Goal: Task Accomplishment & Management: Complete application form

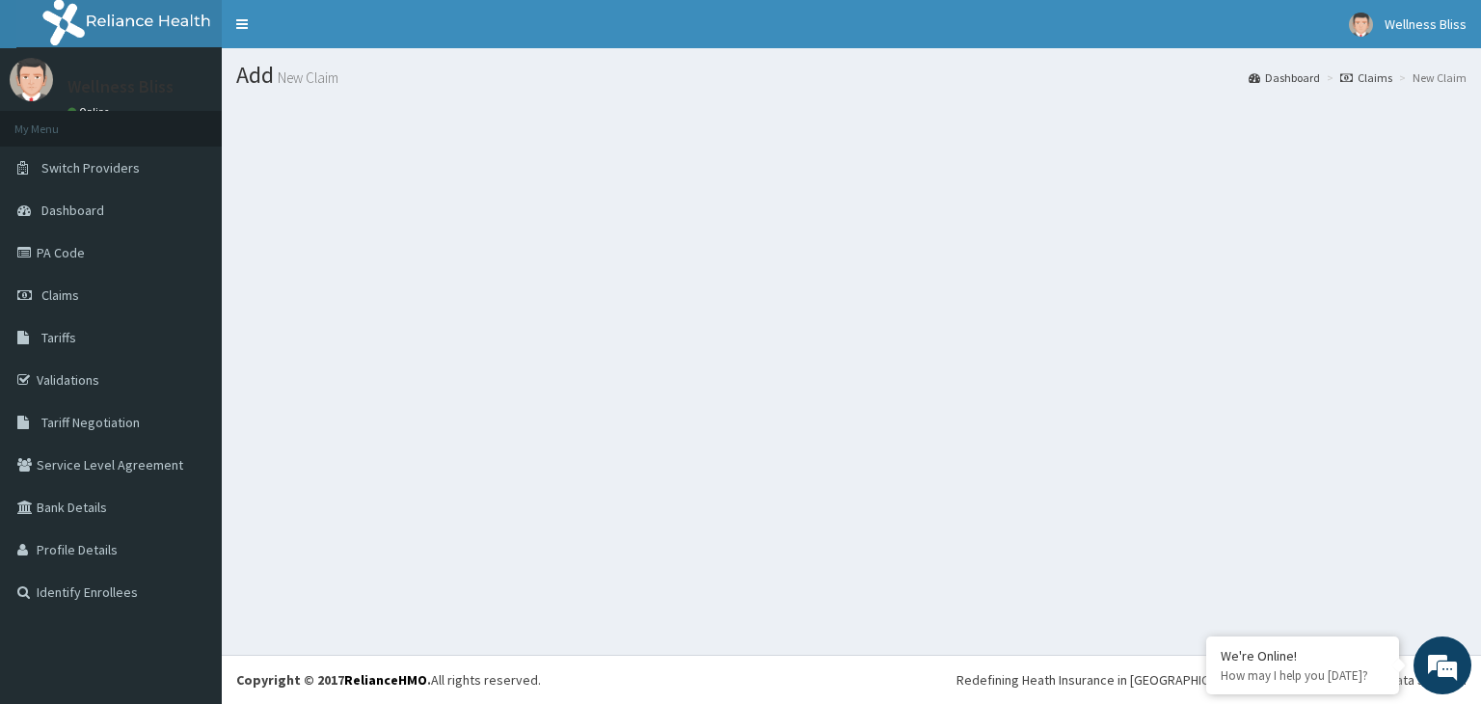
click at [388, 278] on section at bounding box center [851, 208] width 1259 height 241
click at [112, 168] on span "Switch Providers" at bounding box center [90, 167] width 98 height 17
click at [89, 204] on span "Dashboard" at bounding box center [72, 210] width 63 height 17
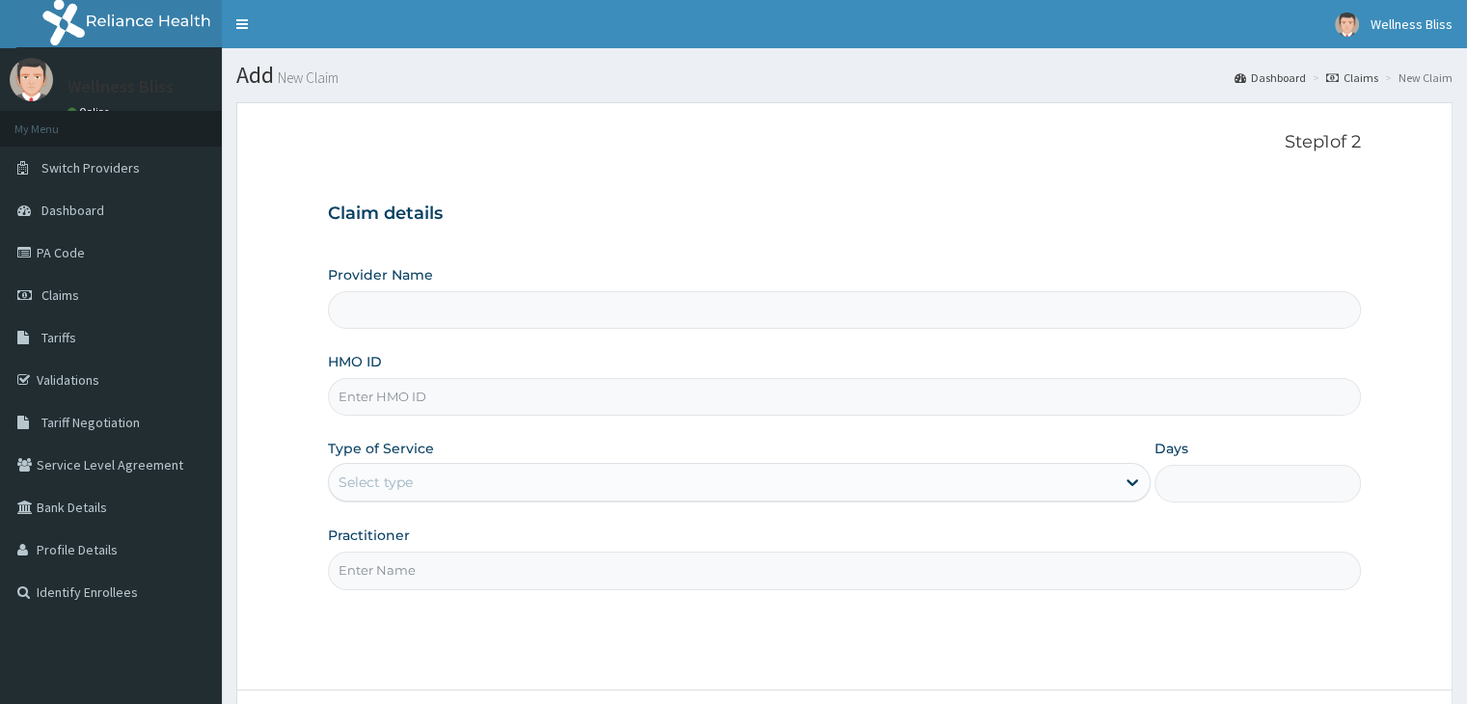
type input "WELLNESS BLISS GYM"
type input "1"
click at [446, 394] on input "HMO ID" at bounding box center [844, 397] width 1032 height 38
type input "o"
type input "P"
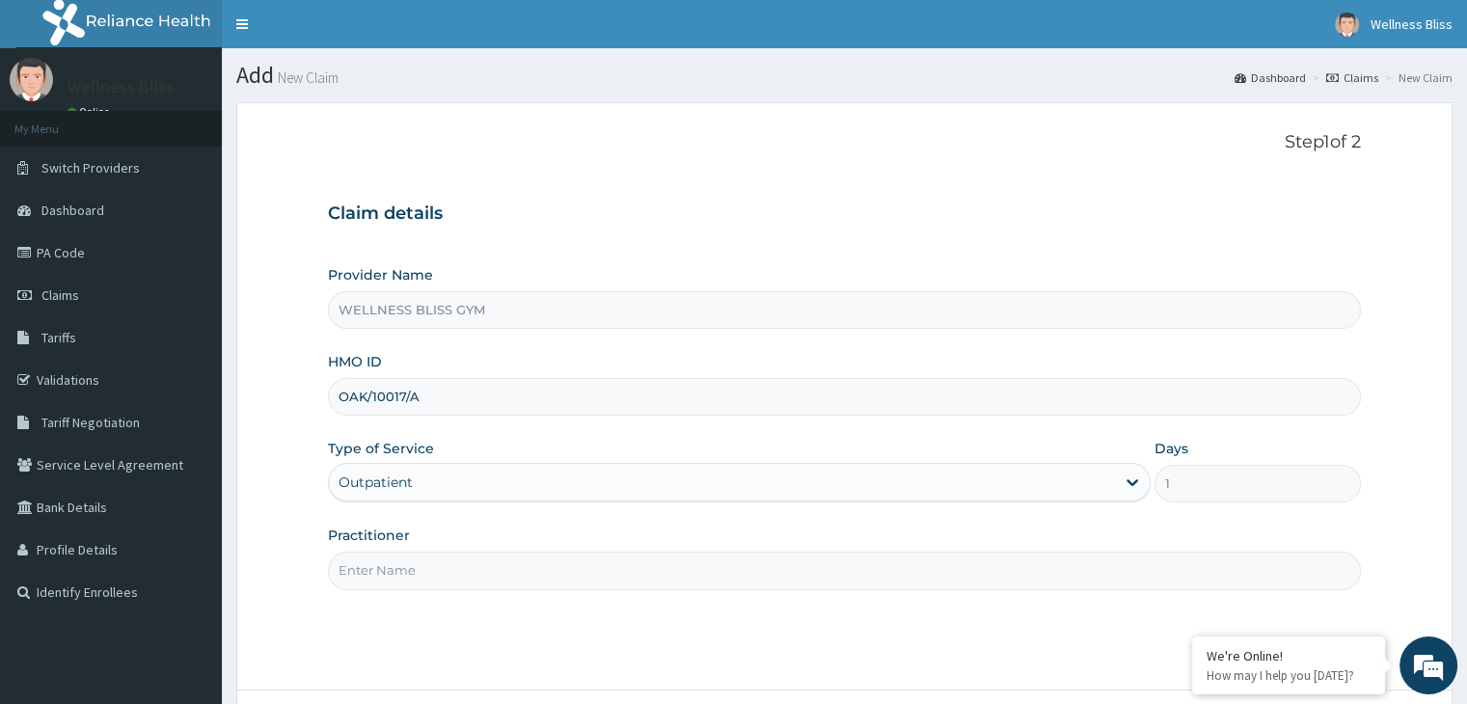
type input "OAK/10017/A"
click at [418, 564] on input "Practitioner" at bounding box center [844, 571] width 1032 height 38
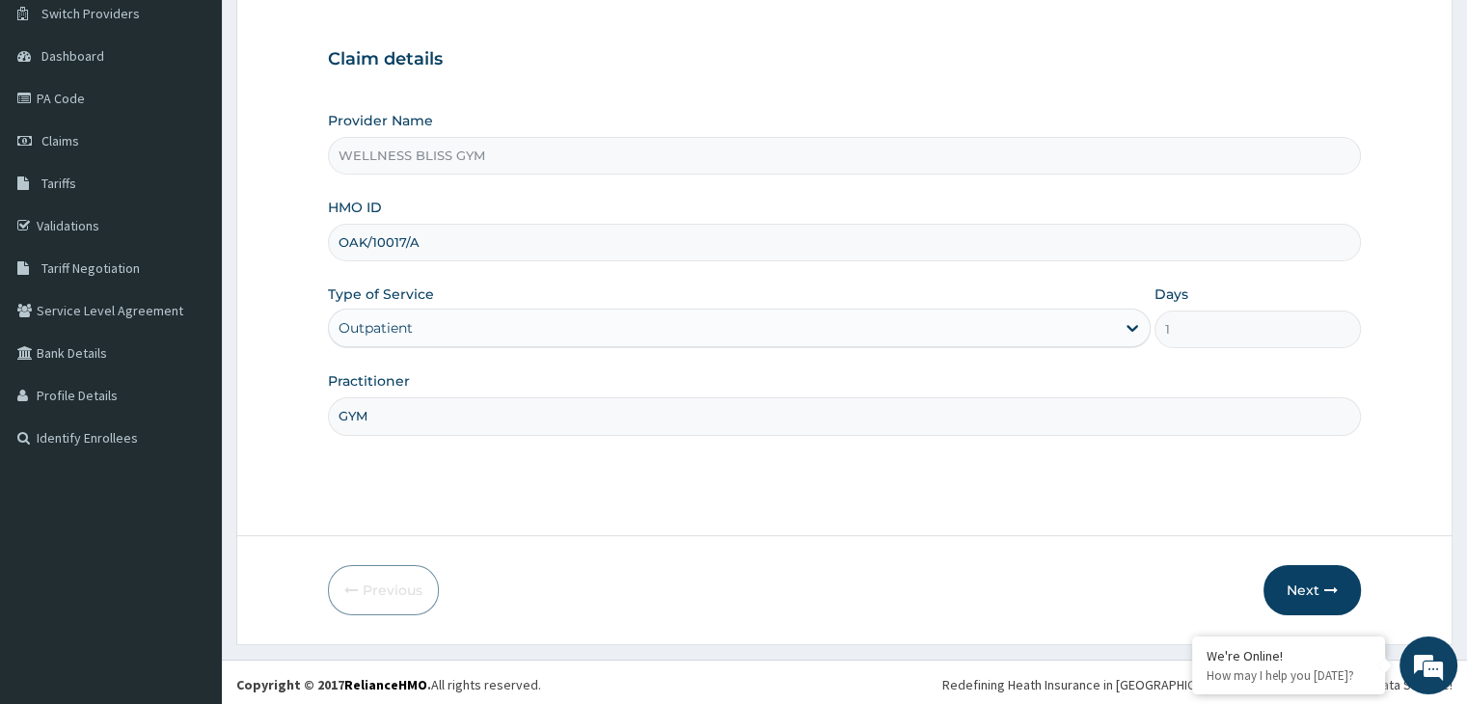
scroll to position [158, 0]
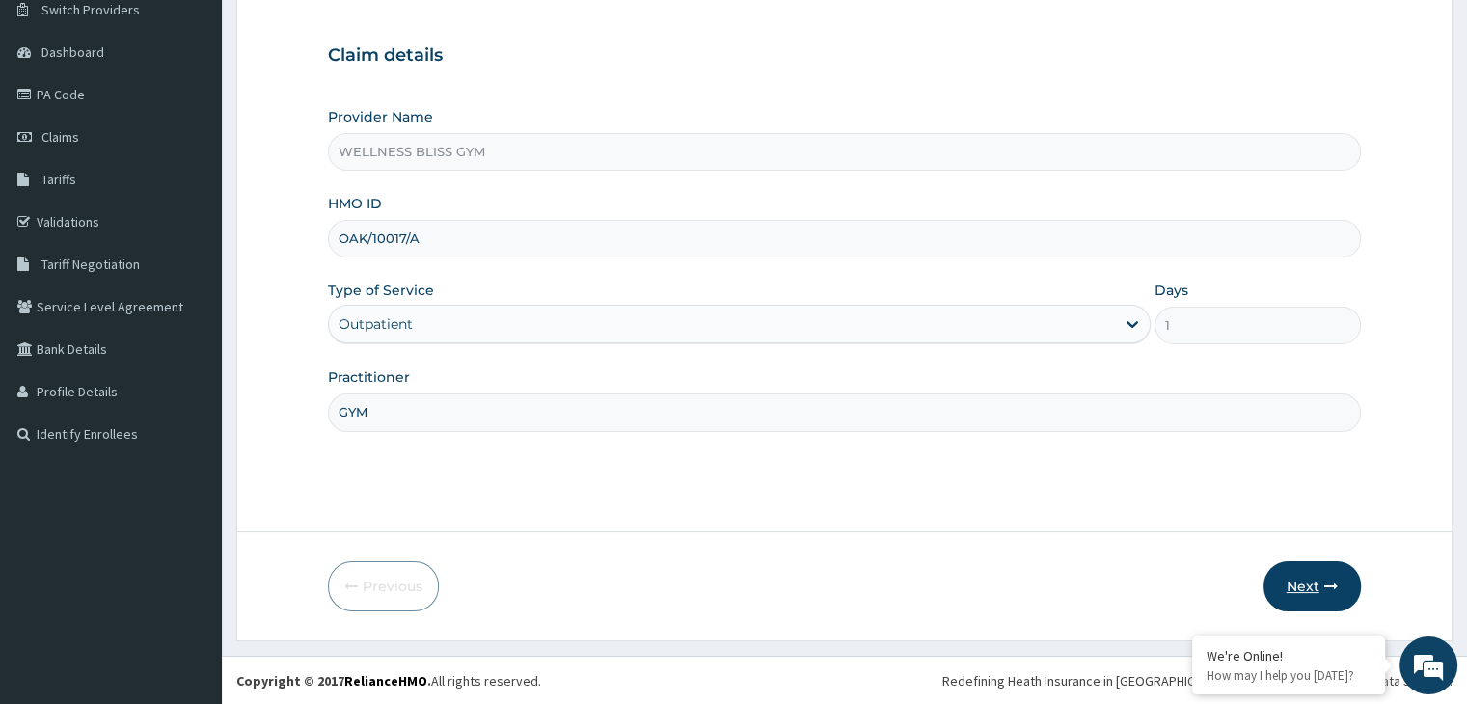
type input "GYM"
click at [1315, 575] on button "Next" at bounding box center [1311, 586] width 97 height 50
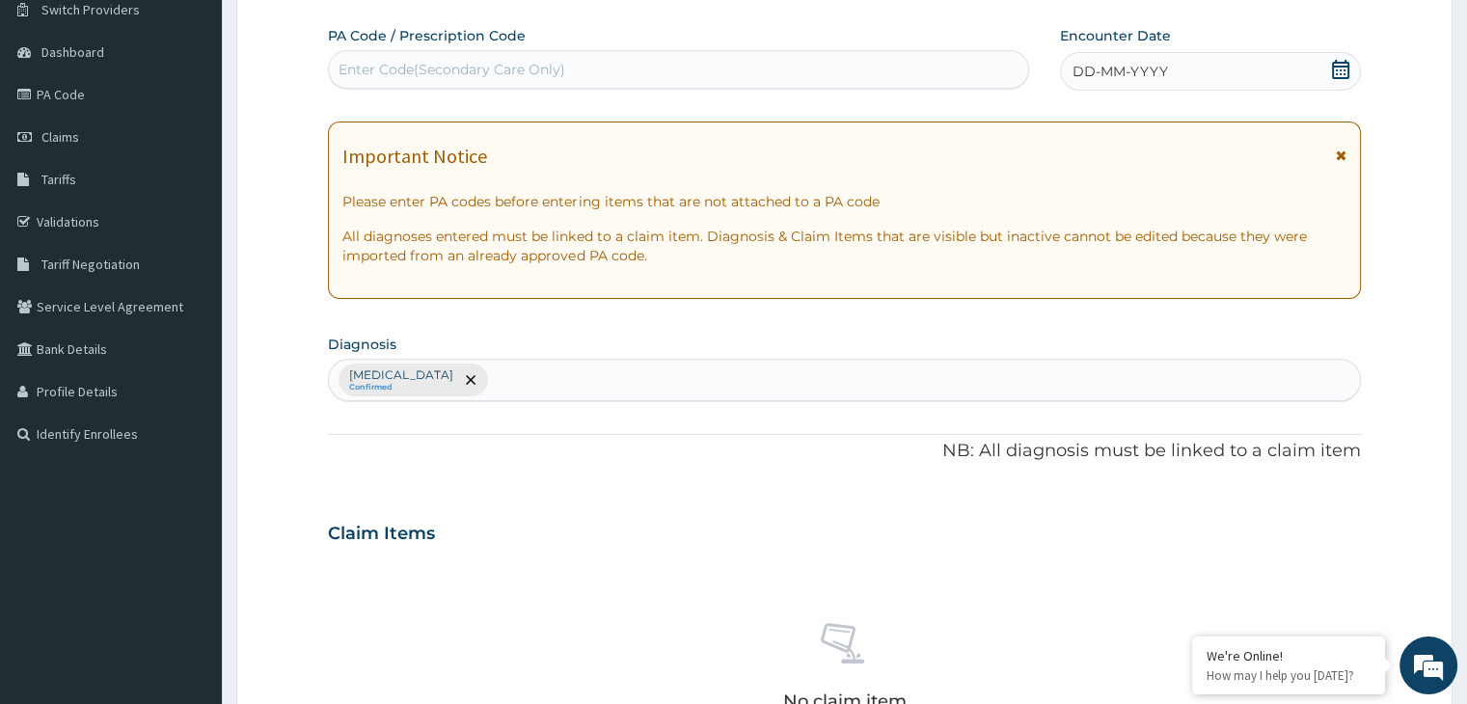
click at [552, 61] on div "Enter Code(Secondary Care Only)" at bounding box center [451, 69] width 227 height 19
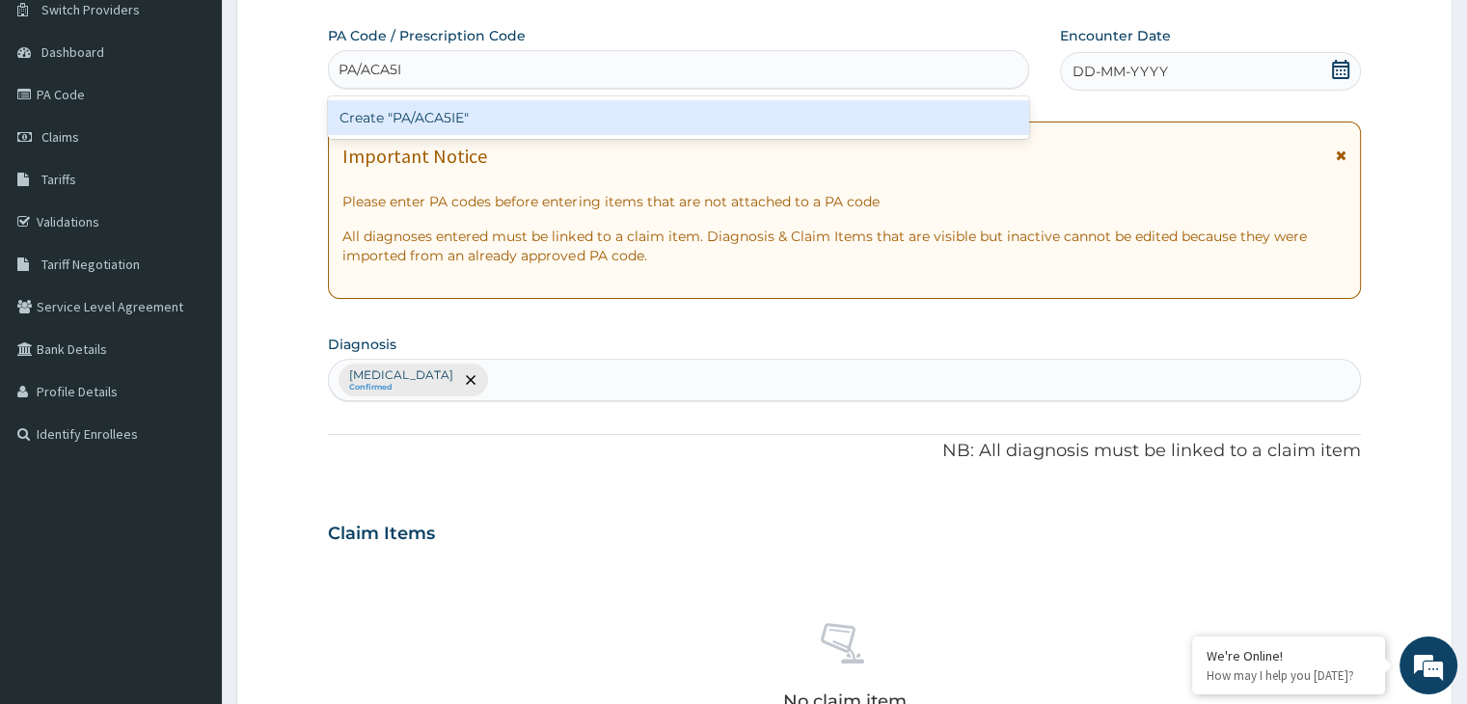
type input "PA/ACA5IE"
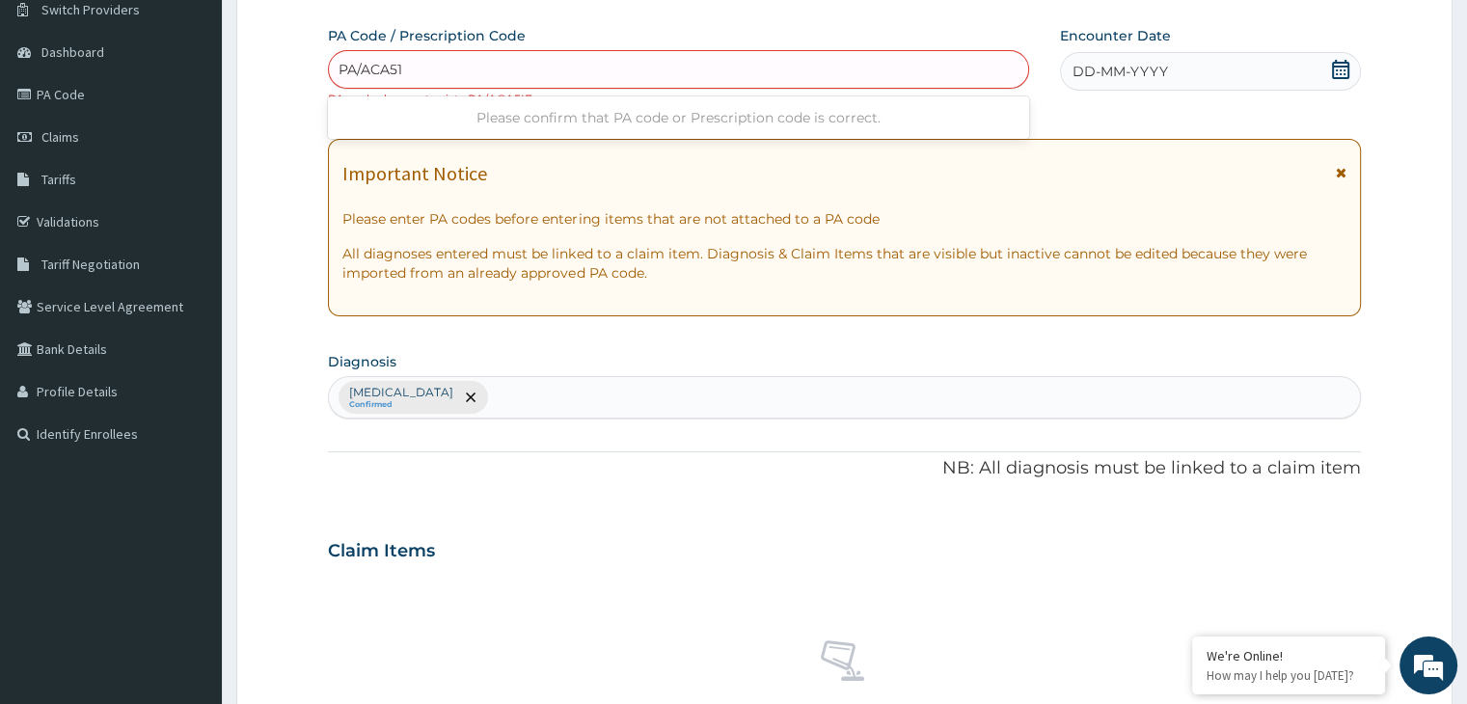
type input "PA/ACA51E"
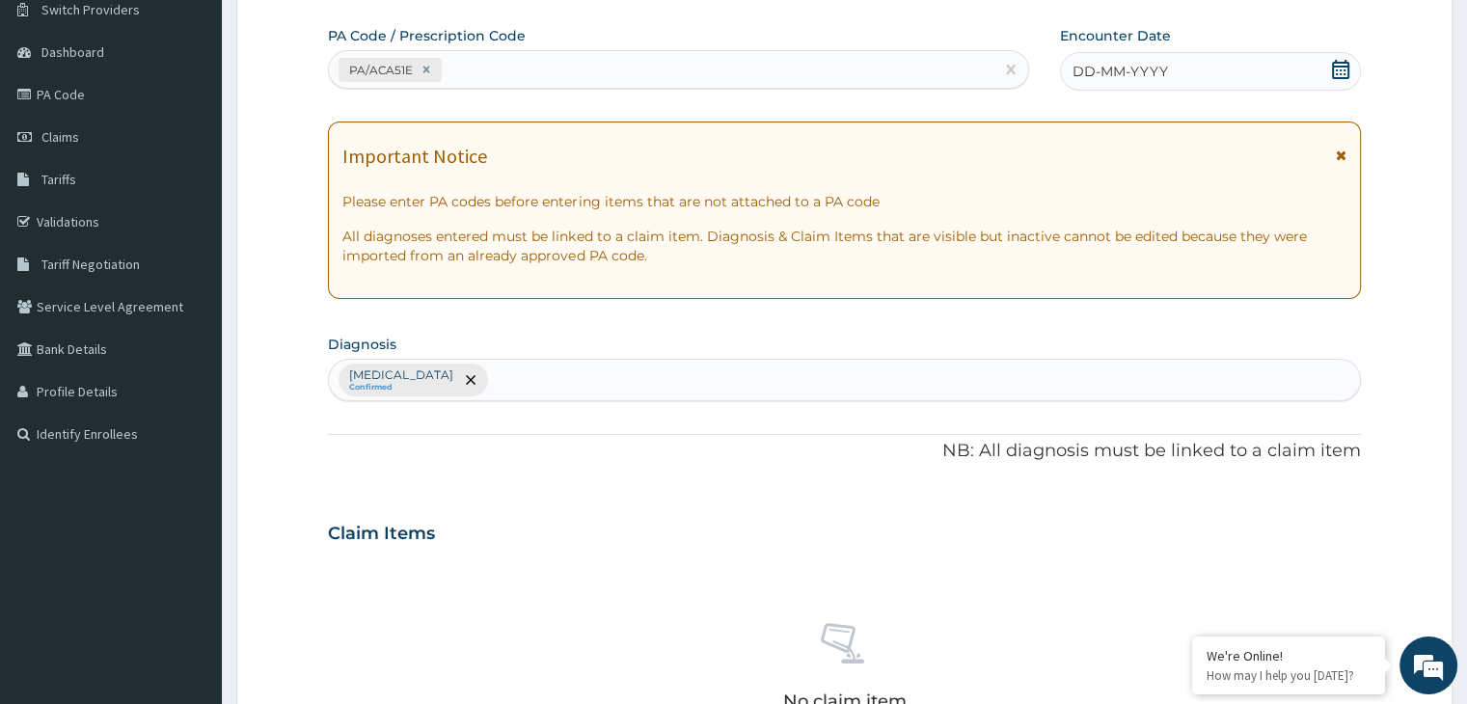
click at [1344, 67] on icon at bounding box center [1340, 69] width 19 height 19
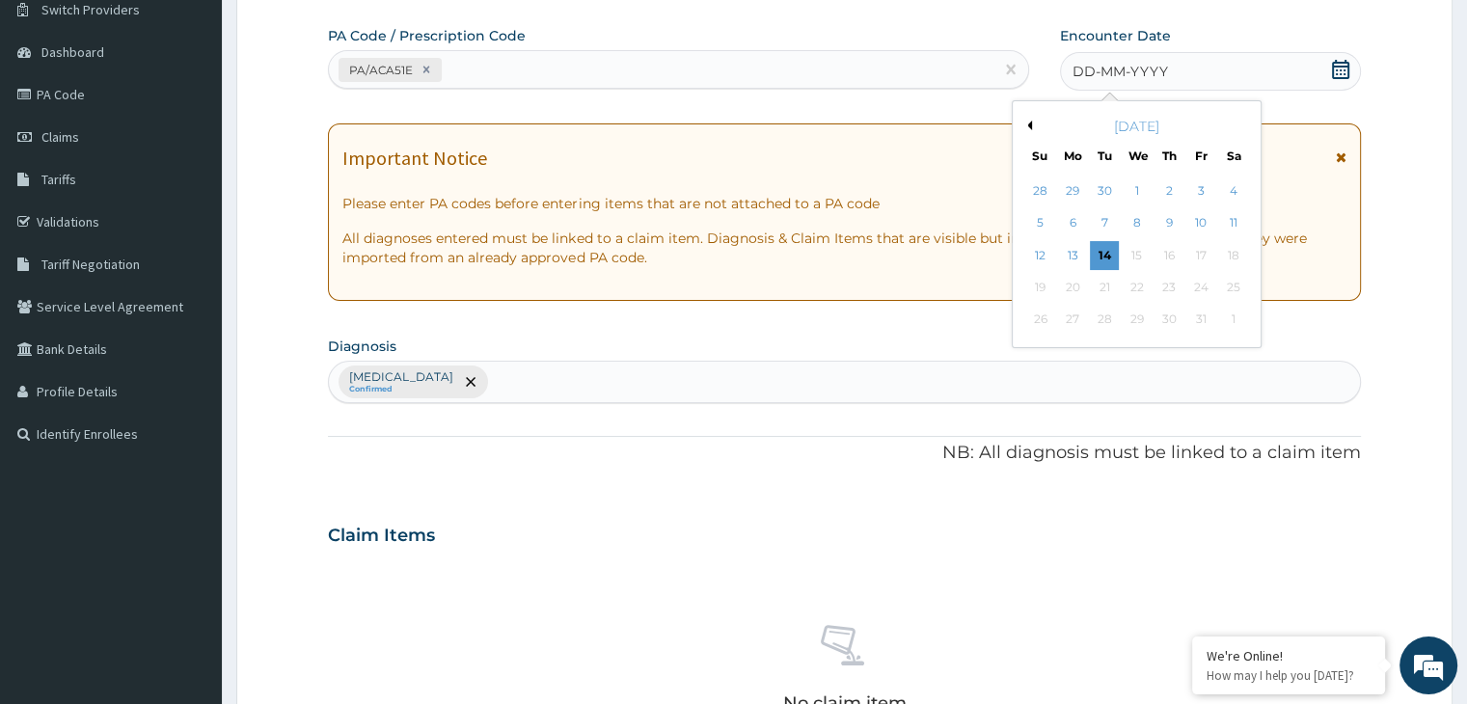
click at [1030, 127] on button "Previous Month" at bounding box center [1027, 126] width 10 height 10
click at [1195, 280] on div "26" at bounding box center [1200, 287] width 29 height 29
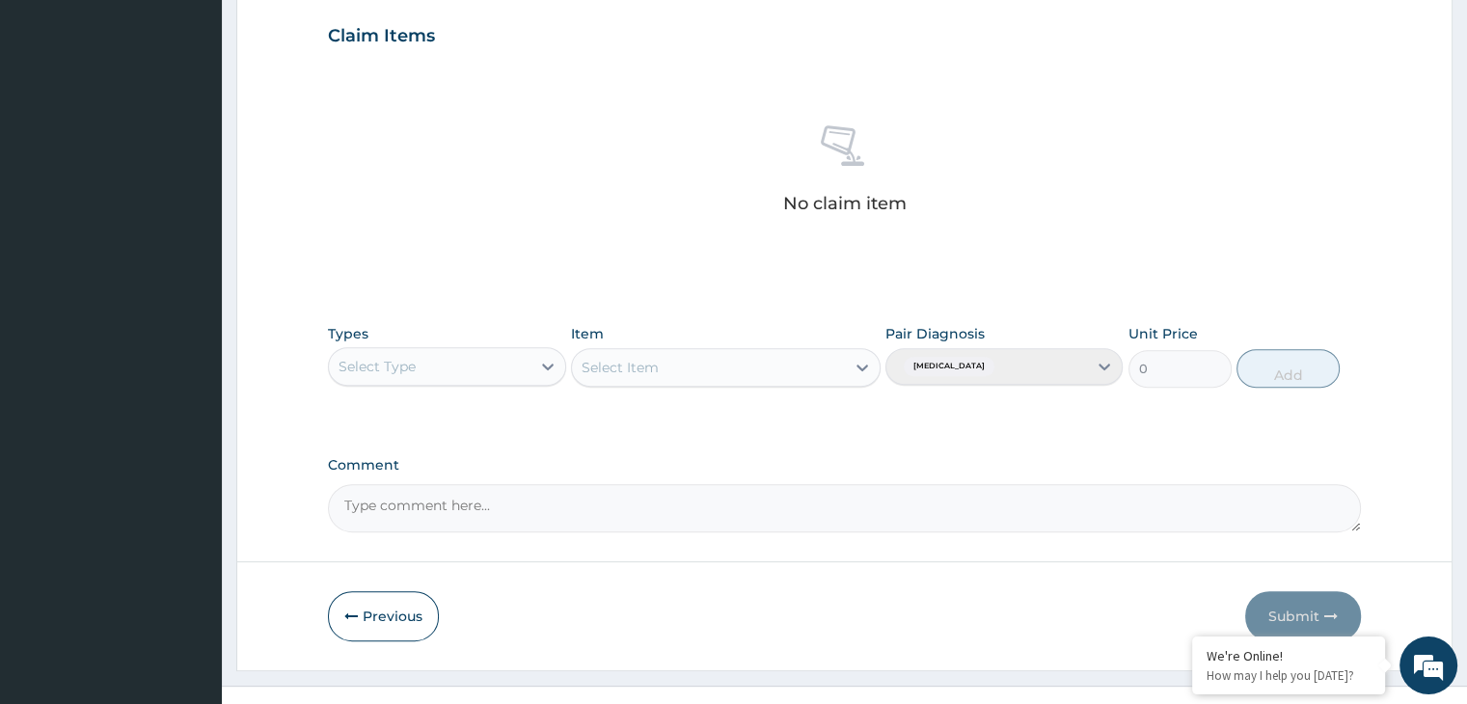
scroll to position [685, 0]
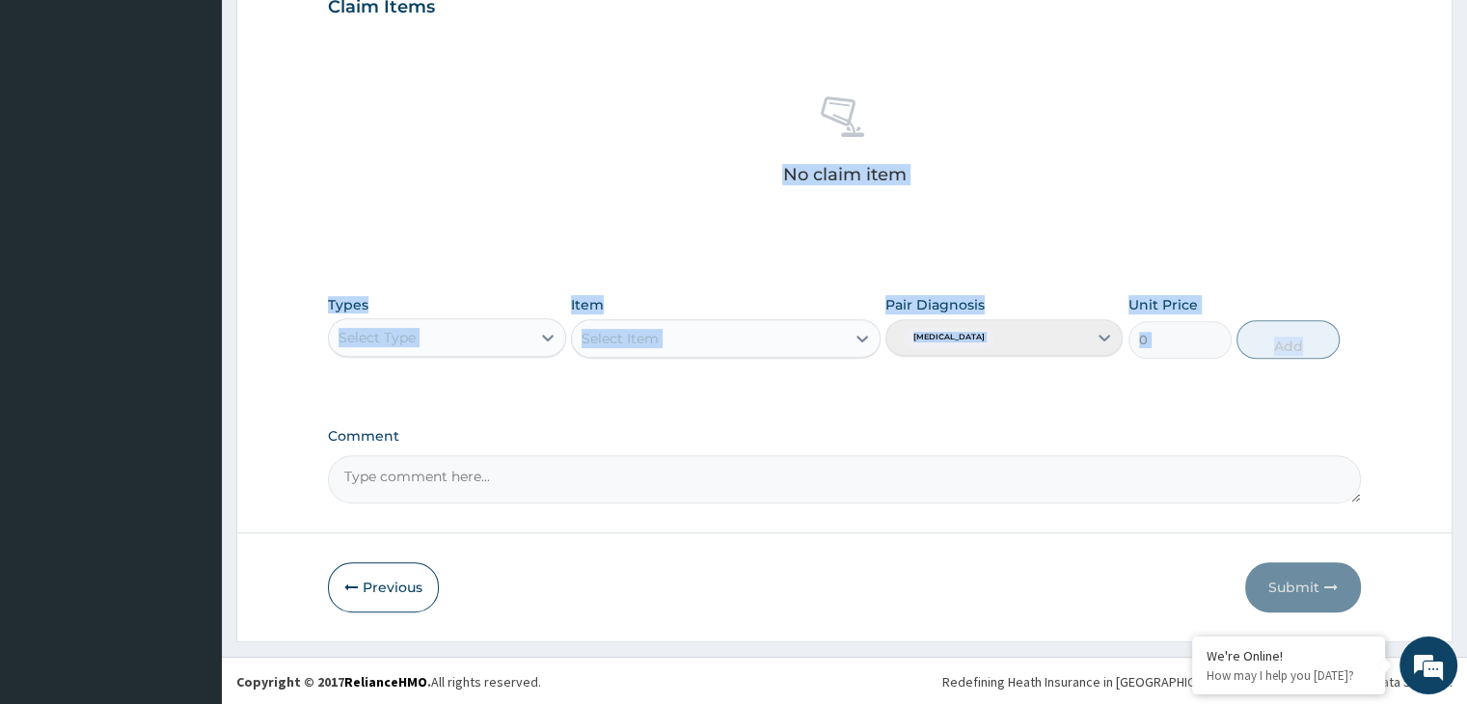
drag, startPoint x: 1450, startPoint y: 374, endPoint x: 544, endPoint y: 259, distance: 913.6
click at [544, 259] on form "Step 2 of 2 PA Code / Prescription Code PA/ACA51E Encounter Date 26-09-2025 Imp…" at bounding box center [844, 30] width 1216 height 1224
click at [574, 377] on div "Types Select Type Item Select Item Pair Diagnosis Lack of physical exercise Uni…" at bounding box center [844, 341] width 1032 height 112
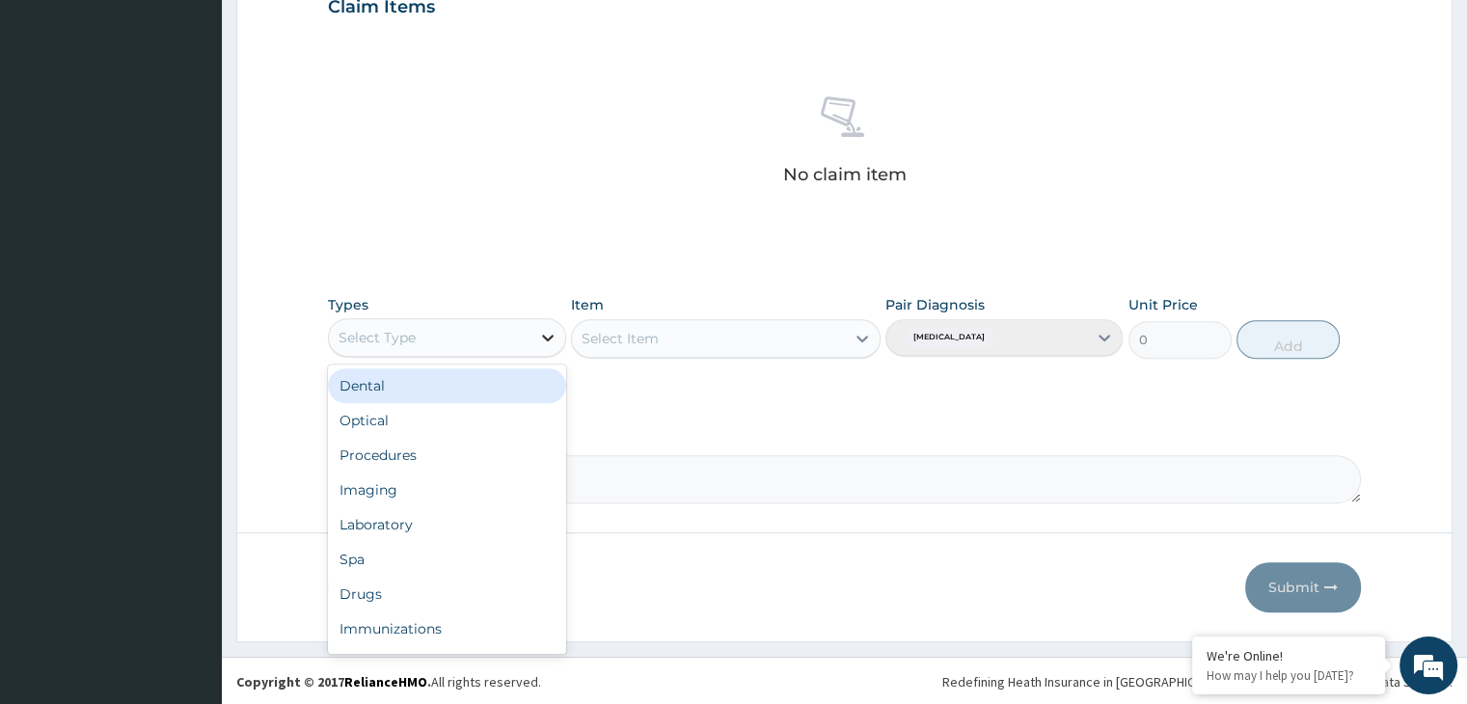
click at [545, 329] on icon at bounding box center [547, 337] width 19 height 19
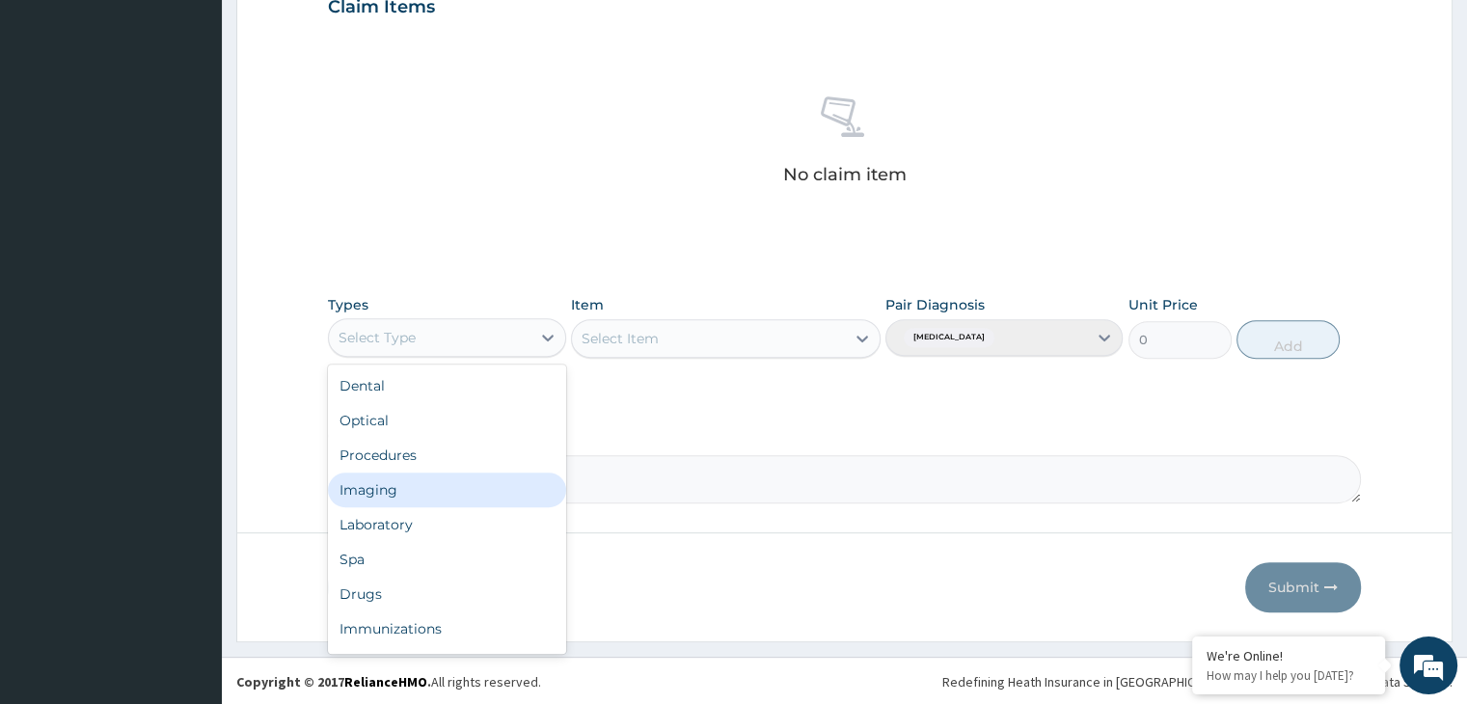
scroll to position [66, 0]
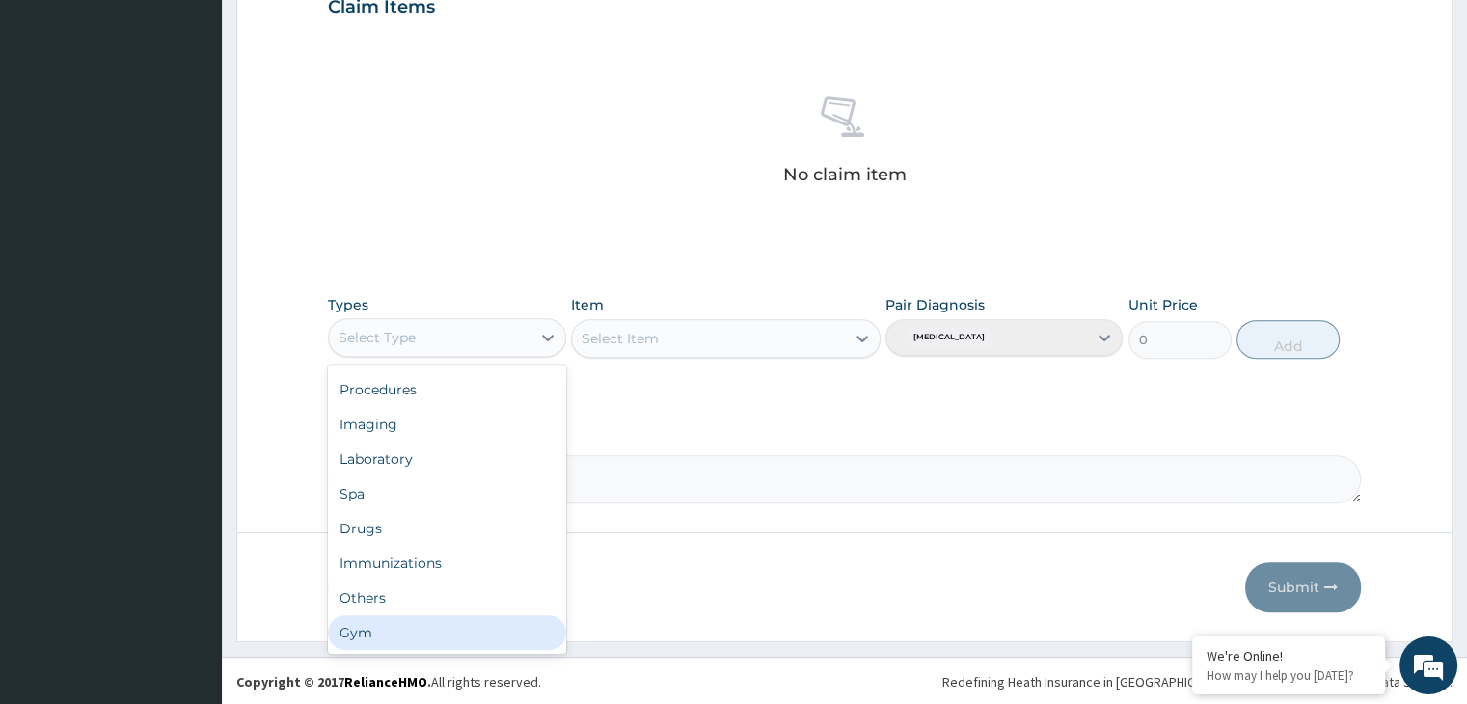
click at [447, 649] on div "Dental Optical Procedures Imaging Laboratory Spa Drugs Immunizations Others Gym" at bounding box center [446, 508] width 237 height 289
click at [464, 638] on div "Gym" at bounding box center [446, 632] width 237 height 35
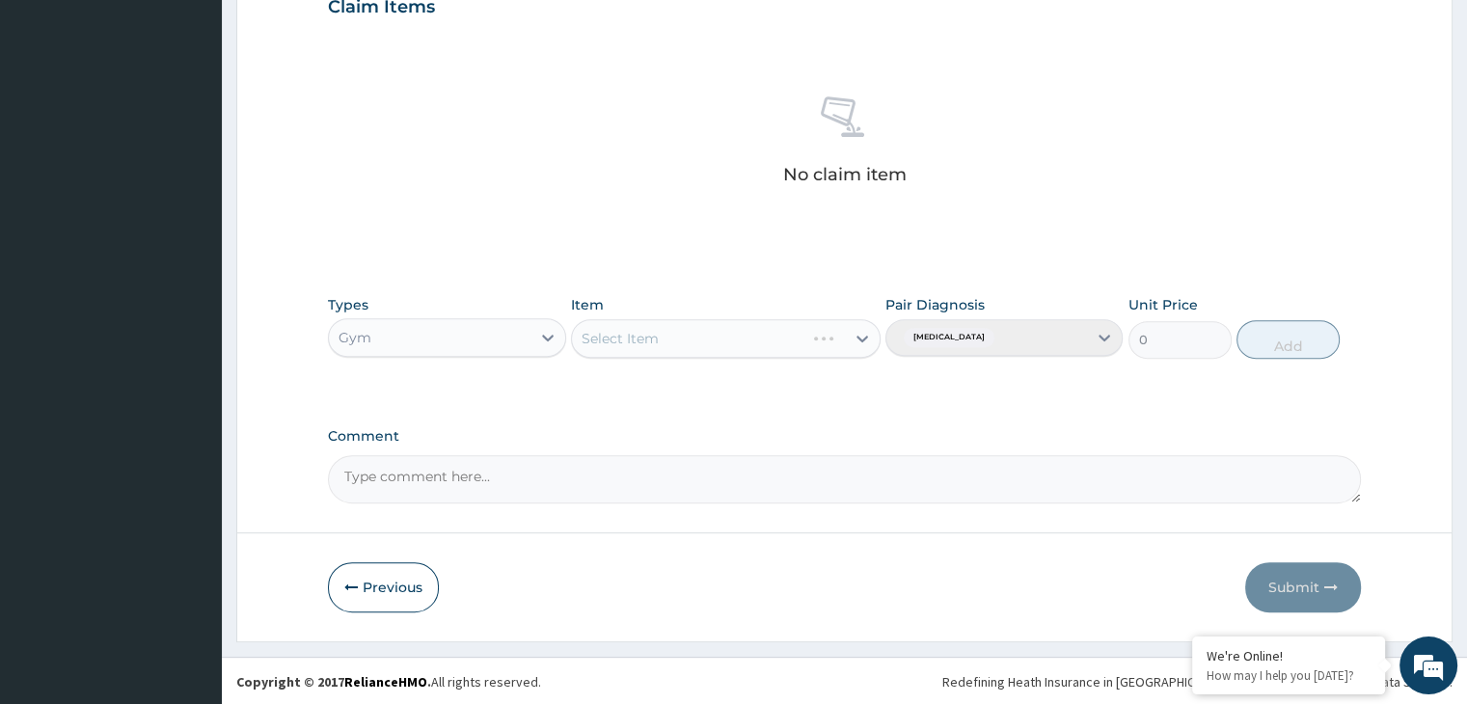
click at [852, 341] on div "Select Item" at bounding box center [726, 338] width 310 height 39
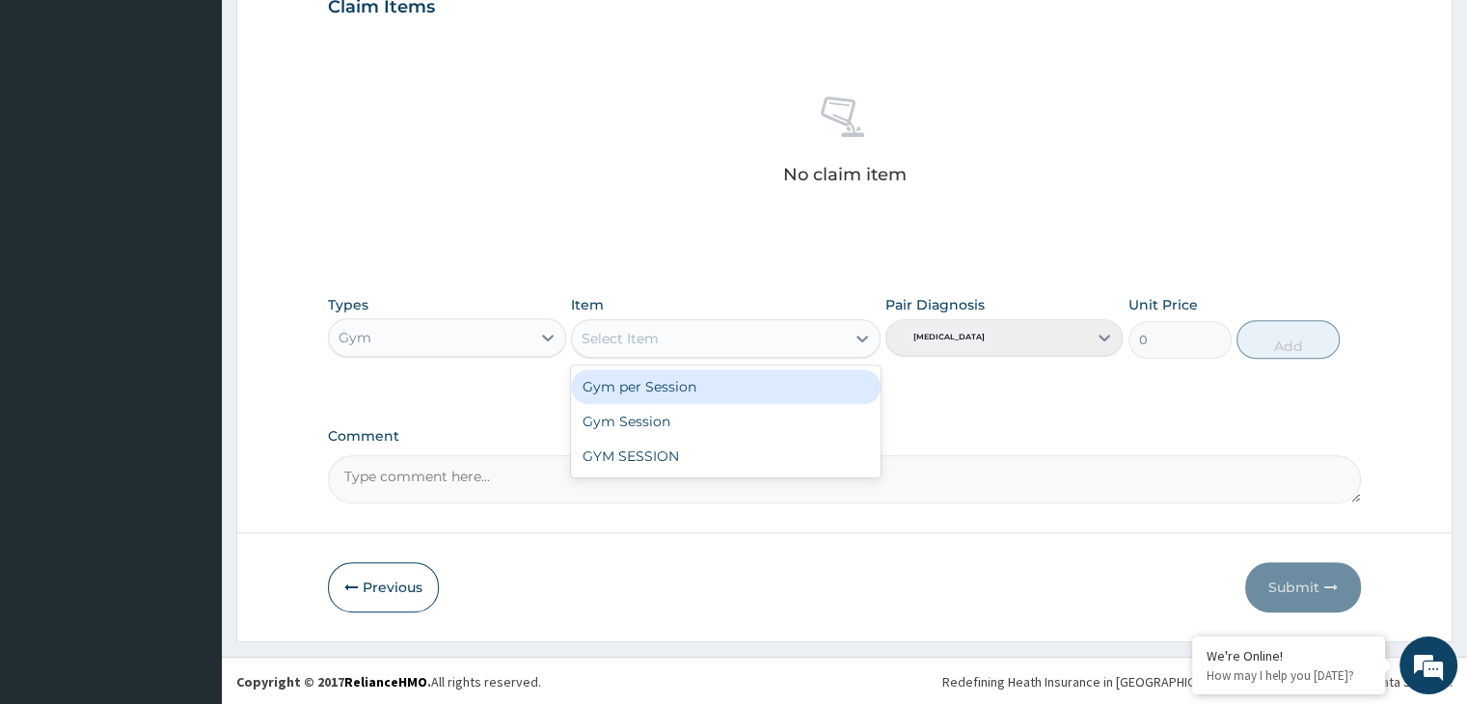
click at [856, 340] on icon at bounding box center [861, 338] width 19 height 19
click at [799, 391] on div "Gym per Session" at bounding box center [726, 386] width 310 height 35
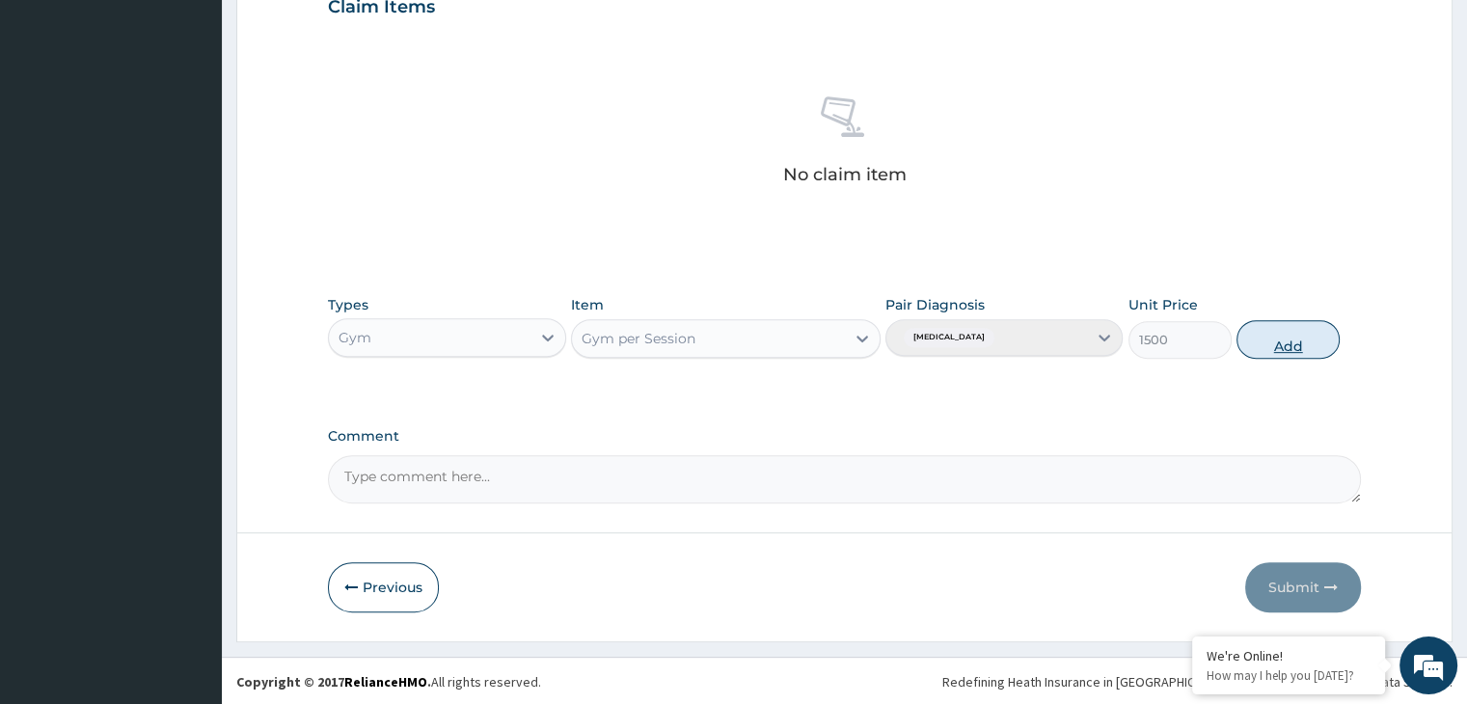
click at [1295, 326] on button "Add" at bounding box center [1287, 339] width 103 height 39
type input "0"
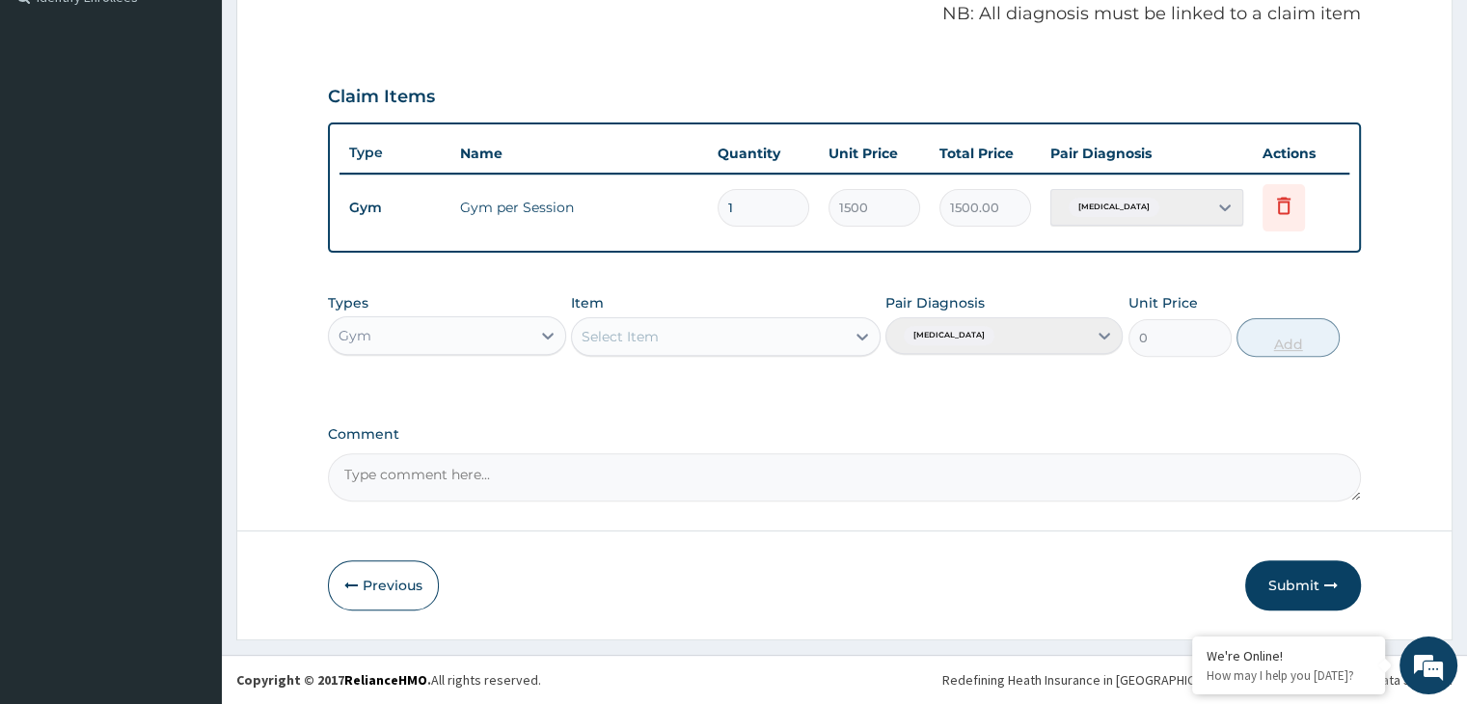
scroll to position [592, 0]
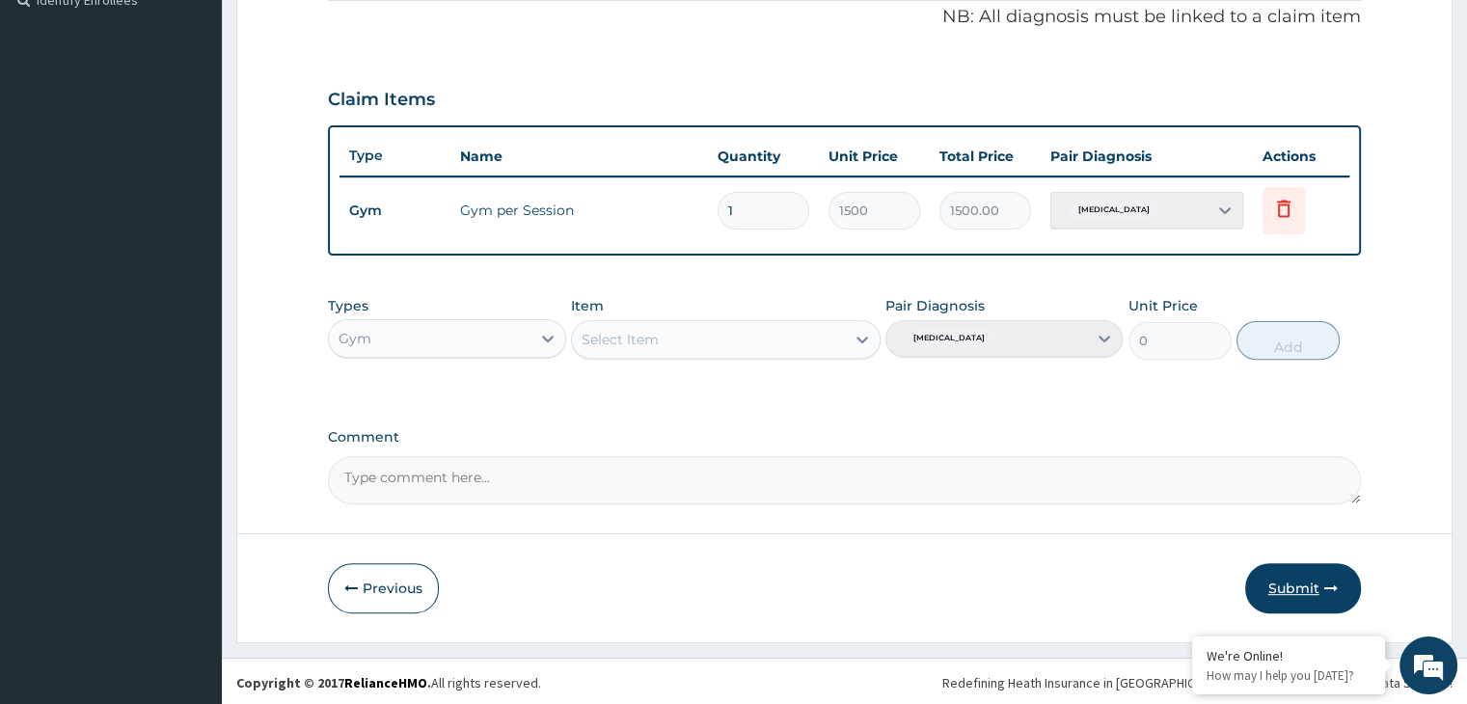
click at [1304, 574] on button "Submit" at bounding box center [1303, 588] width 116 height 50
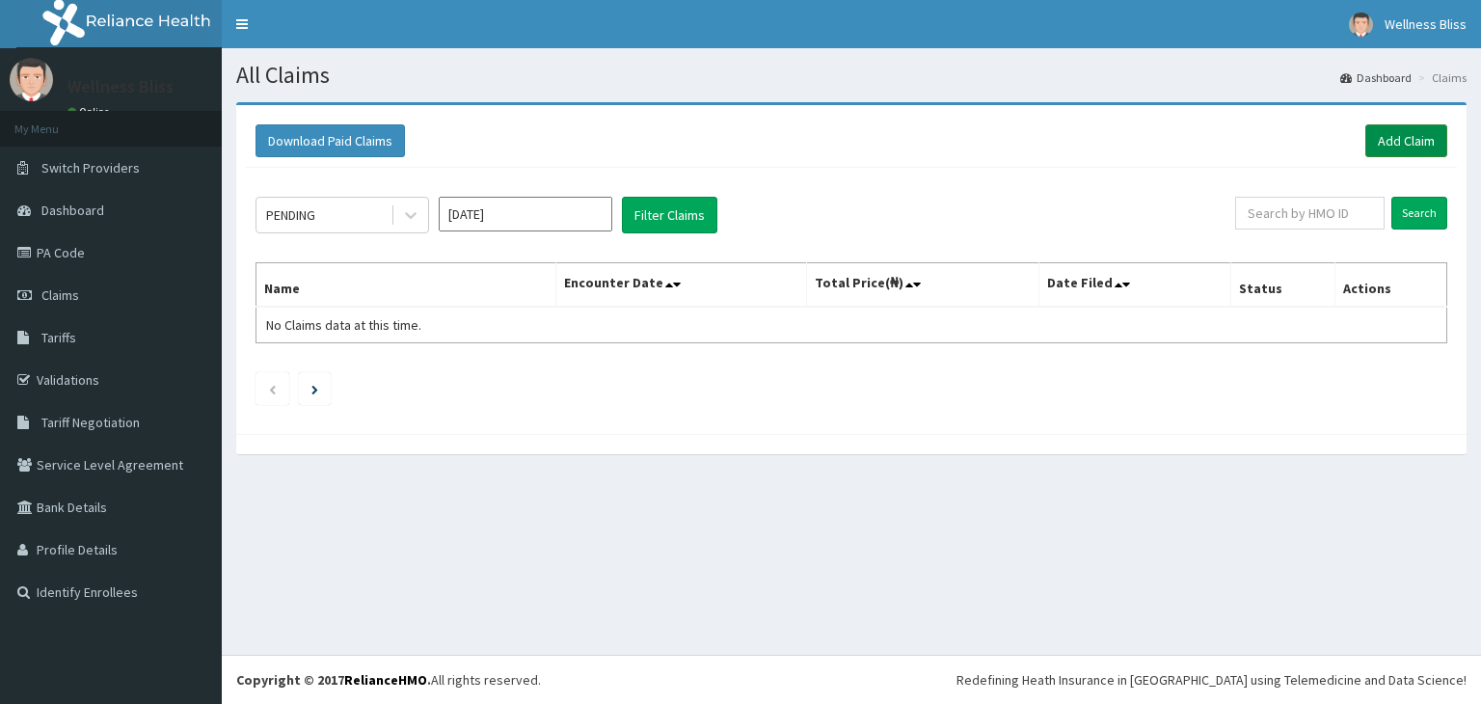
click at [1382, 150] on link "Add Claim" at bounding box center [1406, 140] width 82 height 33
click at [1404, 131] on link "Add Claim" at bounding box center [1406, 140] width 82 height 33
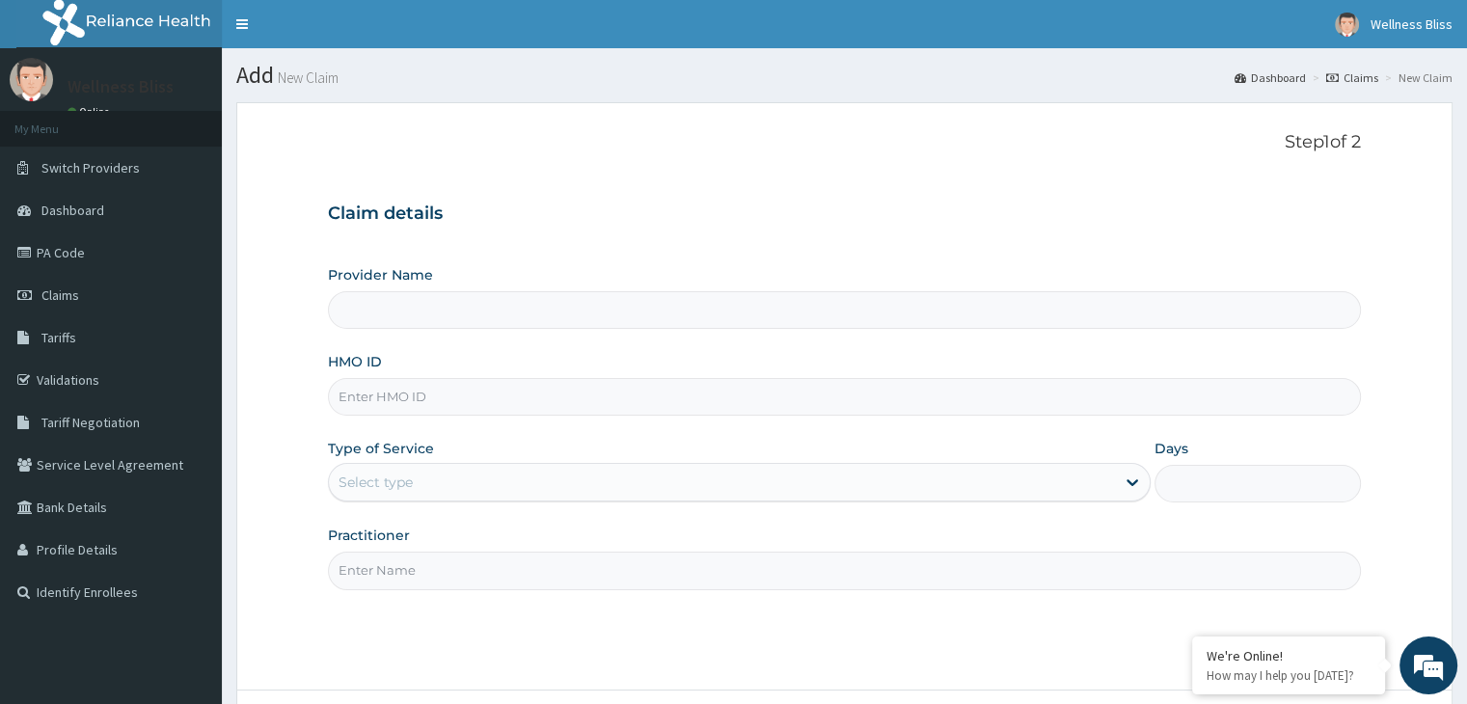
type input "WELLNESS BLISS GYM"
type input "1"
click at [513, 395] on input "HMO ID" at bounding box center [844, 397] width 1032 height 38
type input "PWC/10564/A"
click at [437, 574] on input "Practitioner" at bounding box center [844, 571] width 1032 height 38
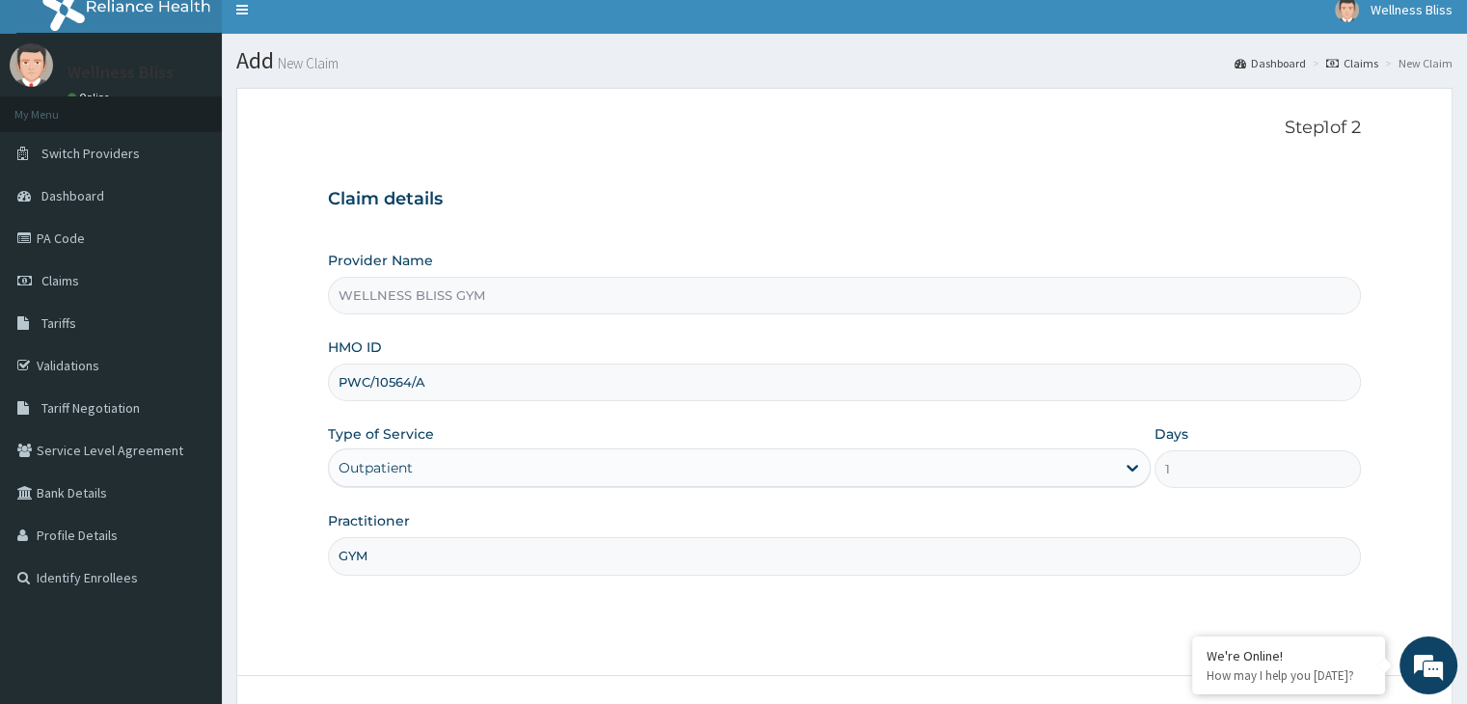
scroll to position [158, 0]
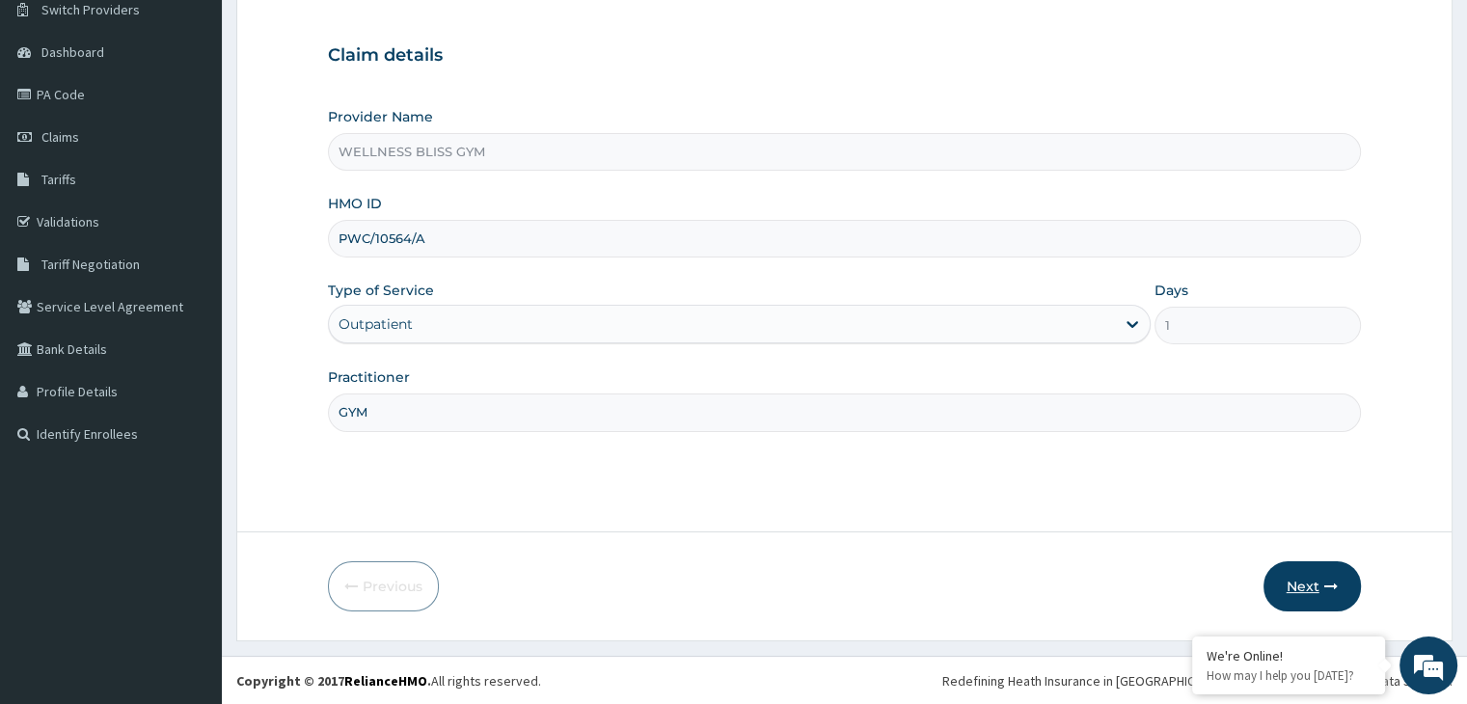
type input "GYM"
click at [1295, 595] on button "Next" at bounding box center [1311, 586] width 97 height 50
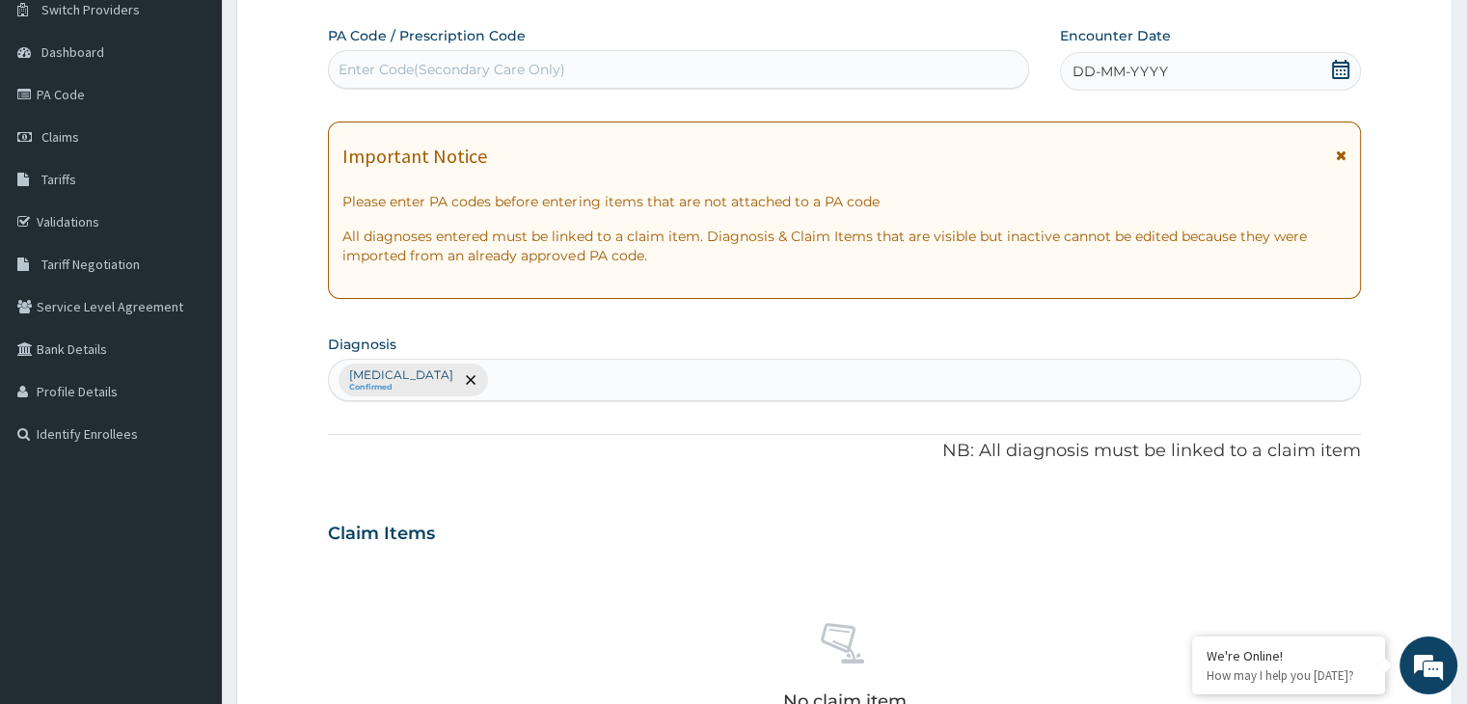
click at [378, 67] on div "Enter Code(Secondary Care Only)" at bounding box center [451, 69] width 227 height 19
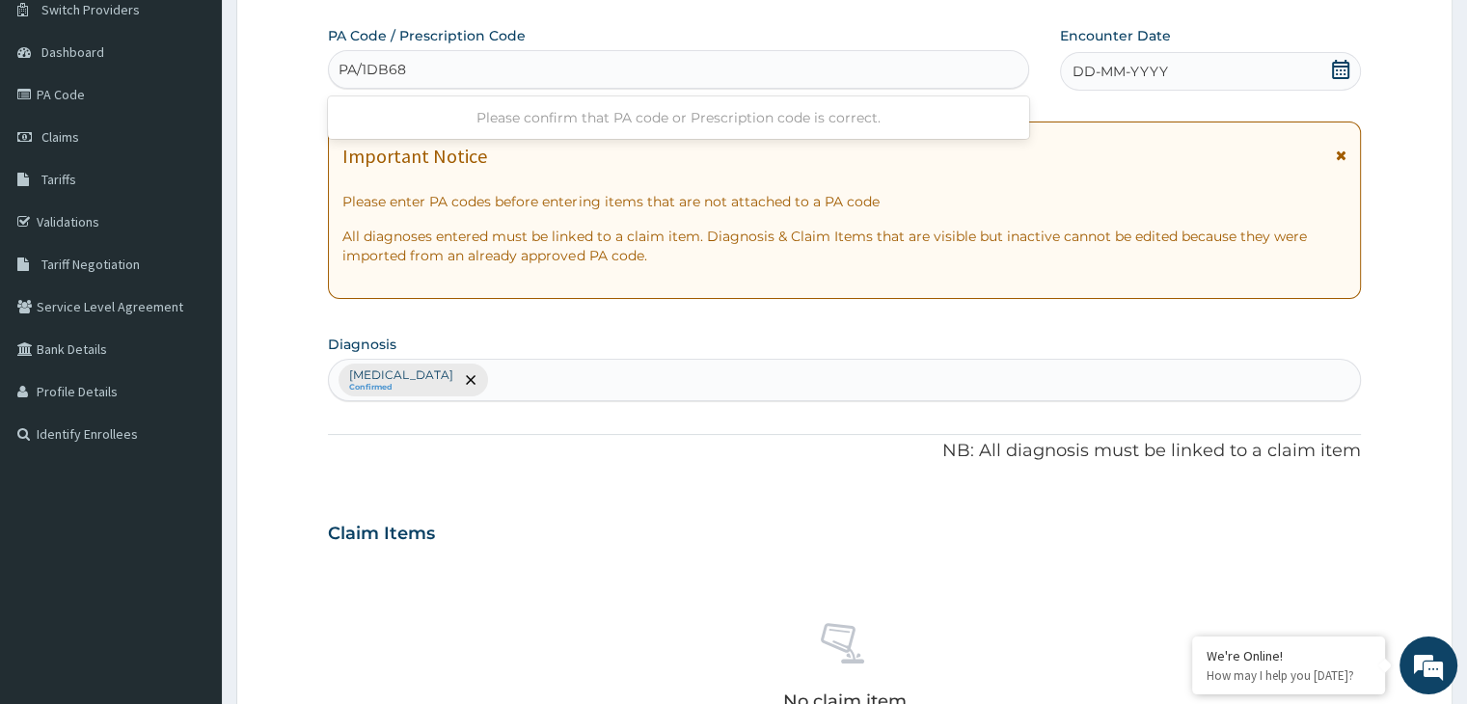
type input "PA/1DB68F"
click at [1339, 65] on icon at bounding box center [1340, 69] width 17 height 19
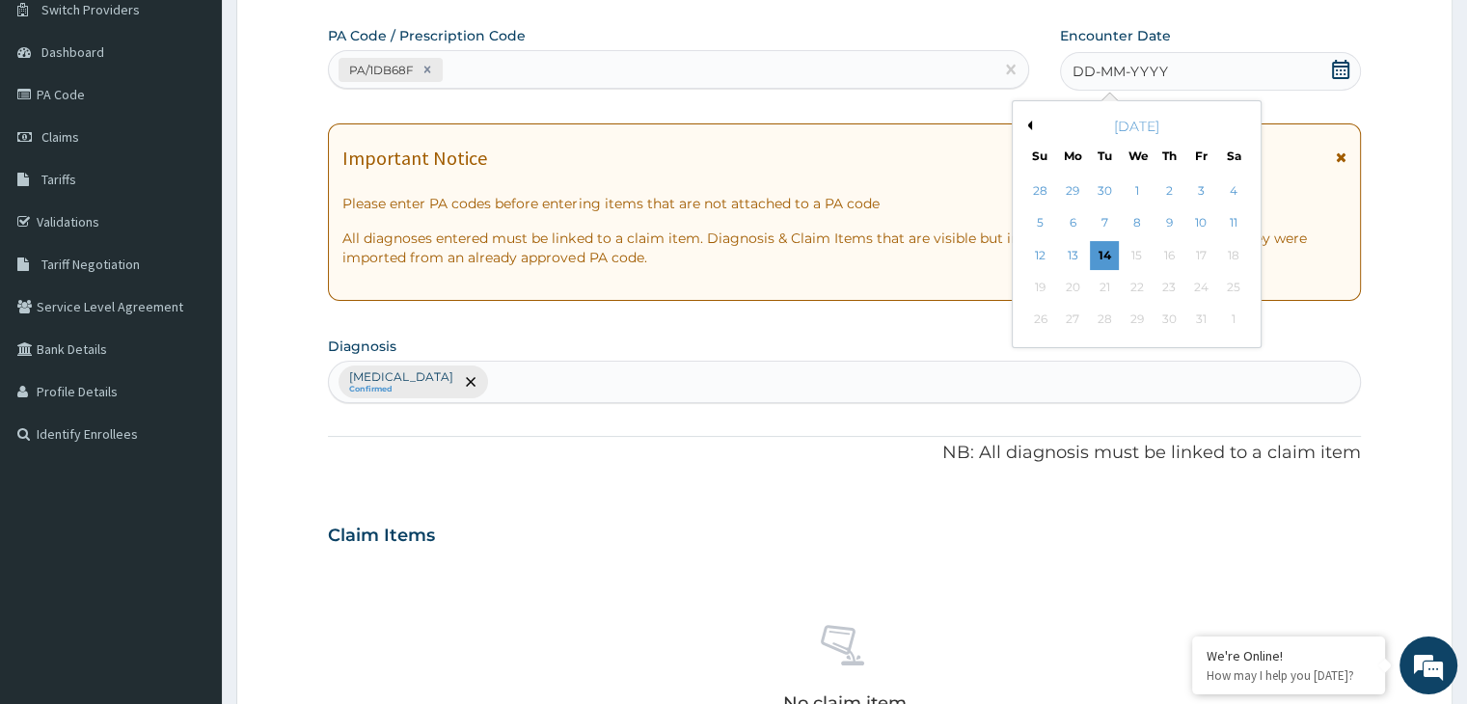
click at [1030, 121] on button "Previous Month" at bounding box center [1027, 126] width 10 height 10
click at [1195, 286] on div "26" at bounding box center [1200, 287] width 29 height 29
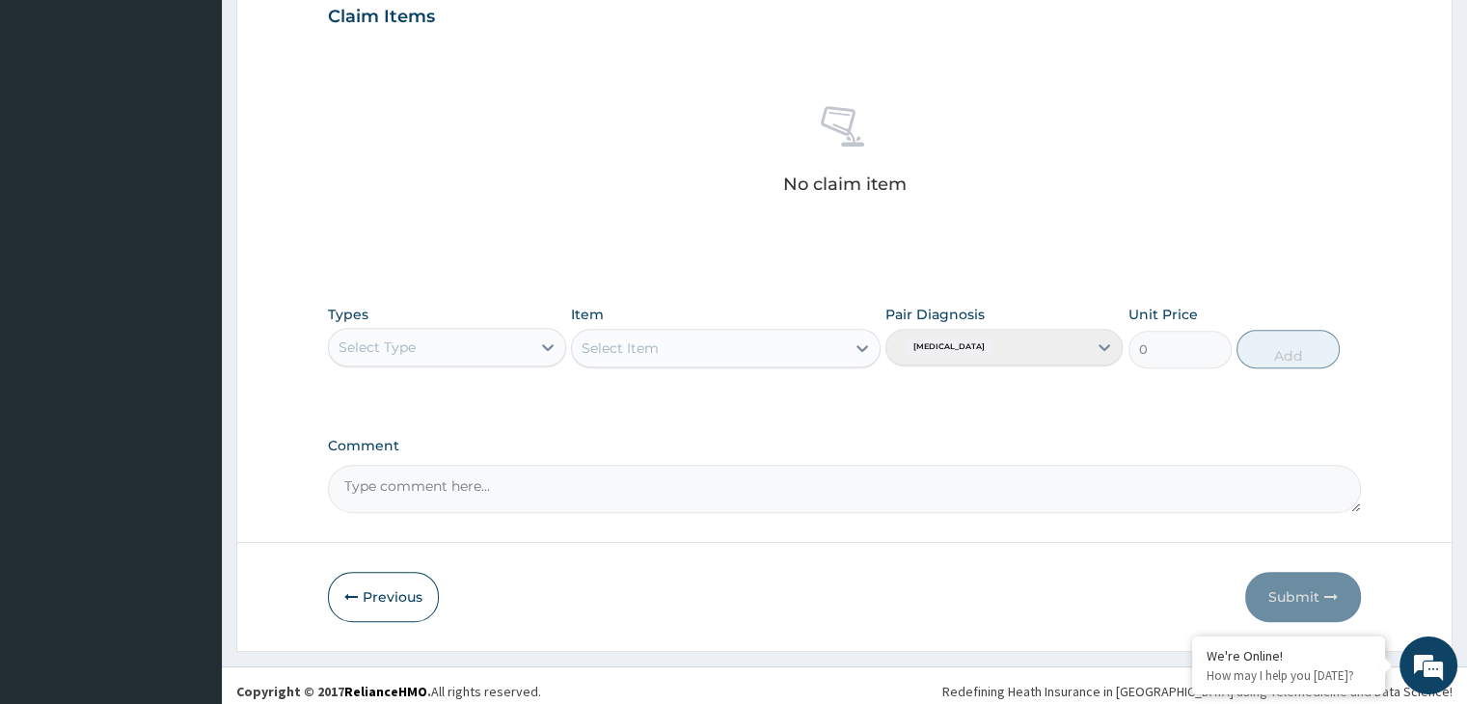
scroll to position [685, 0]
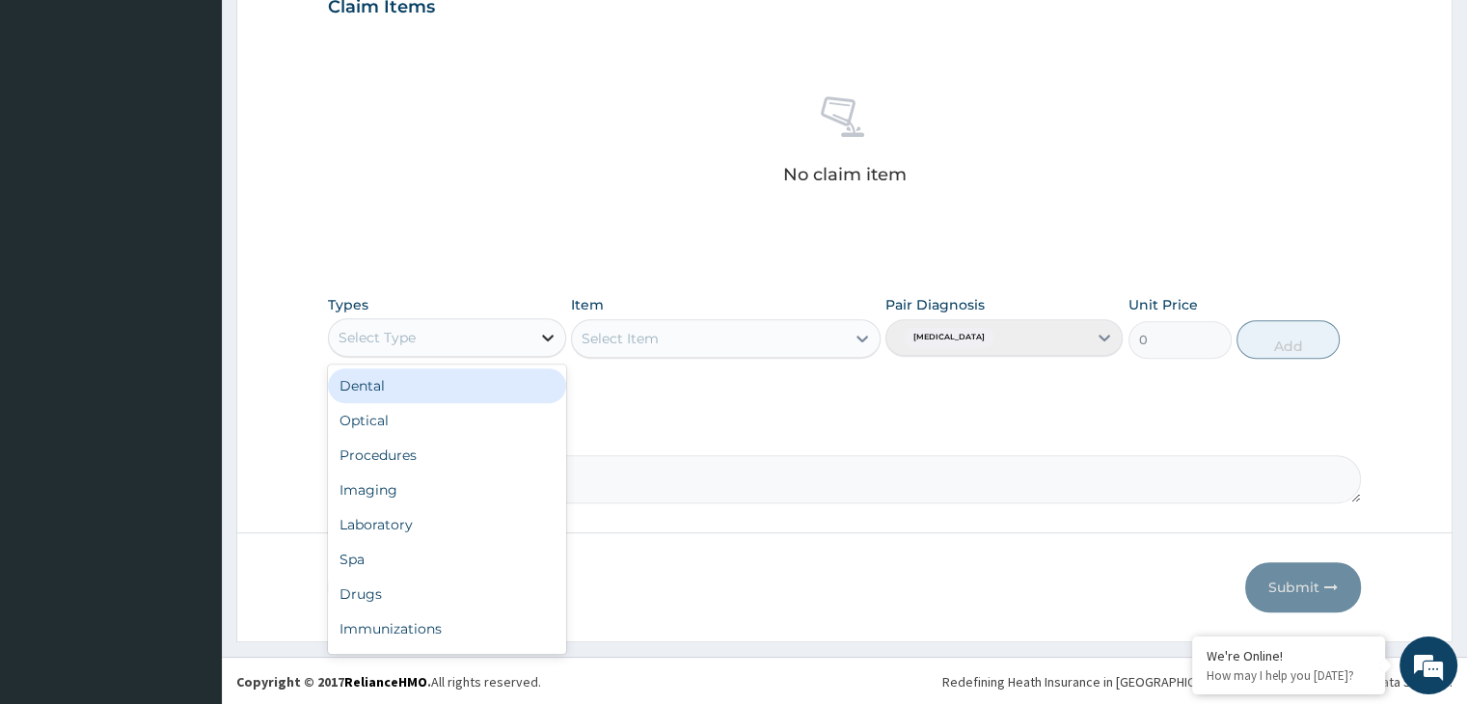
click at [534, 335] on div at bounding box center [547, 337] width 35 height 35
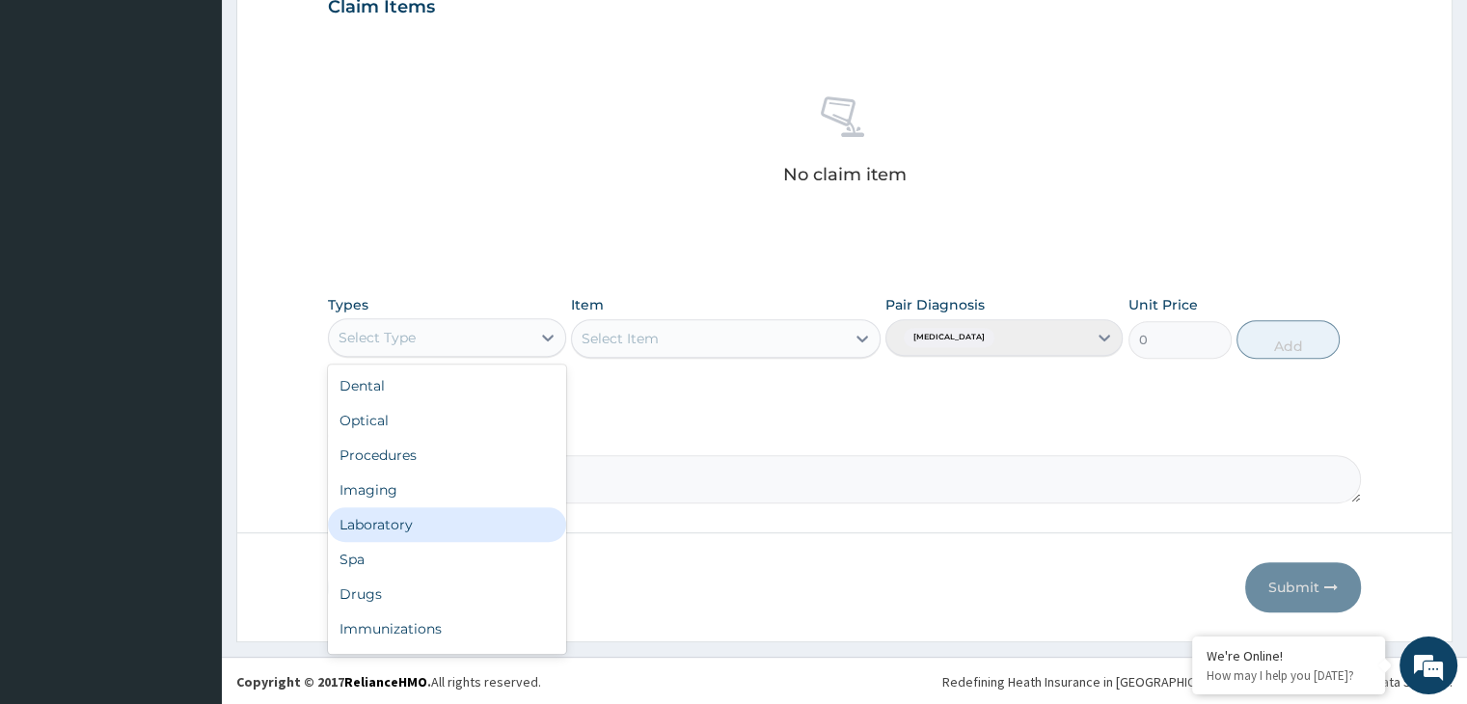
scroll to position [66, 0]
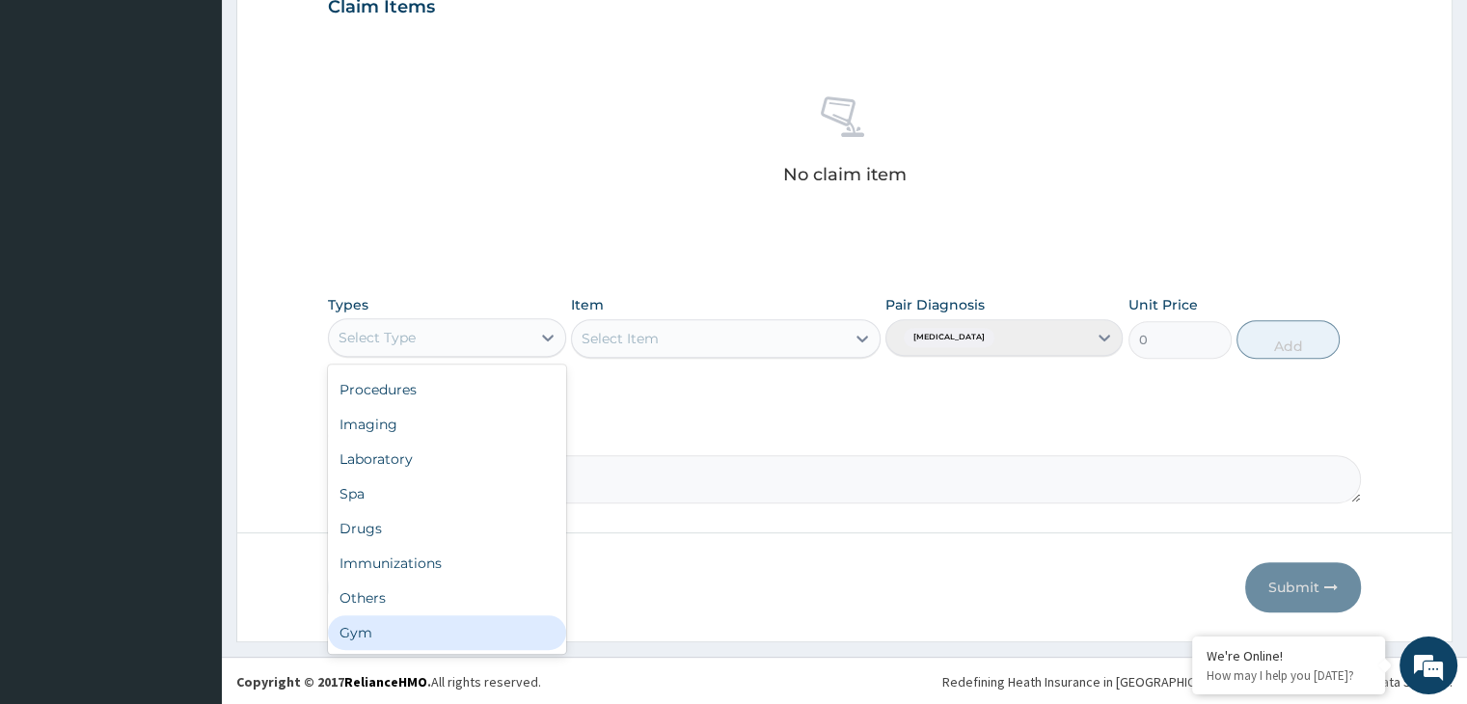
click at [454, 633] on div "Gym" at bounding box center [446, 632] width 237 height 35
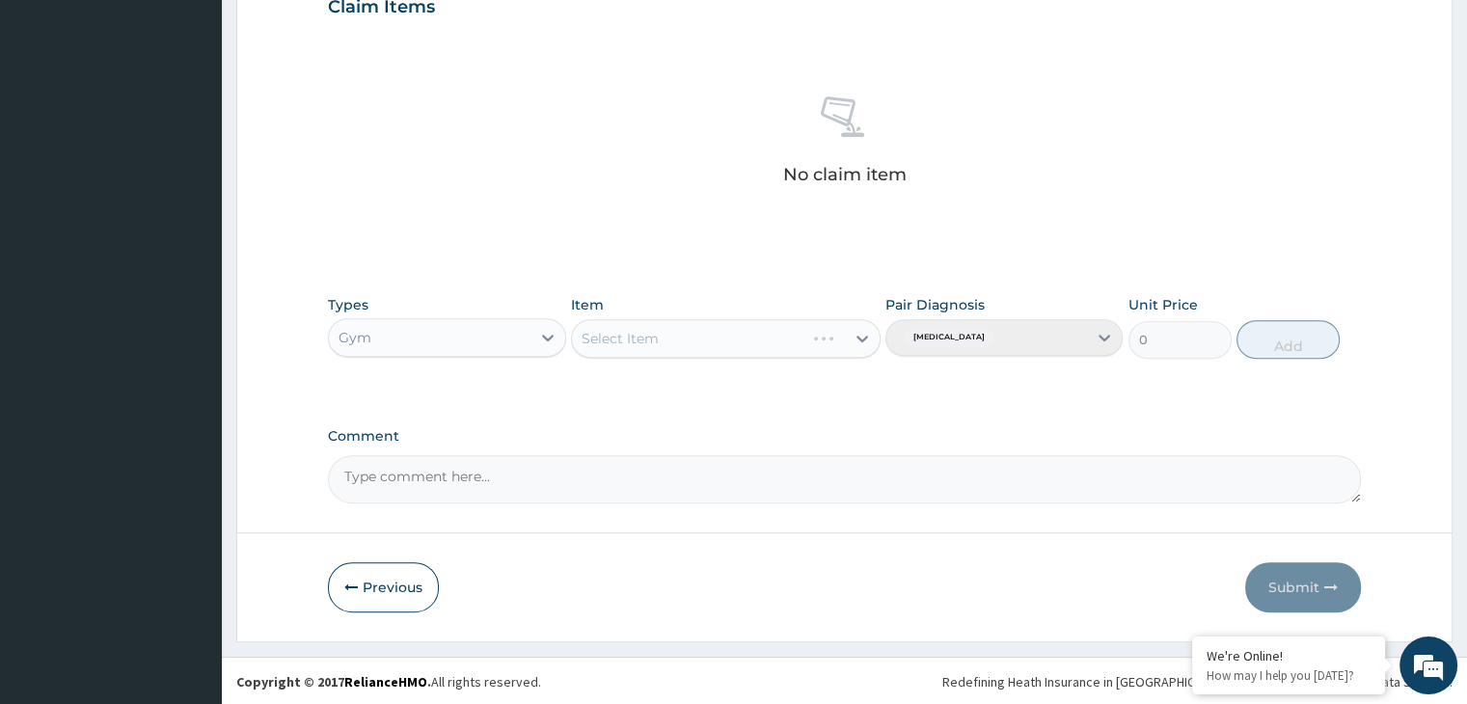
click at [842, 333] on div "Select Item" at bounding box center [726, 338] width 310 height 39
click at [864, 336] on div "Select Item" at bounding box center [726, 338] width 310 height 39
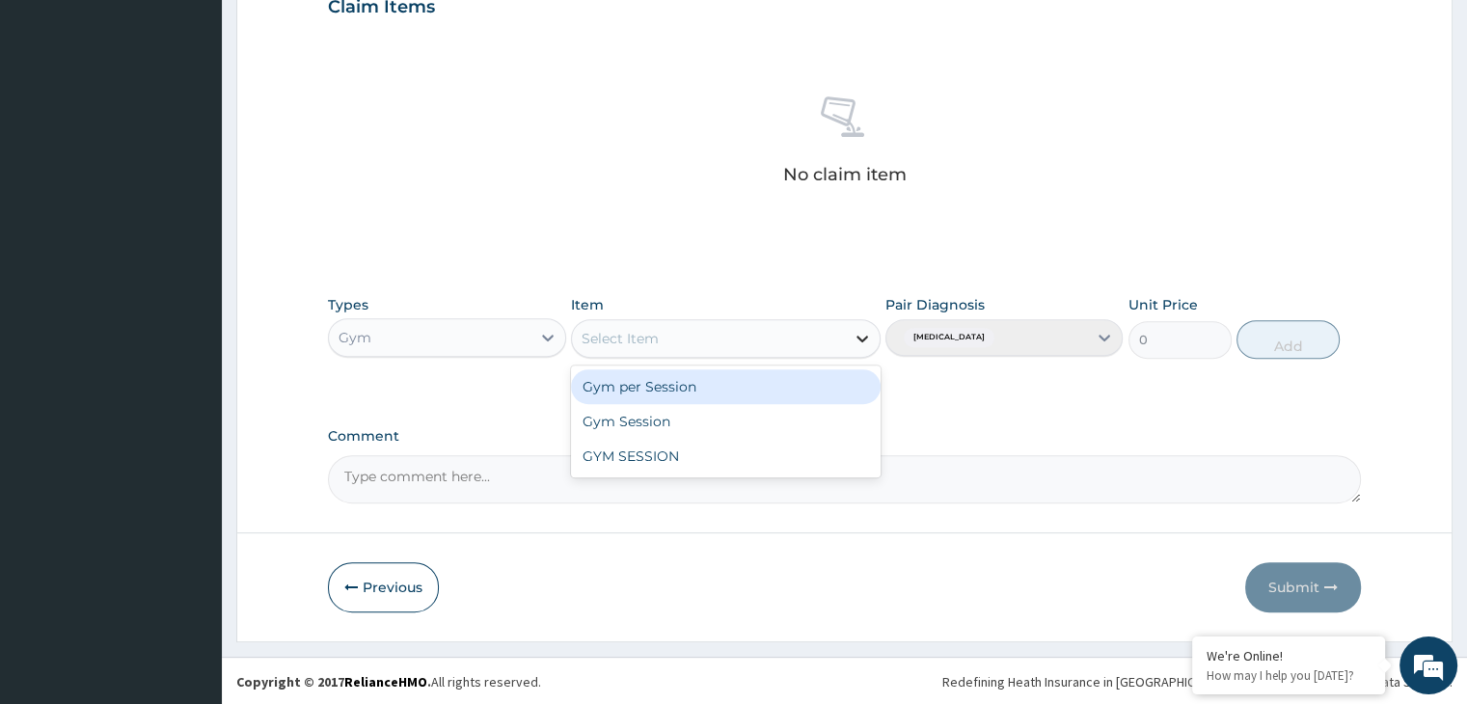
click at [859, 336] on icon at bounding box center [862, 339] width 12 height 7
click at [774, 384] on div "Gym per Session" at bounding box center [726, 386] width 310 height 35
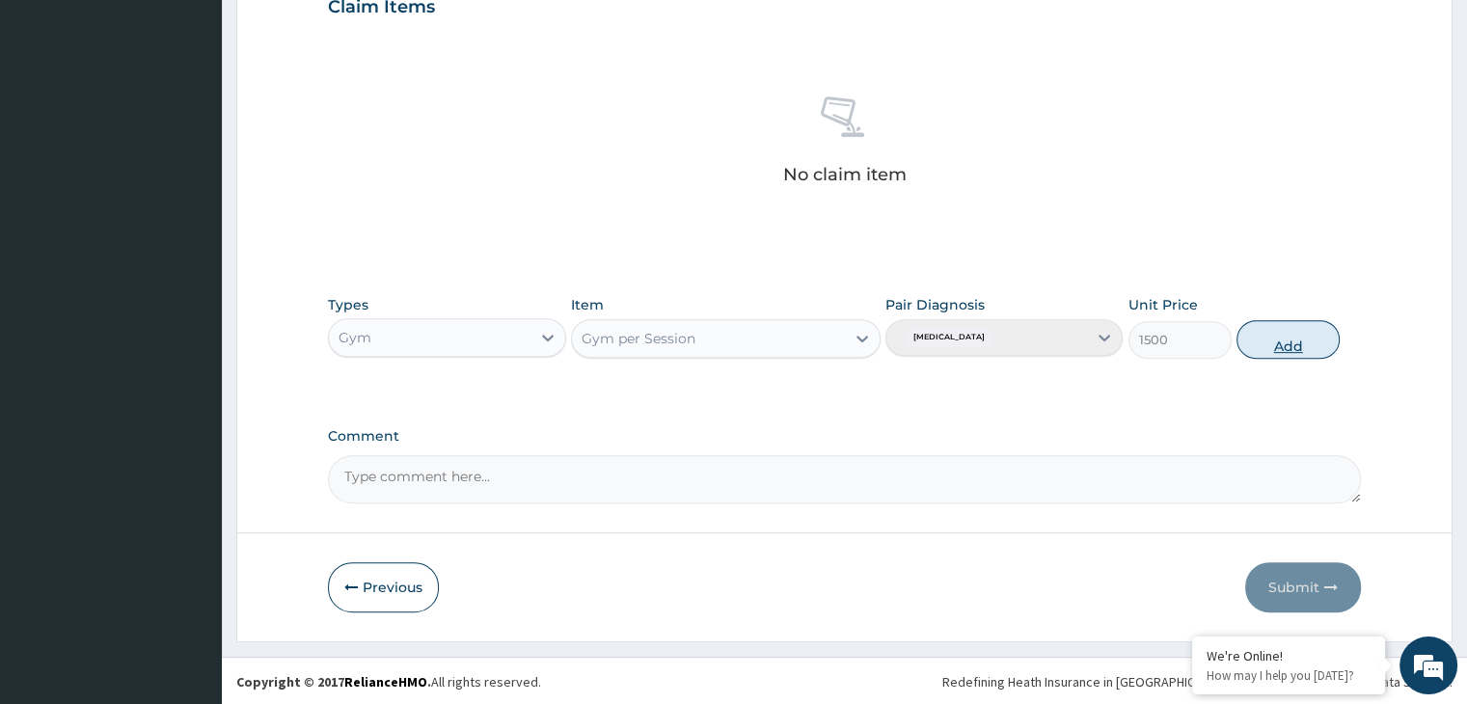
click at [1288, 339] on button "Add" at bounding box center [1287, 339] width 103 height 39
type input "0"
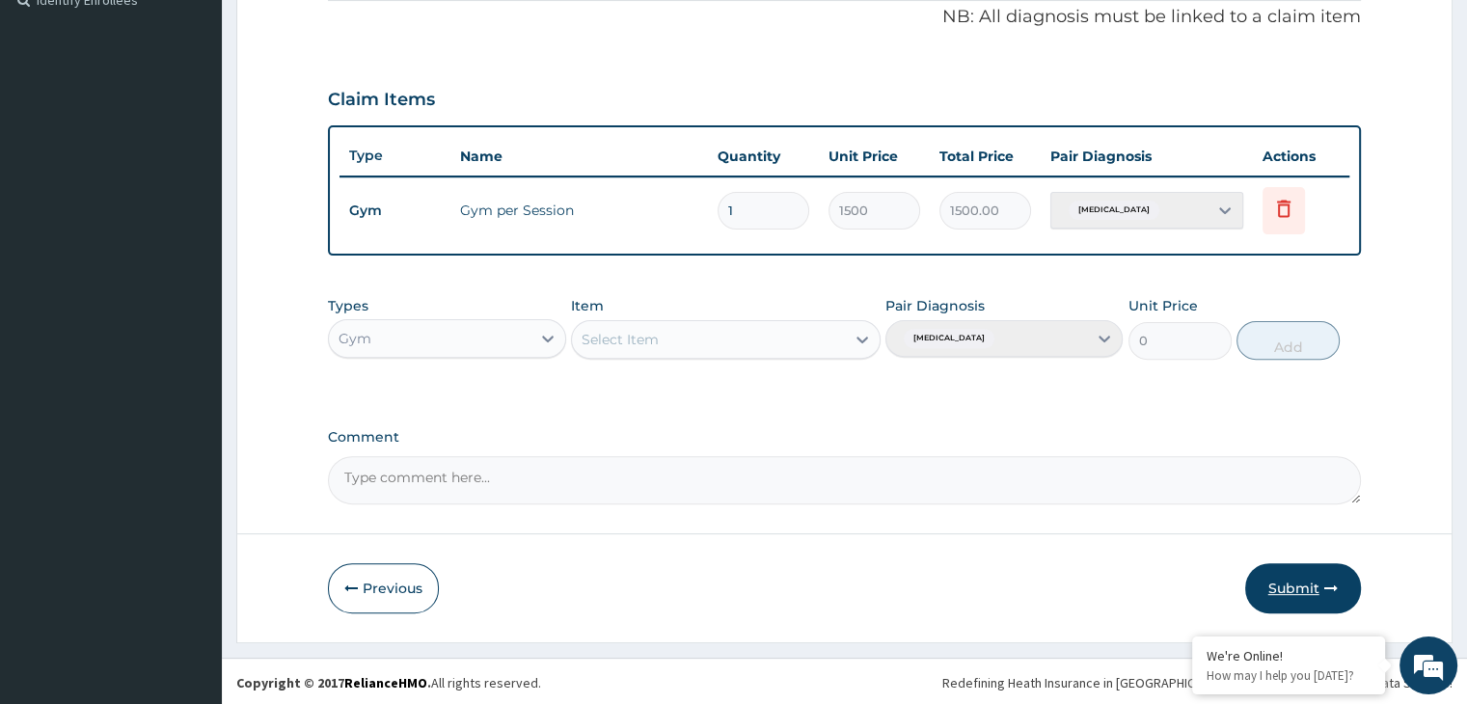
click at [1295, 589] on button "Submit" at bounding box center [1303, 588] width 116 height 50
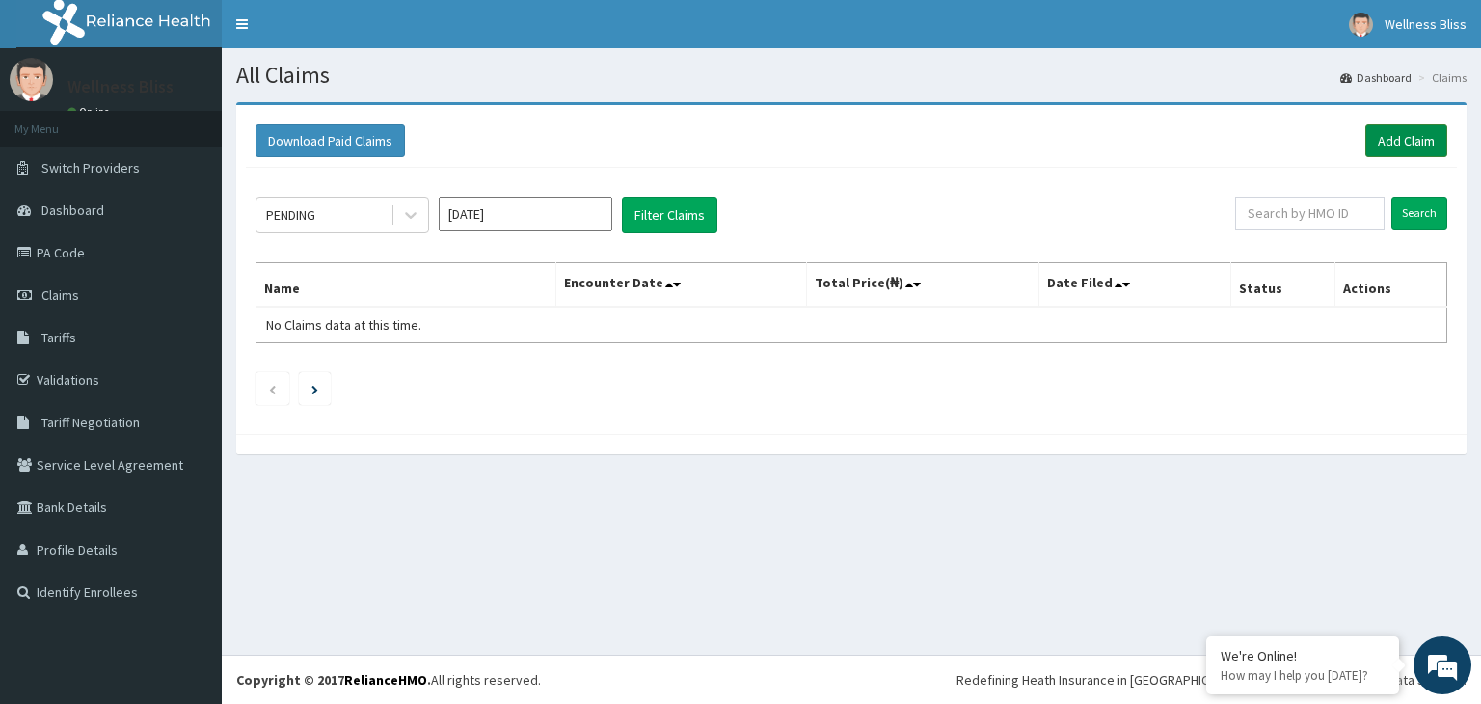
click at [1414, 129] on link "Add Claim" at bounding box center [1406, 140] width 82 height 33
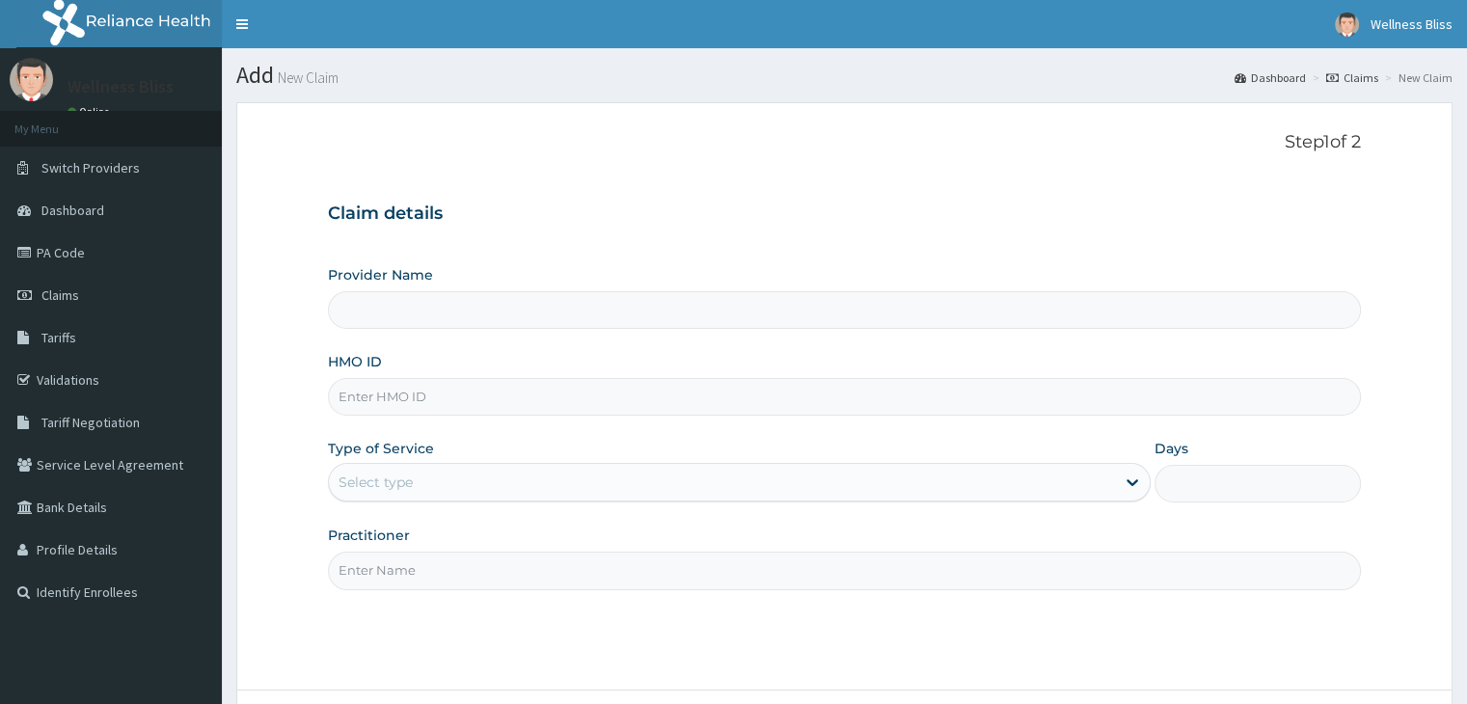
click at [522, 408] on input "HMO ID" at bounding box center [844, 397] width 1032 height 38
type input "ABP/1"
type input "WELLNESS BLISS GYM"
type input "1"
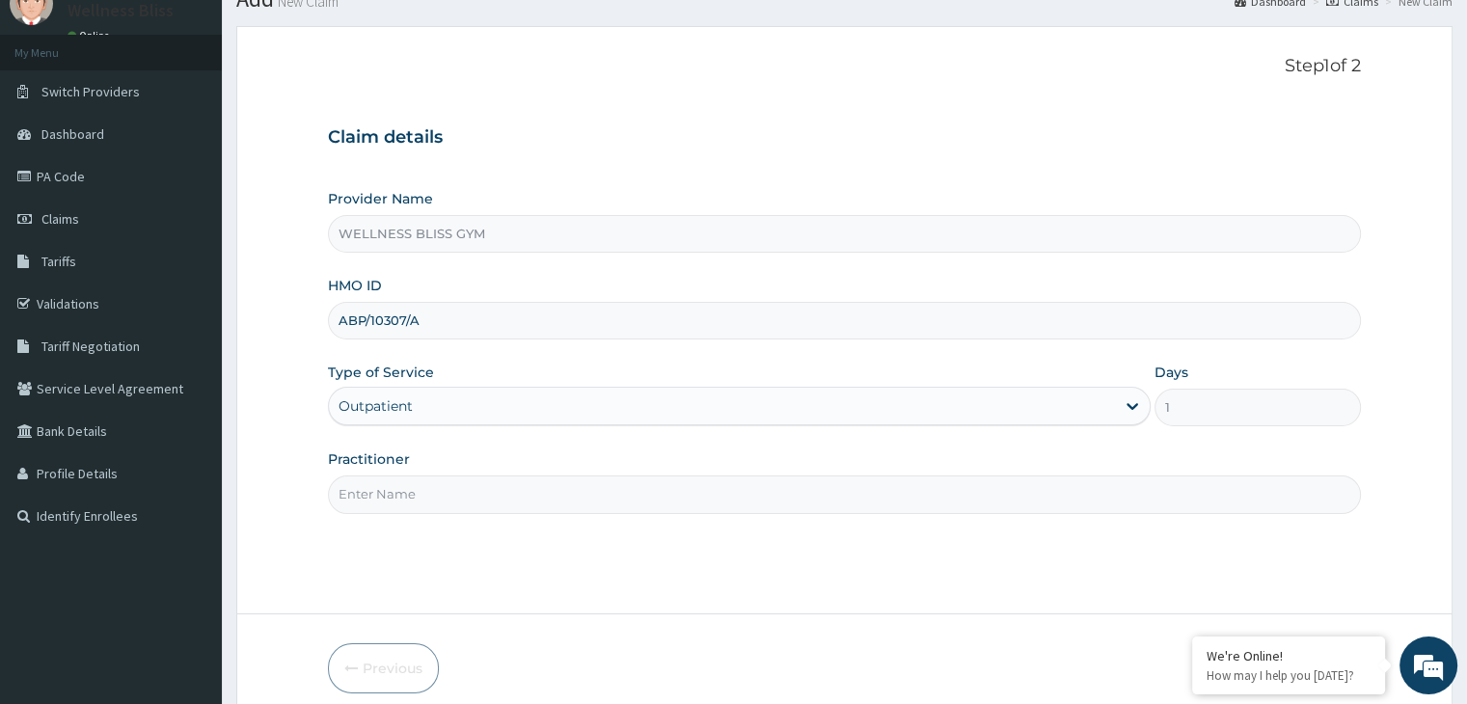
scroll to position [158, 0]
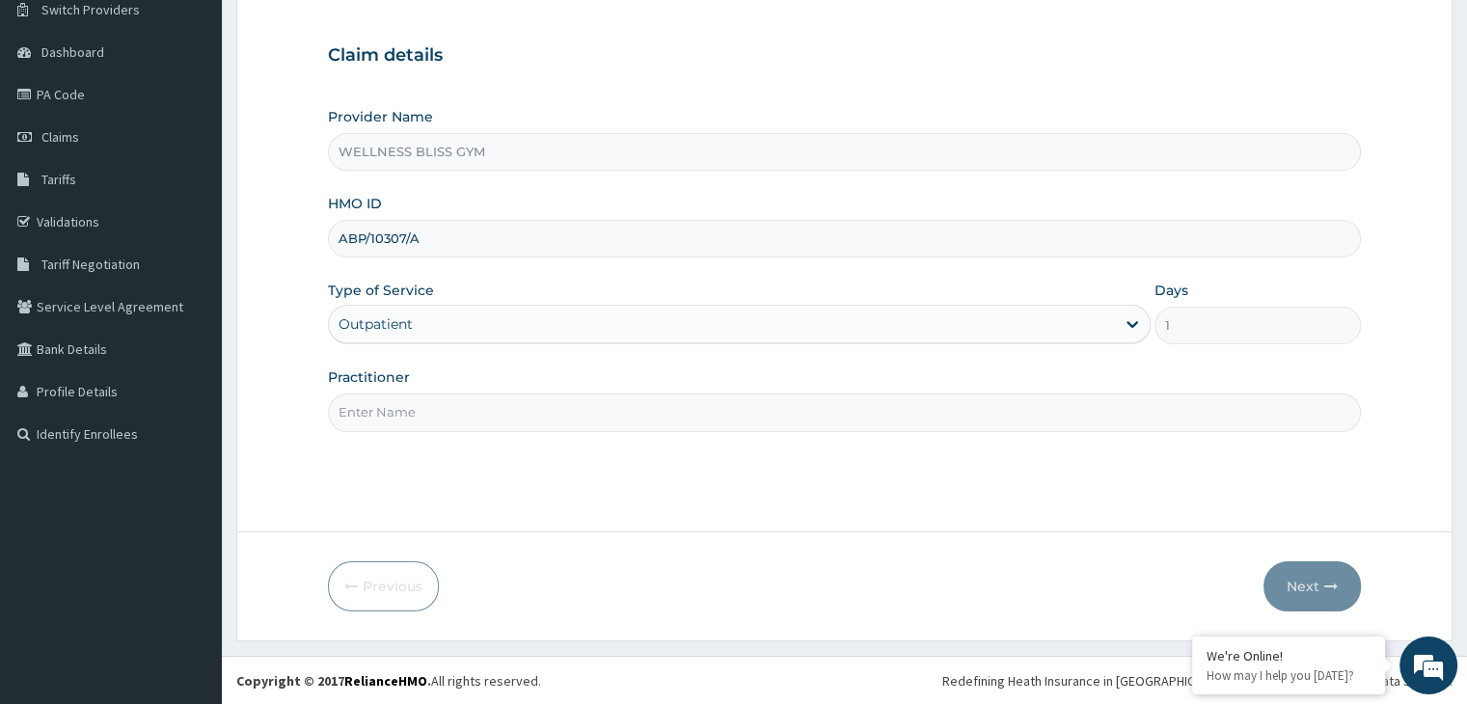
type input "ABP/10307/A"
click at [455, 405] on input "Practitioner" at bounding box center [844, 412] width 1032 height 38
type input "GYM"
click at [1321, 582] on button "Next" at bounding box center [1311, 586] width 97 height 50
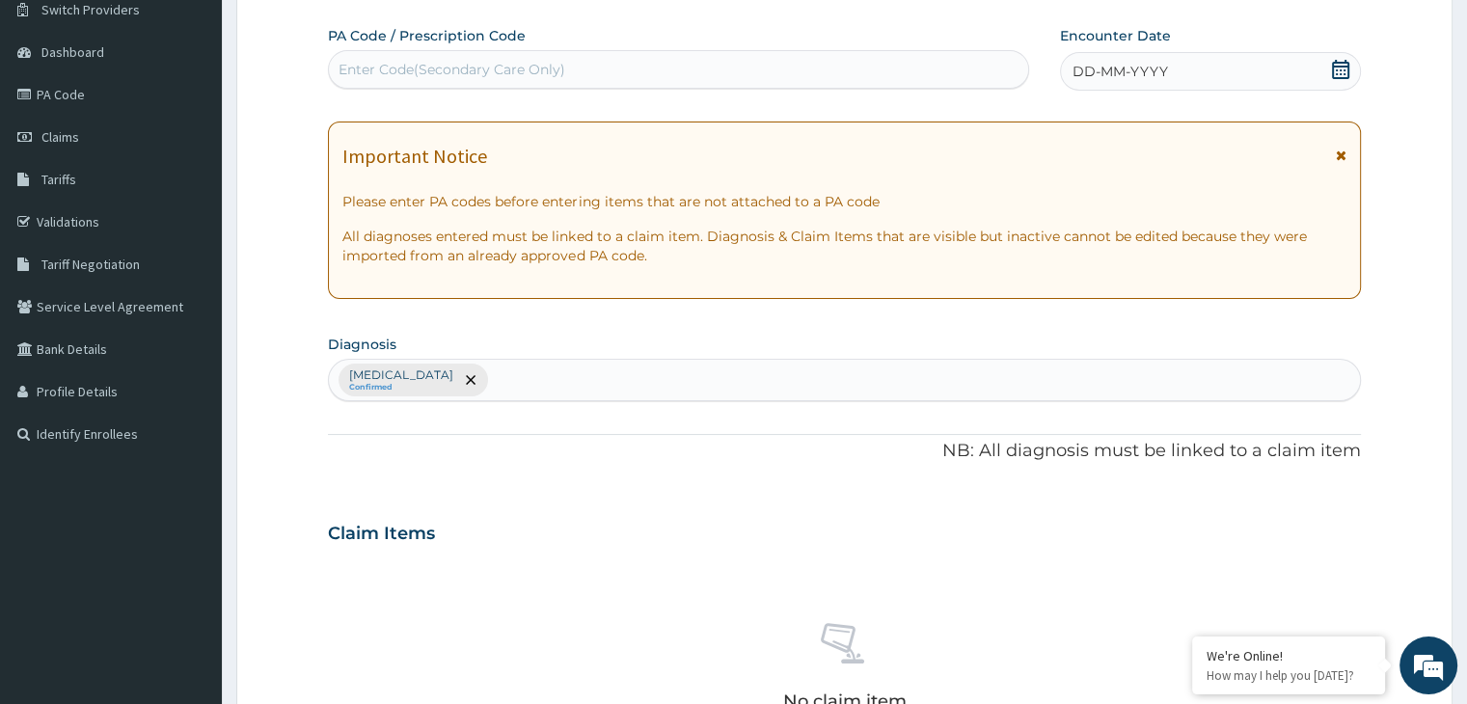
click at [366, 67] on div "Enter Code(Secondary Care Only)" at bounding box center [451, 69] width 227 height 19
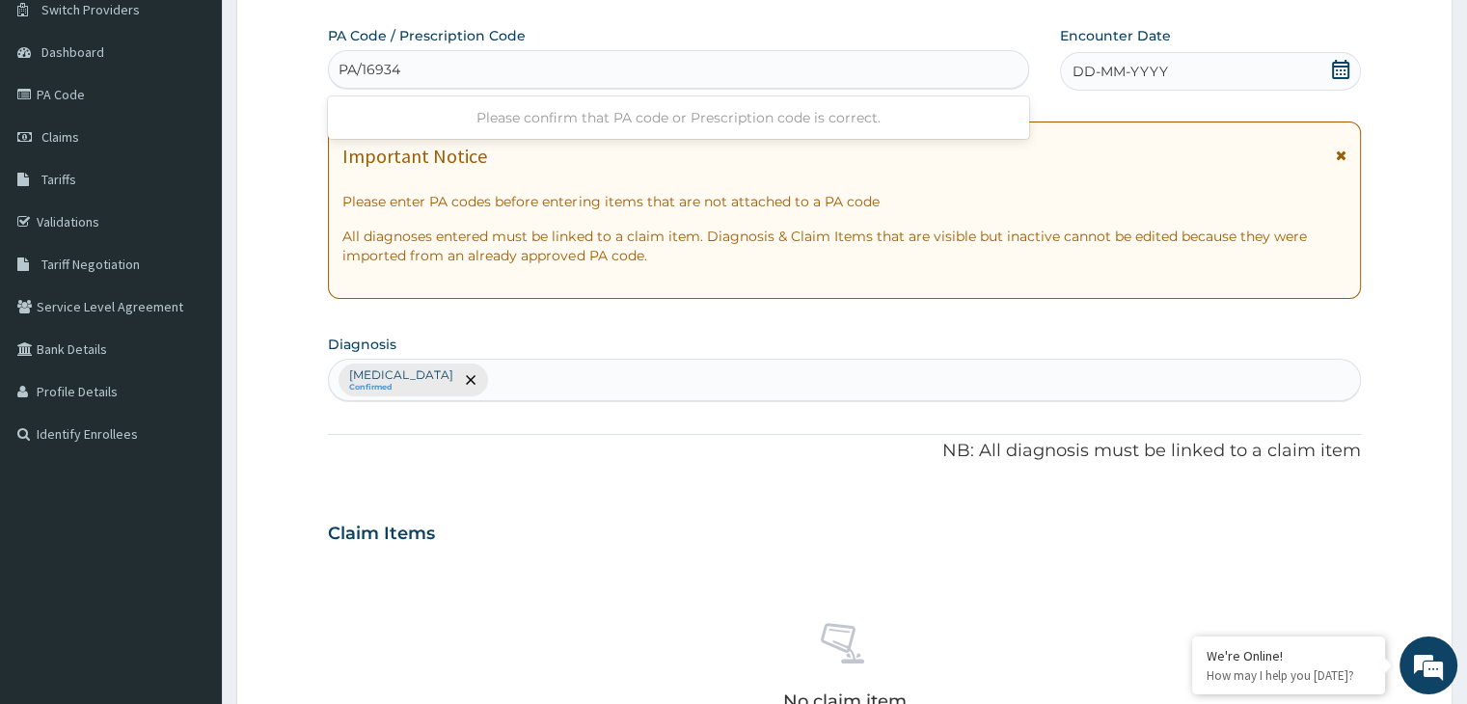
type input "PA/16934E"
click at [1338, 73] on icon at bounding box center [1340, 69] width 19 height 19
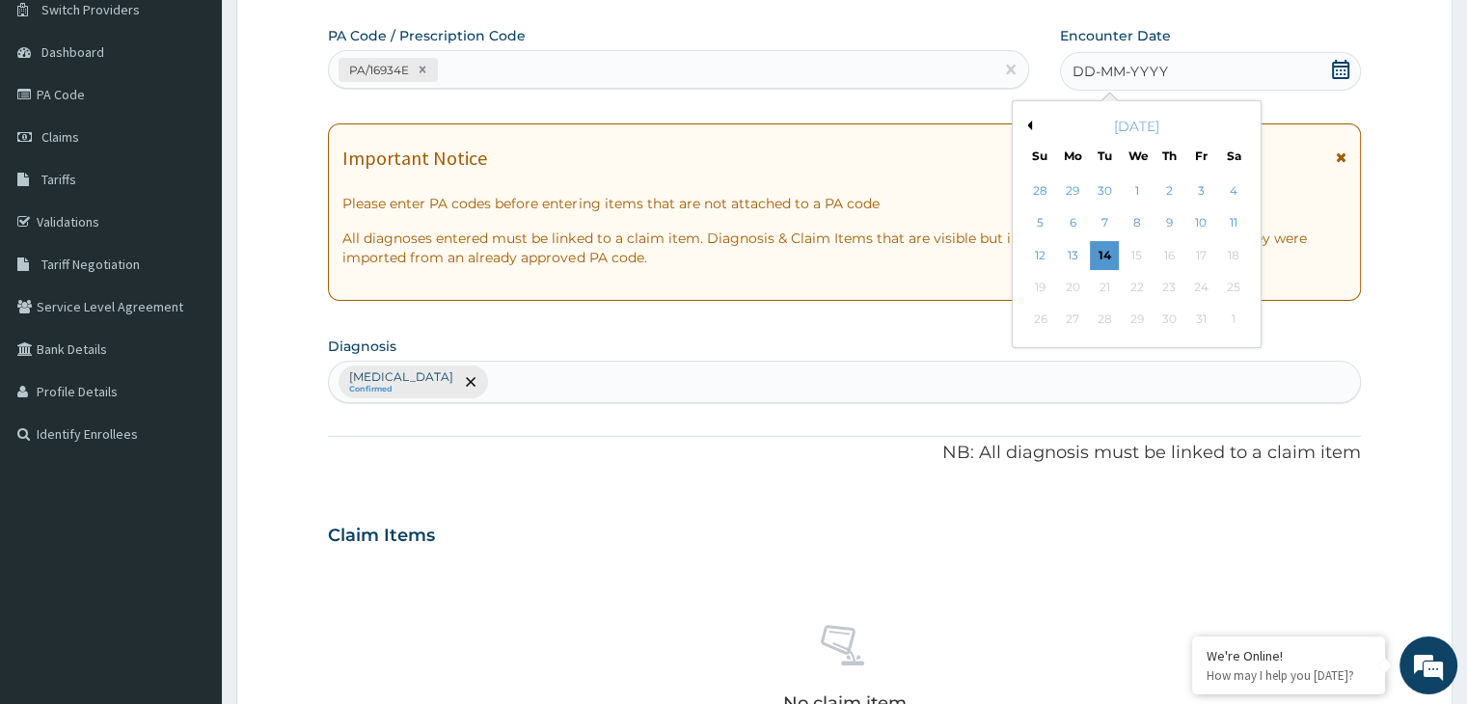
click at [1028, 123] on button "Previous Month" at bounding box center [1027, 126] width 10 height 10
click at [1199, 277] on div "26" at bounding box center [1200, 287] width 29 height 29
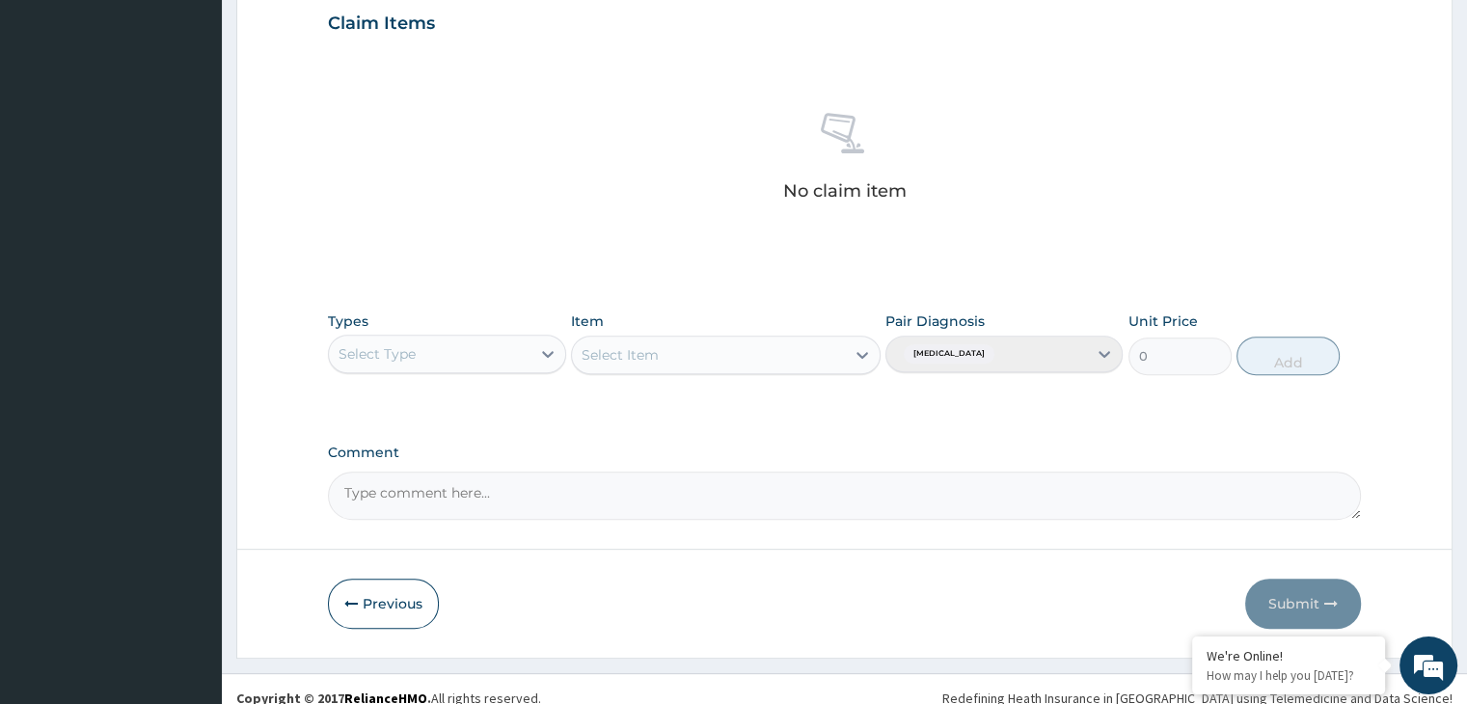
scroll to position [663, 0]
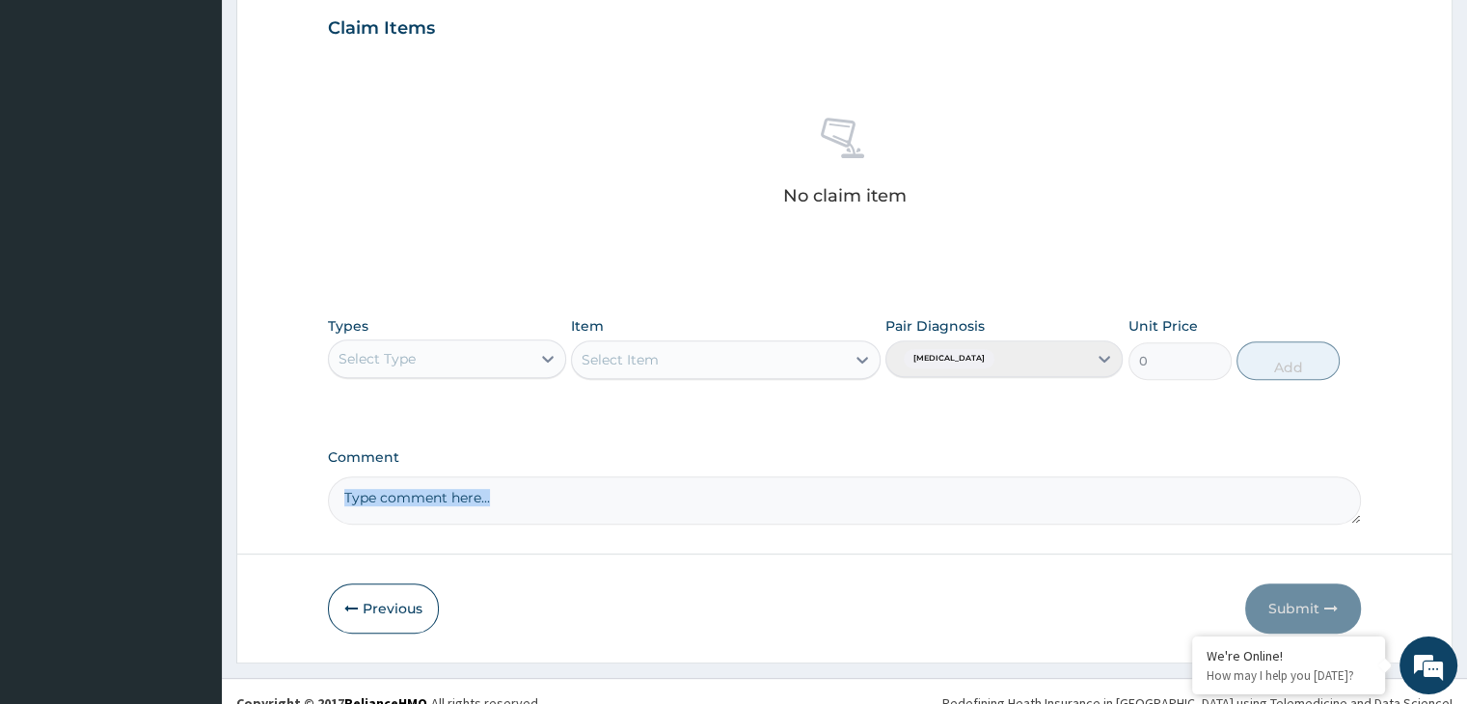
drag, startPoint x: 1462, startPoint y: 455, endPoint x: 1474, endPoint y: 543, distance: 88.6
click at [1466, 543] on html "R EL Toggle navigation Wellness Bliss Wellness Bliss - creativeaffairs68@gmail.…" at bounding box center [733, 32] width 1467 height 1390
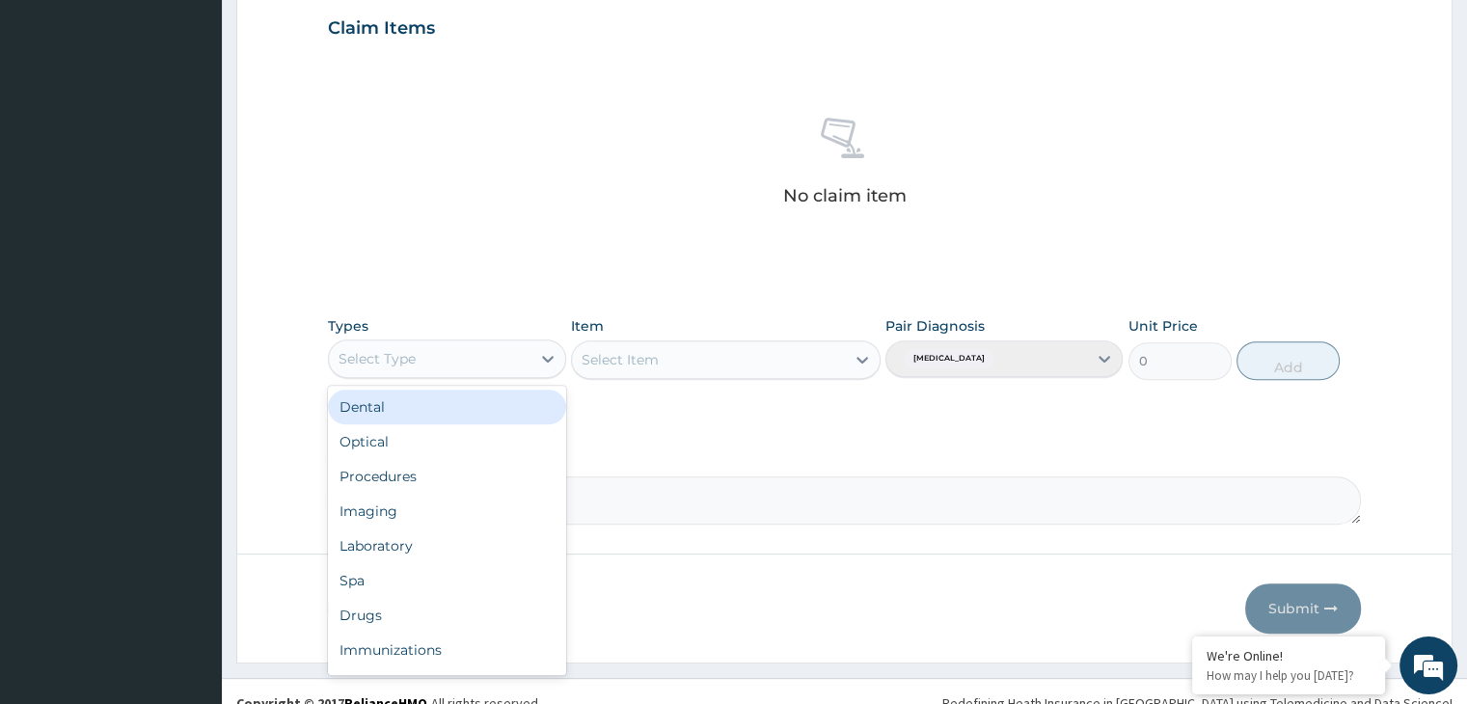
click at [508, 355] on div "Select Type" at bounding box center [429, 358] width 201 height 31
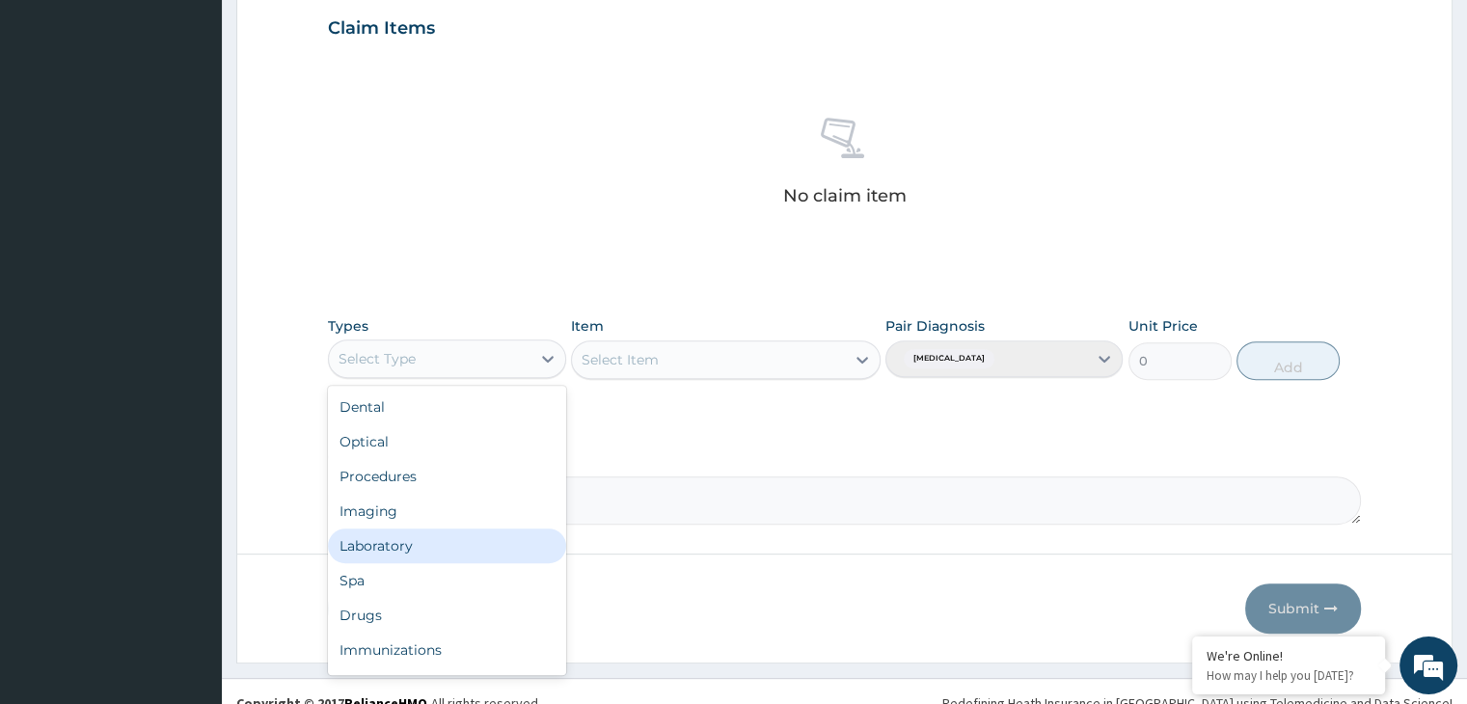
scroll to position [66, 0]
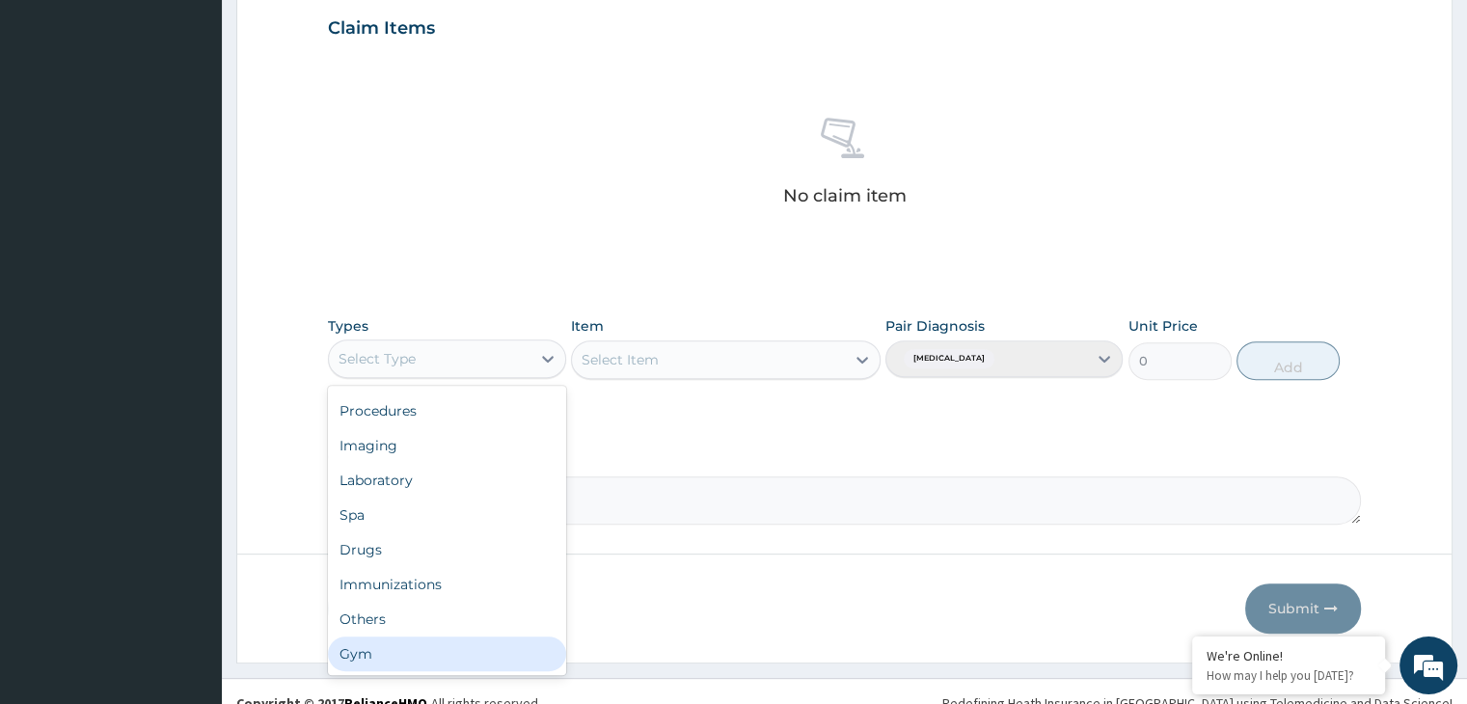
click at [459, 643] on div "Gym" at bounding box center [446, 653] width 237 height 35
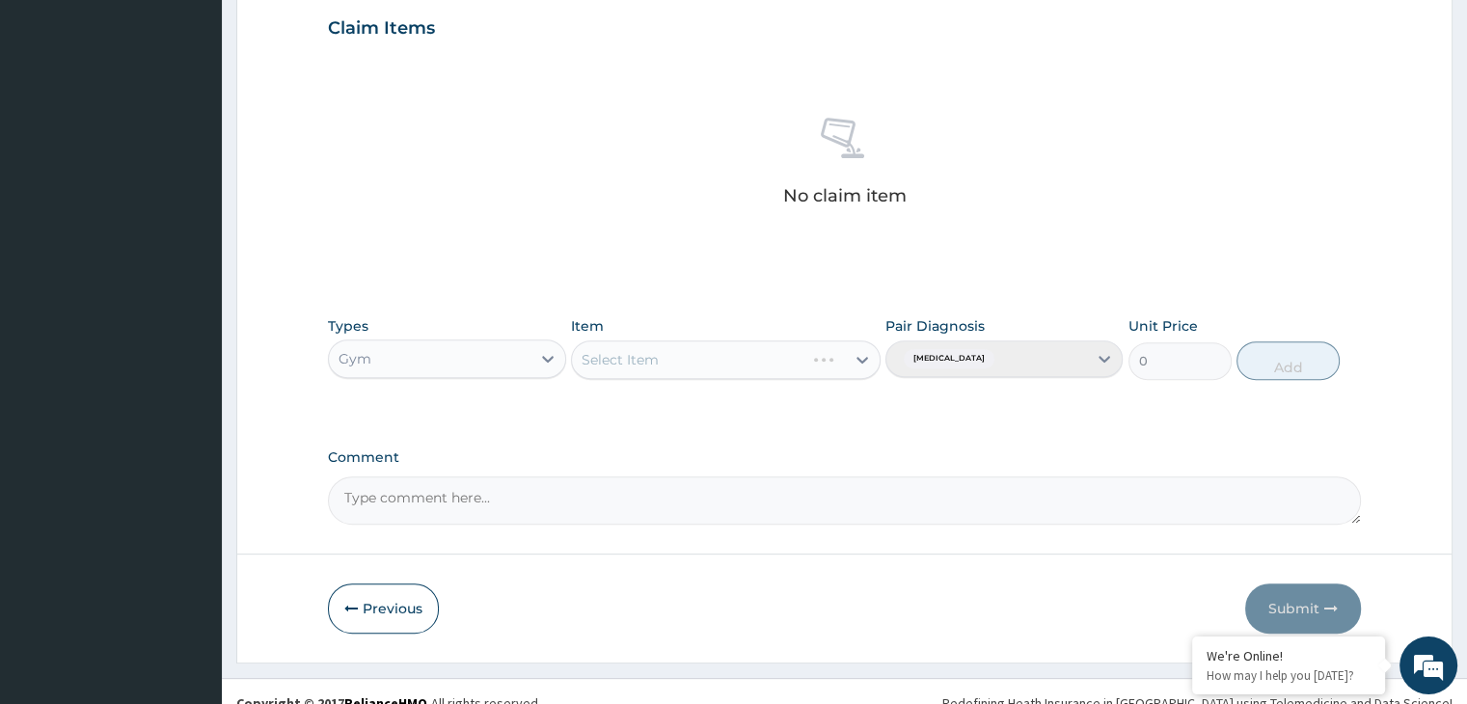
click at [859, 356] on div "Select Item" at bounding box center [726, 359] width 310 height 39
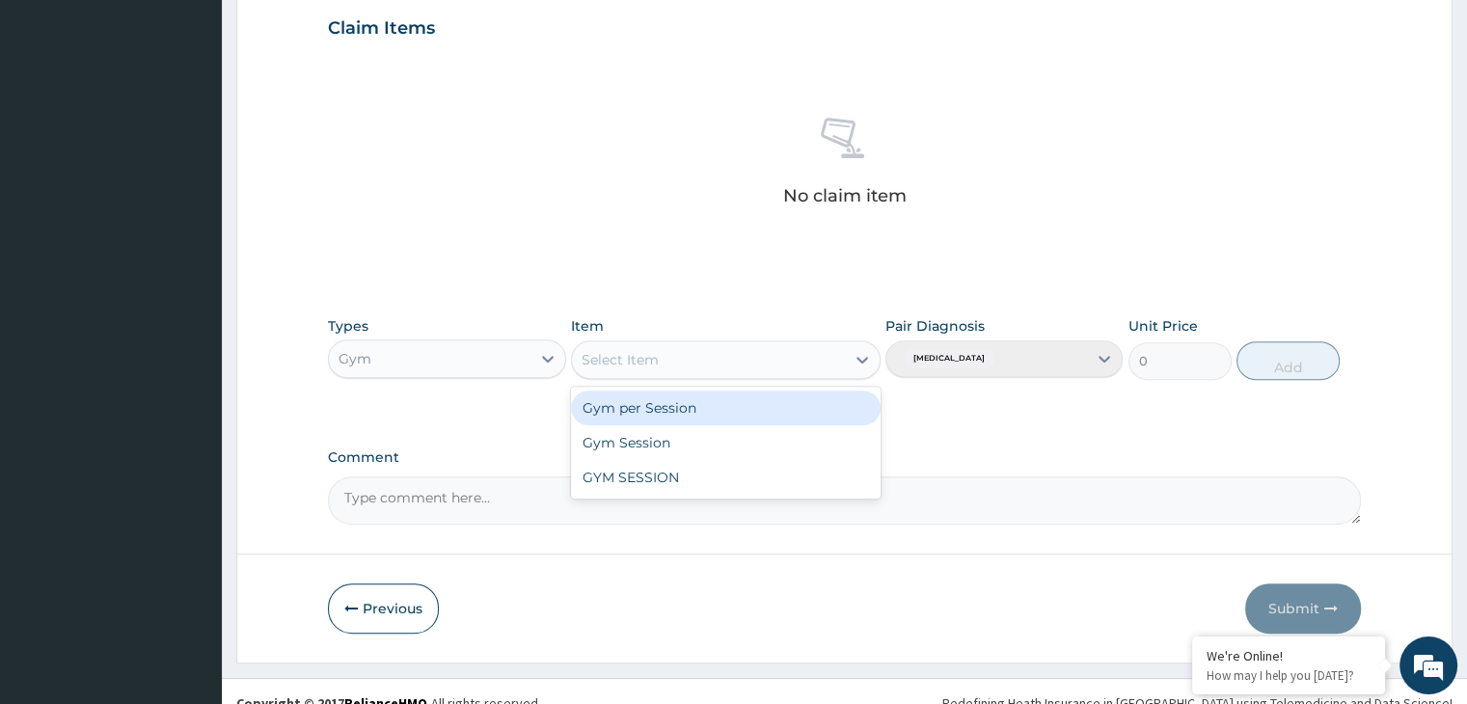
click at [859, 357] on icon at bounding box center [862, 360] width 12 height 7
click at [759, 402] on div "Gym per Session" at bounding box center [726, 408] width 310 height 35
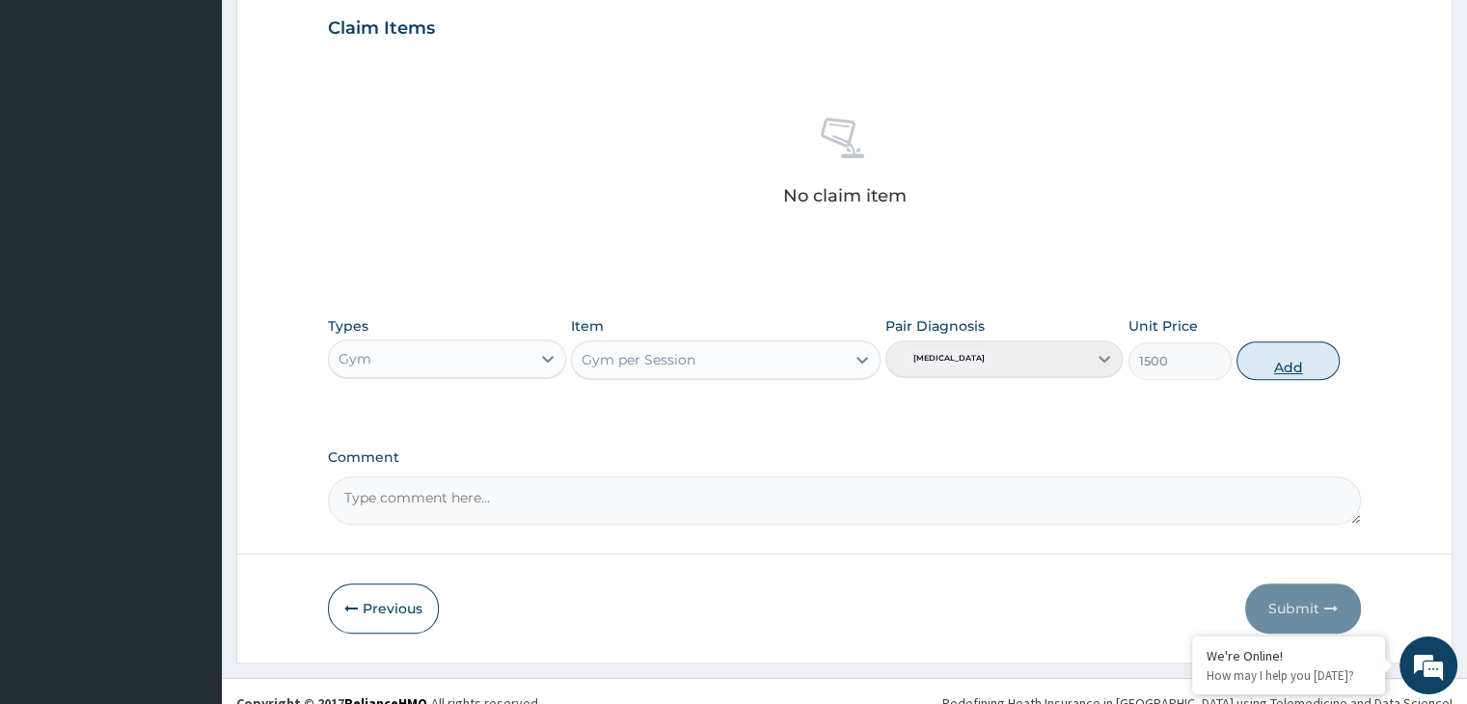
click at [1280, 352] on button "Add" at bounding box center [1287, 360] width 103 height 39
type input "0"
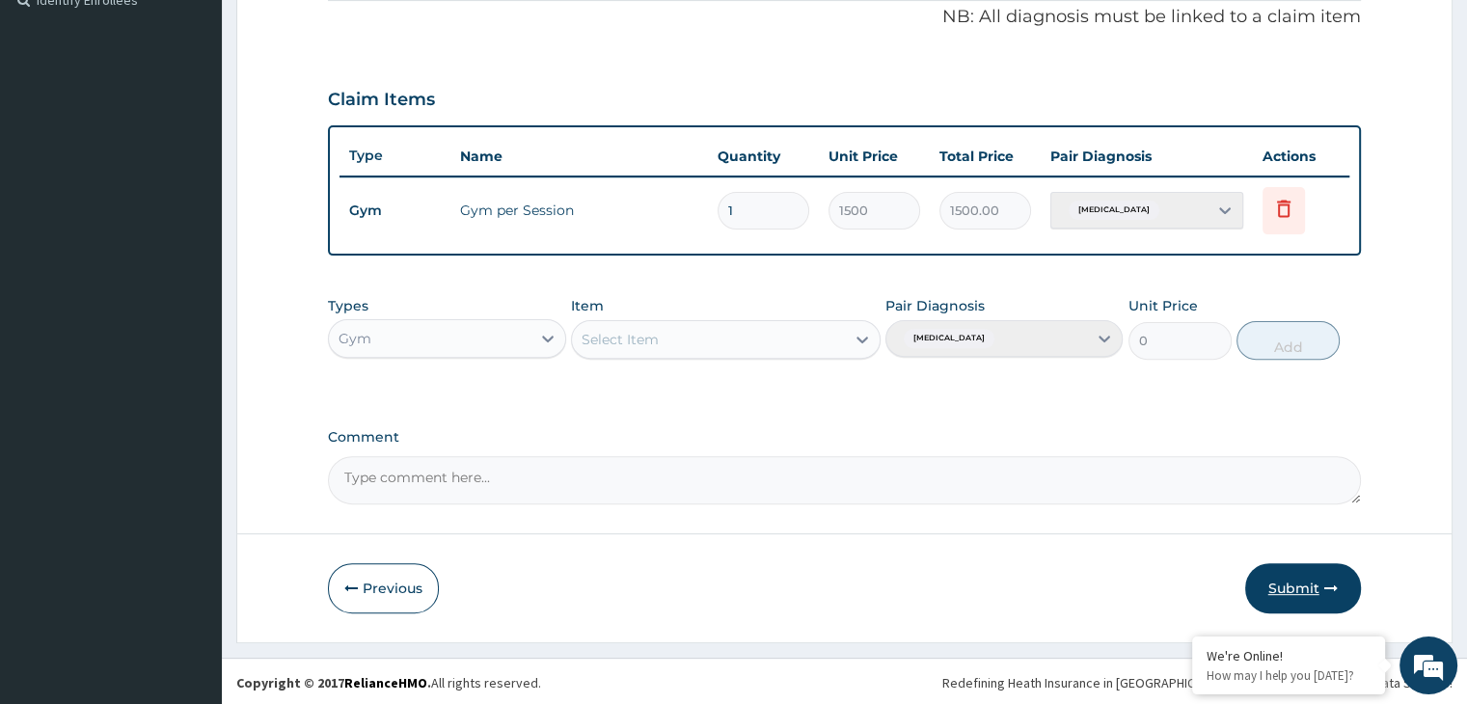
click at [1302, 592] on button "Submit" at bounding box center [1303, 588] width 116 height 50
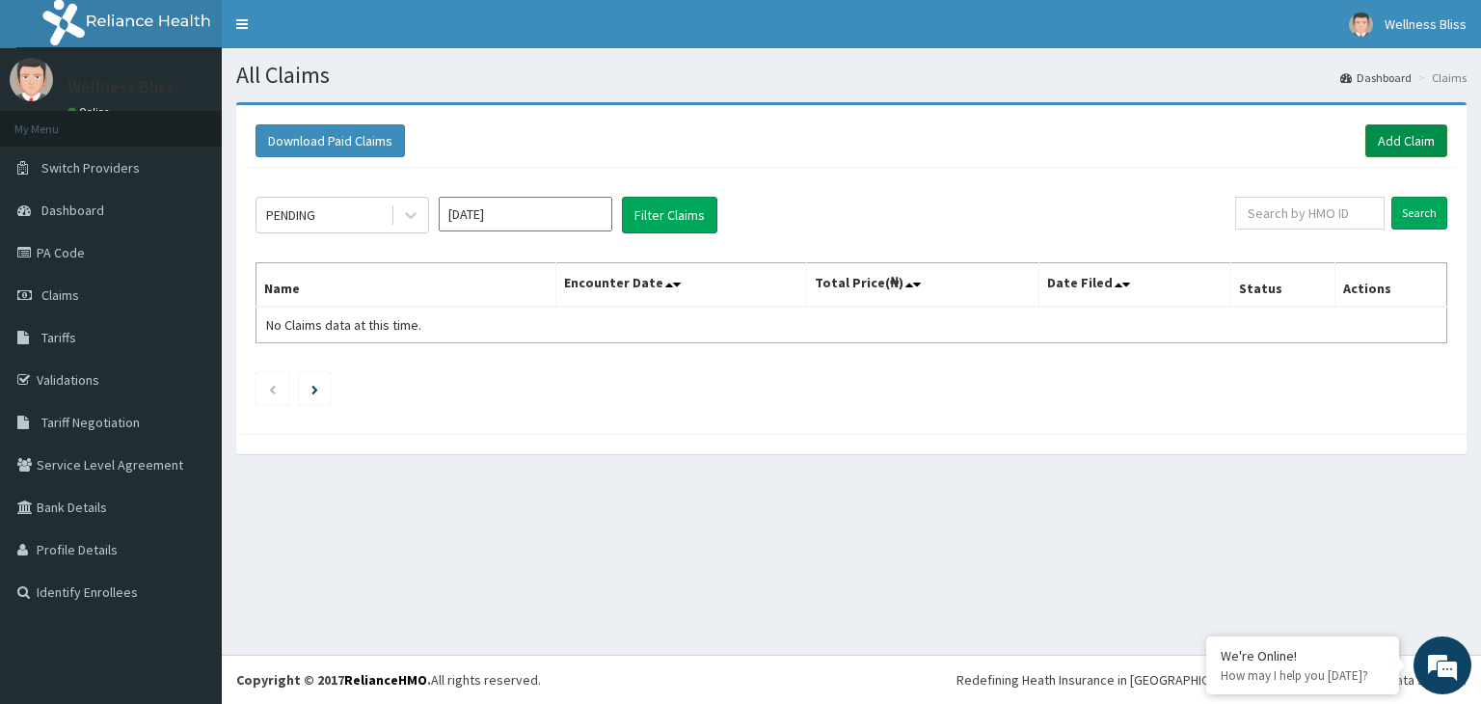
click at [1418, 132] on link "Add Claim" at bounding box center [1406, 140] width 82 height 33
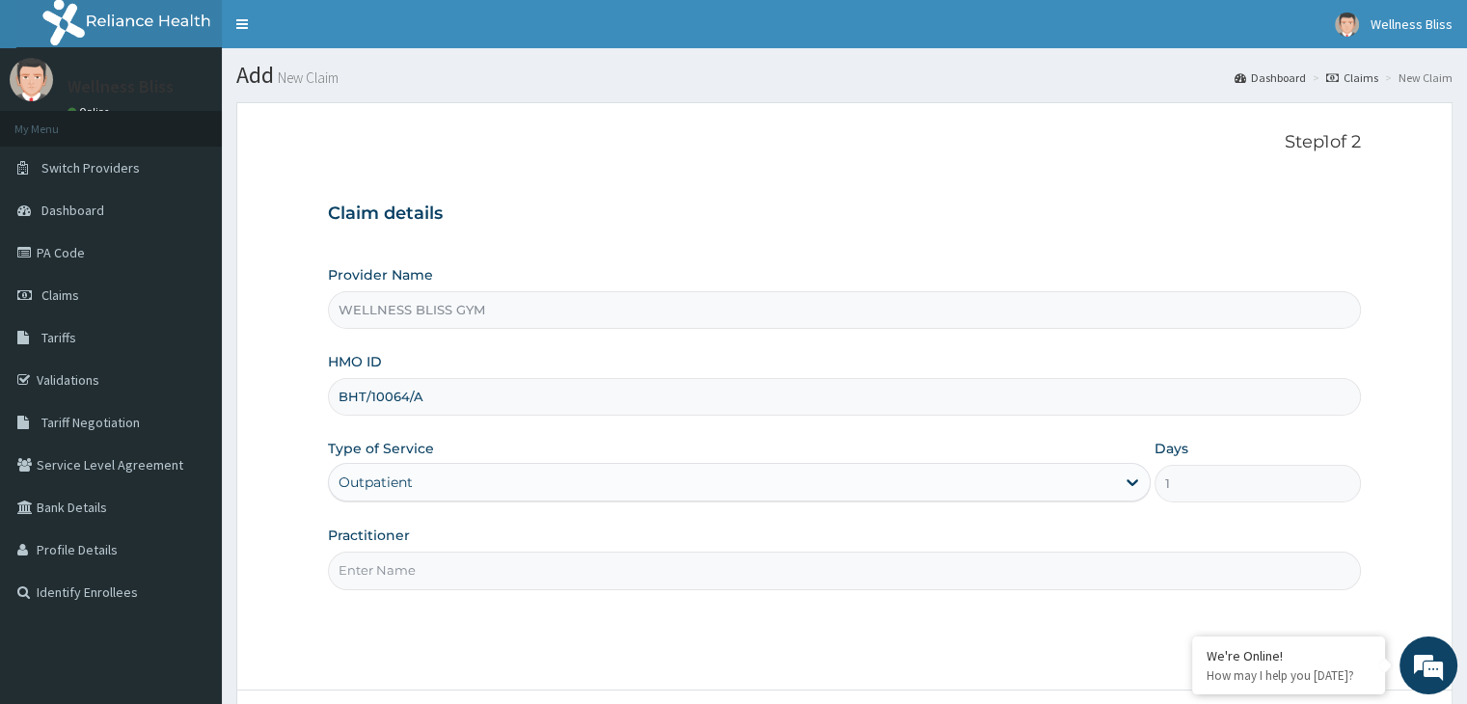
type input "BHT/10064/A"
click at [428, 581] on input "Practitioner" at bounding box center [844, 571] width 1032 height 38
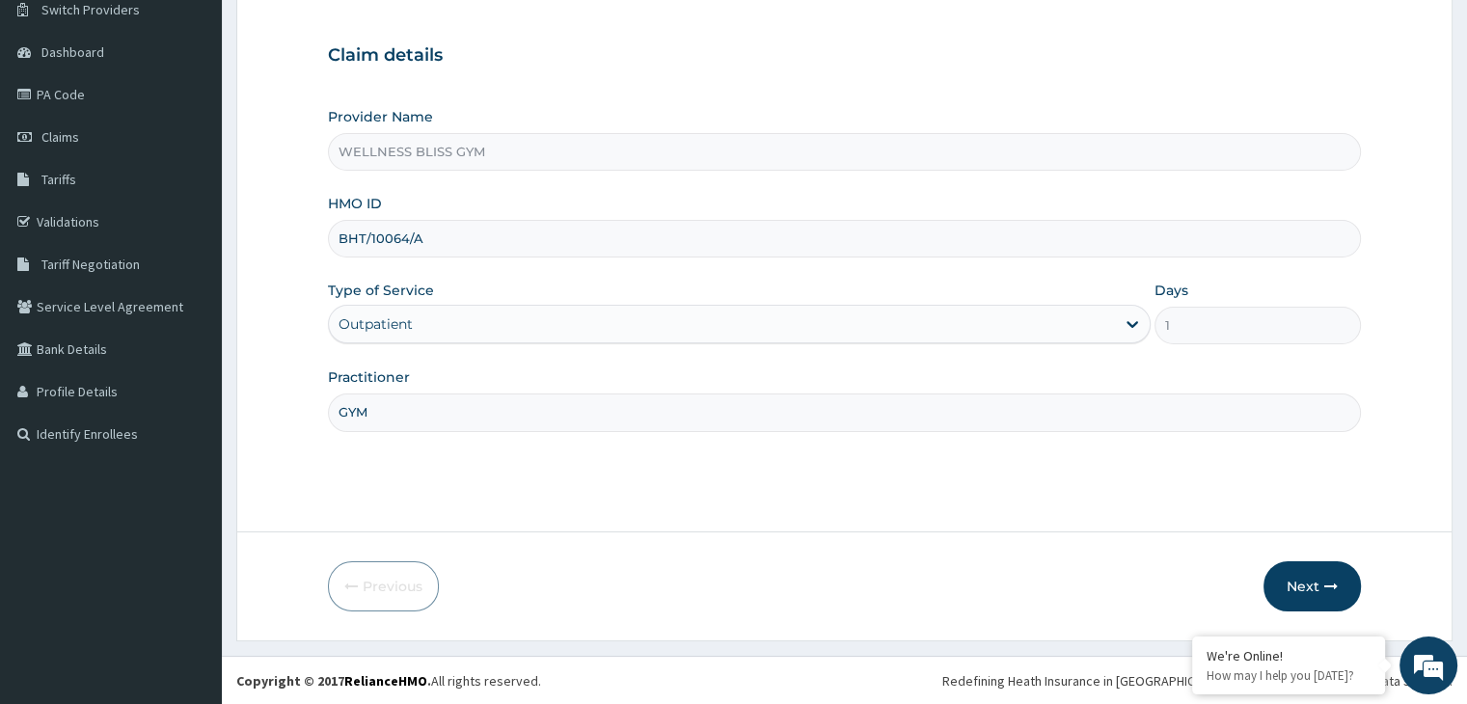
scroll to position [158, 0]
type input "GYM"
click at [1324, 587] on icon "button" at bounding box center [1330, 585] width 13 height 13
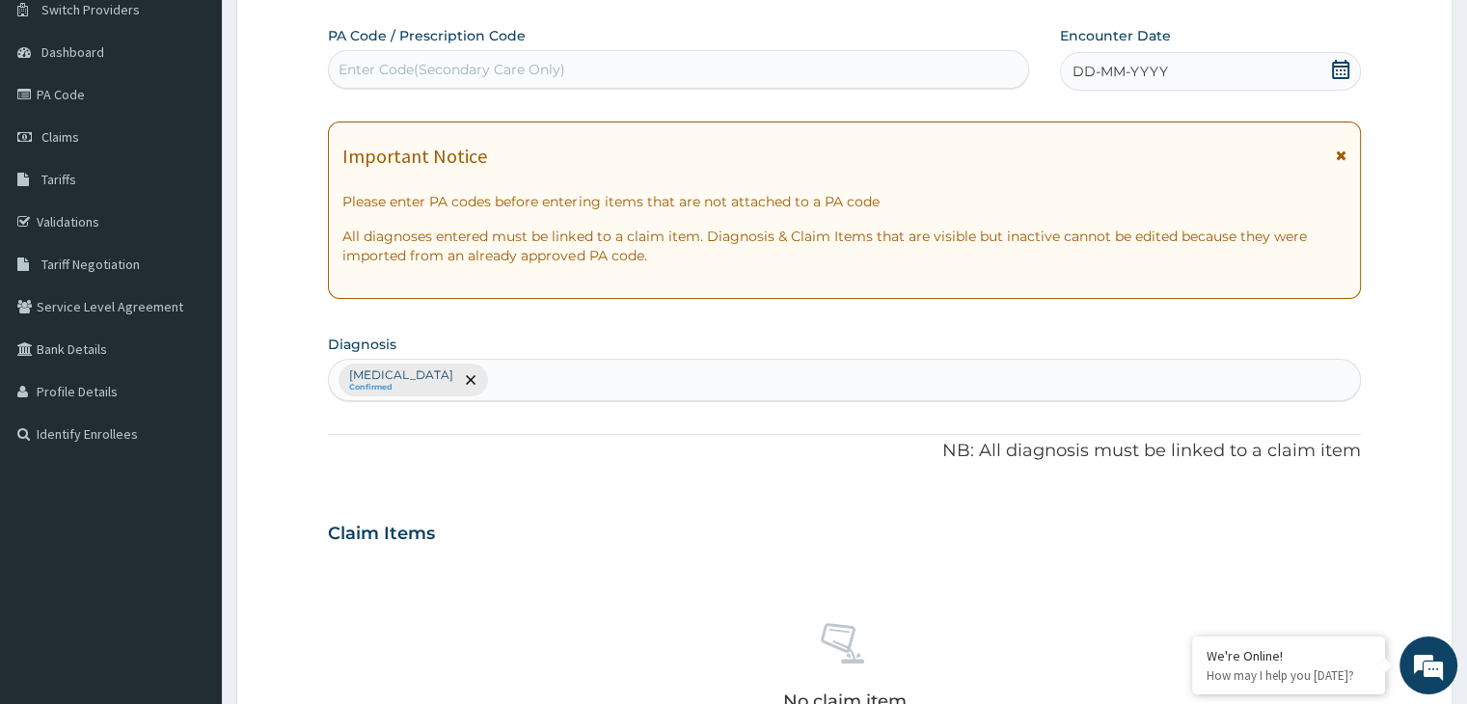
click at [465, 71] on div "Enter Code(Secondary Care Only)" at bounding box center [451, 69] width 227 height 19
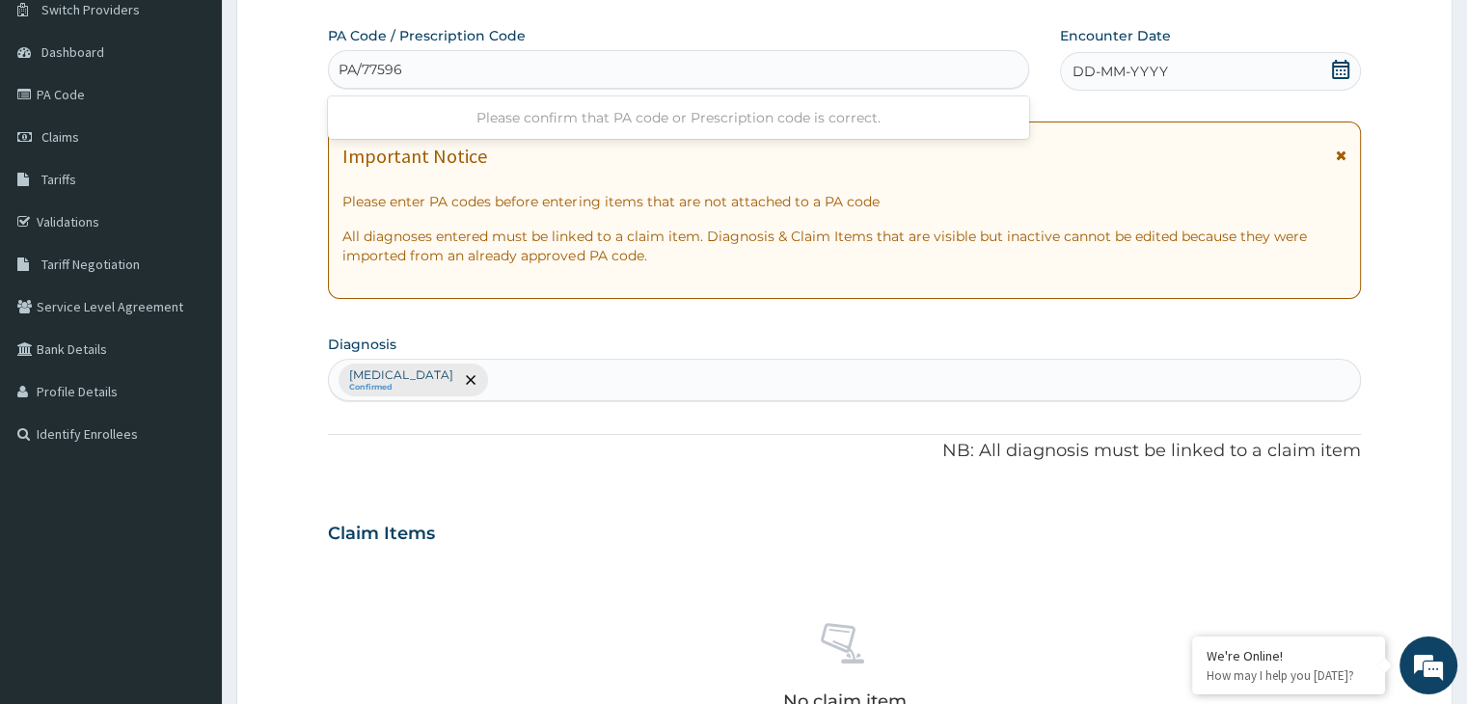
type input "PA/775963"
click at [1338, 67] on icon at bounding box center [1340, 69] width 19 height 19
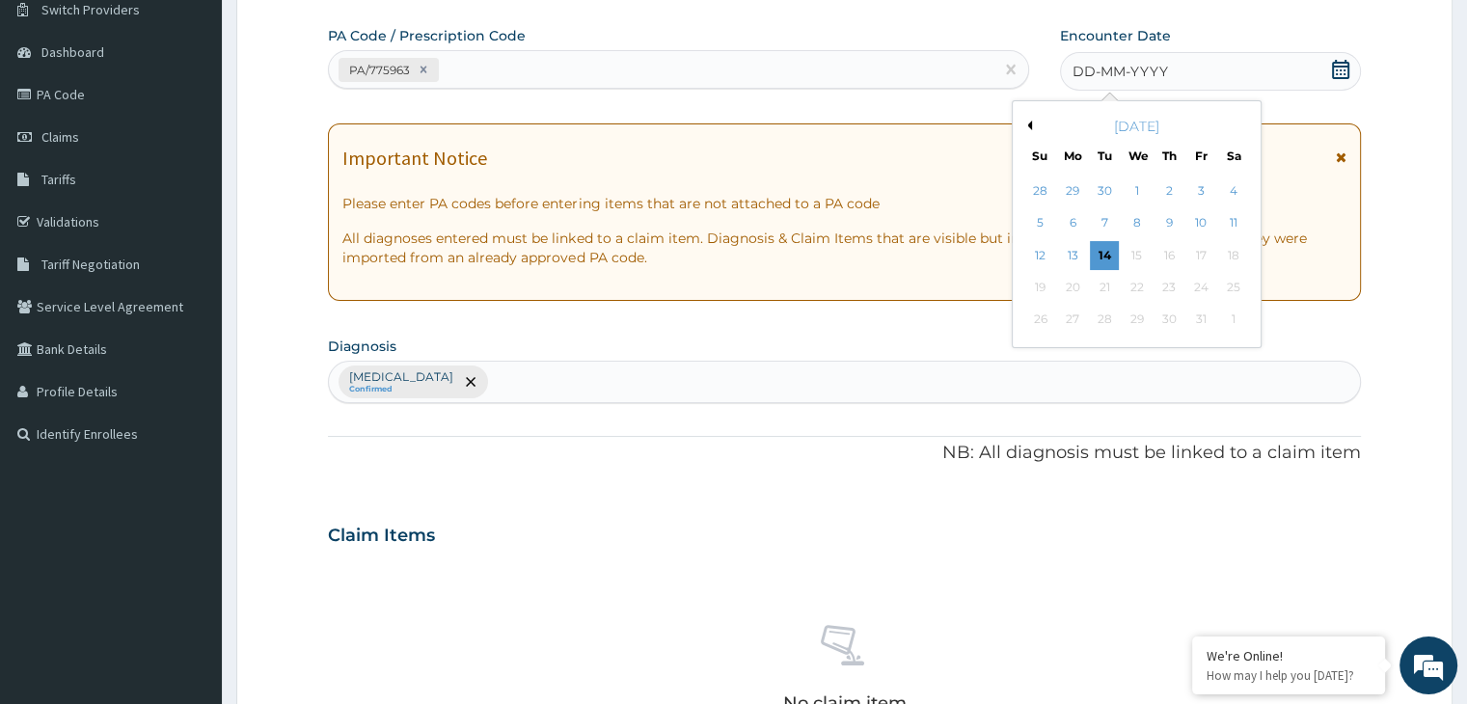
click at [1031, 129] on div "October 2025" at bounding box center [1136, 126] width 232 height 19
click at [1029, 128] on button "Previous Month" at bounding box center [1027, 126] width 10 height 10
click at [1227, 284] on div "26" at bounding box center [1233, 287] width 29 height 29
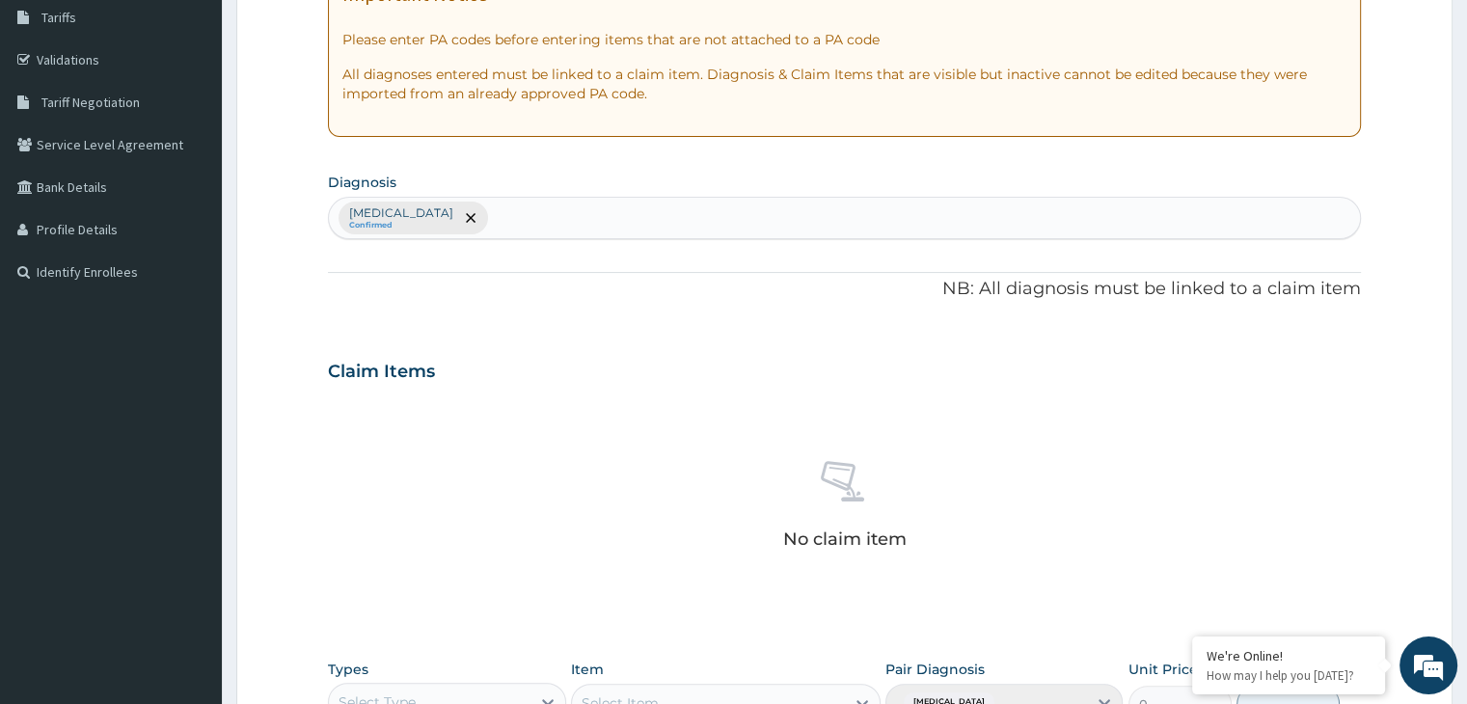
scroll to position [685, 0]
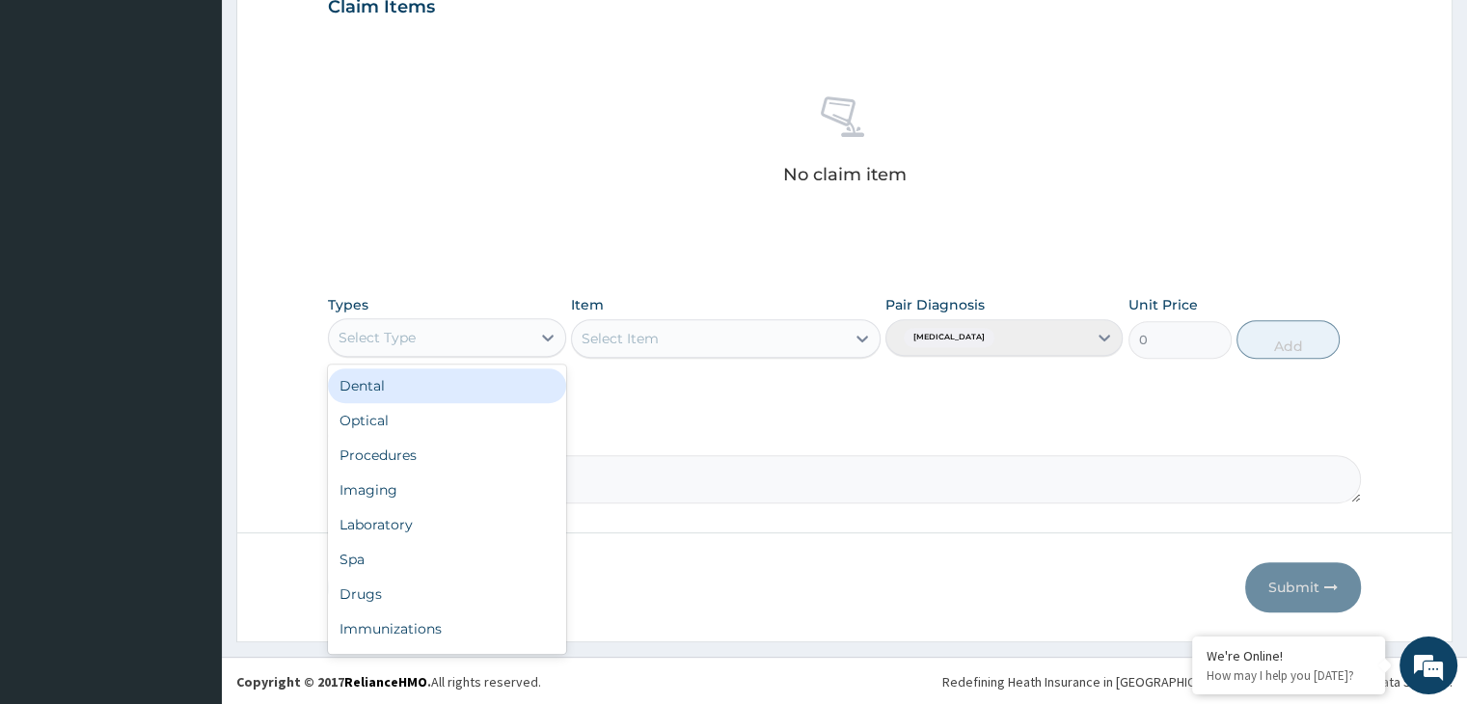
click at [472, 336] on div "Select Type" at bounding box center [429, 337] width 201 height 31
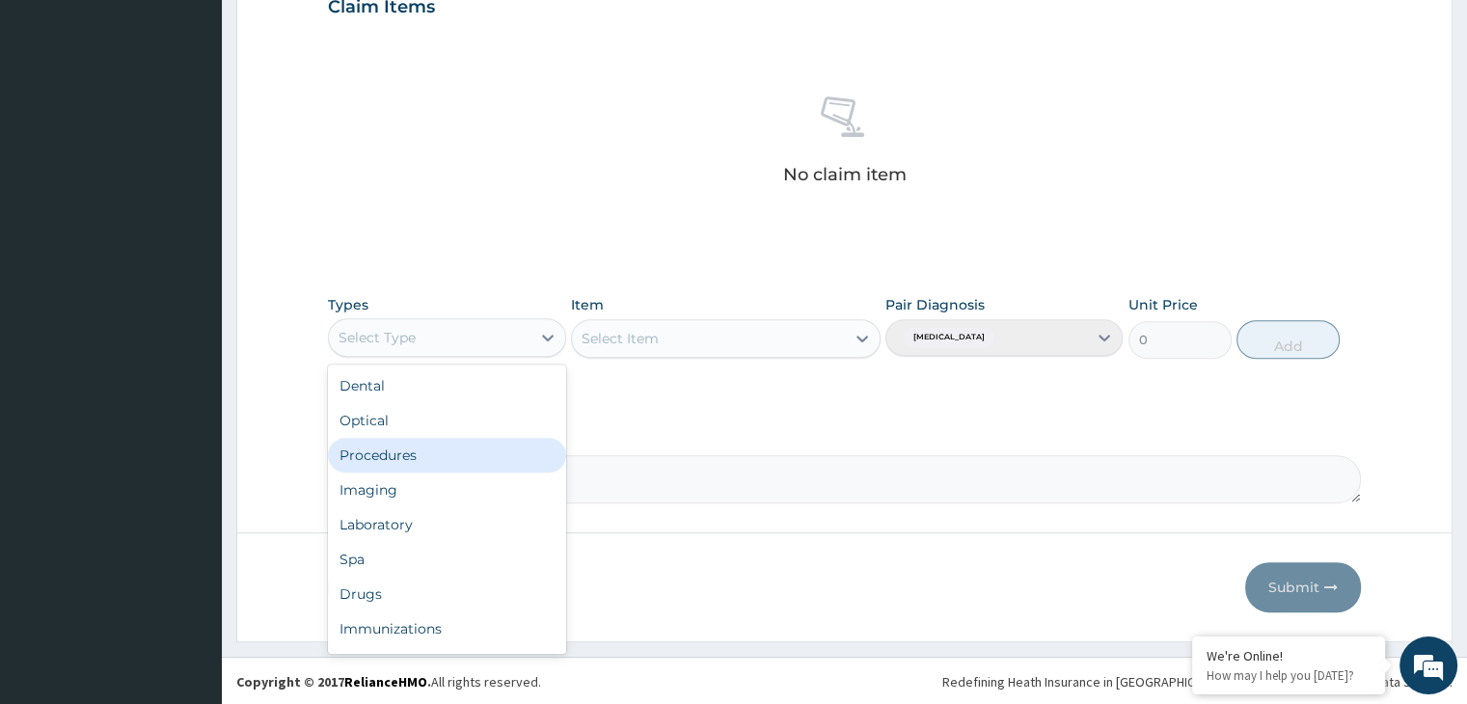
scroll to position [66, 0]
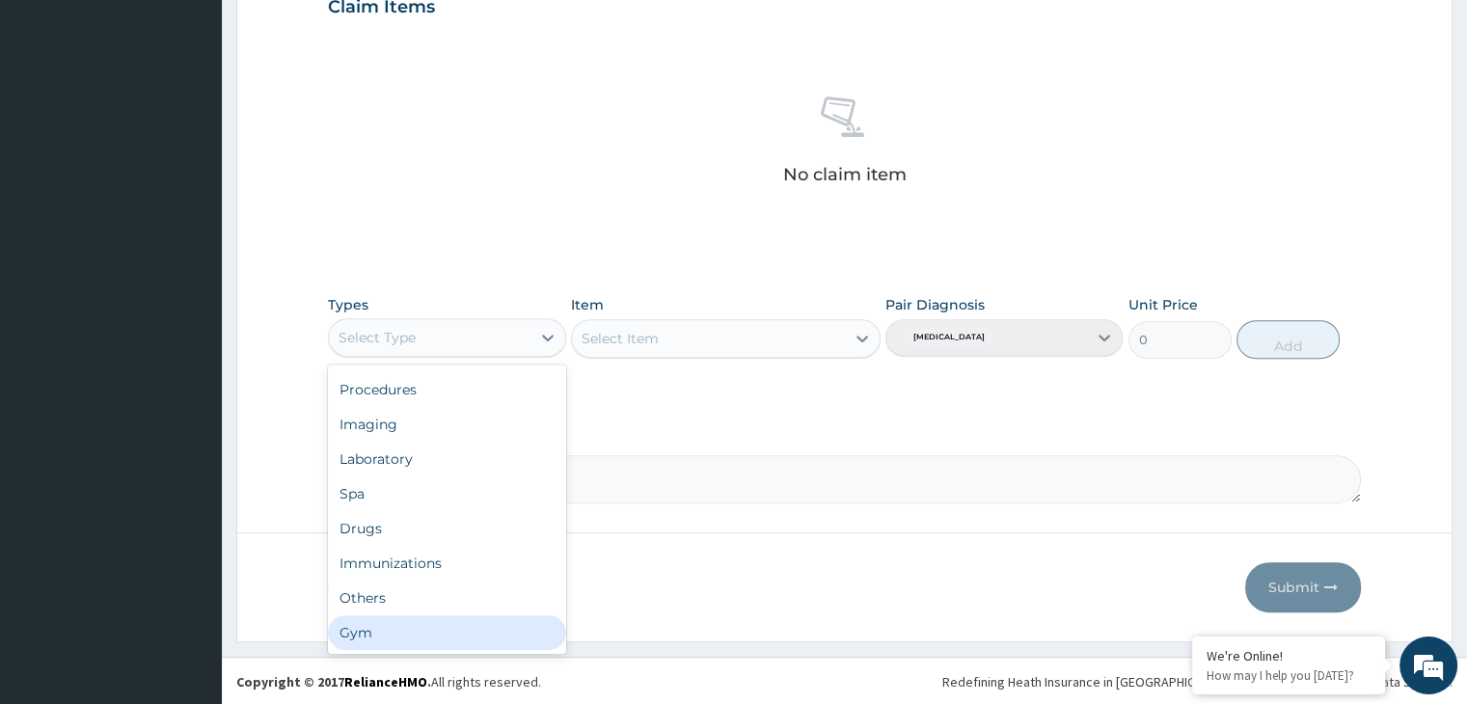
click at [463, 644] on div "Gym" at bounding box center [446, 632] width 237 height 35
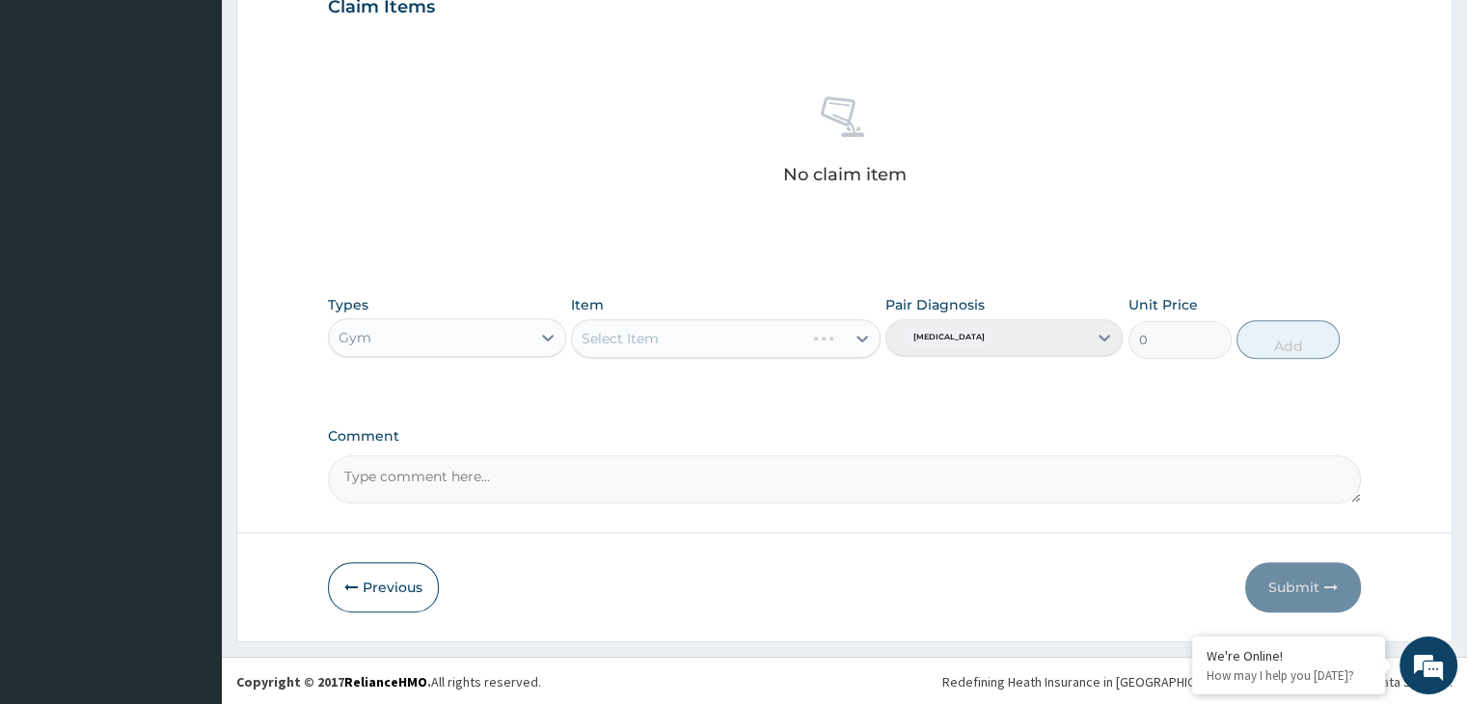
click at [766, 325] on div "Select Item" at bounding box center [726, 338] width 310 height 39
click at [861, 340] on div "Select Item" at bounding box center [726, 338] width 310 height 39
click at [861, 339] on icon at bounding box center [862, 339] width 12 height 7
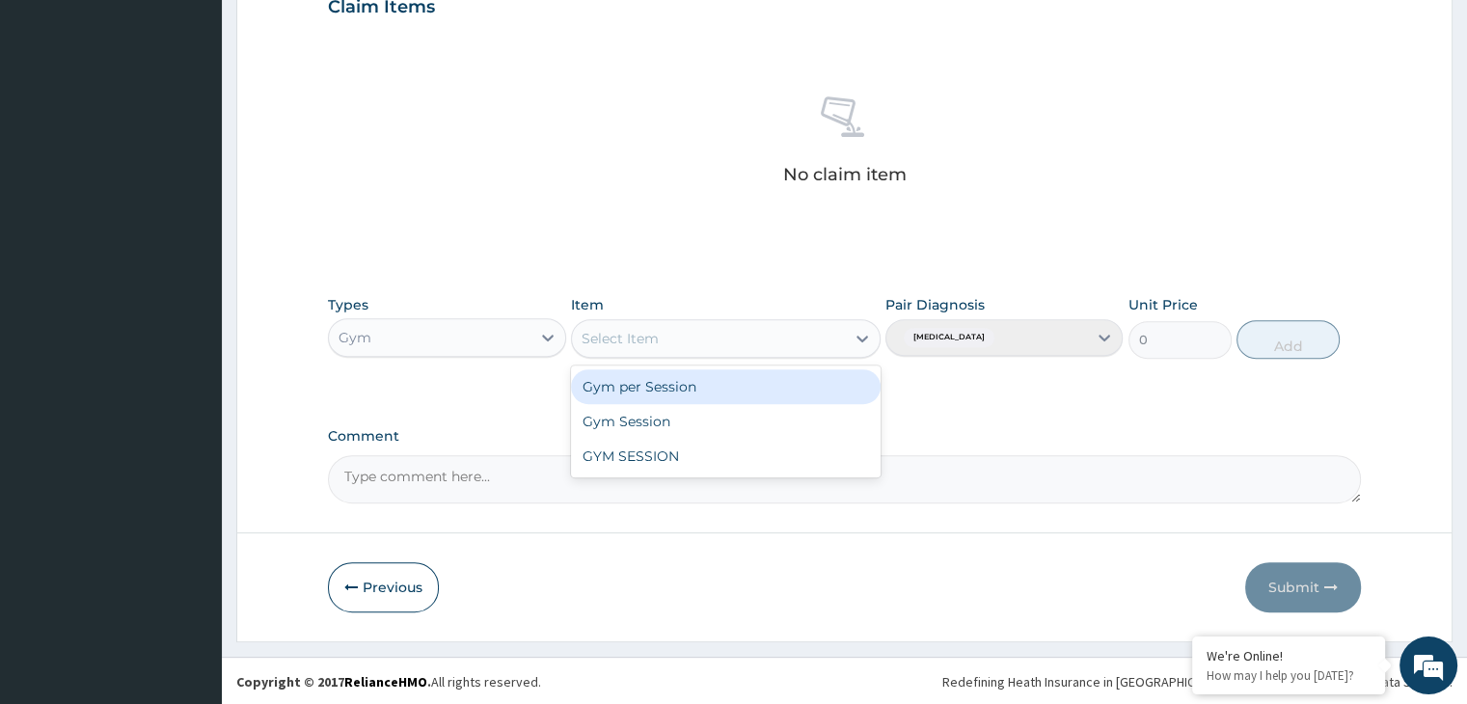
click at [710, 391] on div "Gym per Session" at bounding box center [726, 386] width 310 height 35
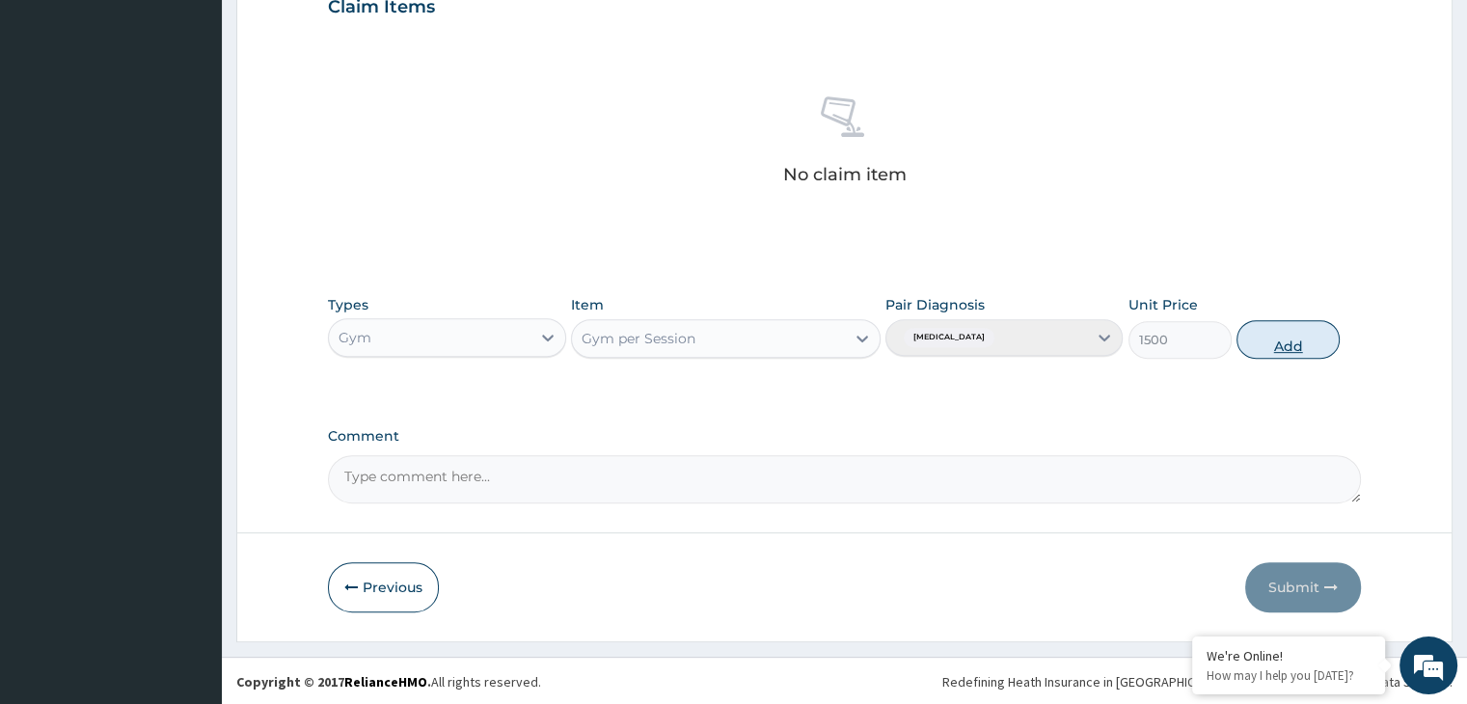
click at [1277, 341] on button "Add" at bounding box center [1287, 339] width 103 height 39
type input "0"
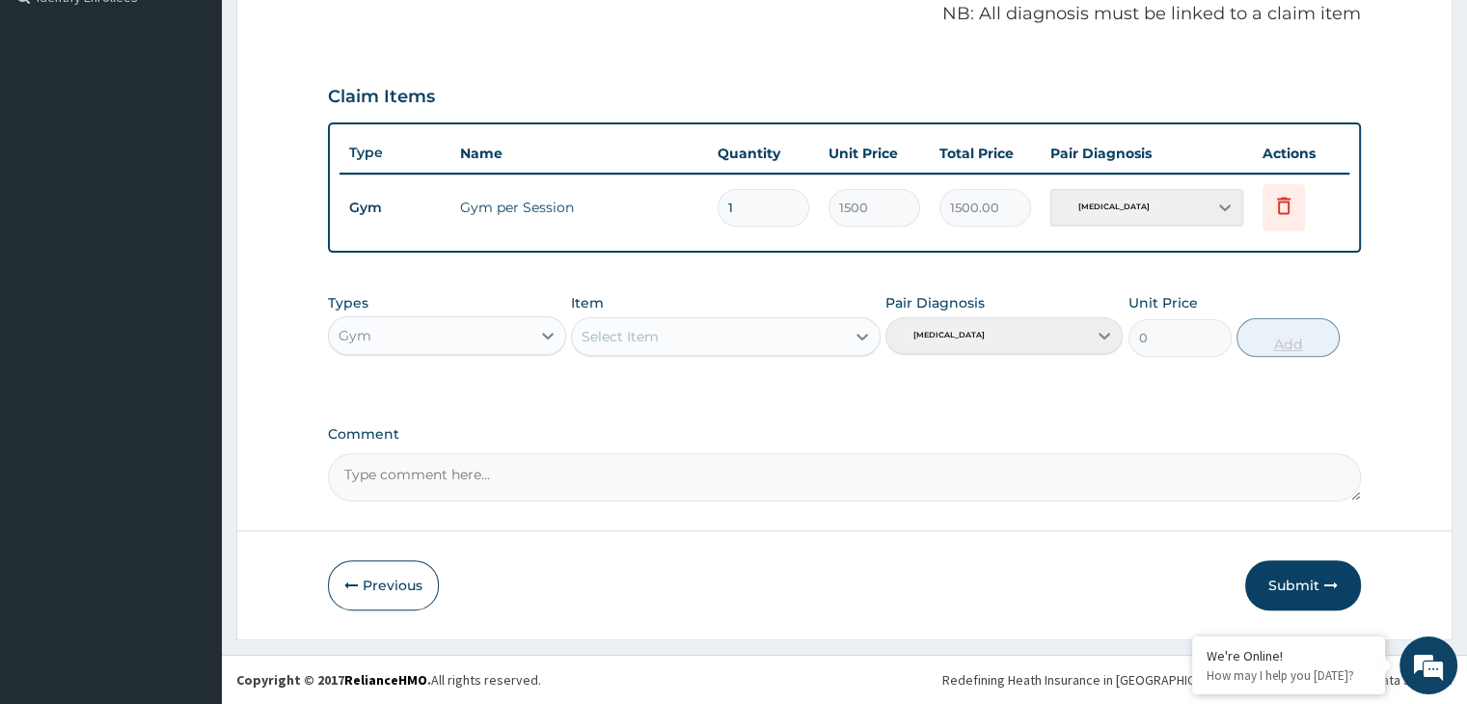
scroll to position [592, 0]
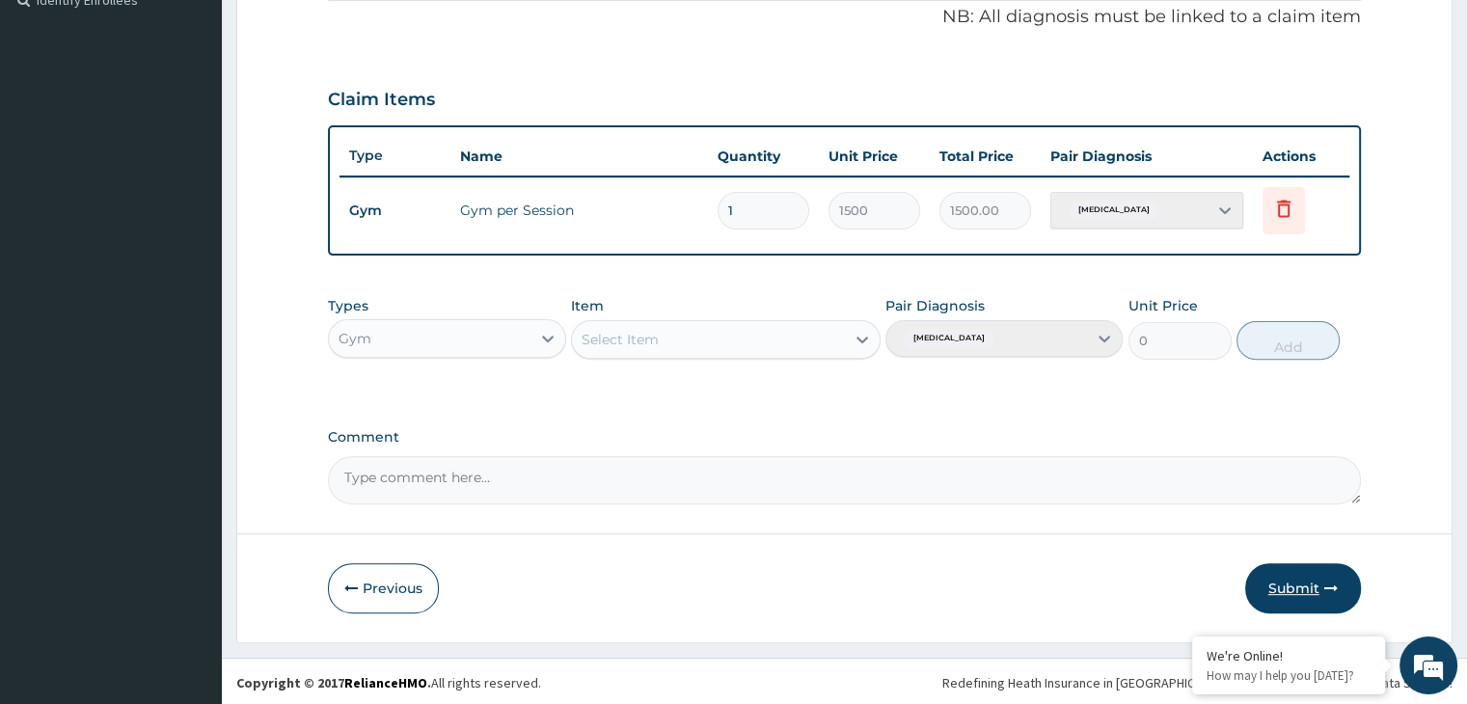
click at [1311, 591] on button "Submit" at bounding box center [1303, 588] width 116 height 50
click at [1311, 591] on div "Step 2 of 2 PA Code / Prescription Code PA/775963 Encounter Date 26-07-2025 Imp…" at bounding box center [844, 76] width 1216 height 1132
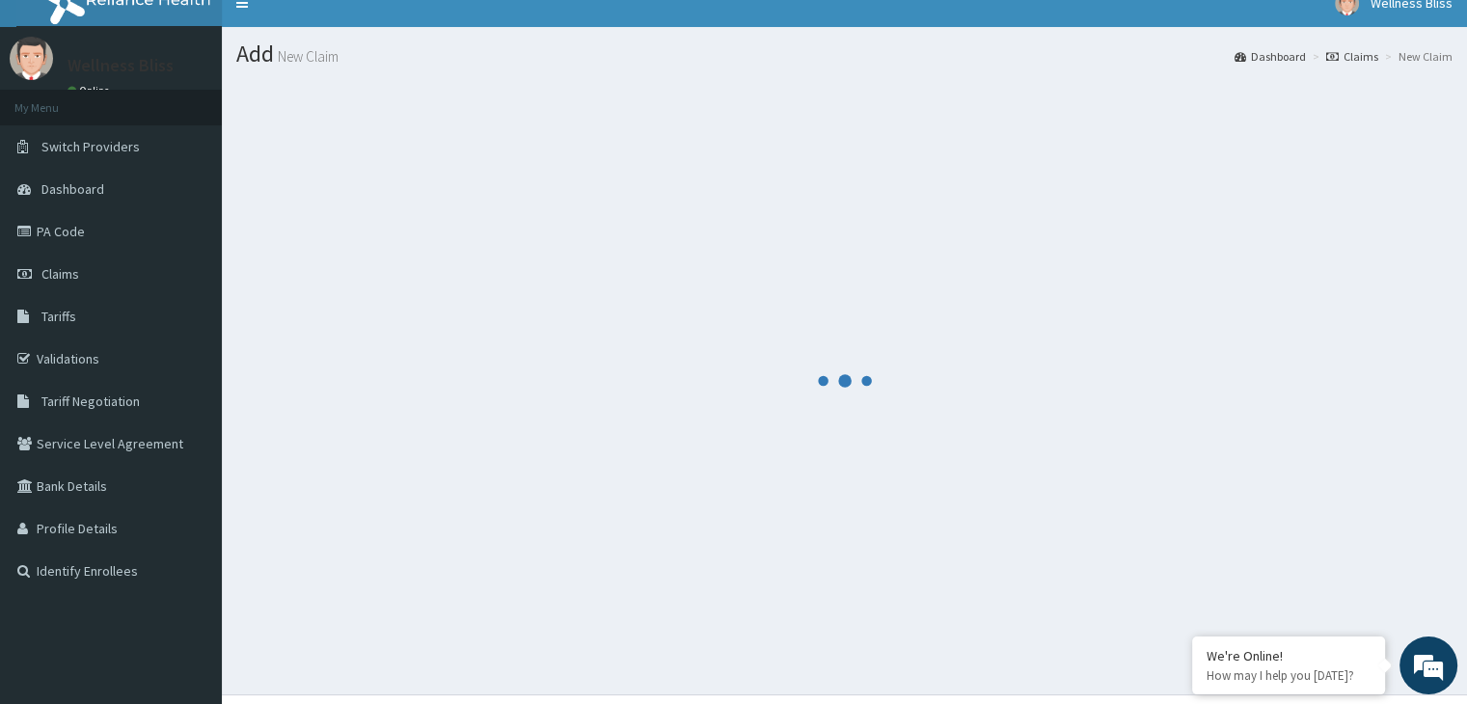
scroll to position [0, 0]
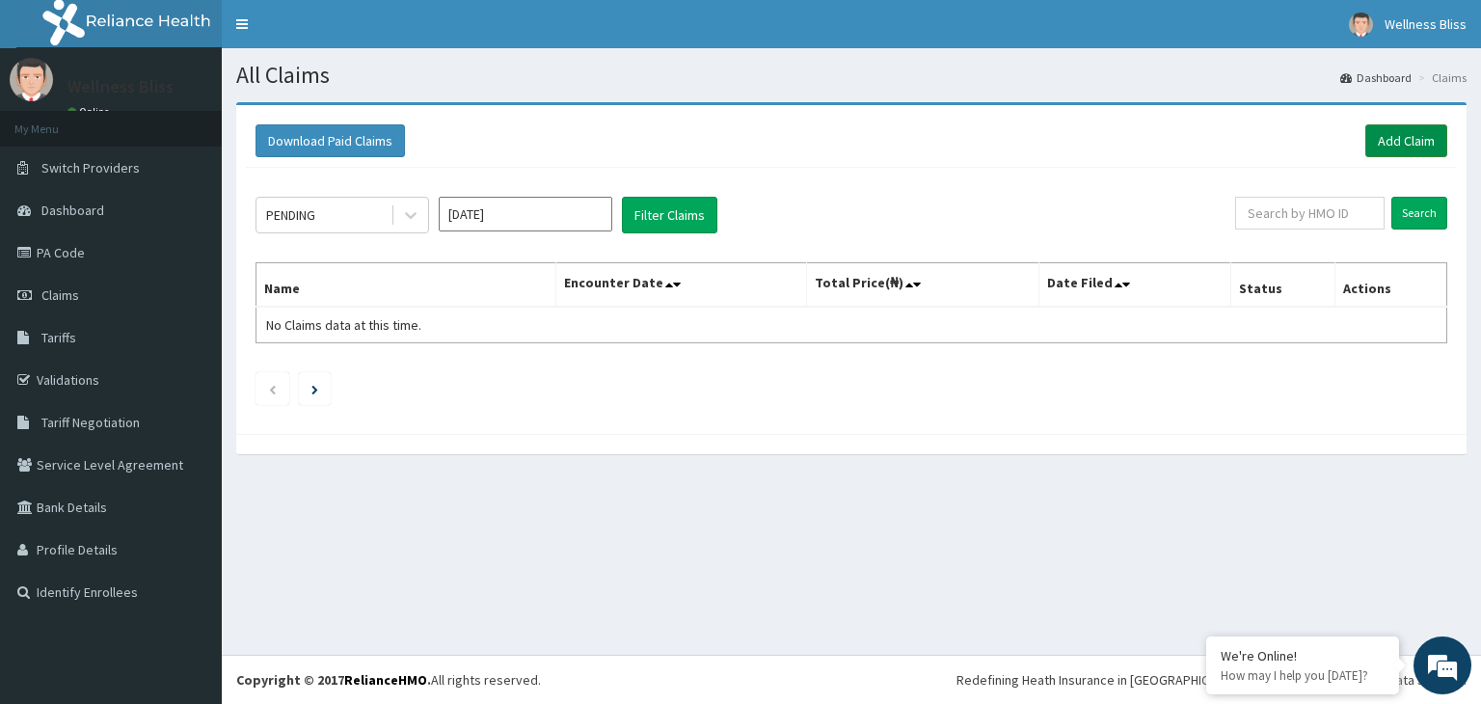
click at [1395, 148] on link "Add Claim" at bounding box center [1406, 140] width 82 height 33
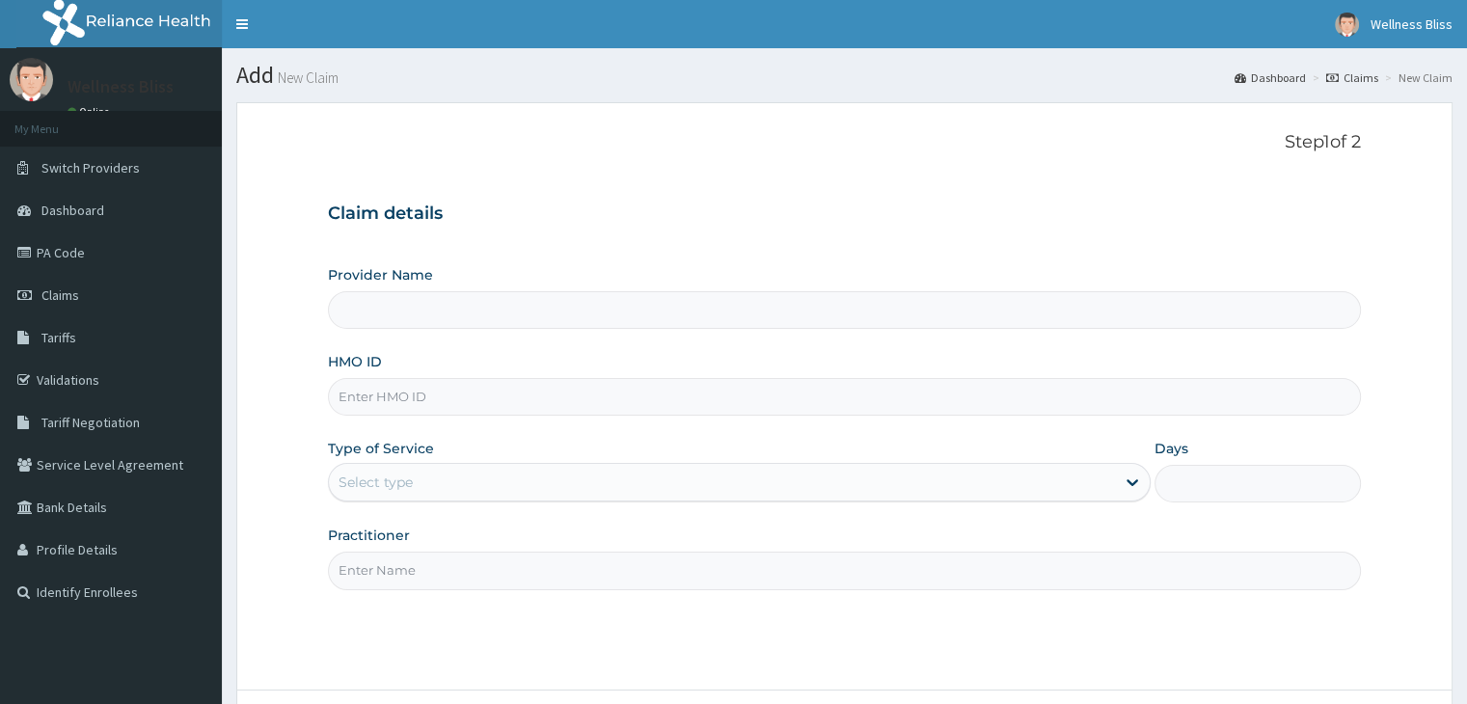
click at [555, 384] on input "HMO ID" at bounding box center [844, 397] width 1032 height 38
type input "SLB/1"
type input "WELLNESS BLISS GYM"
type input "1"
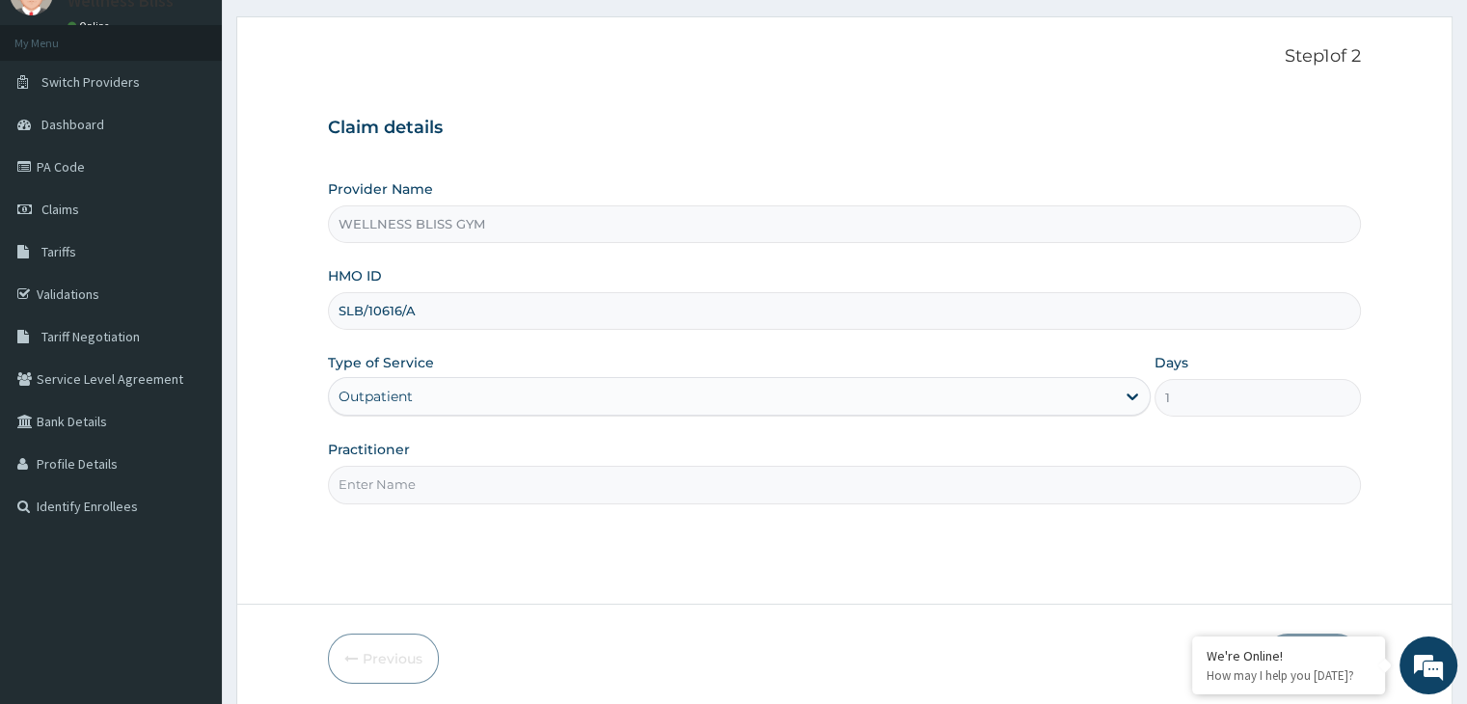
scroll to position [158, 0]
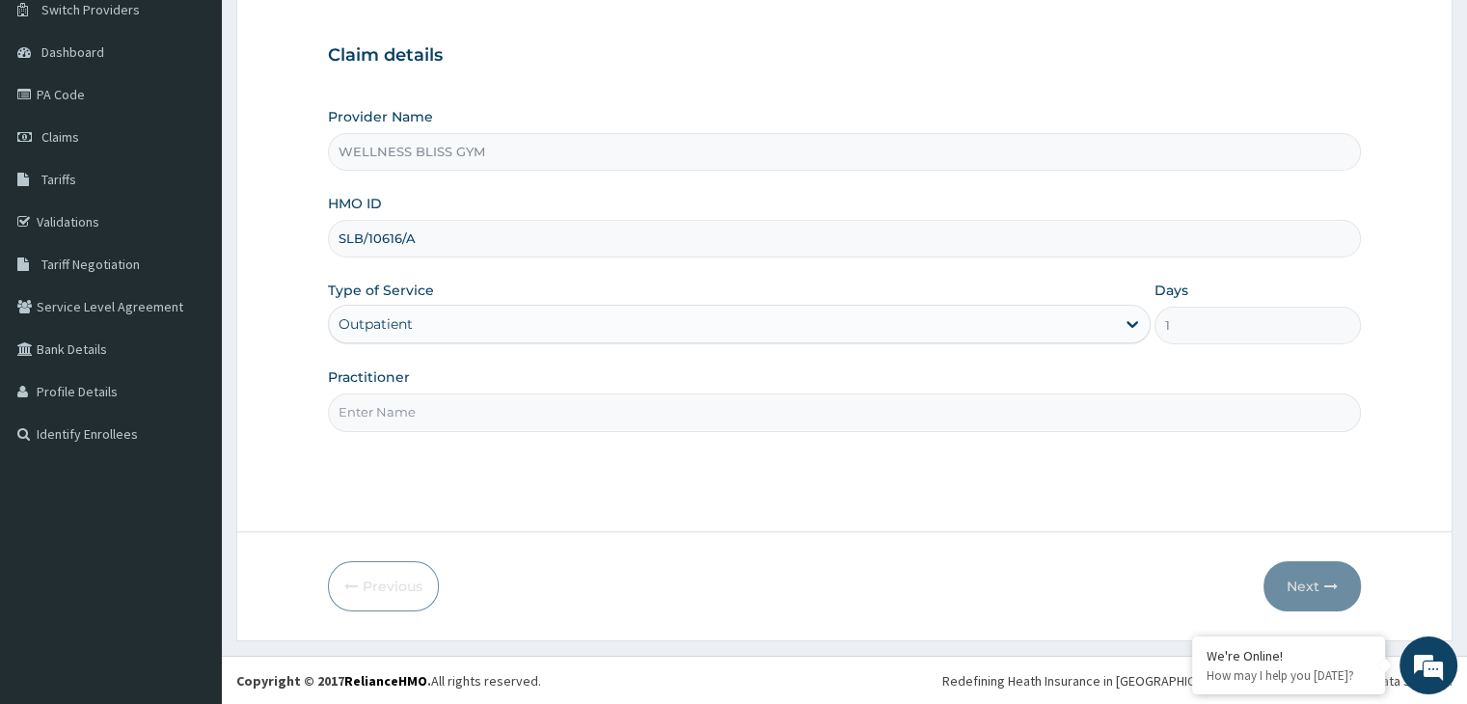
type input "SLB/10616/A"
click at [590, 406] on input "Practitioner" at bounding box center [844, 412] width 1032 height 38
type input "GYM"
click at [1323, 566] on button "Next" at bounding box center [1311, 586] width 97 height 50
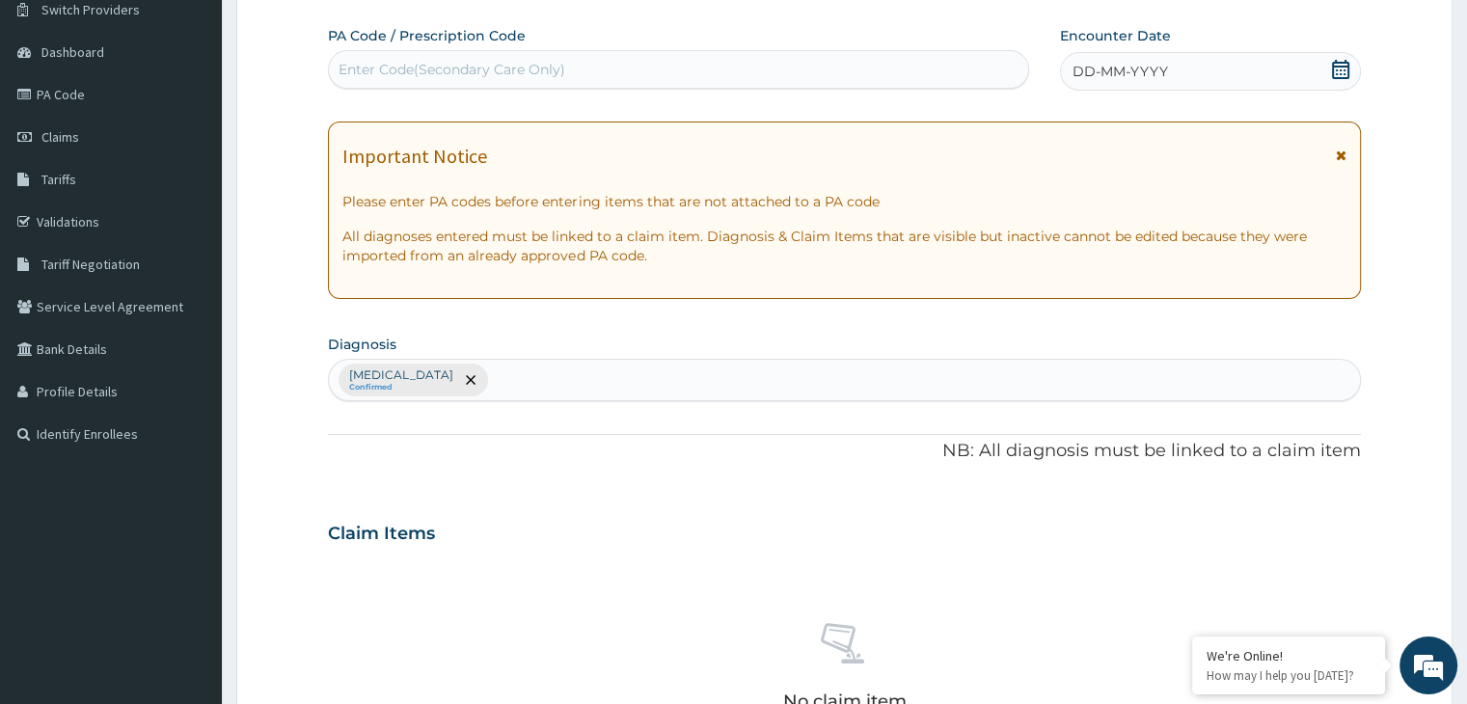
click at [351, 58] on div "Enter Code(Secondary Care Only)" at bounding box center [678, 69] width 699 height 31
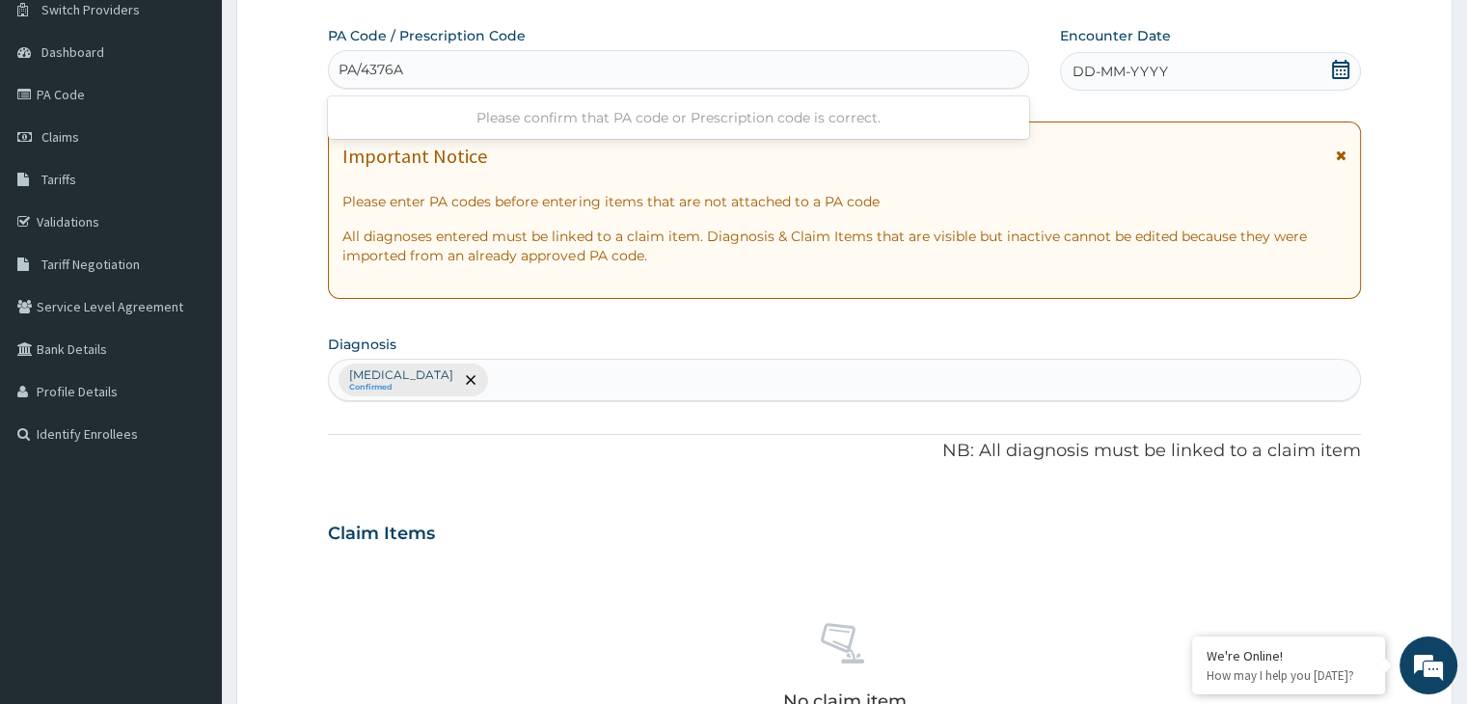
type input "PA/4376A1"
click at [1334, 62] on icon at bounding box center [1340, 69] width 17 height 19
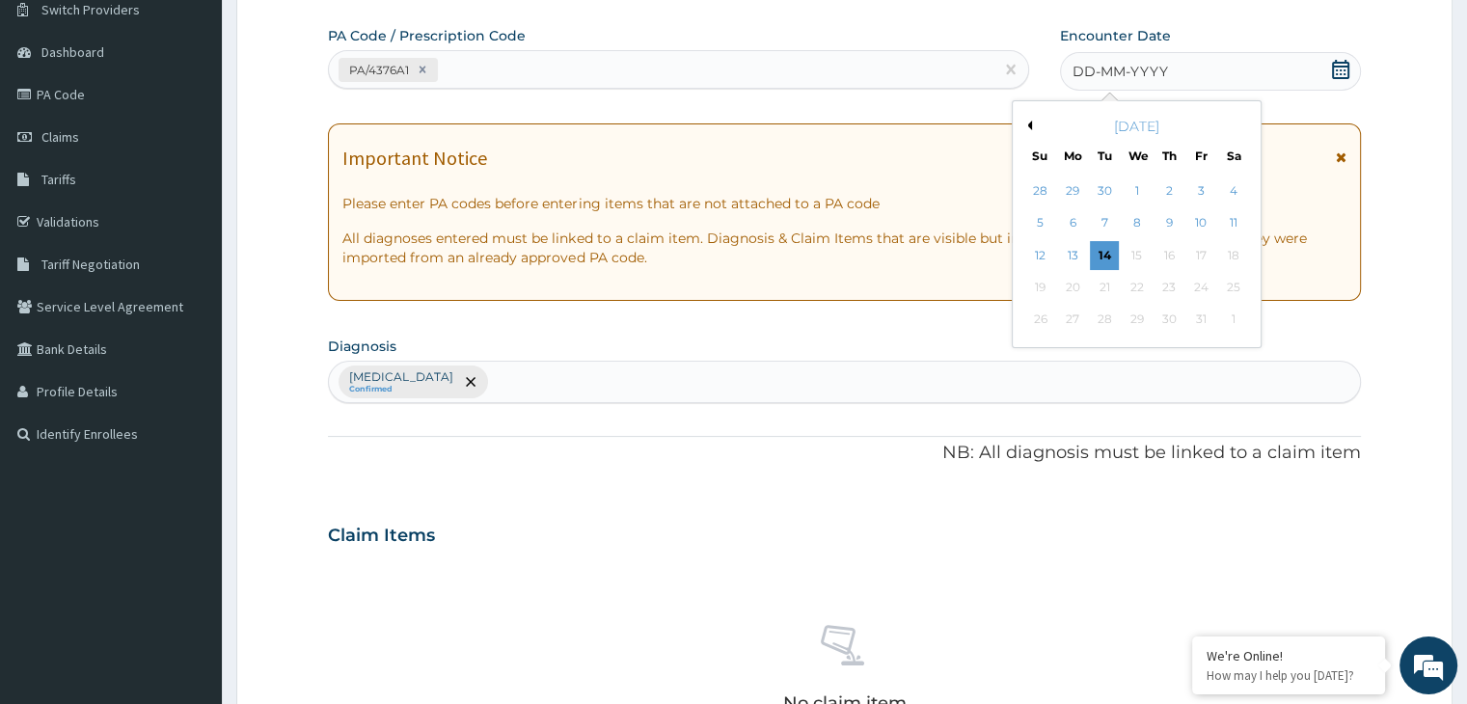
click at [1033, 126] on div "[DATE]" at bounding box center [1136, 126] width 232 height 19
click at [1025, 124] on button "Previous Month" at bounding box center [1027, 126] width 10 height 10
click at [1225, 296] on div "27" at bounding box center [1233, 287] width 29 height 29
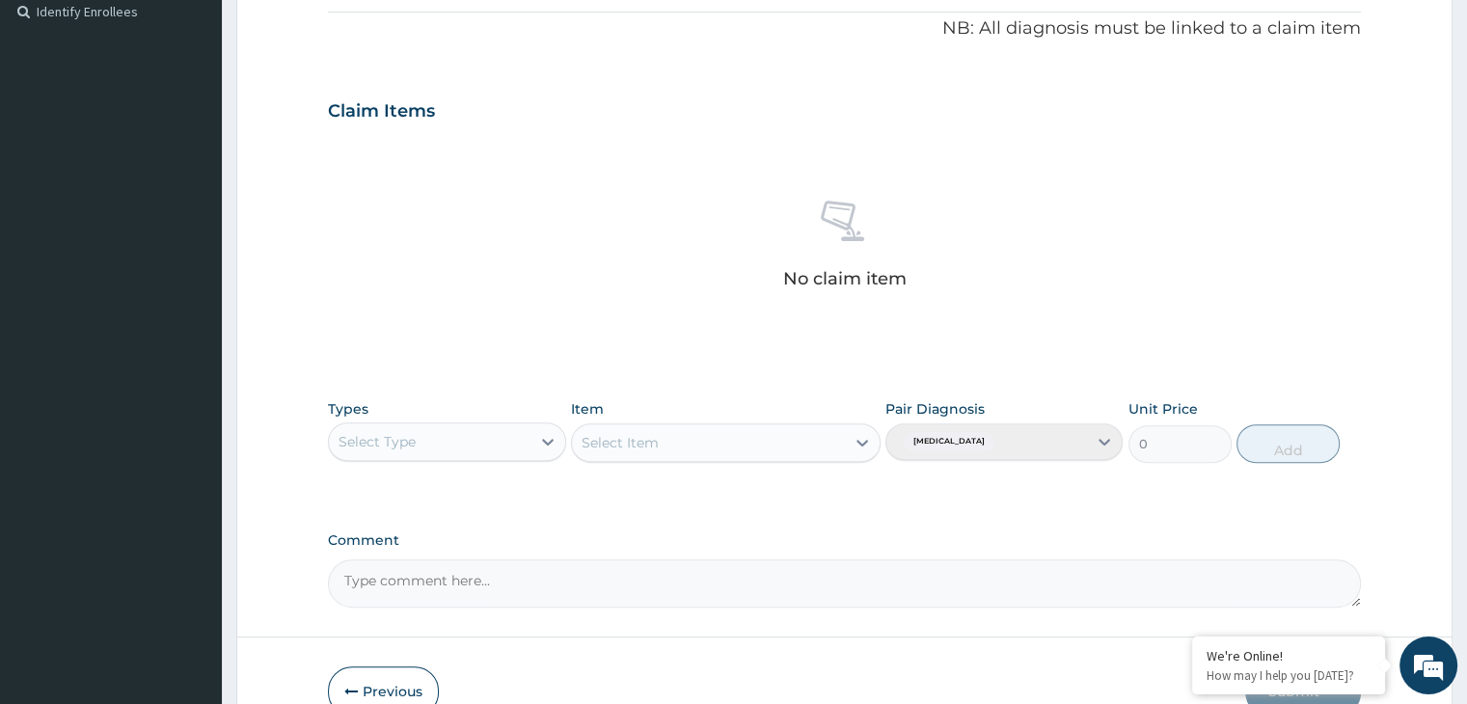
scroll to position [685, 0]
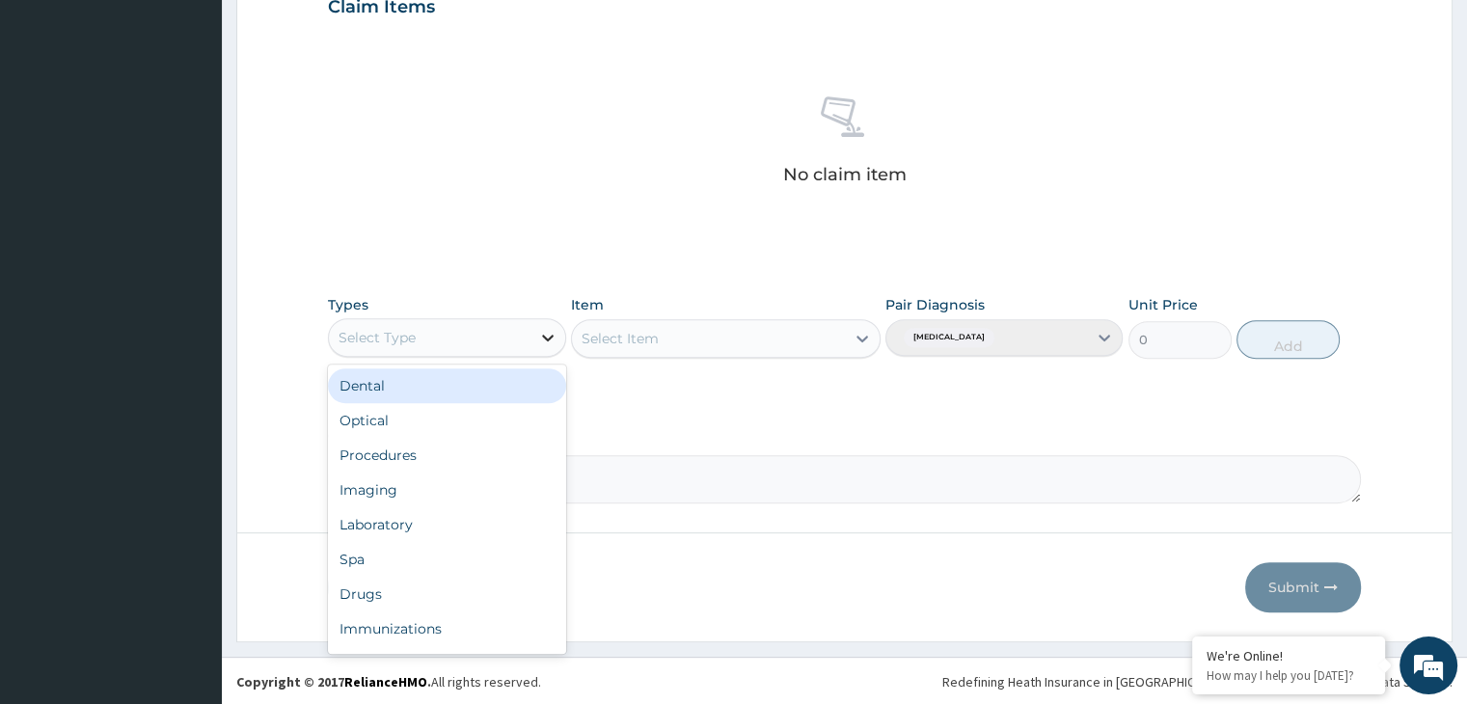
click at [540, 345] on div at bounding box center [547, 337] width 35 height 35
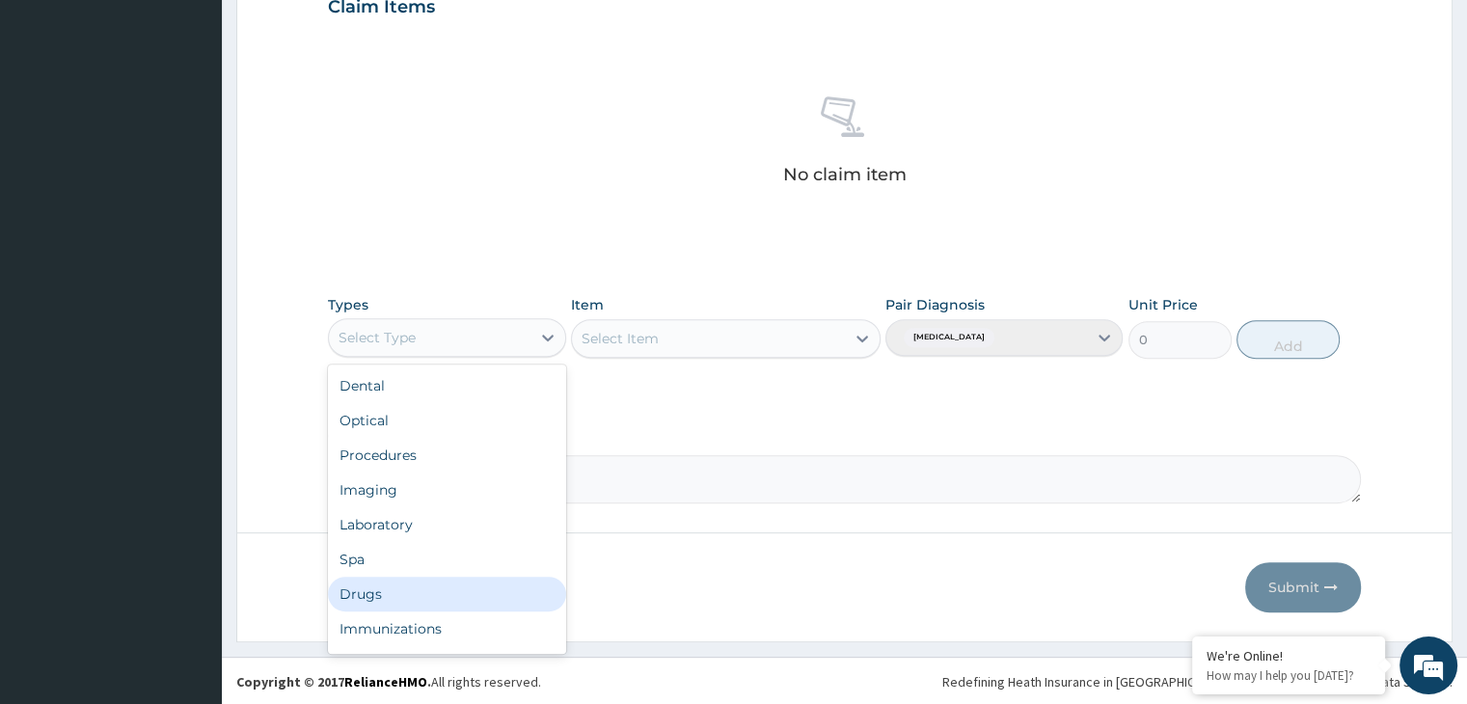
scroll to position [66, 0]
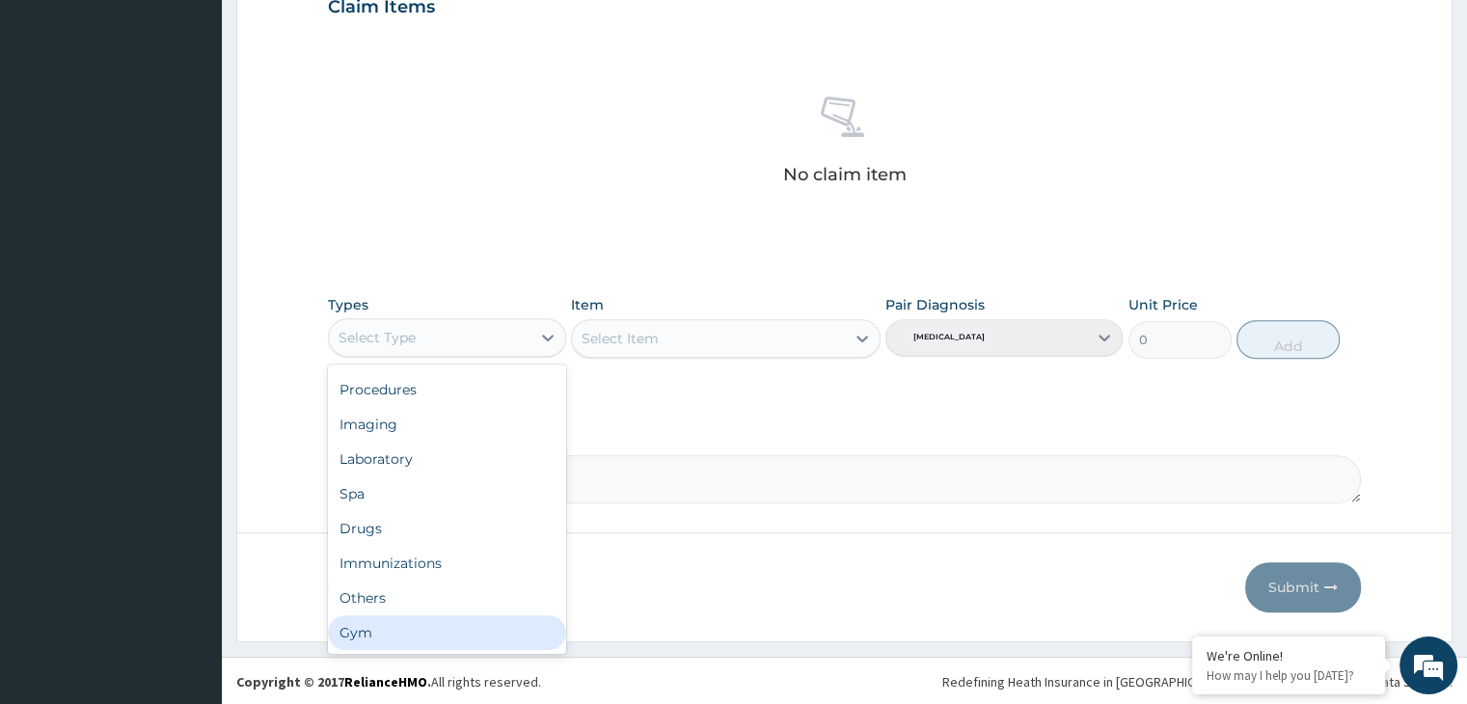
click at [445, 641] on div "Gym" at bounding box center [446, 632] width 237 height 35
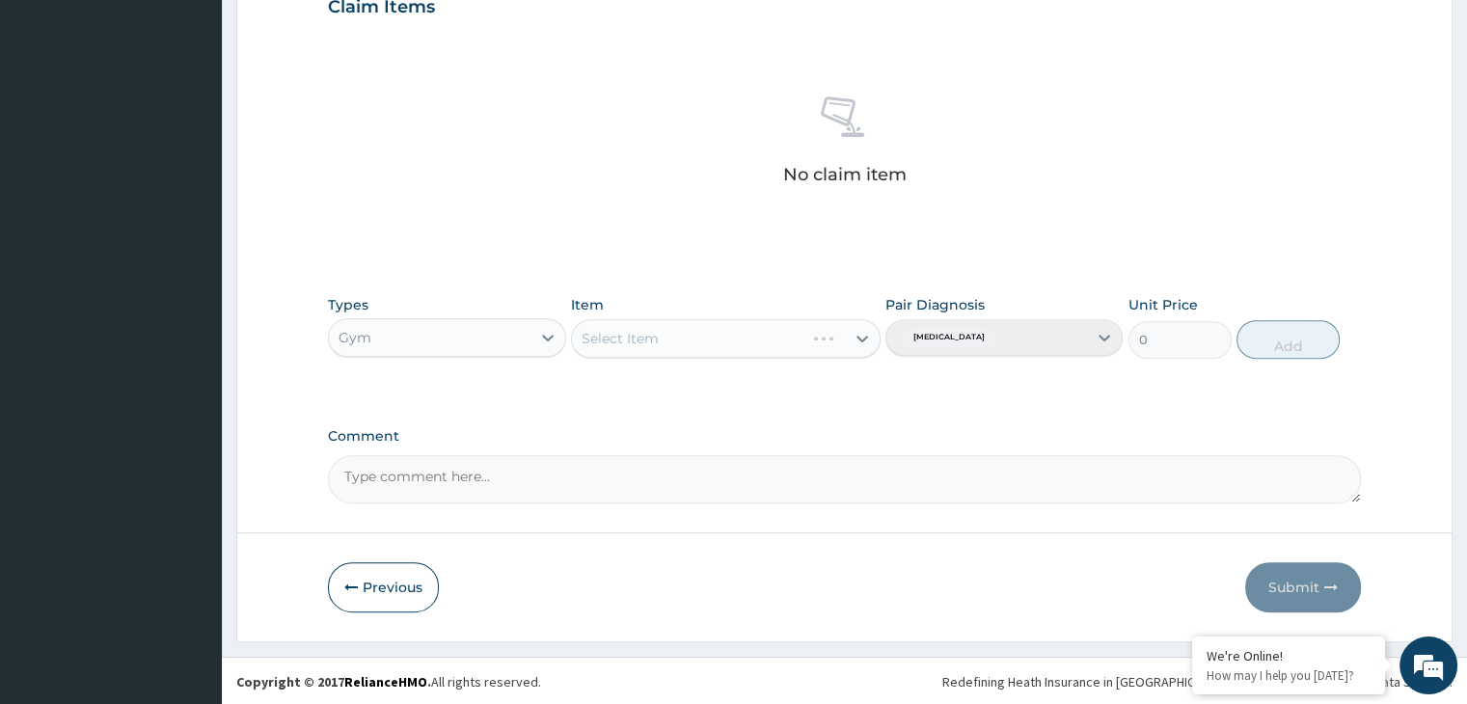
click at [860, 332] on div "Select Item" at bounding box center [726, 338] width 310 height 39
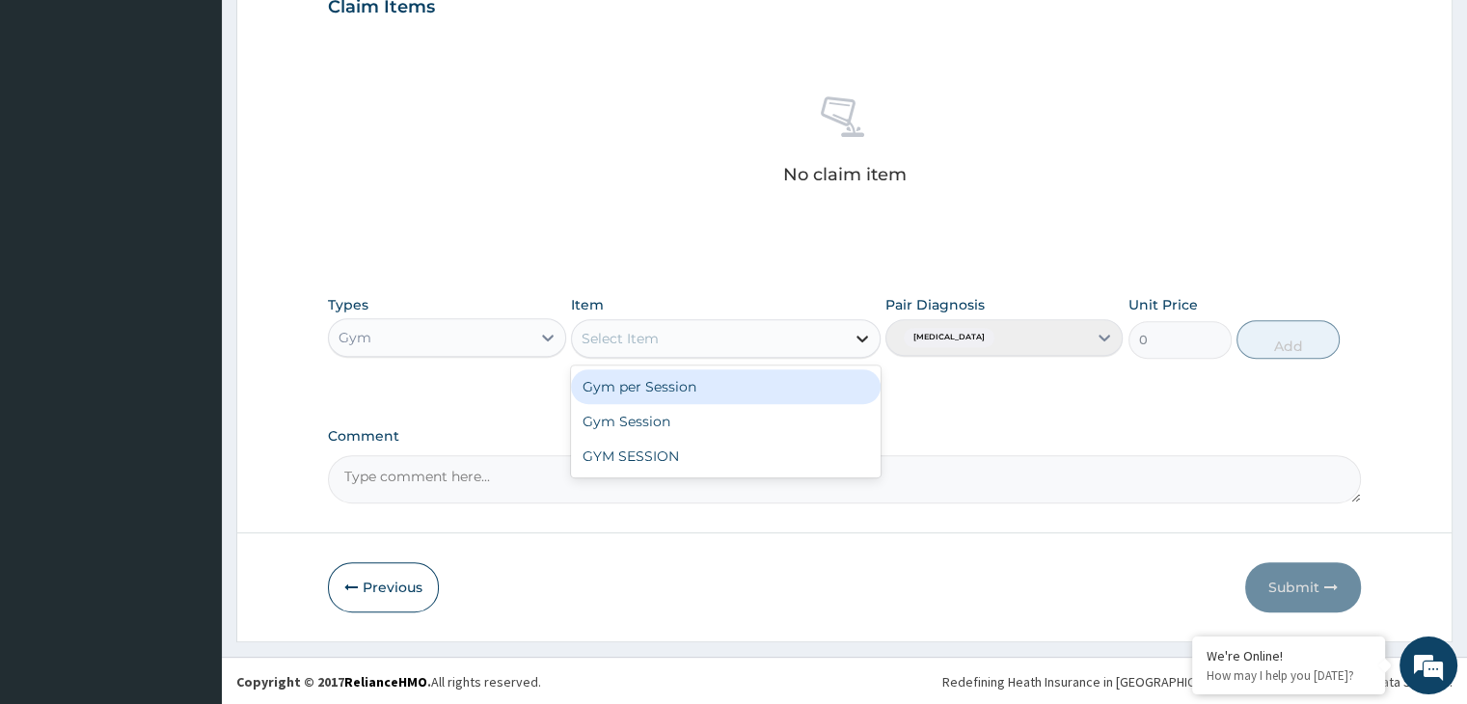
click at [854, 334] on icon at bounding box center [861, 338] width 19 height 19
click at [779, 391] on div "Gym per Session" at bounding box center [726, 386] width 310 height 35
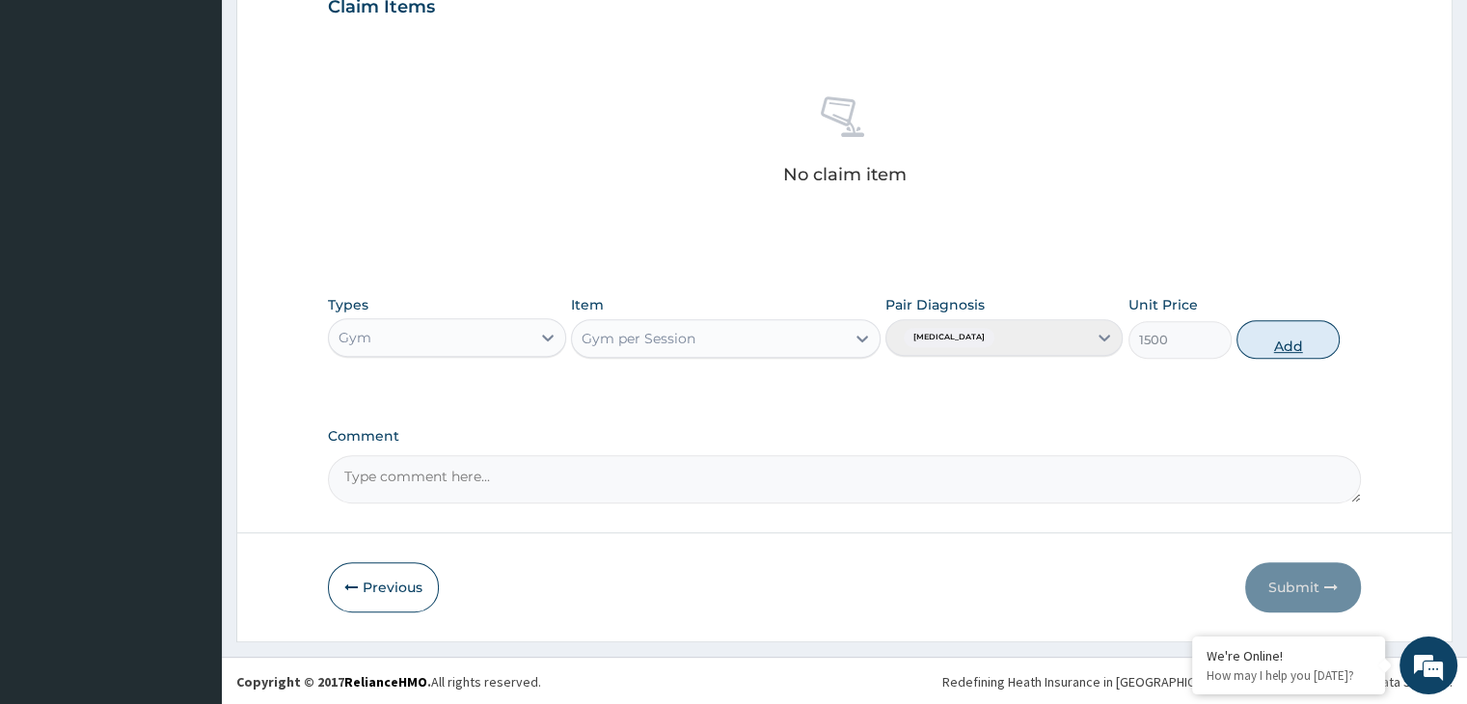
click at [1286, 333] on button "Add" at bounding box center [1287, 339] width 103 height 39
type input "0"
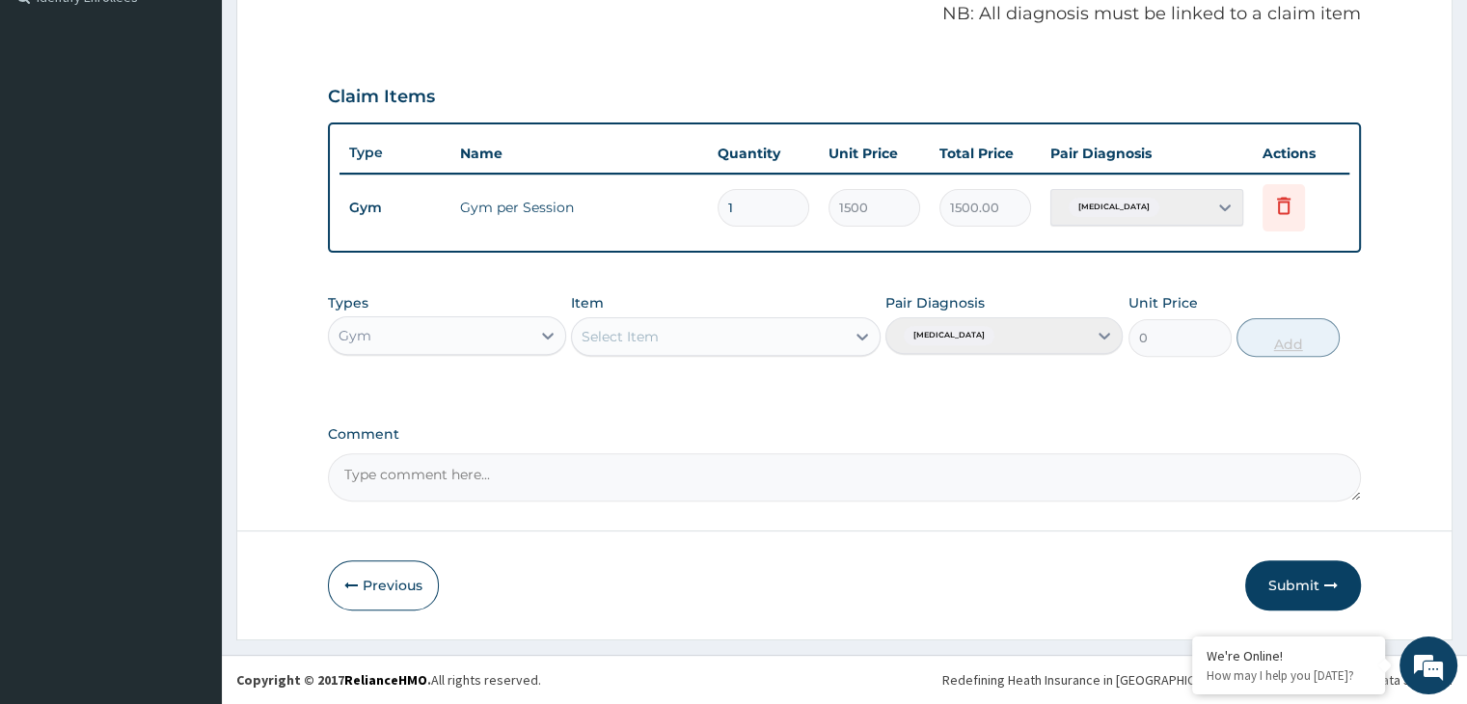
scroll to position [592, 0]
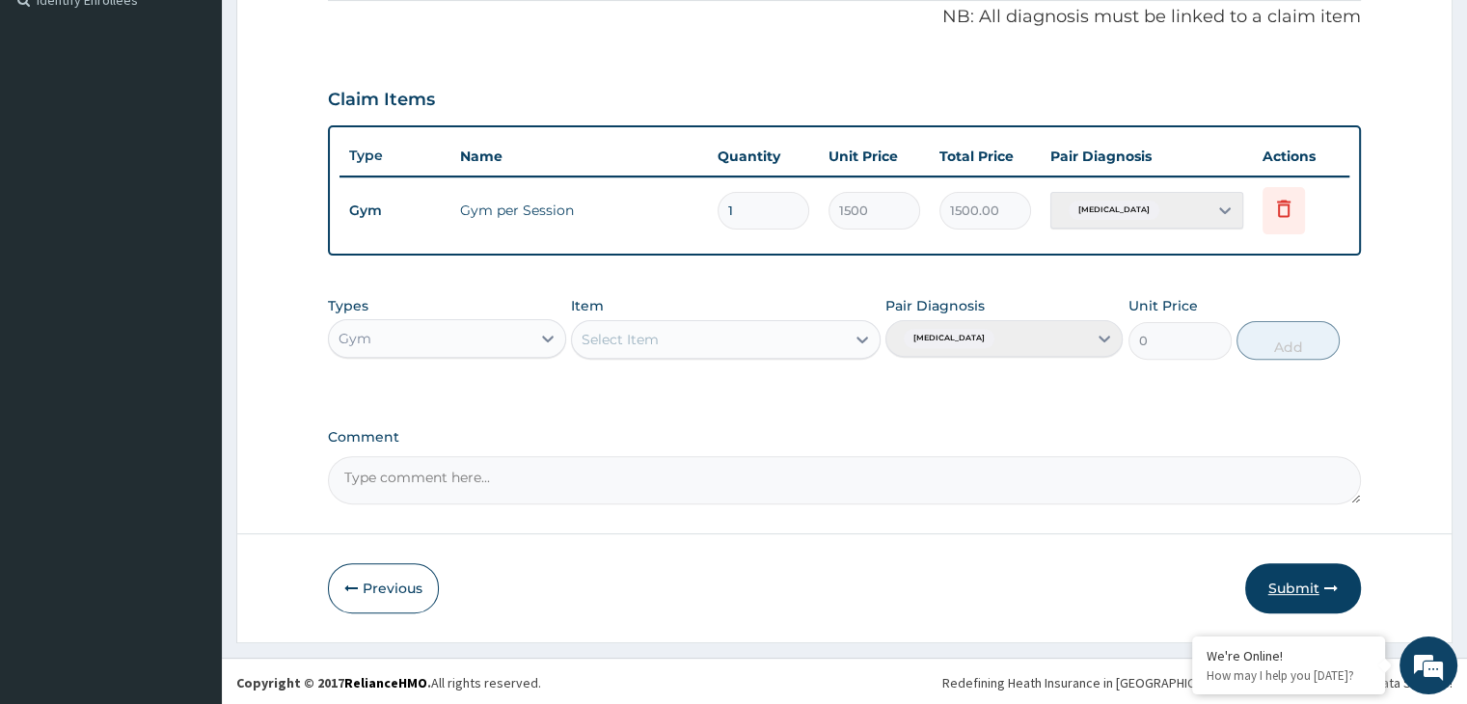
click at [1307, 589] on button "Submit" at bounding box center [1303, 588] width 116 height 50
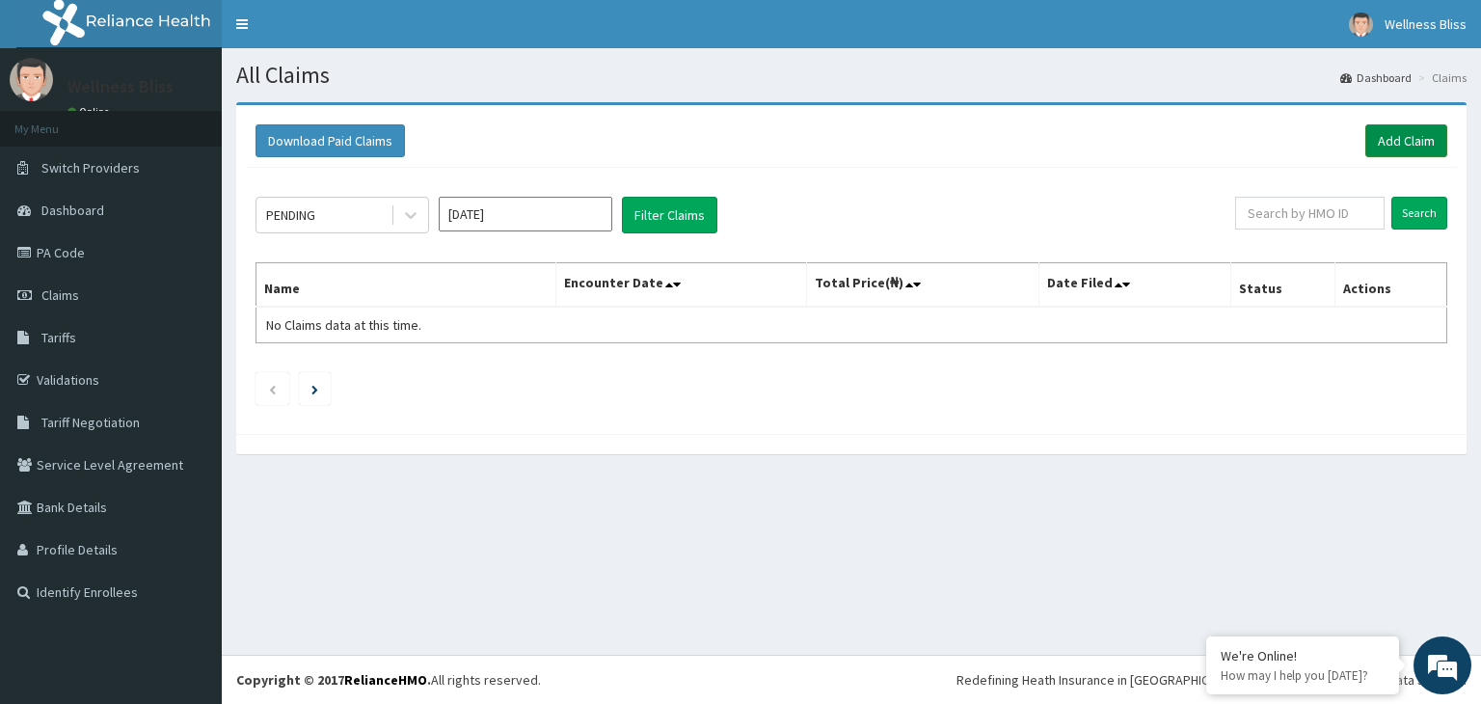
click at [1412, 140] on link "Add Claim" at bounding box center [1406, 140] width 82 height 33
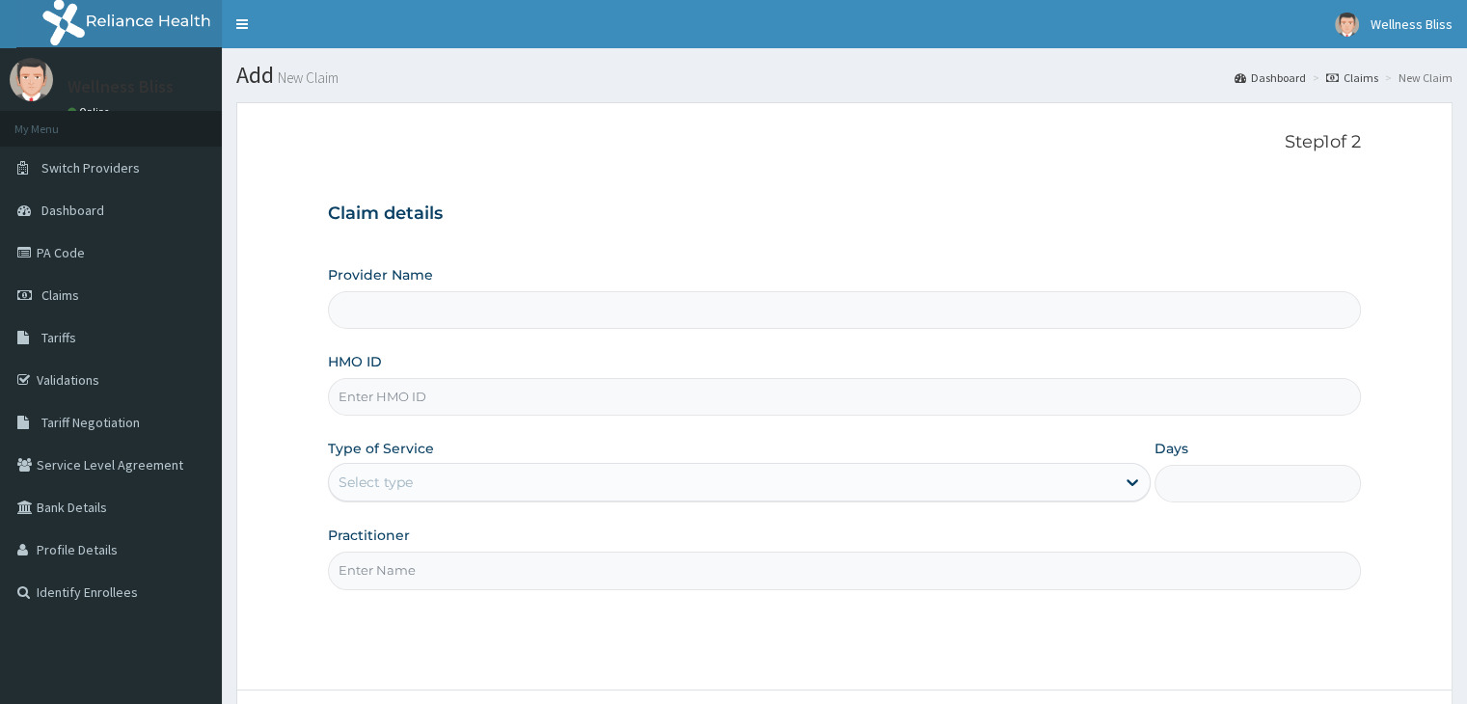
type input "WELLNESS BLISS GYM"
type input "1"
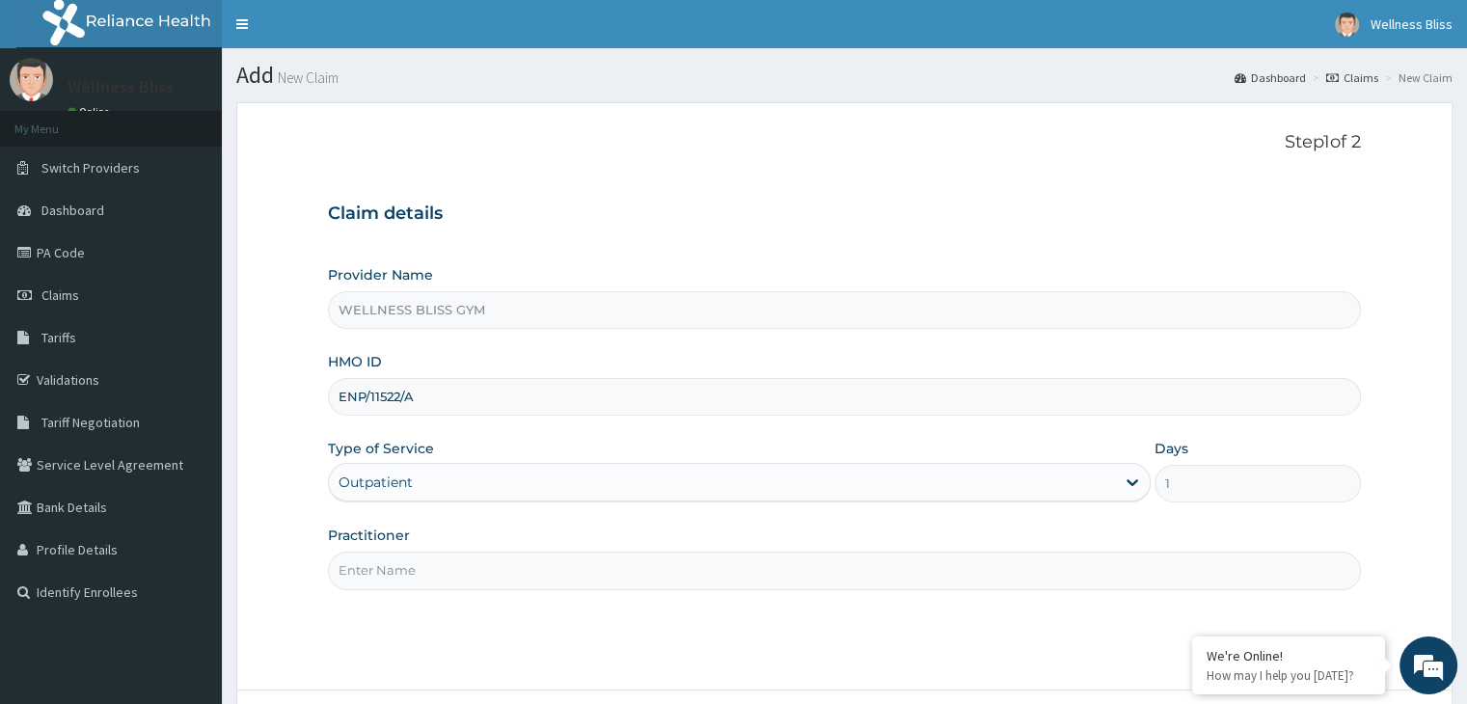
type input "ENP/11522/A"
click at [482, 582] on input "Practitioner" at bounding box center [844, 571] width 1032 height 38
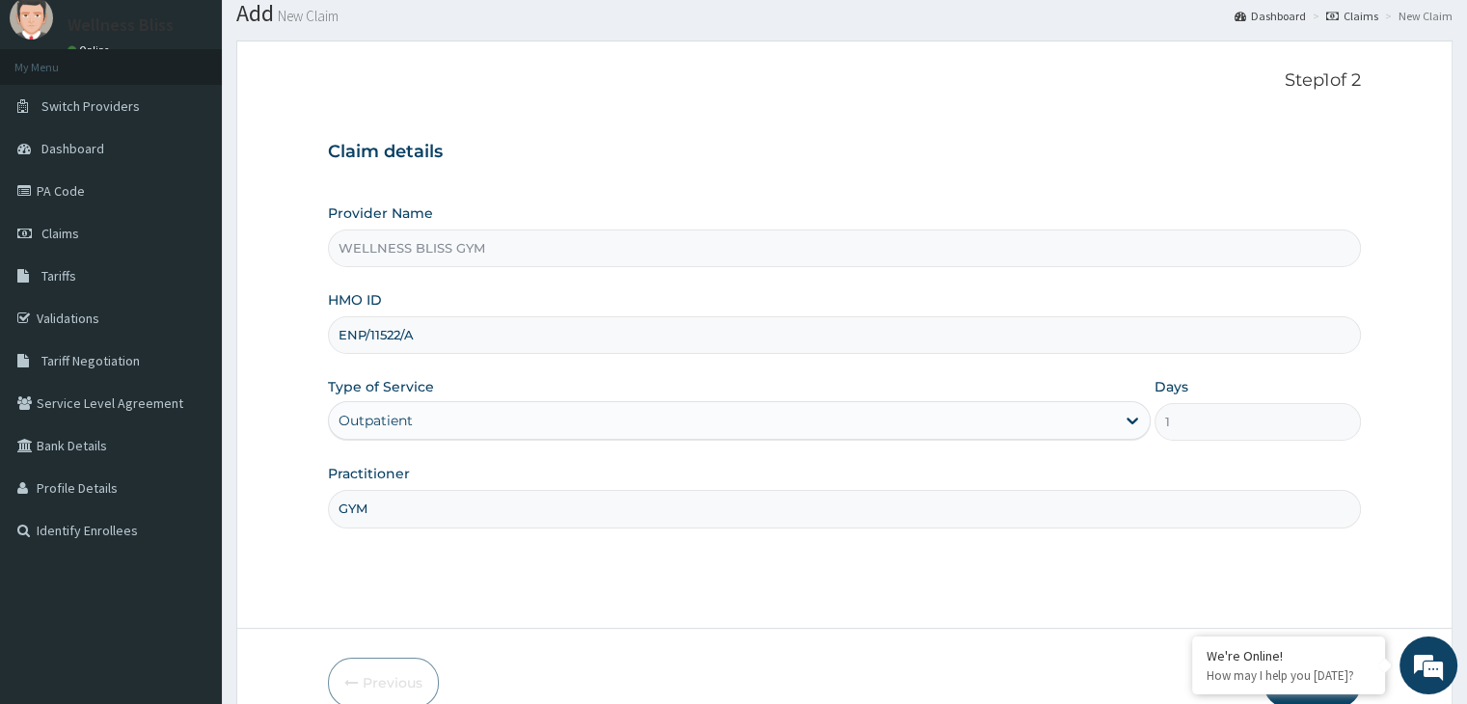
scroll to position [158, 0]
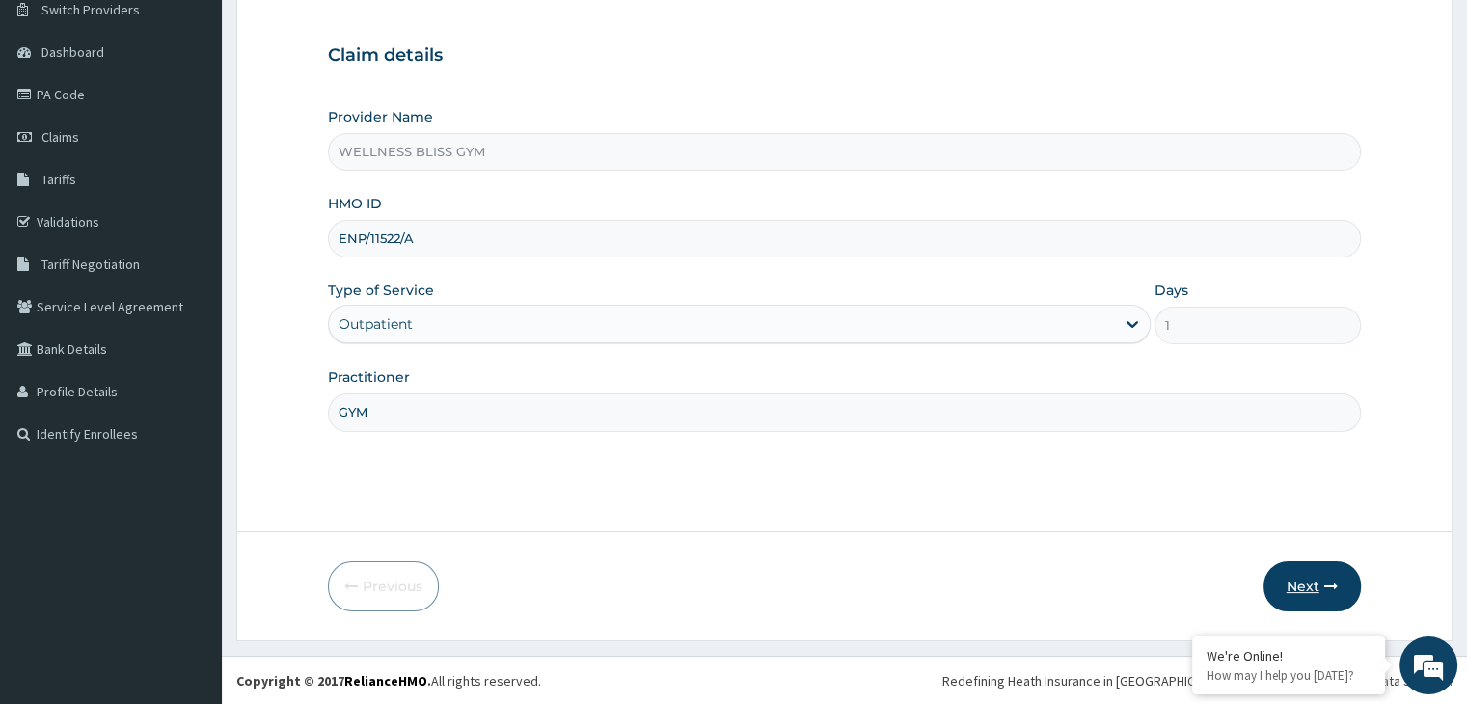
type input "GYM"
click at [1317, 594] on button "Next" at bounding box center [1311, 586] width 97 height 50
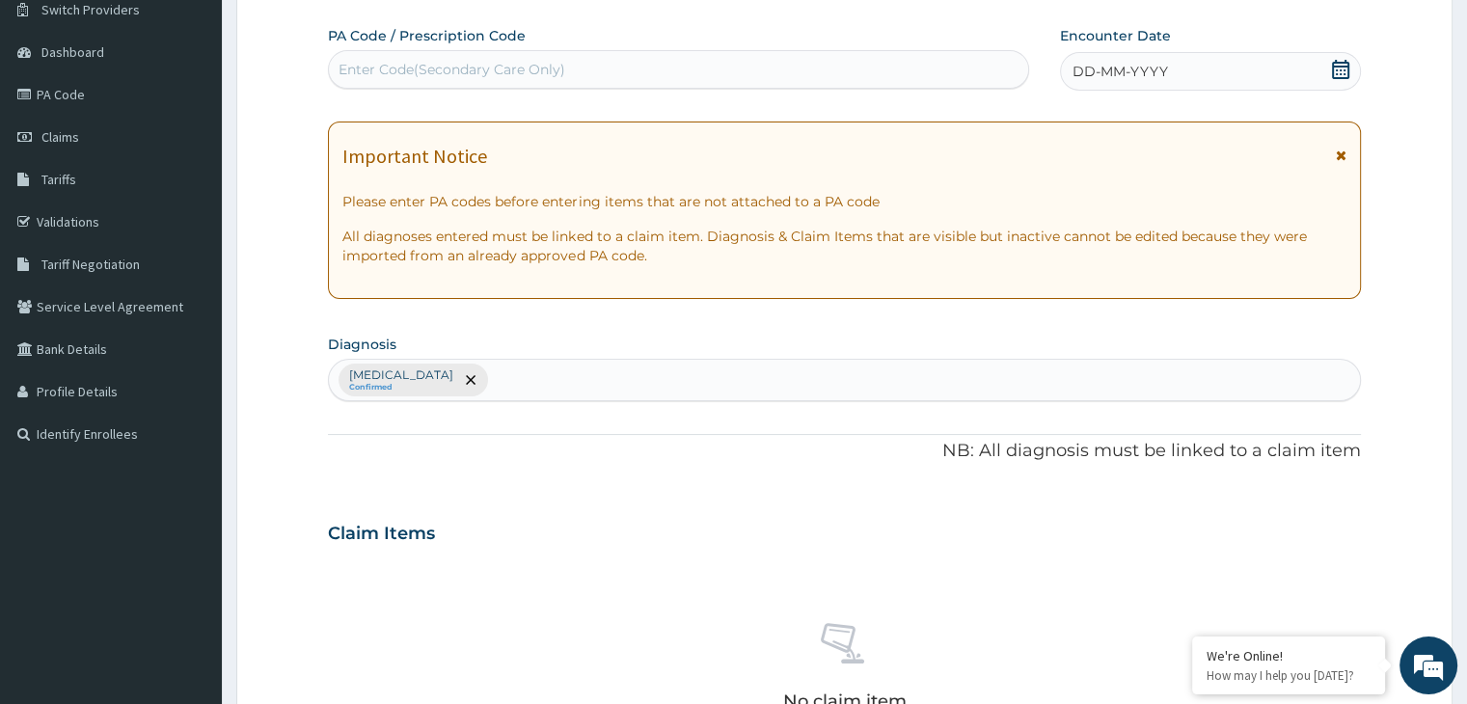
click at [1317, 594] on div "No claim item" at bounding box center [844, 670] width 1032 height 222
click at [571, 74] on div "Enter Code(Secondary Care Only)" at bounding box center [678, 69] width 699 height 31
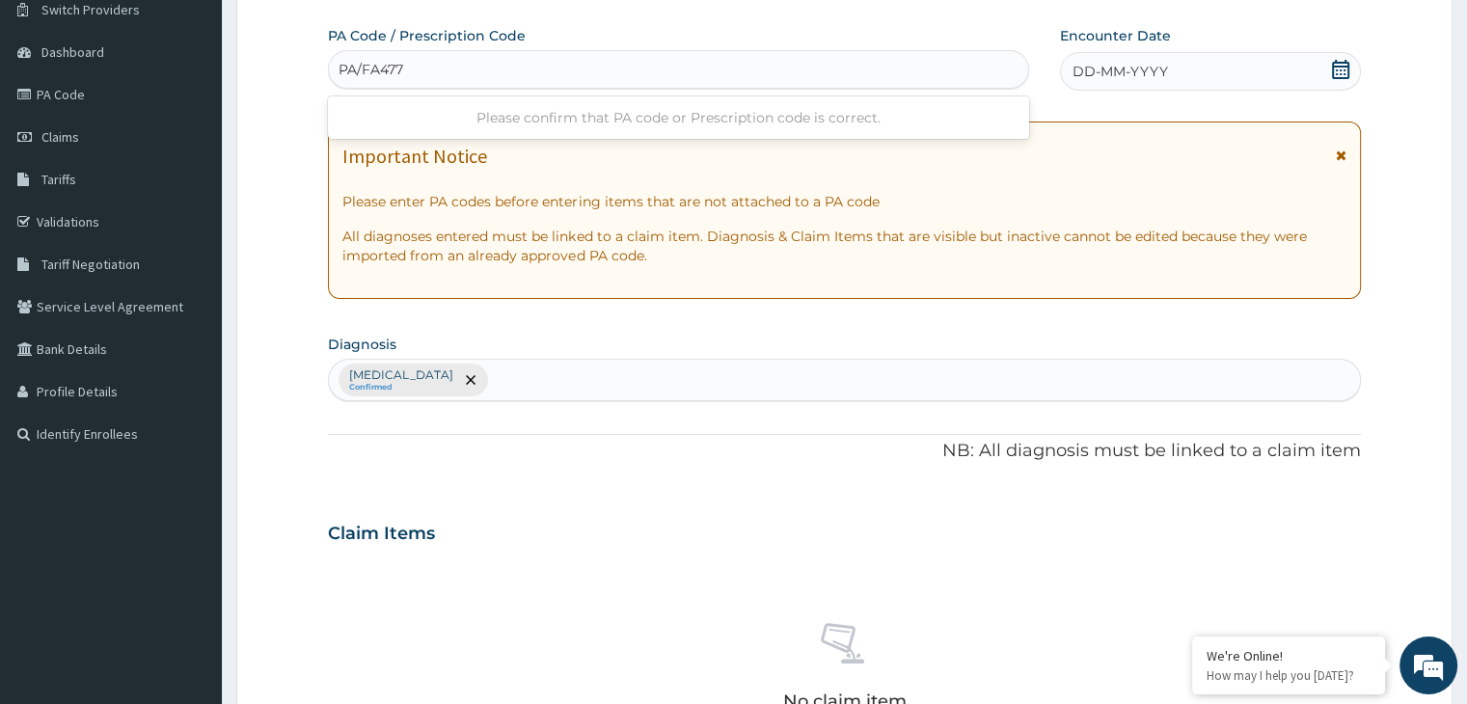
type input "PA/FA4775"
click at [1338, 68] on icon at bounding box center [1340, 69] width 17 height 19
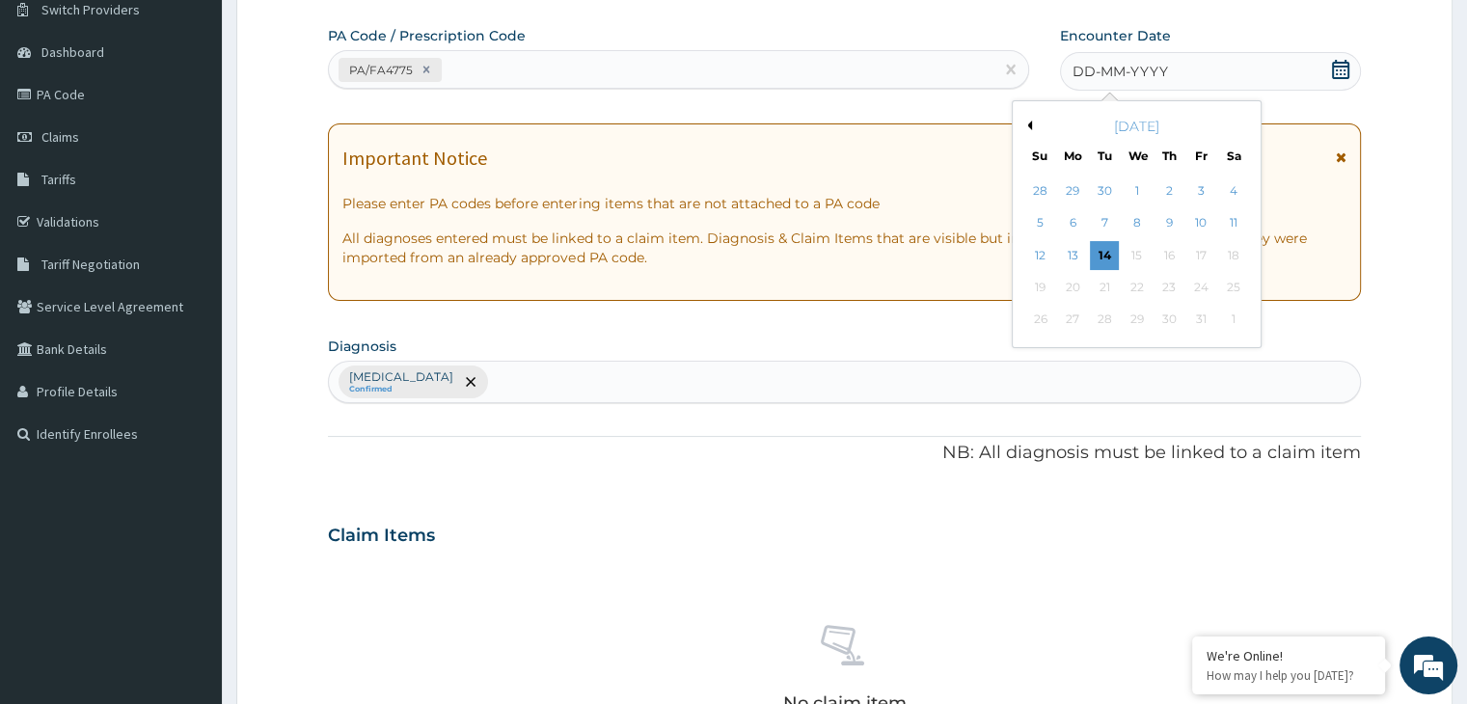
click at [1030, 128] on div "[DATE]" at bounding box center [1136, 126] width 232 height 19
click at [1030, 122] on button "Previous Month" at bounding box center [1027, 126] width 10 height 10
click at [1131, 320] on div "27" at bounding box center [1136, 320] width 29 height 29
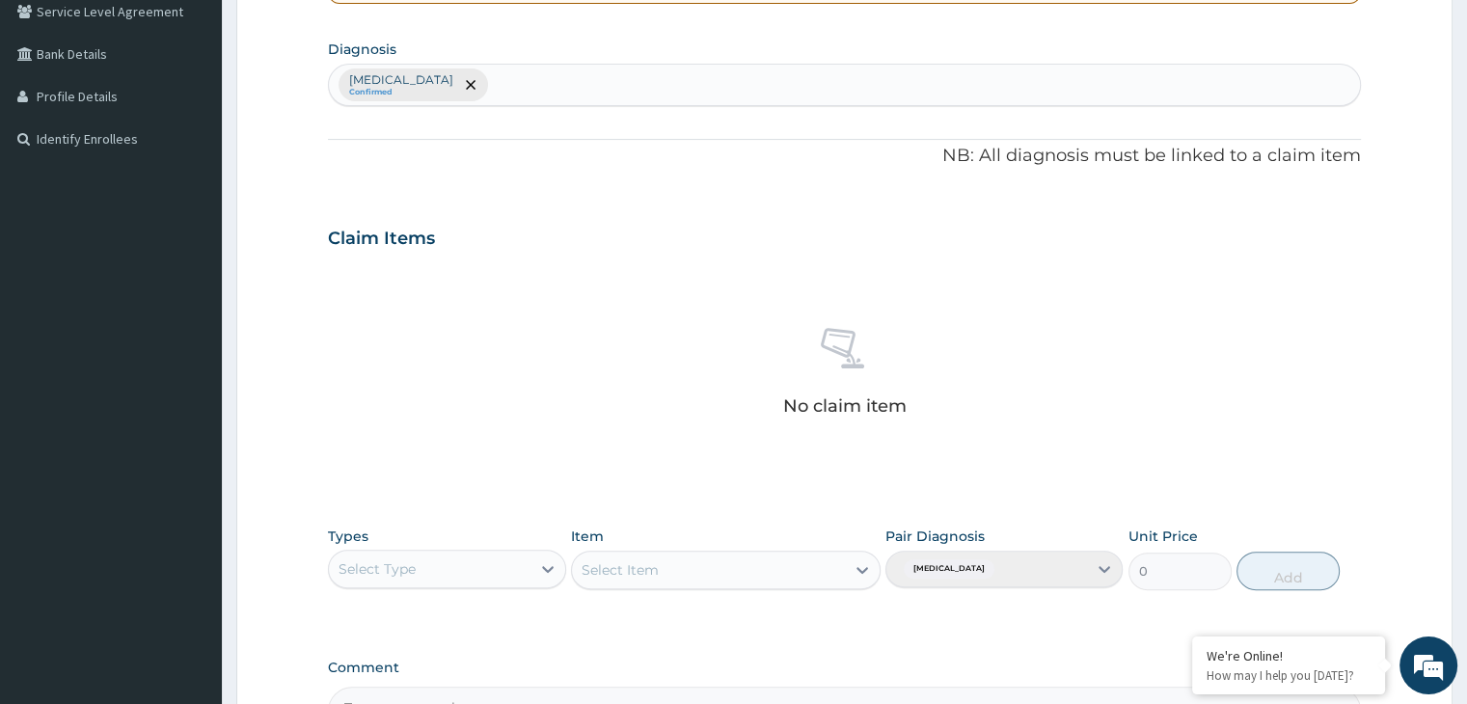
scroll to position [685, 0]
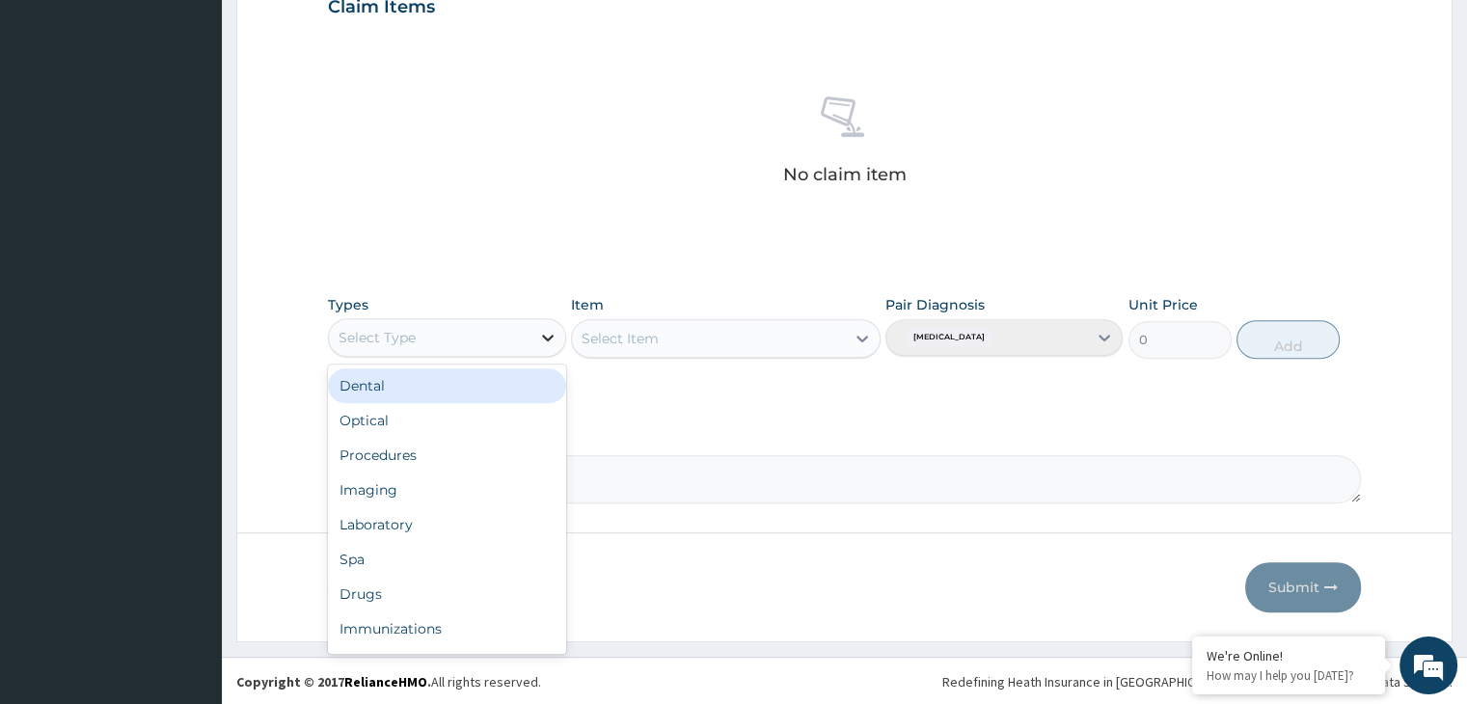
click at [544, 330] on icon at bounding box center [547, 337] width 19 height 19
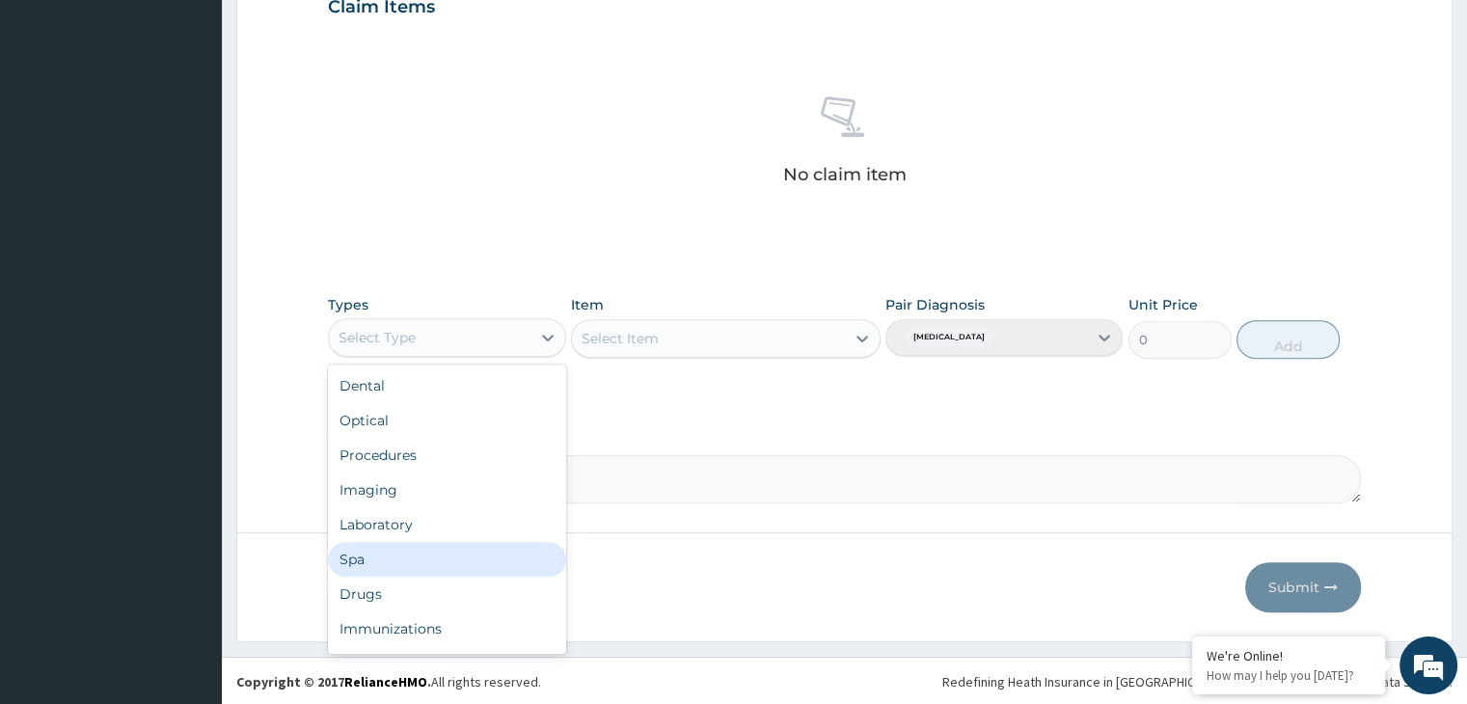
scroll to position [66, 0]
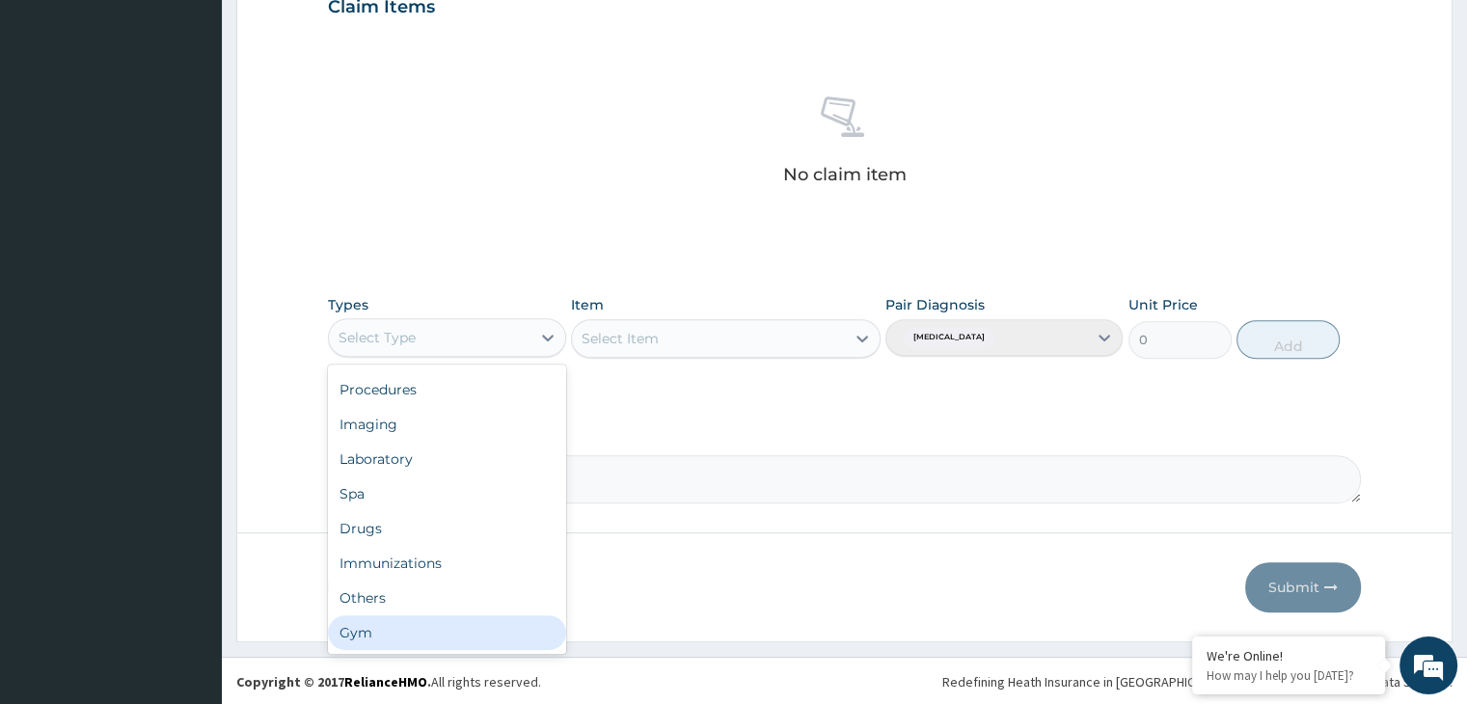
click at [498, 622] on div "Gym" at bounding box center [446, 632] width 237 height 35
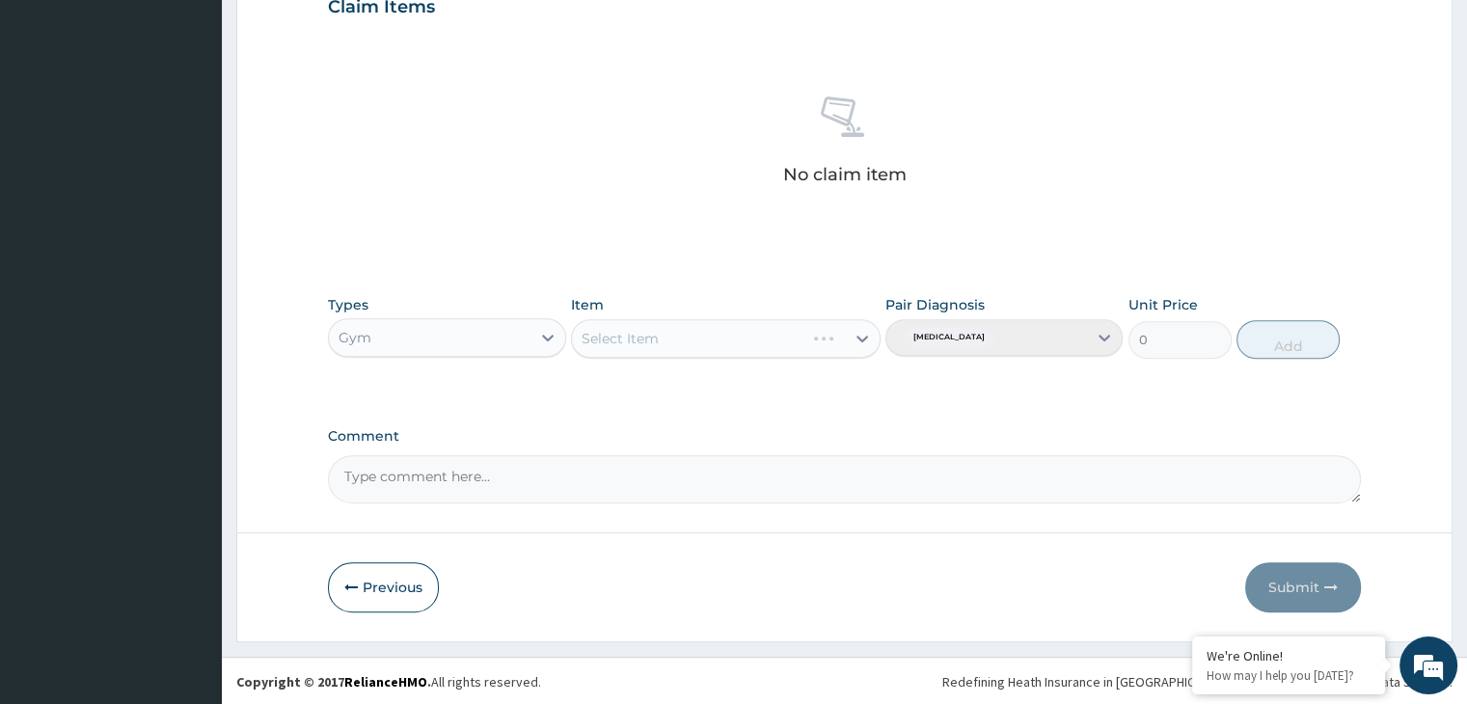
click at [860, 343] on div "Select Item" at bounding box center [726, 338] width 310 height 39
click at [860, 333] on div "Select Item" at bounding box center [726, 338] width 310 height 39
click at [860, 333] on icon at bounding box center [861, 338] width 19 height 19
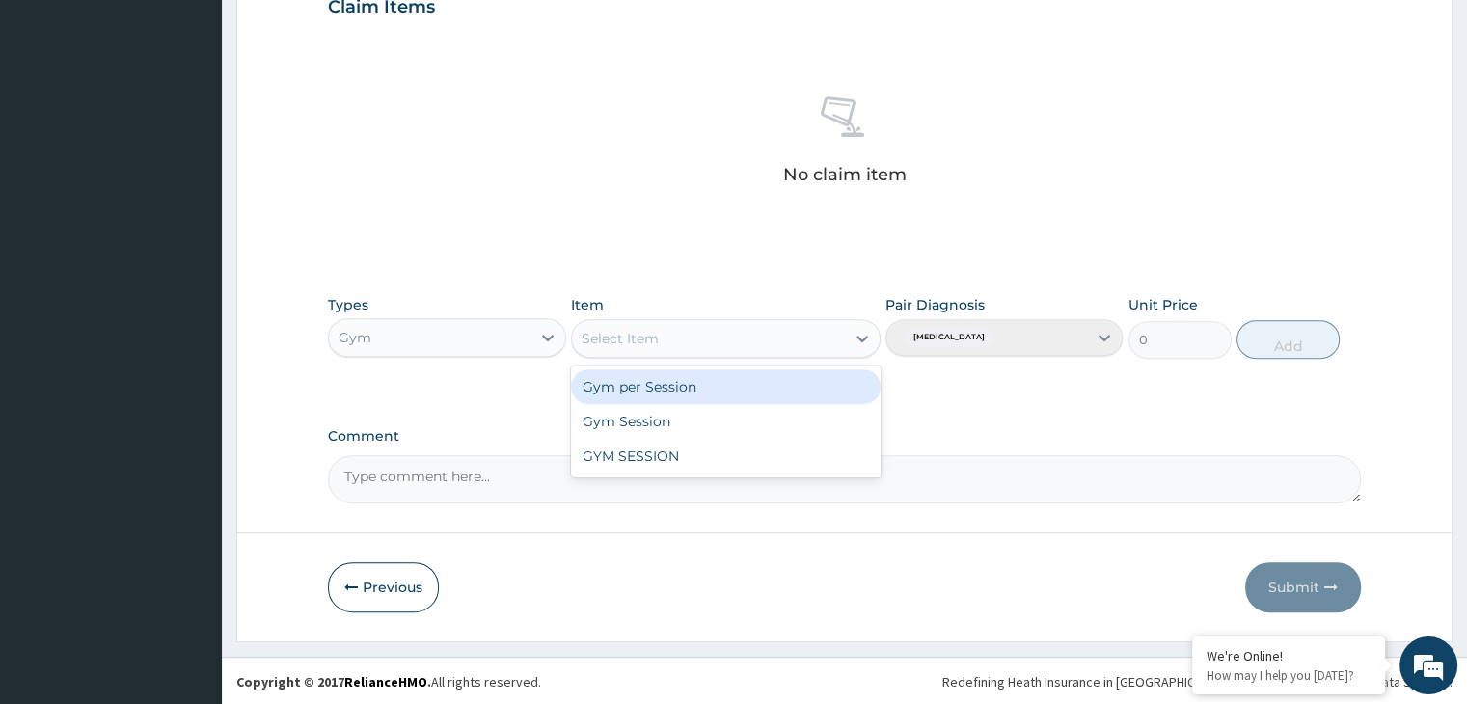
click at [820, 379] on div "Gym per Session" at bounding box center [726, 386] width 310 height 35
click at [820, 379] on div "Types Gym Item option Gym per Session focused, 1 of 3. 3 results available. Use…" at bounding box center [844, 341] width 1032 height 112
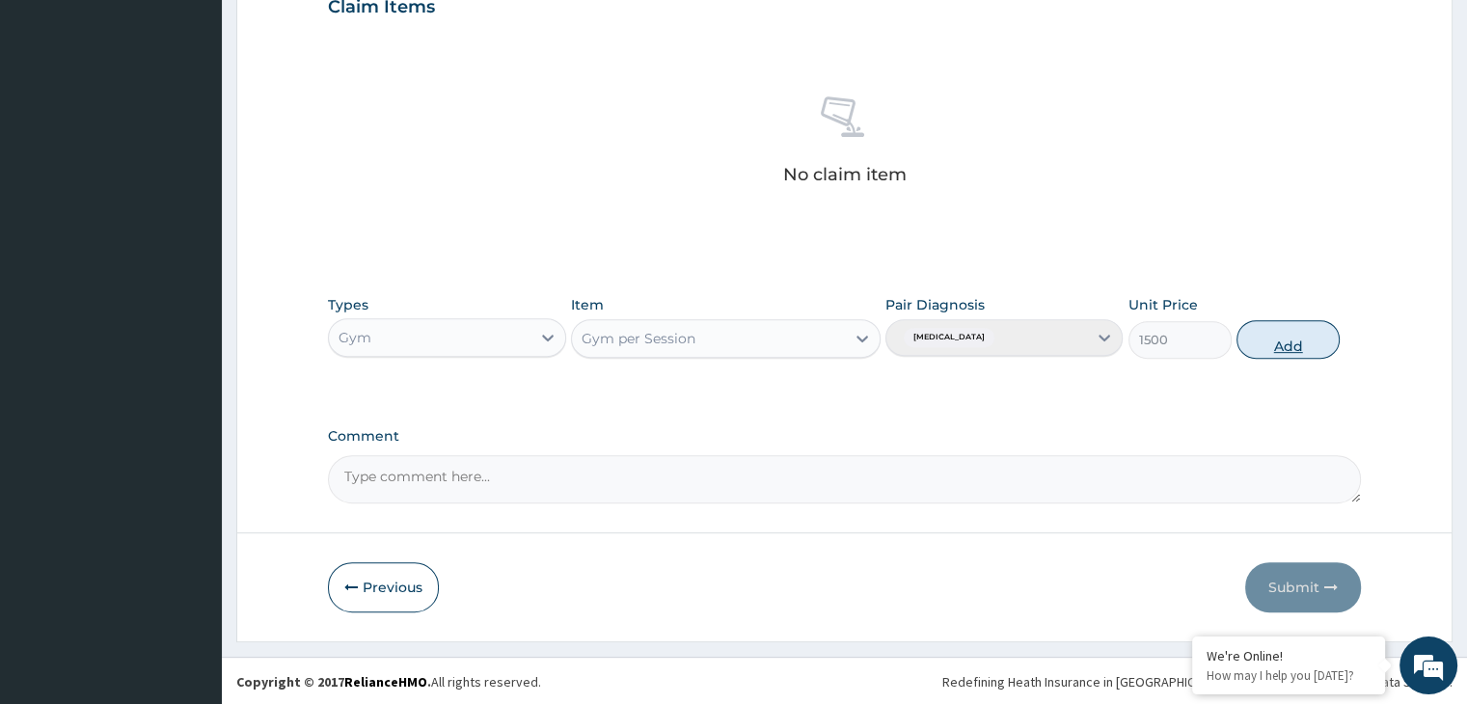
click at [1274, 337] on button "Add" at bounding box center [1287, 339] width 103 height 39
type input "0"
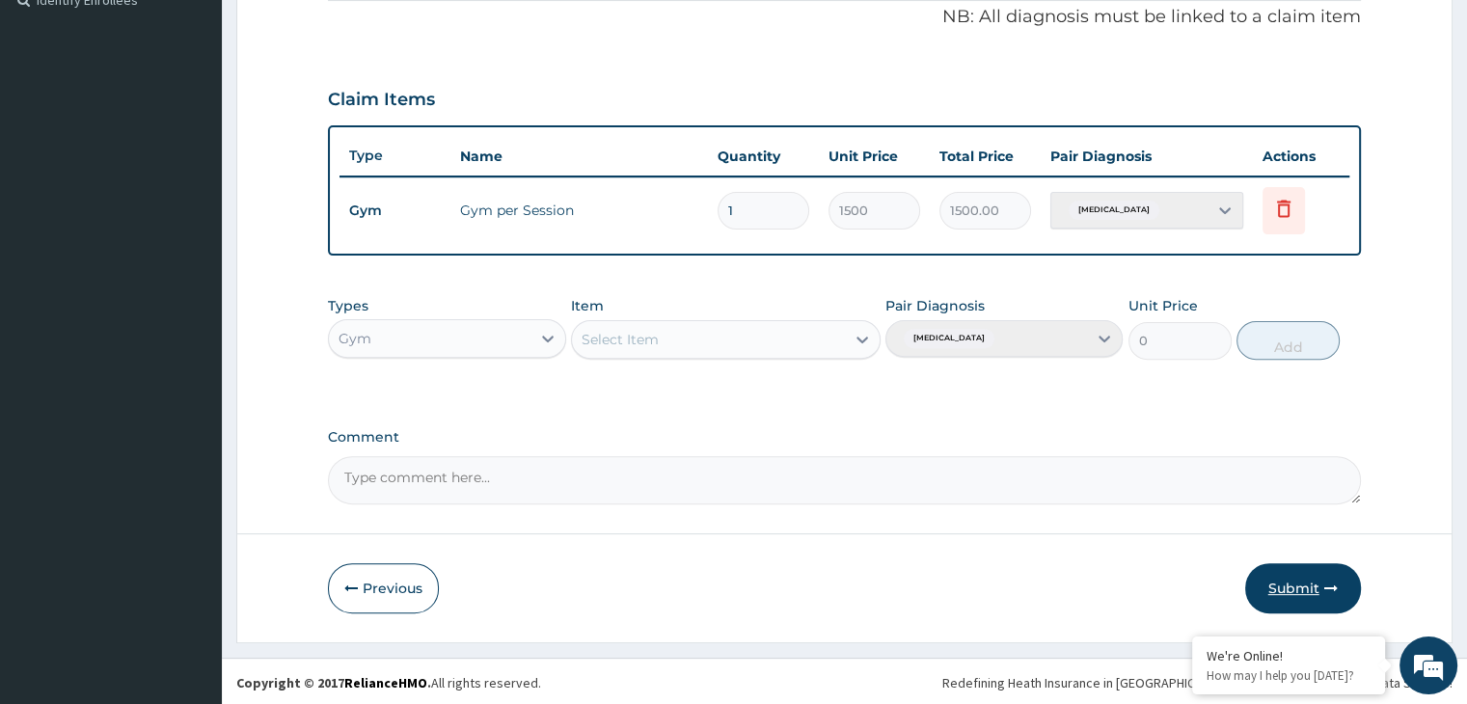
click at [1307, 583] on button "Submit" at bounding box center [1303, 588] width 116 height 50
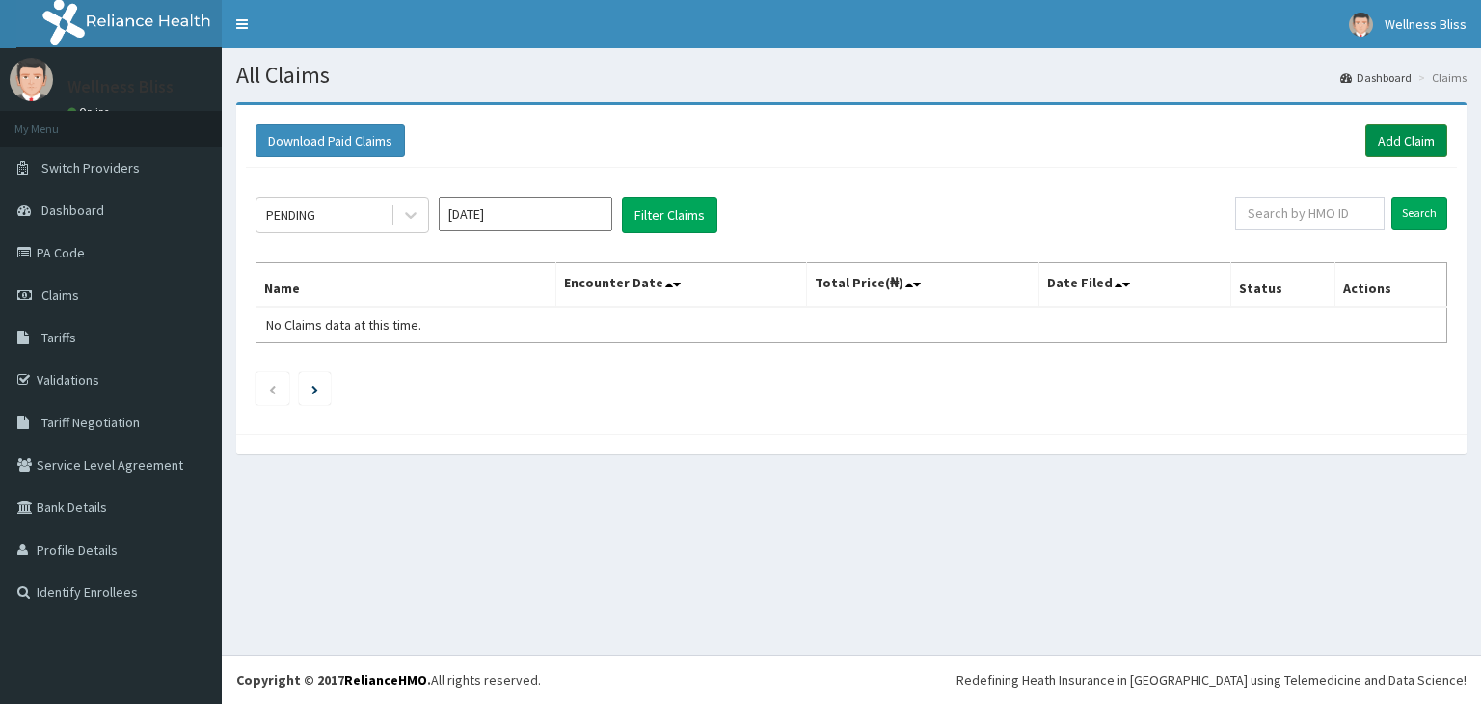
click at [1414, 132] on link "Add Claim" at bounding box center [1406, 140] width 82 height 33
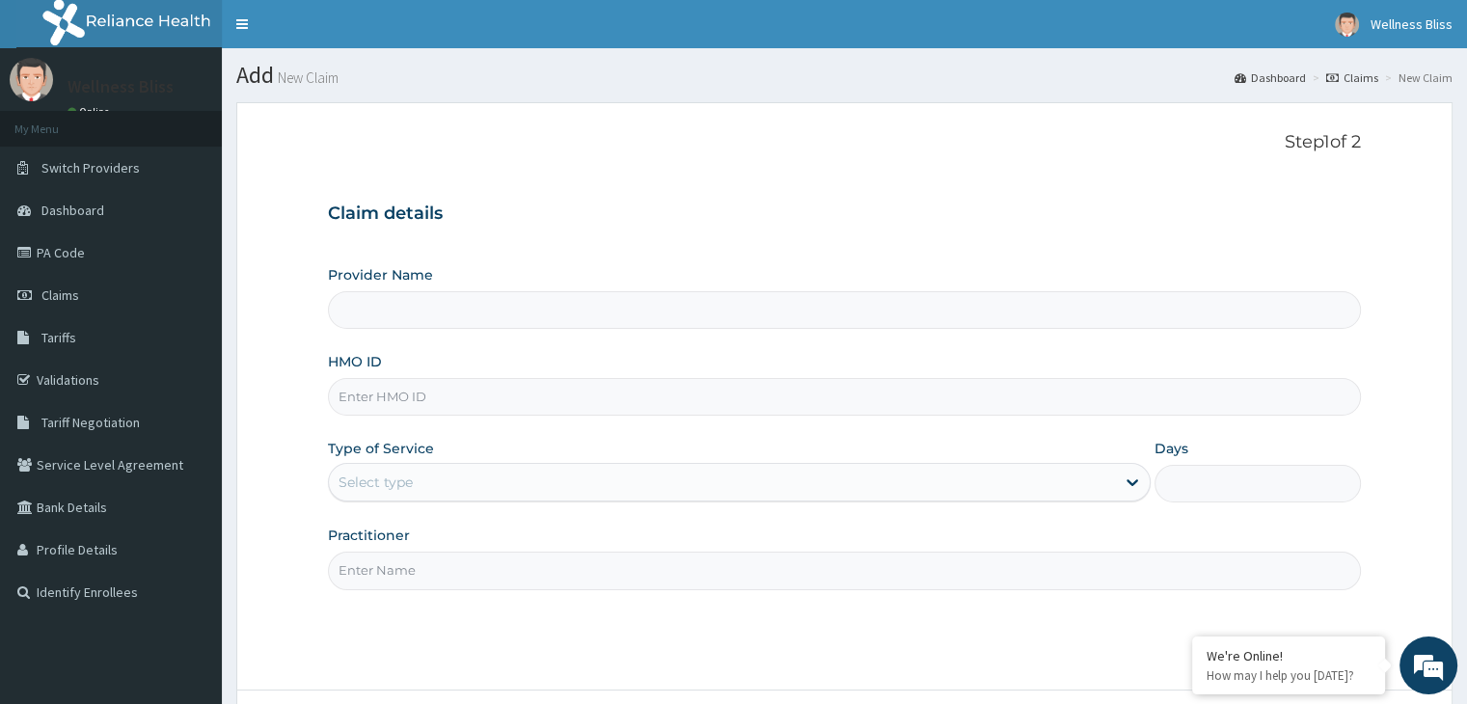
type input "WELLNESS BLISS GYM"
type input "1"
click at [501, 393] on input "HMO ID" at bounding box center [844, 397] width 1032 height 38
type input "DPC/10049/A"
click at [365, 579] on input "Practitioner" at bounding box center [844, 571] width 1032 height 38
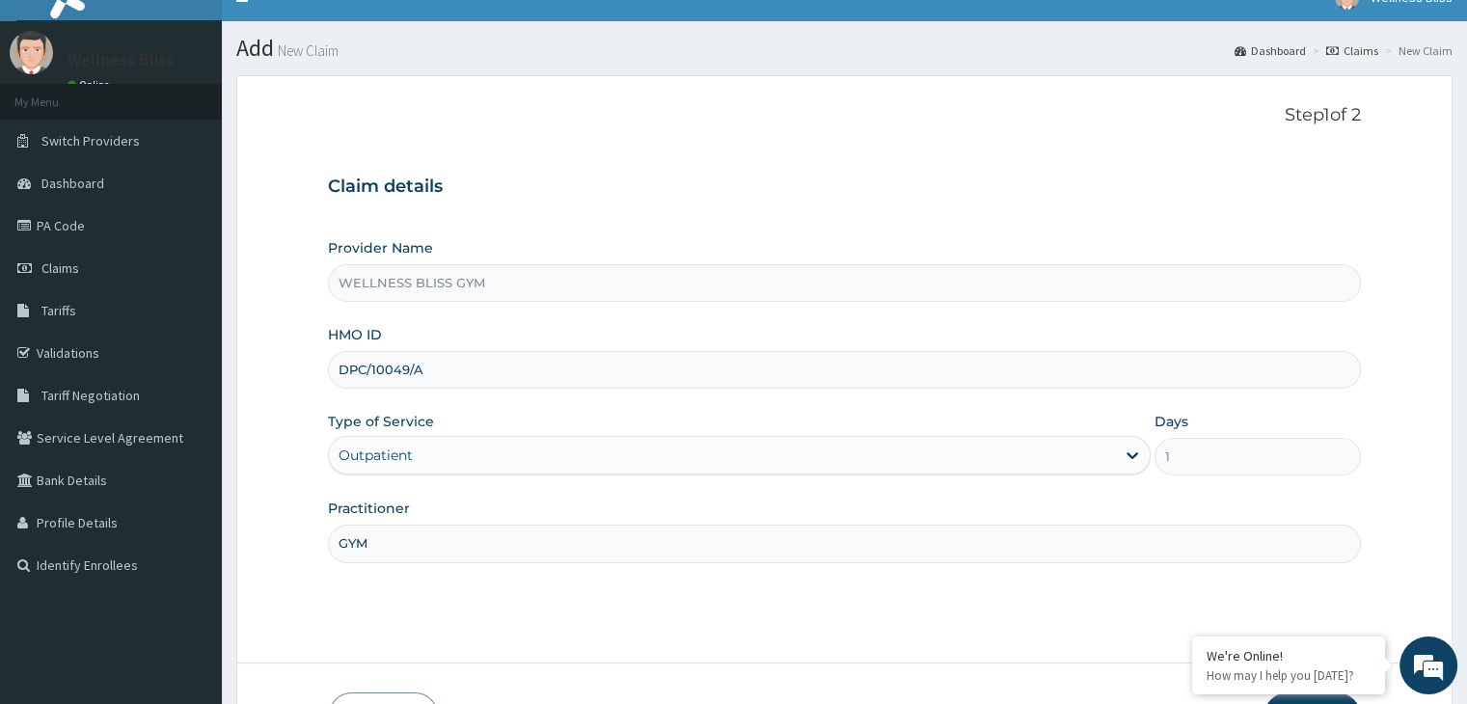
scroll to position [158, 0]
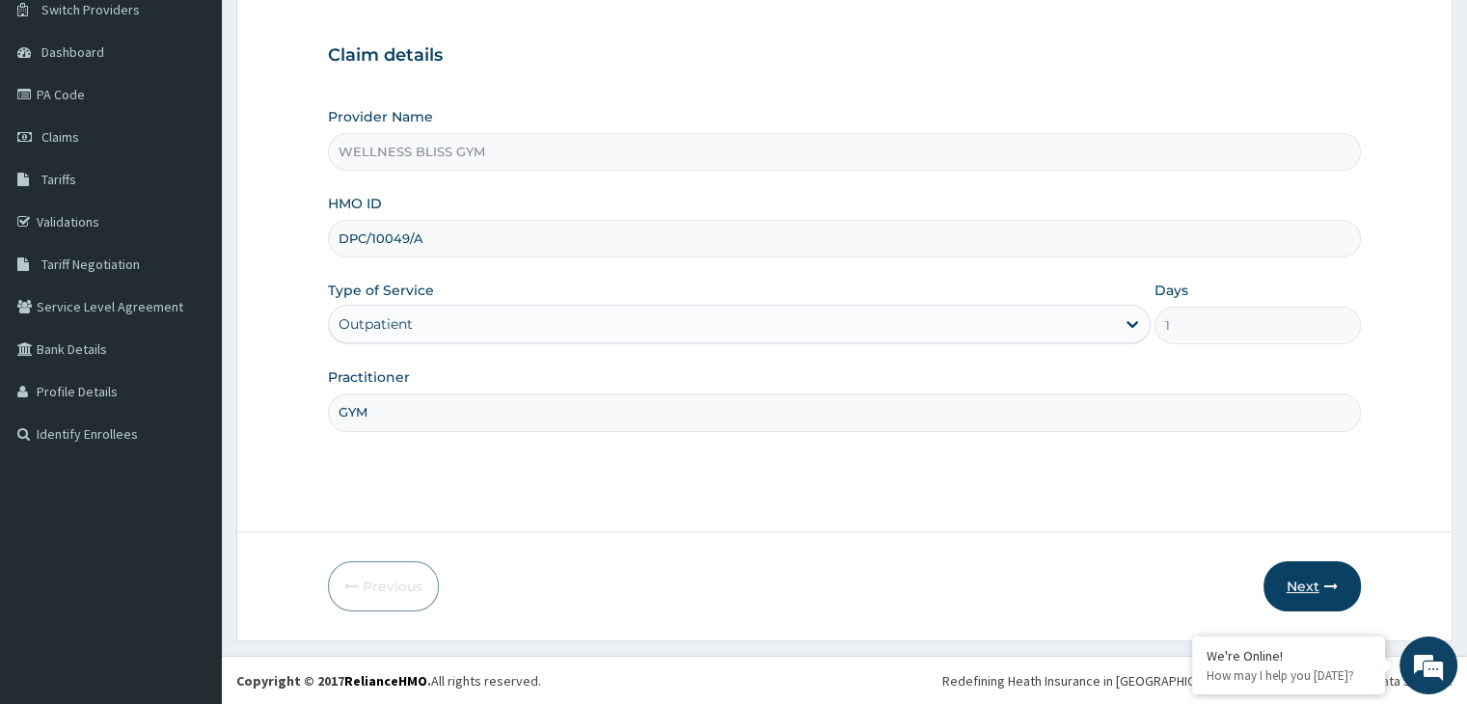
type input "GYM"
click at [1304, 587] on button "Next" at bounding box center [1311, 586] width 97 height 50
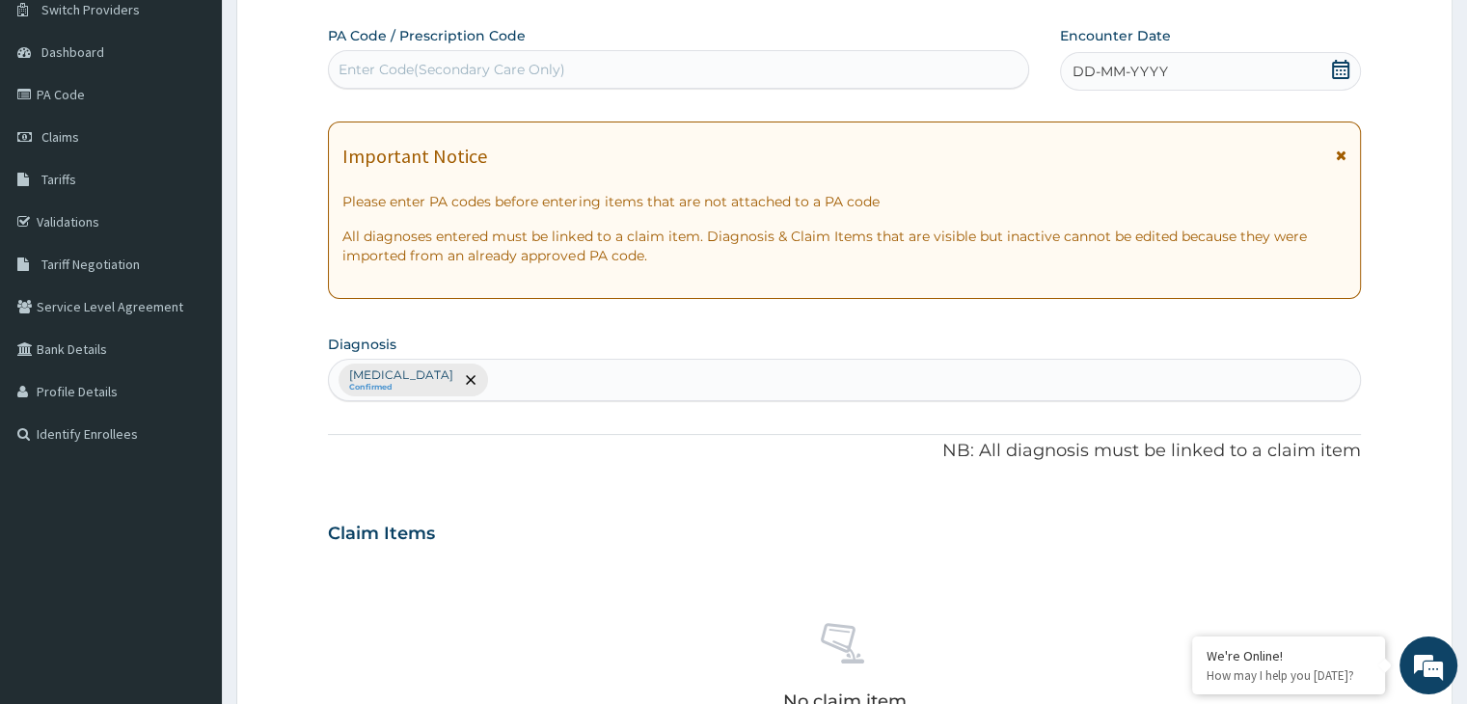
click at [501, 60] on div "Enter Code(Secondary Care Only)" at bounding box center [451, 69] width 227 height 19
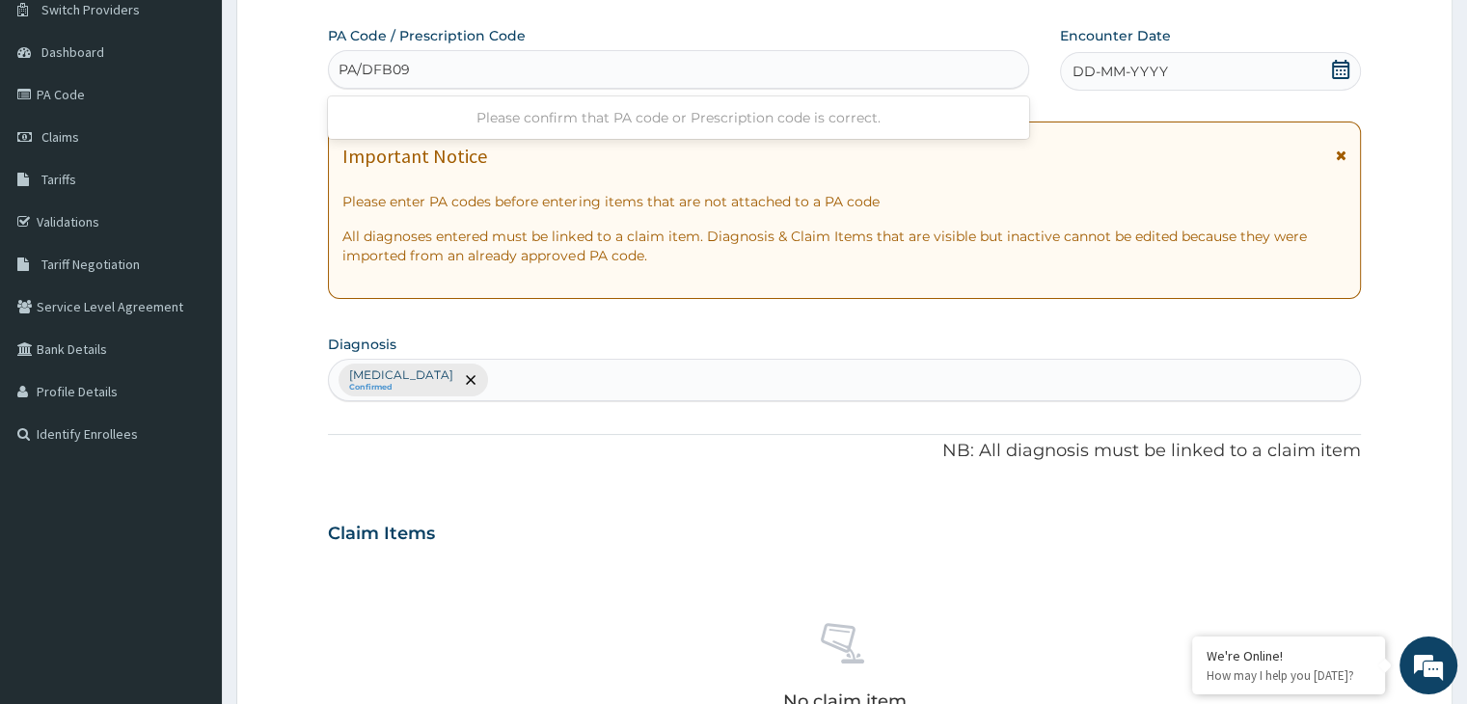
type input "PA/DFB097"
click at [1346, 74] on icon at bounding box center [1340, 69] width 19 height 19
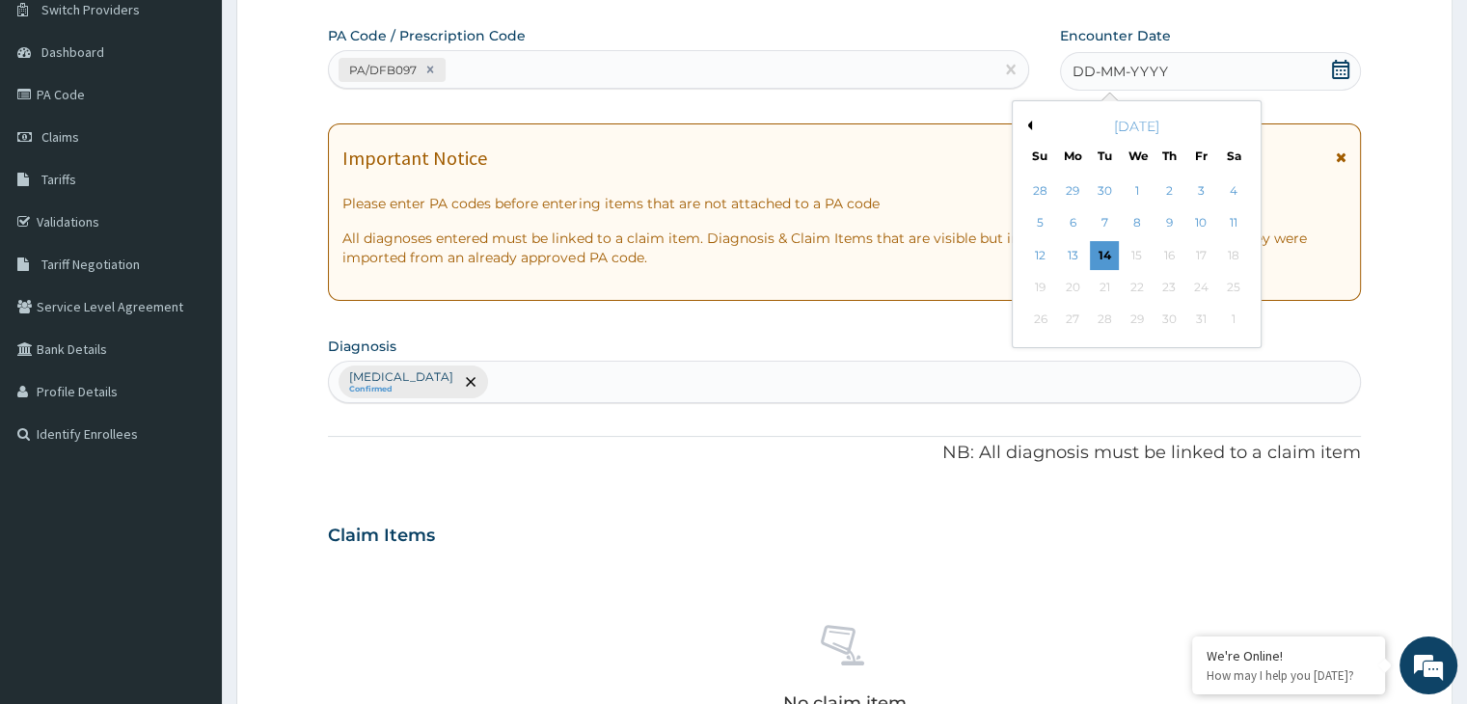
click at [1034, 127] on div "October 2025" at bounding box center [1136, 126] width 232 height 19
click at [1028, 126] on button "Previous Month" at bounding box center [1027, 126] width 10 height 10
click at [1235, 285] on div "27" at bounding box center [1233, 287] width 29 height 29
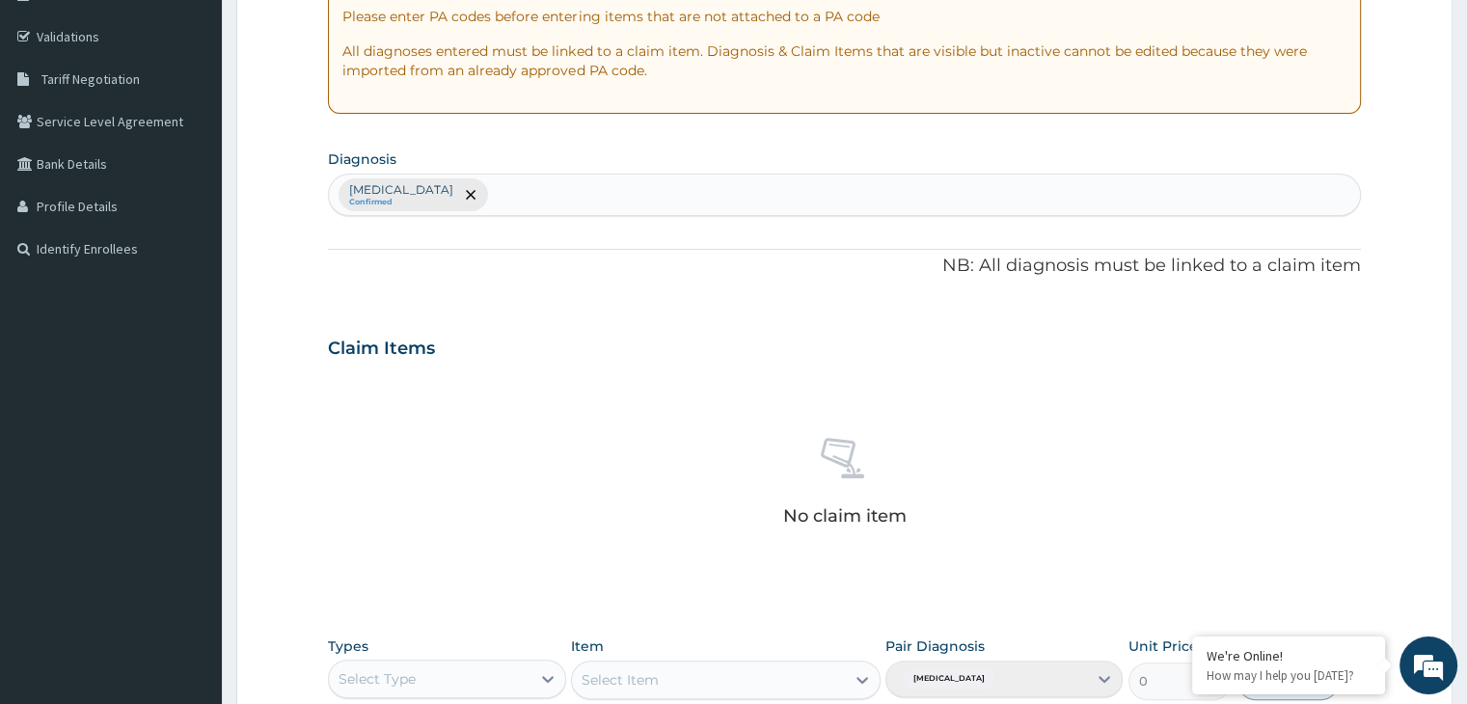
scroll to position [685, 0]
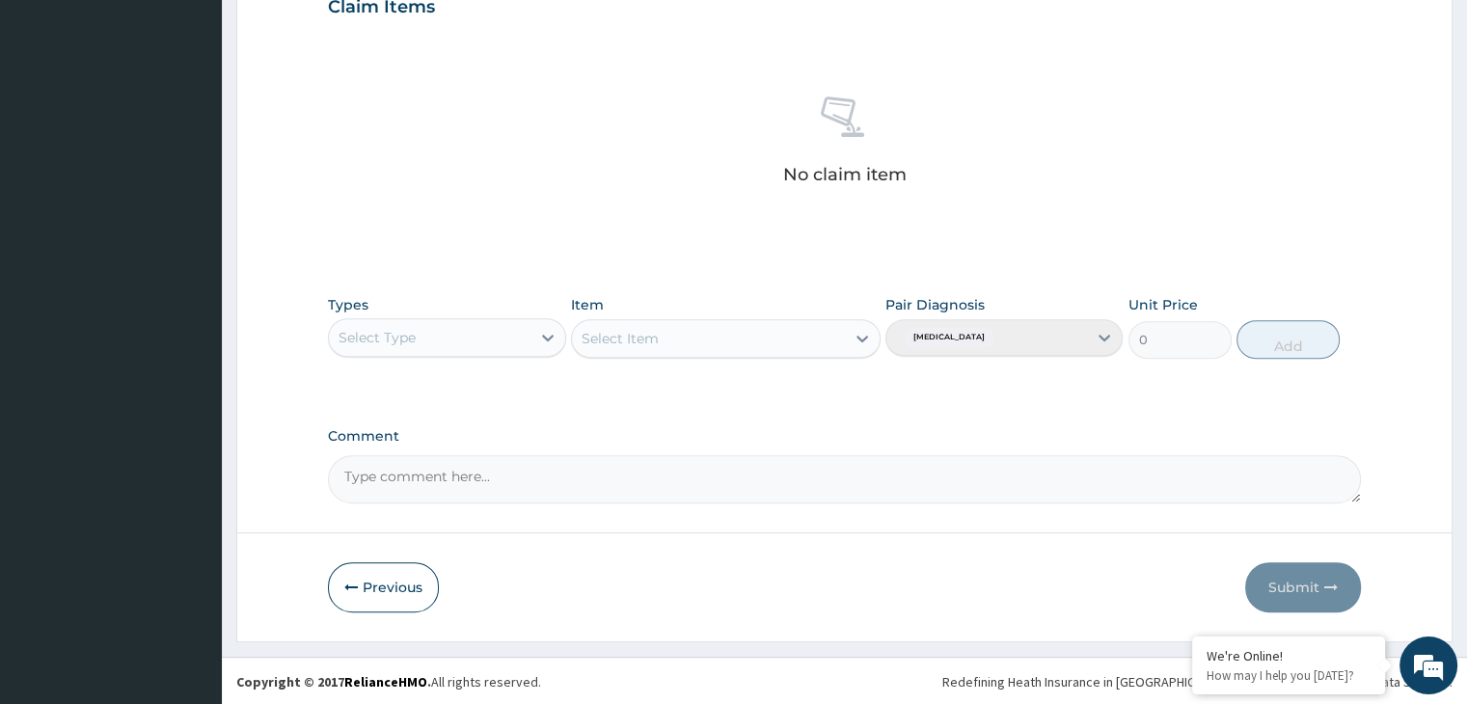
click at [460, 323] on div "Select Type" at bounding box center [429, 337] width 201 height 31
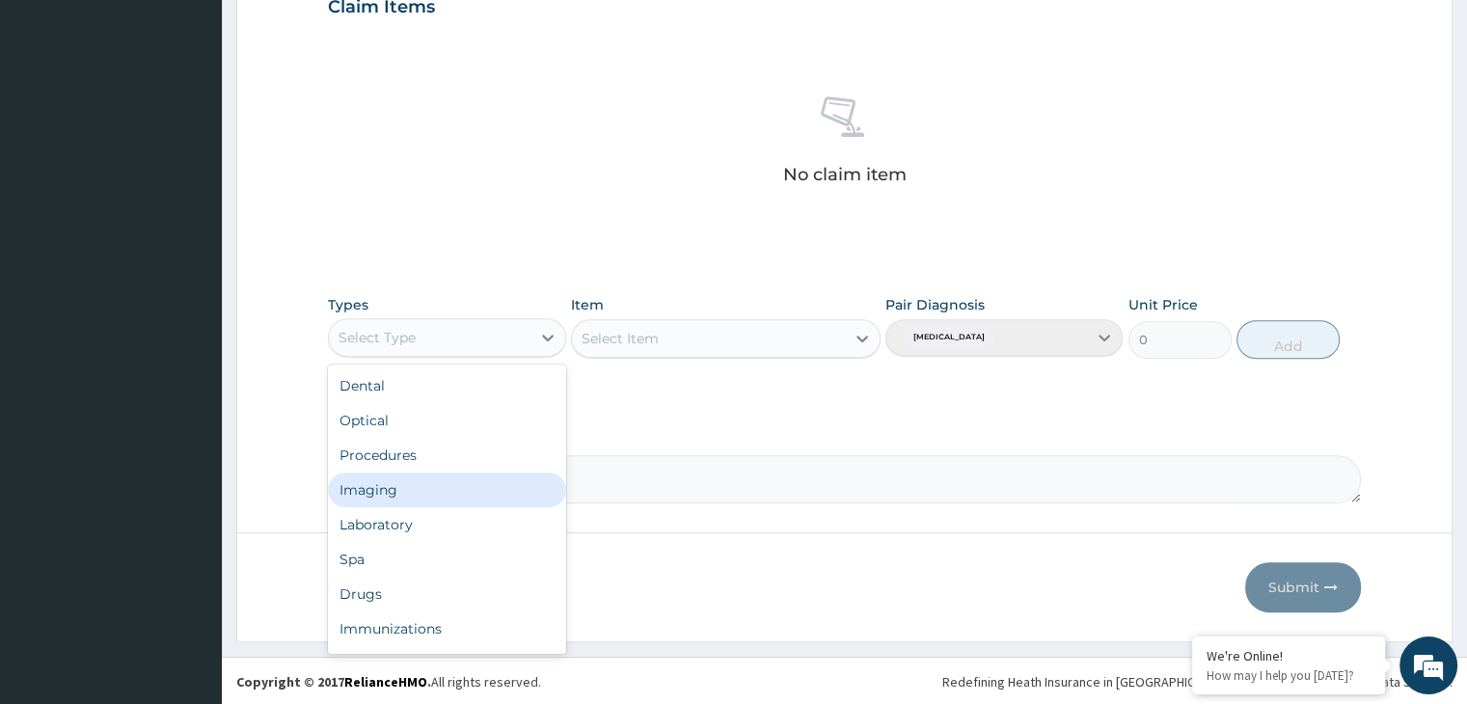
scroll to position [66, 0]
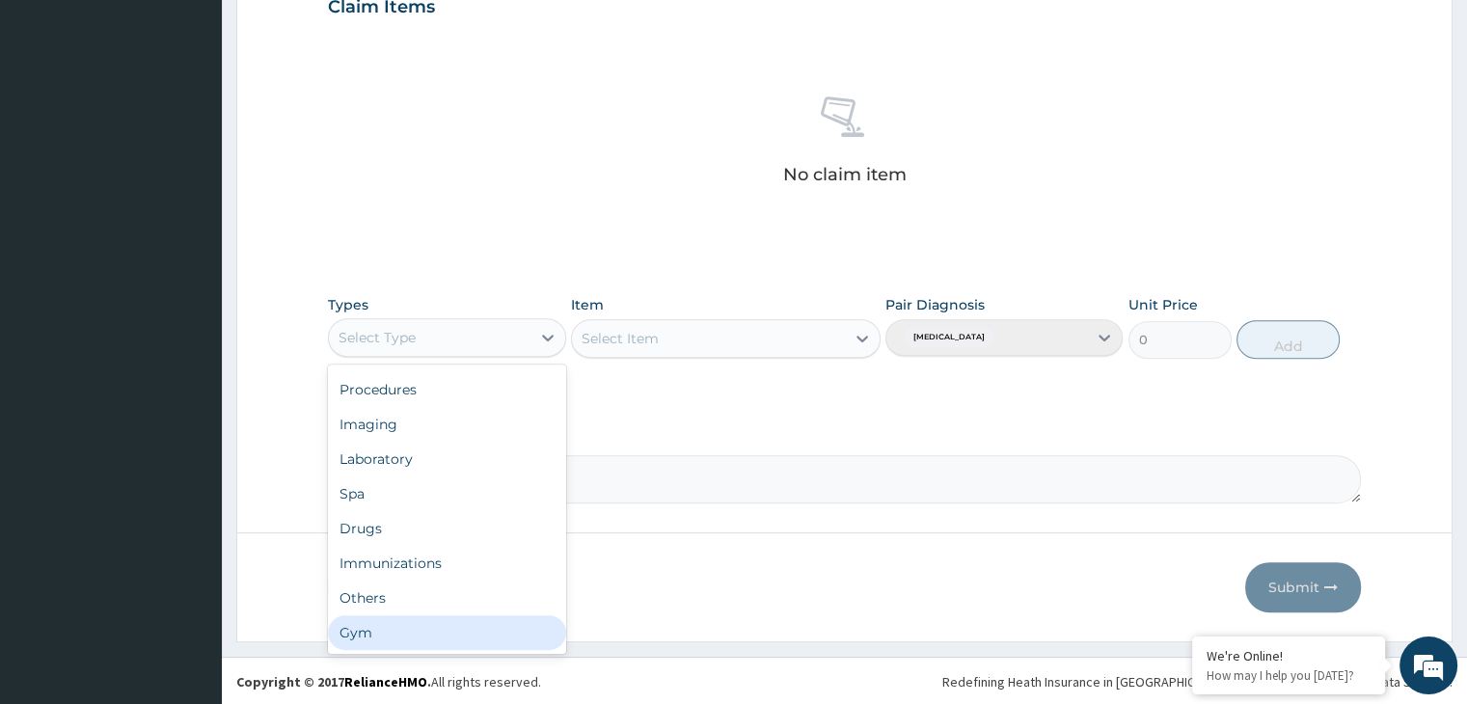
click at [440, 630] on div "Gym" at bounding box center [446, 632] width 237 height 35
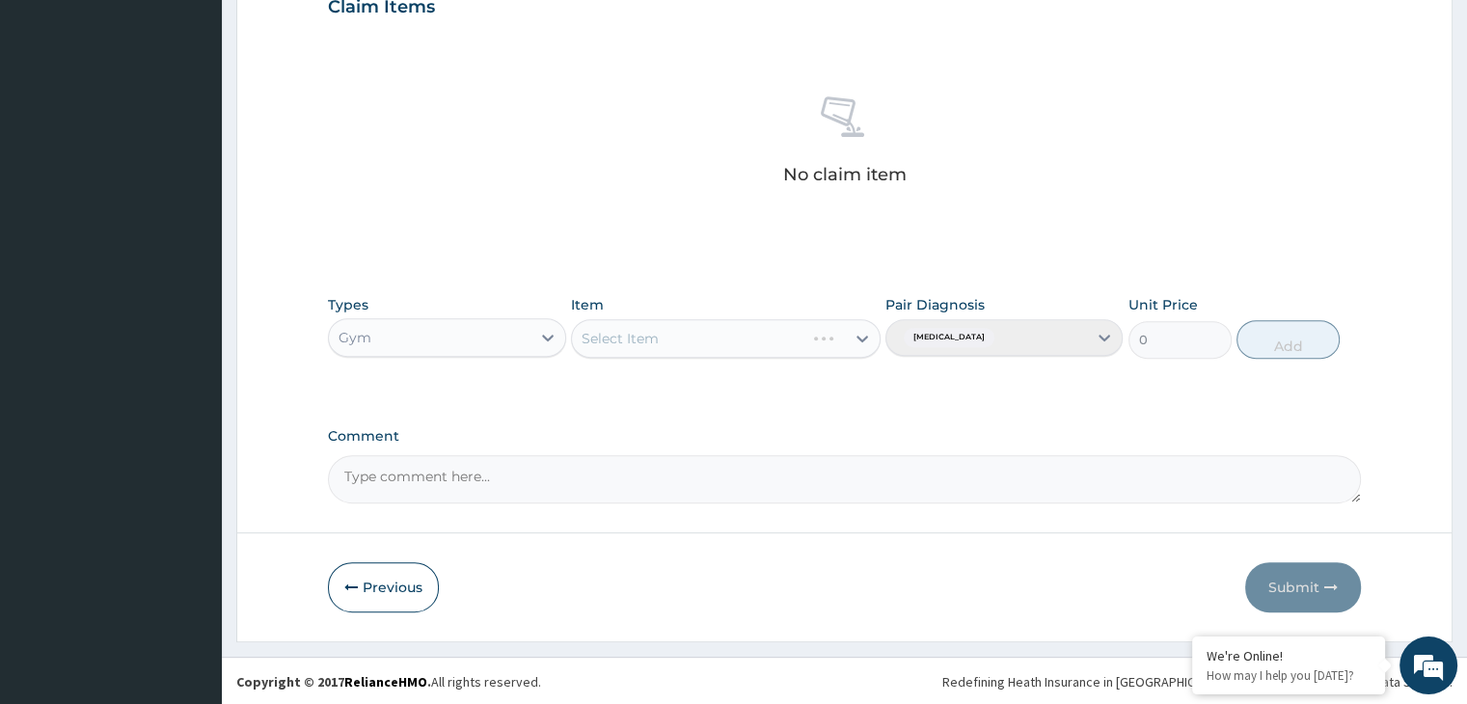
click at [717, 330] on div "Select Item" at bounding box center [726, 338] width 310 height 39
click at [859, 334] on icon at bounding box center [861, 338] width 19 height 19
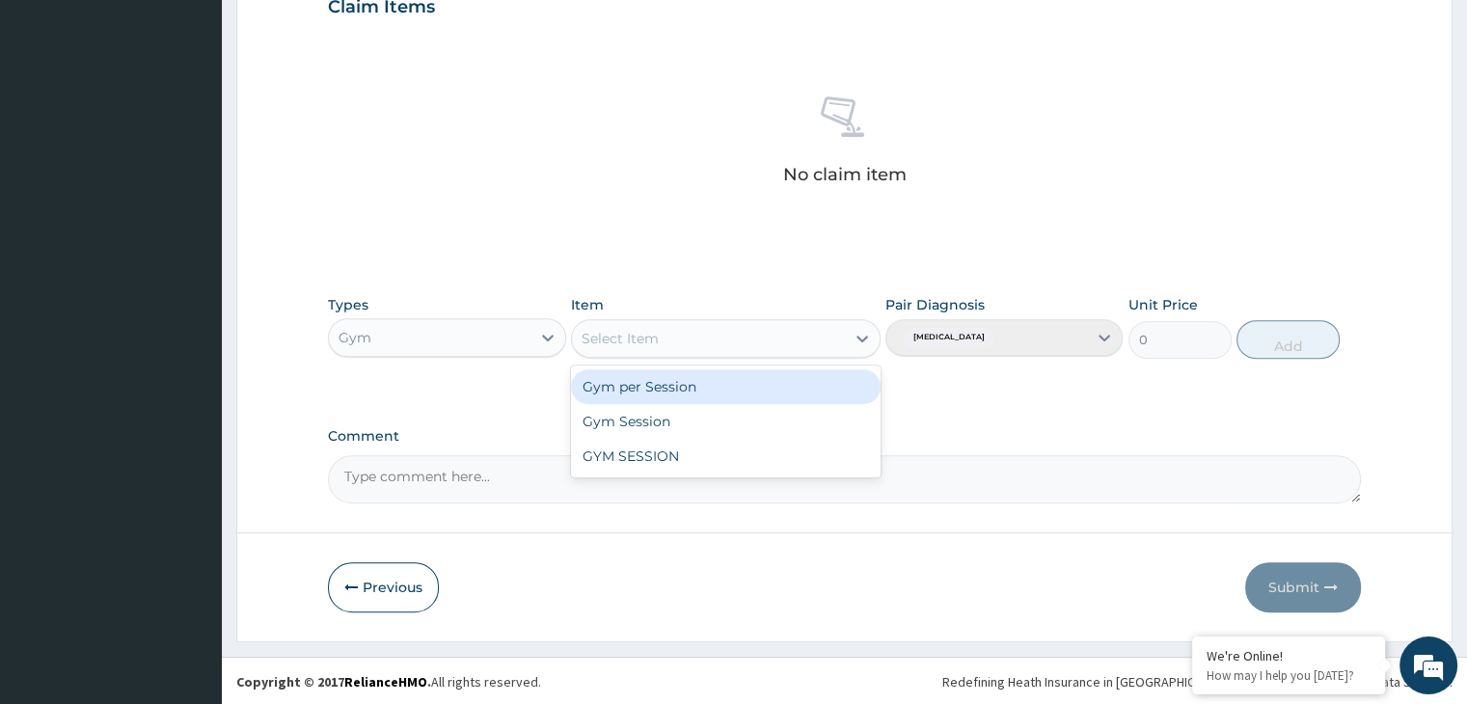
click at [769, 369] on div "Gym per Session" at bounding box center [726, 386] width 310 height 35
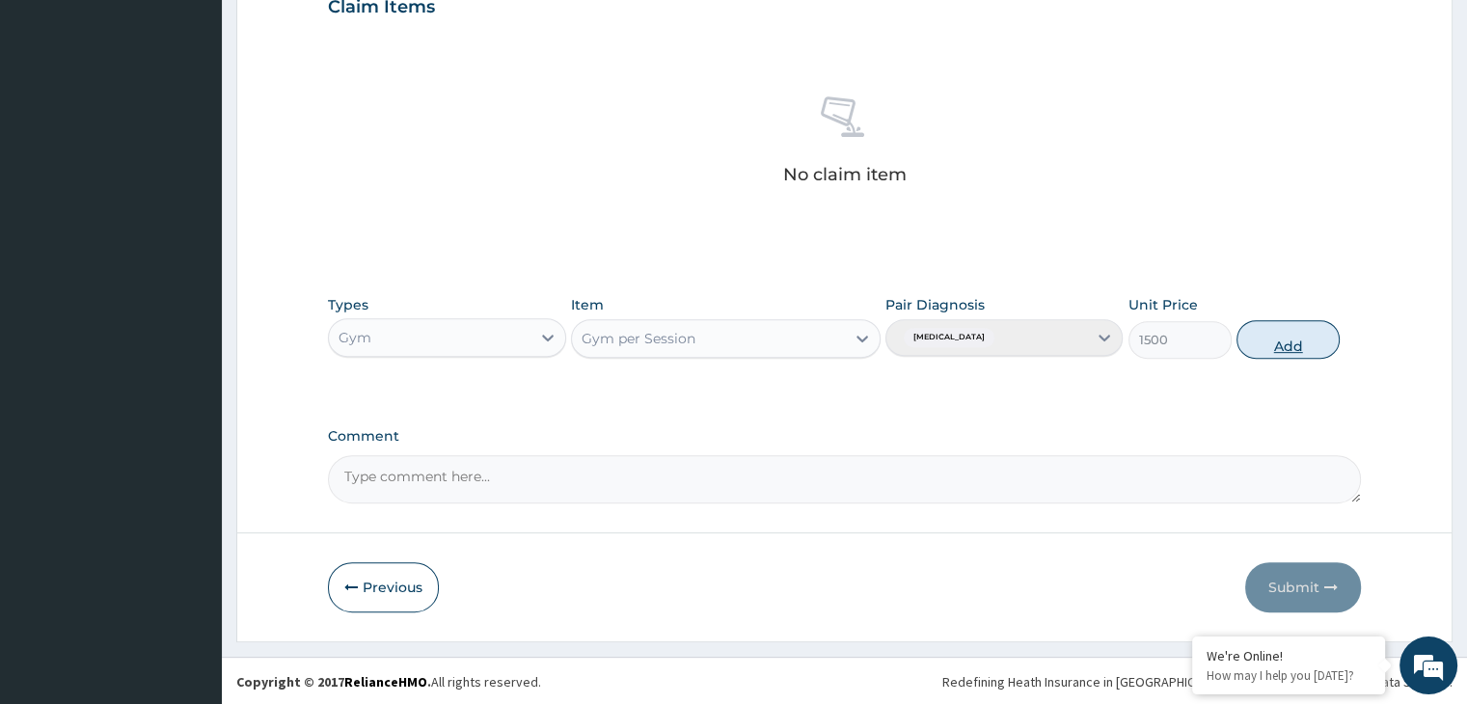
click at [1268, 344] on button "Add" at bounding box center [1287, 339] width 103 height 39
type input "0"
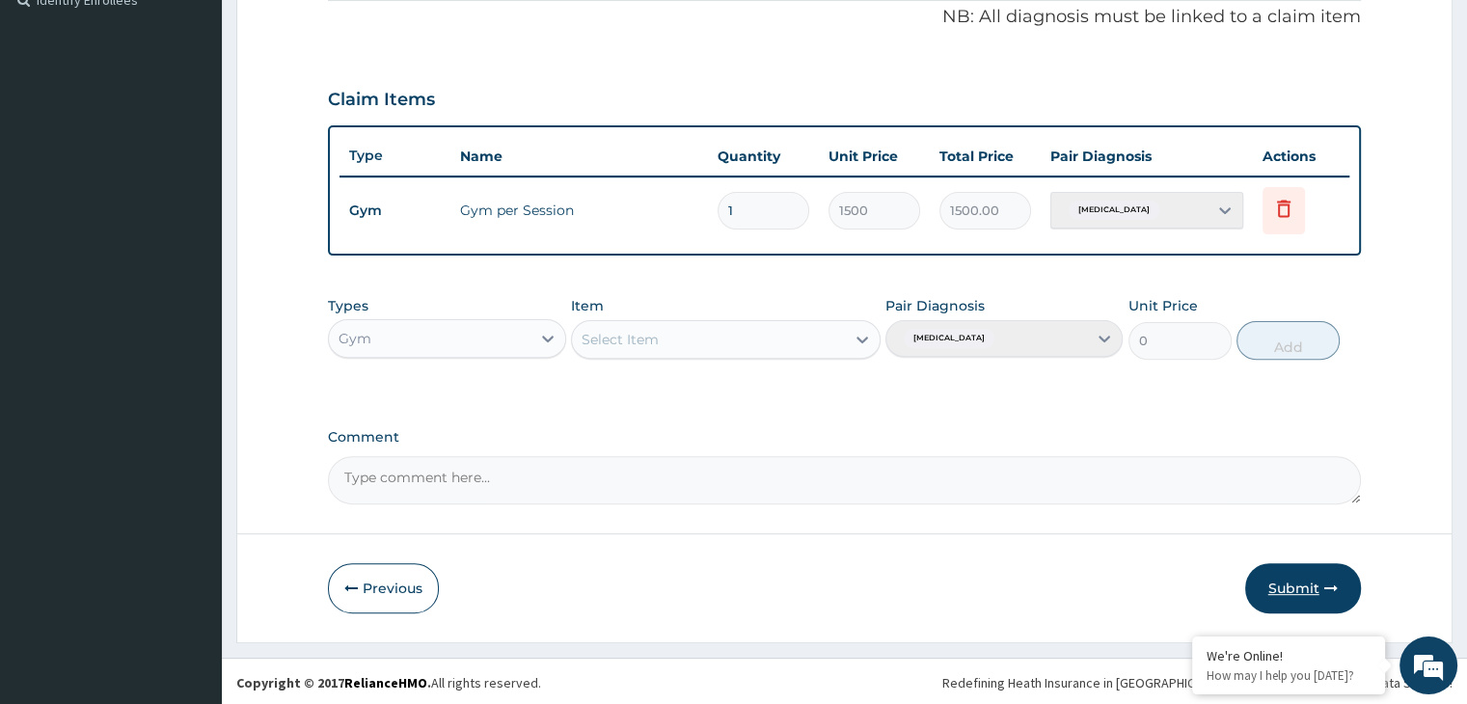
click at [1315, 583] on button "Submit" at bounding box center [1303, 588] width 116 height 50
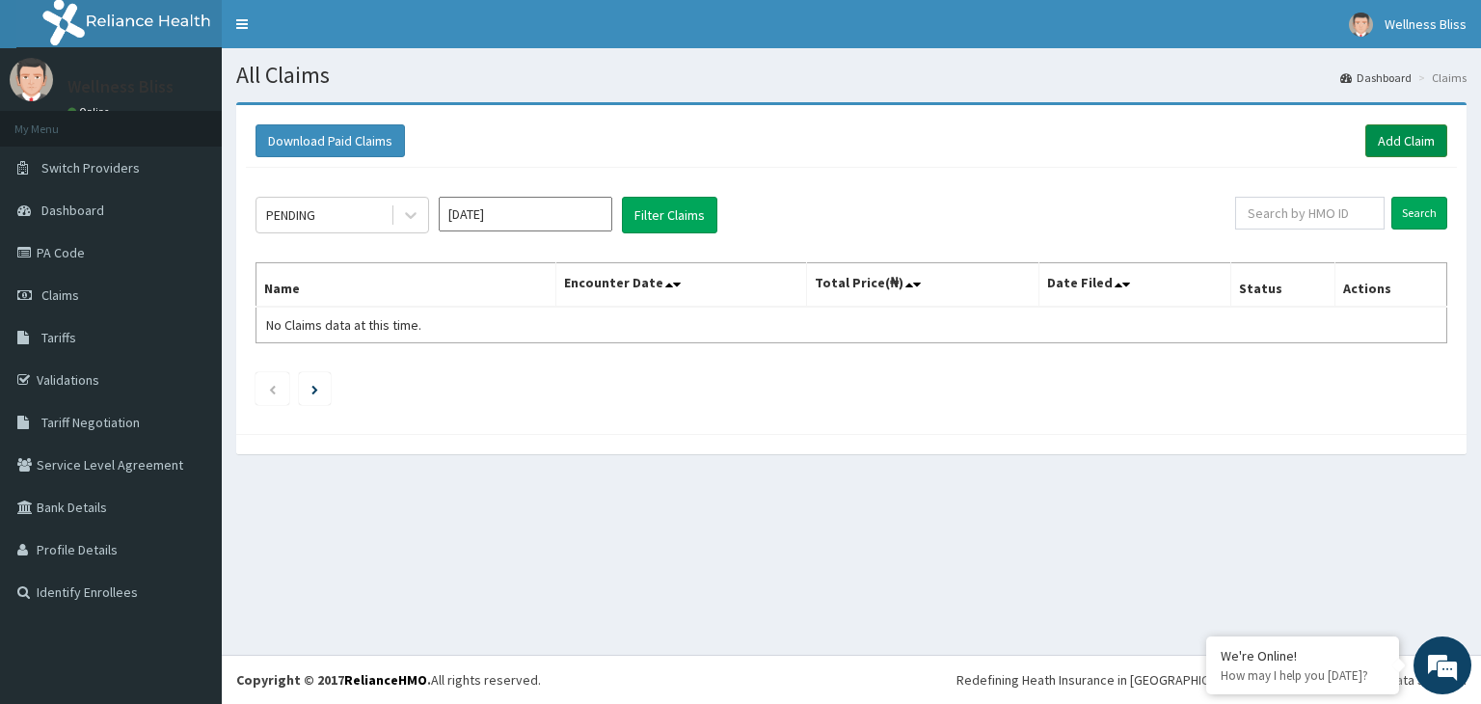
click at [1404, 145] on link "Add Claim" at bounding box center [1406, 140] width 82 height 33
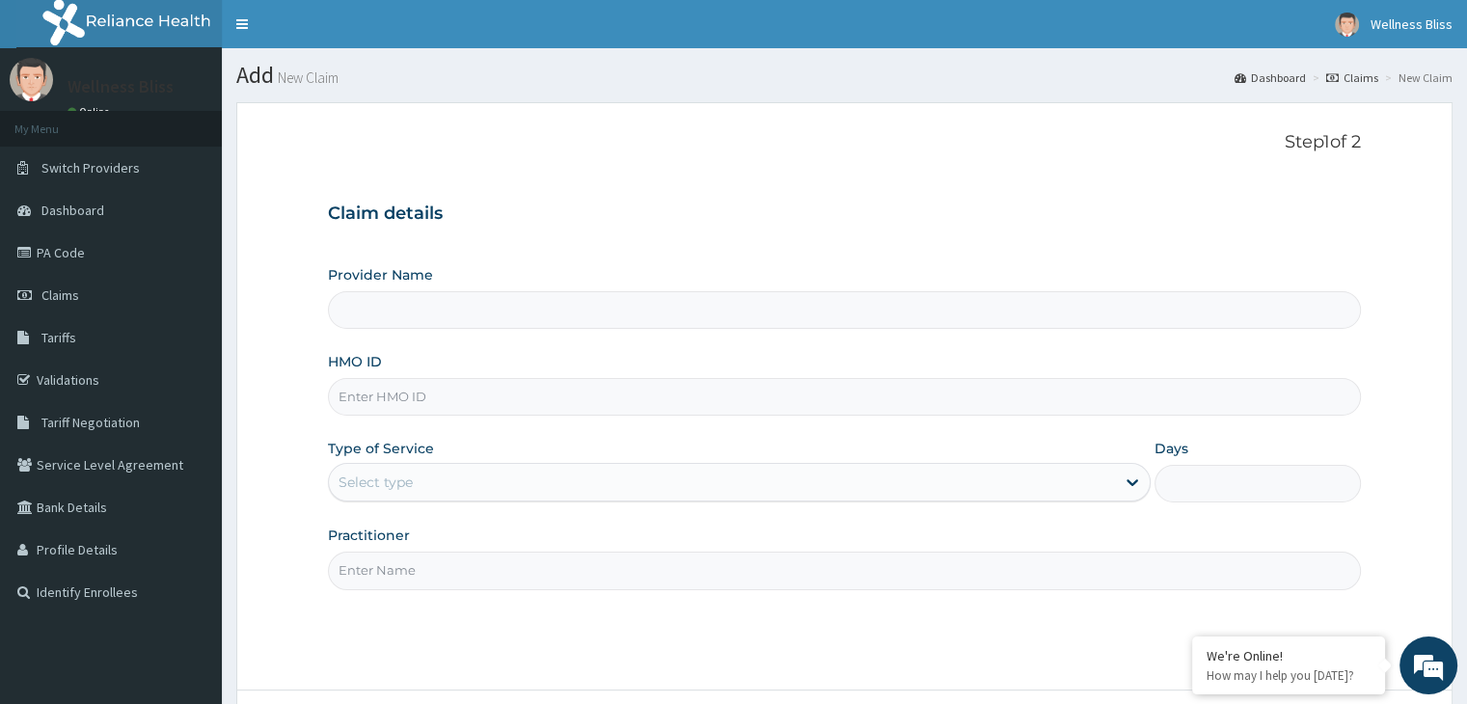
type input "WELLNESS BLISS GYM"
type input "1"
click at [370, 410] on input "HMO ID" at bounding box center [844, 397] width 1032 height 38
type input "SEH/10049/A"
click at [450, 571] on input "Practitioner" at bounding box center [844, 571] width 1032 height 38
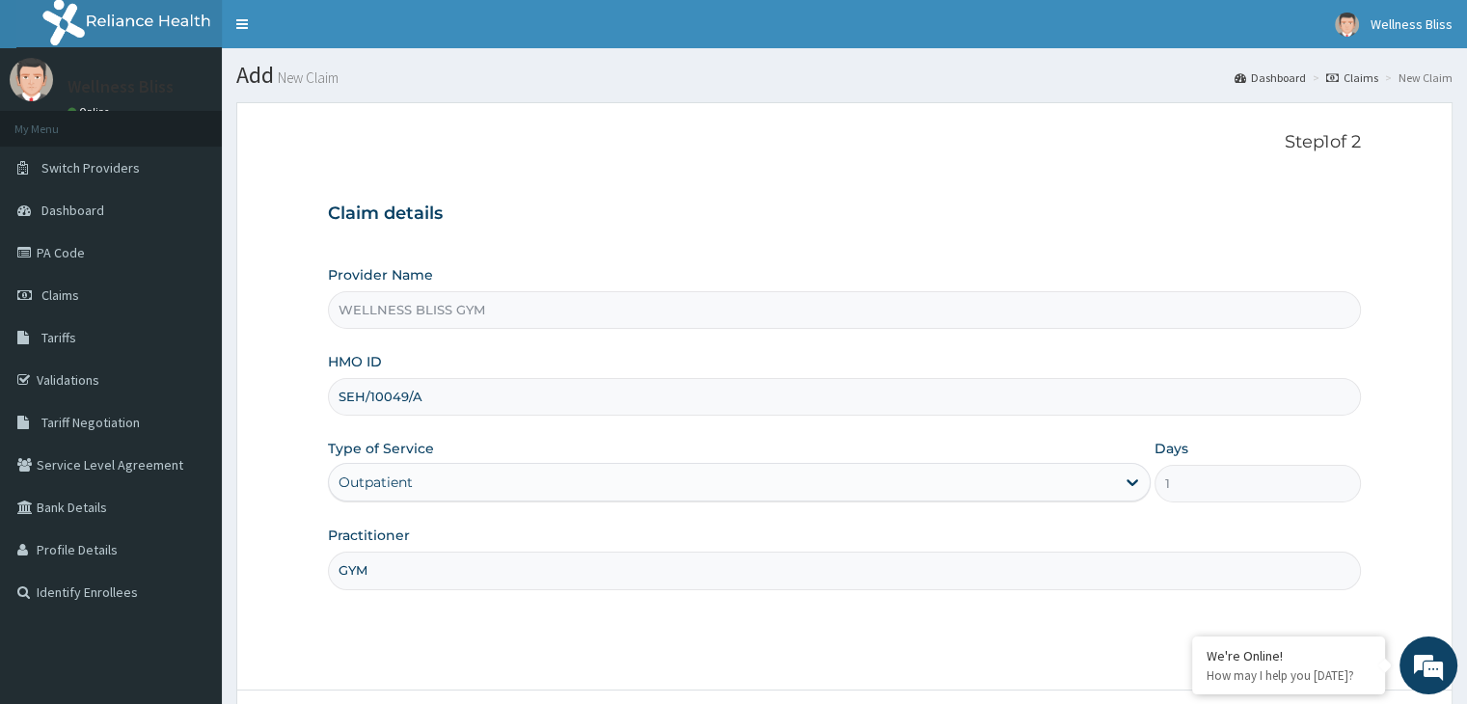
scroll to position [158, 0]
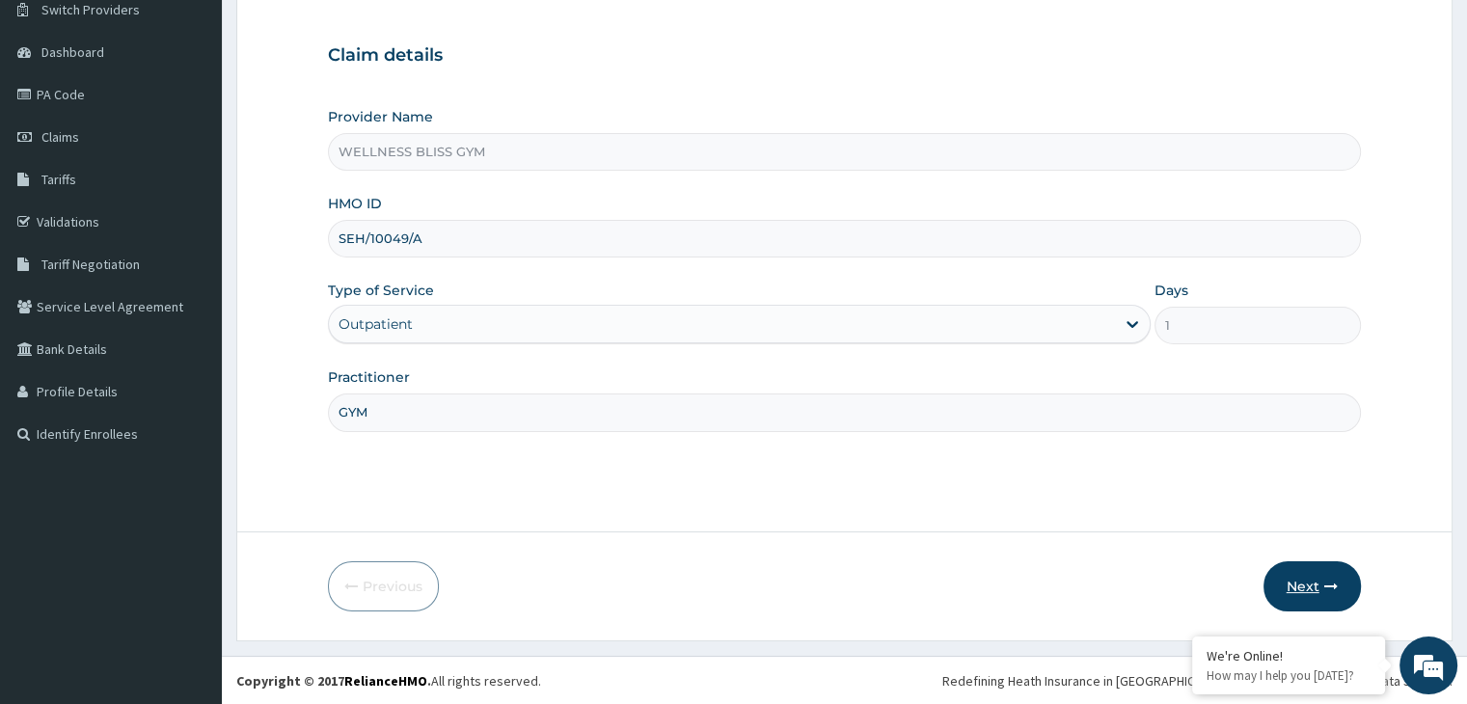
type input "GYM"
click at [1324, 587] on icon "button" at bounding box center [1330, 585] width 13 height 13
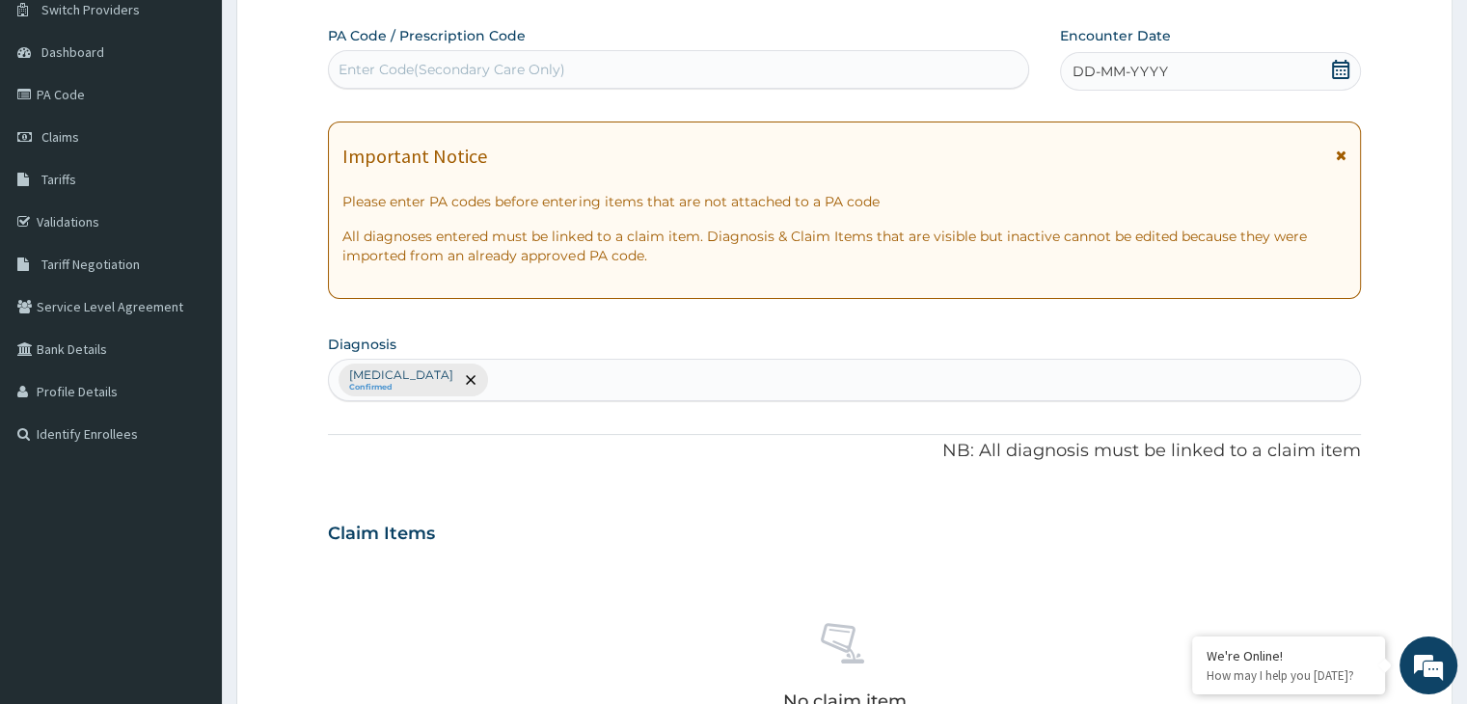
click at [432, 61] on div "Enter Code(Secondary Care Only)" at bounding box center [451, 69] width 227 height 19
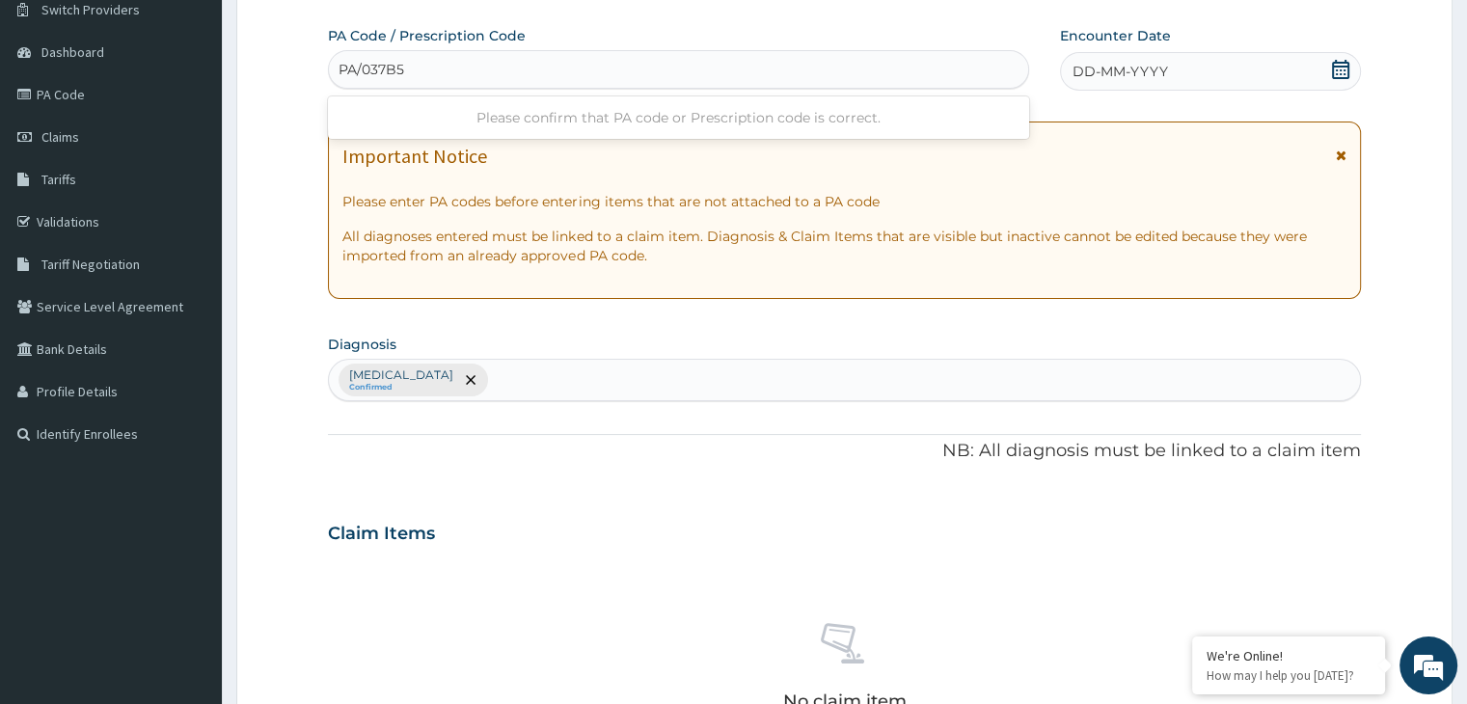
type input "PA/037B5B"
click at [1351, 63] on div "DD-MM-YYYY" at bounding box center [1210, 71] width 300 height 39
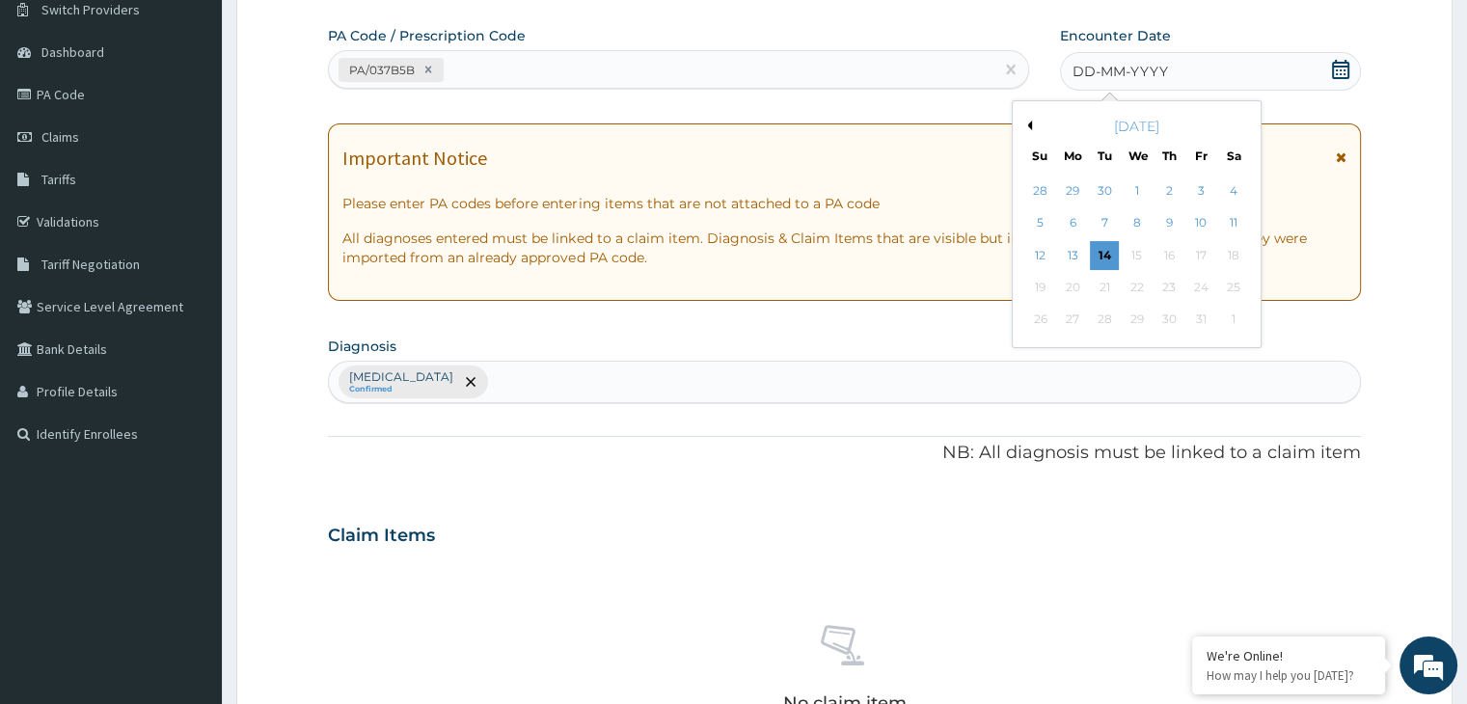
click at [1024, 121] on button "Previous Month" at bounding box center [1027, 126] width 10 height 10
click at [1237, 288] on div "27" at bounding box center [1233, 287] width 29 height 29
click at [1237, 288] on div "Important Notice Please enter PA codes before entering items that are not attac…" at bounding box center [844, 211] width 1032 height 177
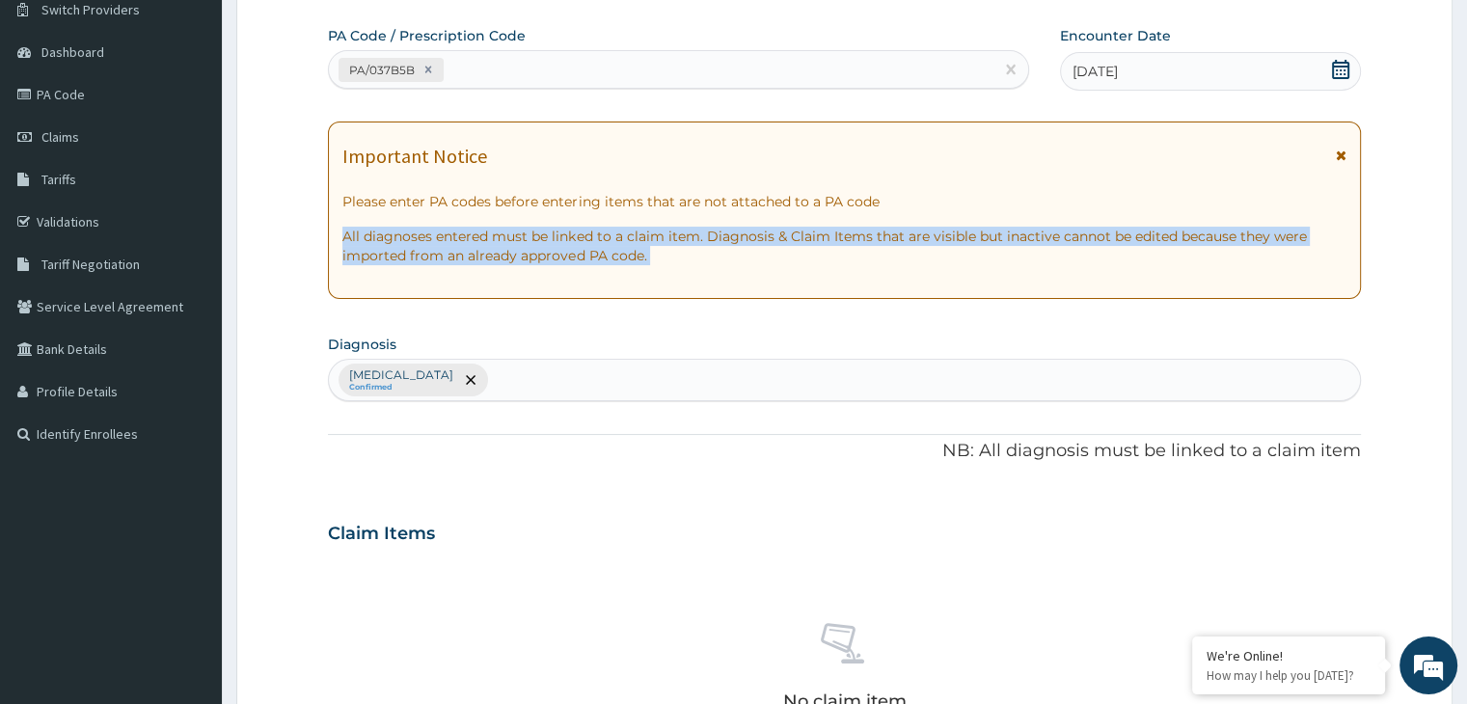
click at [1237, 288] on div "Important Notice Please enter PA codes before entering items that are not attac…" at bounding box center [844, 209] width 1032 height 177
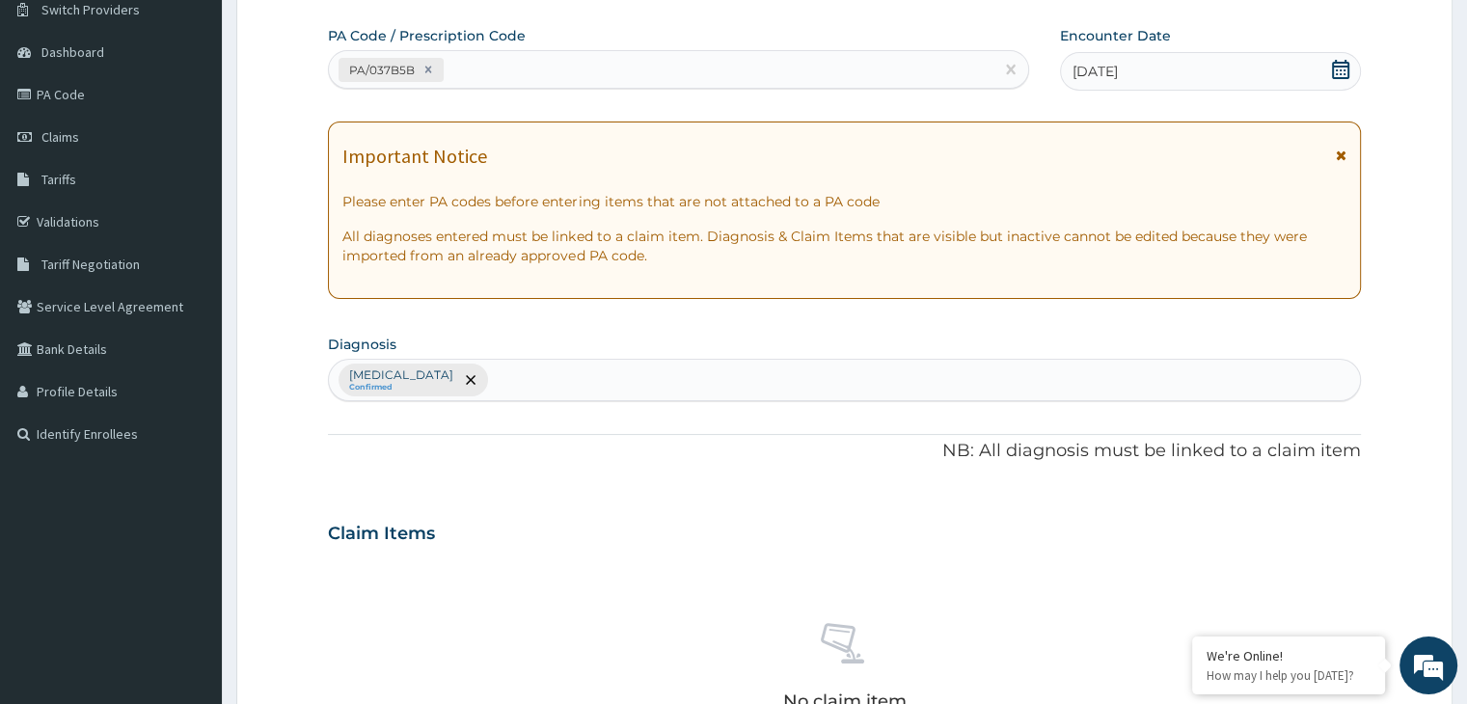
click at [548, 534] on div "Claim Items" at bounding box center [844, 529] width 1032 height 50
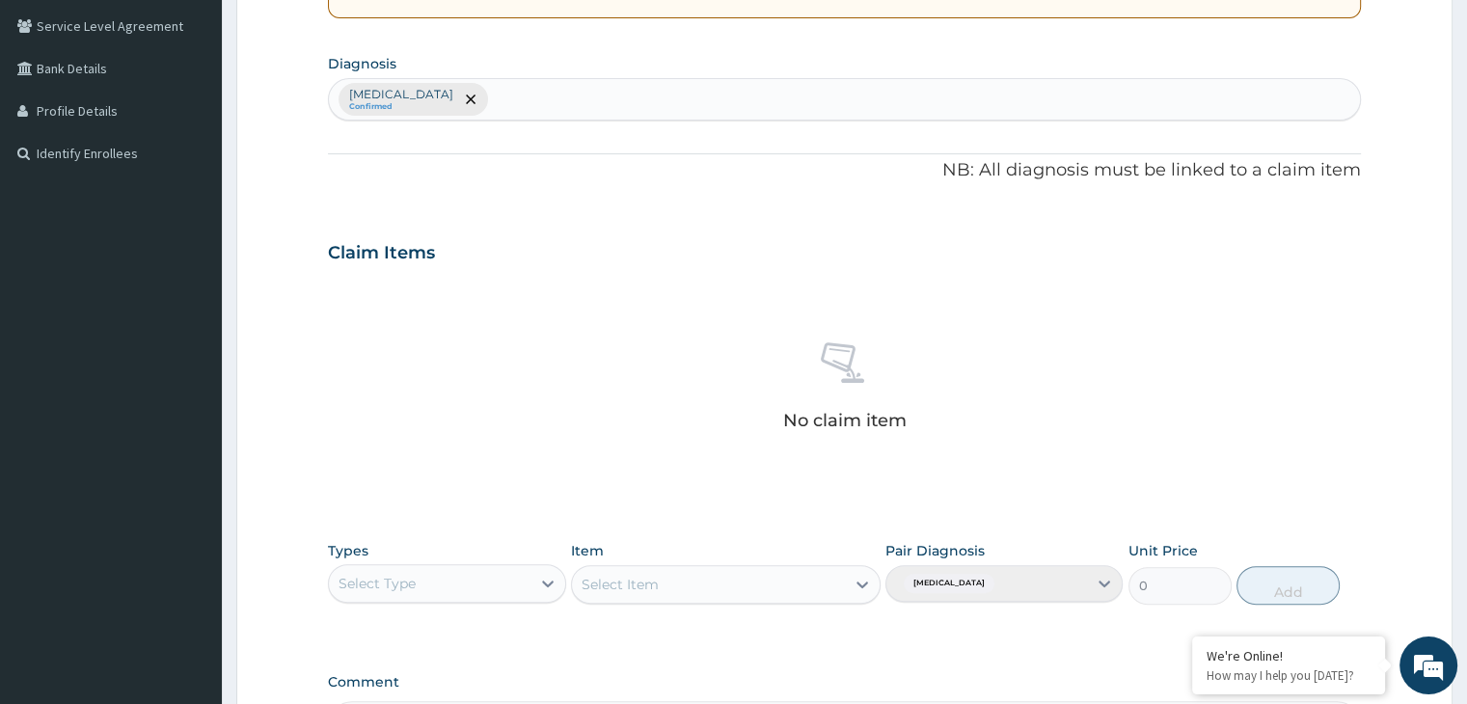
scroll to position [685, 0]
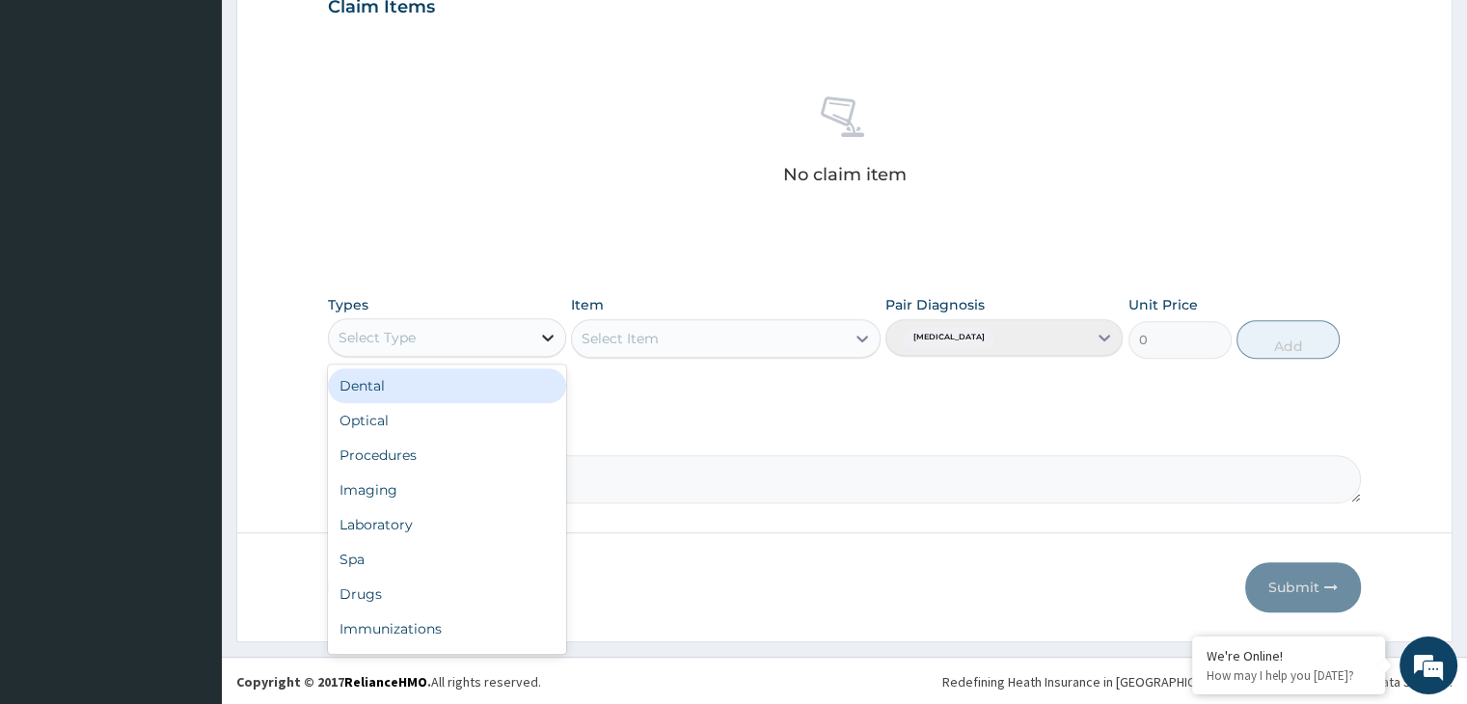
click at [538, 338] on div at bounding box center [547, 337] width 35 height 35
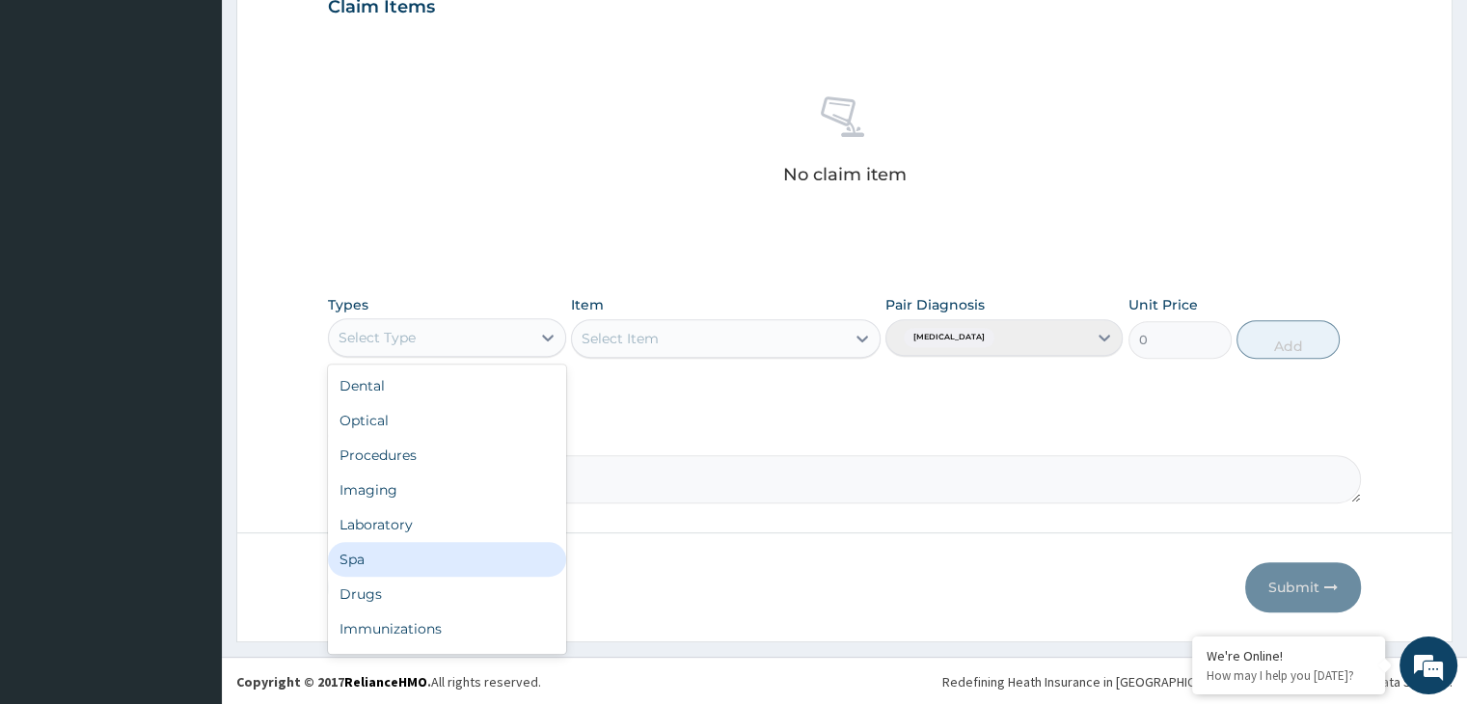
scroll to position [66, 0]
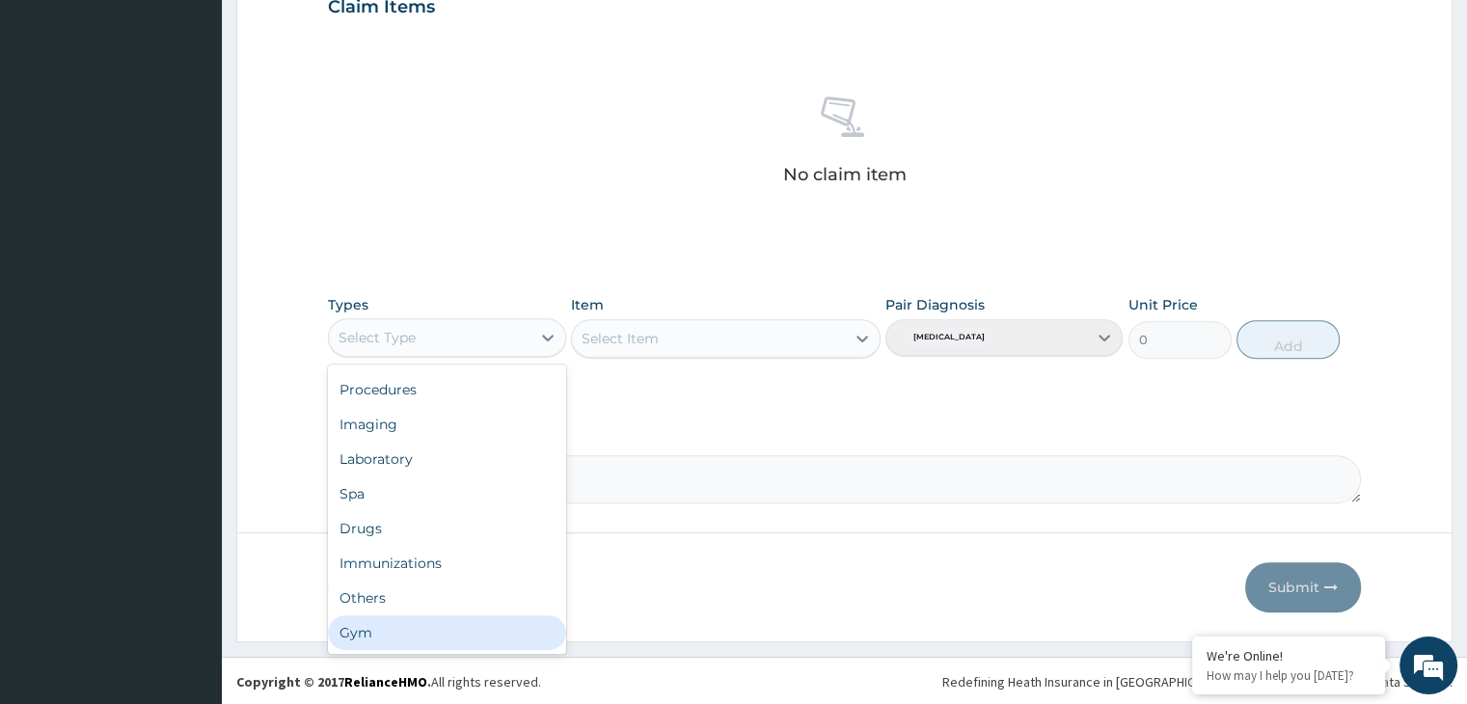
click at [431, 633] on div "Gym" at bounding box center [446, 632] width 237 height 35
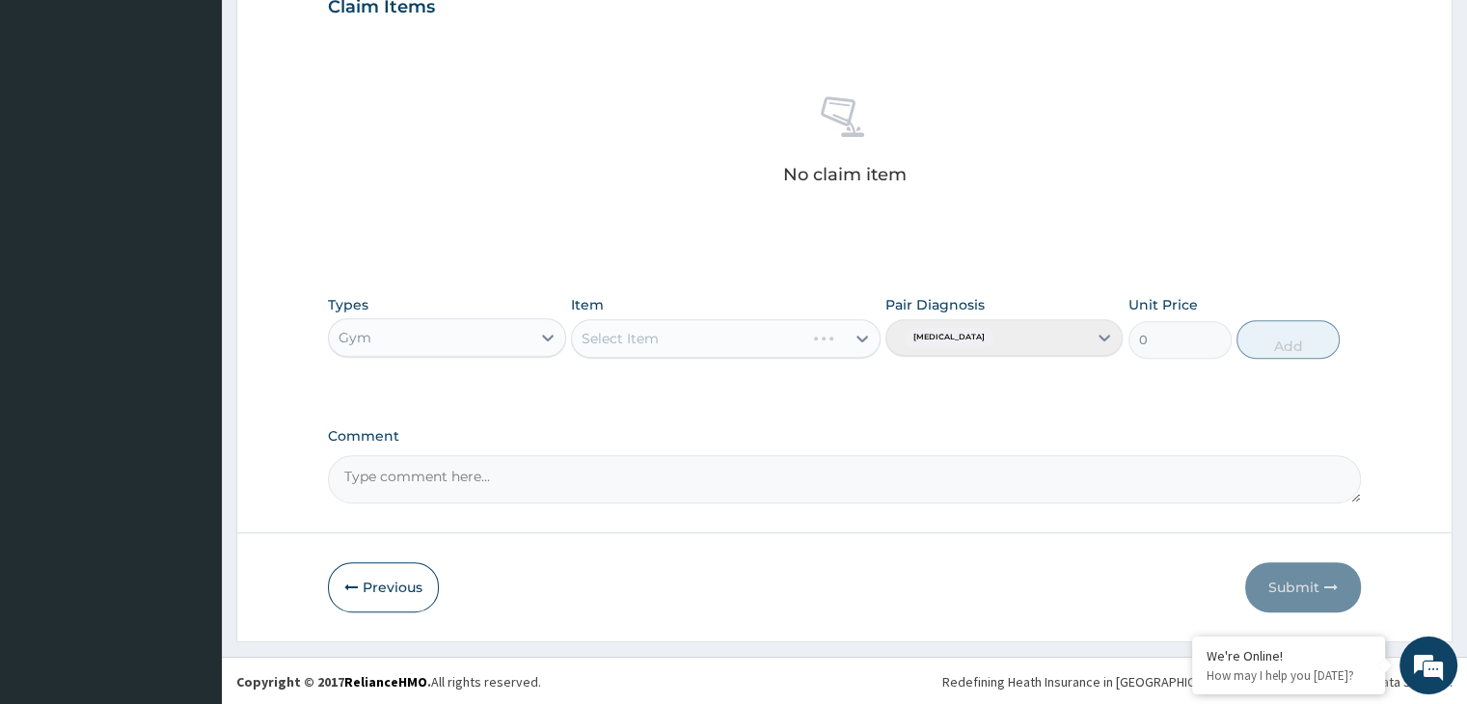
click at [853, 334] on div "Select Item" at bounding box center [726, 338] width 310 height 39
click at [865, 337] on icon at bounding box center [862, 339] width 12 height 7
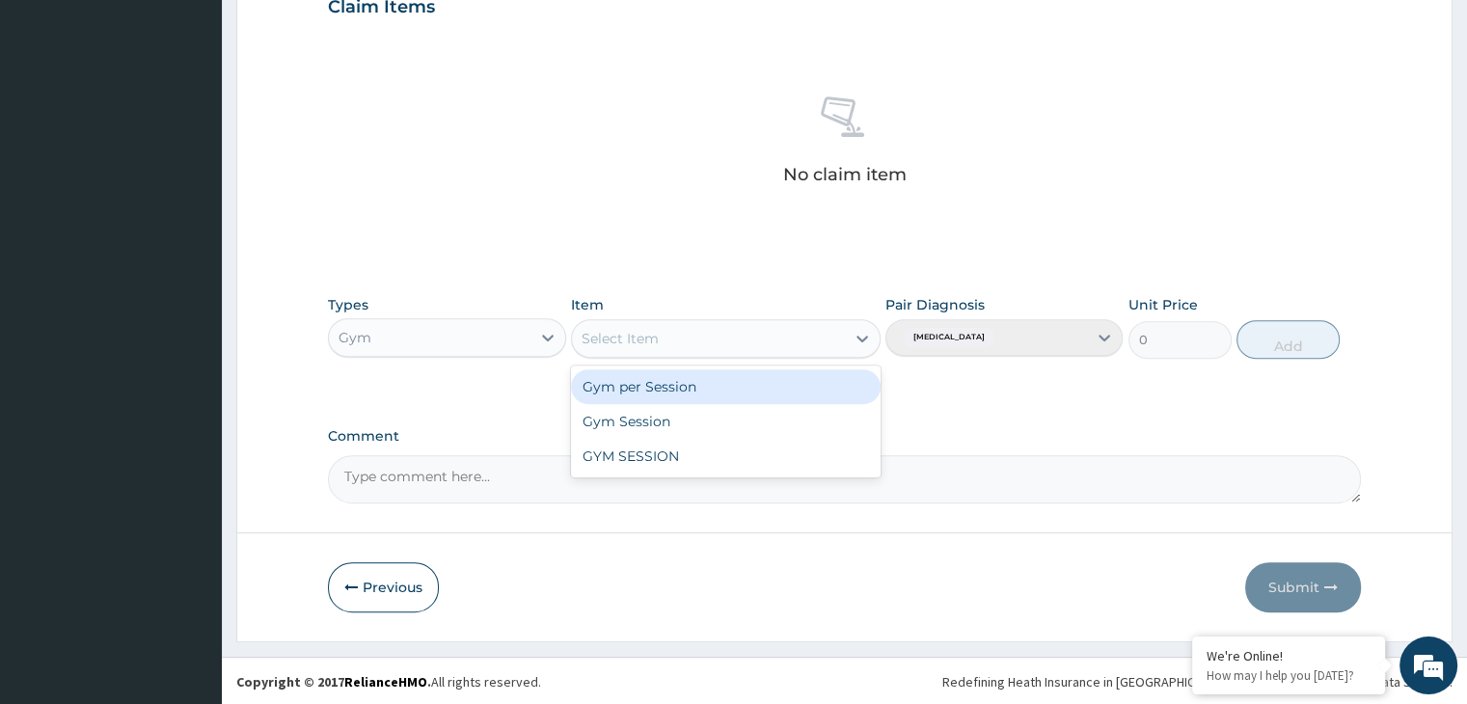
click at [826, 379] on div "Gym per Session" at bounding box center [726, 386] width 310 height 35
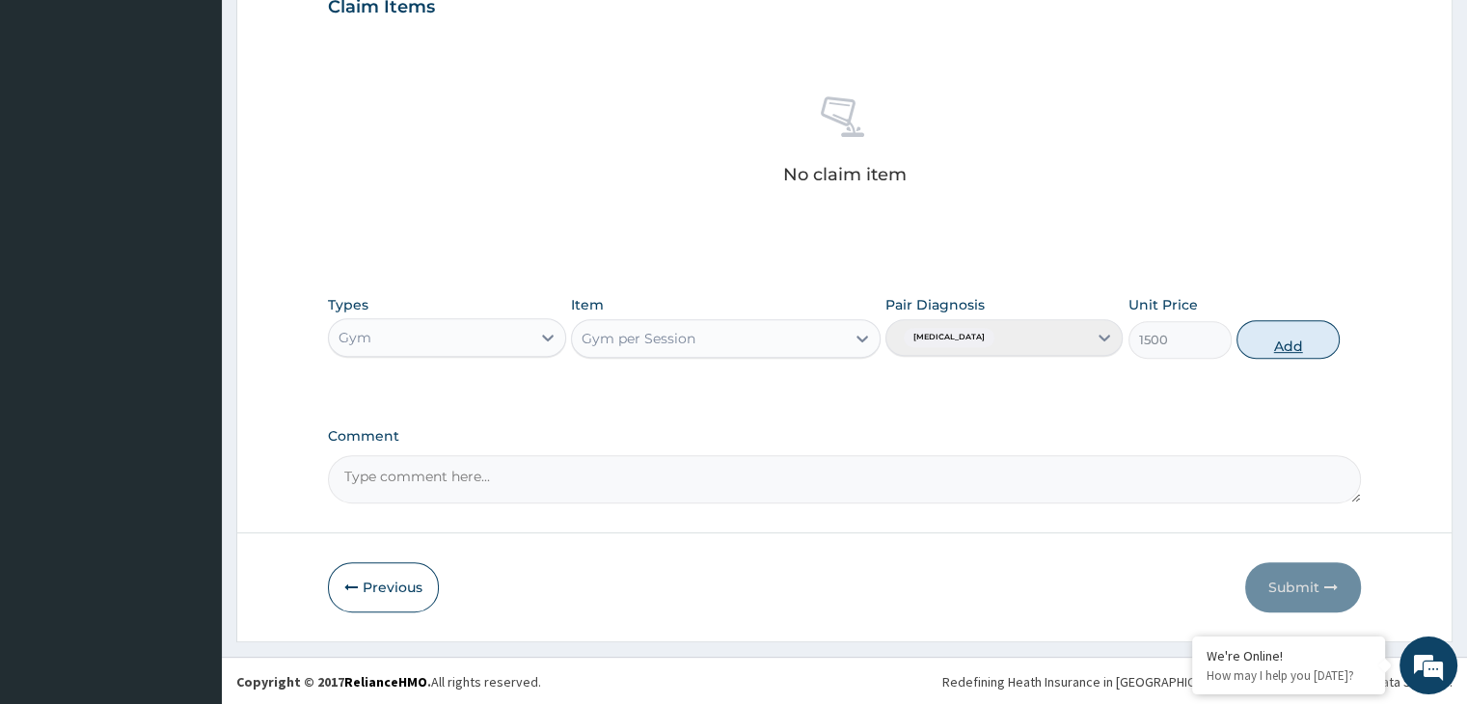
click at [1309, 343] on button "Add" at bounding box center [1287, 339] width 103 height 39
type input "0"
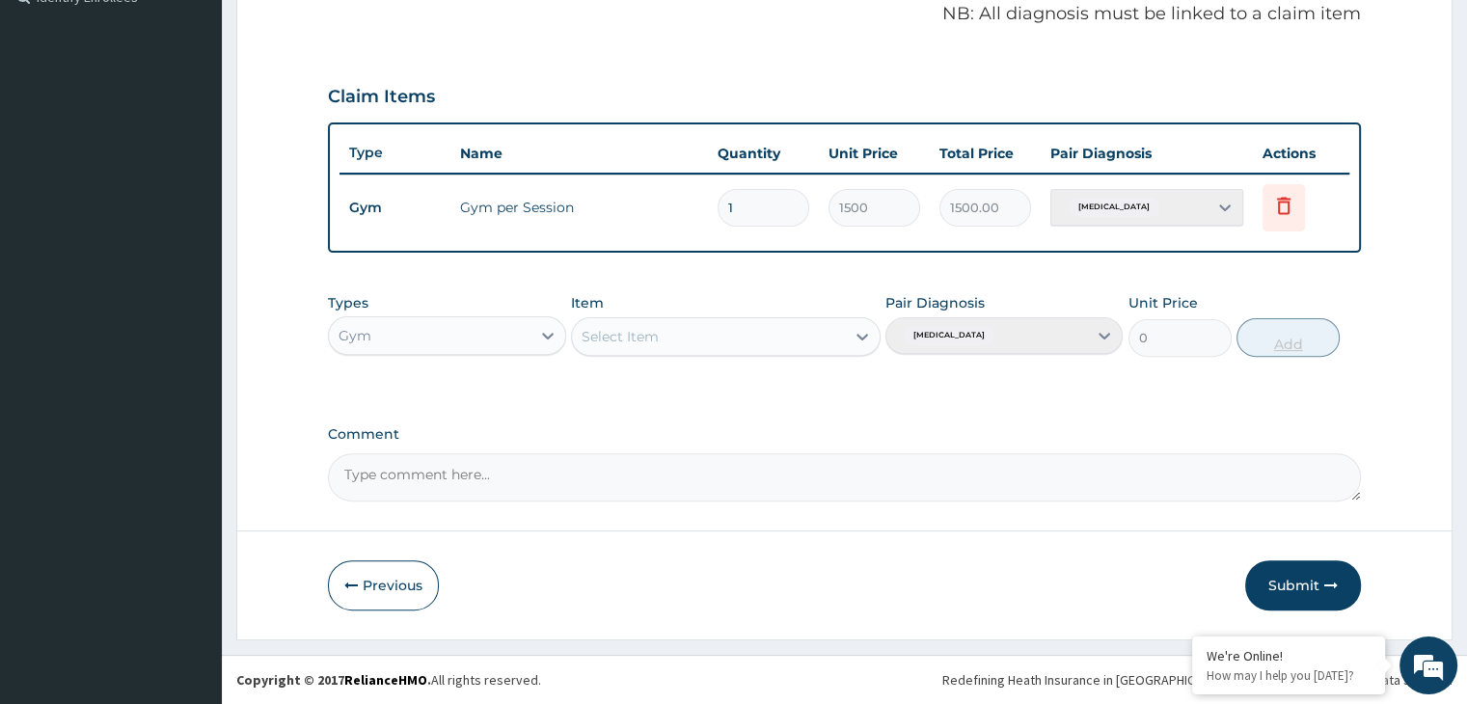
scroll to position [592, 0]
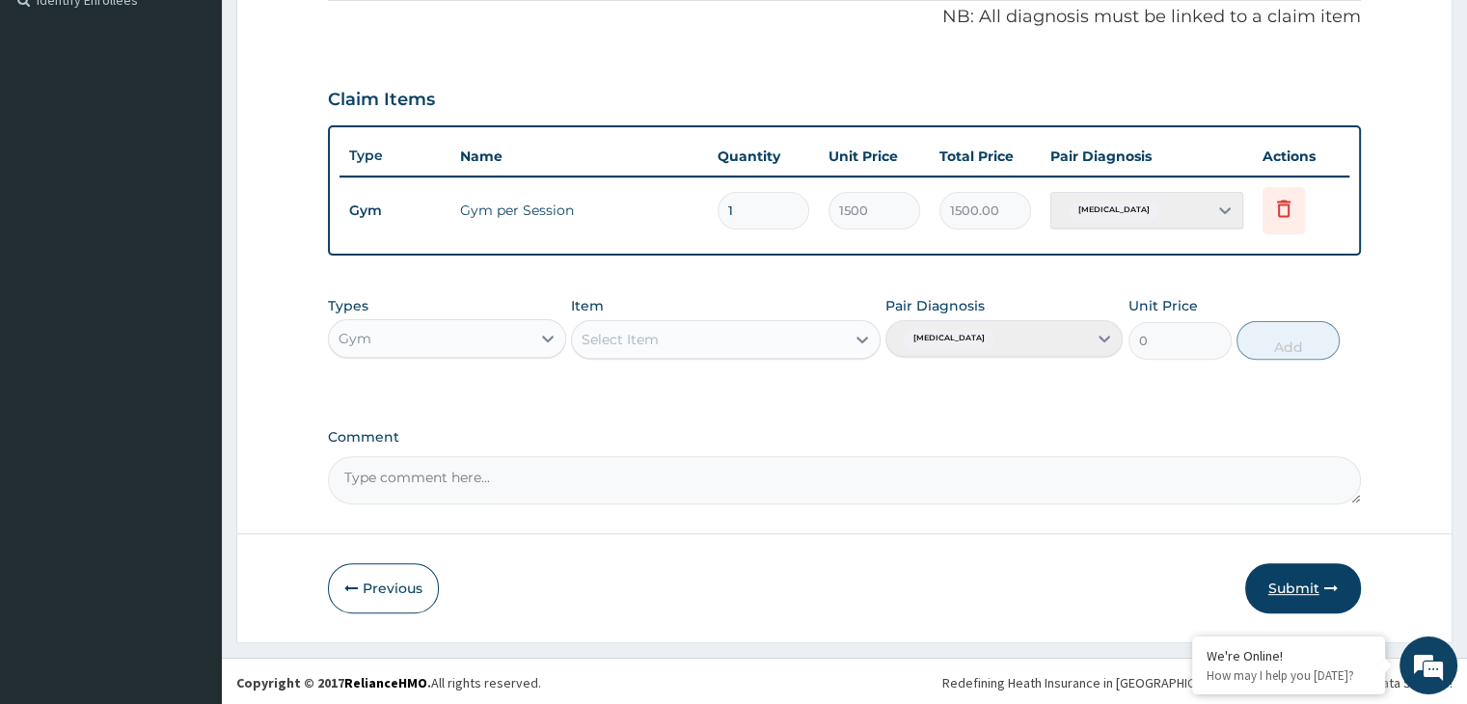
click at [1286, 575] on button "Submit" at bounding box center [1303, 588] width 116 height 50
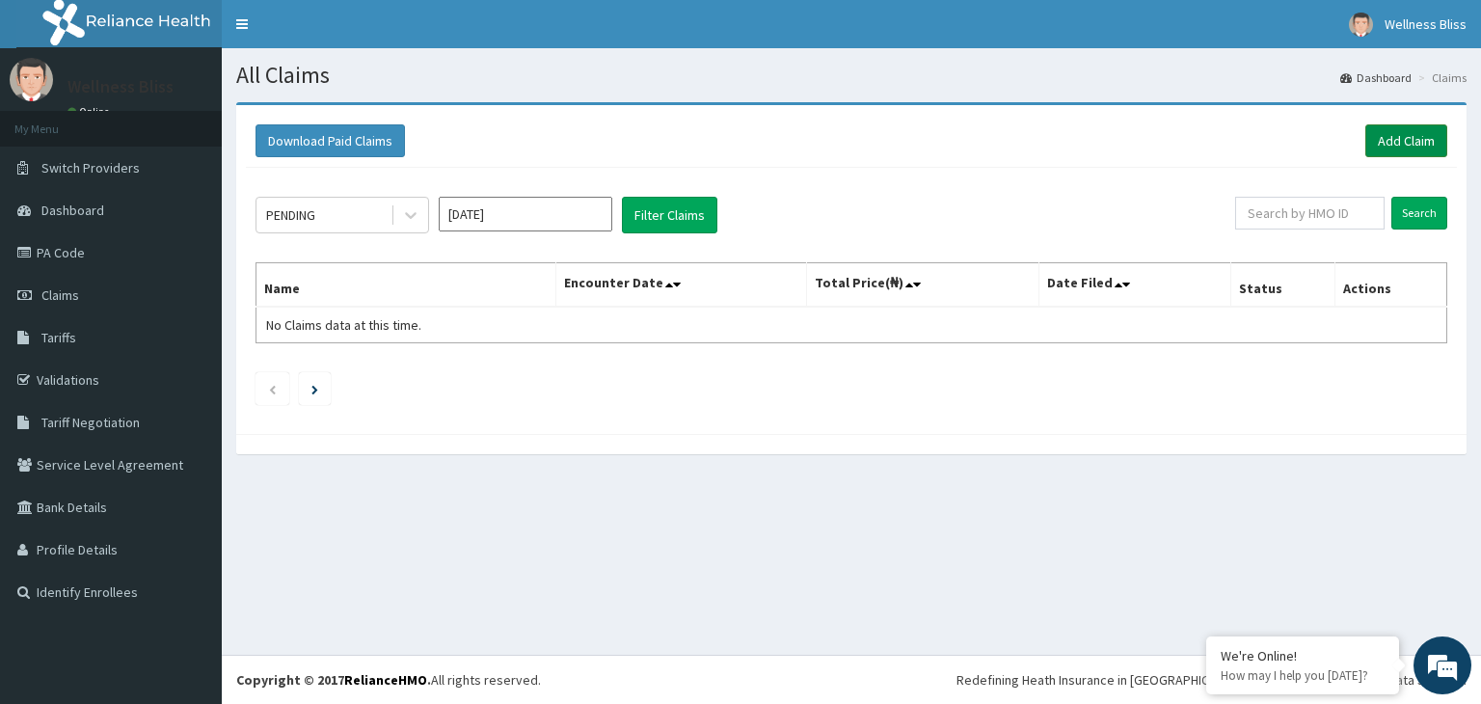
click at [1388, 142] on link "Add Claim" at bounding box center [1406, 140] width 82 height 33
click at [1383, 142] on link "Add Claim" at bounding box center [1406, 140] width 82 height 33
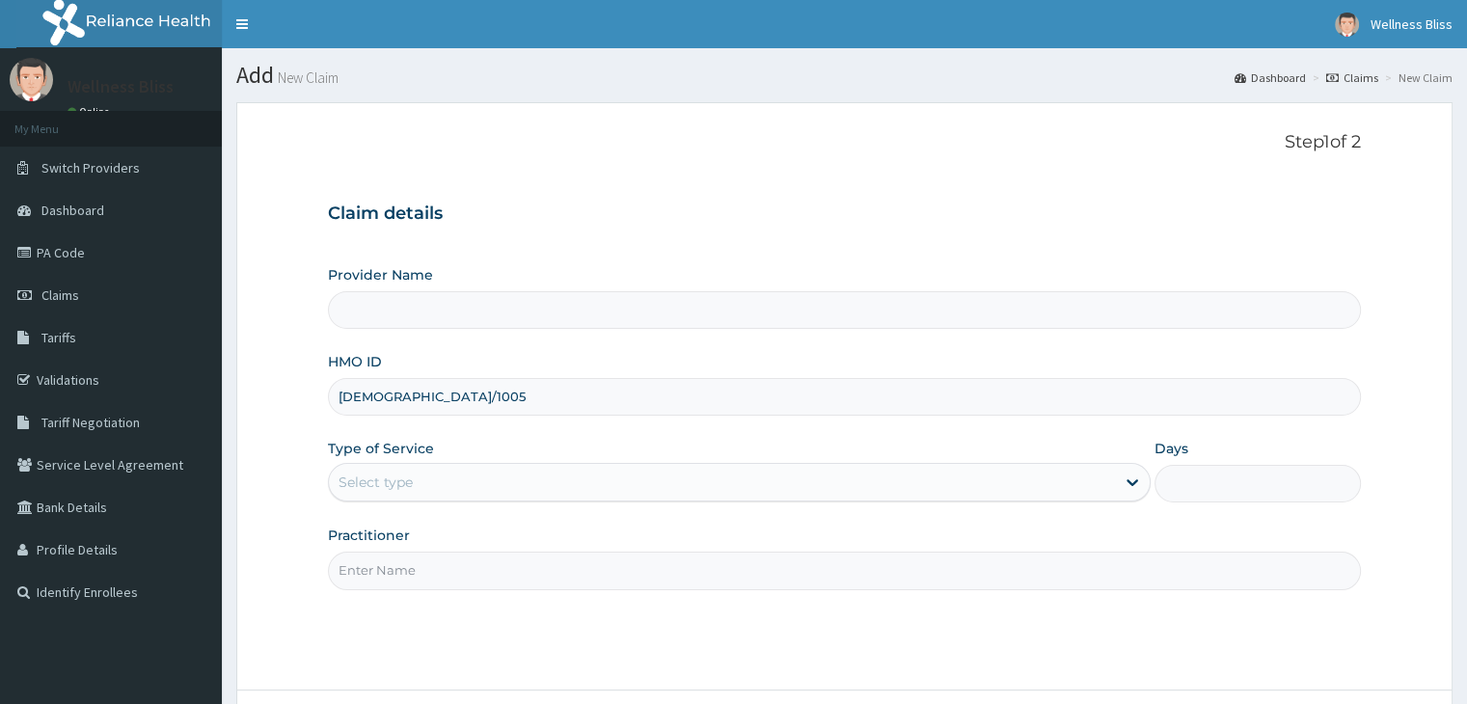
type input "ISW/10056"
type input "WELLNESS BLISS GYM"
type input "1"
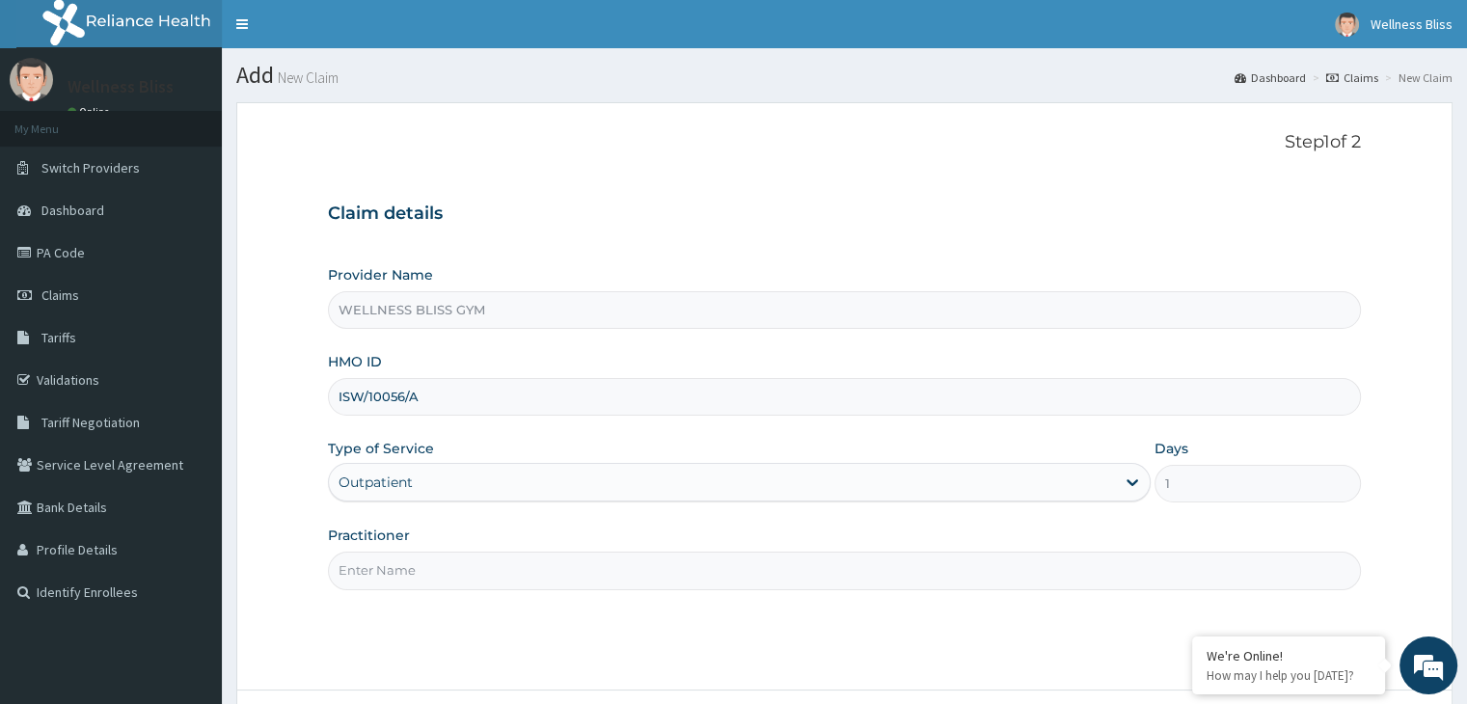
type input "ISW/10056/A"
click at [391, 561] on input "Practitioner" at bounding box center [844, 571] width 1032 height 38
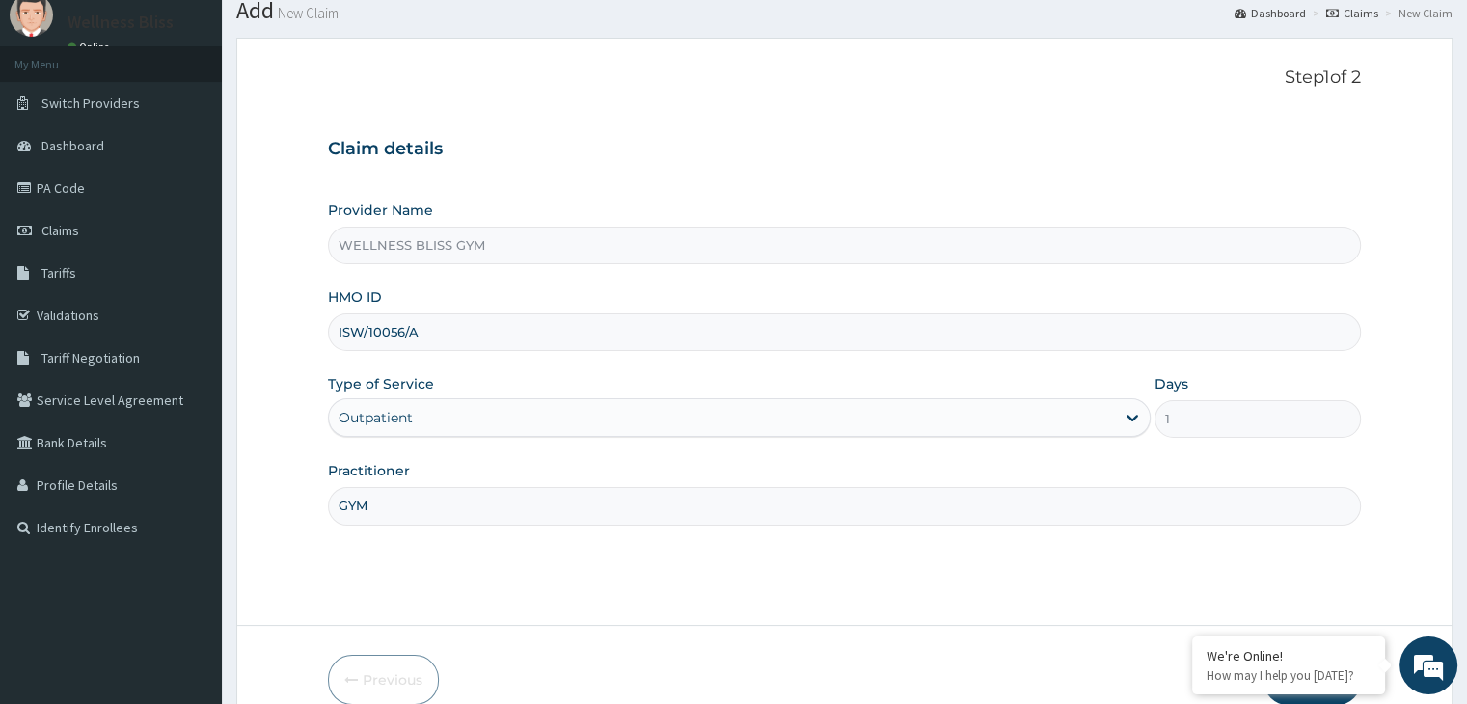
scroll to position [158, 0]
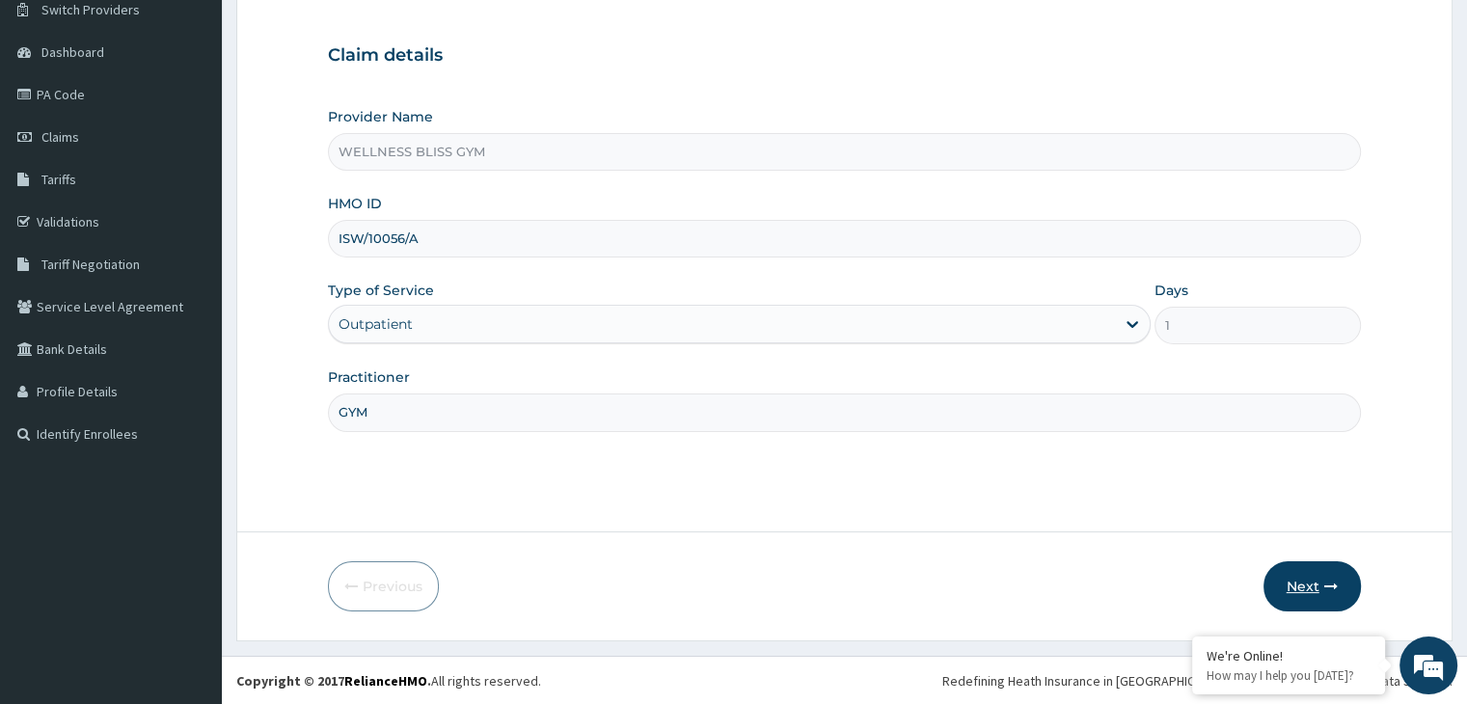
type input "GYM"
click at [1329, 587] on icon "button" at bounding box center [1330, 585] width 13 height 13
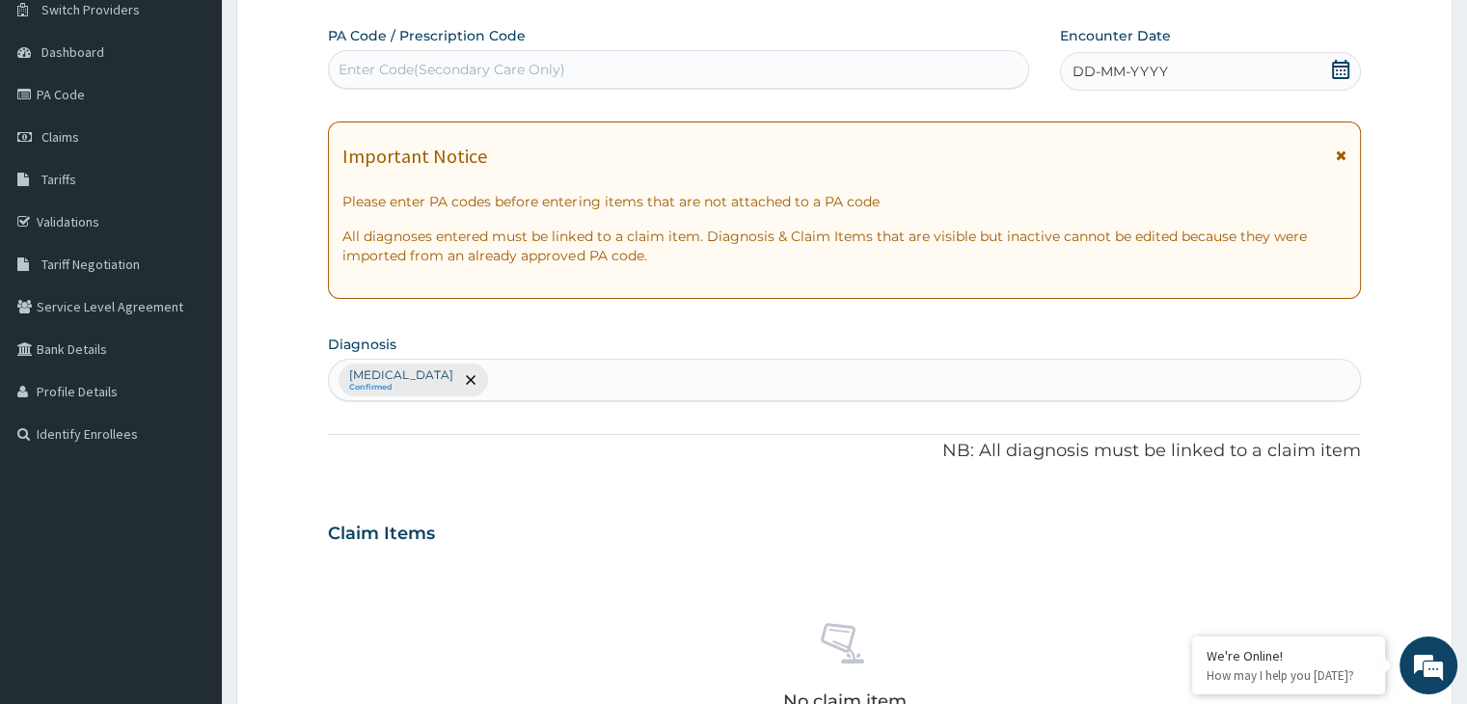
click at [581, 74] on div "Enter Code(Secondary Care Only)" at bounding box center [678, 69] width 699 height 31
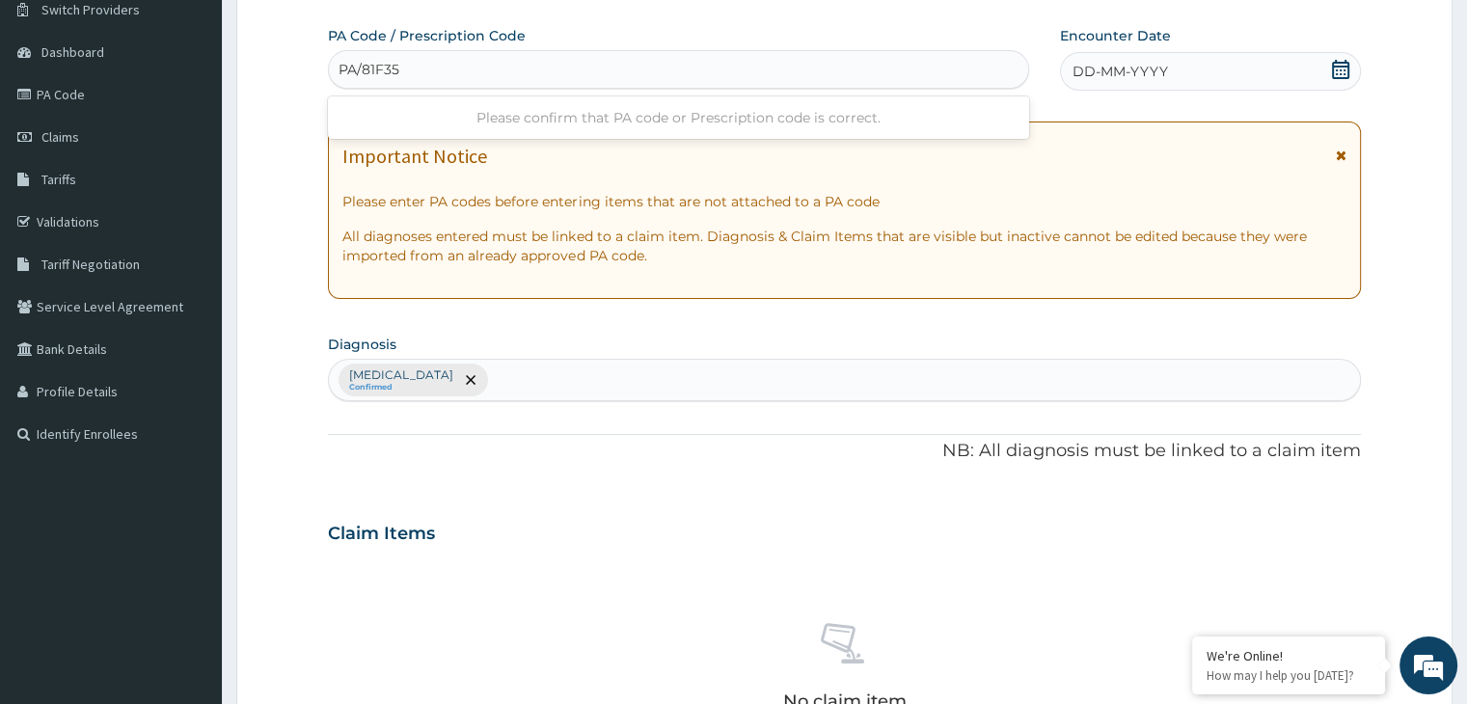
type input "PA/81F35D"
click at [1342, 66] on icon at bounding box center [1340, 69] width 17 height 19
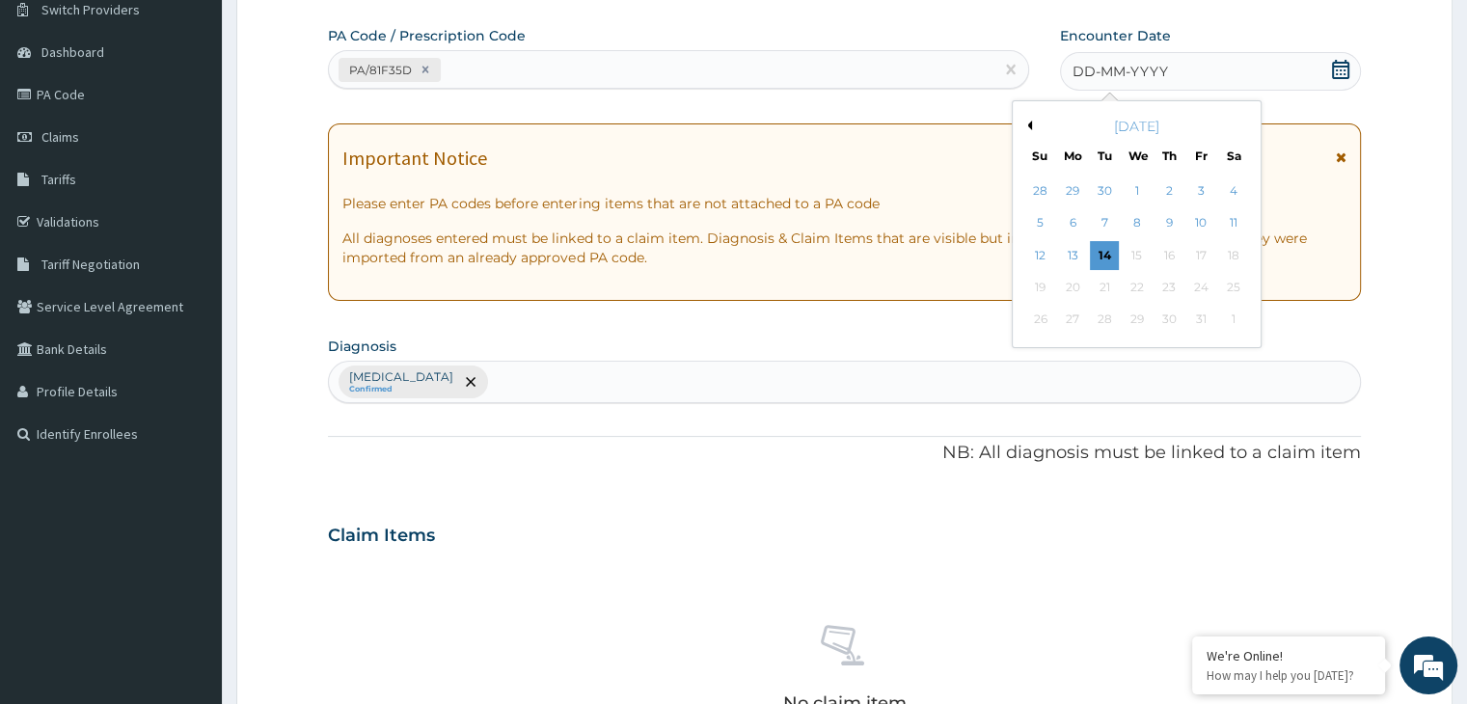
click at [1030, 121] on button "Previous Month" at bounding box center [1027, 126] width 10 height 10
click at [1234, 288] on div "27" at bounding box center [1233, 287] width 29 height 29
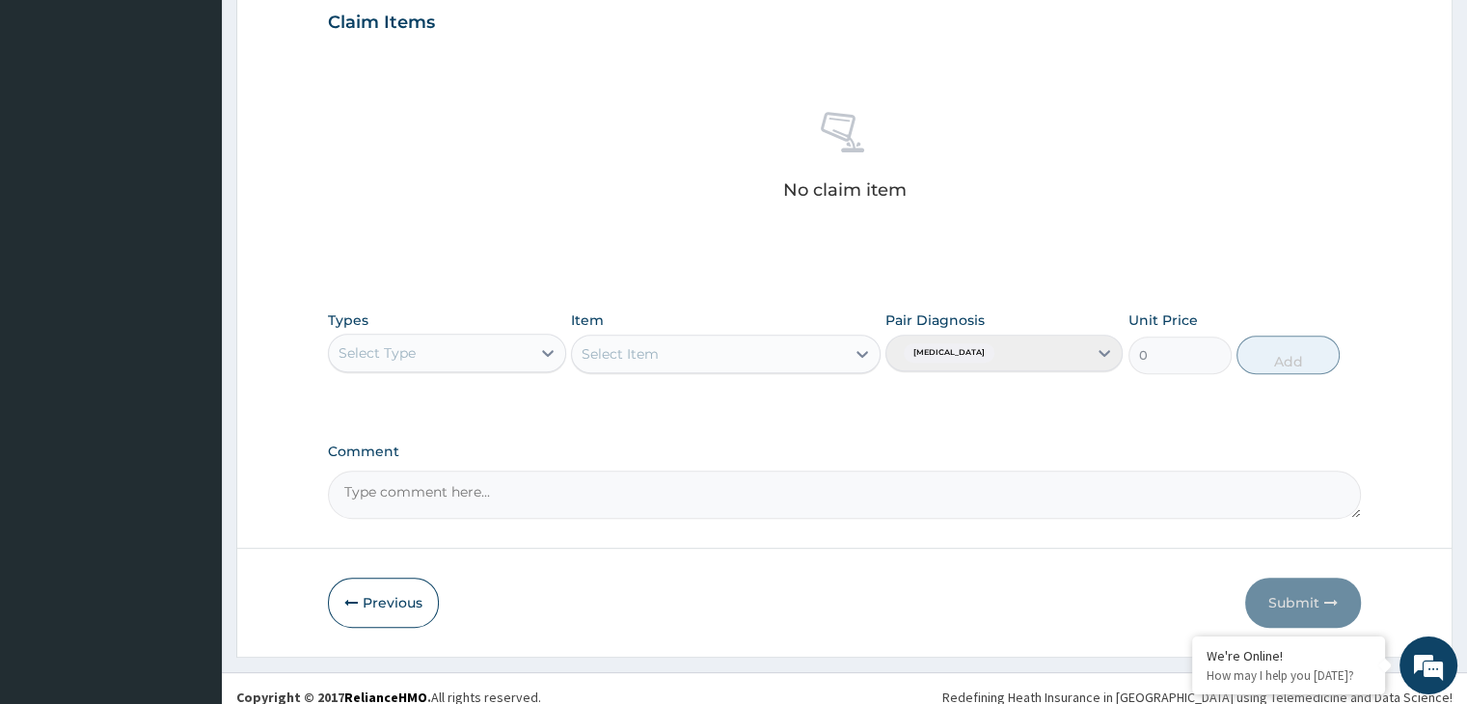
scroll to position [685, 0]
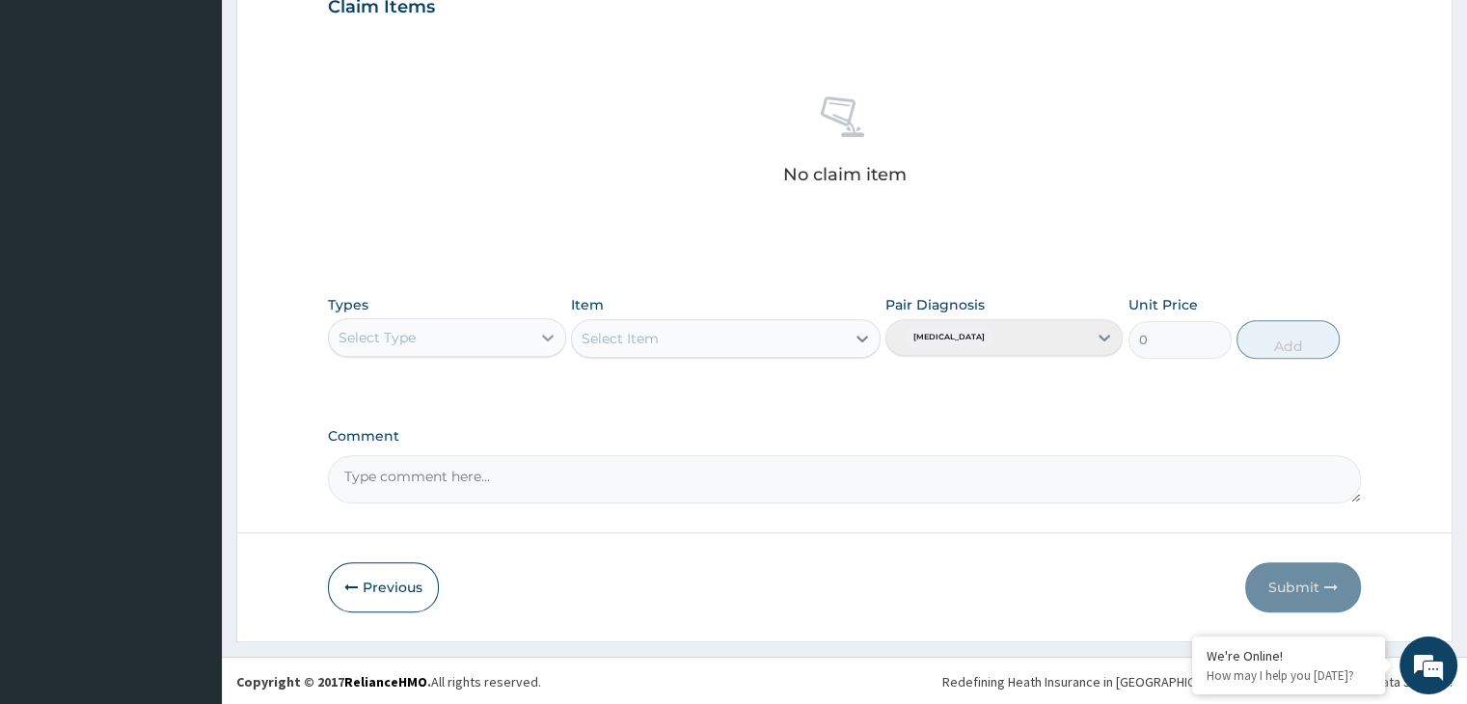
click at [549, 336] on icon at bounding box center [548, 338] width 12 height 7
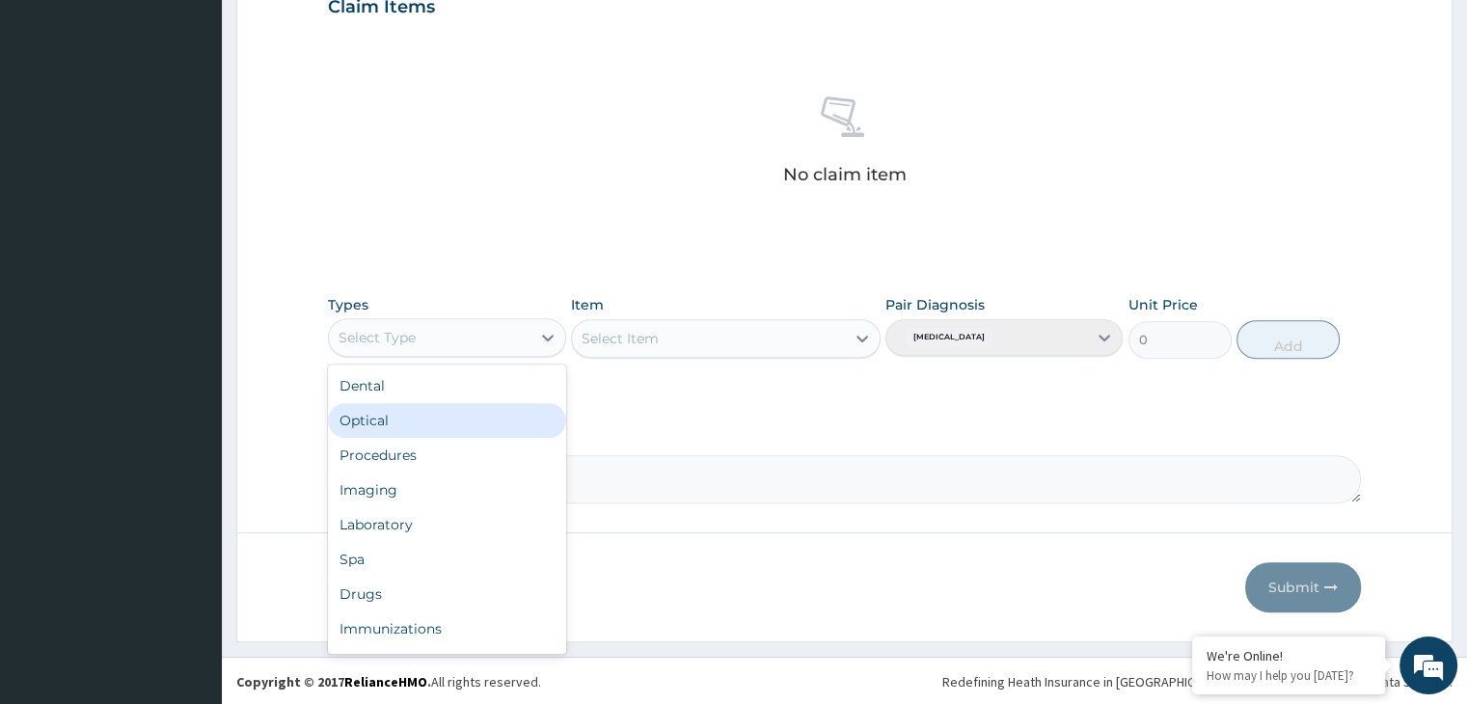
scroll to position [66, 0]
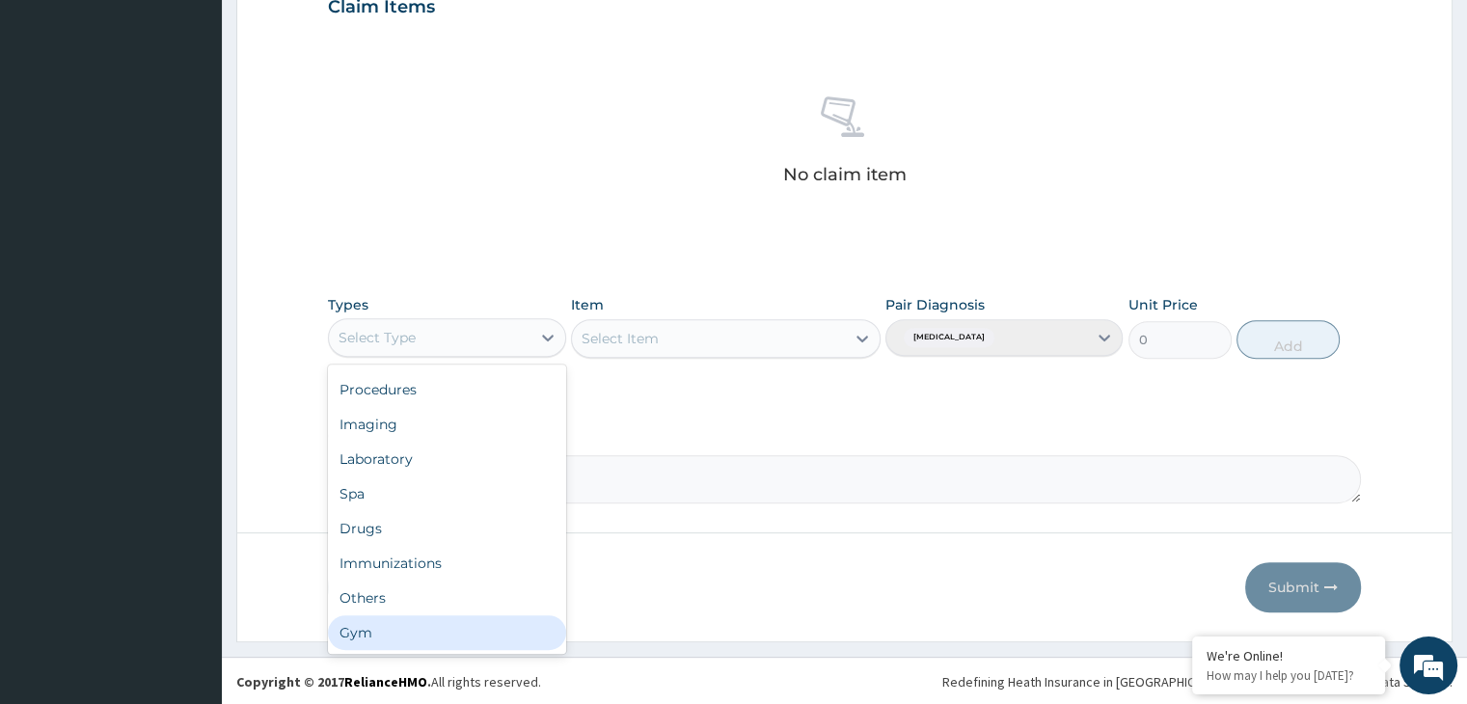
click at [403, 646] on div "Gym" at bounding box center [446, 632] width 237 height 35
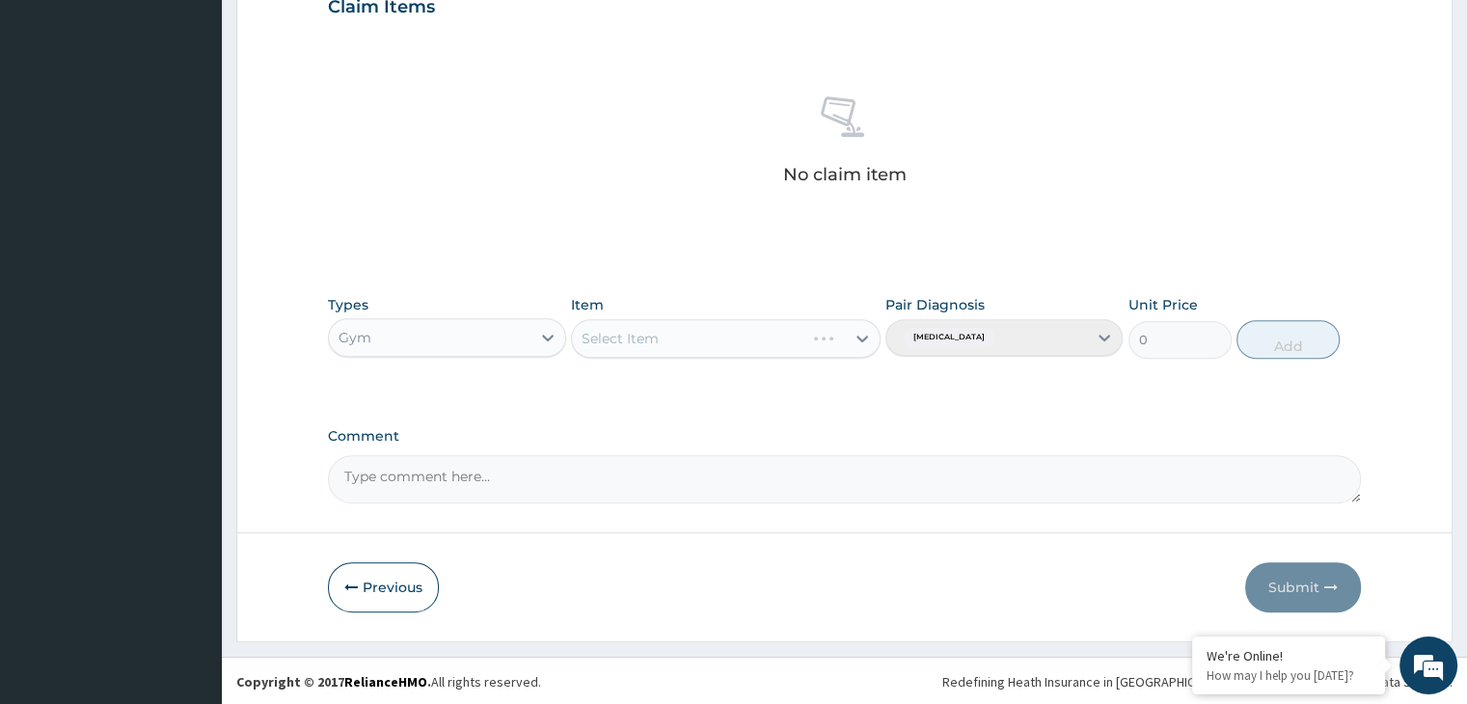
click at [868, 333] on div "Select Item" at bounding box center [726, 338] width 310 height 39
click at [860, 339] on div "Select Item" at bounding box center [726, 338] width 310 height 39
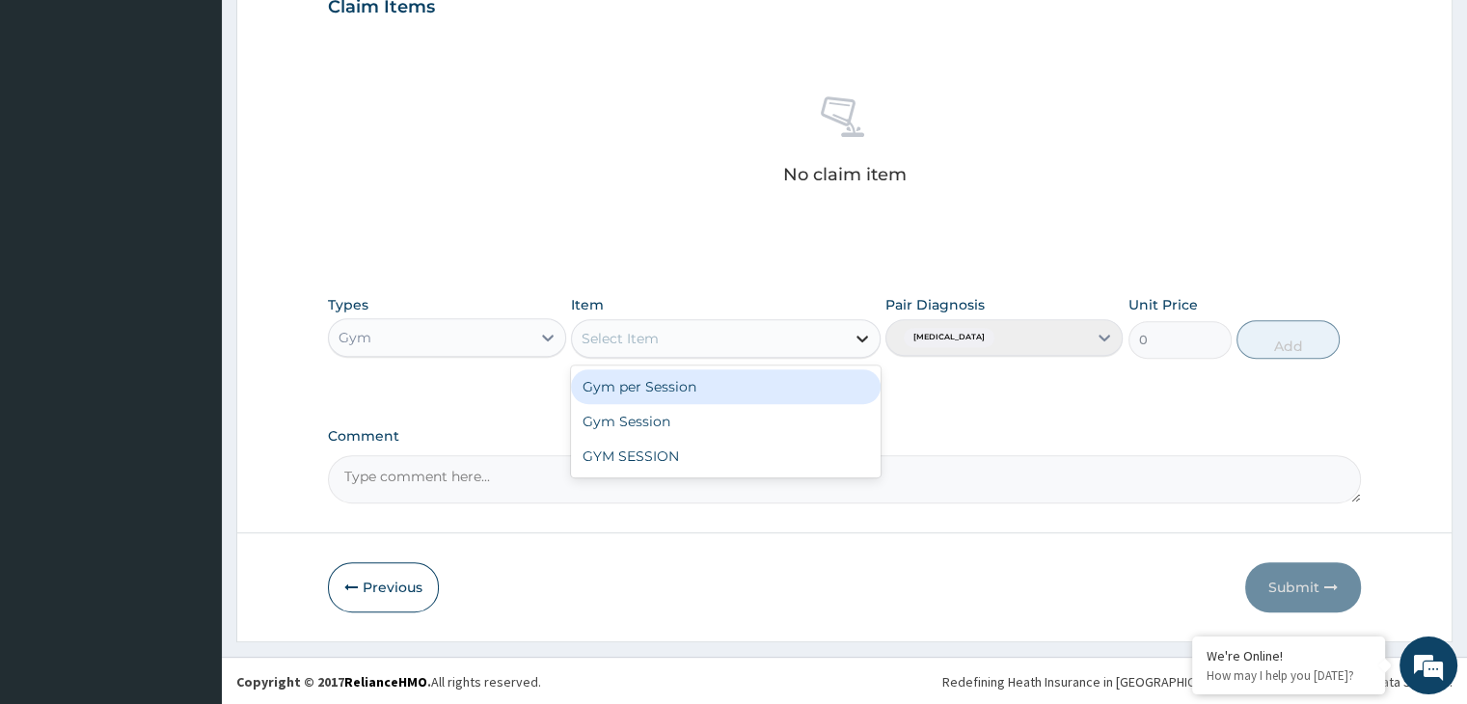
click at [859, 337] on icon at bounding box center [862, 339] width 12 height 7
click at [848, 388] on div "Gym per Session" at bounding box center [726, 386] width 310 height 35
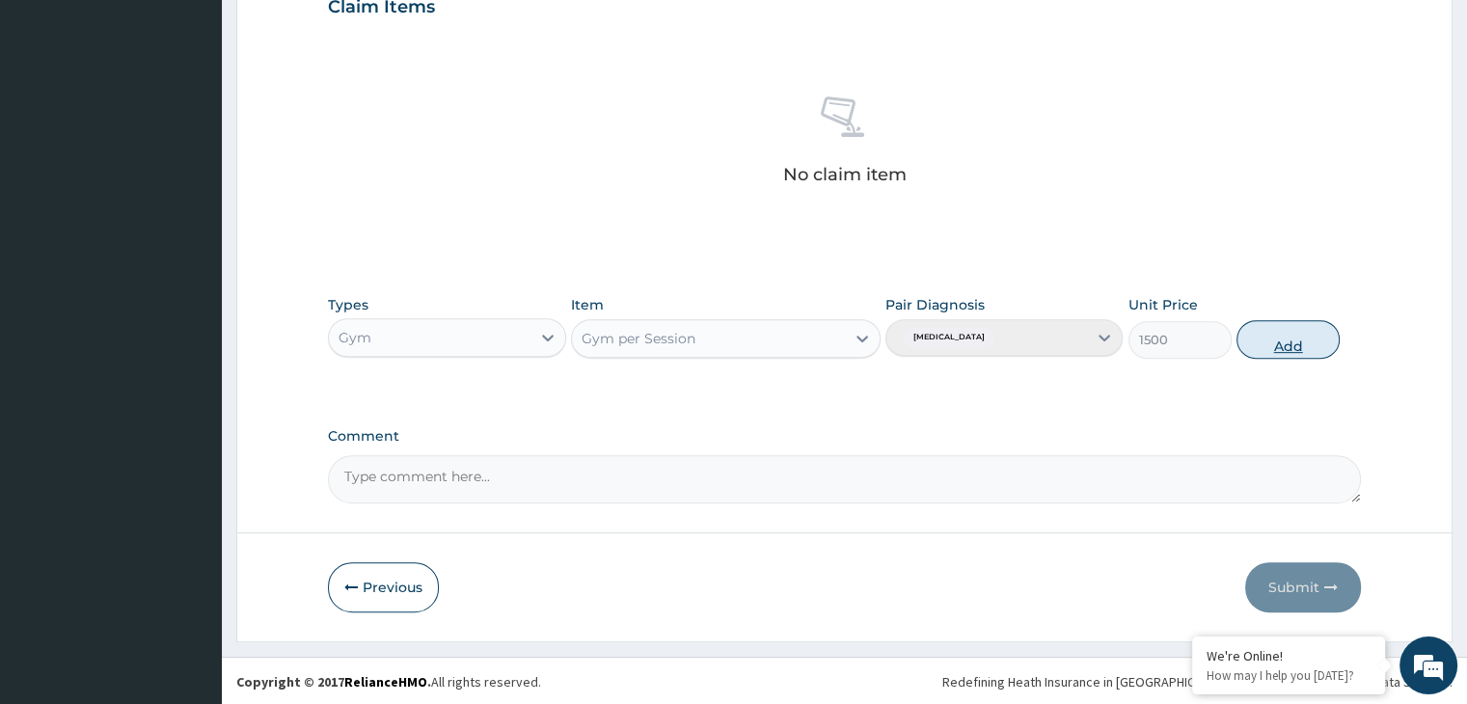
click at [1288, 339] on button "Add" at bounding box center [1287, 339] width 103 height 39
type input "0"
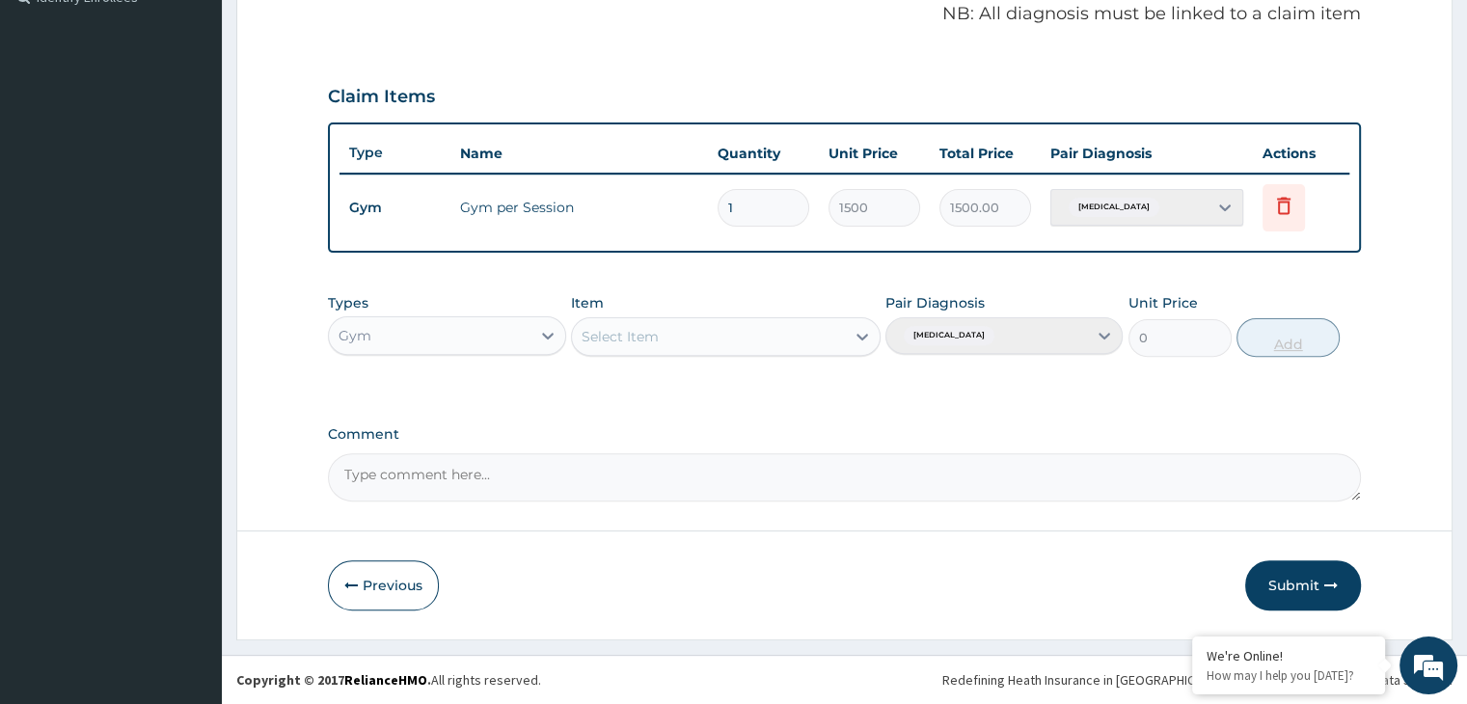
scroll to position [592, 0]
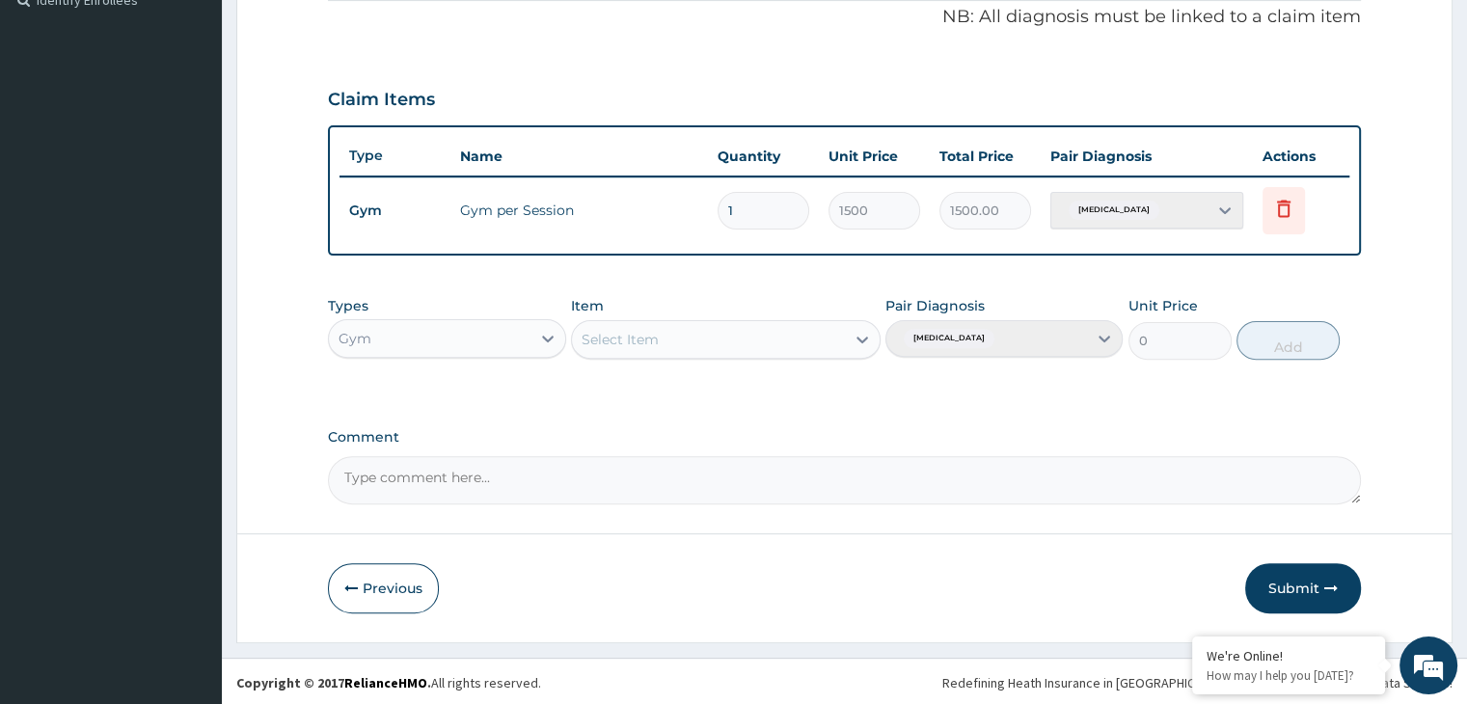
click at [1289, 576] on button "Submit" at bounding box center [1303, 588] width 116 height 50
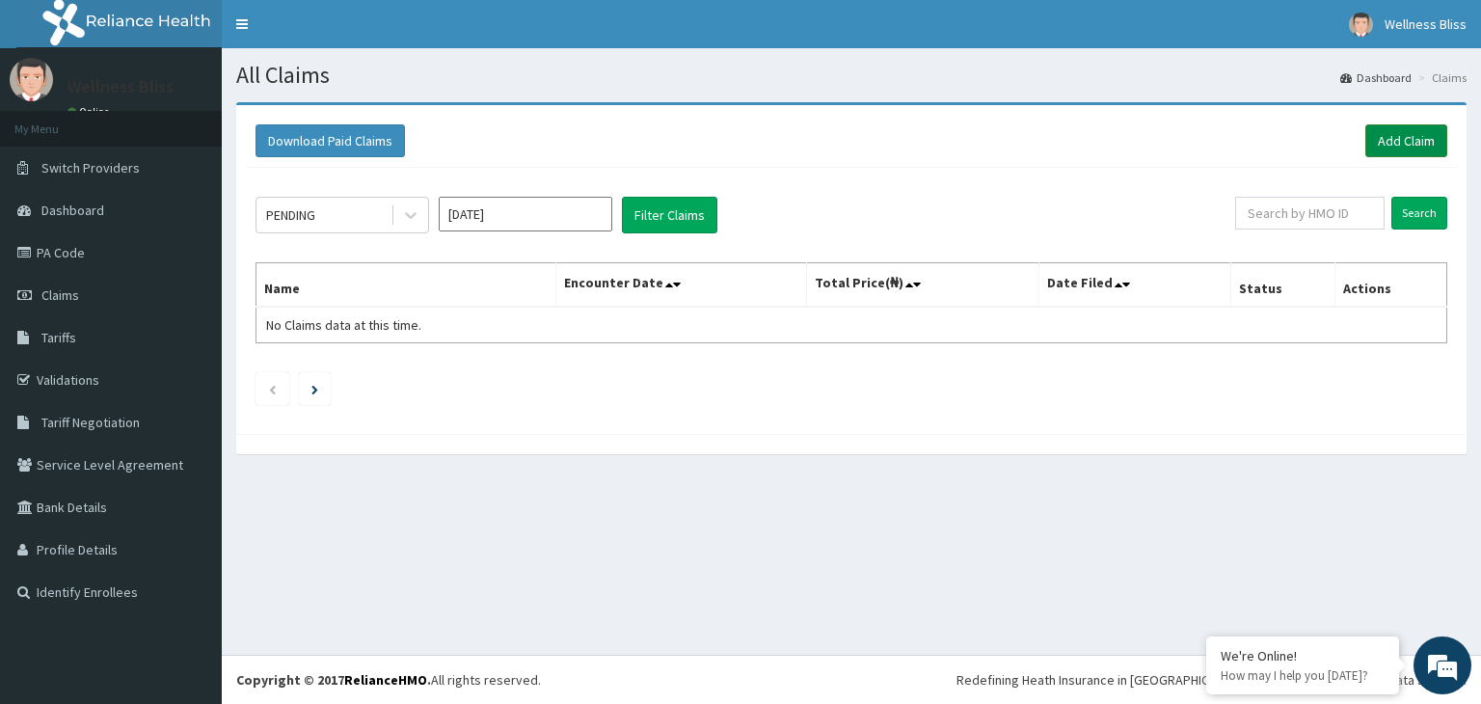
click at [1395, 146] on link "Add Claim" at bounding box center [1406, 140] width 82 height 33
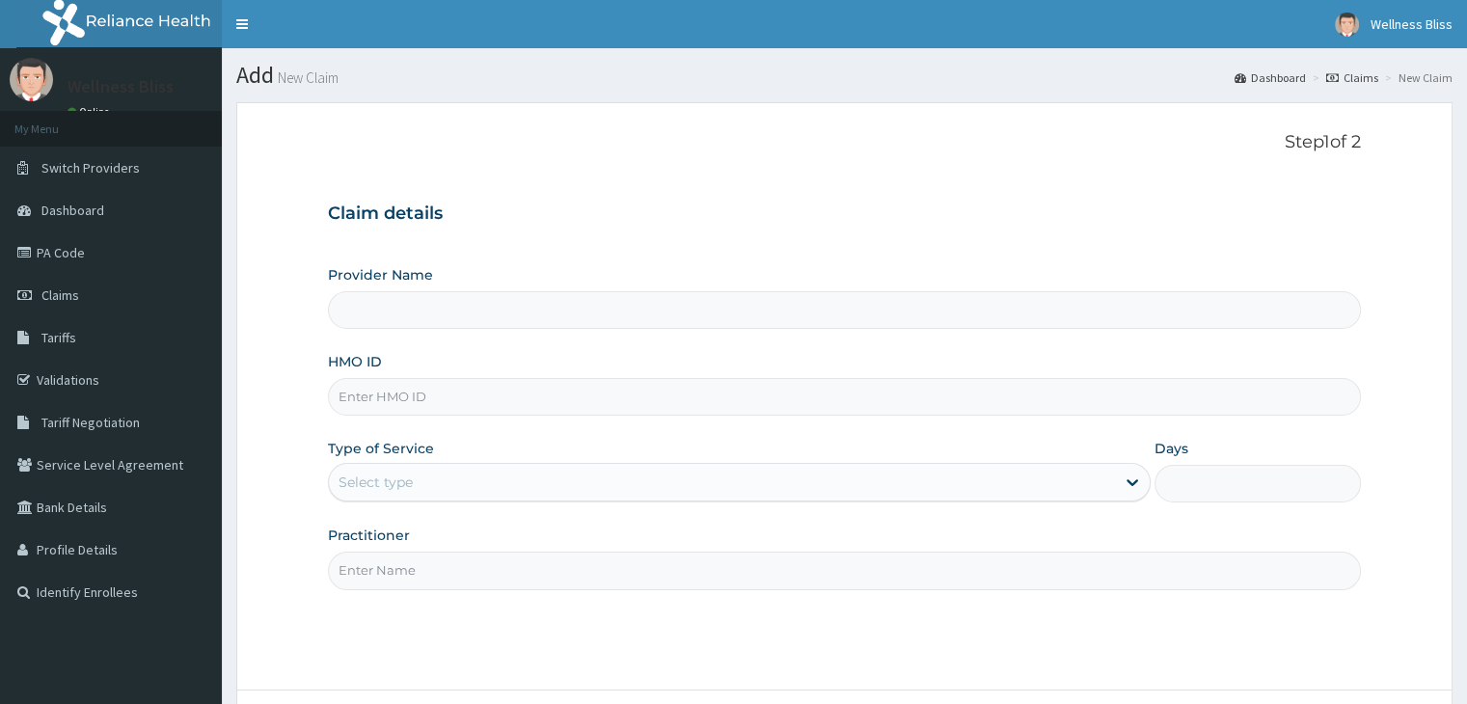
type input "WELLNESS BLISS GYM"
type input "1"
click at [379, 397] on input "HMO ID" at bounding box center [844, 397] width 1032 height 38
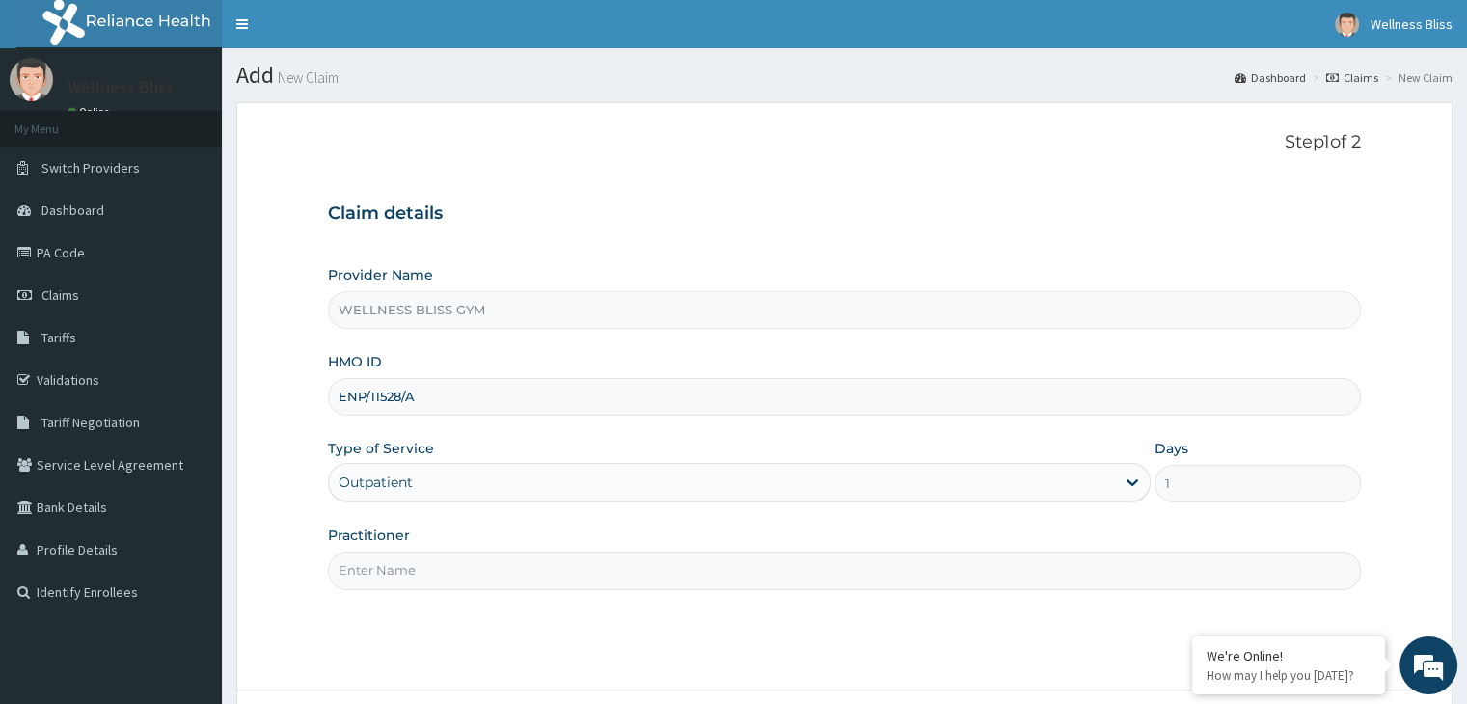
type input "ENP/11528/A"
click at [400, 573] on input "Practitioner" at bounding box center [844, 571] width 1032 height 38
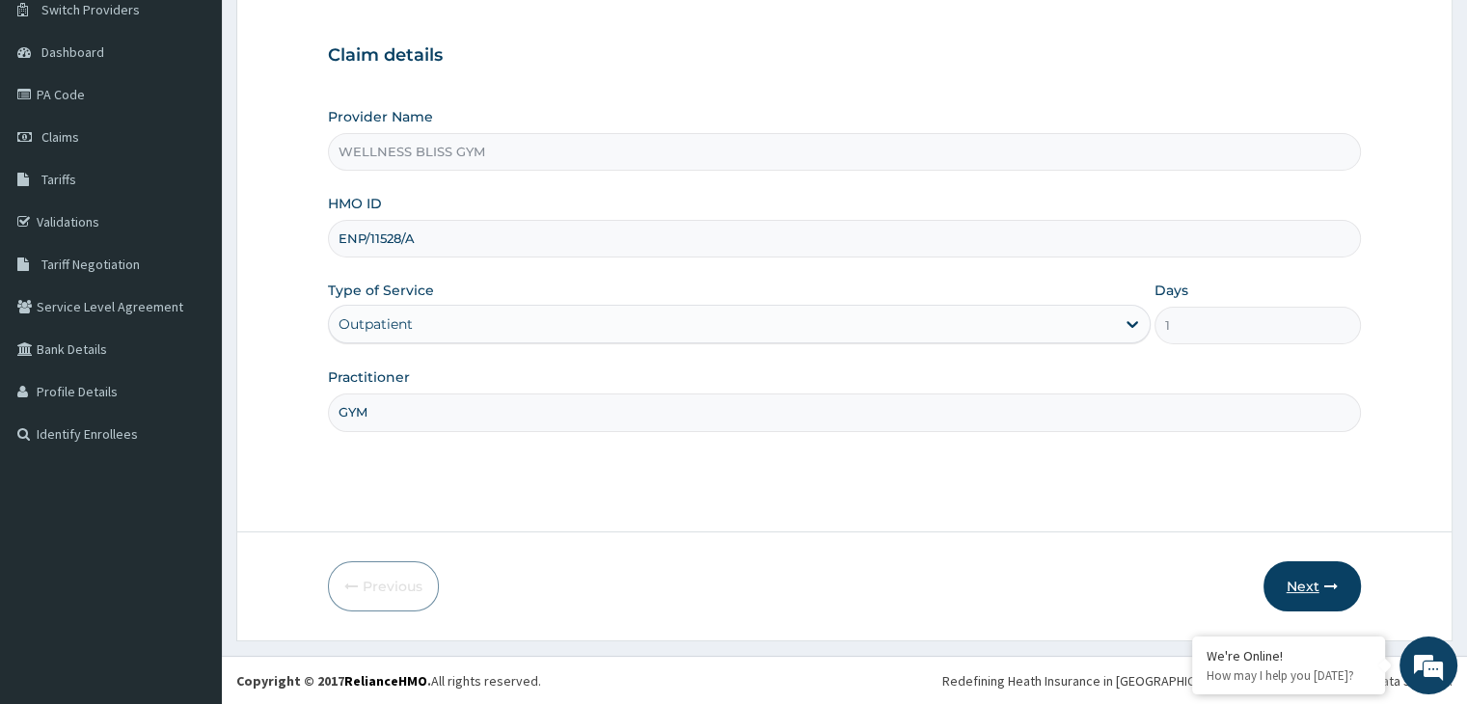
type input "GYM"
click at [1297, 591] on button "Next" at bounding box center [1311, 586] width 97 height 50
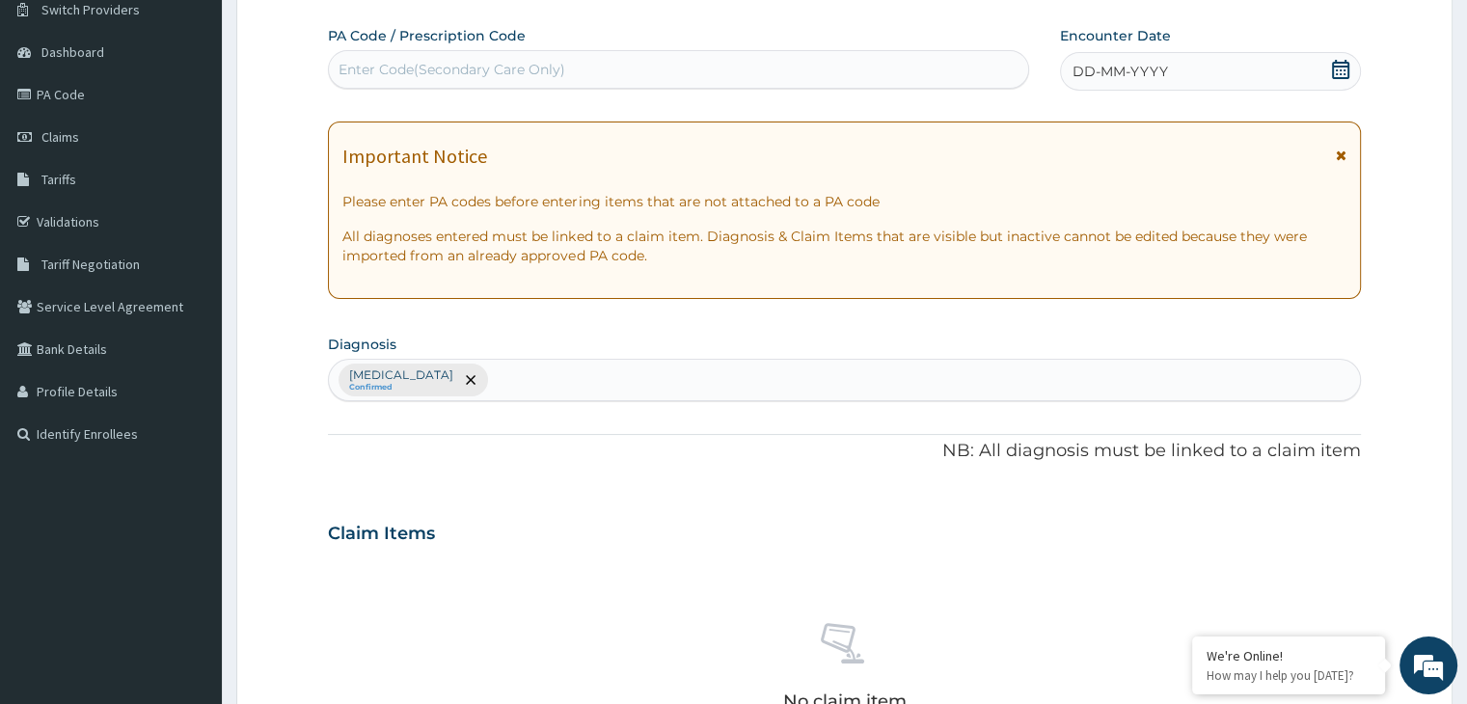
click at [482, 69] on div "Enter Code(Secondary Care Only)" at bounding box center [451, 69] width 227 height 19
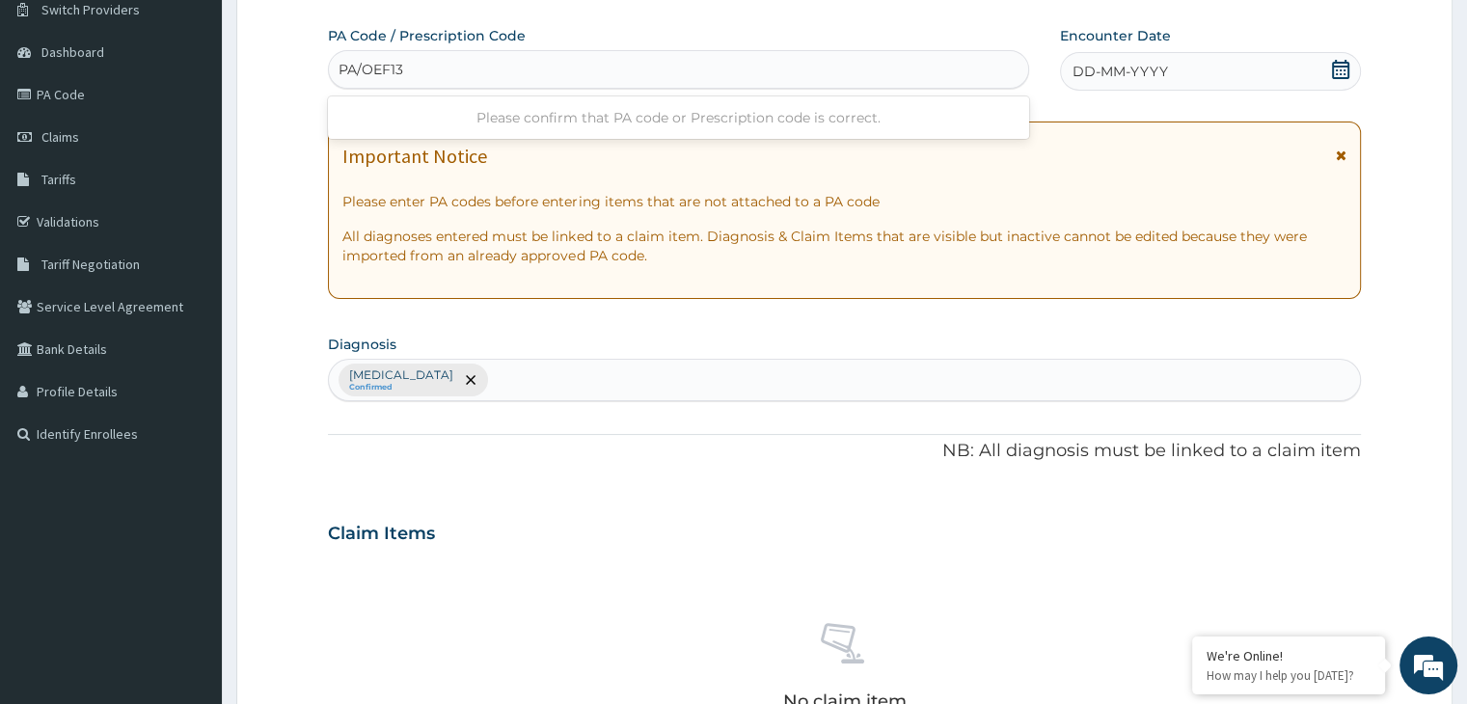
type input "PA/OEF13F"
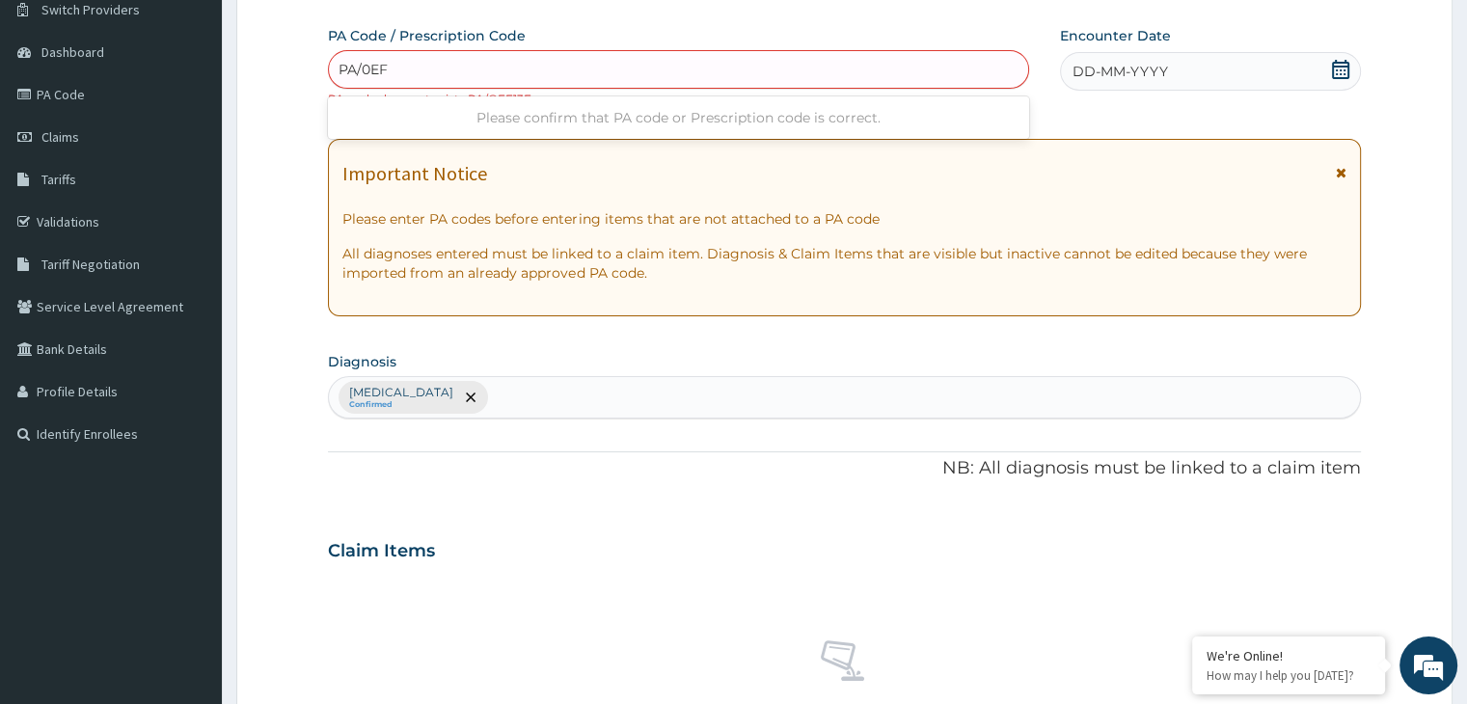
type input "PA/0EF"
click at [185, 668] on aside "Wellness Bliss Online My Menu Switch Providers Dashboard PA Code Claims Tariffs…" at bounding box center [111, 546] width 222 height 1408
click at [540, 63] on div "Enter Code(Secondary Care Only)" at bounding box center [451, 69] width 227 height 19
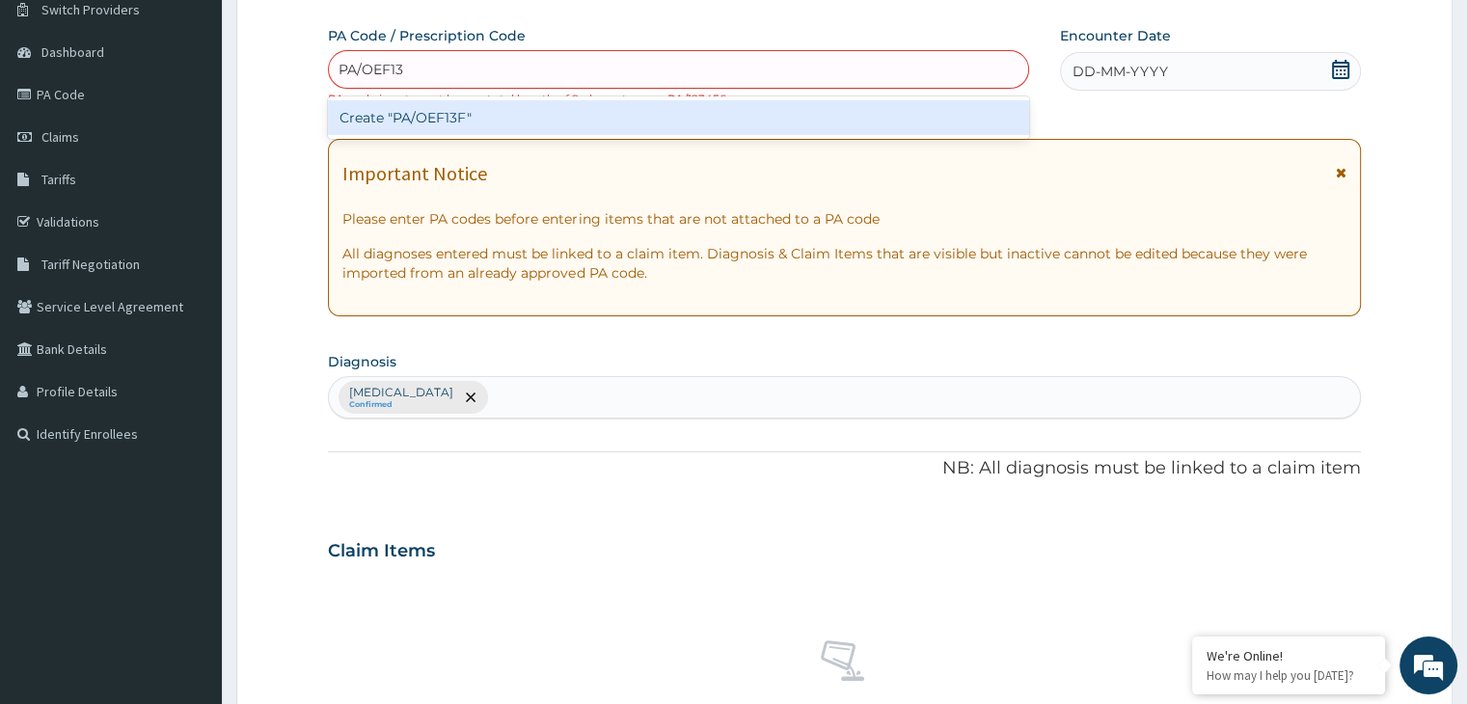
type input "PA/OEF13F"
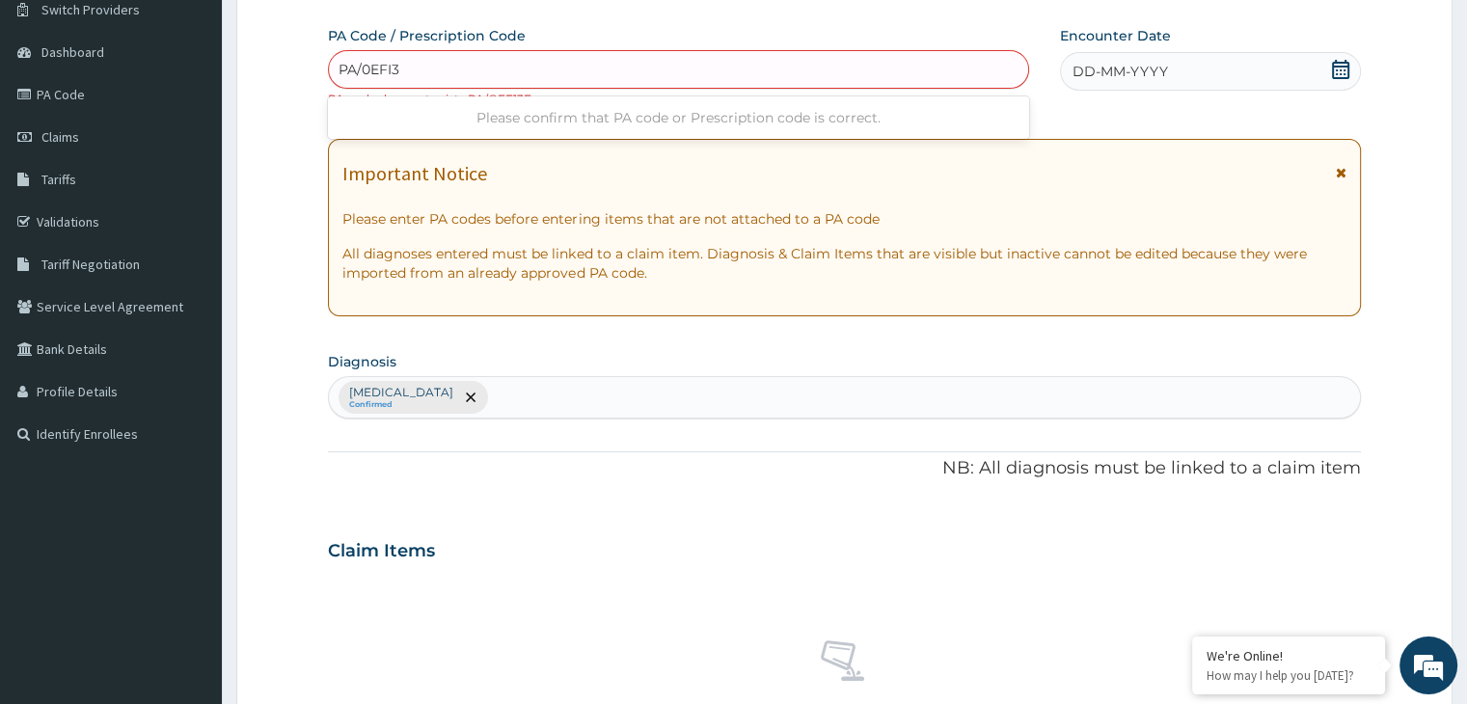
type input "PA/0EFI3F"
type input "PA/2EF13F"
click at [506, 62] on div "Enter Code(Secondary Care Only)" at bounding box center [451, 69] width 227 height 19
type input "PA/0EFI3F"
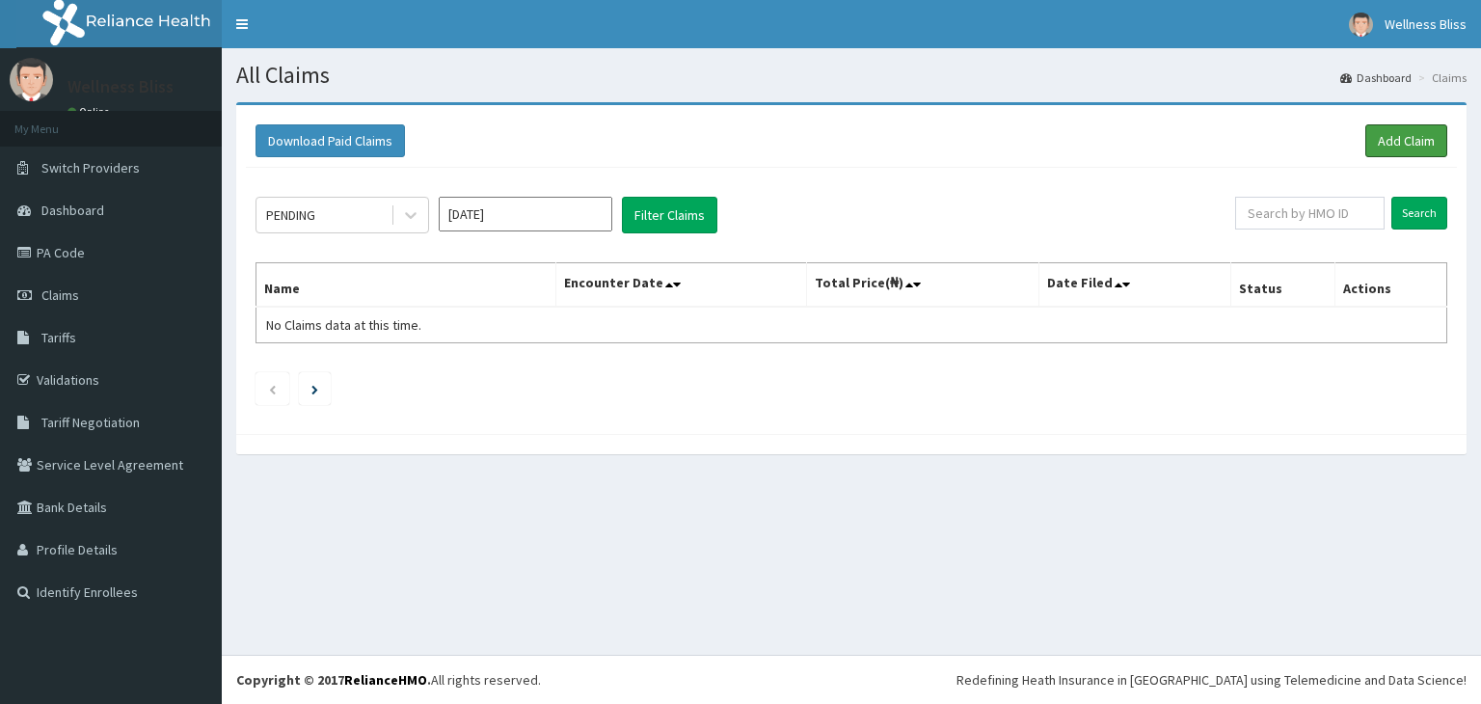
click at [1418, 126] on link "Add Claim" at bounding box center [1406, 140] width 82 height 33
drag, startPoint x: 0, startPoint y: 0, endPoint x: 1418, endPoint y: 126, distance: 1424.0
click at [1418, 126] on link "Add Claim" at bounding box center [1406, 140] width 82 height 33
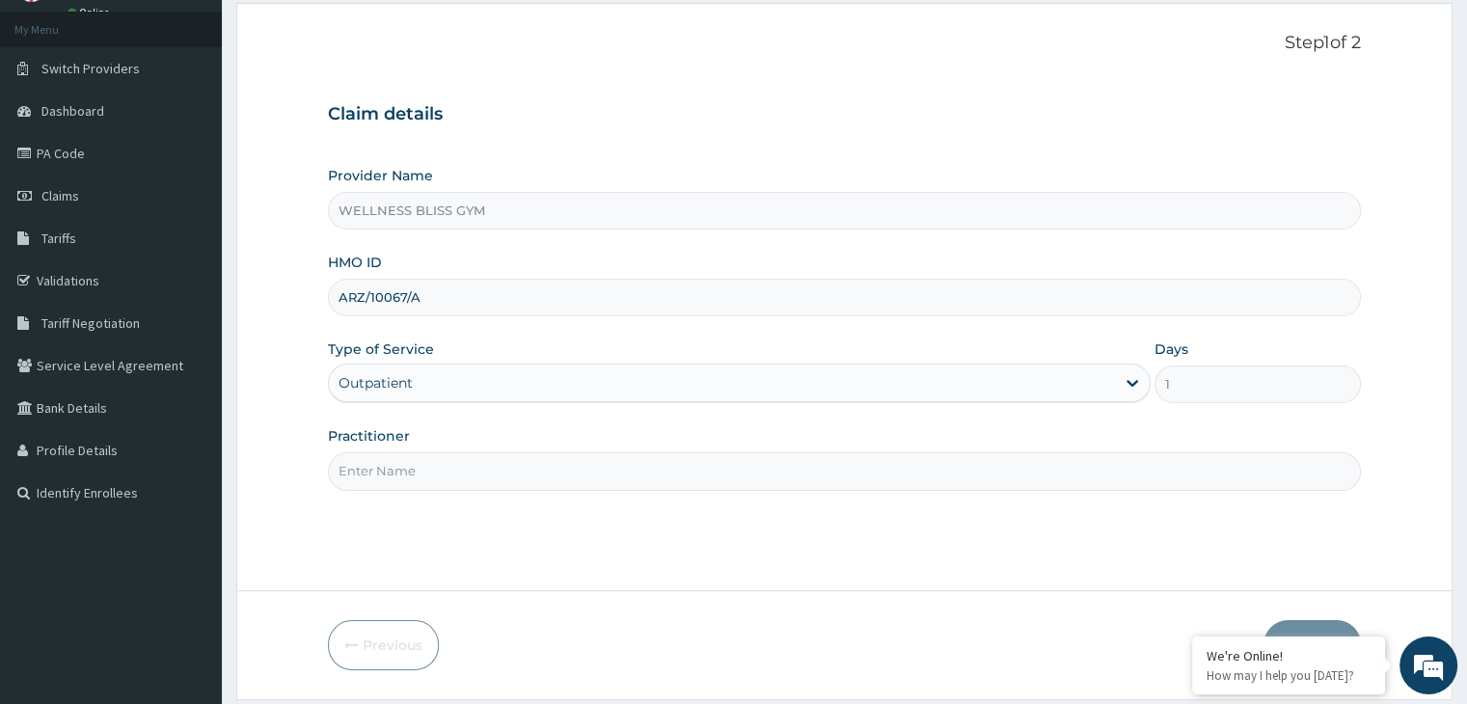
scroll to position [158, 0]
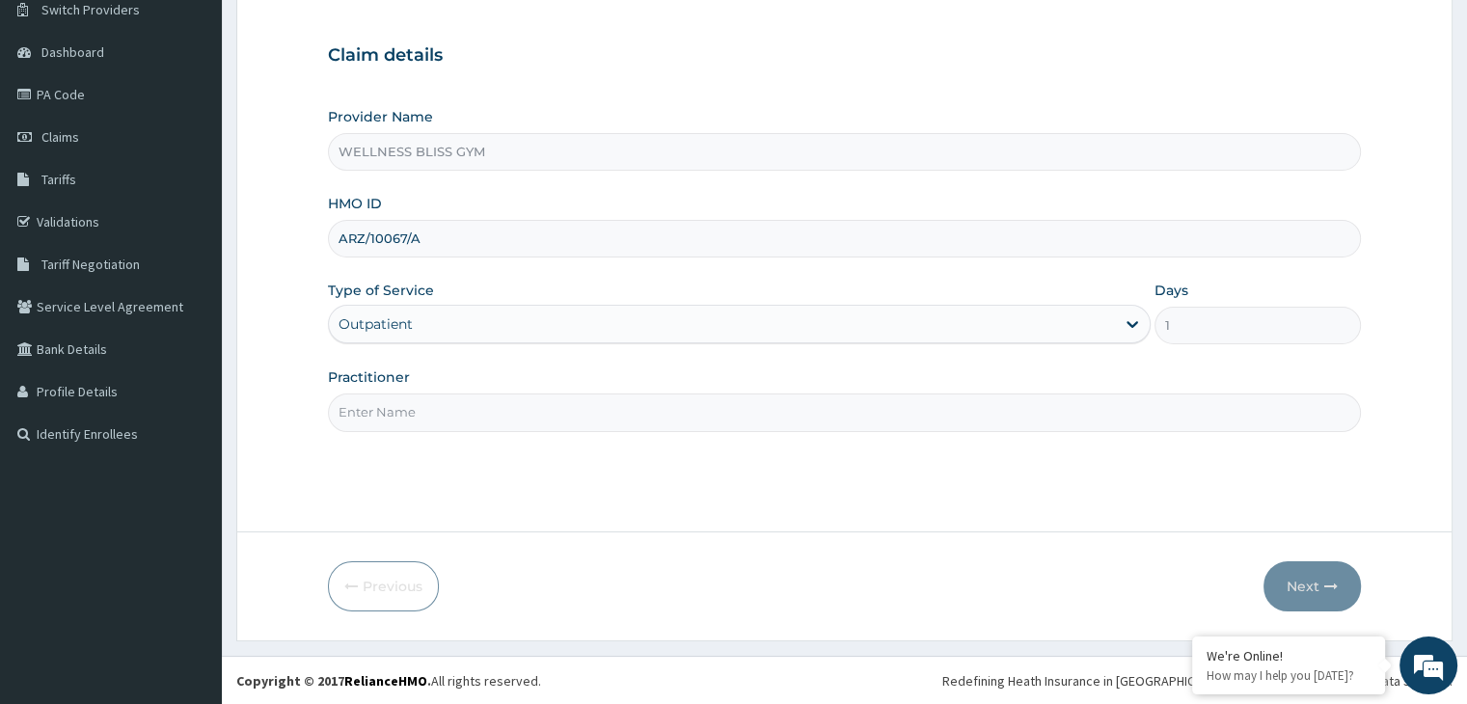
type input "ARZ/10067/A"
click at [567, 407] on input "Practitioner" at bounding box center [844, 412] width 1032 height 38
type input "GYM"
click at [1288, 579] on button "Next" at bounding box center [1311, 586] width 97 height 50
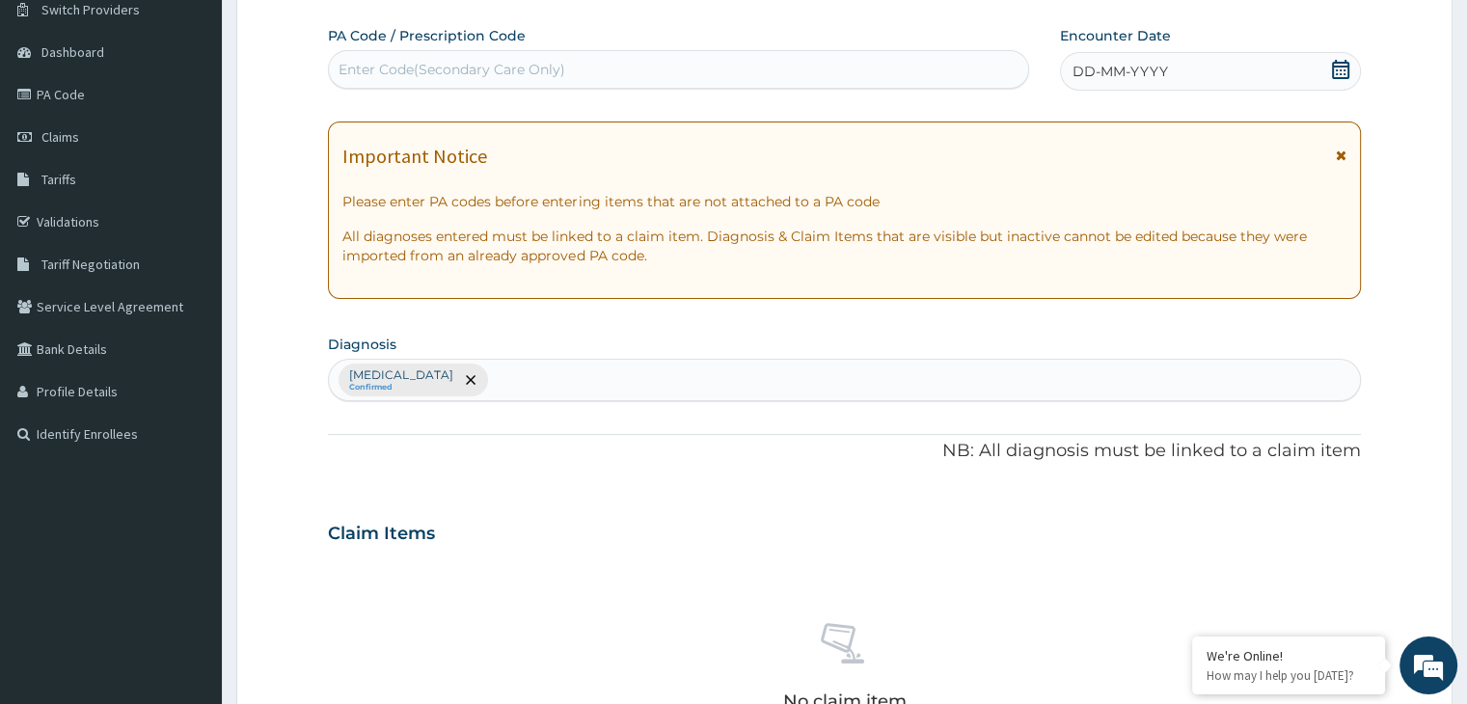
click at [500, 70] on div "Enter Code(Secondary Care Only)" at bounding box center [451, 69] width 227 height 19
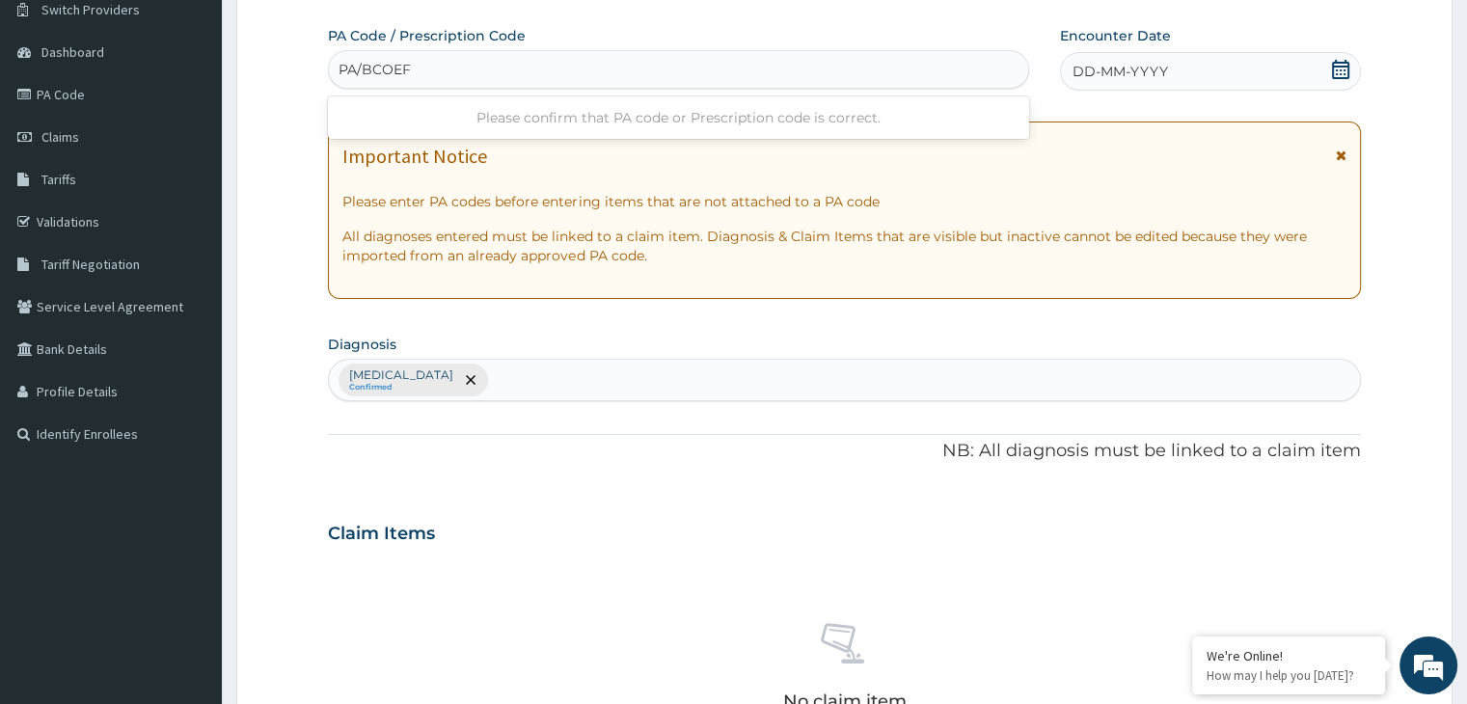
type input "PA/BCOEFE"
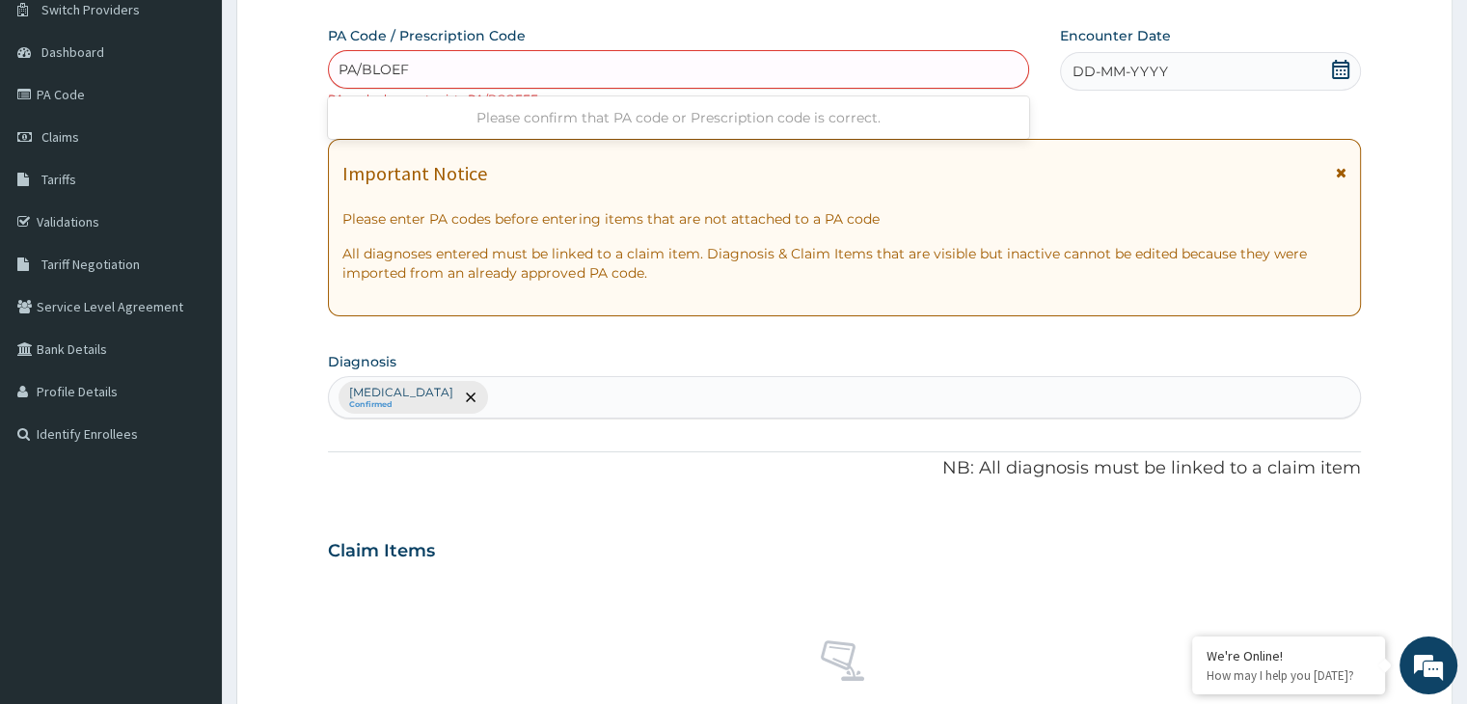
type input "PA/BLOEFE"
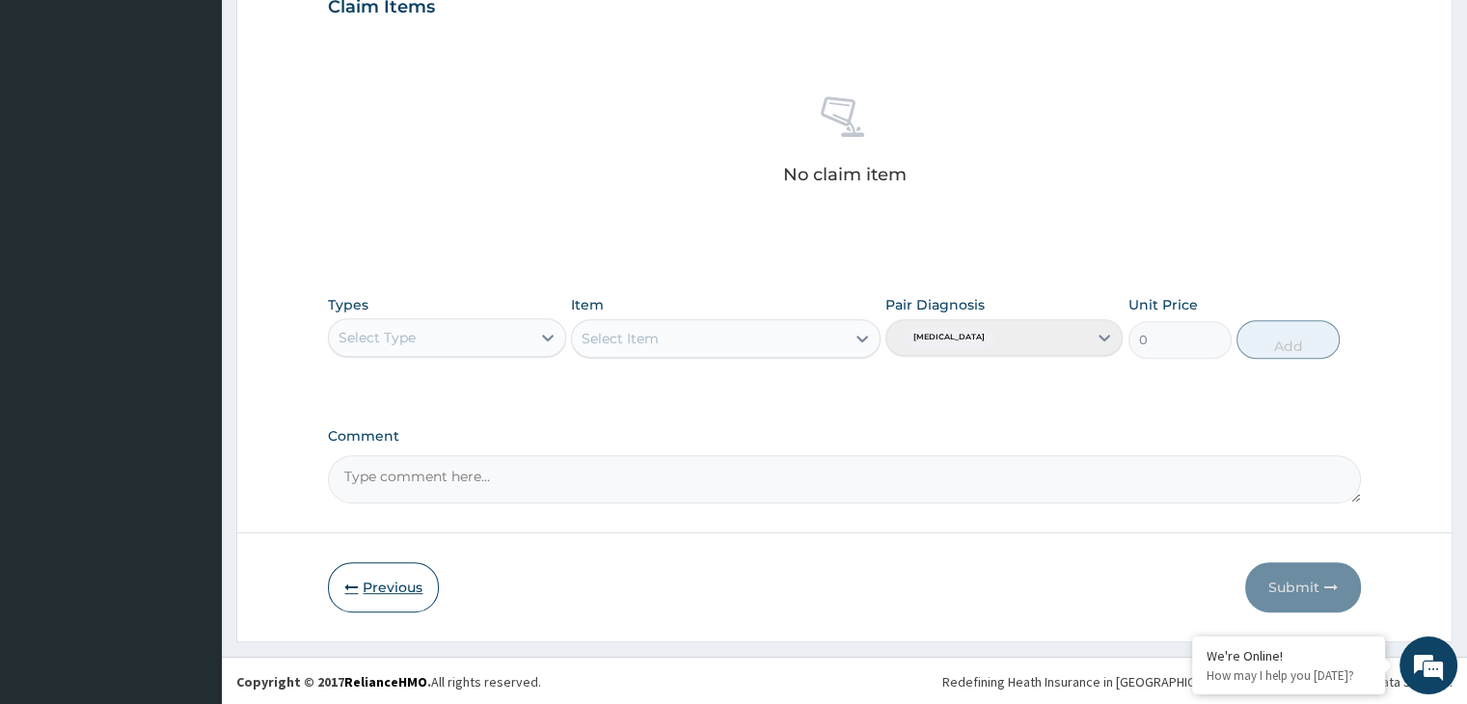
click at [398, 587] on button "Previous" at bounding box center [383, 587] width 111 height 50
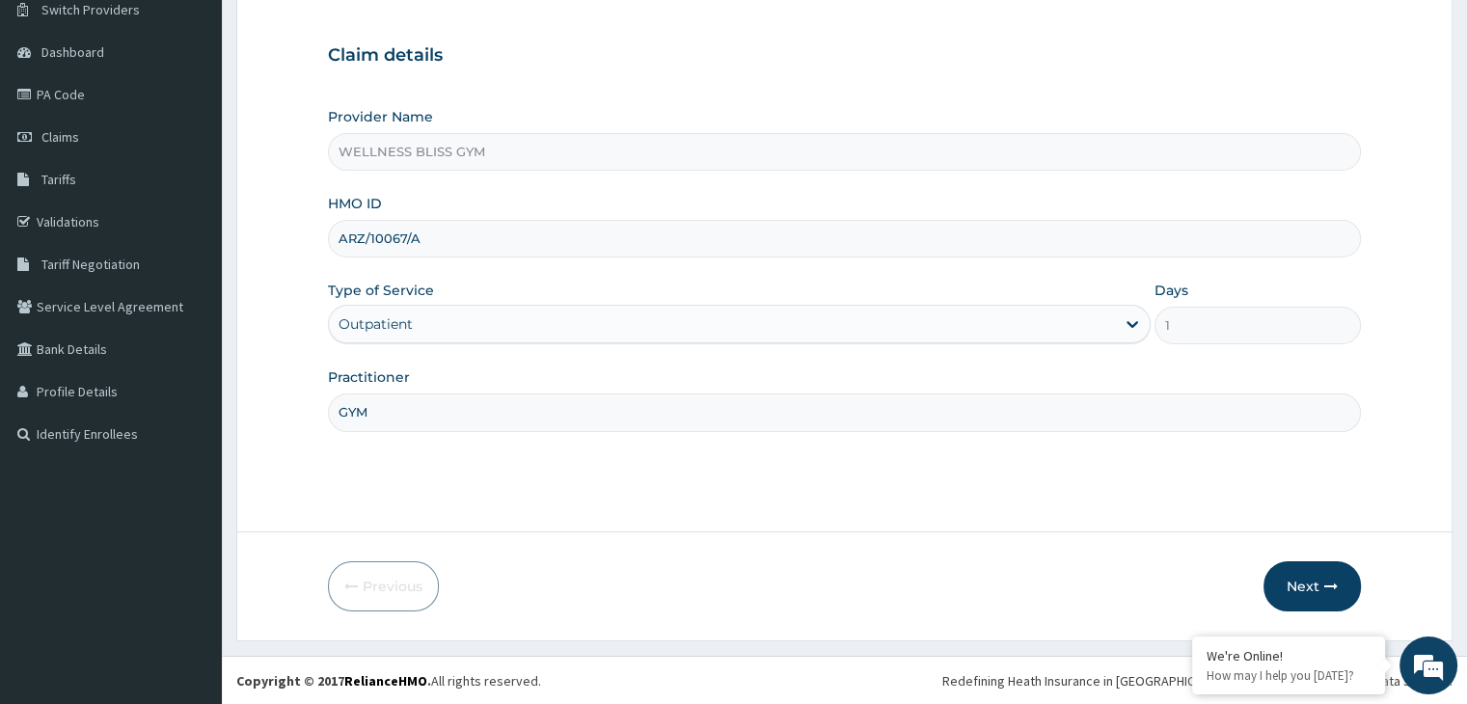
drag, startPoint x: 430, startPoint y: 232, endPoint x: 325, endPoint y: 227, distance: 105.3
click at [325, 227] on form "Step 1 of 2 Claim details Provider Name WELLNESS BLISS GYM HMO ID ARZ/10067/A T…" at bounding box center [844, 292] width 1216 height 697
click at [1338, 589] on button "Next" at bounding box center [1311, 586] width 97 height 50
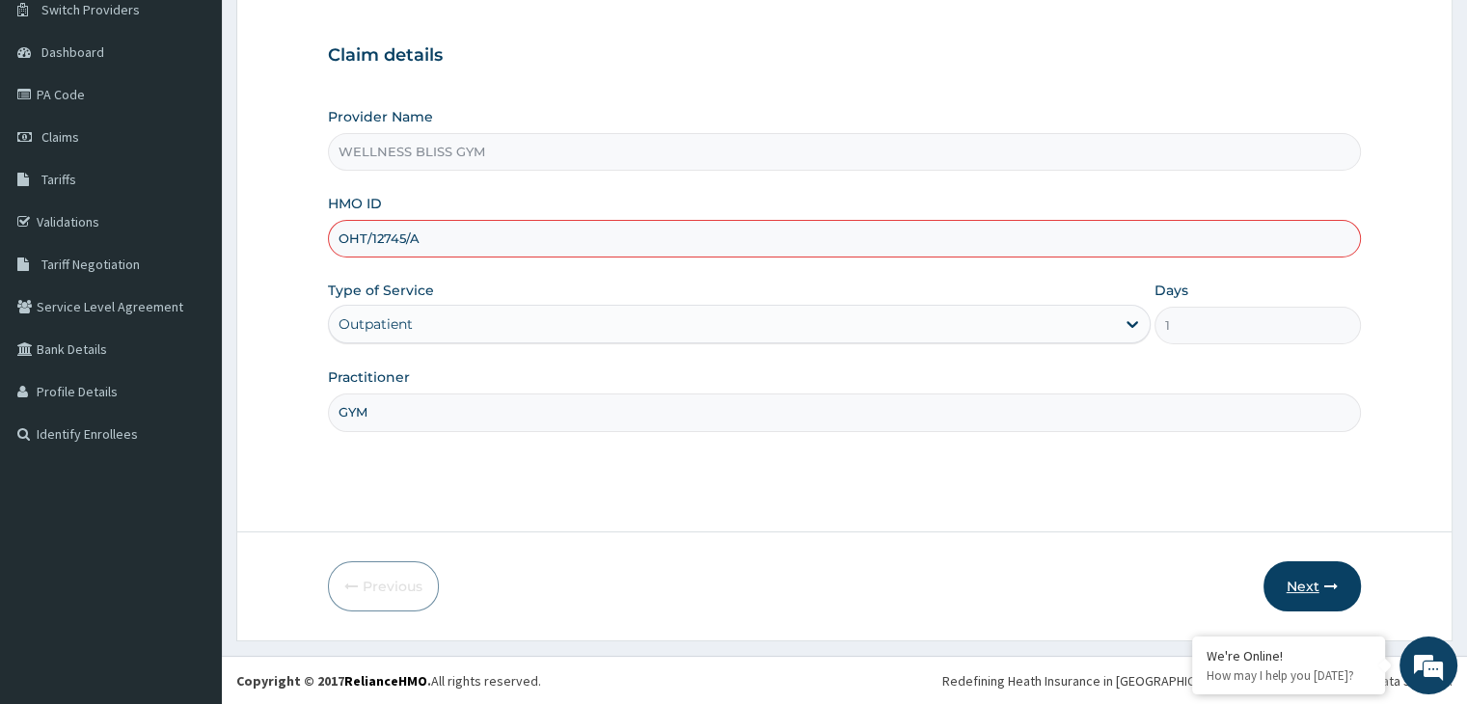
type input "OHT/12745/A"
click at [1316, 598] on button "Next" at bounding box center [1311, 586] width 97 height 50
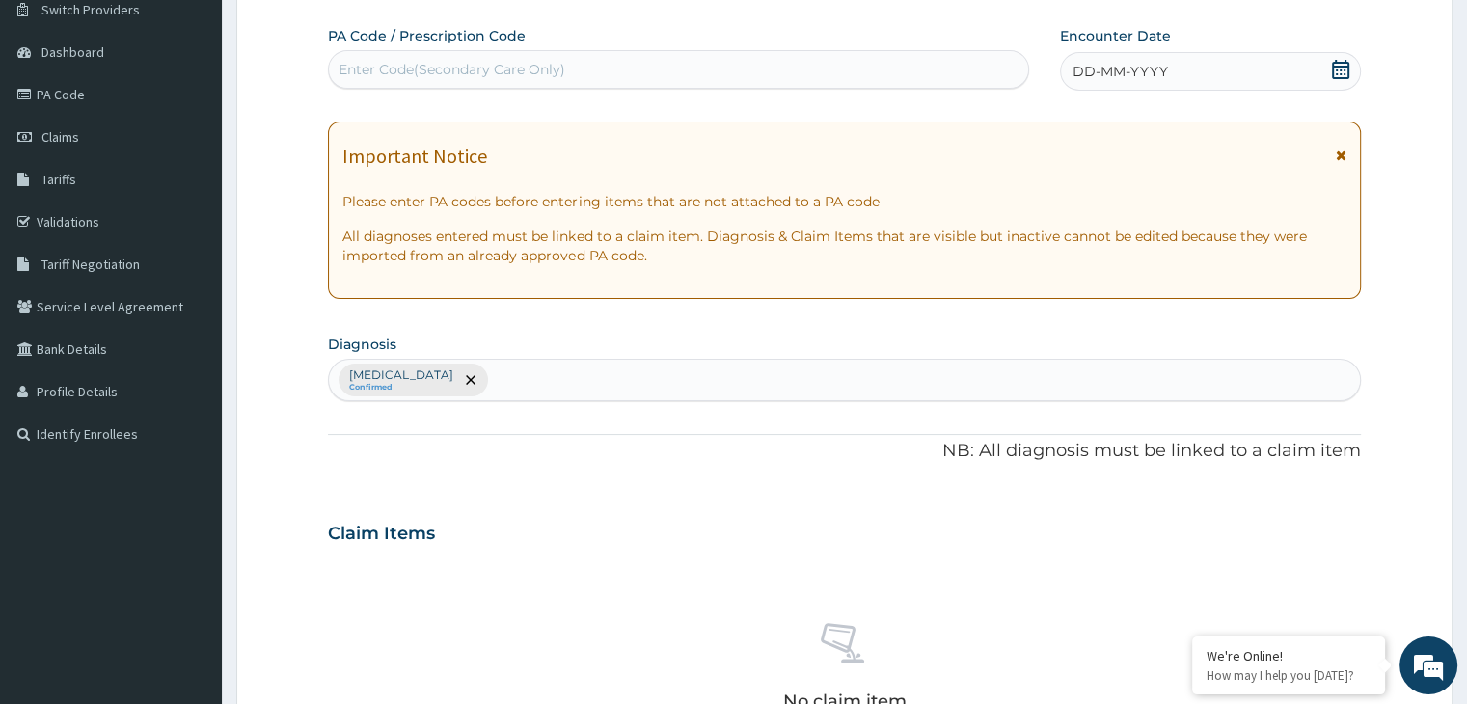
click at [420, 71] on div "Enter Code(Secondary Care Only)" at bounding box center [451, 69] width 227 height 19
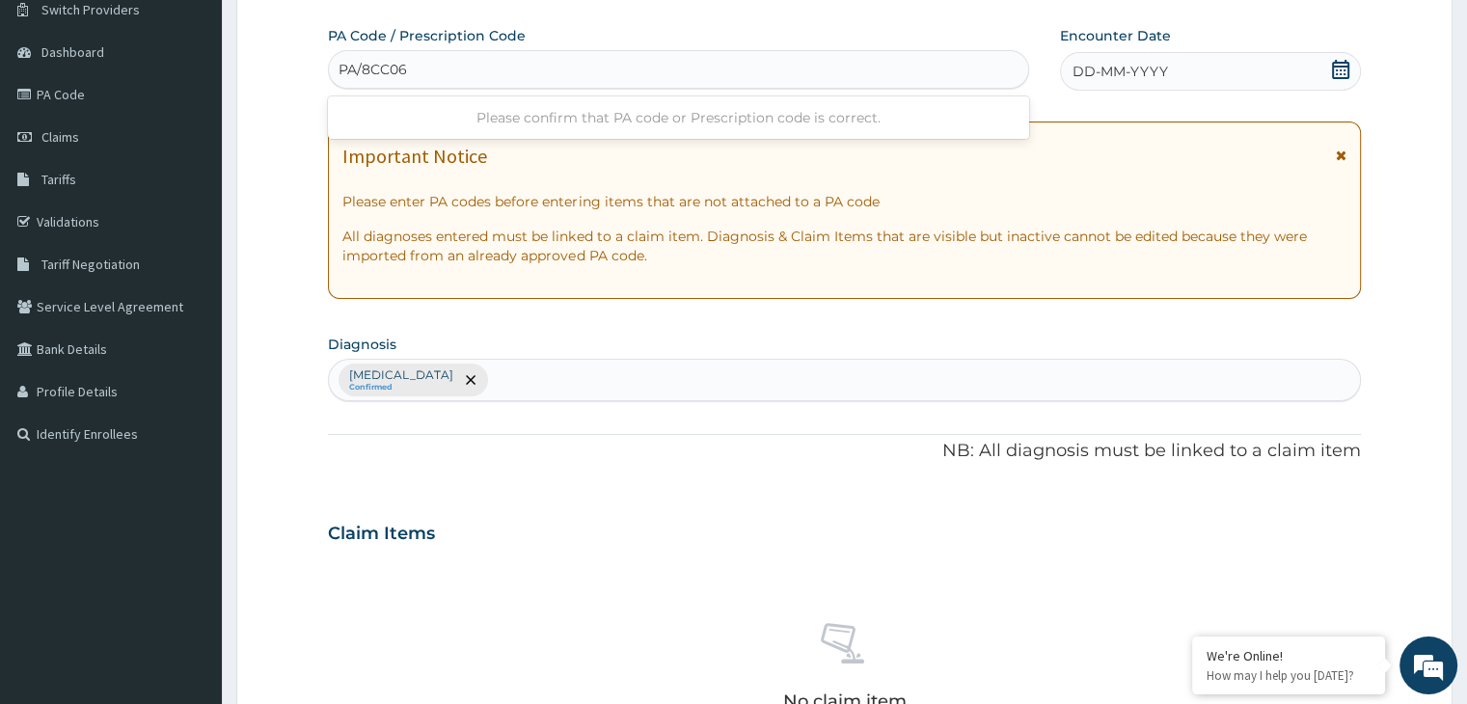
type input "PA/8CC062"
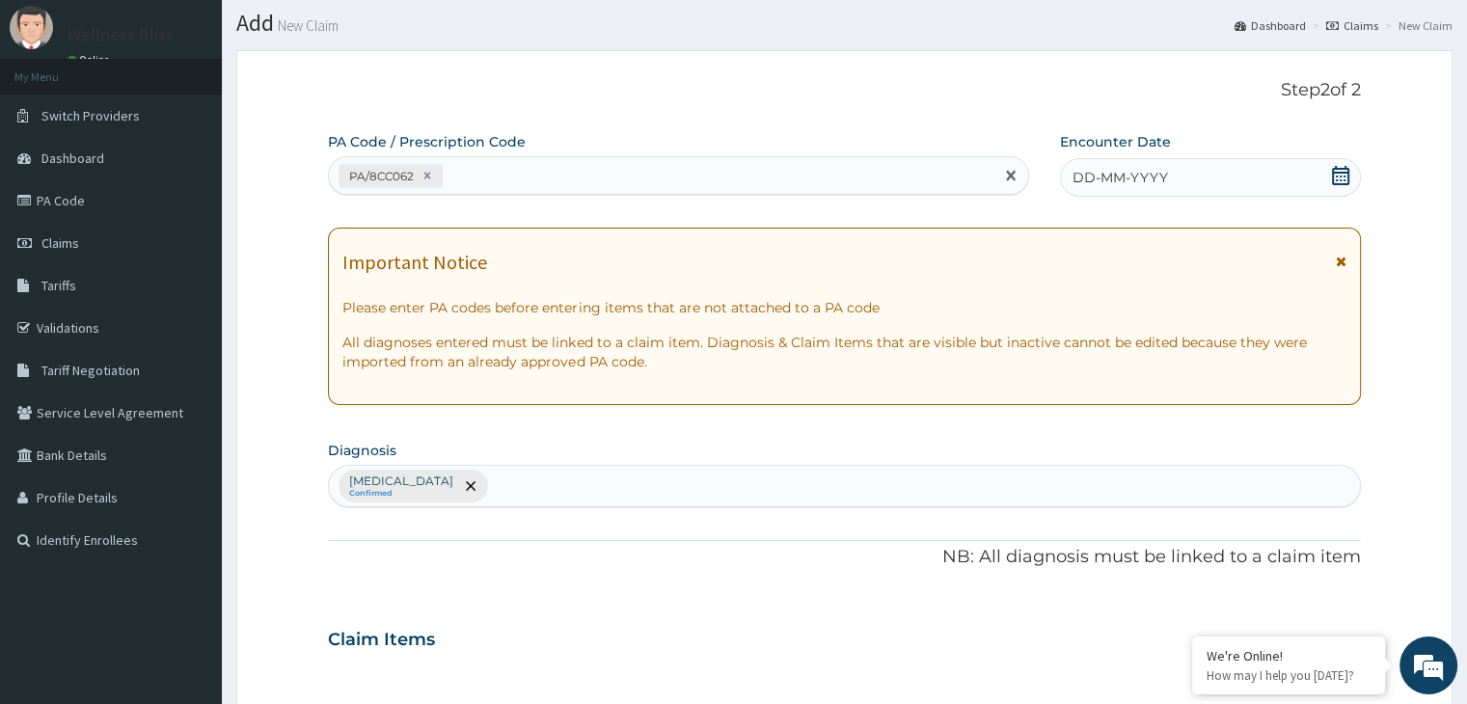
scroll to position [0, 0]
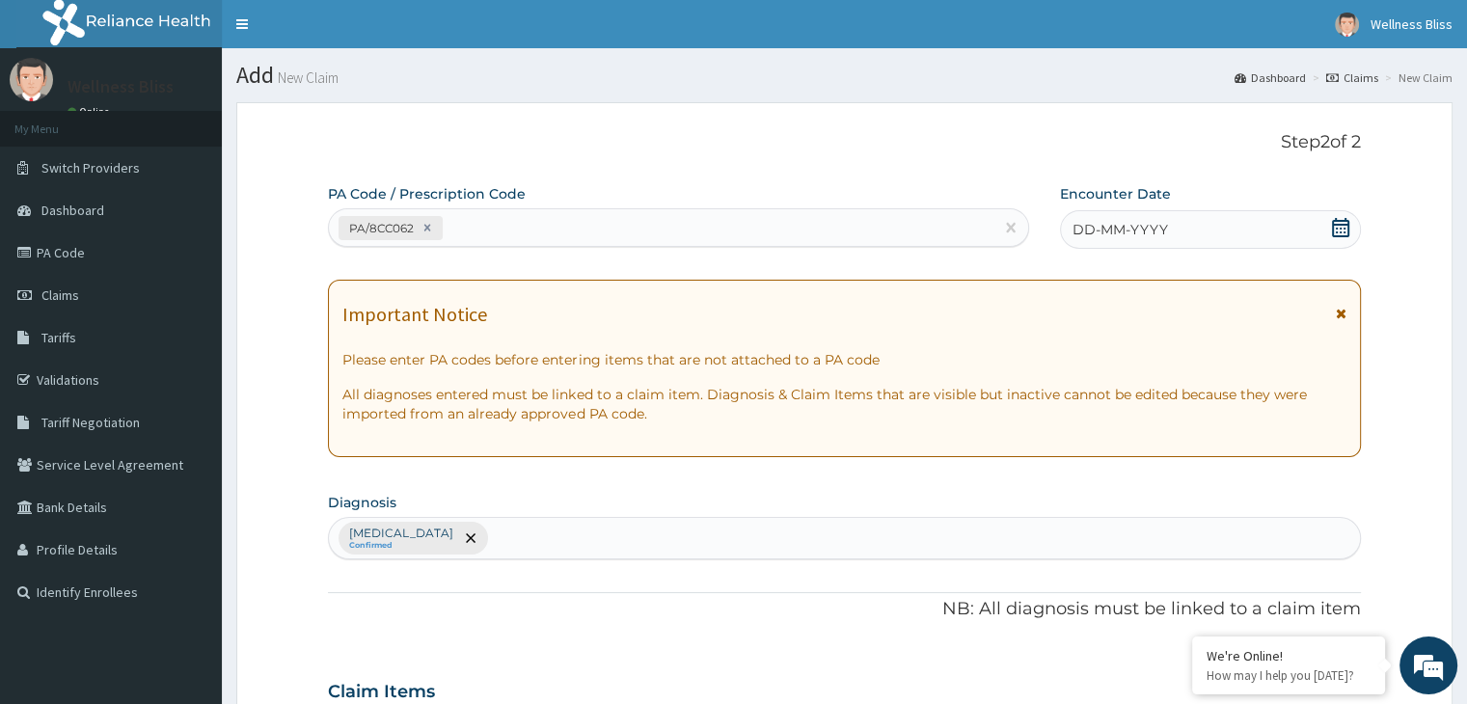
click at [1339, 225] on icon at bounding box center [1340, 227] width 19 height 19
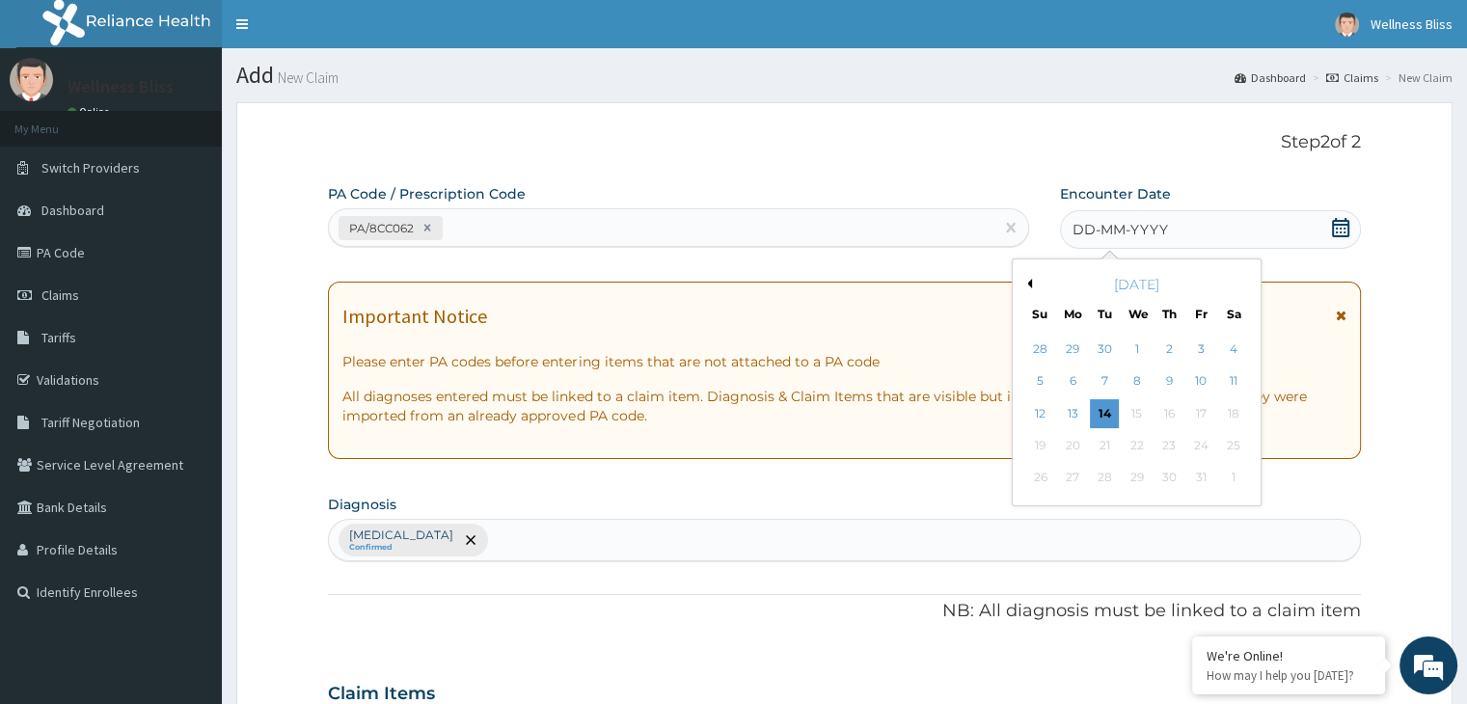
click at [1033, 286] on div "[DATE]" at bounding box center [1136, 284] width 232 height 19
click at [1027, 283] on button "Previous Month" at bounding box center [1027, 284] width 10 height 10
click at [1232, 448] on div "27" at bounding box center [1233, 445] width 29 height 29
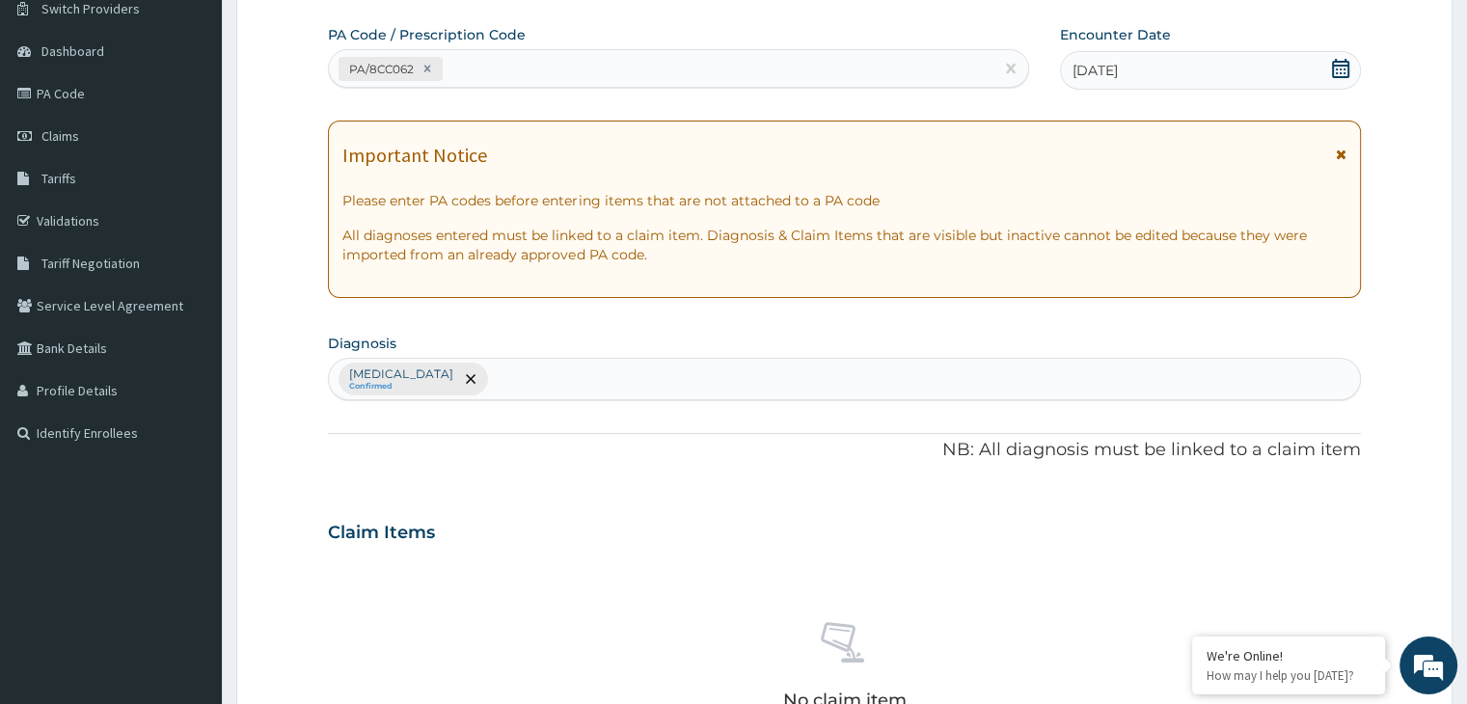
scroll to position [685, 0]
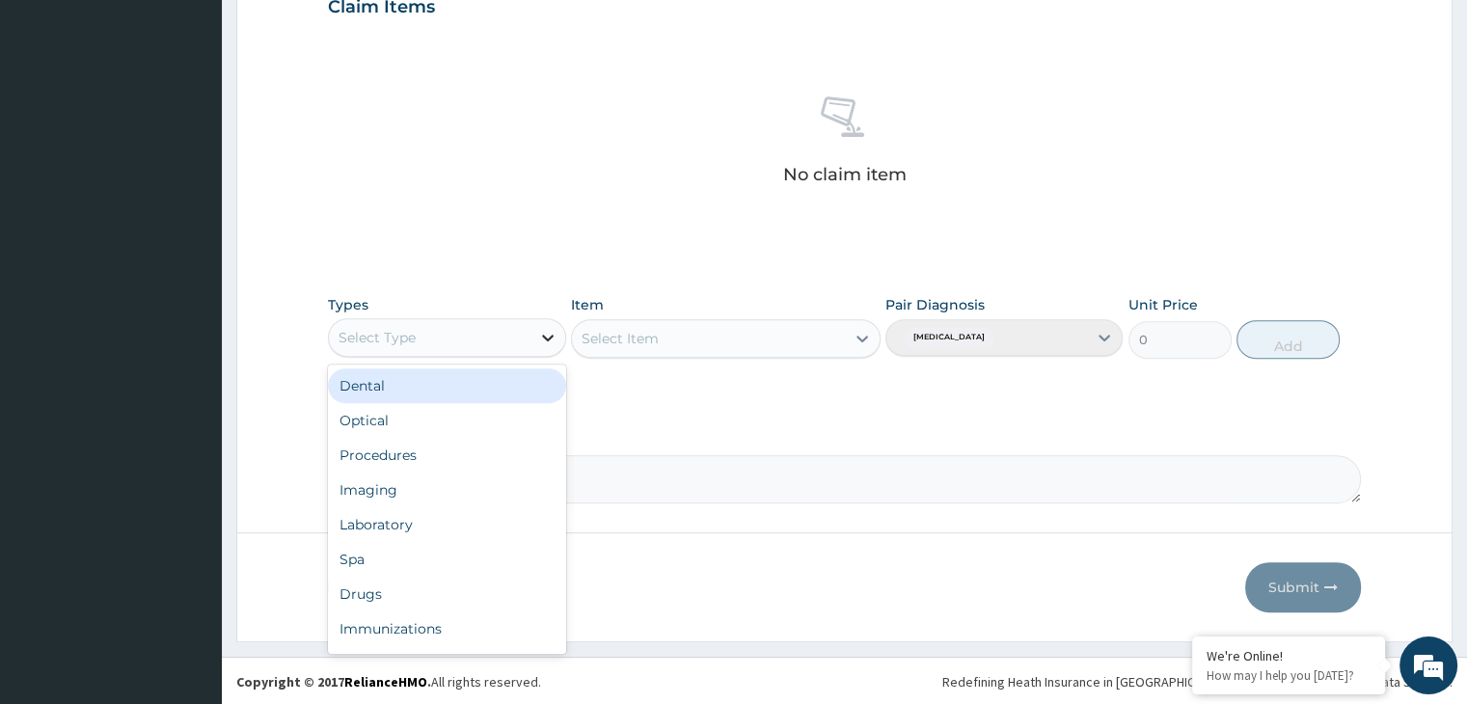
click at [546, 337] on icon at bounding box center [548, 338] width 12 height 7
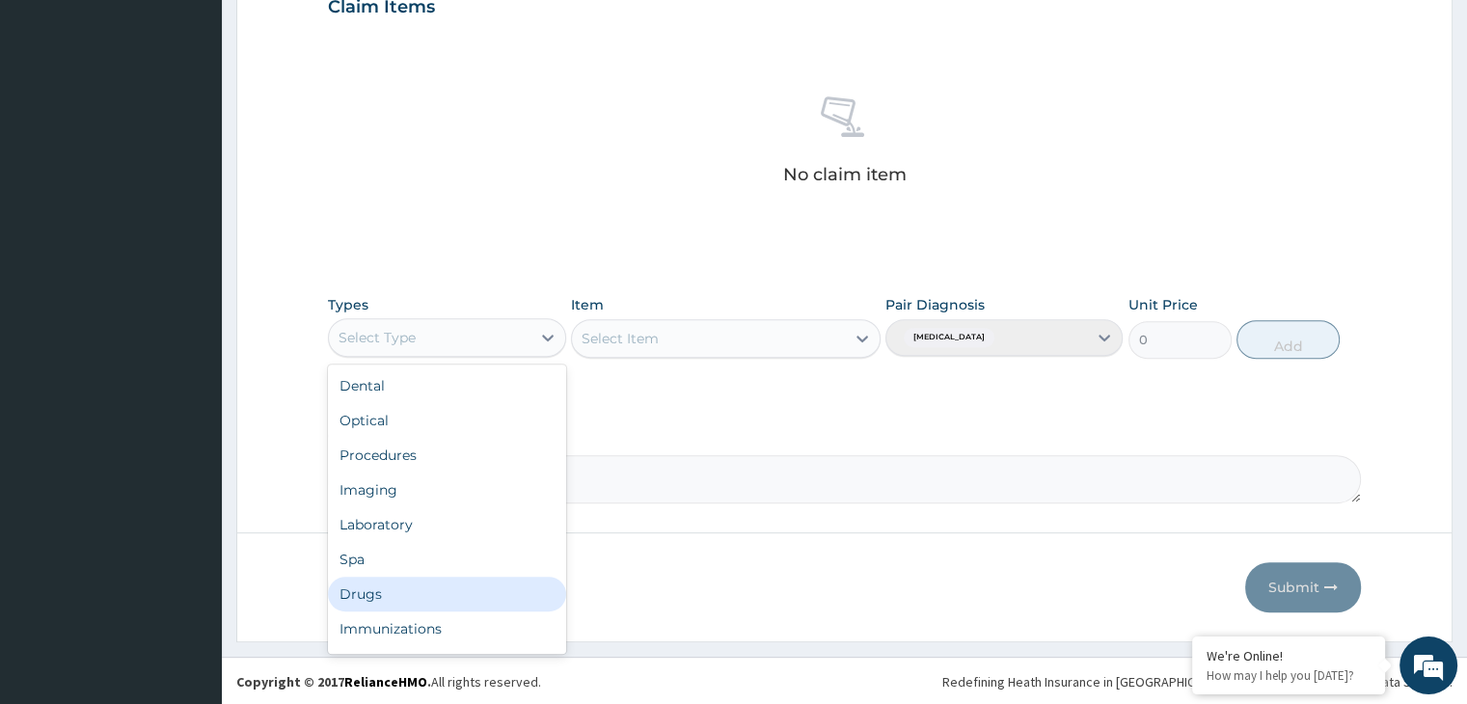
scroll to position [66, 0]
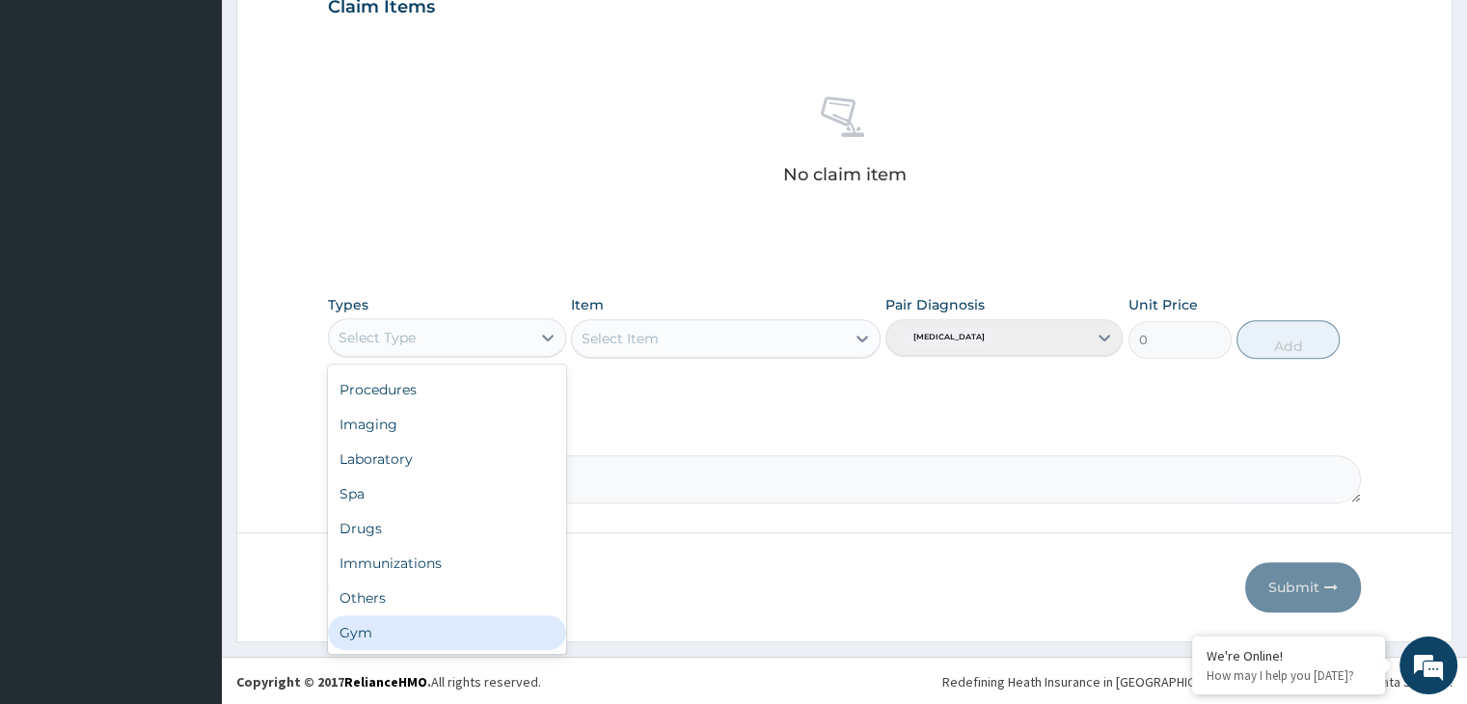
click at [503, 633] on div "Gym" at bounding box center [446, 632] width 237 height 35
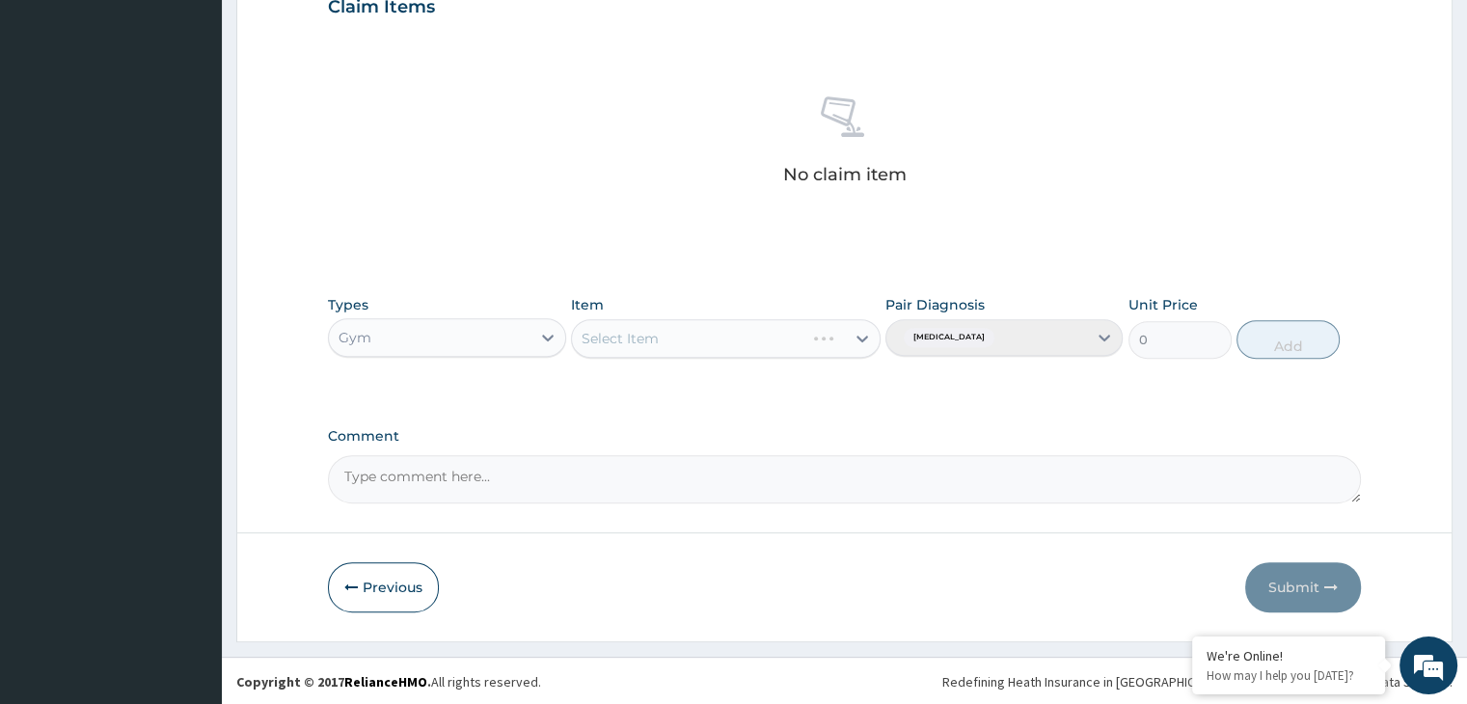
click at [860, 345] on div "Select Item" at bounding box center [726, 338] width 310 height 39
click at [860, 335] on icon at bounding box center [861, 338] width 19 height 19
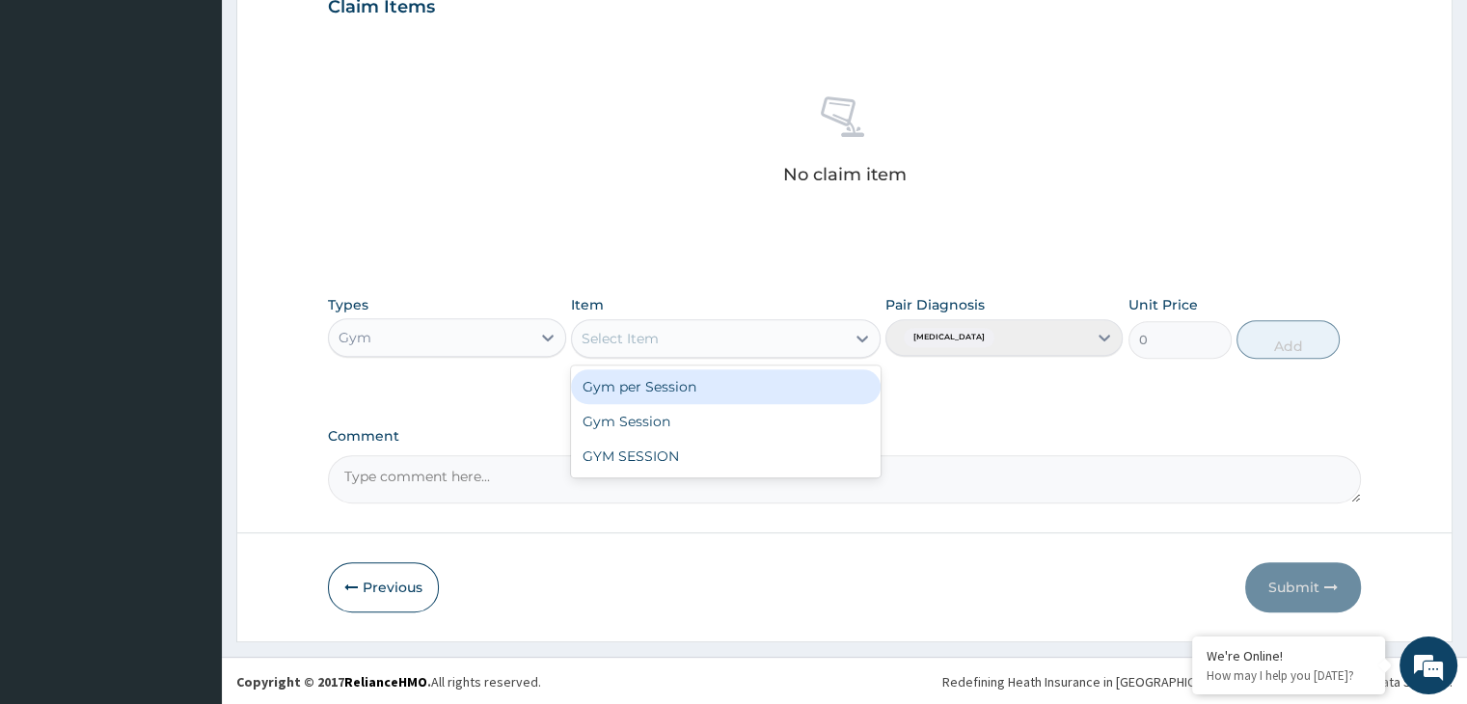
click at [830, 374] on div "Gym per Session" at bounding box center [726, 386] width 310 height 35
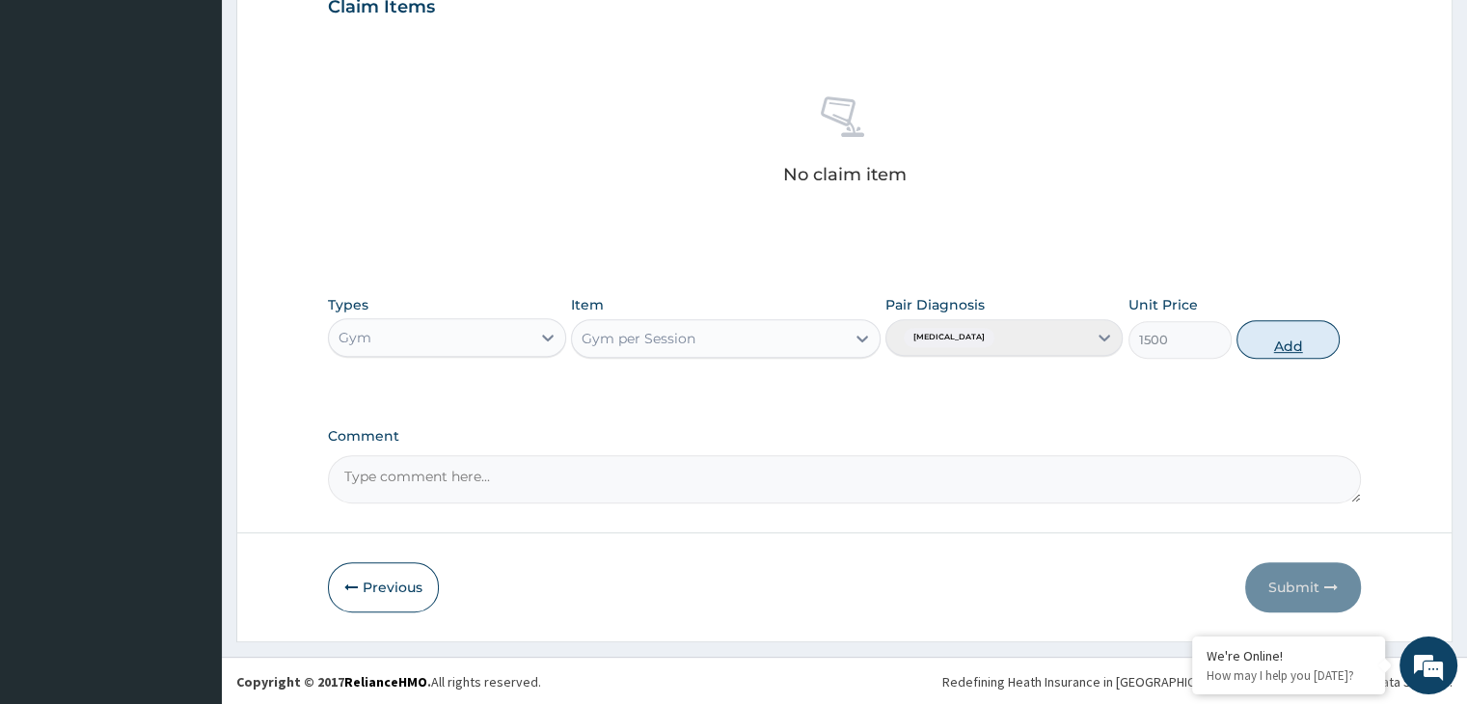
click at [1302, 337] on button "Add" at bounding box center [1287, 339] width 103 height 39
type input "0"
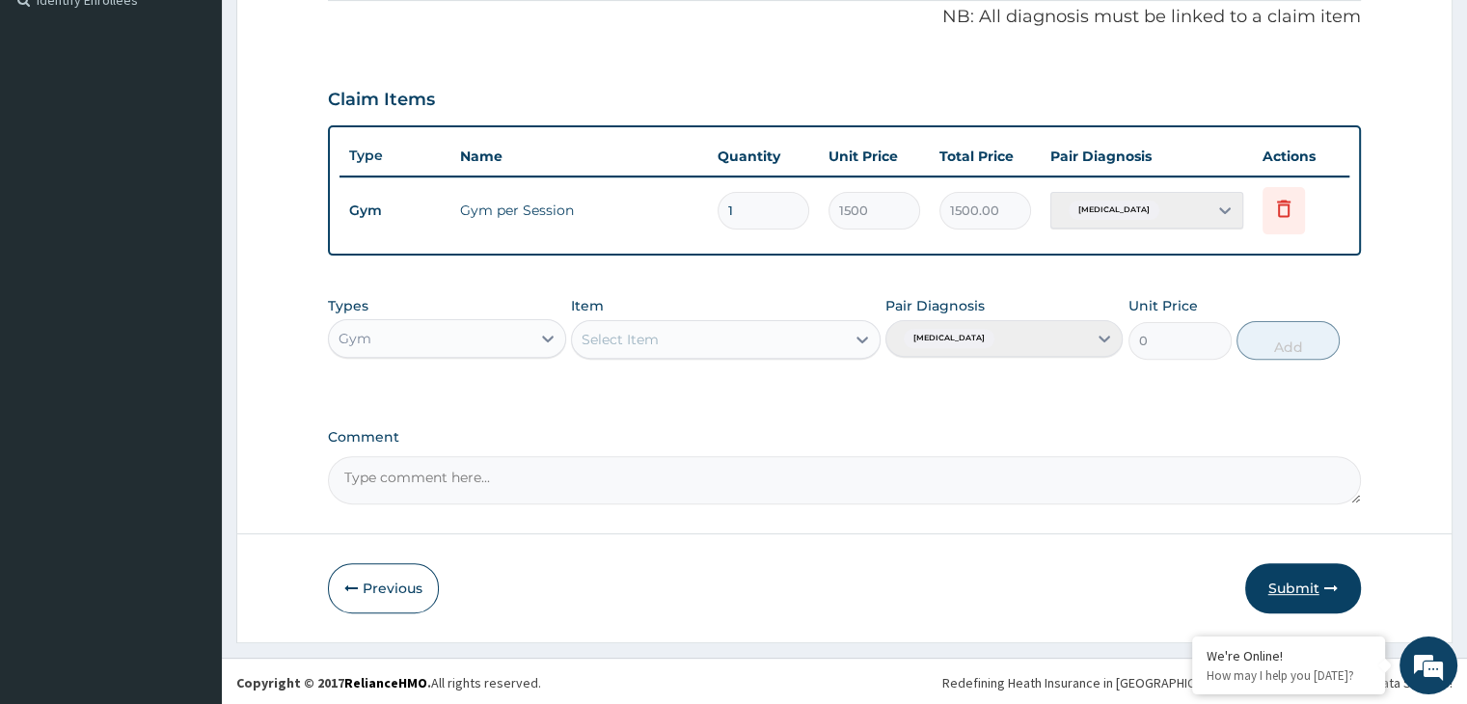
click at [1302, 581] on button "Submit" at bounding box center [1303, 588] width 116 height 50
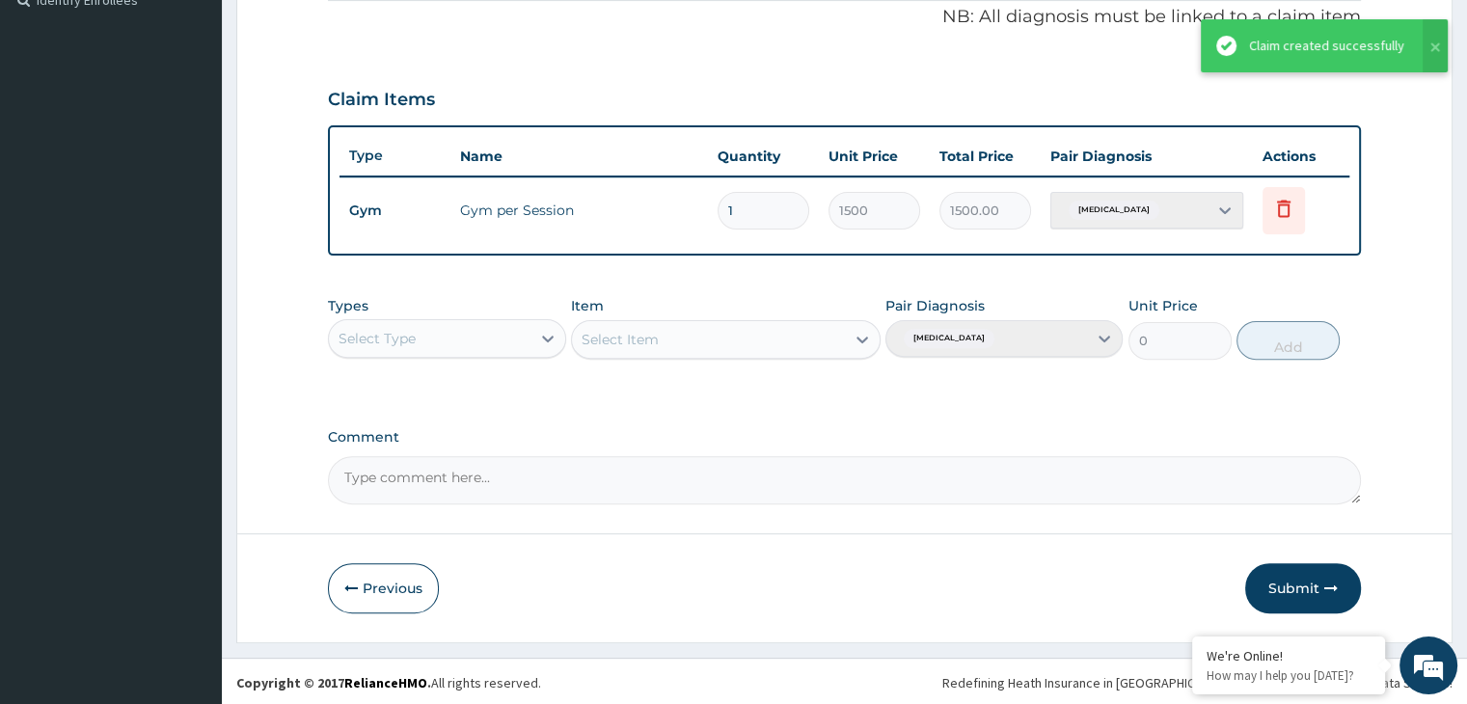
click at [1329, 587] on icon "button" at bounding box center [1330, 587] width 13 height 13
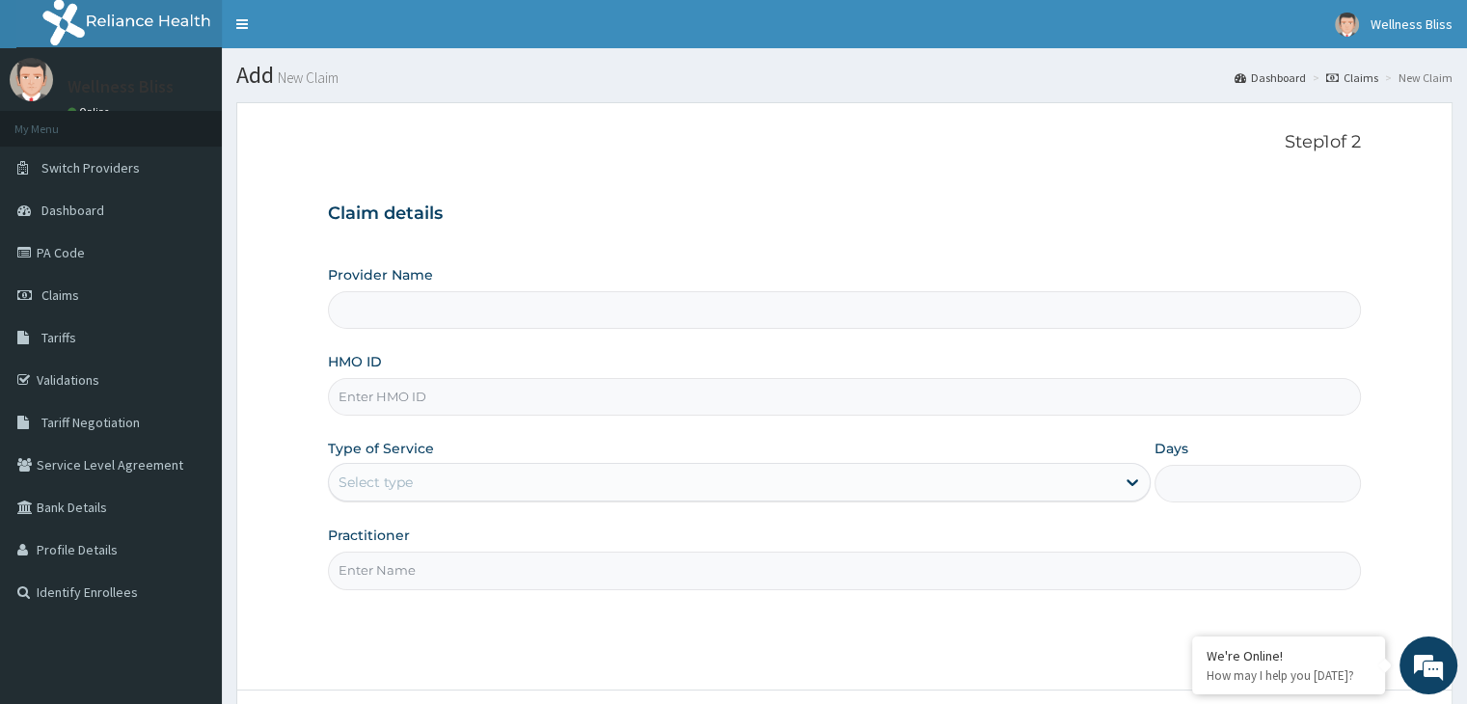
type input "WELLNESS BLISS GYM"
type input "1"
click at [337, 371] on div "HMO ID" at bounding box center [844, 384] width 1032 height 64
click at [362, 402] on input "HMO ID" at bounding box center [844, 397] width 1032 height 38
click at [401, 388] on input "HMO ID" at bounding box center [844, 397] width 1032 height 38
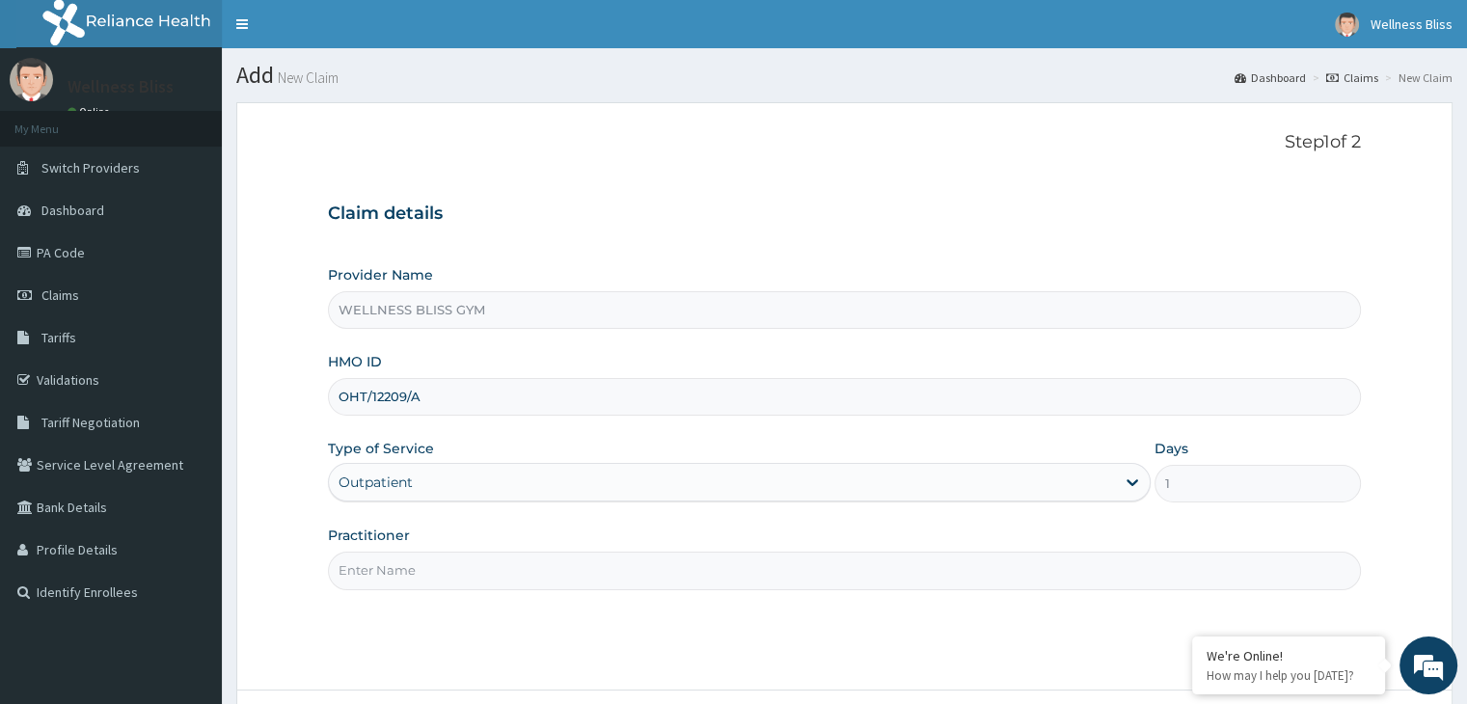
type input "OHT/12209/A"
click at [465, 568] on input "Practitioner" at bounding box center [844, 571] width 1032 height 38
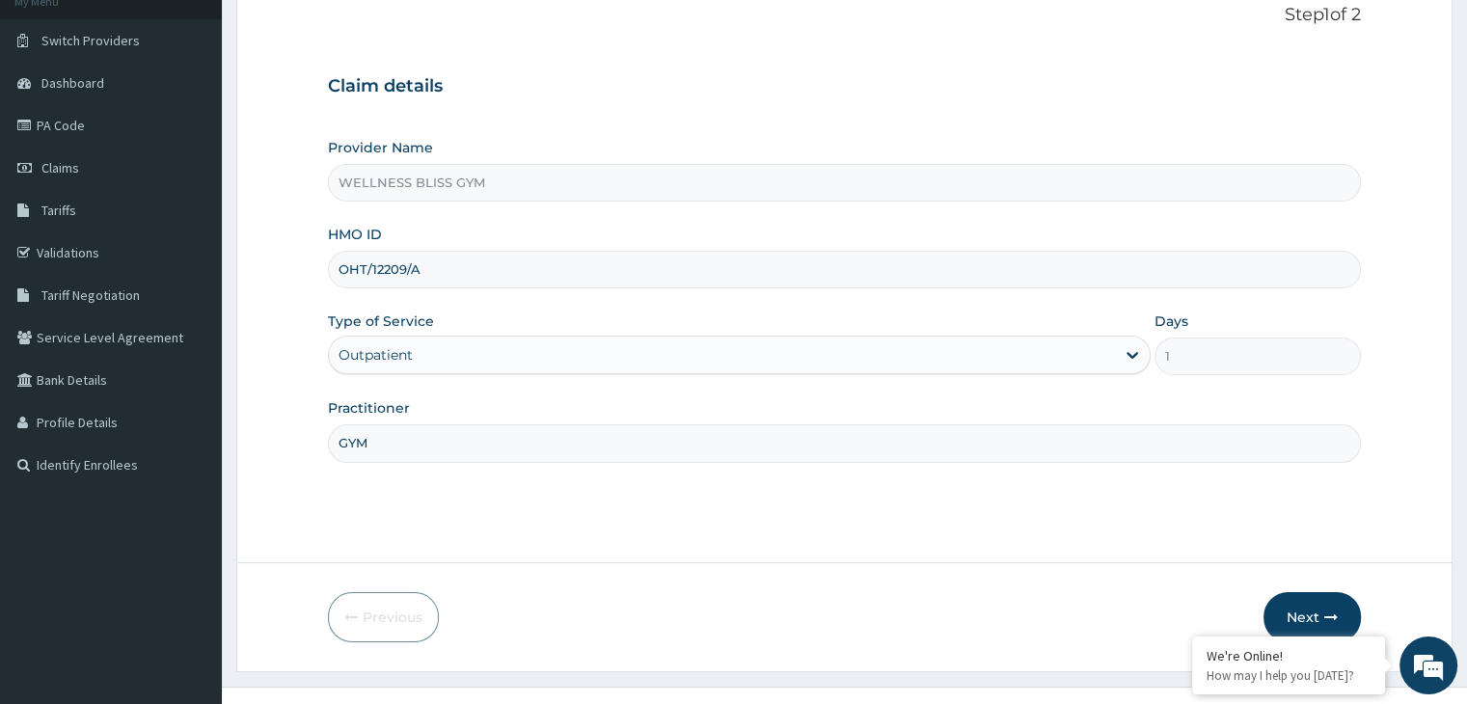
scroll to position [158, 0]
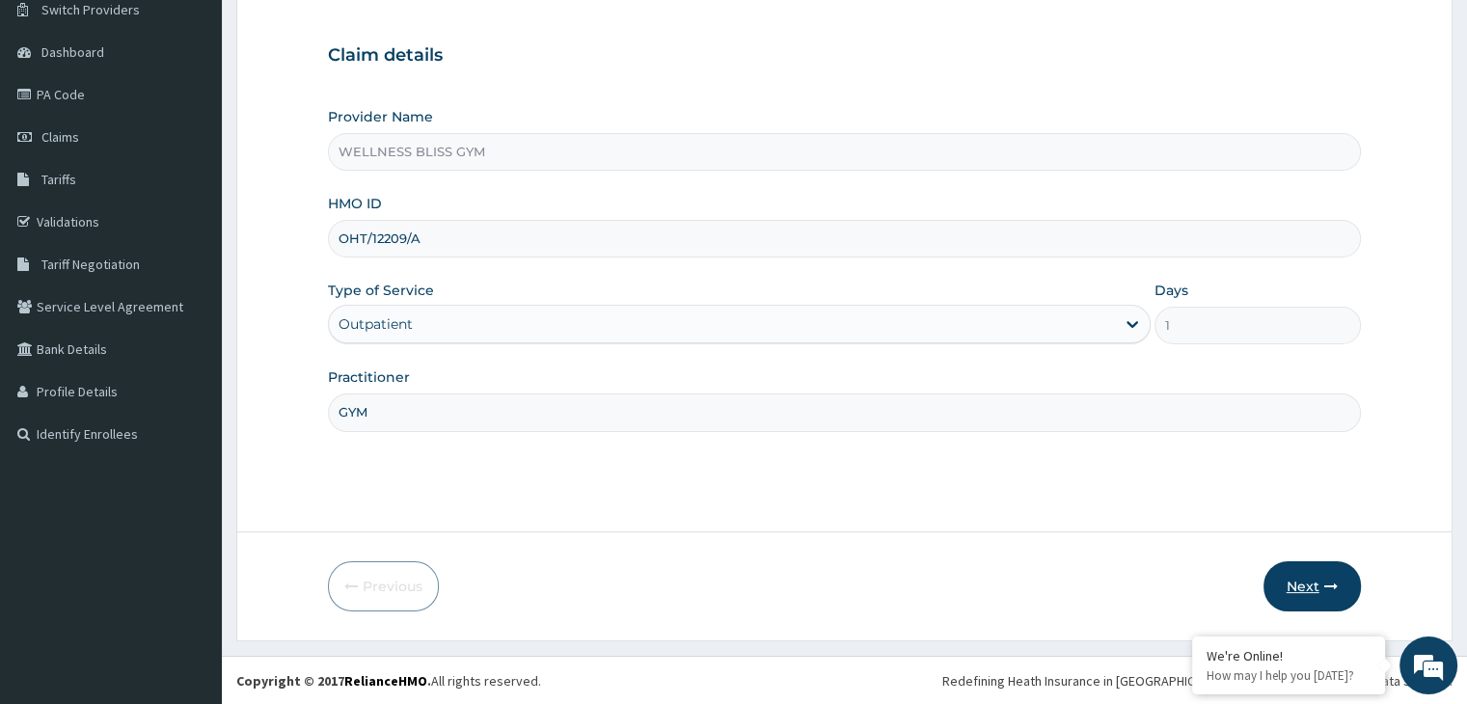
type input "GYM"
click at [1330, 579] on button "Next" at bounding box center [1311, 586] width 97 height 50
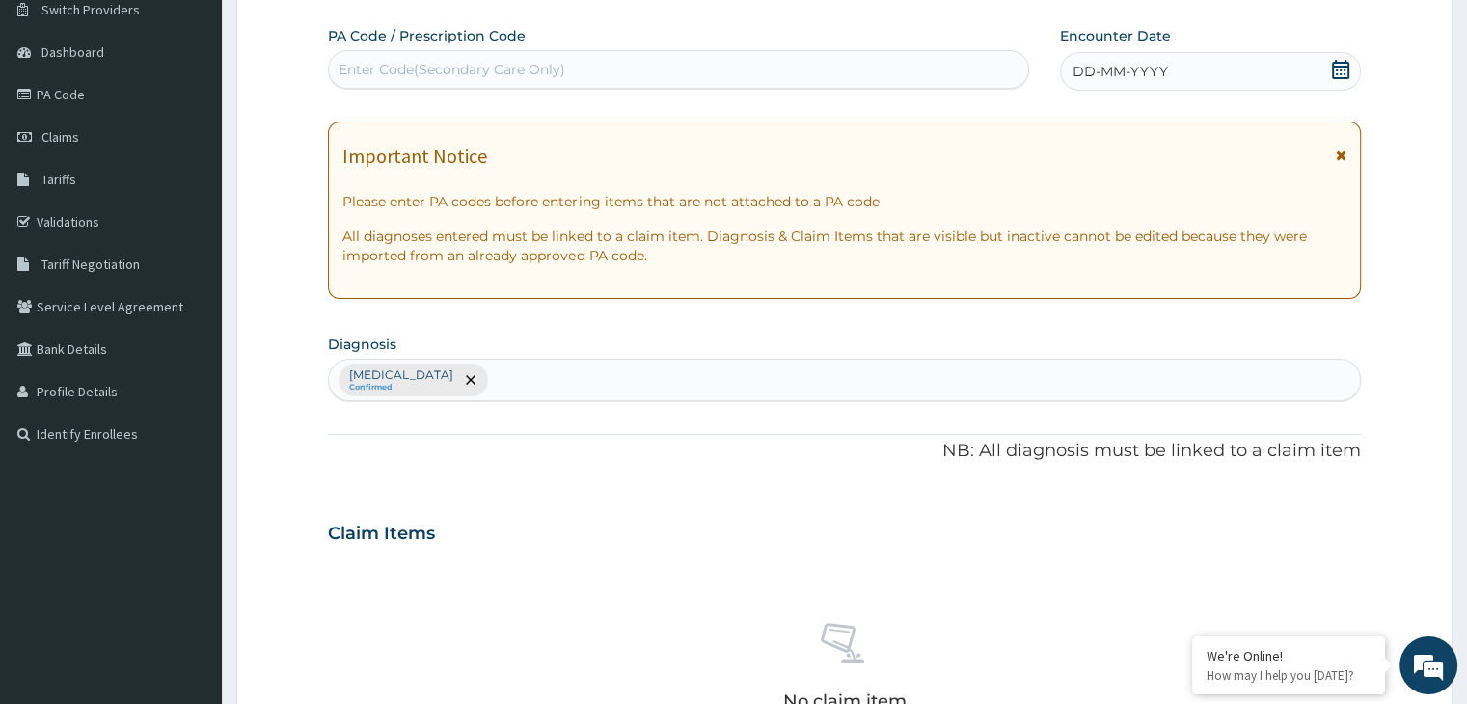
click at [532, 75] on div "Enter Code(Secondary Care Only)" at bounding box center [451, 69] width 227 height 19
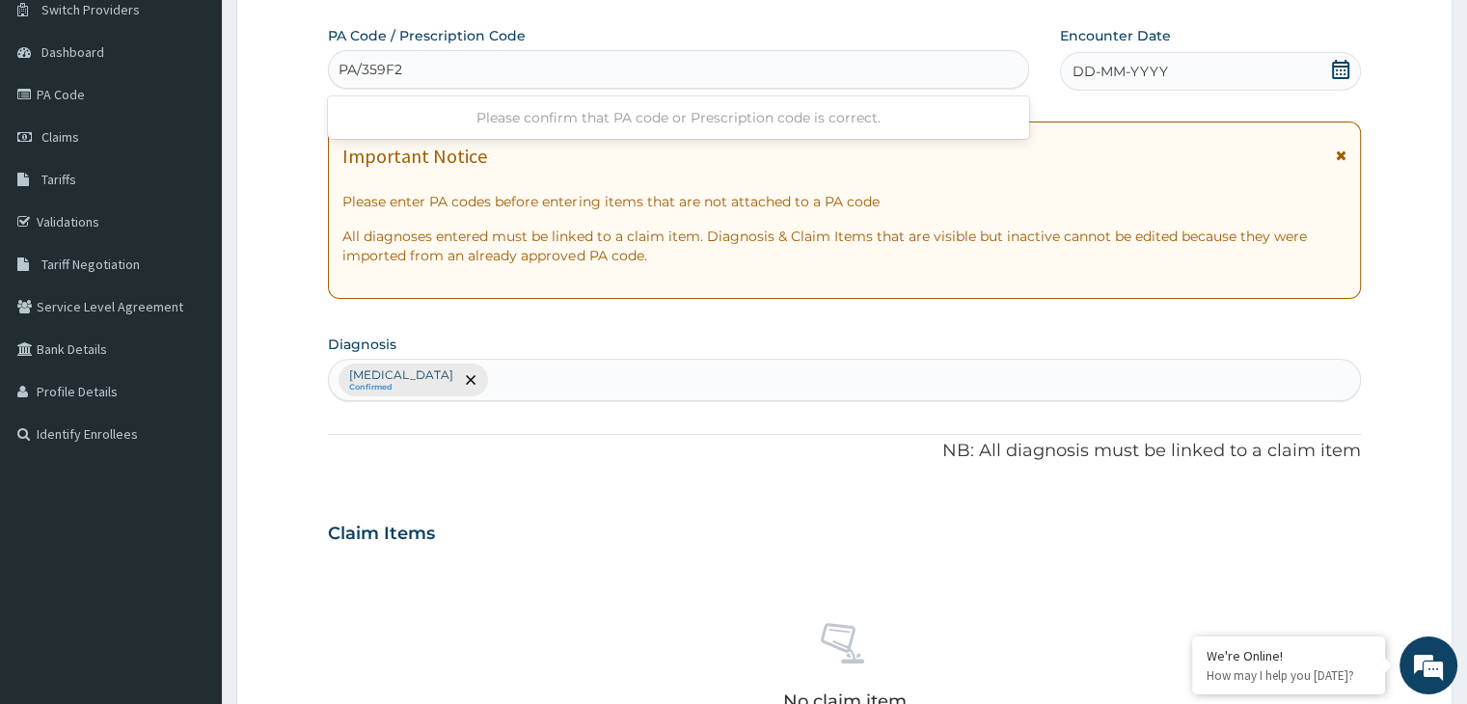
type input "PA/359F2H"
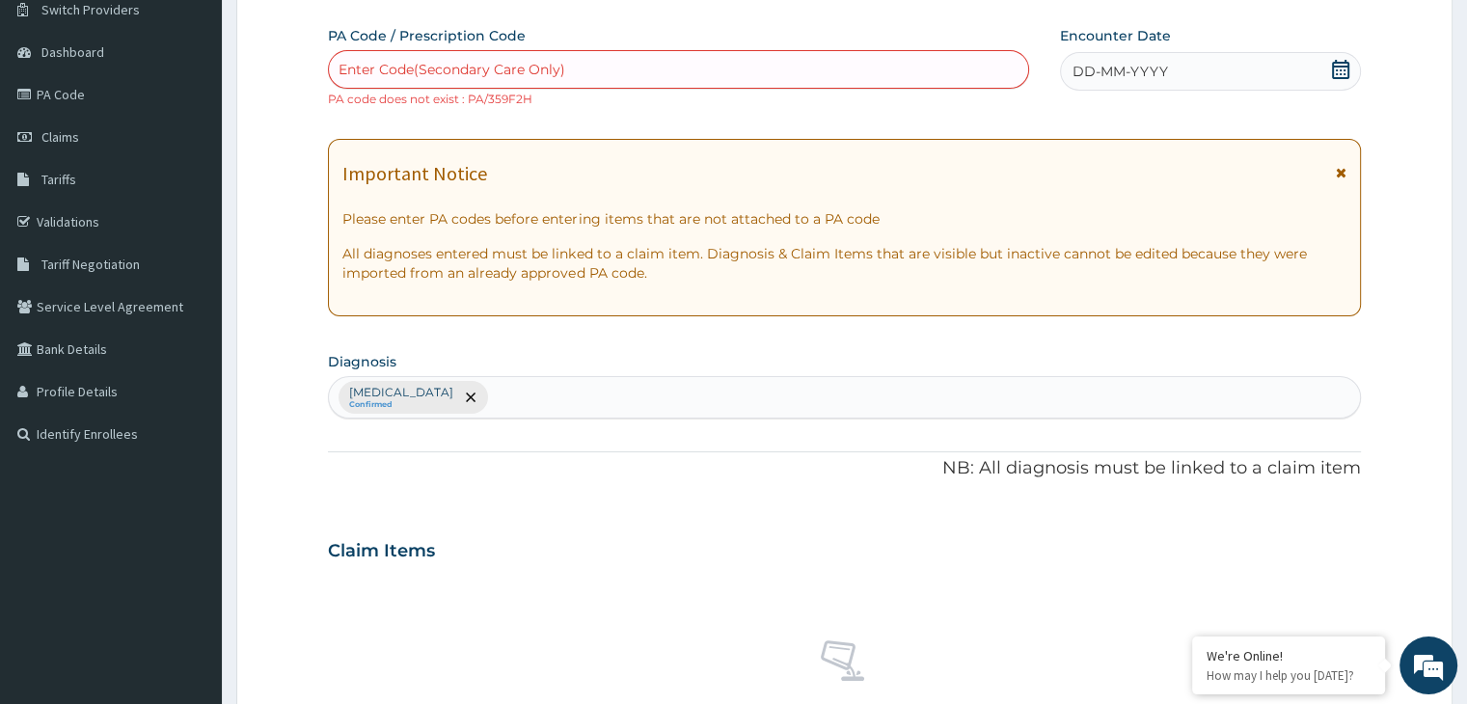
click at [516, 65] on div "Enter Code(Secondary Care Only)" at bounding box center [451, 69] width 227 height 19
click at [492, 67] on div "Enter Code(Secondary Care Only)" at bounding box center [451, 69] width 227 height 19
type input "PA/359F2A"
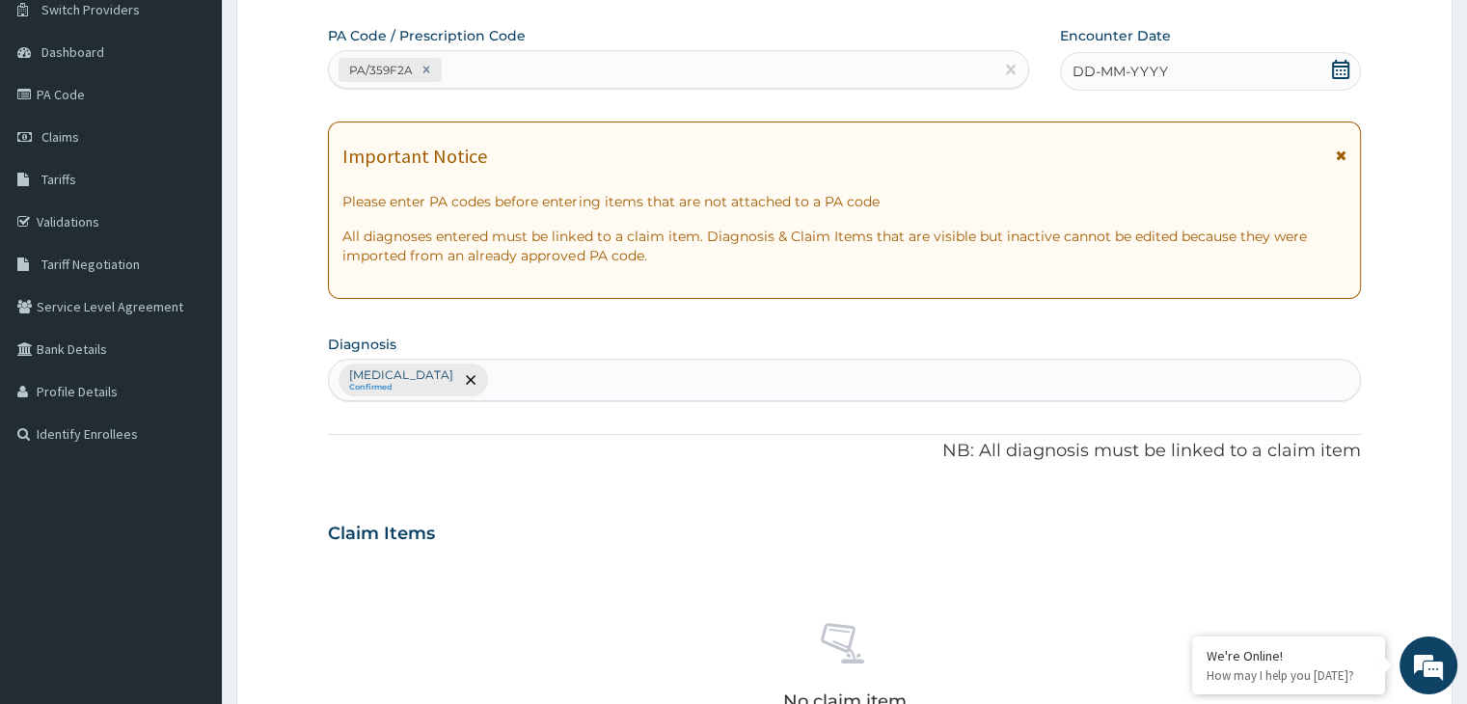
click at [1338, 67] on icon at bounding box center [1340, 69] width 19 height 19
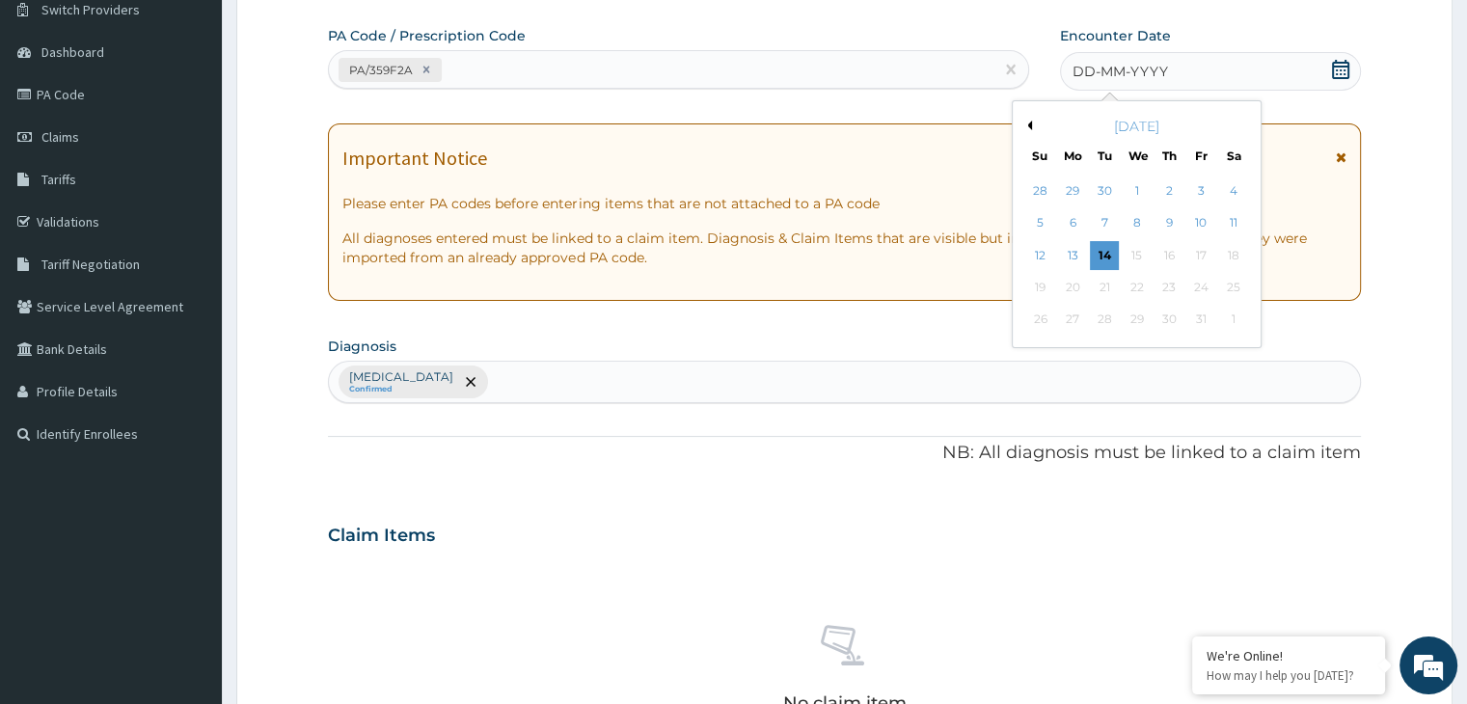
click at [1024, 124] on button "Previous Month" at bounding box center [1027, 126] width 10 height 10
click at [1226, 287] on div "27" at bounding box center [1233, 287] width 29 height 29
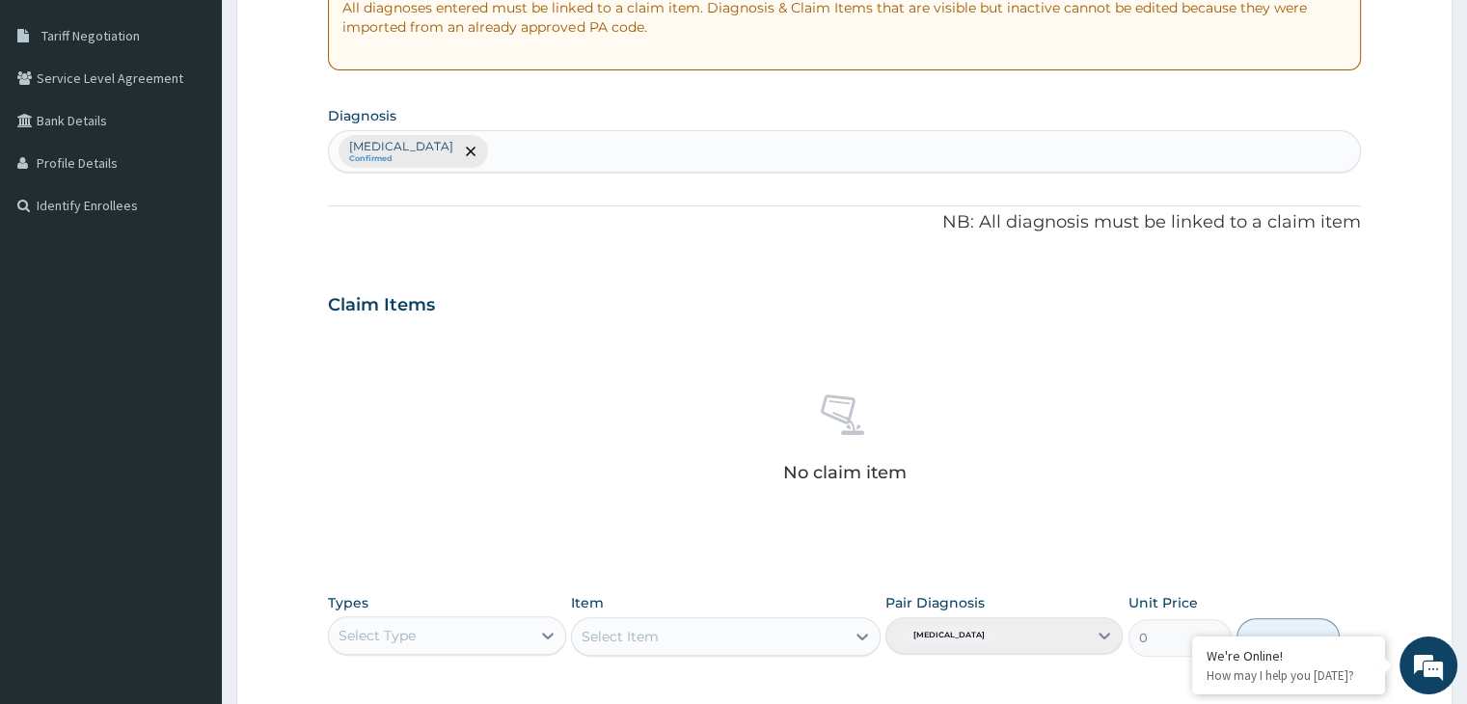
scroll to position [685, 0]
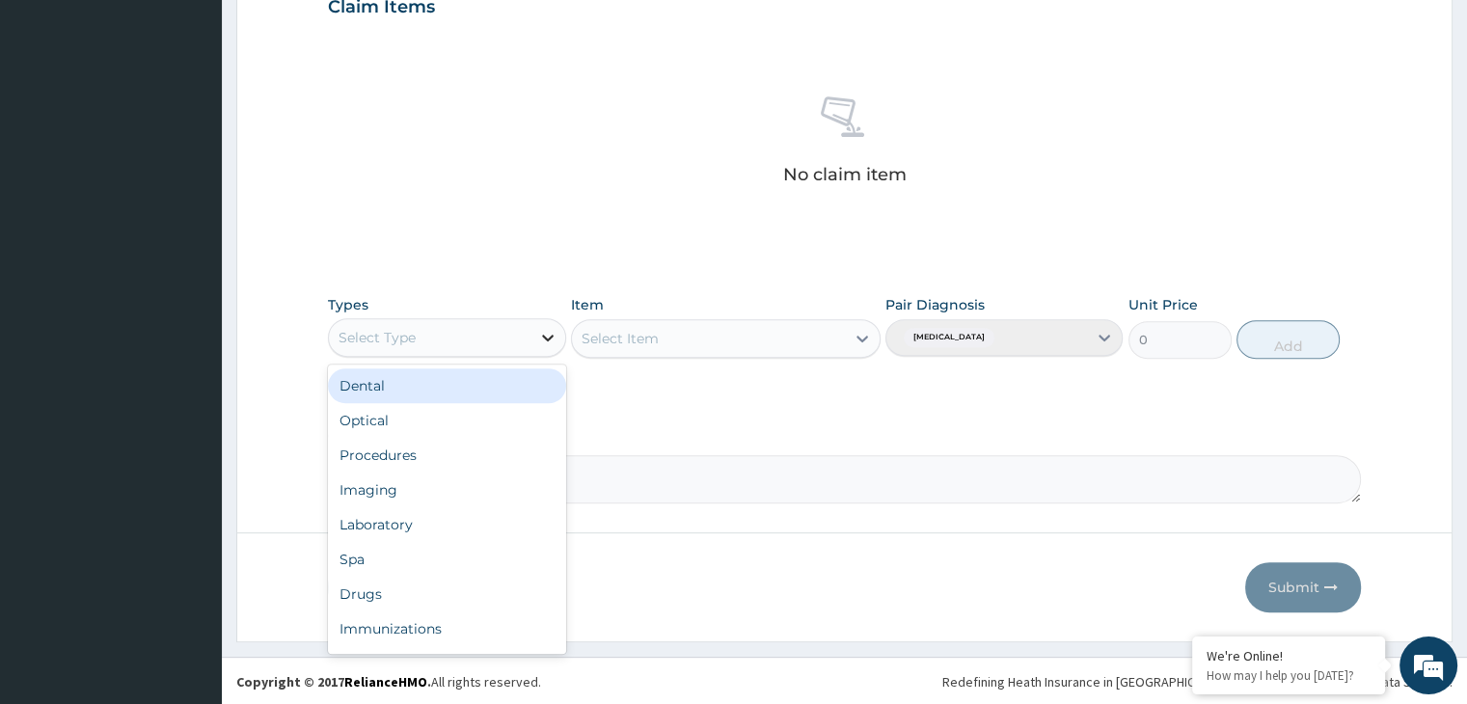
click at [558, 341] on div at bounding box center [547, 337] width 35 height 35
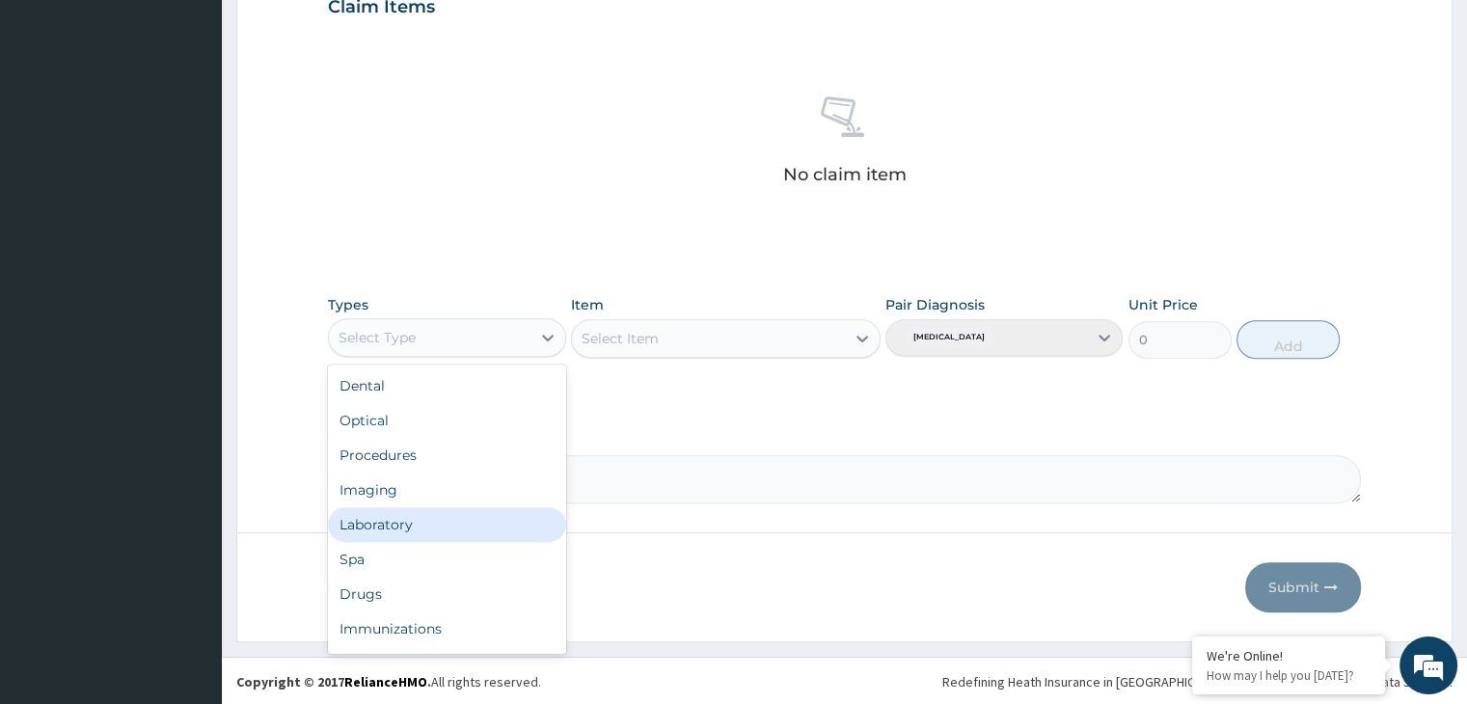
scroll to position [66, 0]
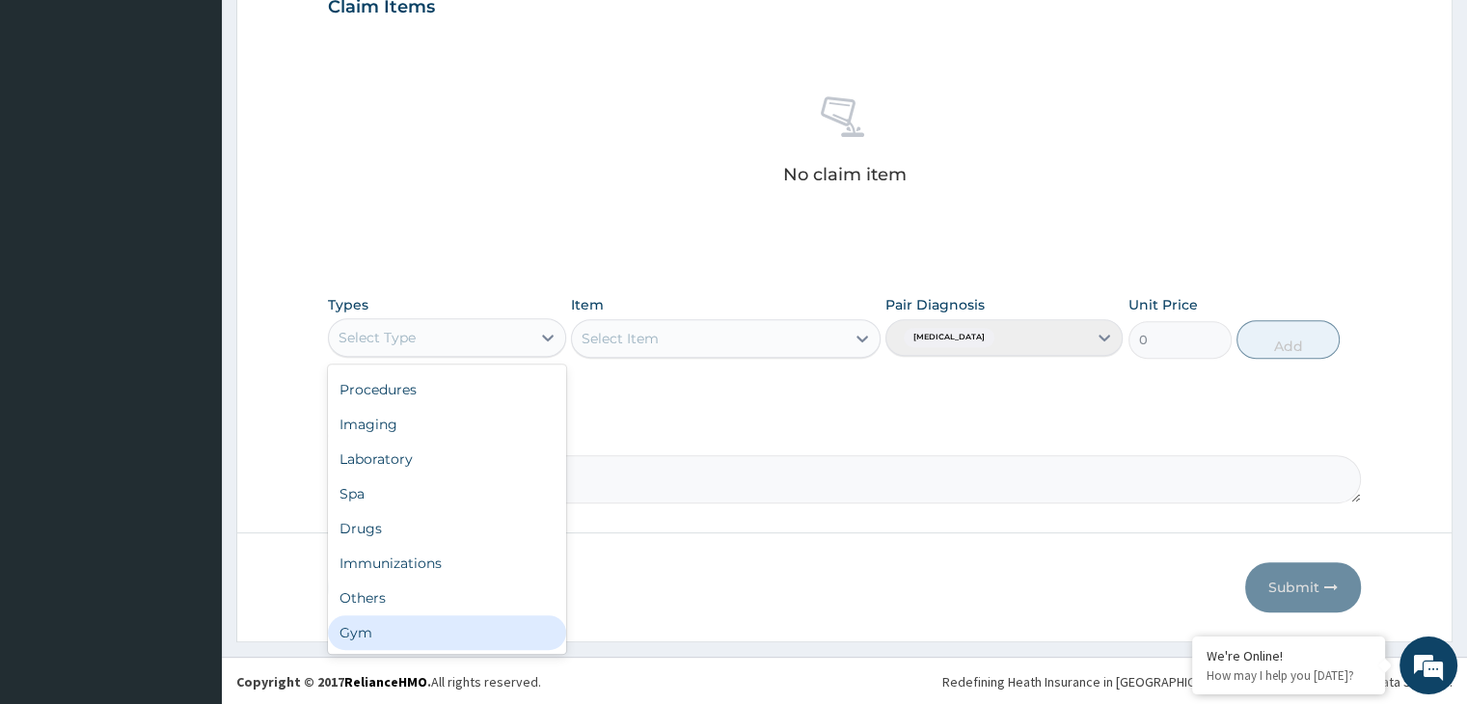
click at [437, 648] on div "Dental Optical Procedures Imaging Laboratory Spa Drugs Immunizations Others Gym" at bounding box center [446, 508] width 237 height 289
click at [405, 646] on div "Gym" at bounding box center [446, 632] width 237 height 35
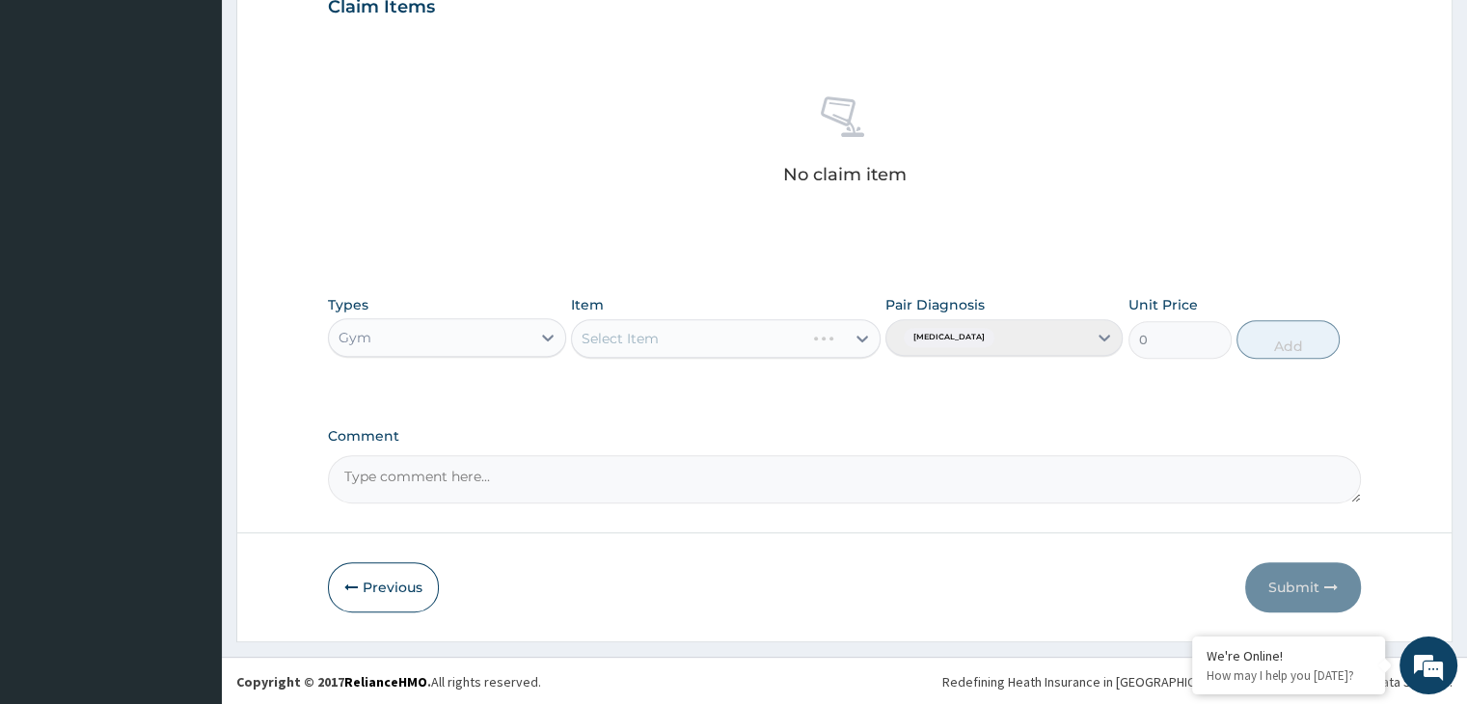
click at [863, 336] on div "Select Item" at bounding box center [726, 338] width 310 height 39
click at [861, 336] on div "Select Item" at bounding box center [726, 338] width 310 height 39
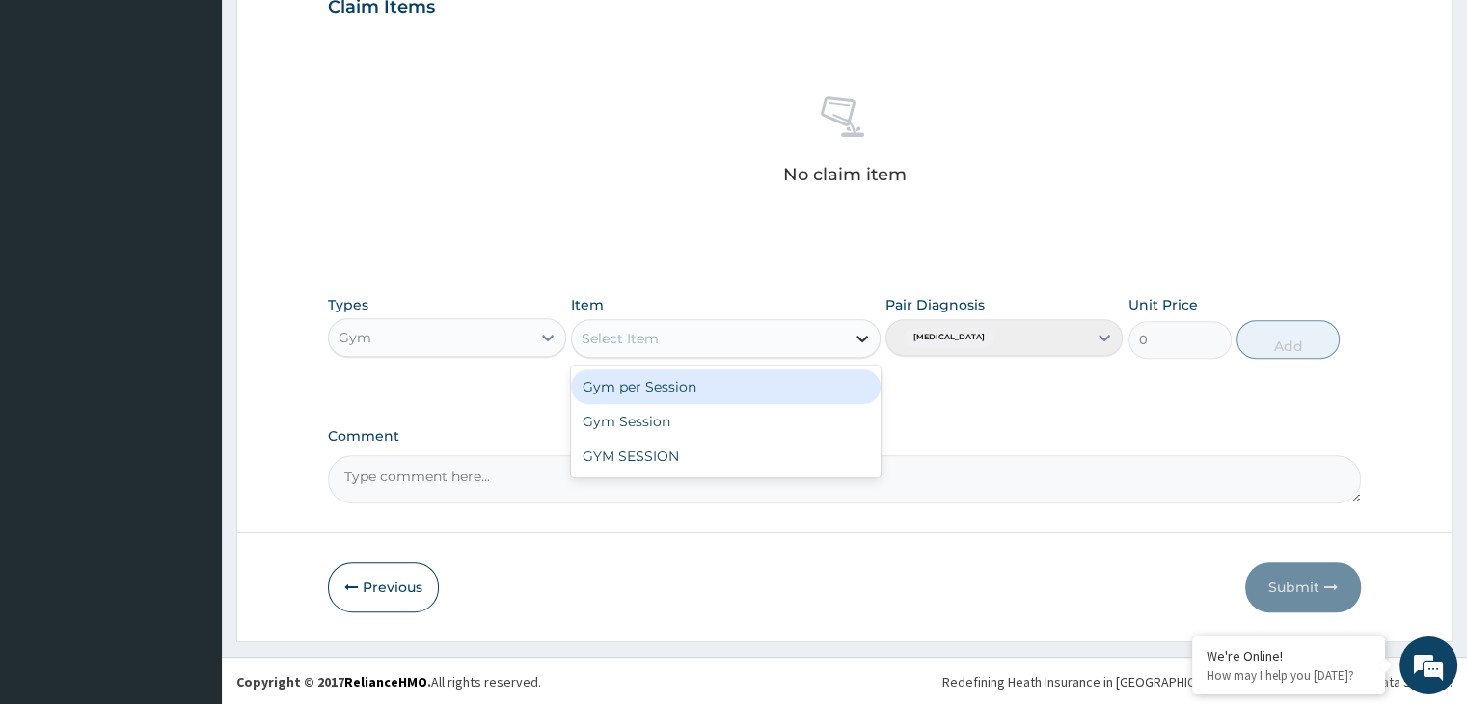
click at [853, 322] on div at bounding box center [862, 338] width 35 height 35
click at [801, 383] on div "Gym per Session" at bounding box center [726, 386] width 310 height 35
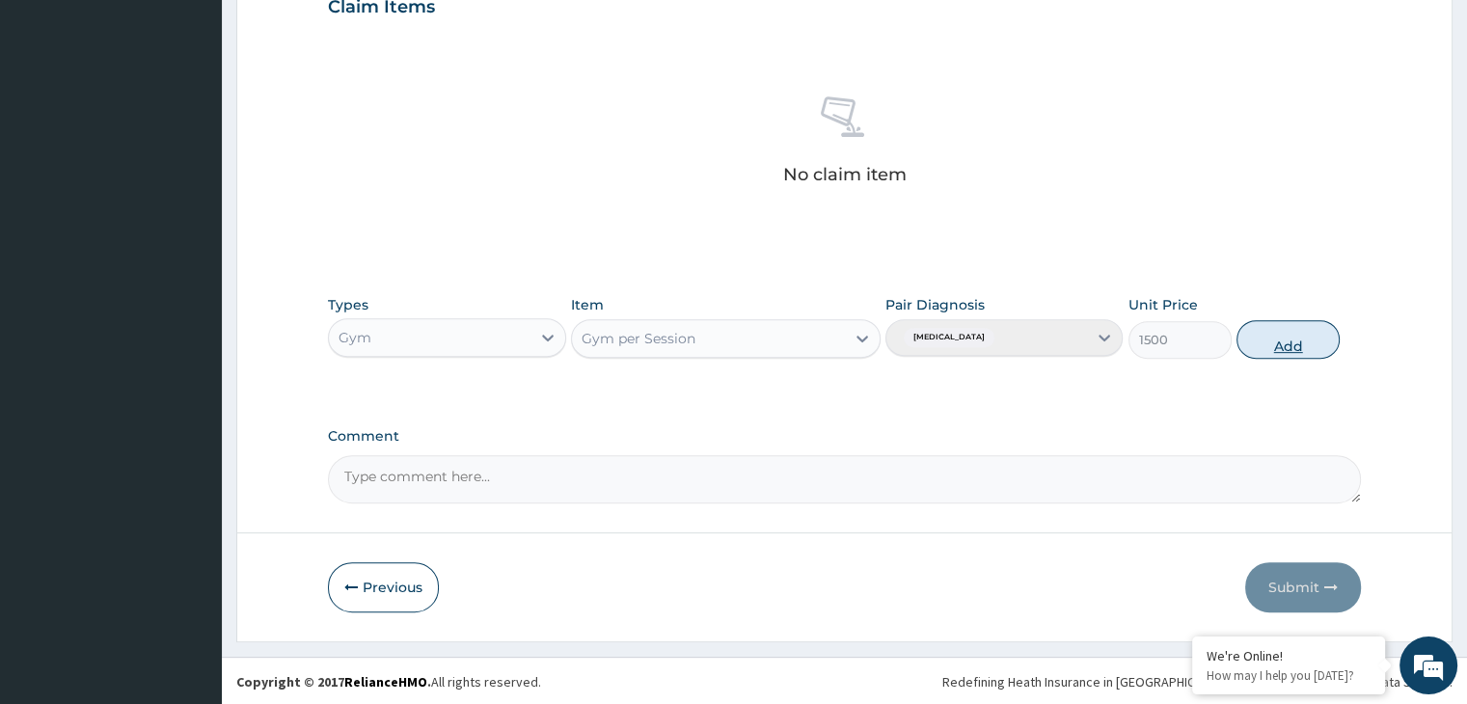
click at [1280, 337] on button "Add" at bounding box center [1287, 339] width 103 height 39
type input "0"
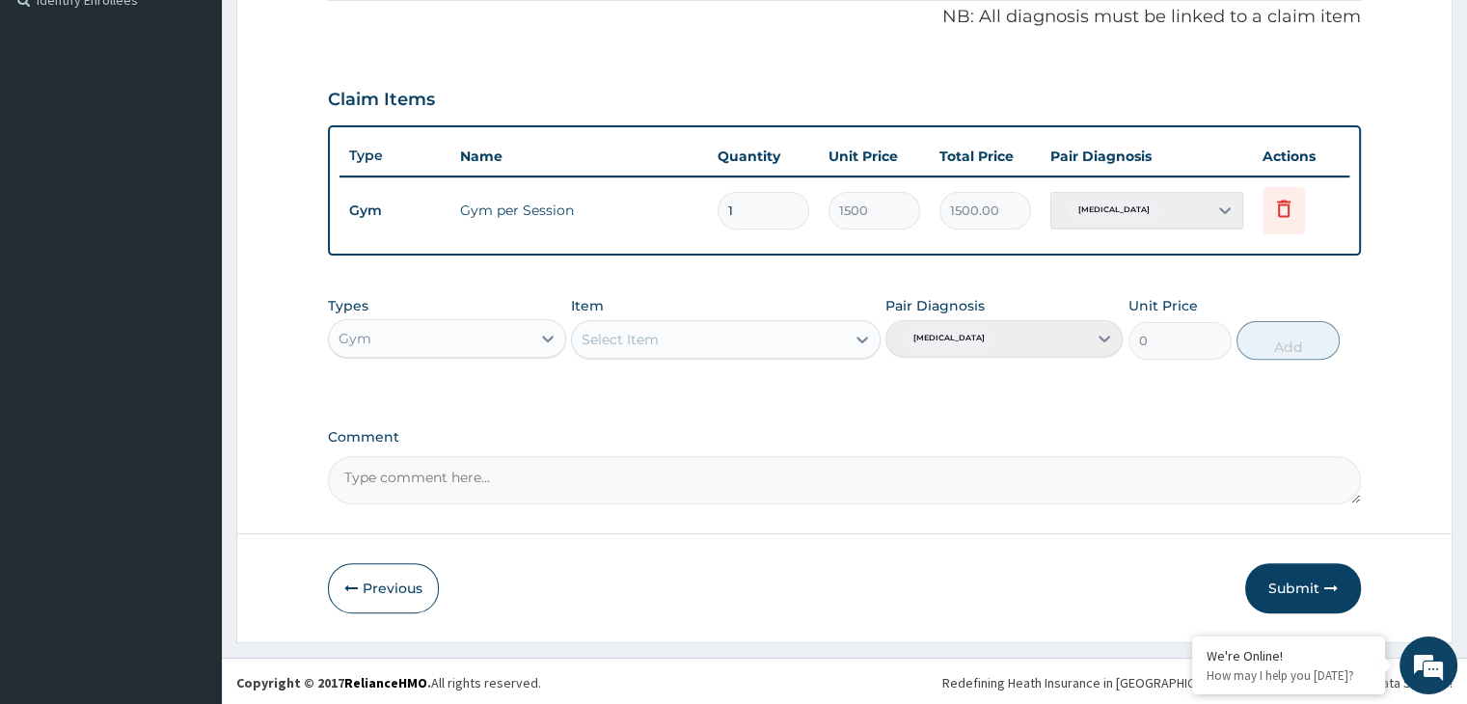
click at [1307, 579] on button "Submit" at bounding box center [1303, 588] width 116 height 50
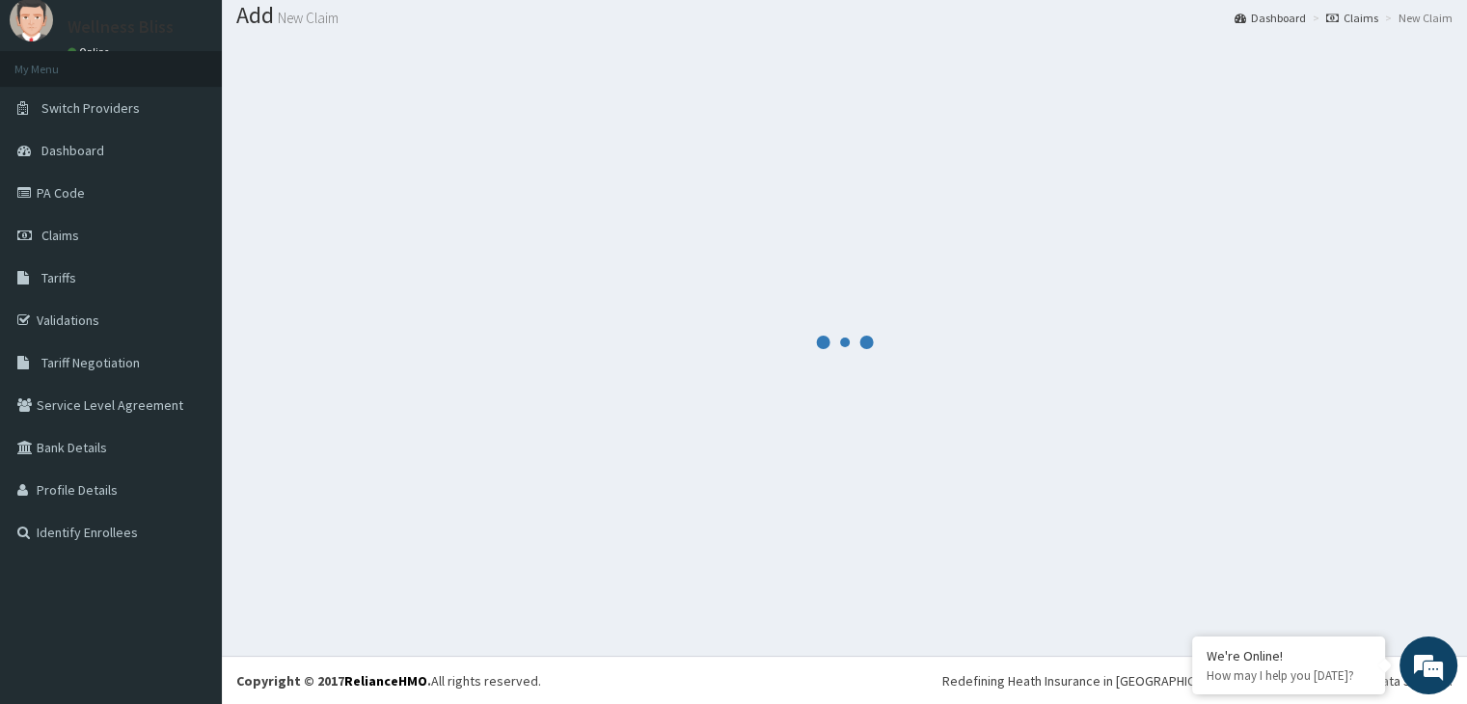
scroll to position [592, 0]
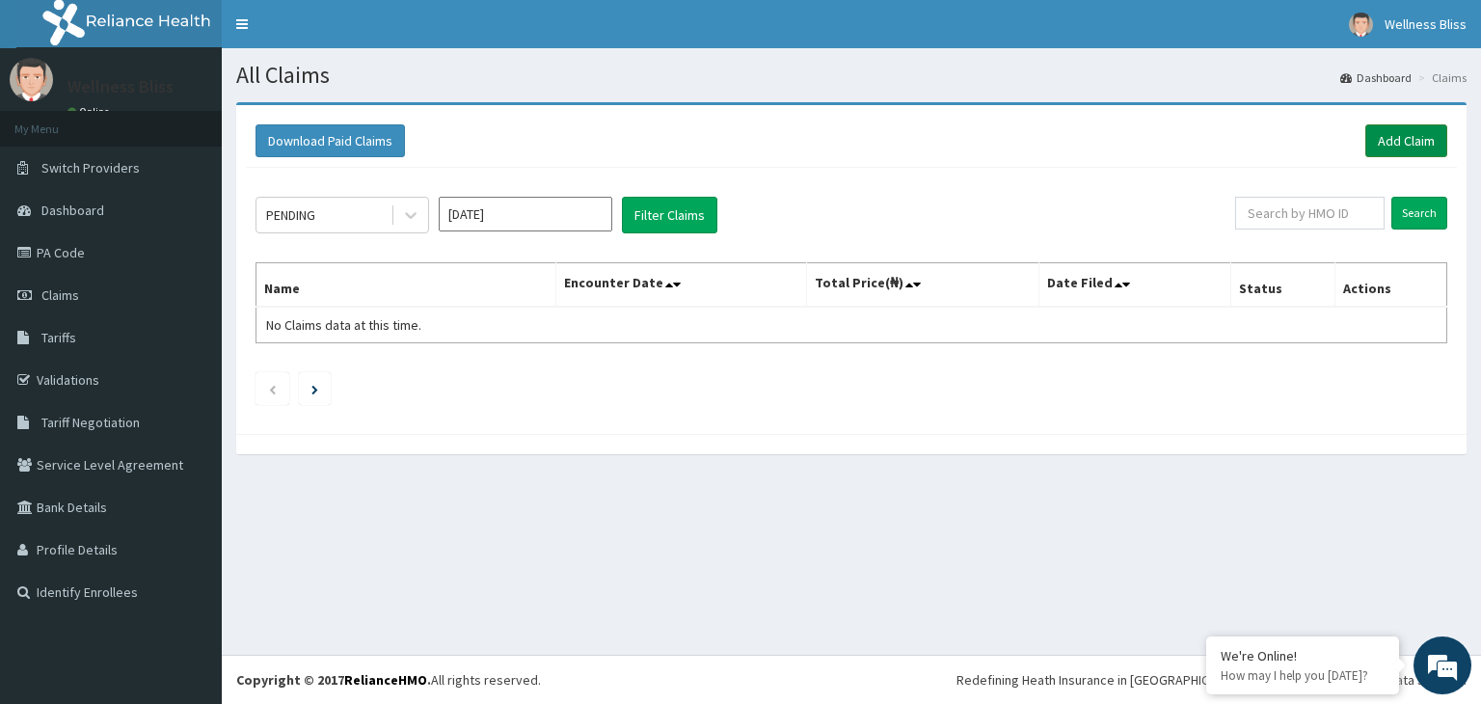
click at [1401, 142] on link "Add Claim" at bounding box center [1406, 140] width 82 height 33
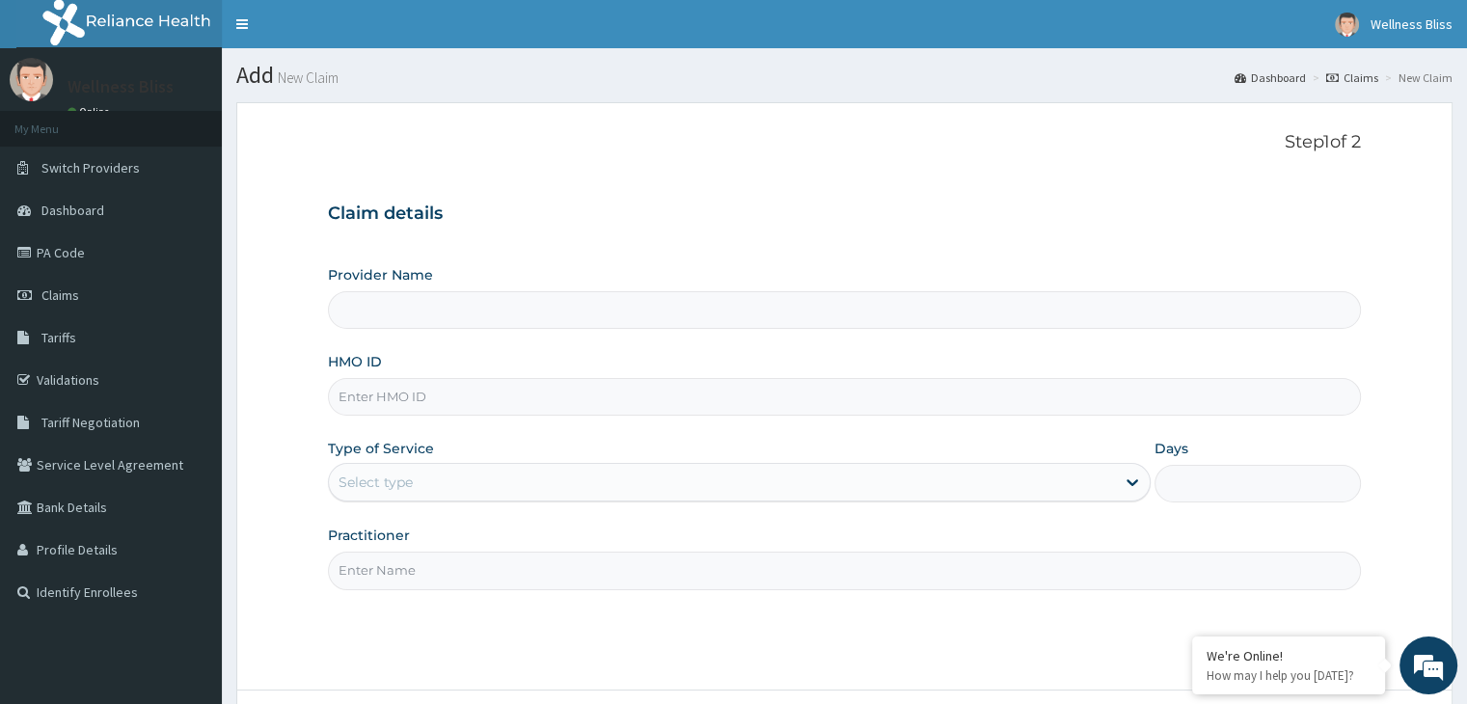
type input "WELLNESS BLISS GYM"
type input "1"
click at [370, 386] on input "HMO ID" at bounding box center [844, 397] width 1032 height 38
type input "ENP/11539/A"
click at [400, 573] on input "Practitioner" at bounding box center [844, 571] width 1032 height 38
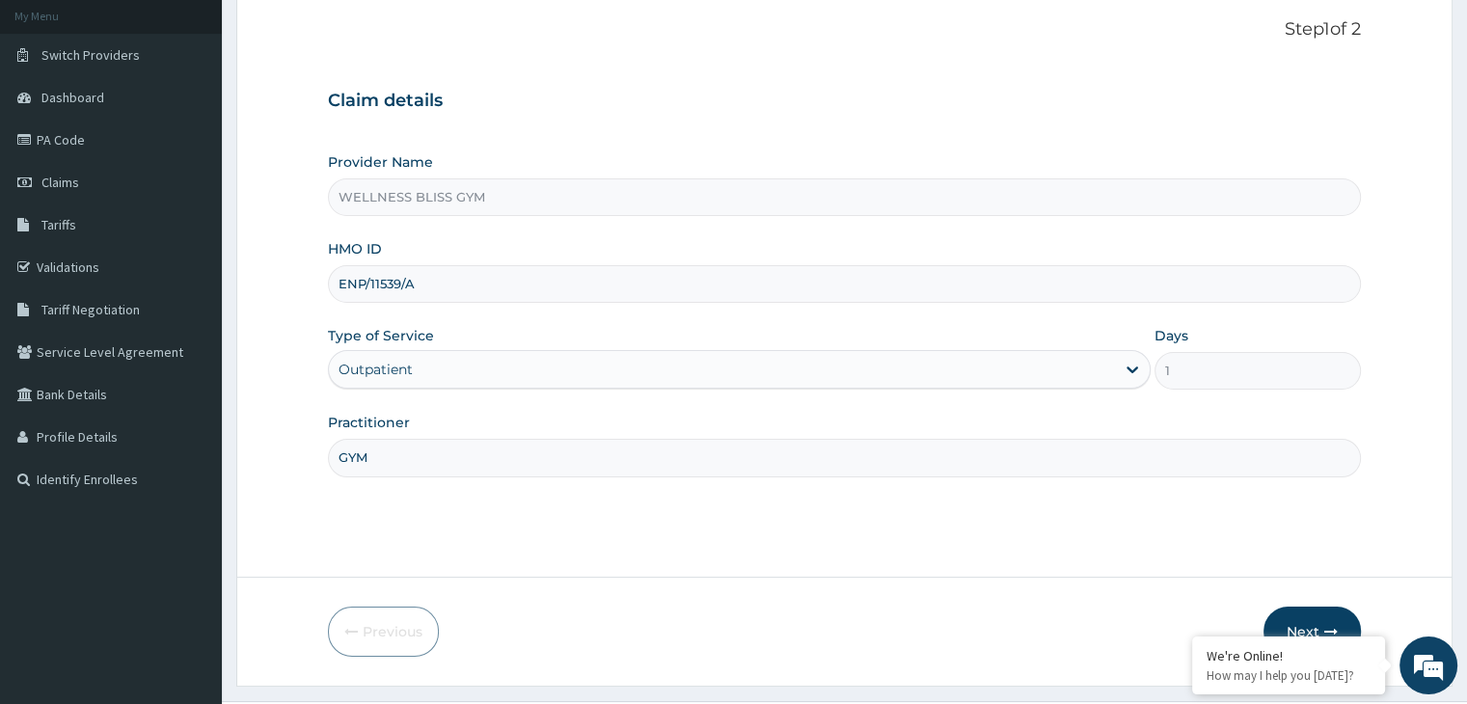
scroll to position [158, 0]
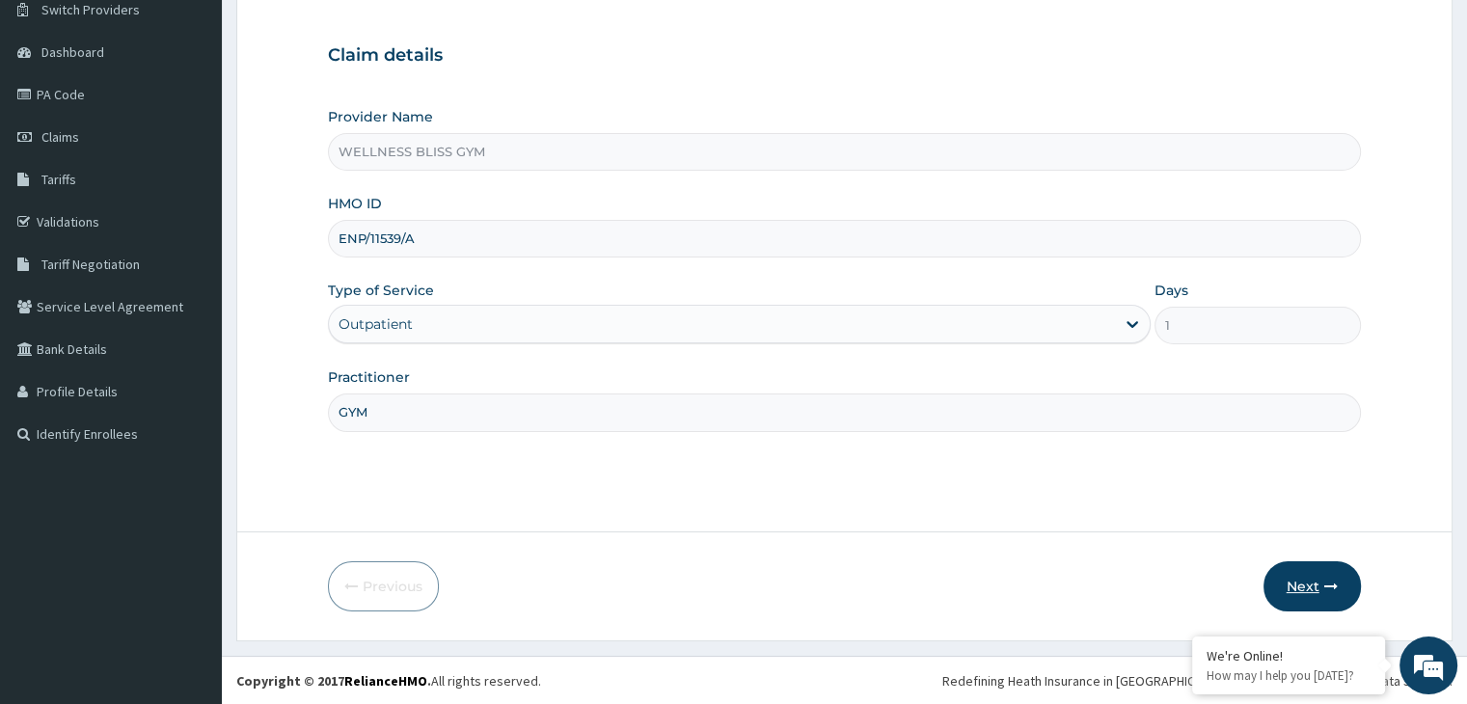
type input "GYM"
click at [1304, 561] on button "Next" at bounding box center [1311, 586] width 97 height 50
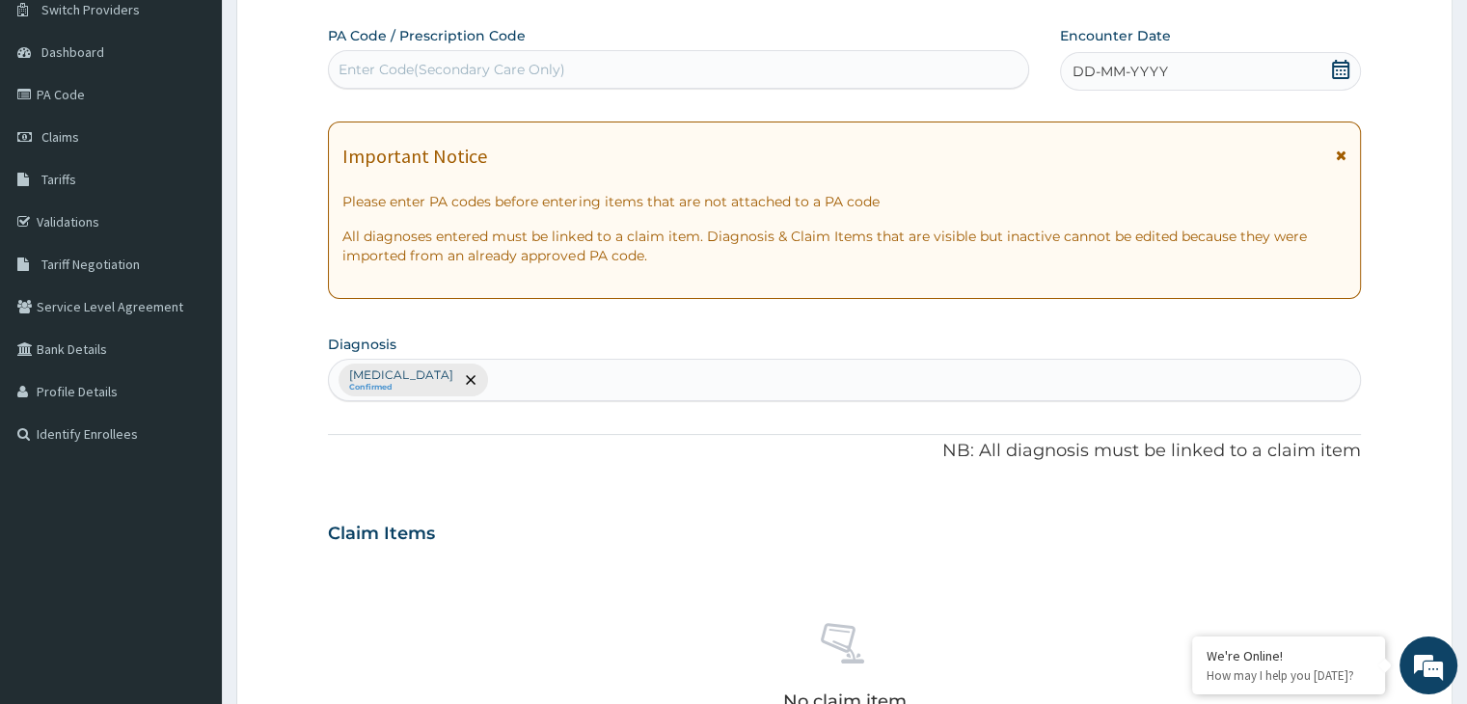
click at [661, 74] on div "Enter Code(Secondary Care Only)" at bounding box center [678, 69] width 699 height 31
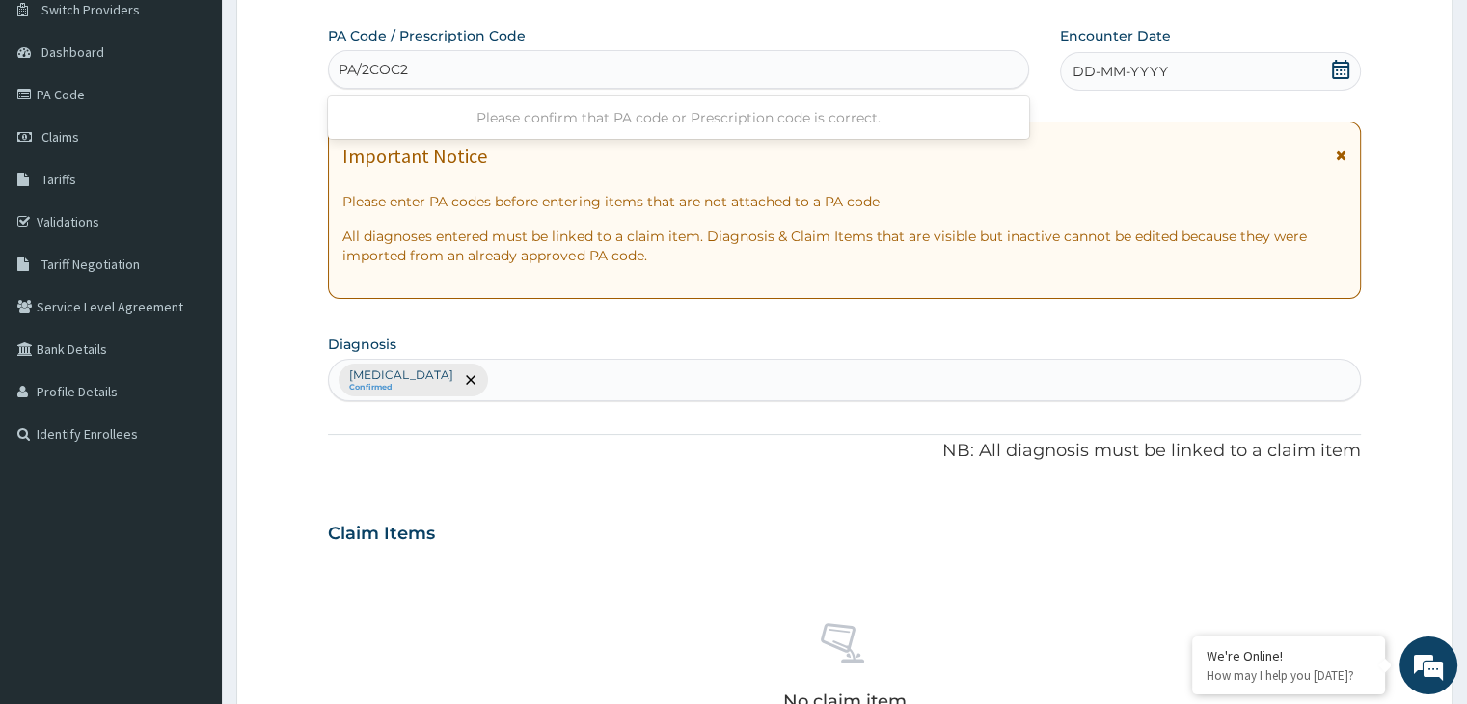
type input "PA/2COC2C"
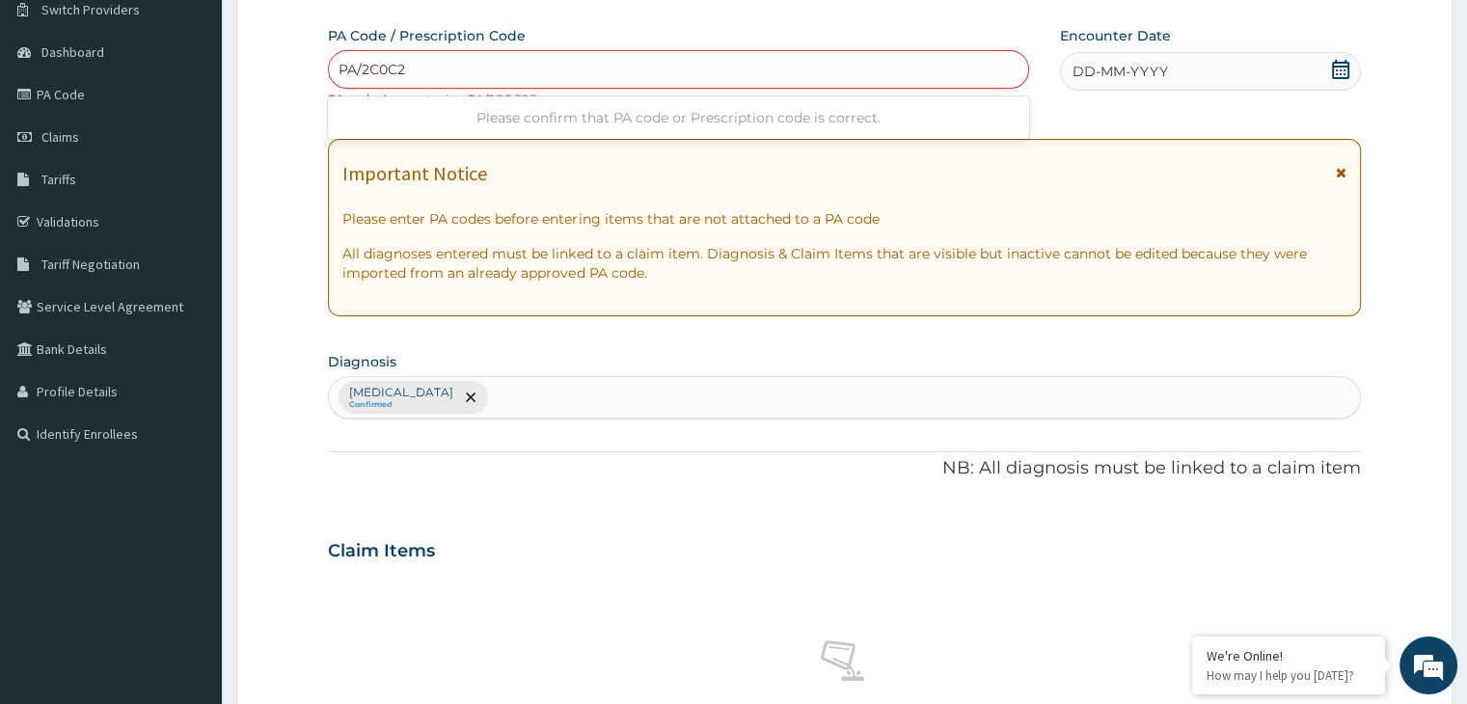
type input "PA/2C0C2C"
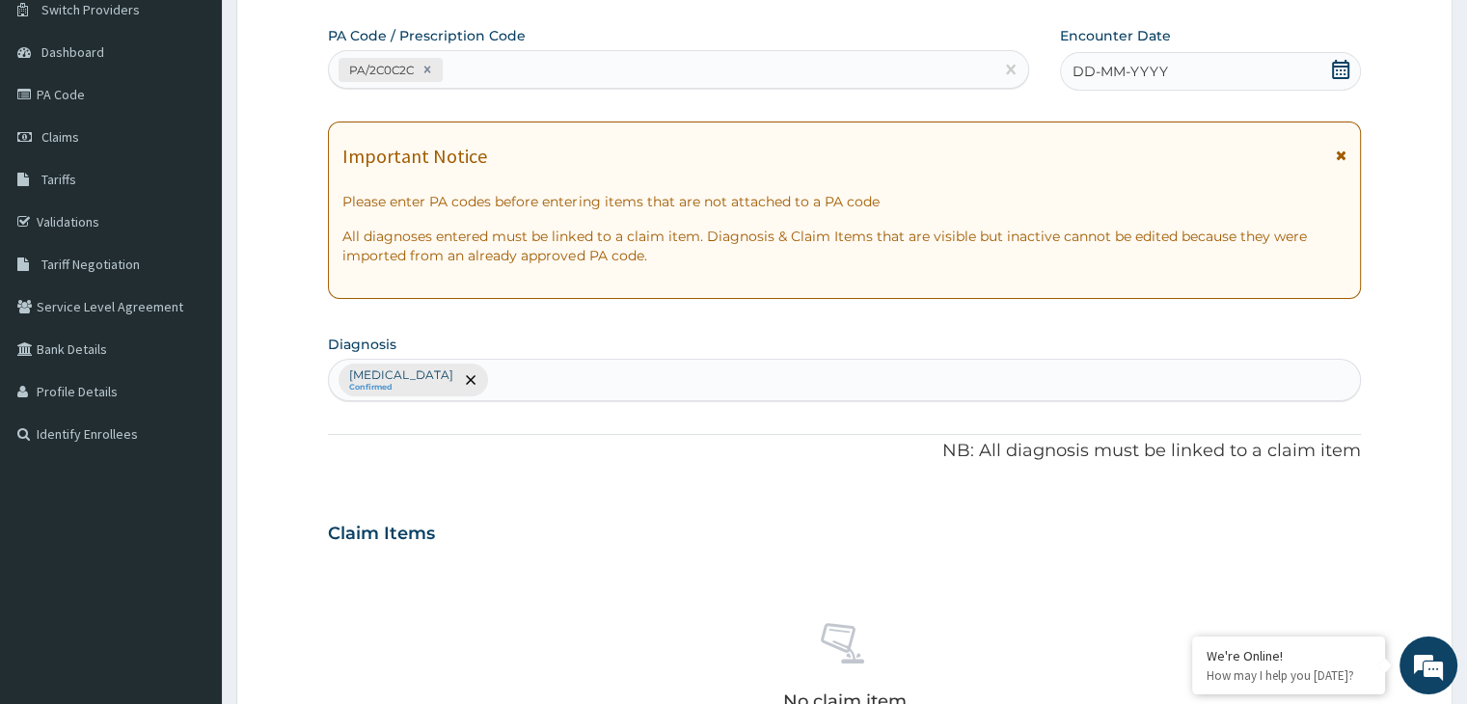
click at [1342, 74] on icon at bounding box center [1340, 69] width 19 height 19
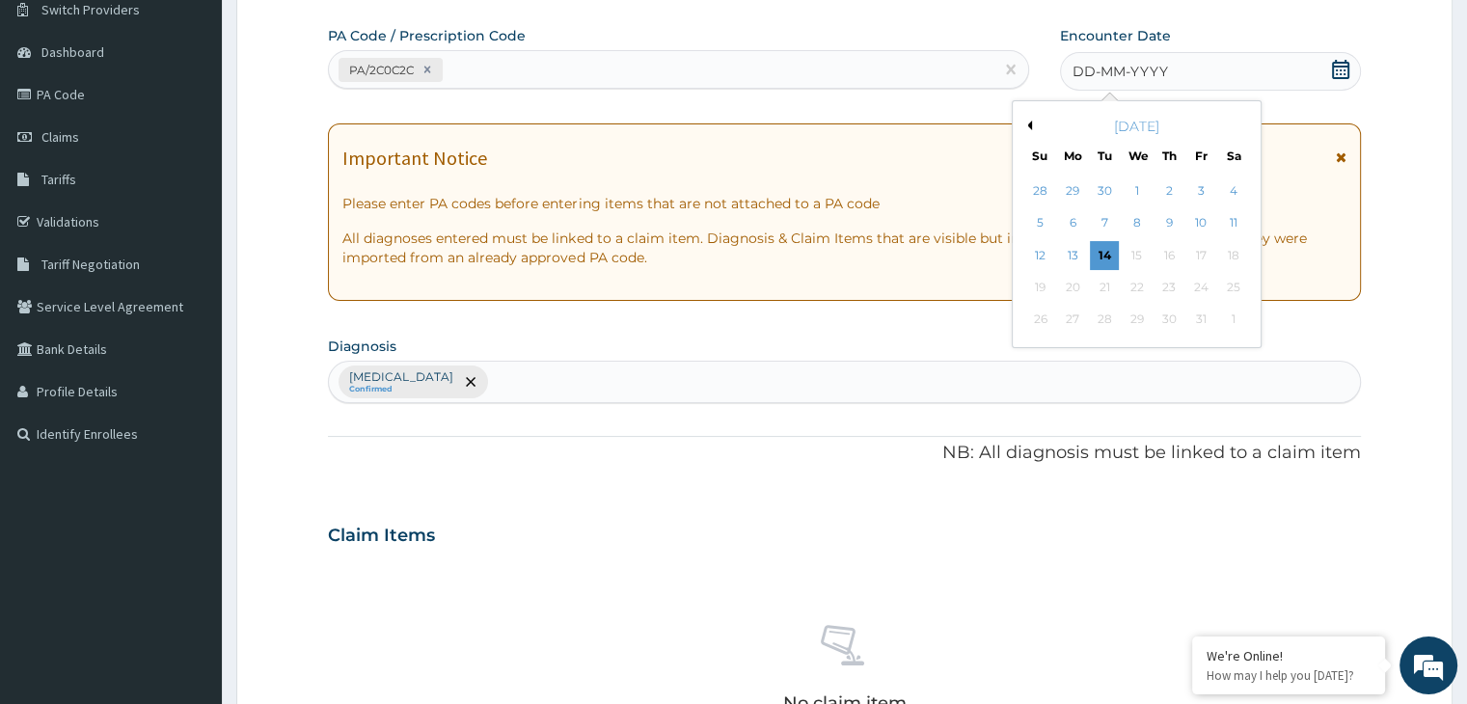
click at [1034, 121] on div "October 2025" at bounding box center [1136, 126] width 232 height 19
click at [1024, 121] on button "Previous Month" at bounding box center [1027, 126] width 10 height 10
click at [1230, 284] on div "27" at bounding box center [1233, 287] width 29 height 29
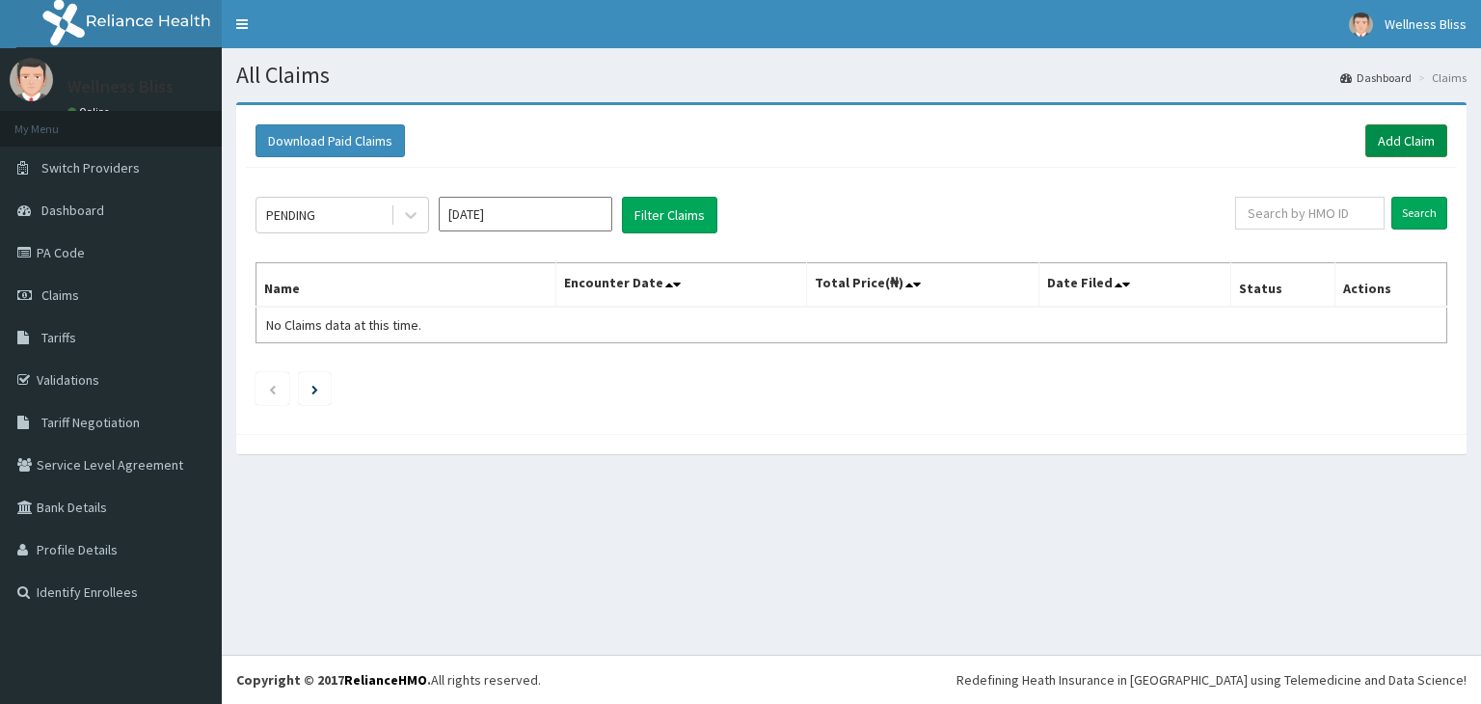
click at [1396, 146] on link "Add Claim" at bounding box center [1406, 140] width 82 height 33
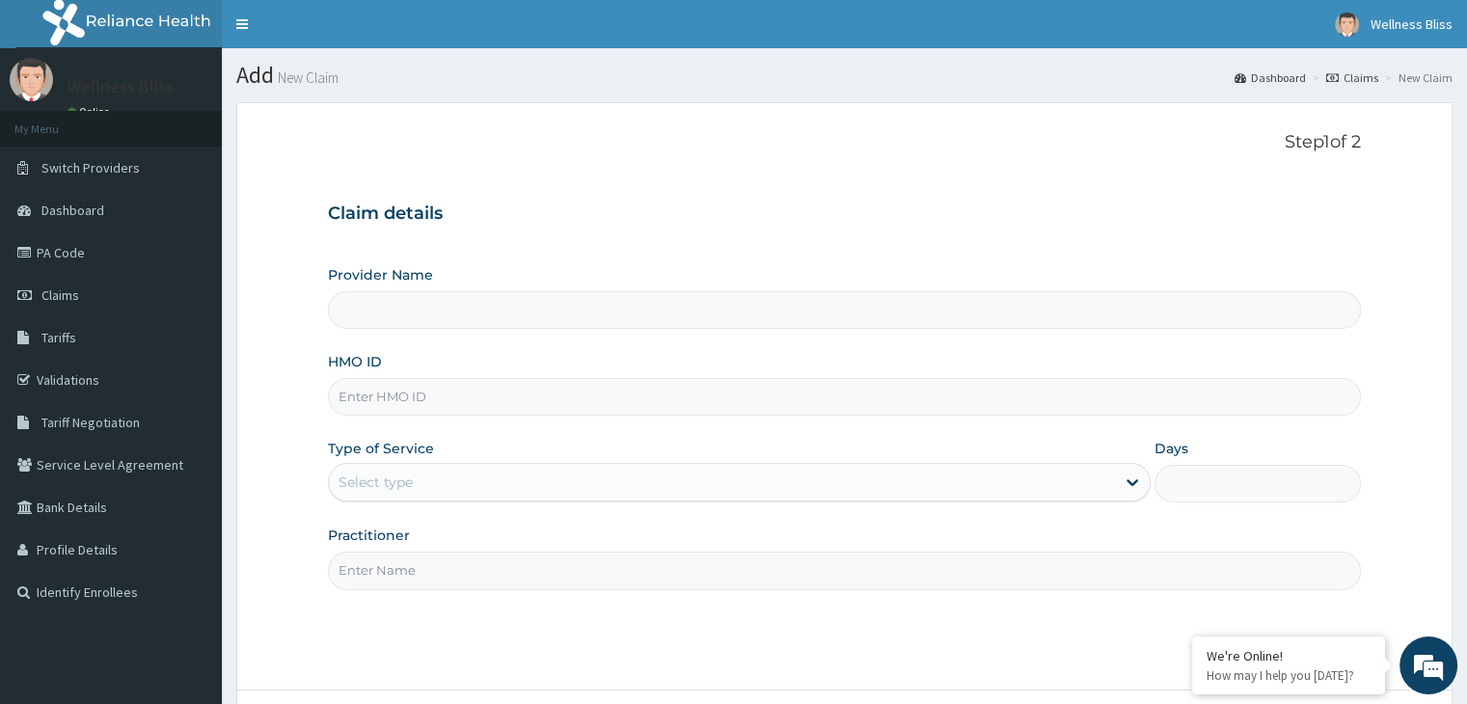
type input "WELLNESS BLISS GYM"
type input "1"
click at [456, 394] on input "HMO ID" at bounding box center [844, 397] width 1032 height 38
type input "OAK/10017/A"
click at [434, 579] on input "Practitioner" at bounding box center [844, 571] width 1032 height 38
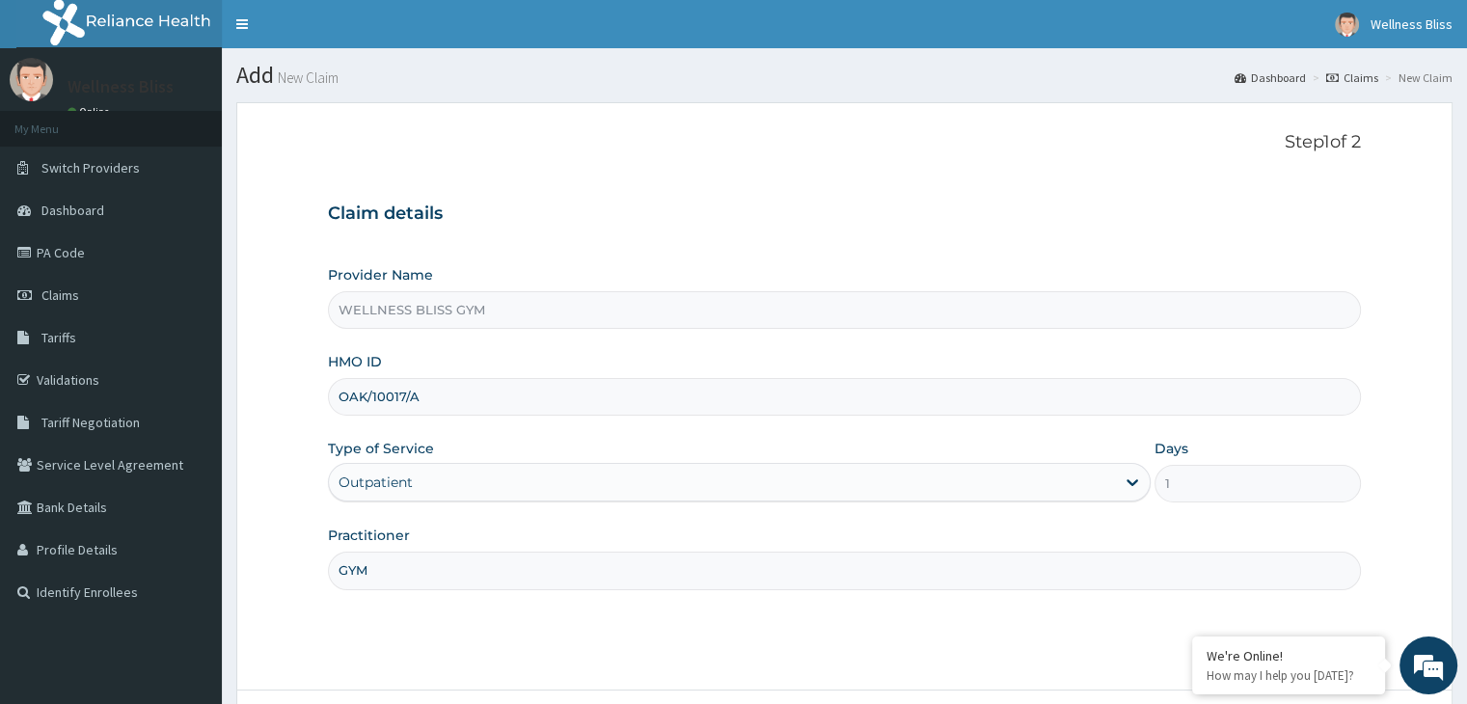
scroll to position [158, 0]
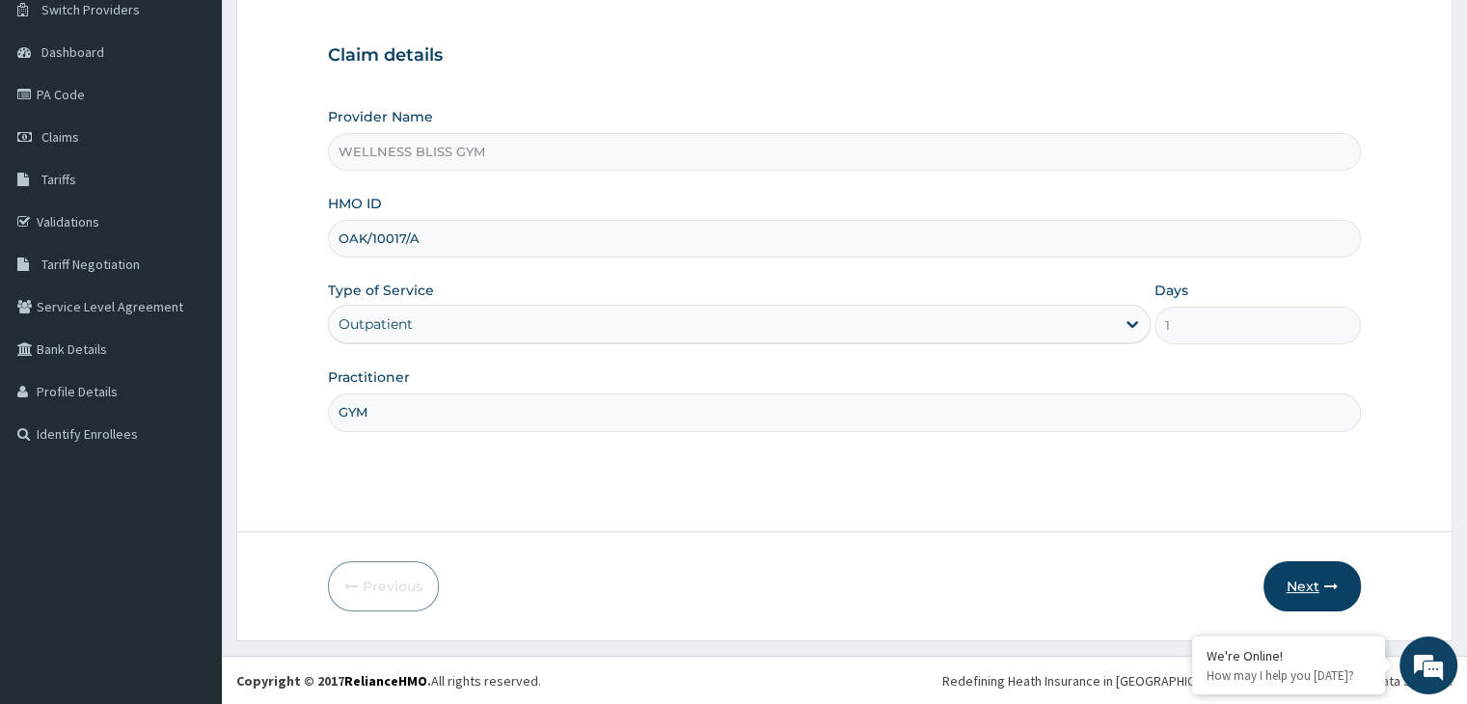
type input "GYM"
click at [1342, 583] on button "Next" at bounding box center [1311, 586] width 97 height 50
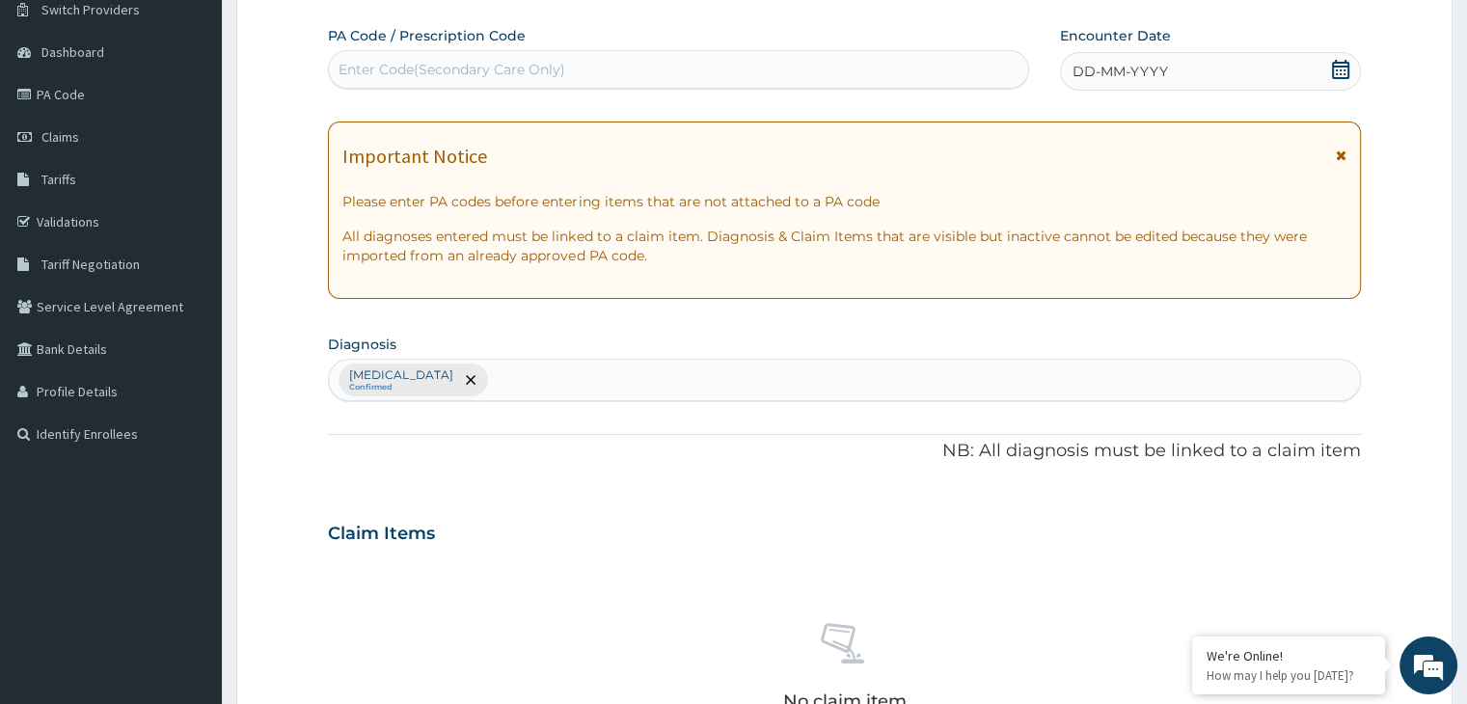
click at [716, 67] on div "Enter Code(Secondary Care Only)" at bounding box center [678, 69] width 699 height 31
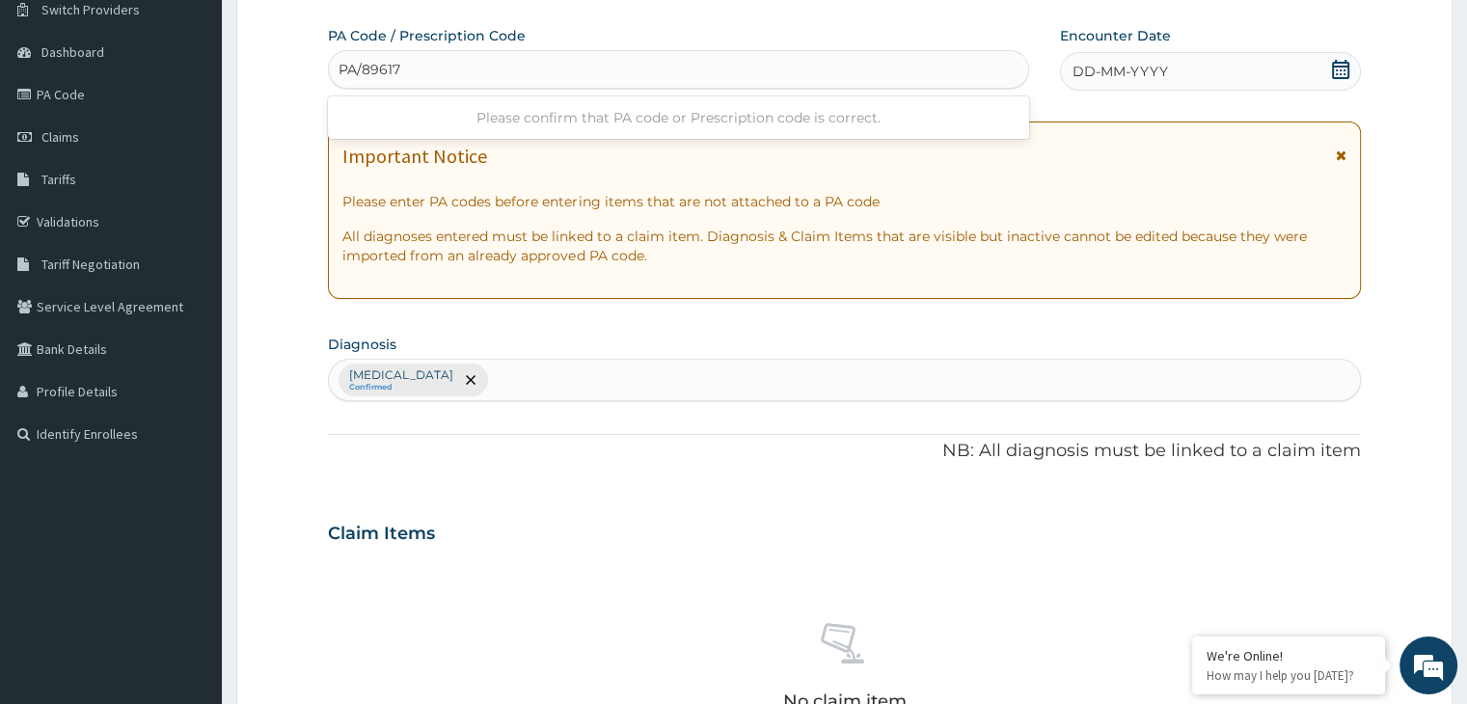
type input "PA/896171"
click at [1334, 64] on icon at bounding box center [1340, 69] width 19 height 19
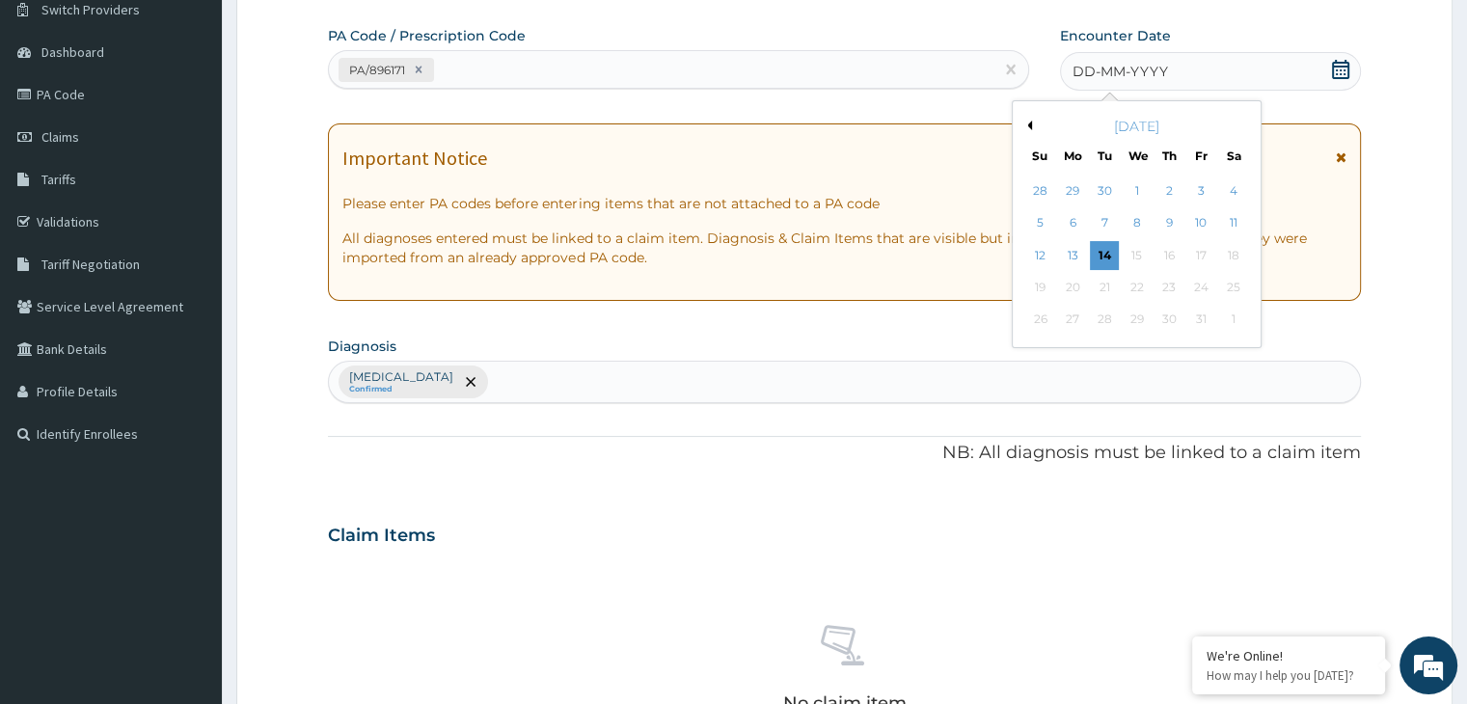
click at [1028, 124] on button "Previous Month" at bounding box center [1027, 126] width 10 height 10
click at [1233, 281] on div "27" at bounding box center [1233, 287] width 29 height 29
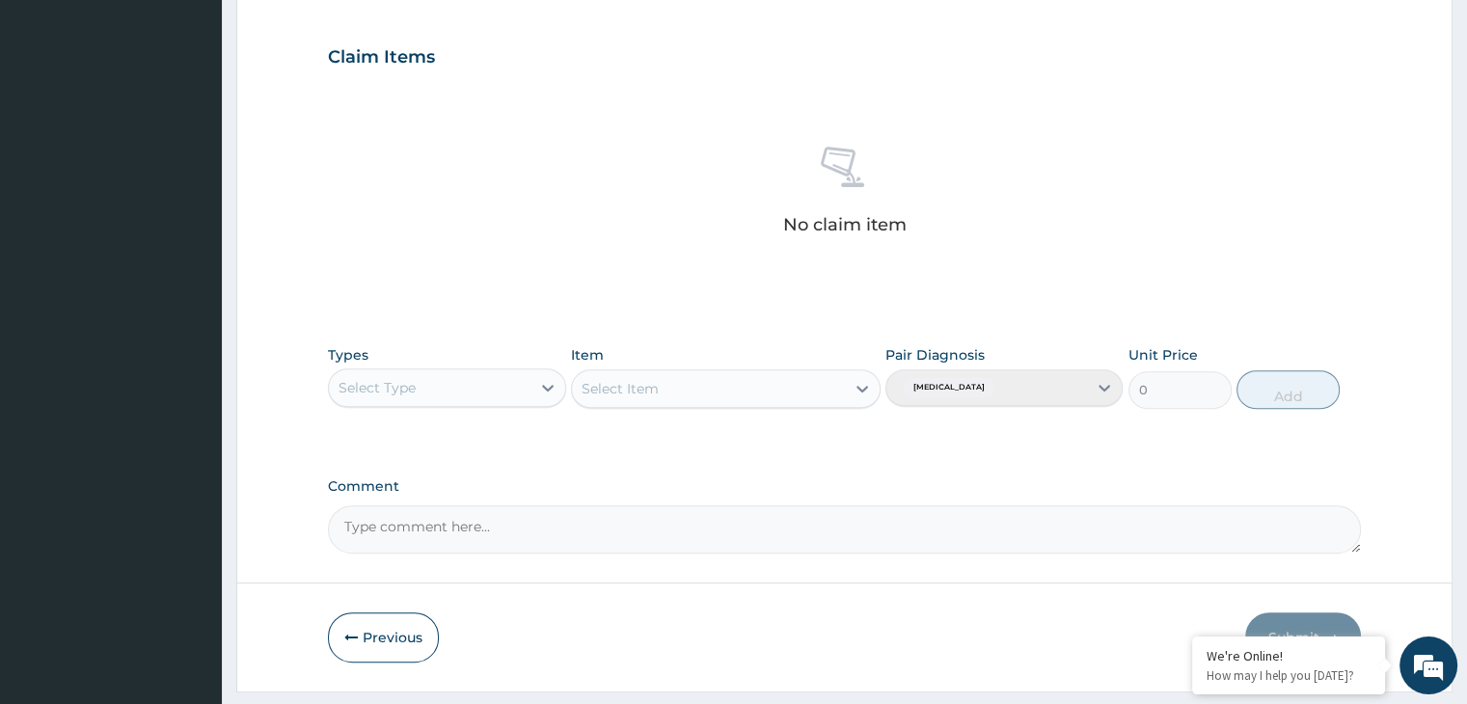
scroll to position [685, 0]
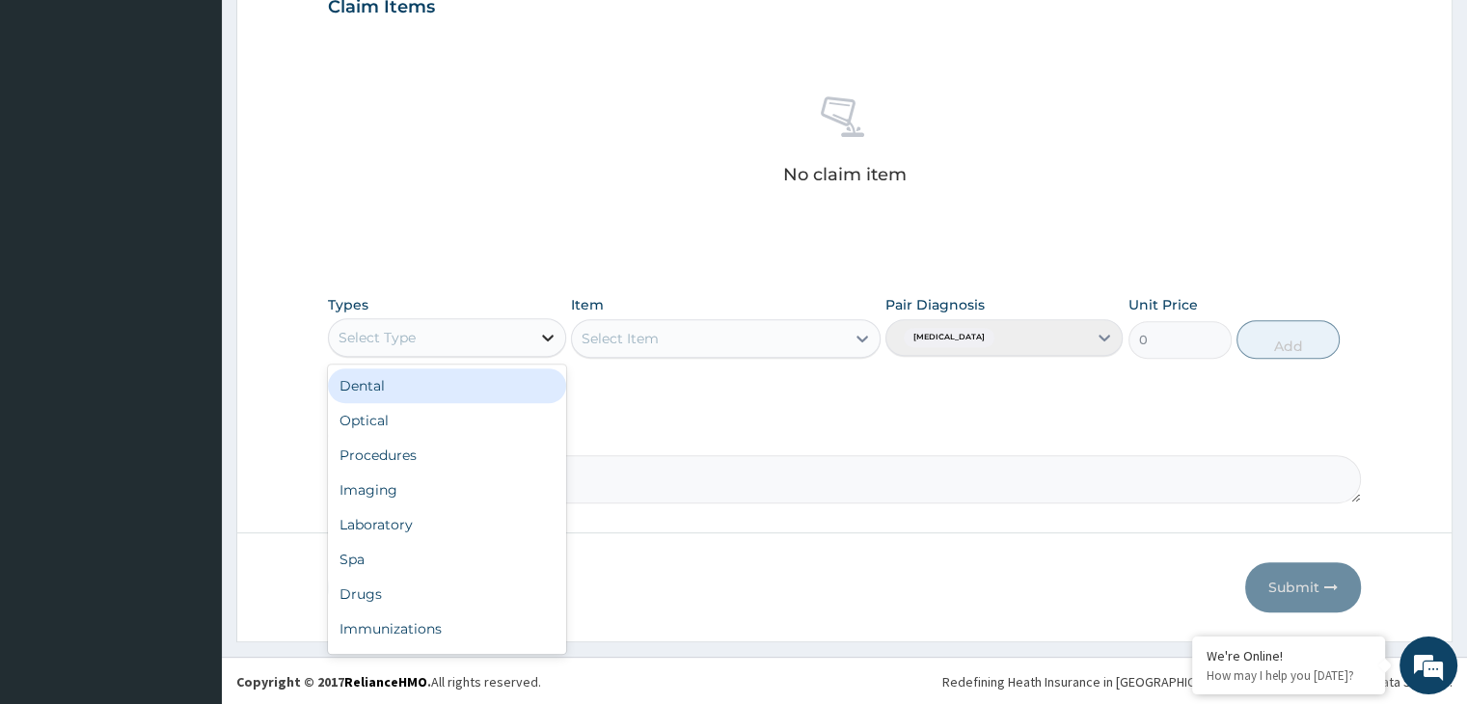
click at [543, 338] on icon at bounding box center [547, 337] width 19 height 19
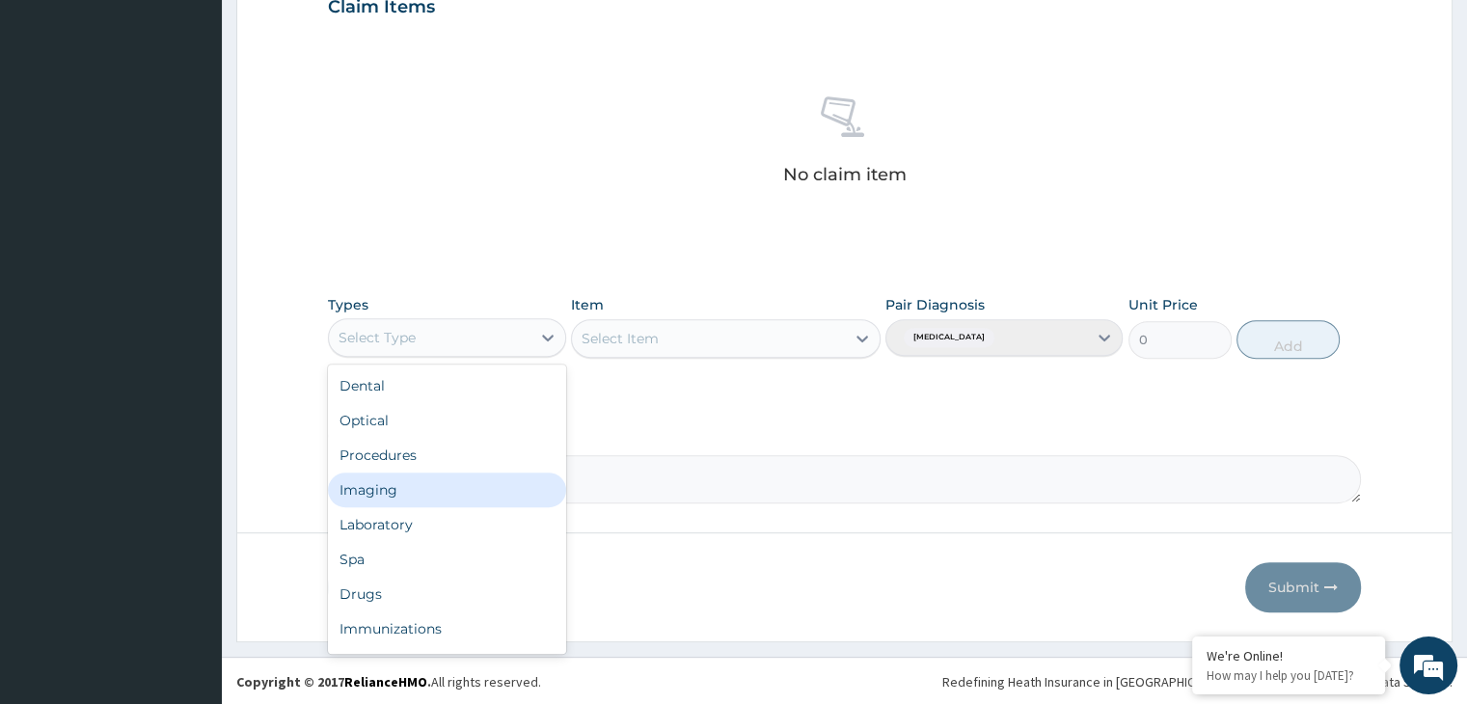
scroll to position [66, 0]
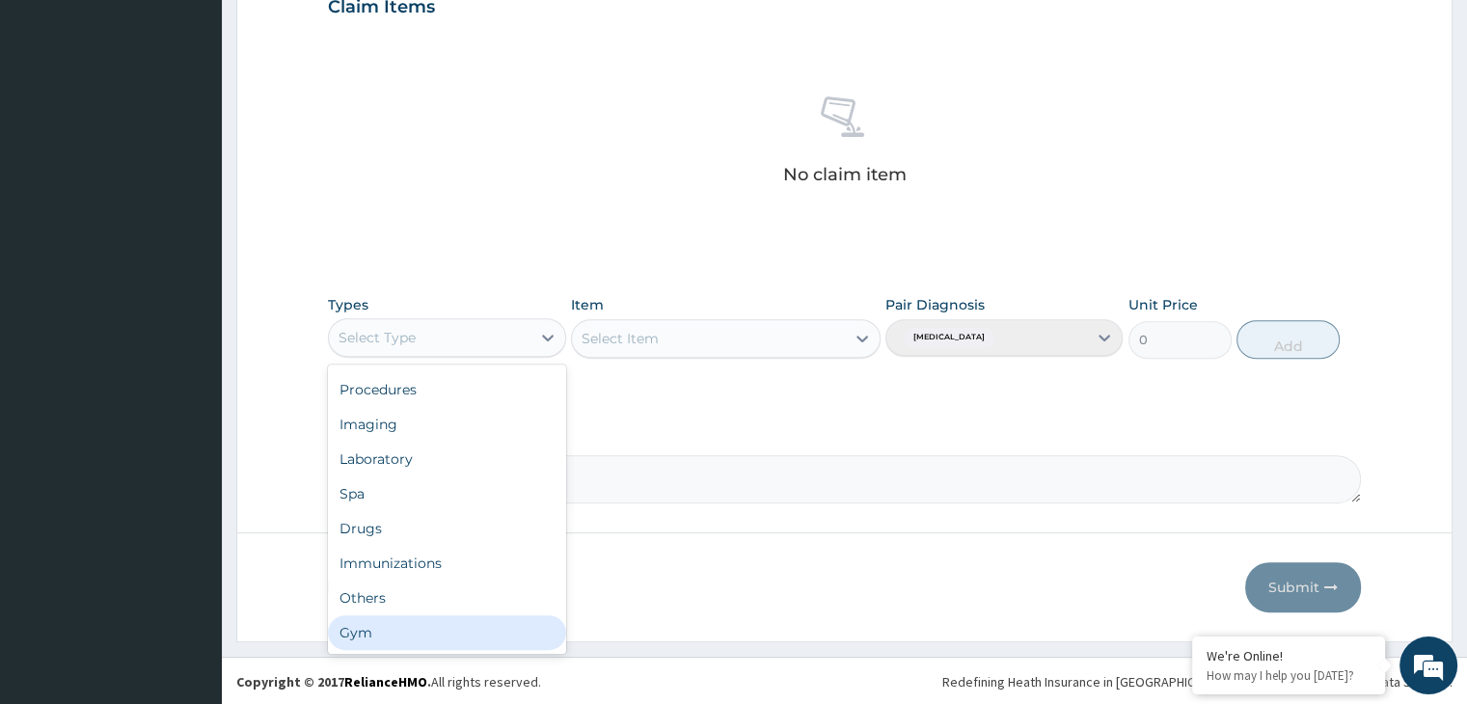
click at [518, 635] on div "Gym" at bounding box center [446, 632] width 237 height 35
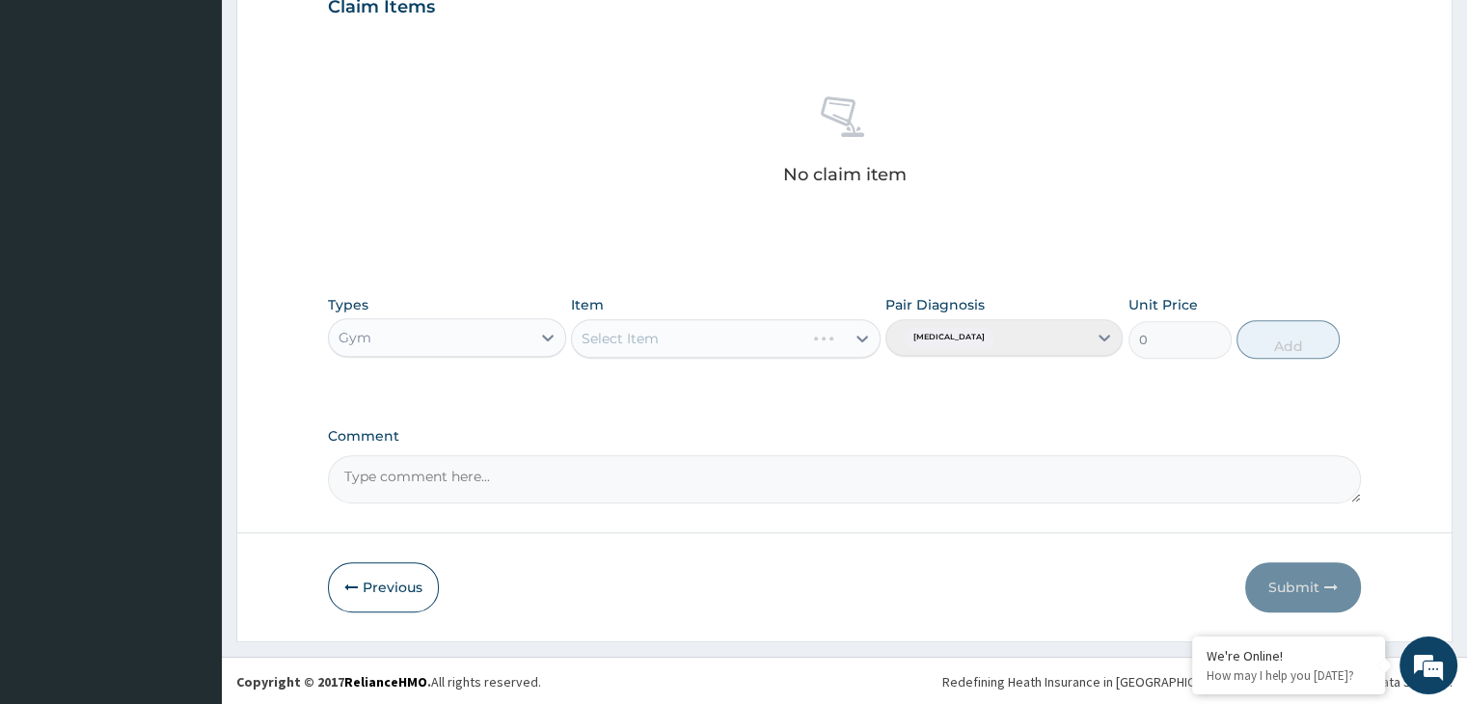
click at [859, 334] on div "Select Item" at bounding box center [726, 338] width 310 height 39
click at [861, 329] on icon at bounding box center [861, 338] width 19 height 19
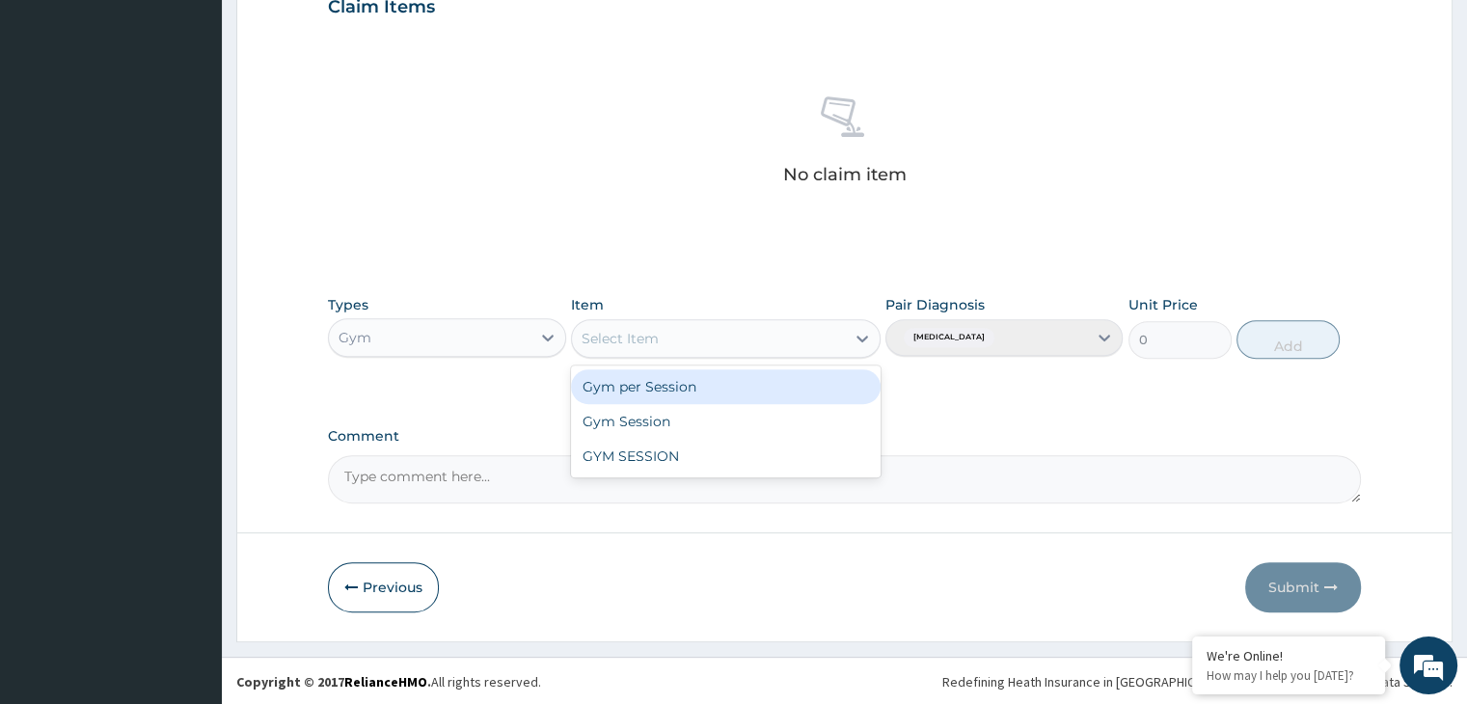
click at [803, 394] on div "Gym per Session" at bounding box center [726, 386] width 310 height 35
click at [803, 394] on div "Types Gym Item option Gym per Session focused, 1 of 3. 3 results available. Use…" at bounding box center [844, 341] width 1032 height 112
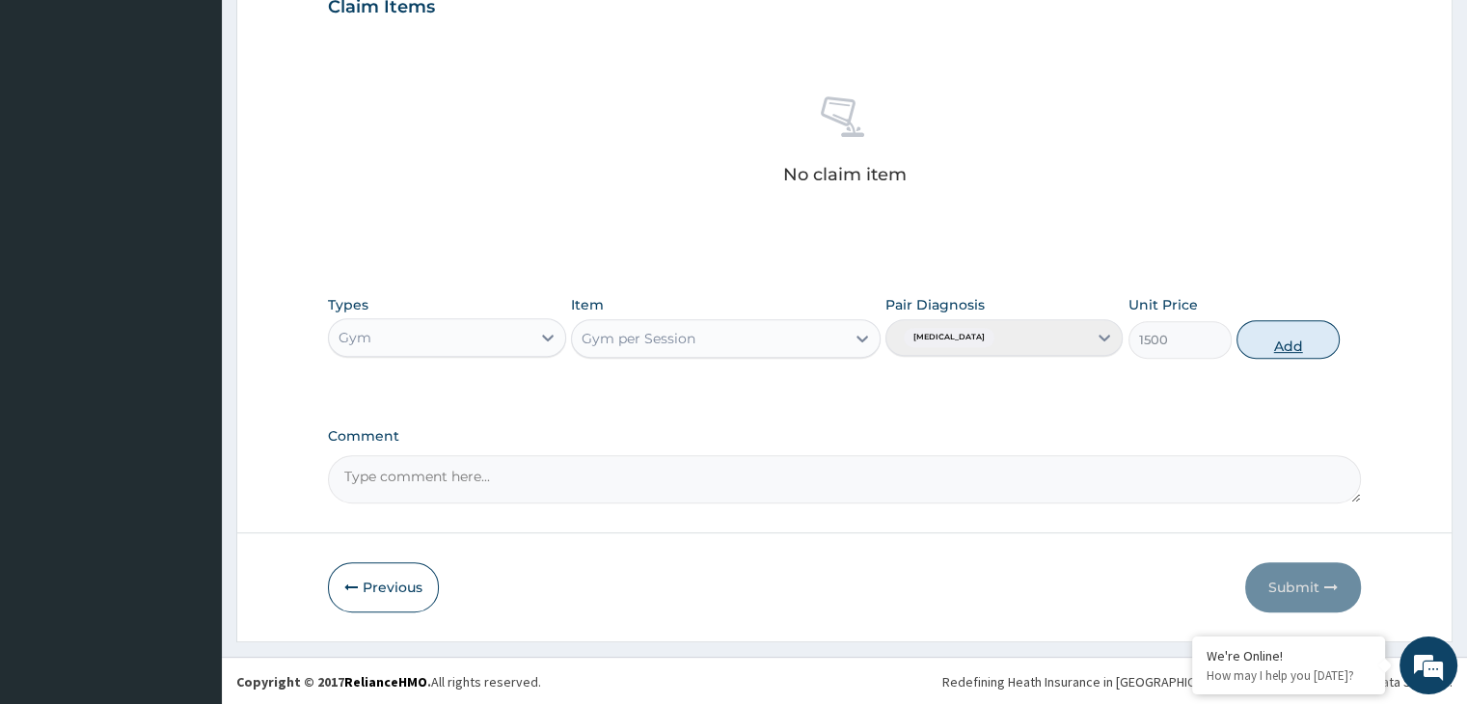
click at [1292, 342] on button "Add" at bounding box center [1287, 339] width 103 height 39
type input "0"
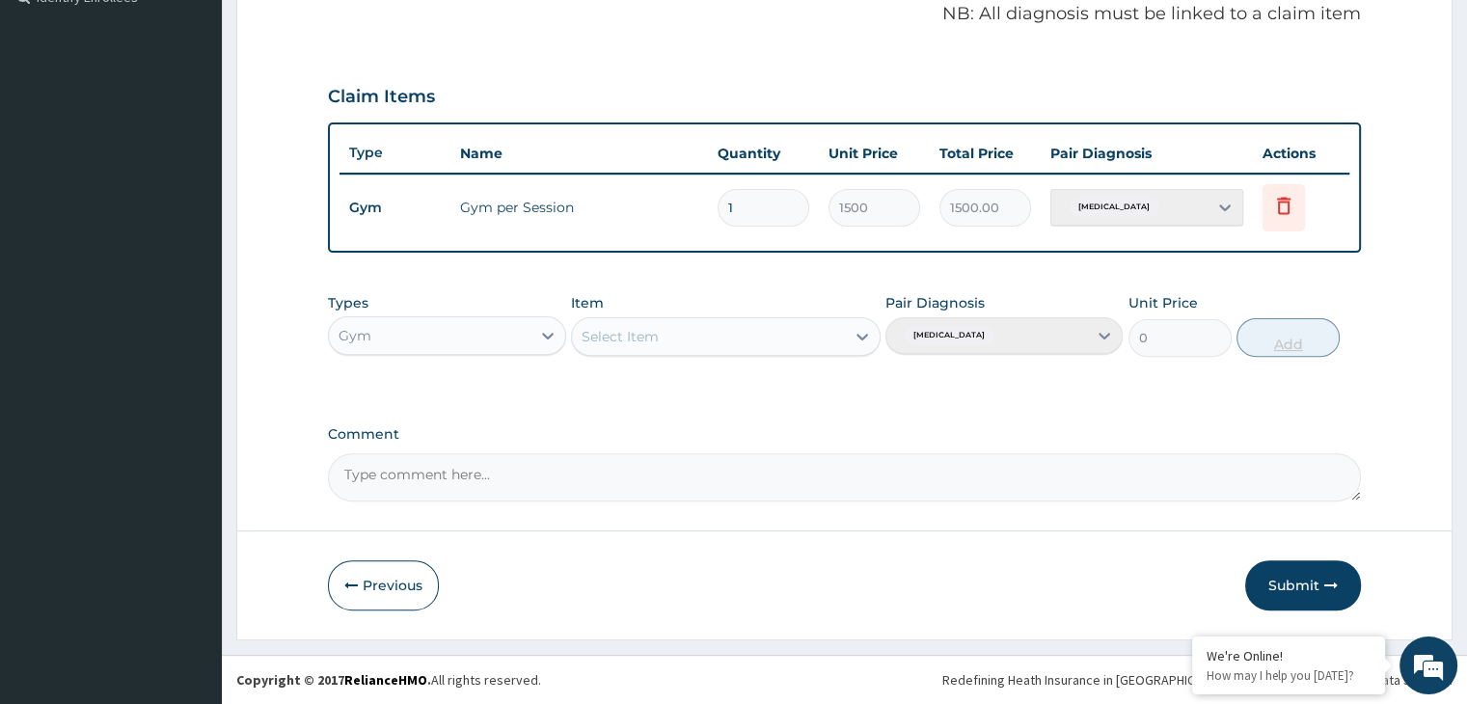
scroll to position [592, 0]
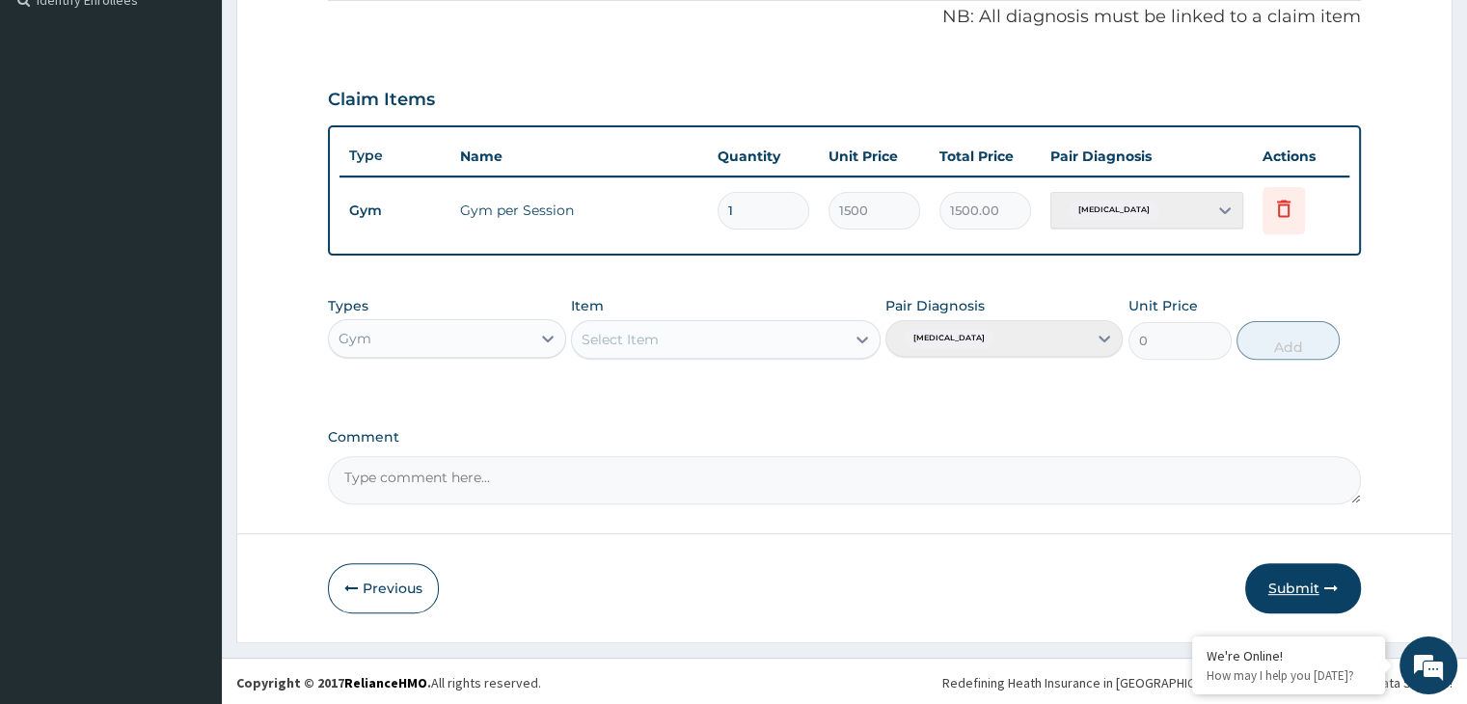
click at [1310, 588] on button "Submit" at bounding box center [1303, 588] width 116 height 50
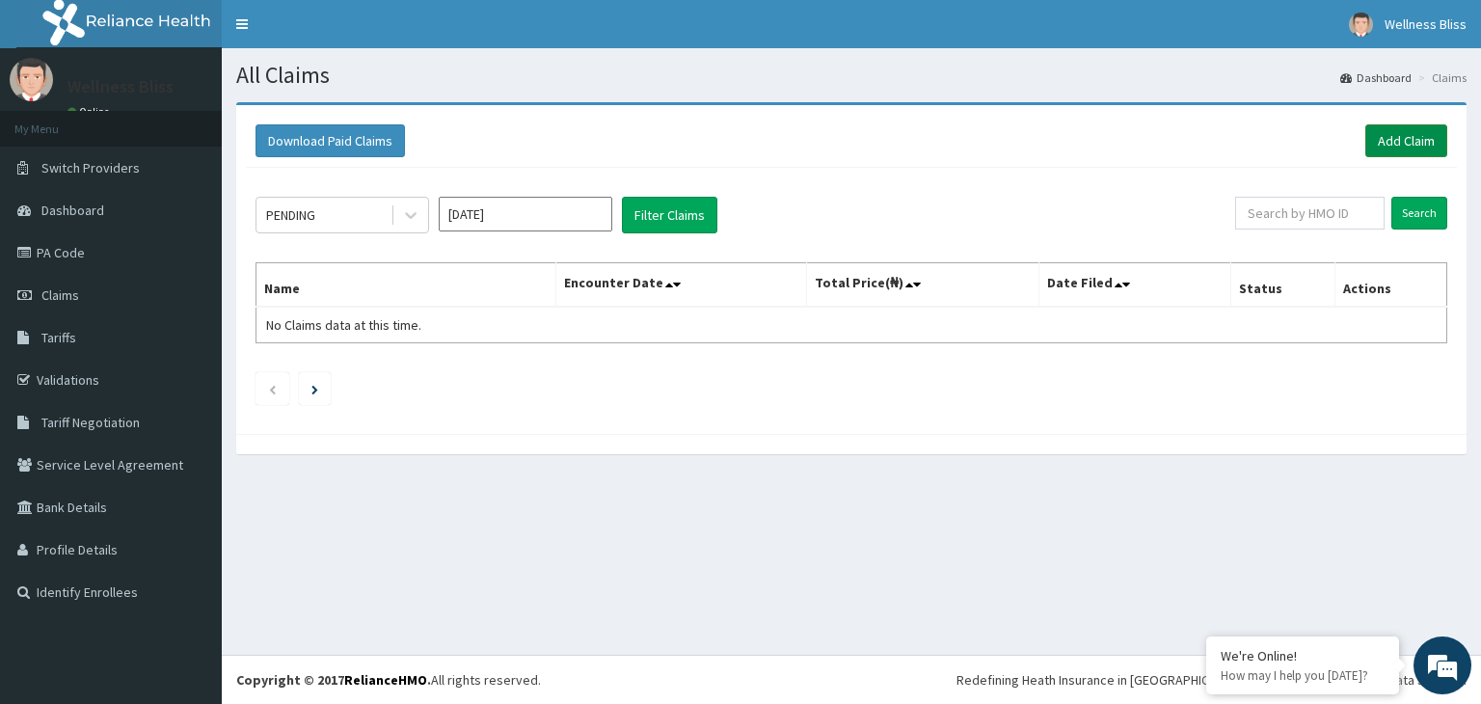
click at [1401, 138] on link "Add Claim" at bounding box center [1406, 140] width 82 height 33
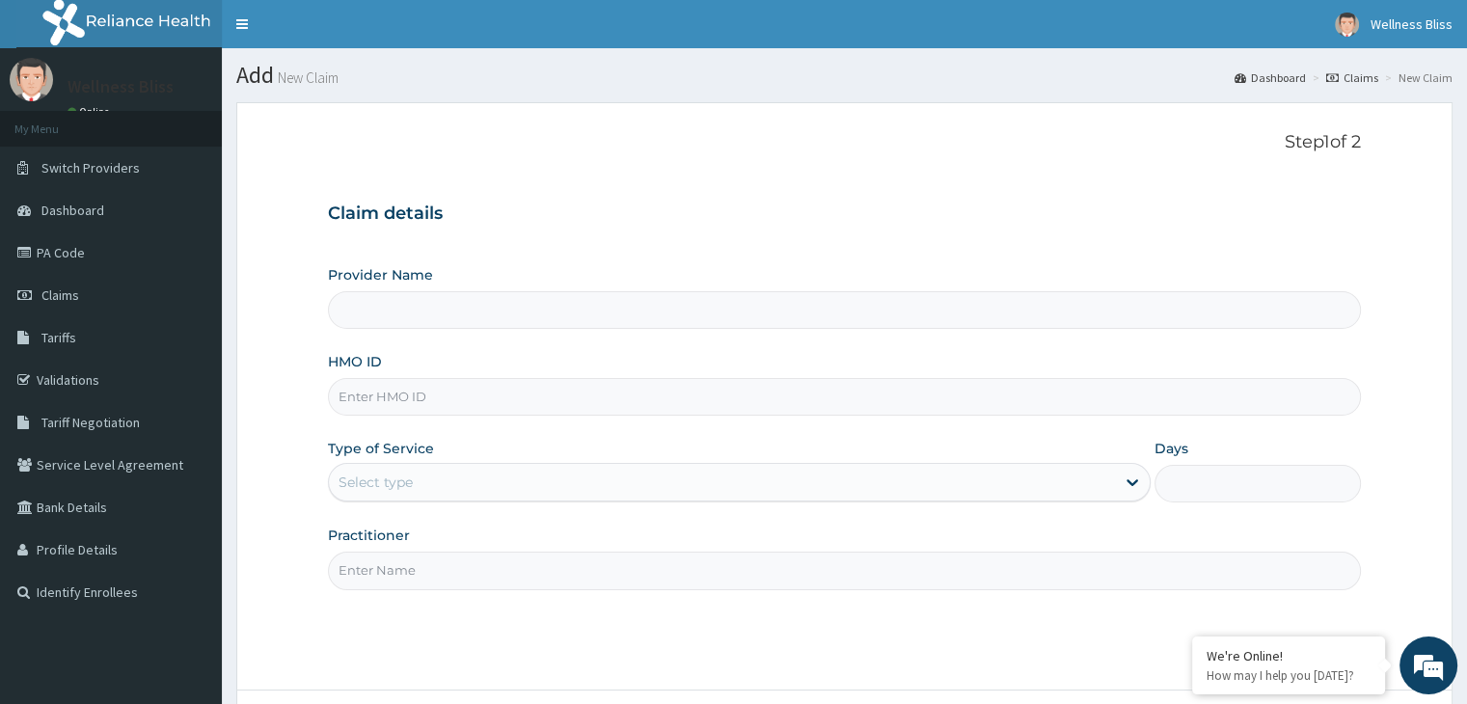
click at [357, 405] on input "HMO ID" at bounding box center [844, 397] width 1032 height 38
type input "WELLNESS BLISS GYM"
type input "1"
type input "CPW/10016/A"
click at [399, 579] on input "Practitioner" at bounding box center [844, 571] width 1032 height 38
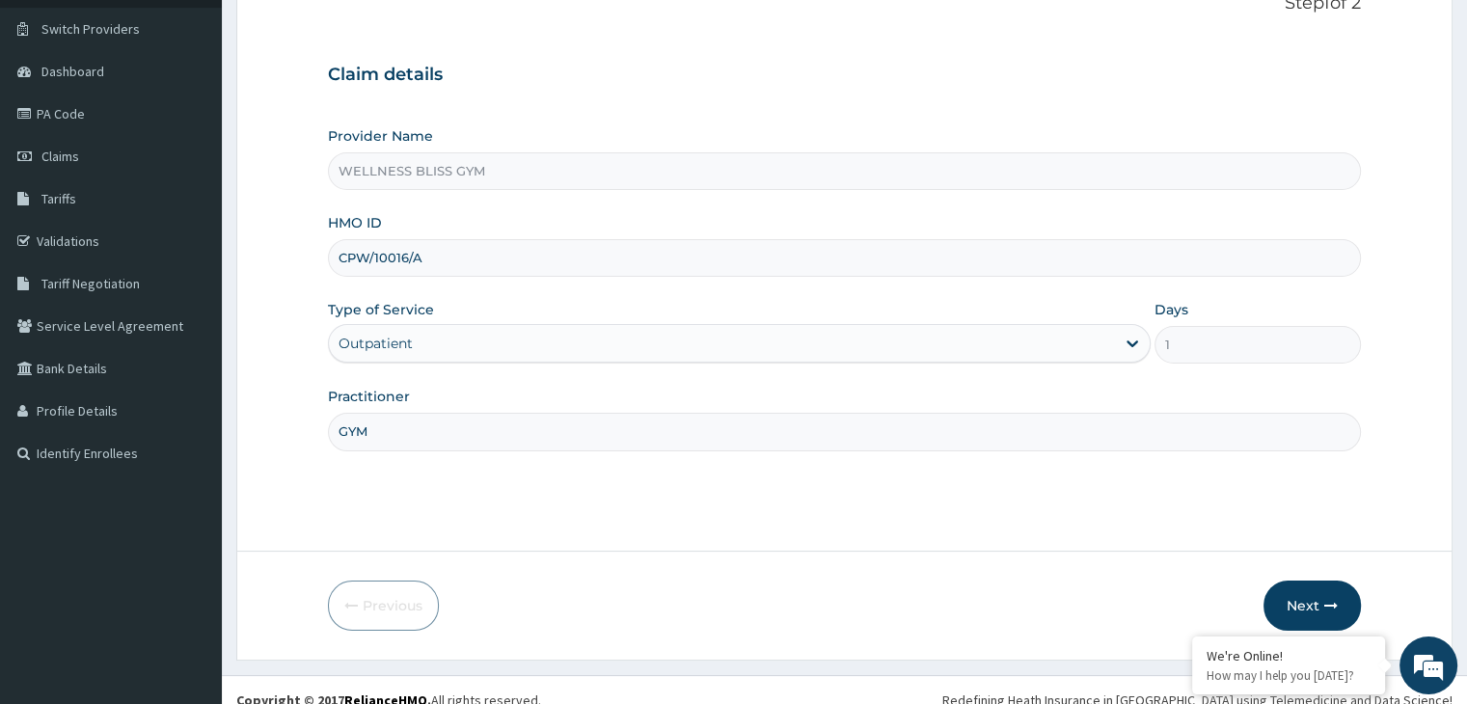
scroll to position [158, 0]
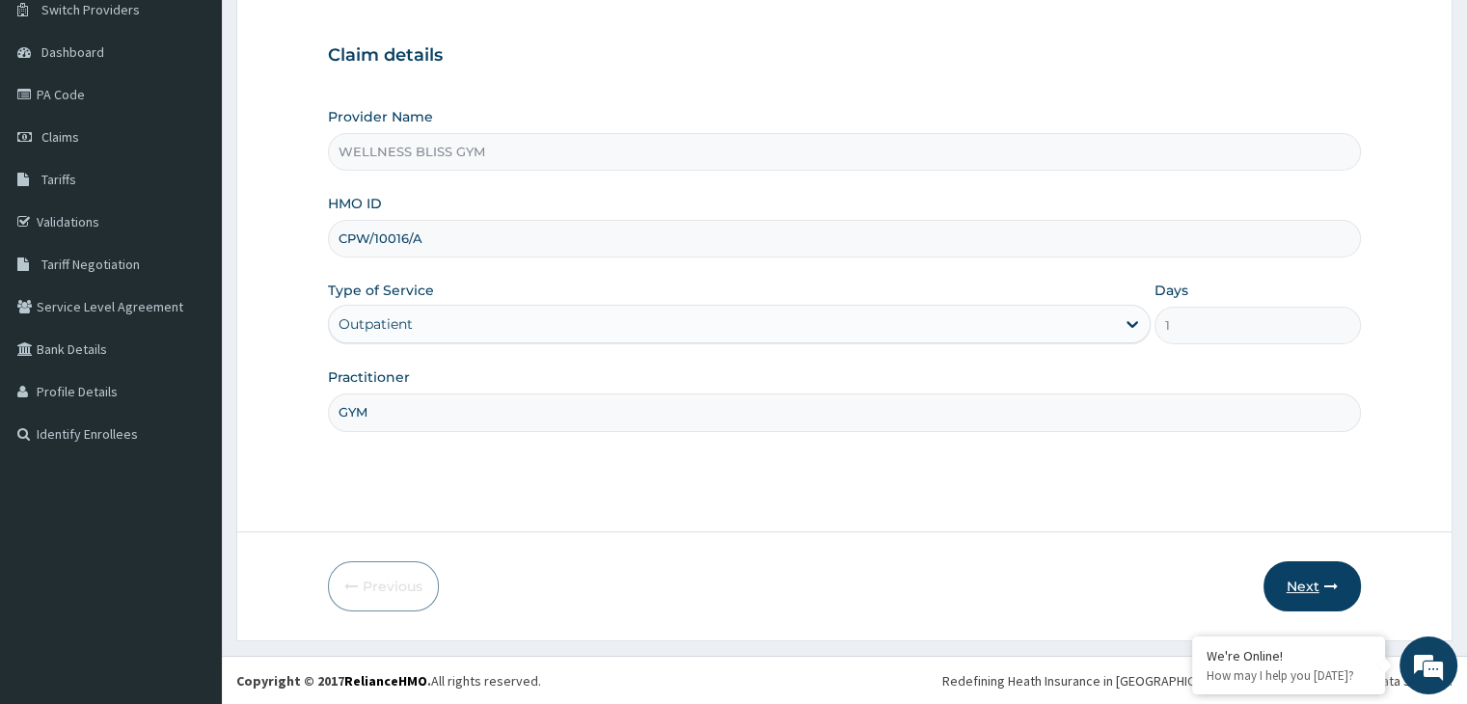
type input "GYM"
click at [1302, 578] on button "Next" at bounding box center [1311, 586] width 97 height 50
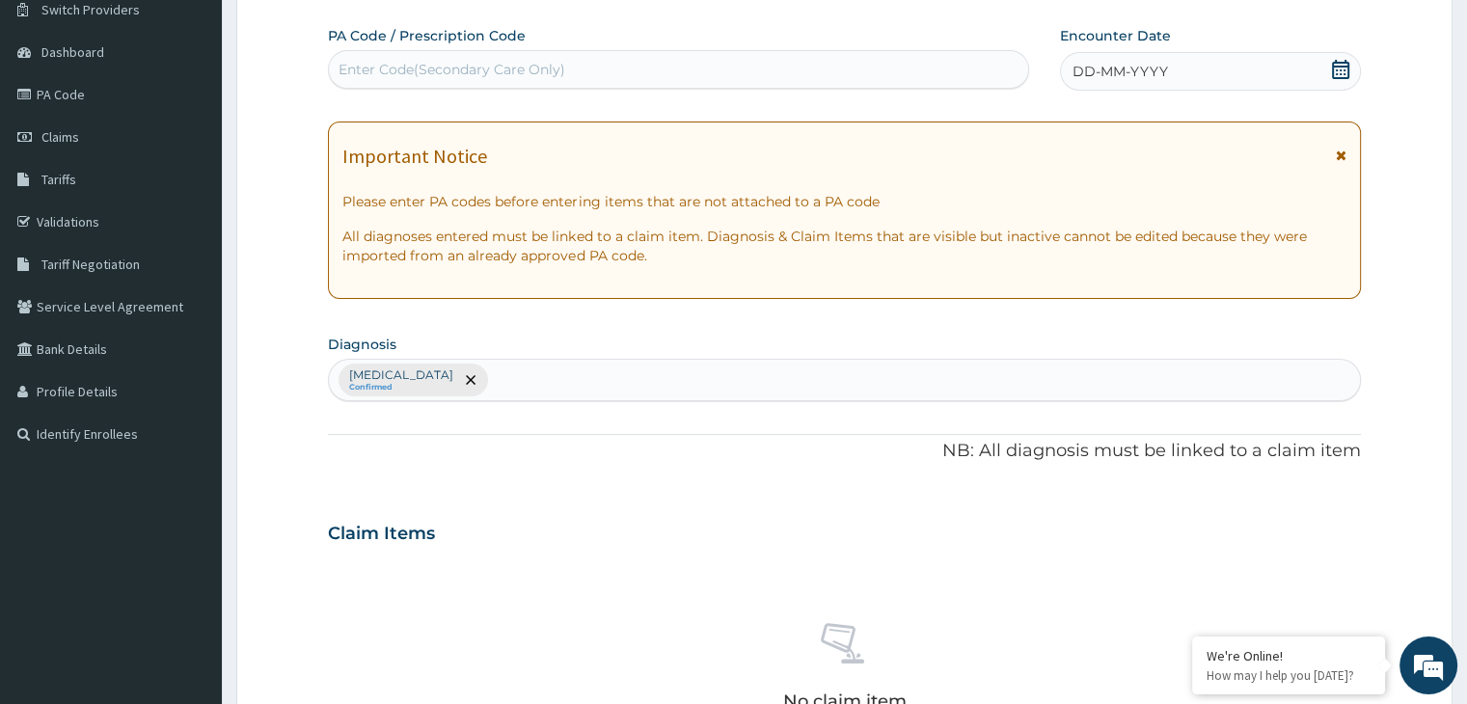
click at [486, 51] on div "Enter Code(Secondary Care Only)" at bounding box center [678, 69] width 701 height 39
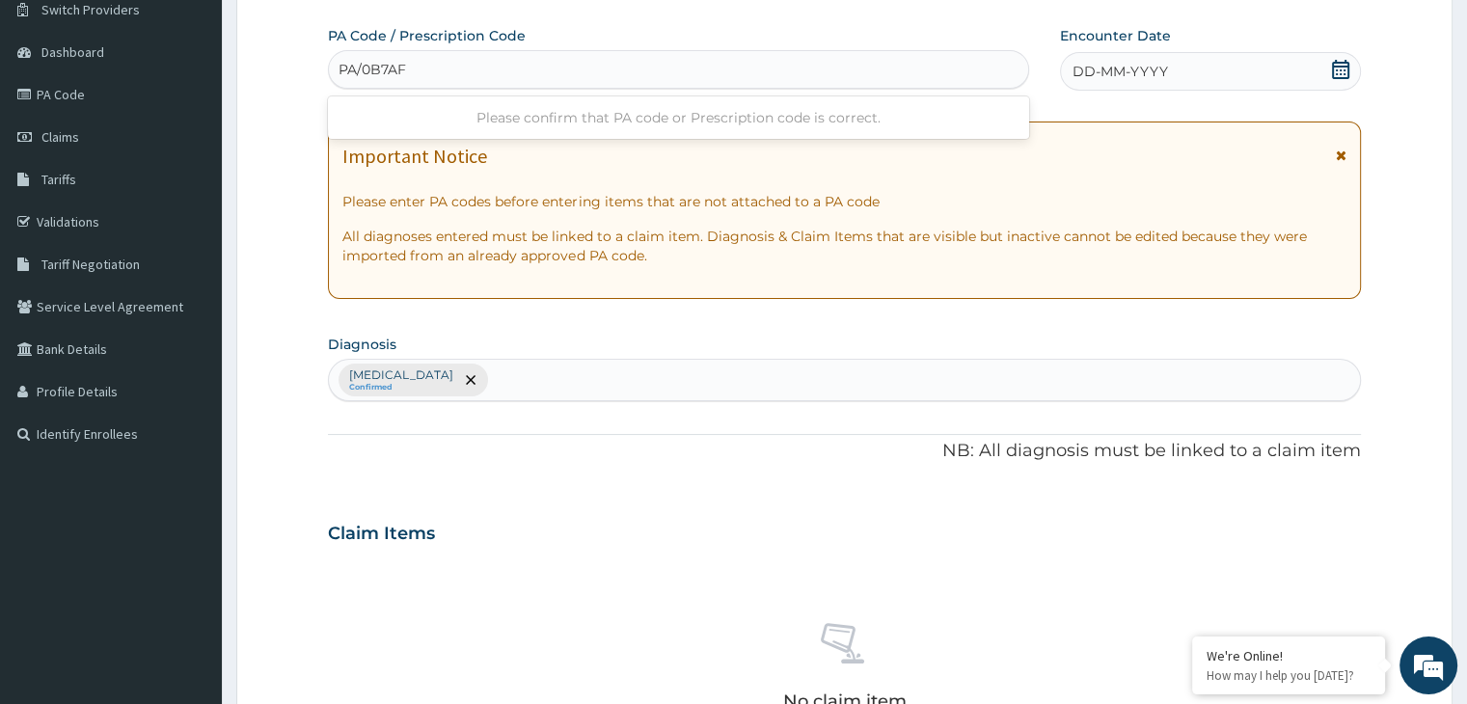
type input "PA/0B7AF1"
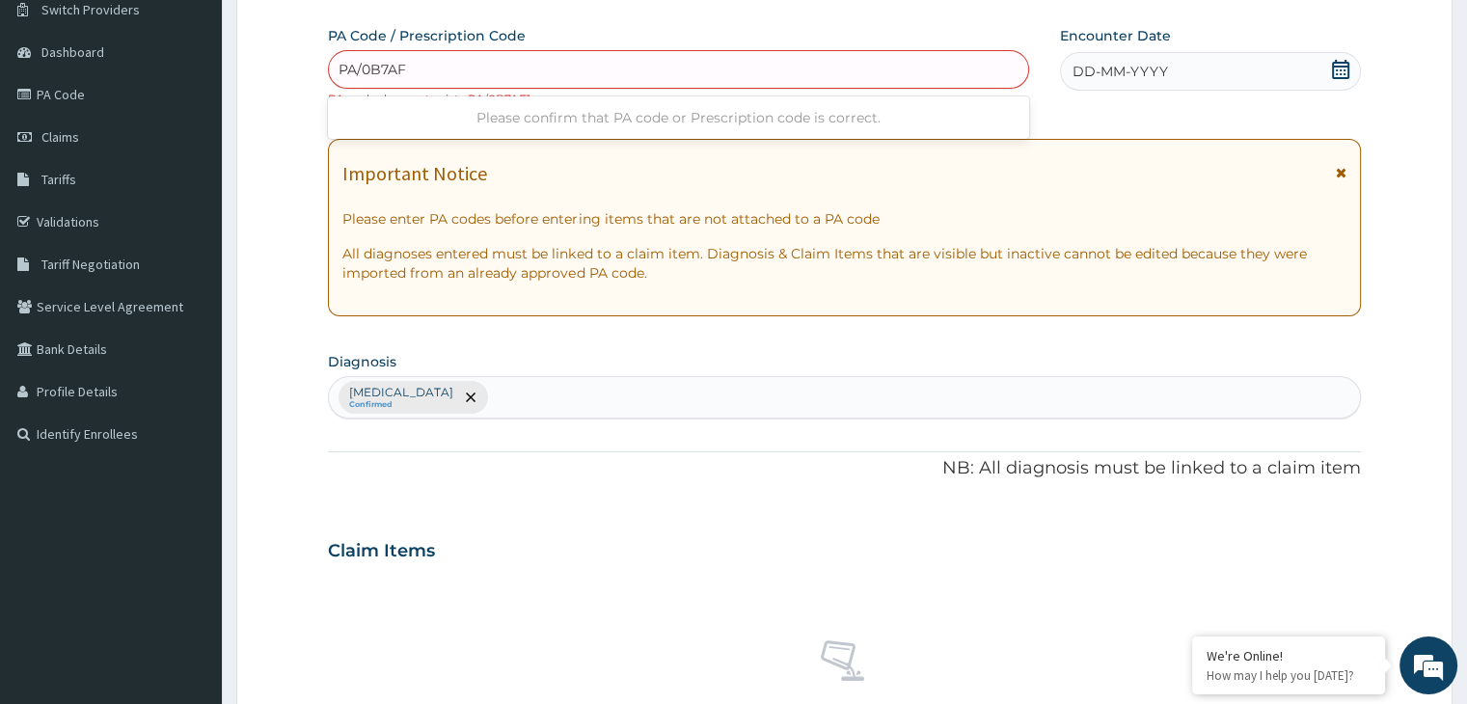
type input "PA/0B7AF7"
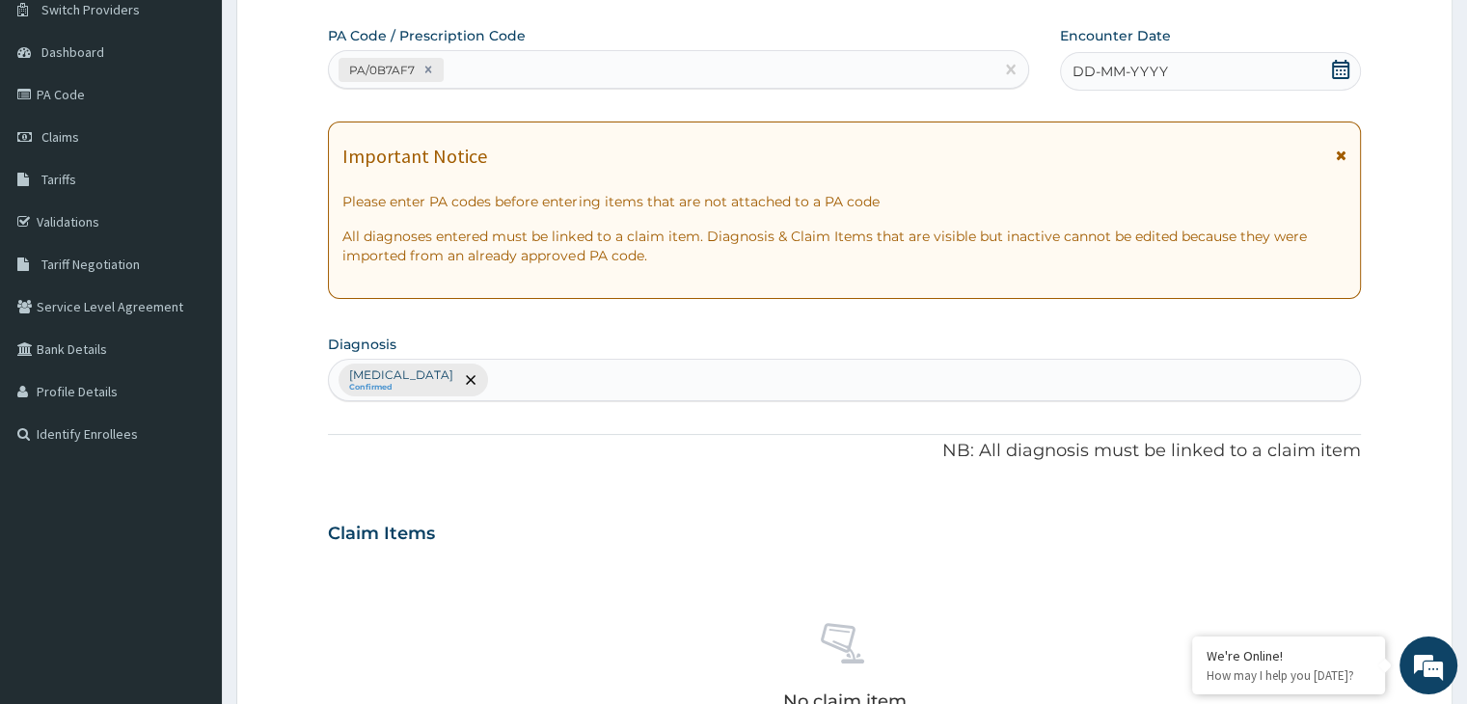
click at [1335, 57] on div "DD-MM-YYYY" at bounding box center [1210, 71] width 300 height 39
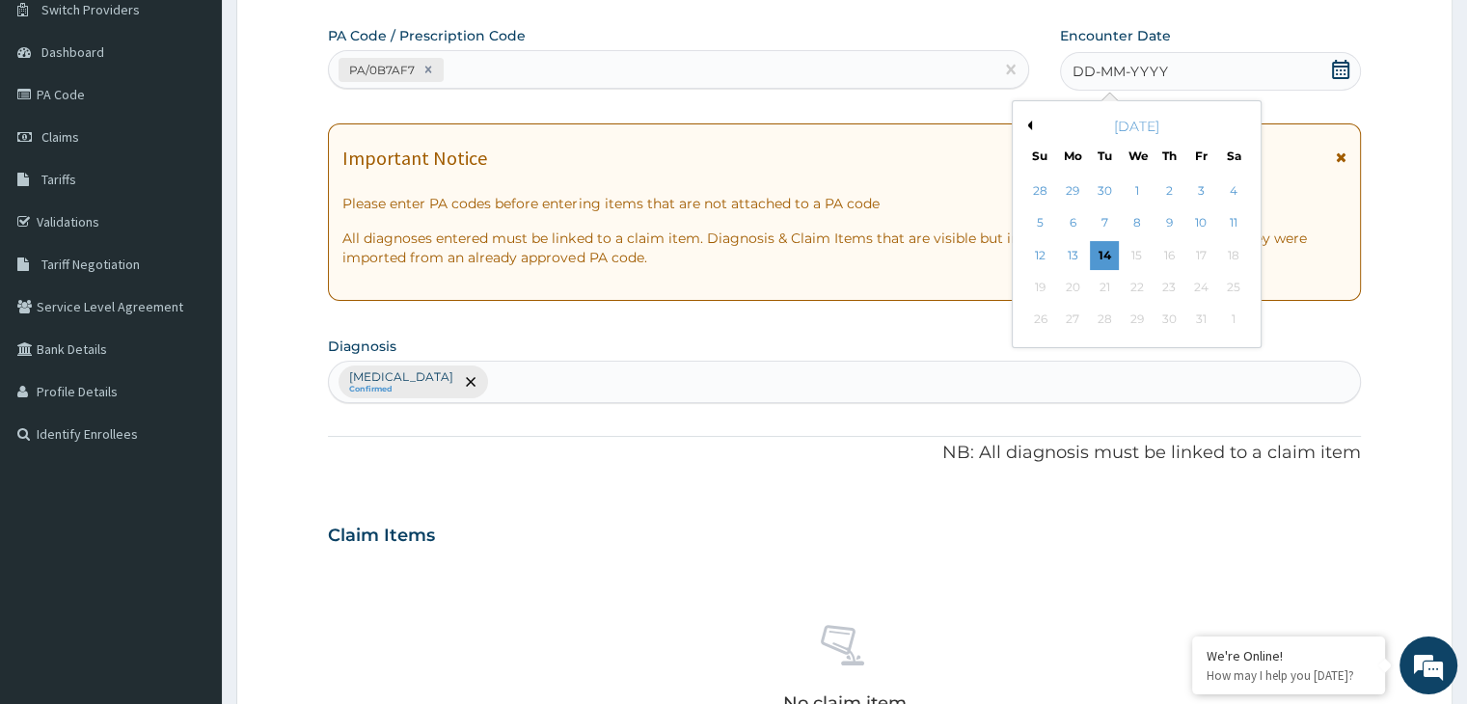
click at [1026, 124] on button "Previous Month" at bounding box center [1027, 126] width 10 height 10
click at [1234, 283] on div "27" at bounding box center [1233, 287] width 29 height 29
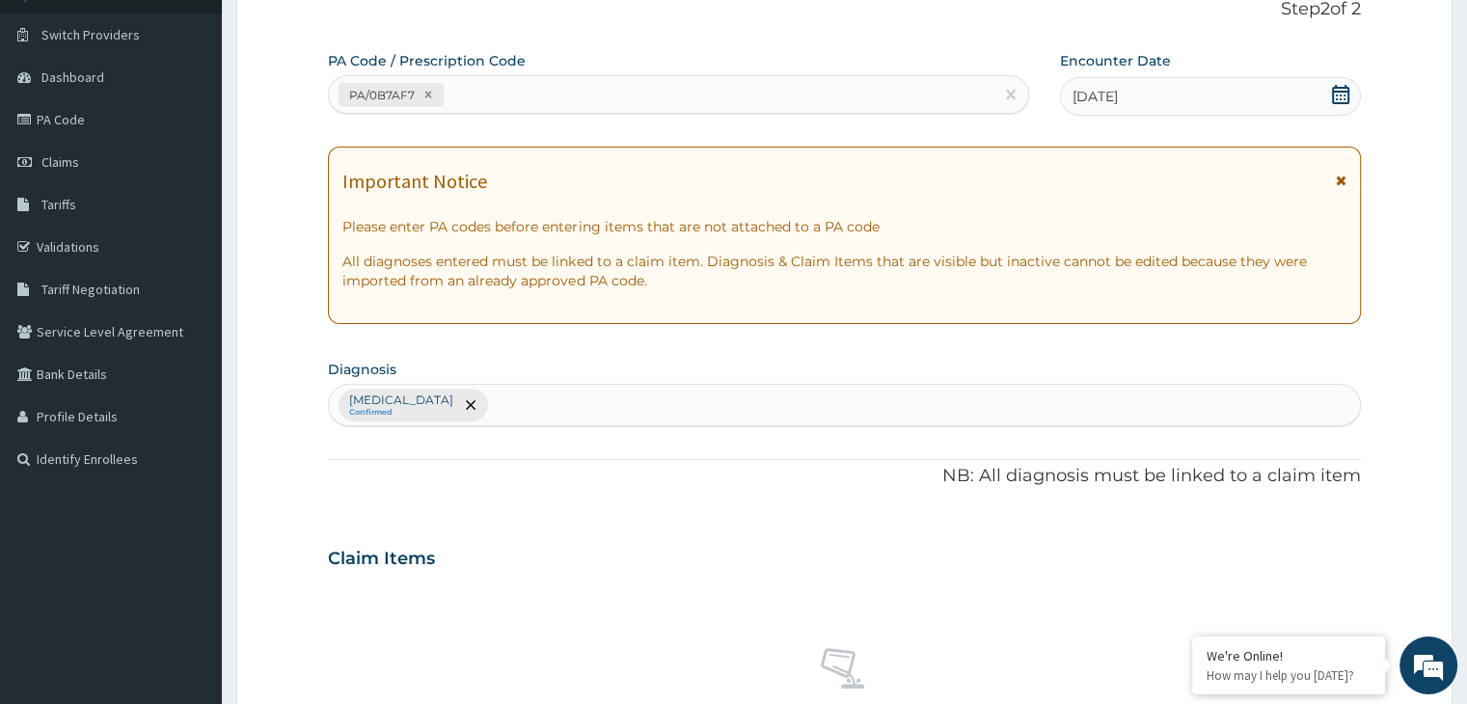
scroll to position [106, 0]
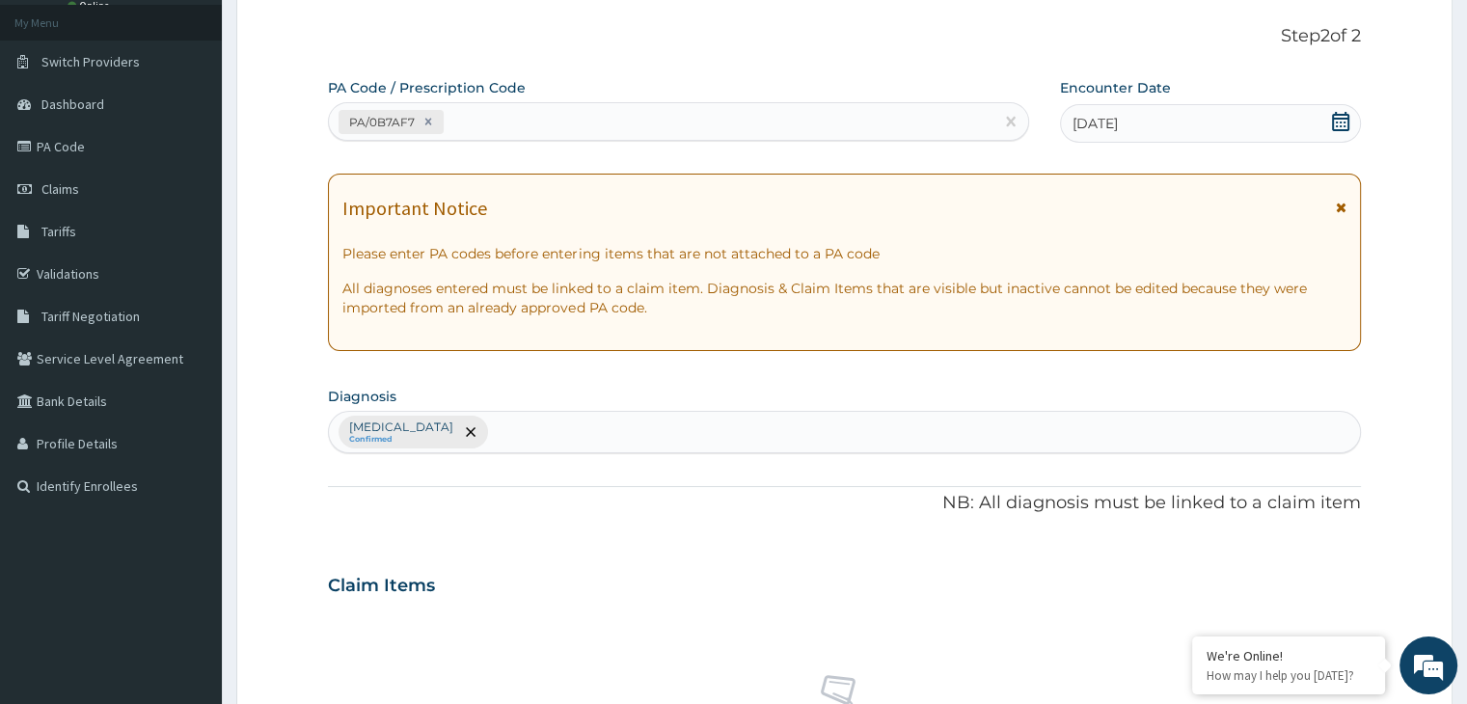
click at [1334, 123] on icon at bounding box center [1340, 121] width 19 height 19
click at [852, 579] on div "Claim Items" at bounding box center [844, 581] width 1032 height 50
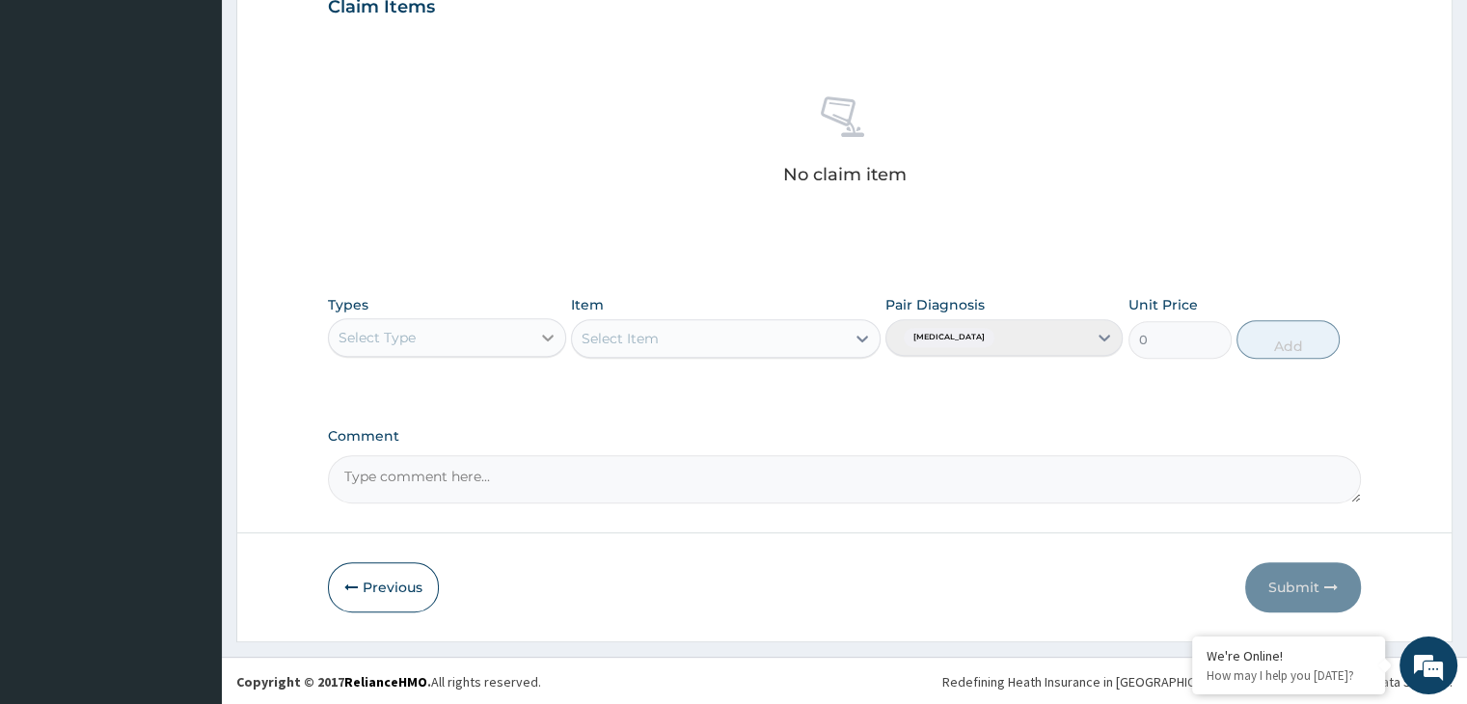
click at [548, 329] on icon at bounding box center [547, 337] width 19 height 19
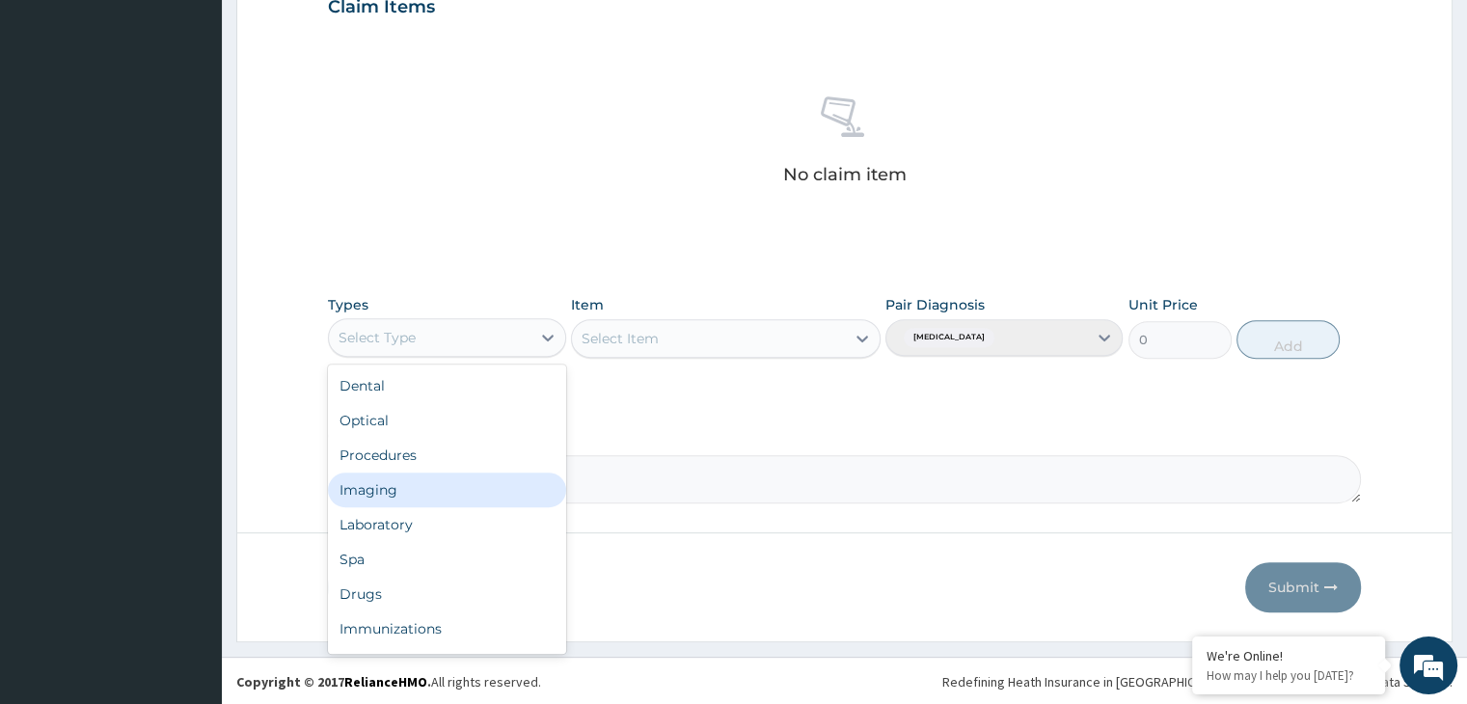
scroll to position [66, 0]
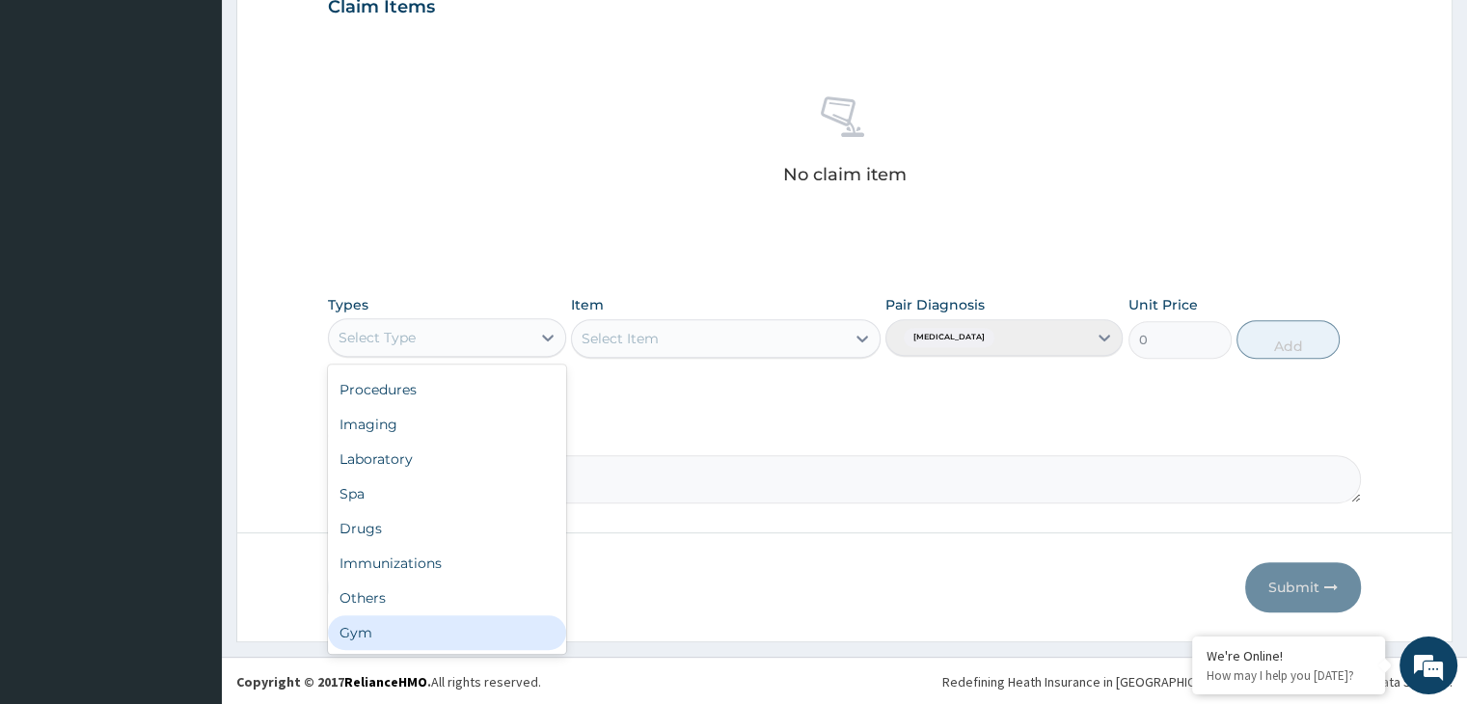
click at [504, 647] on div "Gym" at bounding box center [446, 632] width 237 height 35
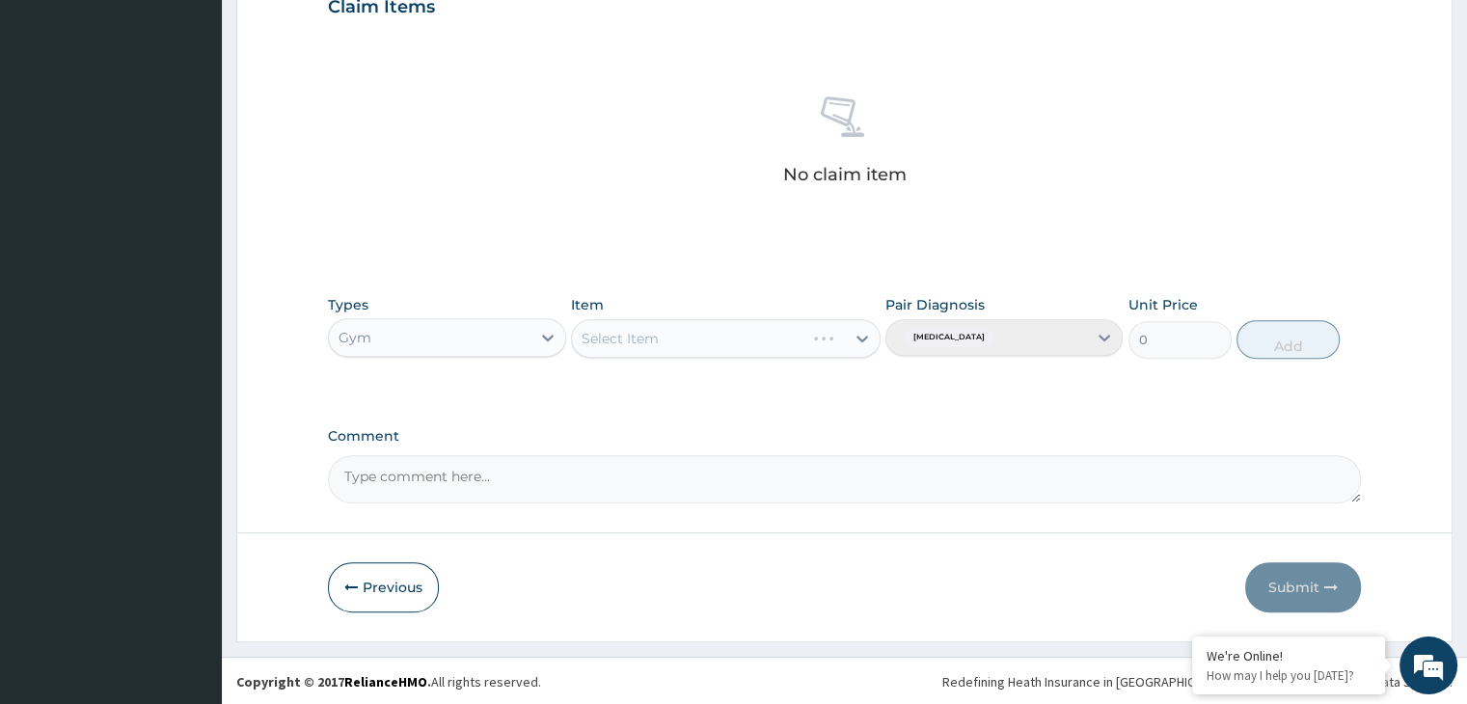
click at [871, 325] on div "Select Item" at bounding box center [726, 338] width 310 height 39
click at [856, 337] on div "Select Item" at bounding box center [726, 338] width 310 height 39
click at [855, 337] on div "Select Item" at bounding box center [726, 338] width 310 height 39
click at [863, 338] on icon at bounding box center [862, 339] width 12 height 7
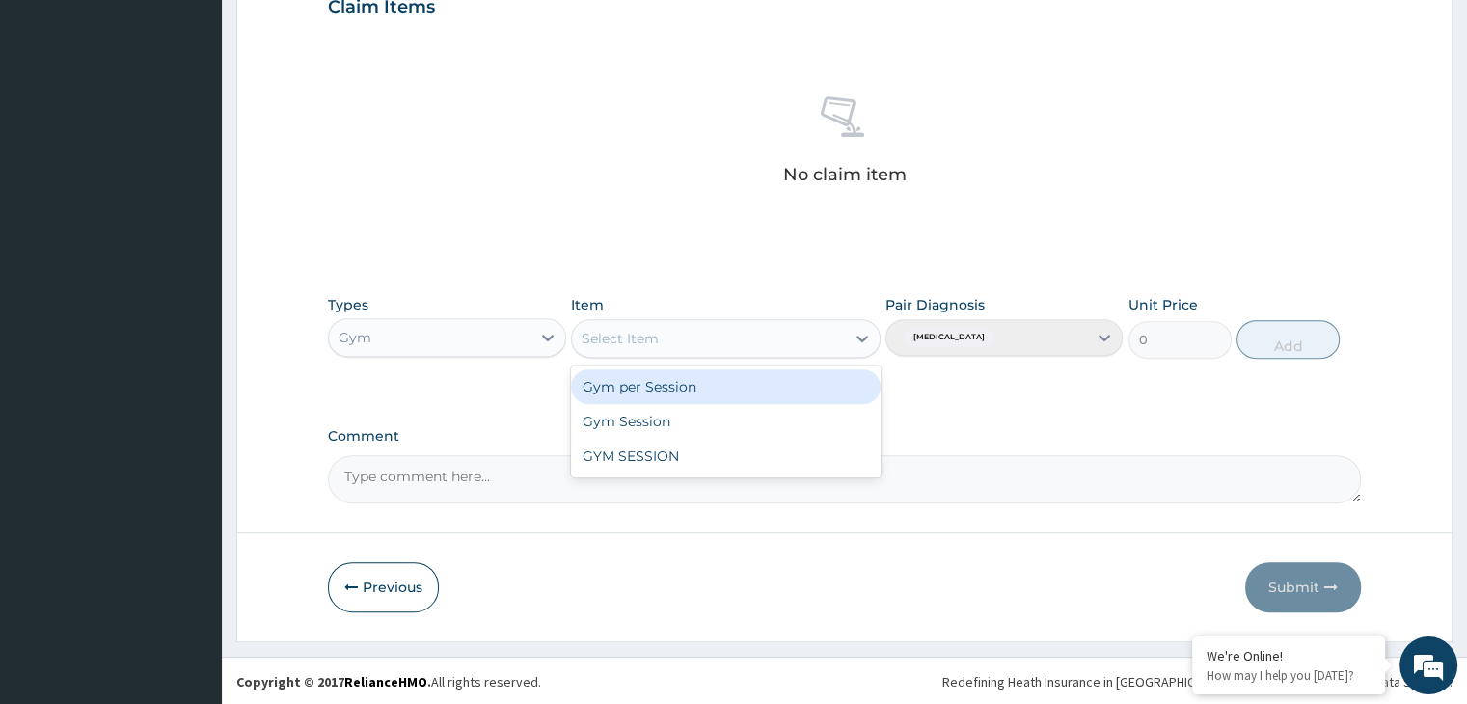
click at [860, 383] on div "Gym per Session" at bounding box center [726, 386] width 310 height 35
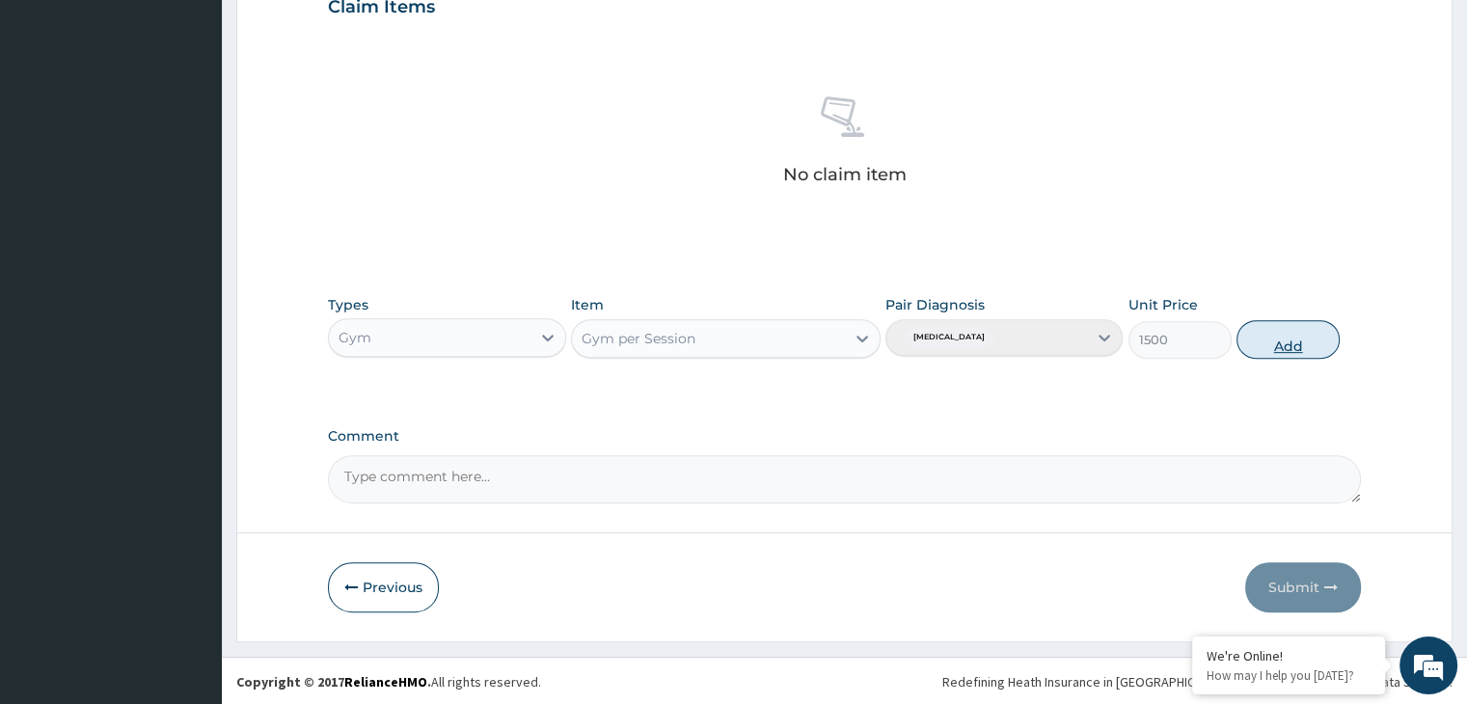
click at [1296, 336] on button "Add" at bounding box center [1287, 339] width 103 height 39
type input "0"
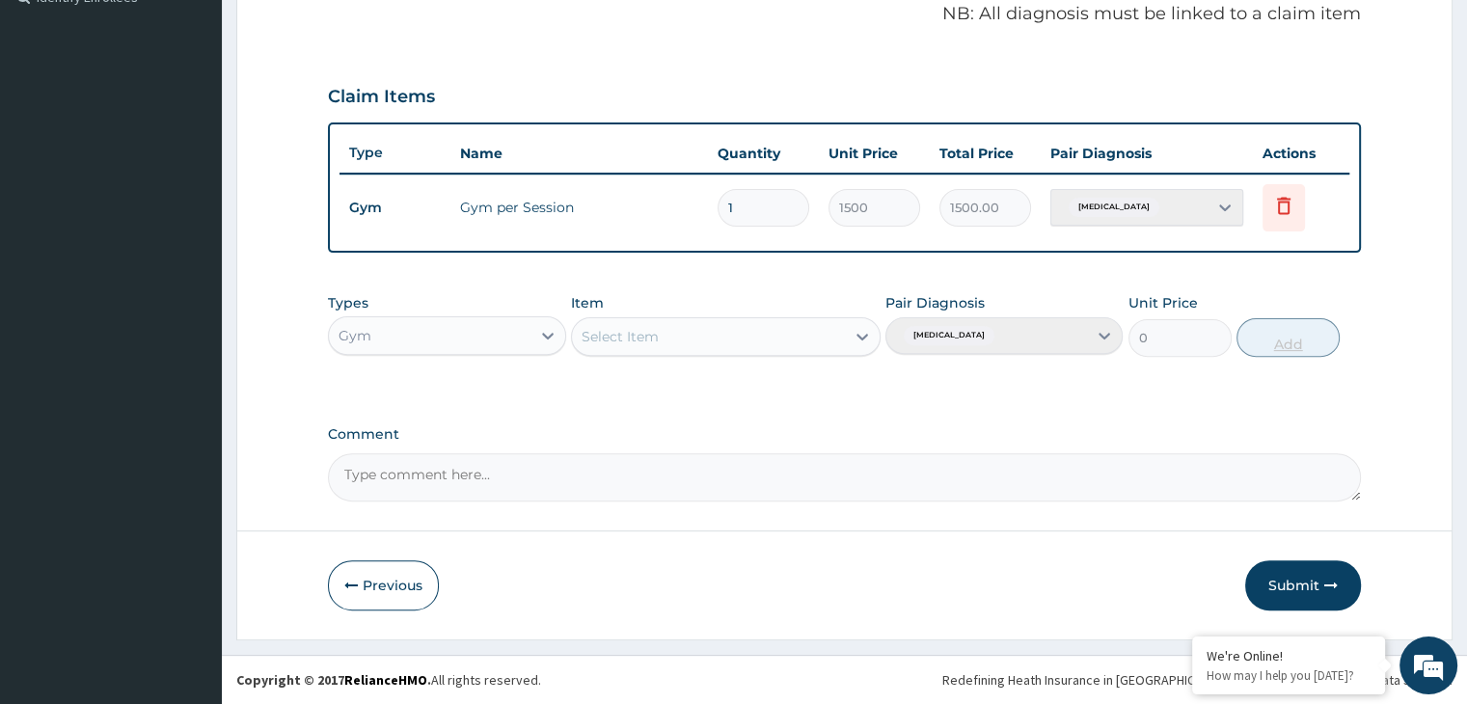
scroll to position [592, 0]
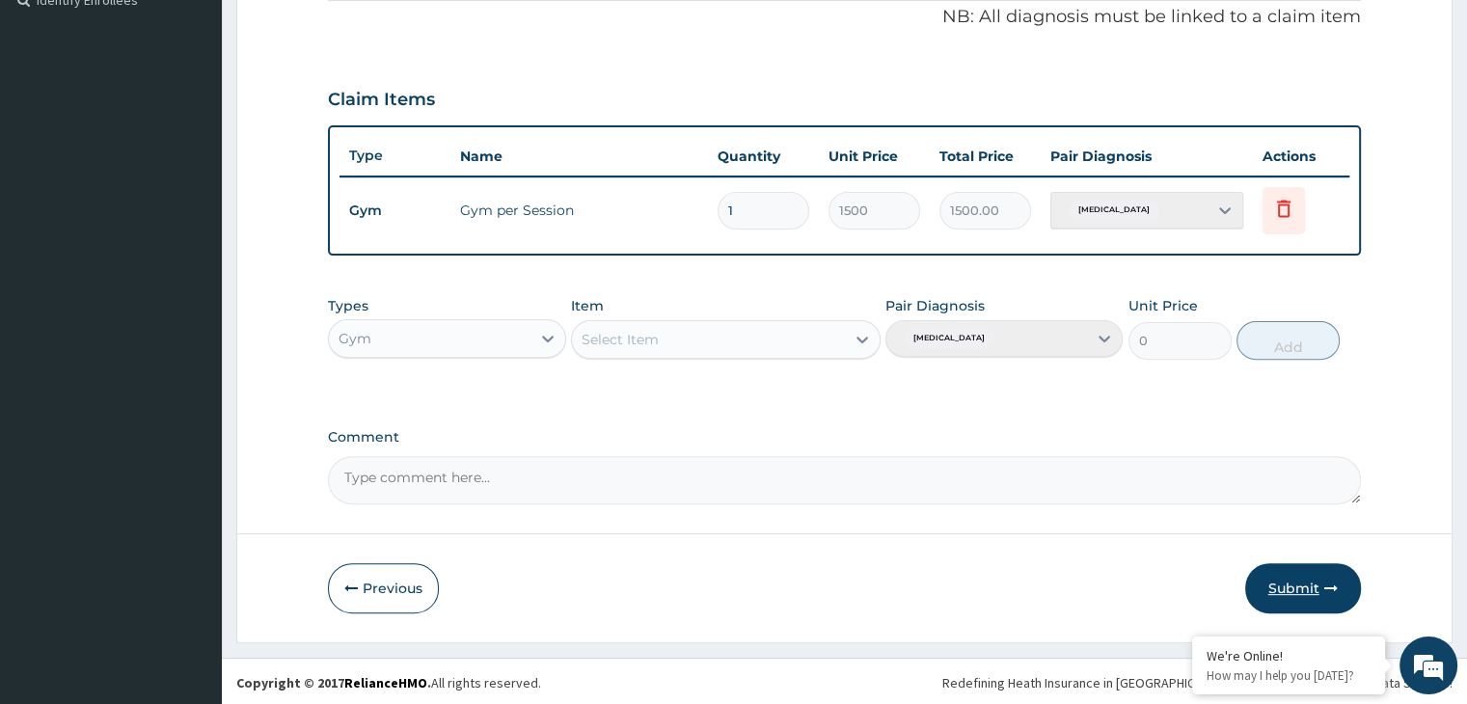
click at [1300, 584] on button "Submit" at bounding box center [1303, 588] width 116 height 50
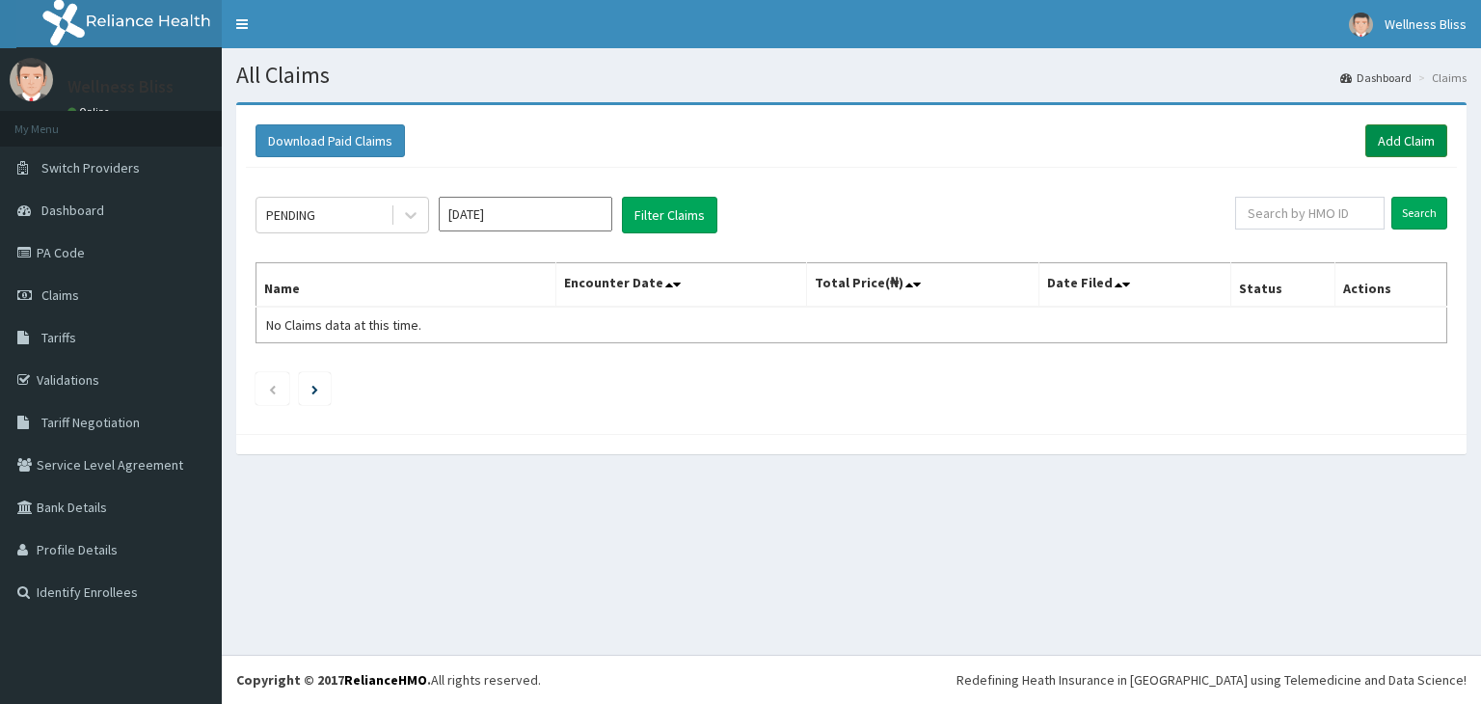
click at [1375, 154] on link "Add Claim" at bounding box center [1406, 140] width 82 height 33
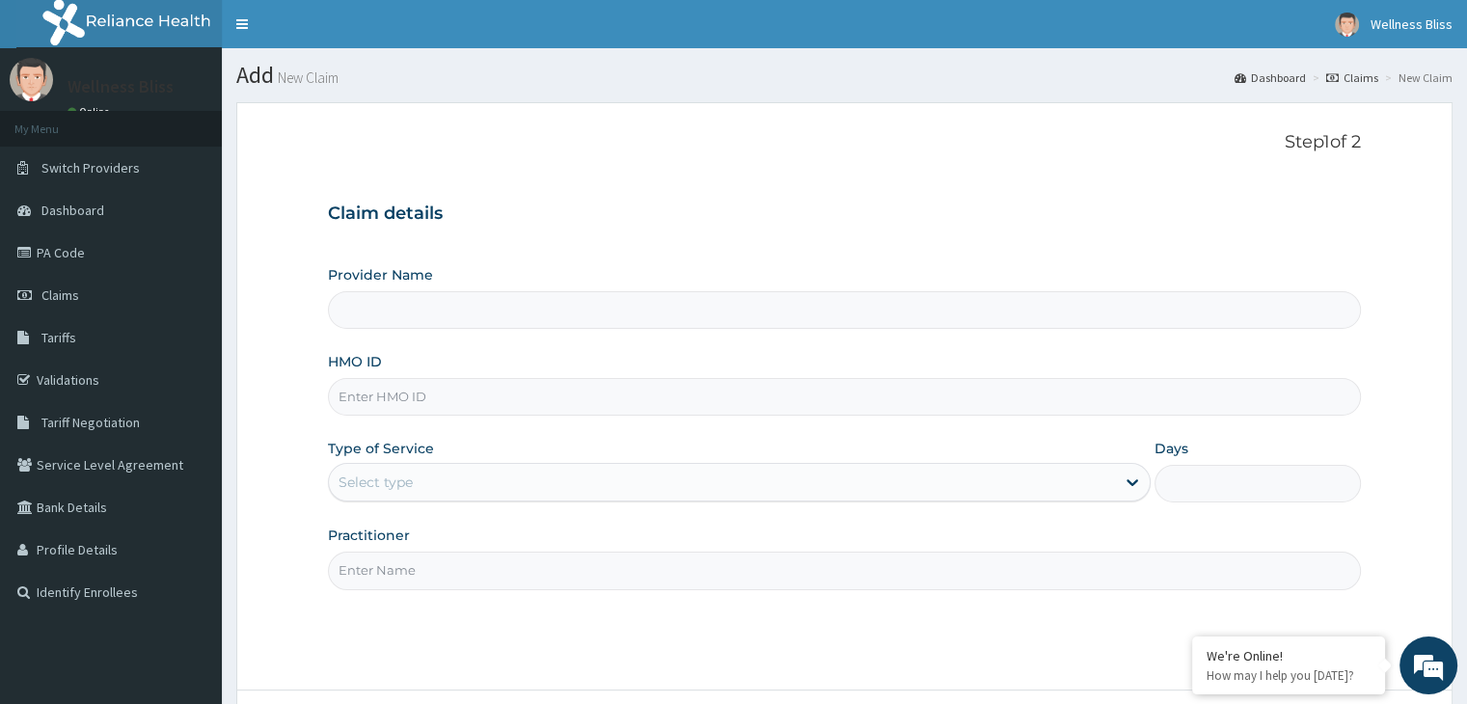
type input "WELLNESS BLISS GYM"
type input "1"
click at [390, 395] on input "HMO ID" at bounding box center [844, 397] width 1032 height 38
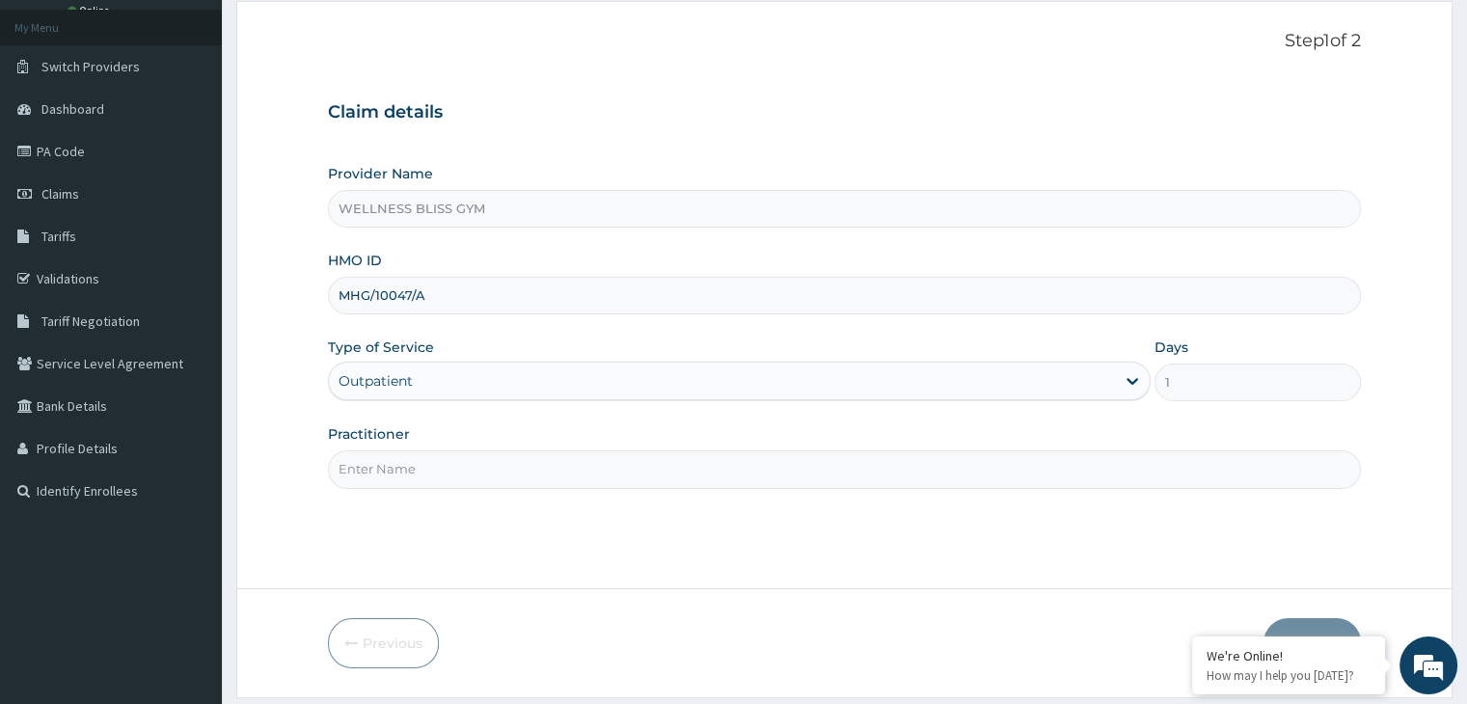
scroll to position [158, 0]
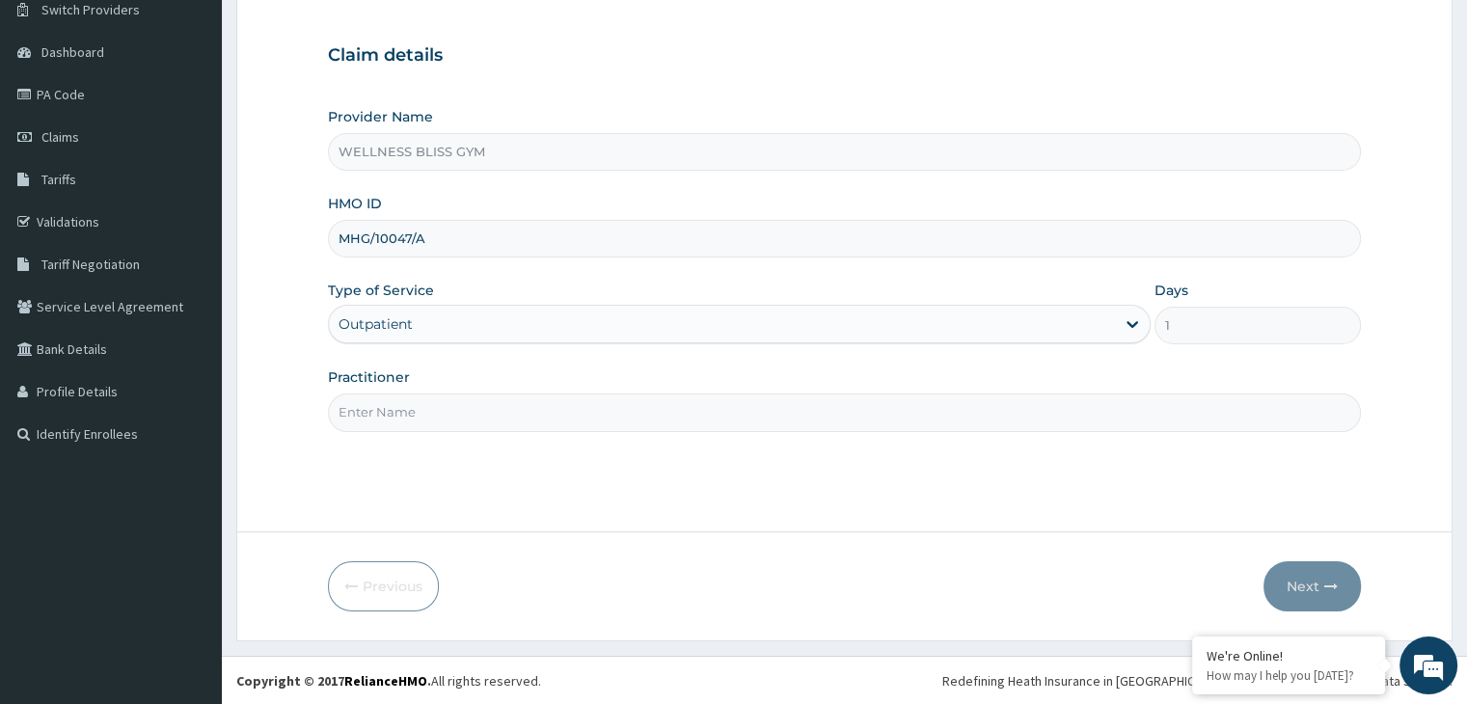
type input "MHG/10047/A"
click at [426, 401] on input "Practitioner" at bounding box center [844, 412] width 1032 height 38
type input "GYM"
click at [1337, 592] on button "Next" at bounding box center [1311, 586] width 97 height 50
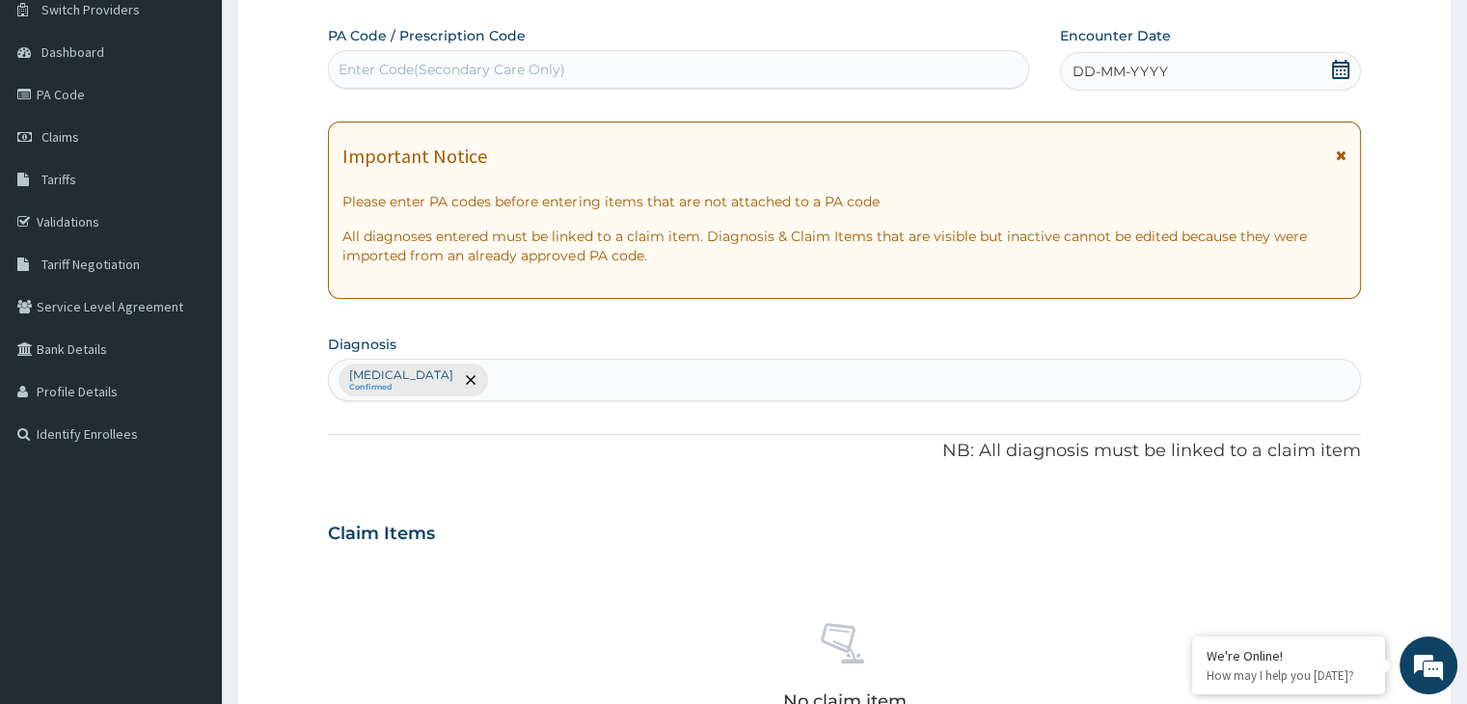
click at [572, 56] on div "Enter Code(Secondary Care Only)" at bounding box center [678, 69] width 699 height 31
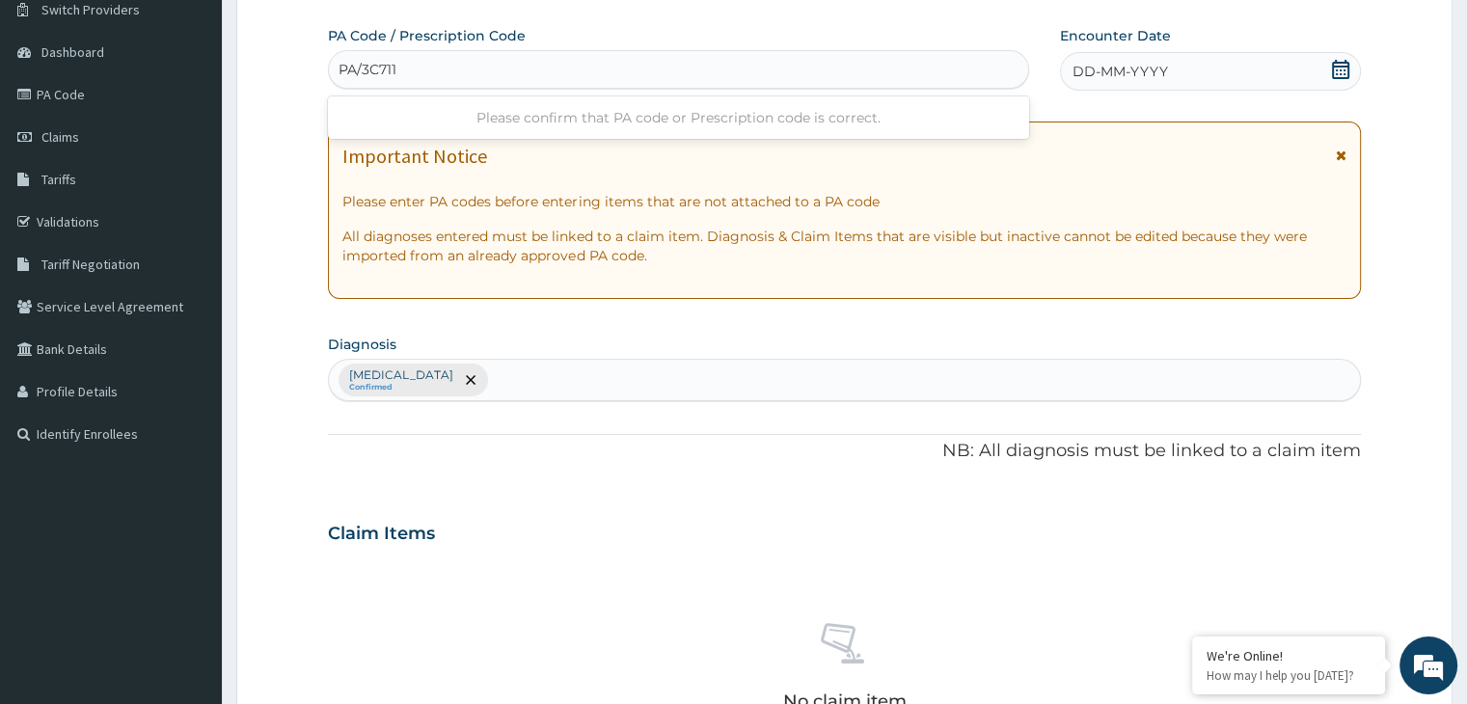
type input "PA/3C711F"
click at [1334, 65] on icon at bounding box center [1340, 69] width 17 height 19
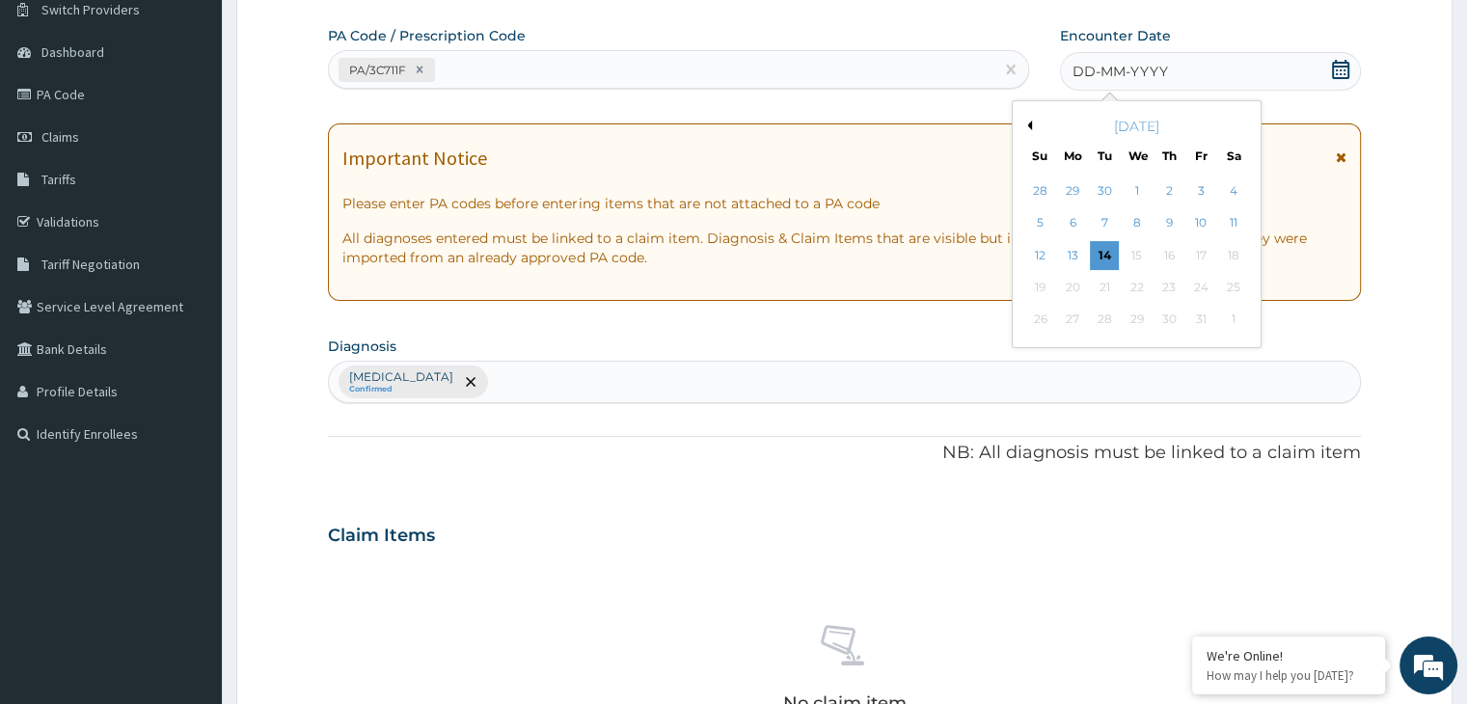
click at [1023, 123] on button "Previous Month" at bounding box center [1027, 126] width 10 height 10
click at [1244, 278] on div "27" at bounding box center [1233, 287] width 29 height 29
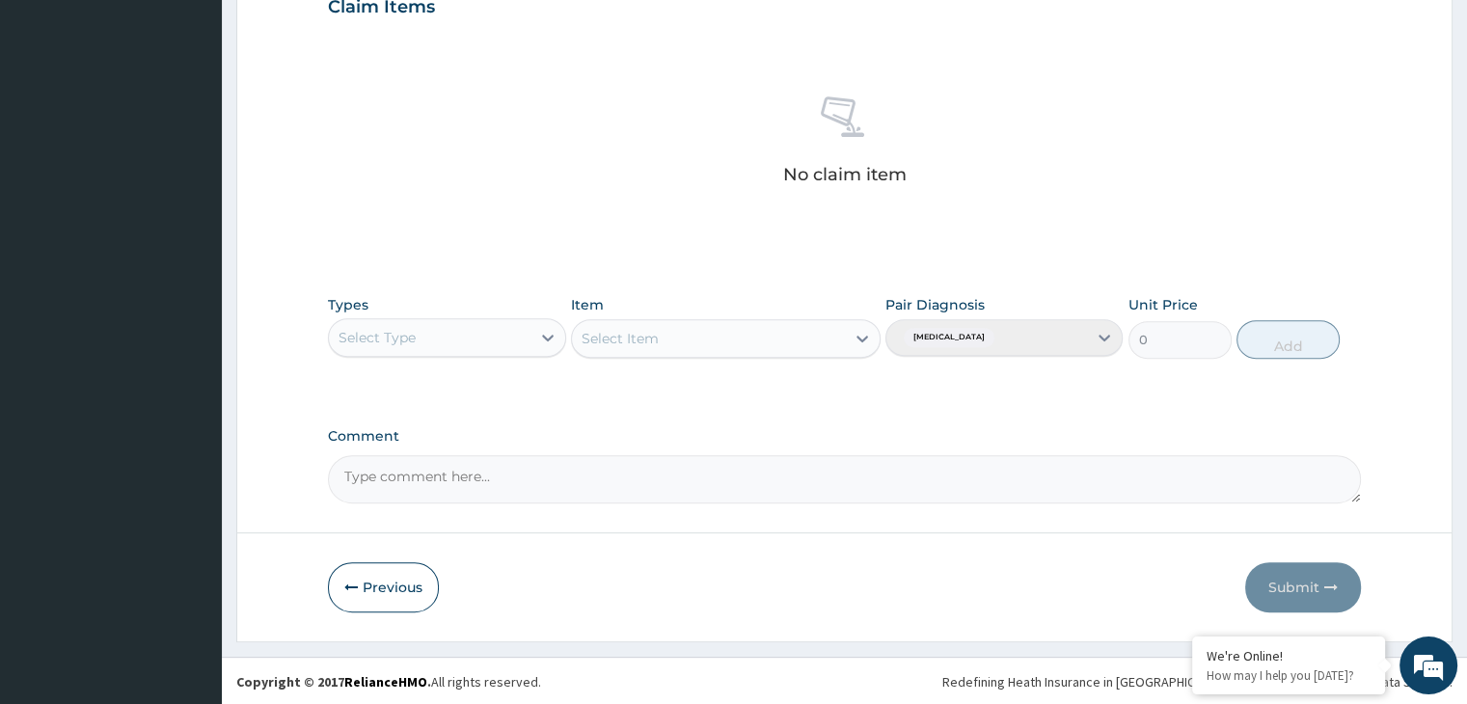
scroll to position [588, 0]
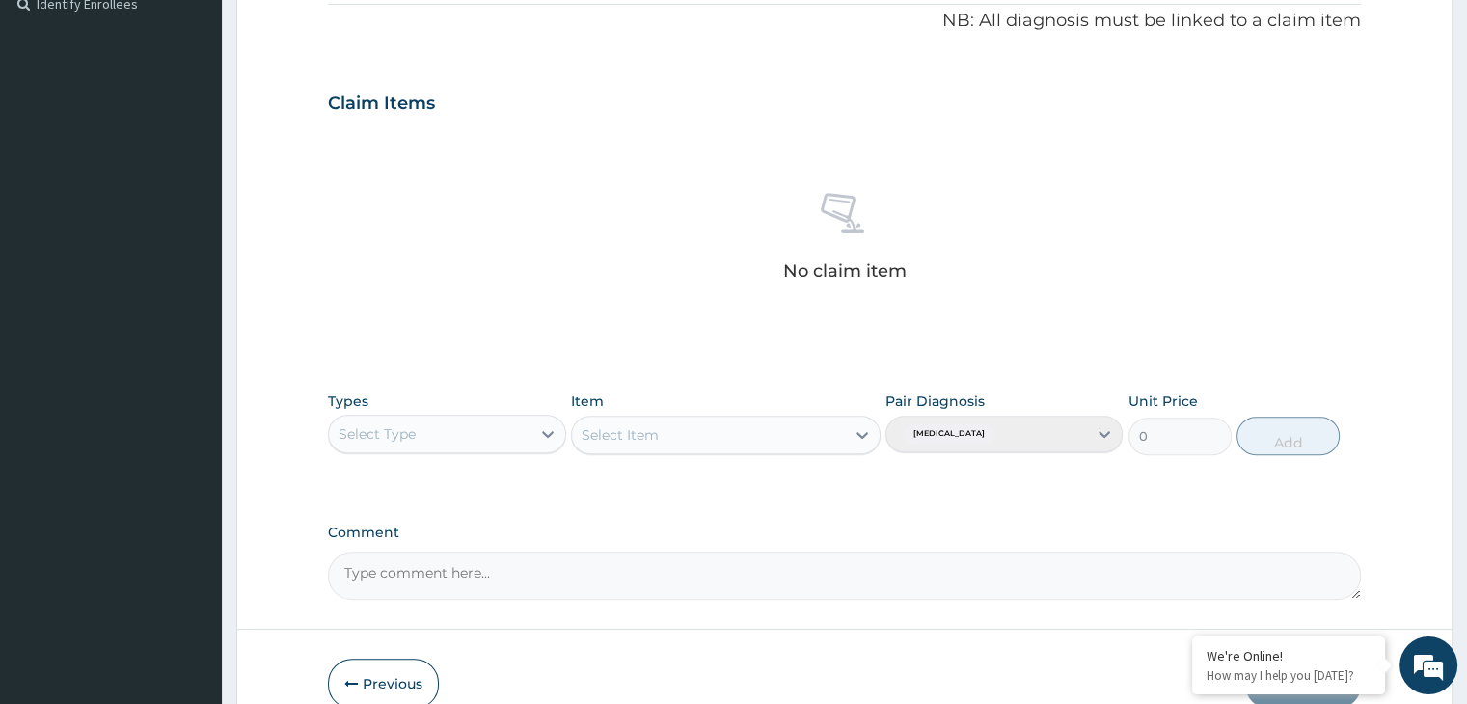
click at [535, 325] on div "No claim item" at bounding box center [844, 240] width 1032 height 222
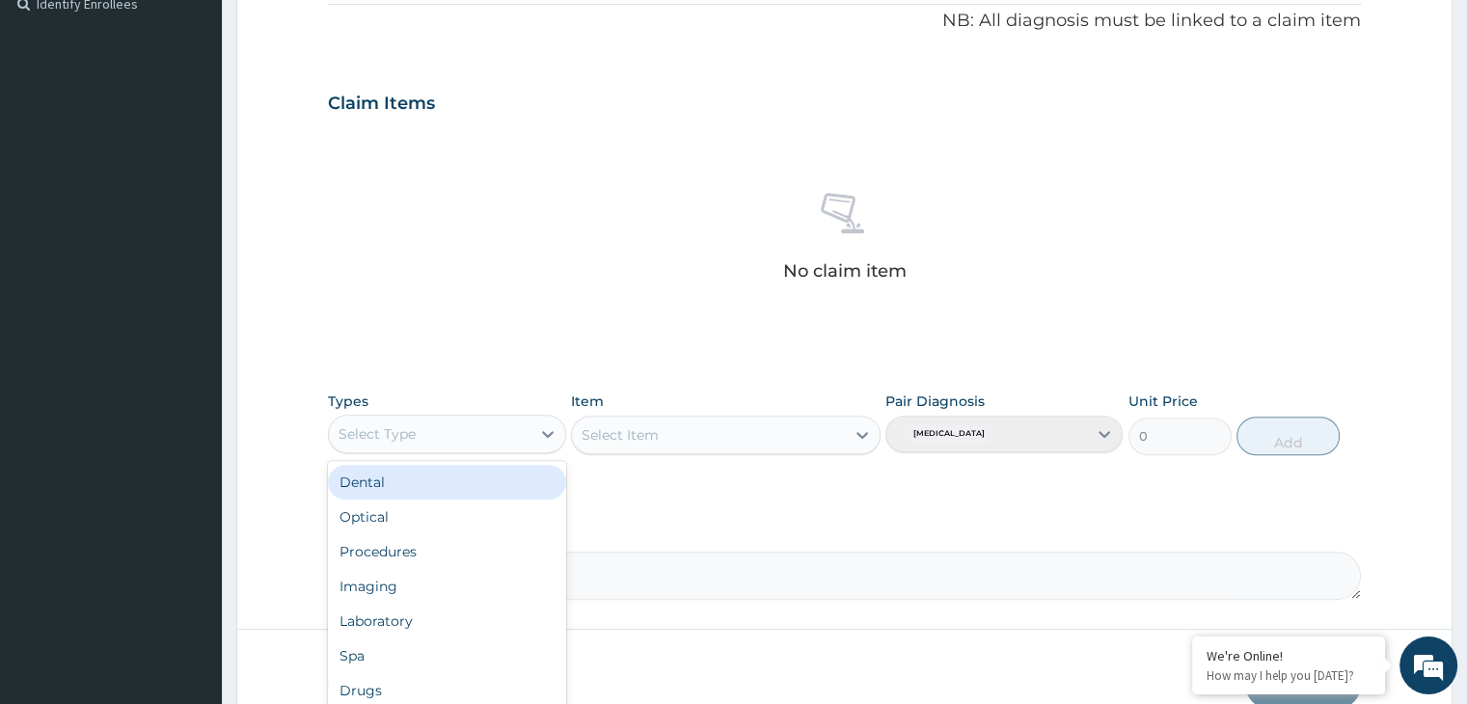
click at [521, 440] on div "Select Type" at bounding box center [429, 433] width 201 height 31
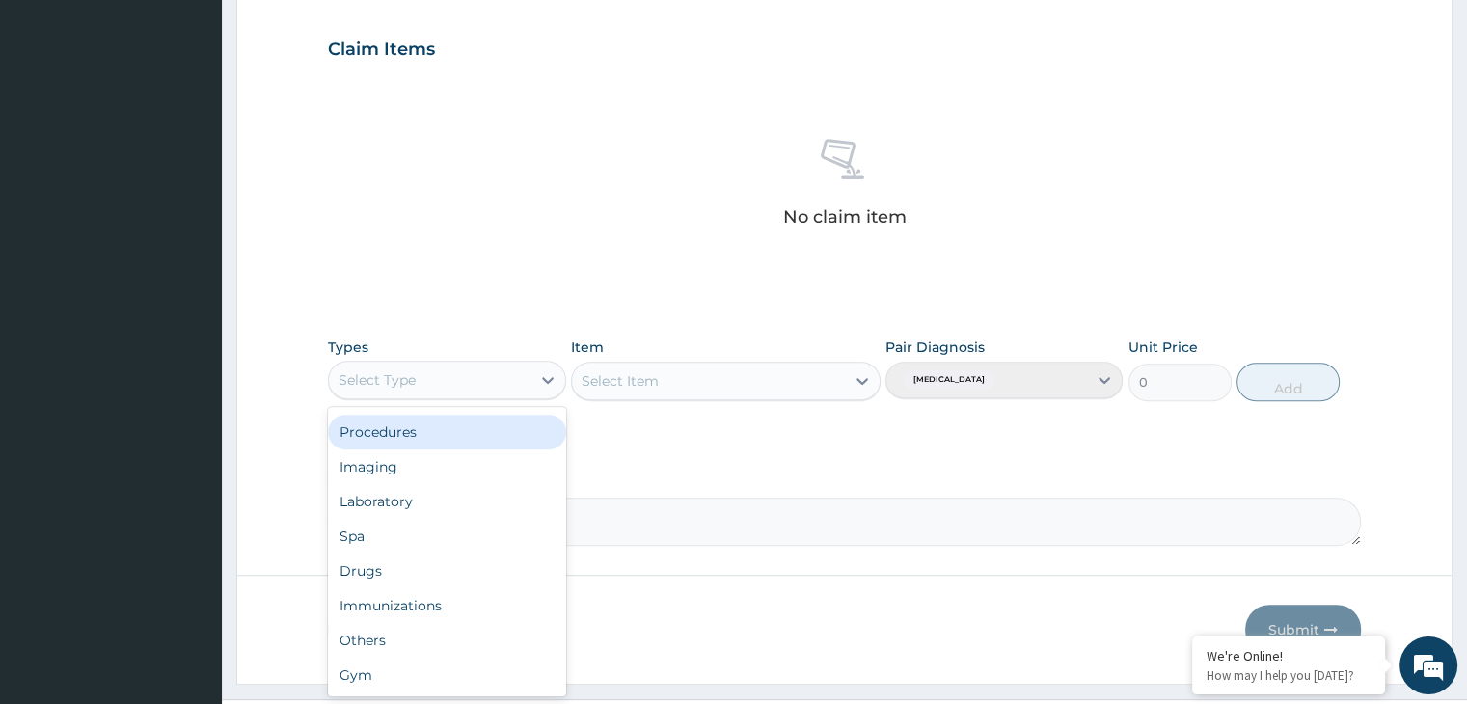
scroll to position [685, 0]
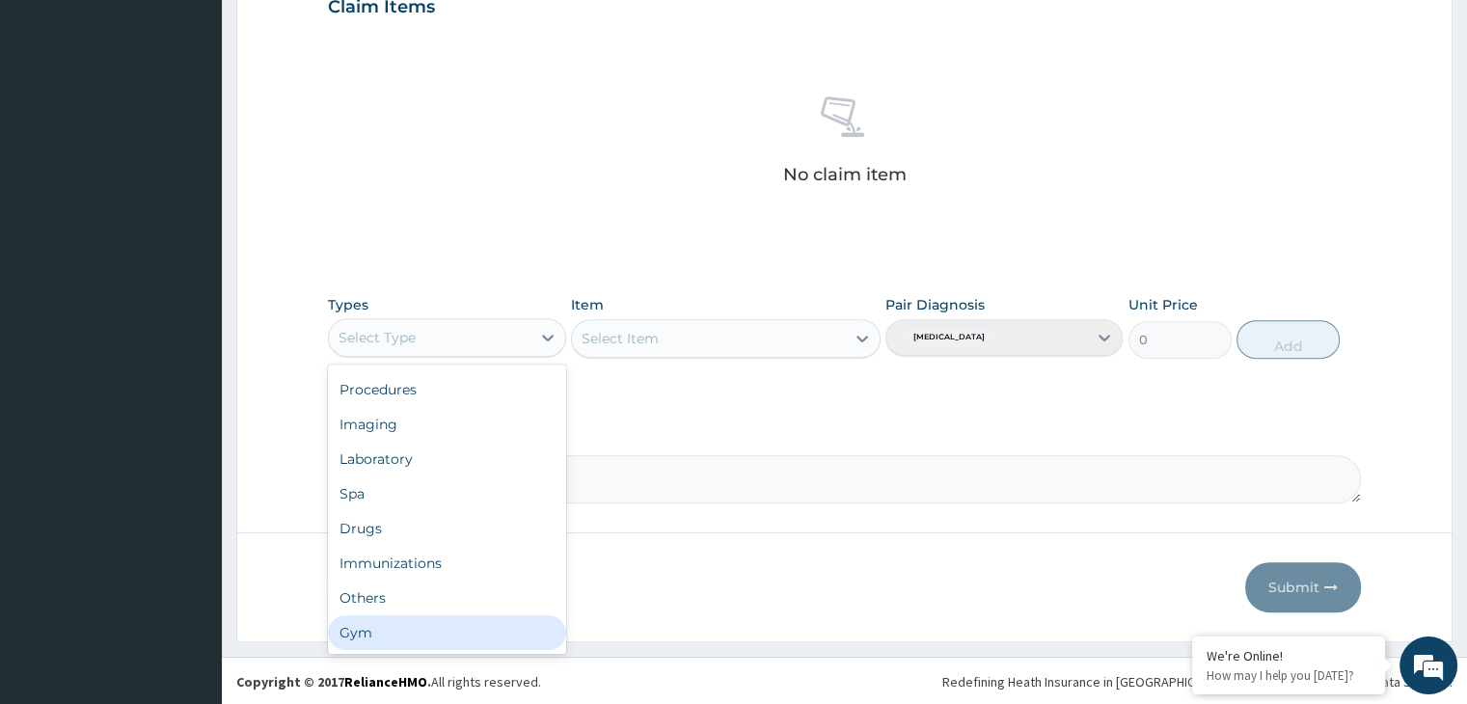
click at [498, 632] on div "Gym" at bounding box center [446, 632] width 237 height 35
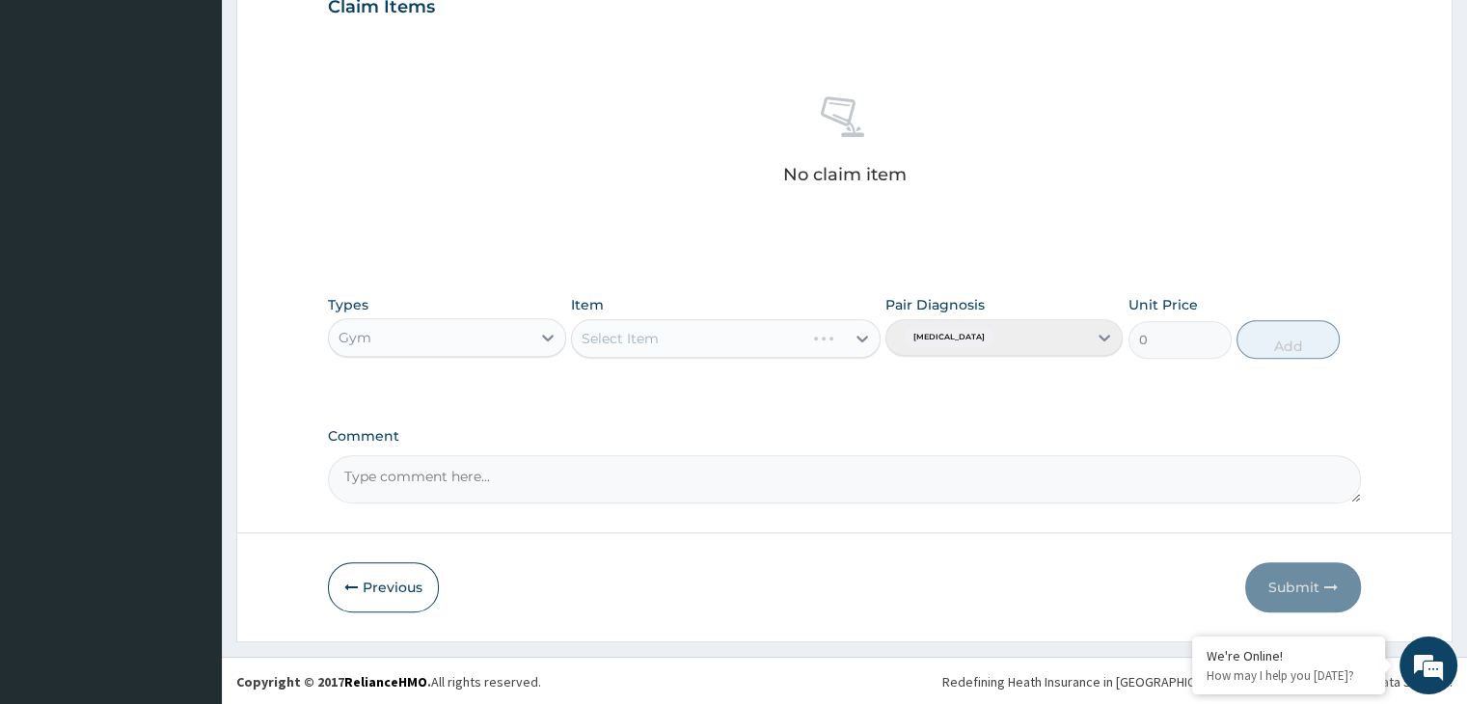
click at [857, 340] on div "Select Item" at bounding box center [726, 338] width 310 height 39
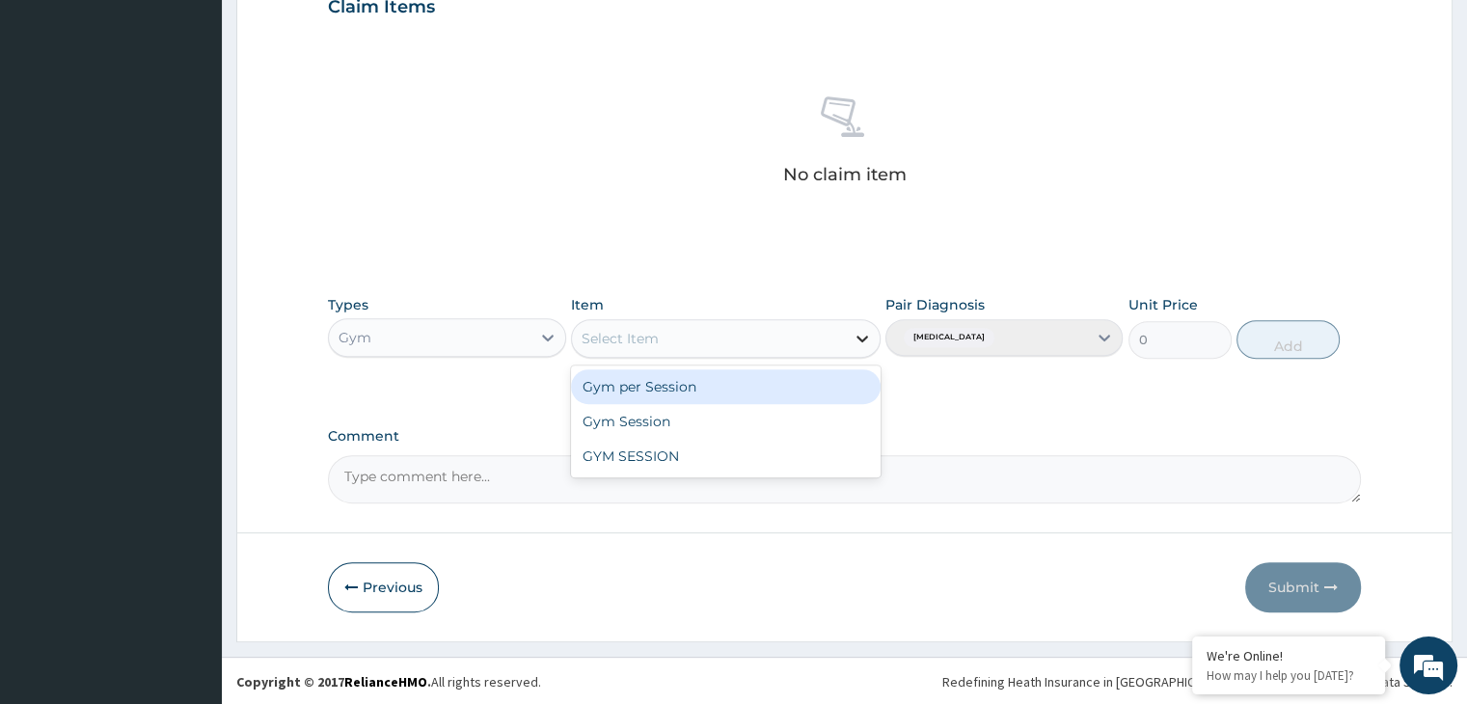
click at [856, 338] on icon at bounding box center [861, 338] width 19 height 19
click at [761, 394] on div "Gym per Session" at bounding box center [726, 386] width 310 height 35
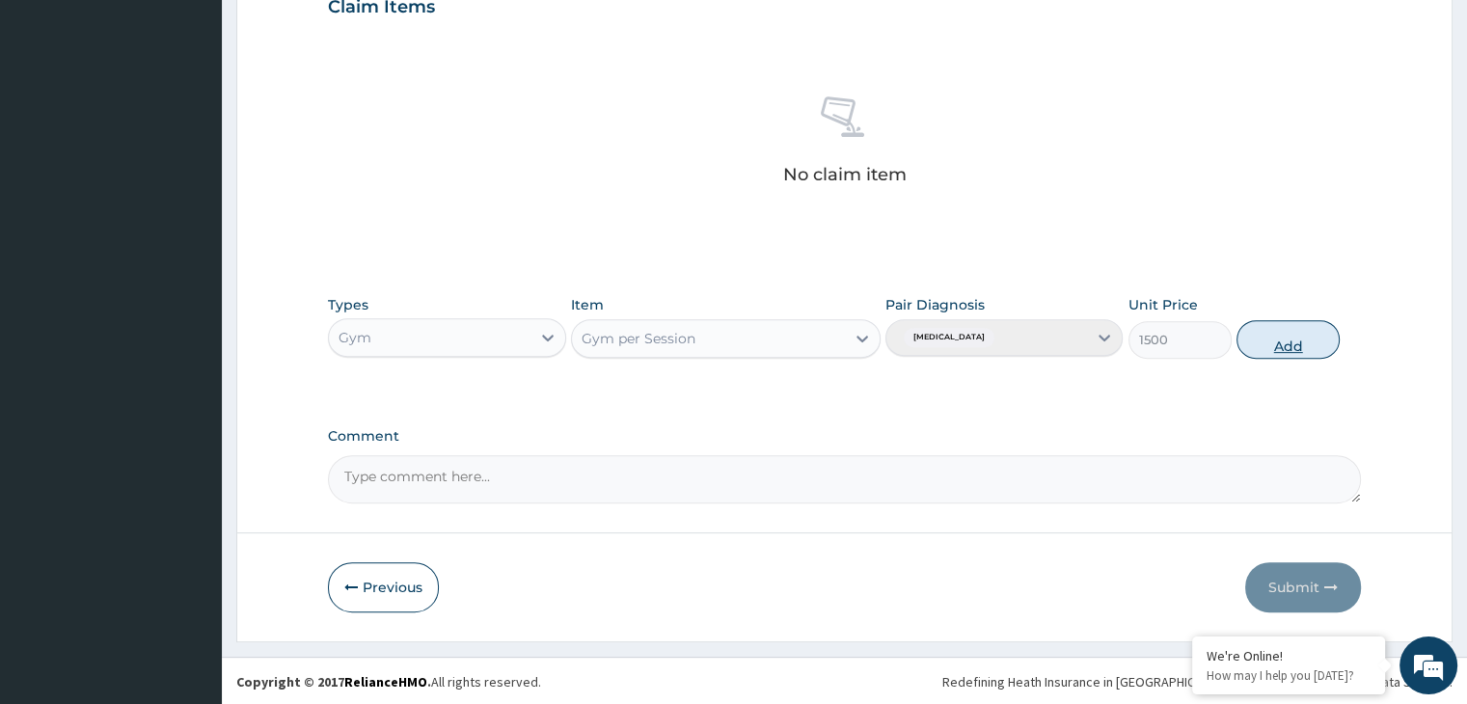
click at [1296, 335] on button "Add" at bounding box center [1287, 339] width 103 height 39
type input "0"
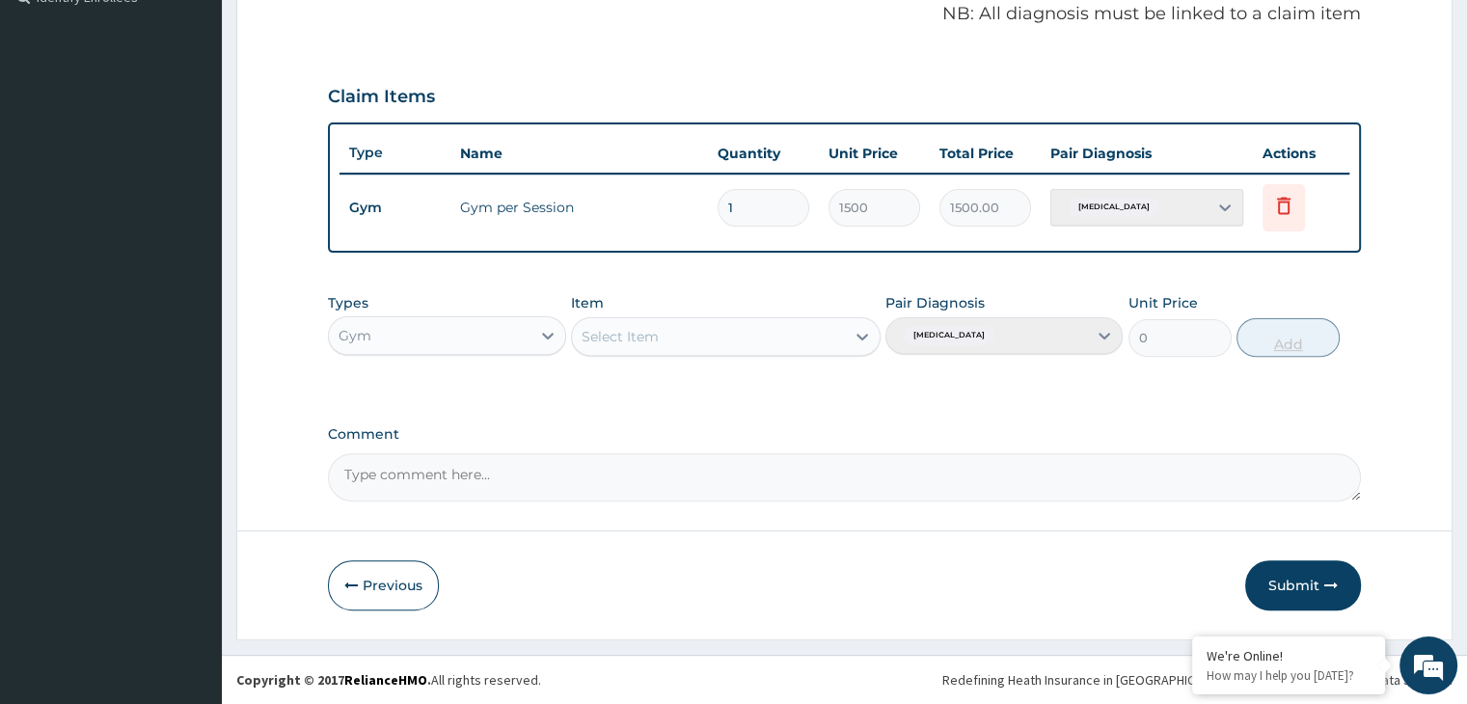
scroll to position [592, 0]
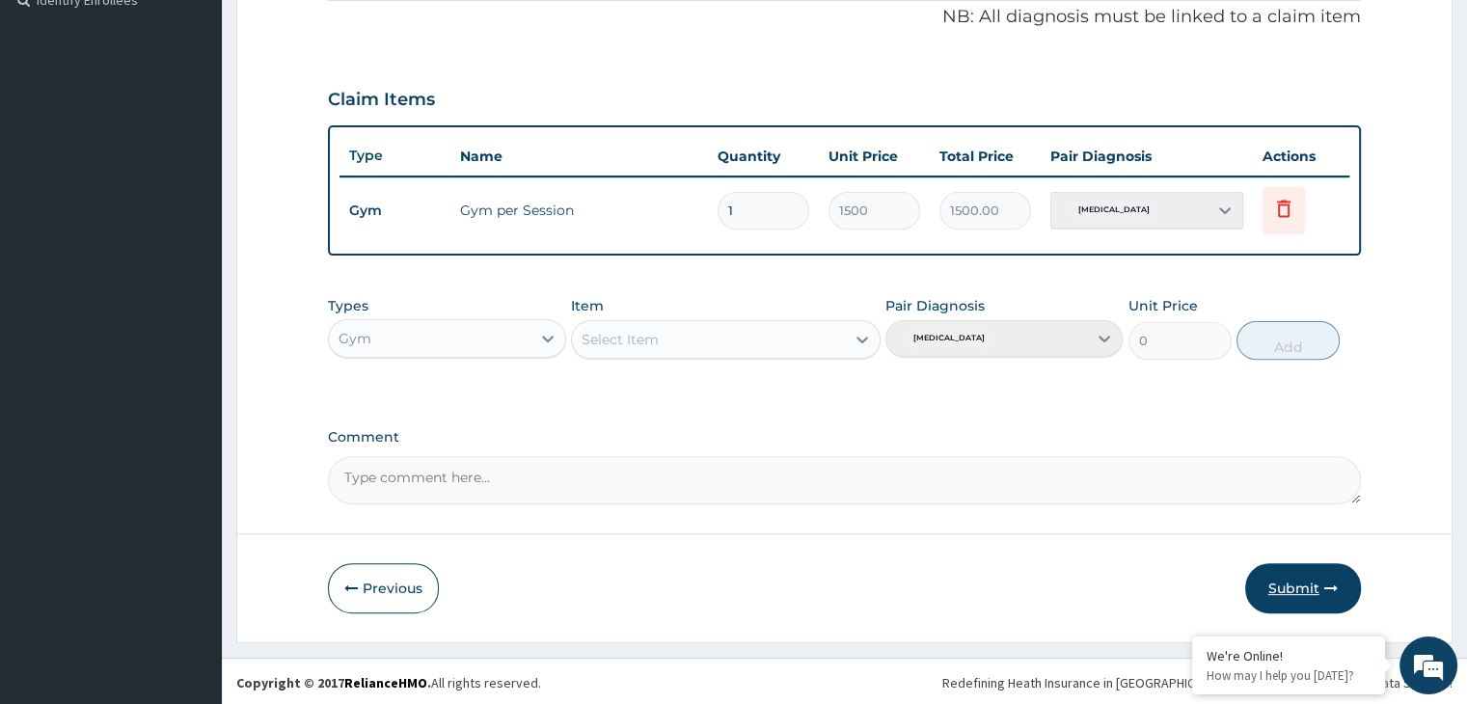
click at [1298, 576] on button "Submit" at bounding box center [1303, 588] width 116 height 50
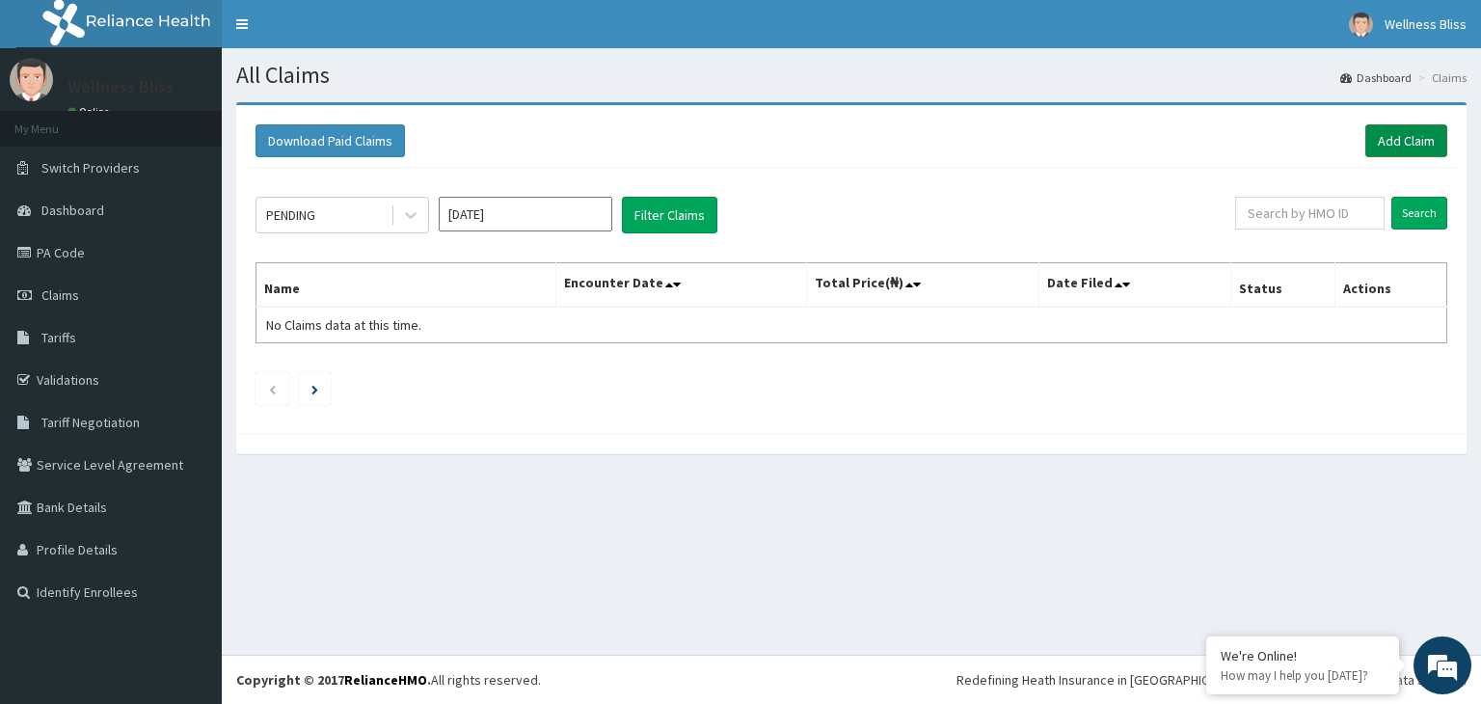
click at [1396, 147] on link "Add Claim" at bounding box center [1406, 140] width 82 height 33
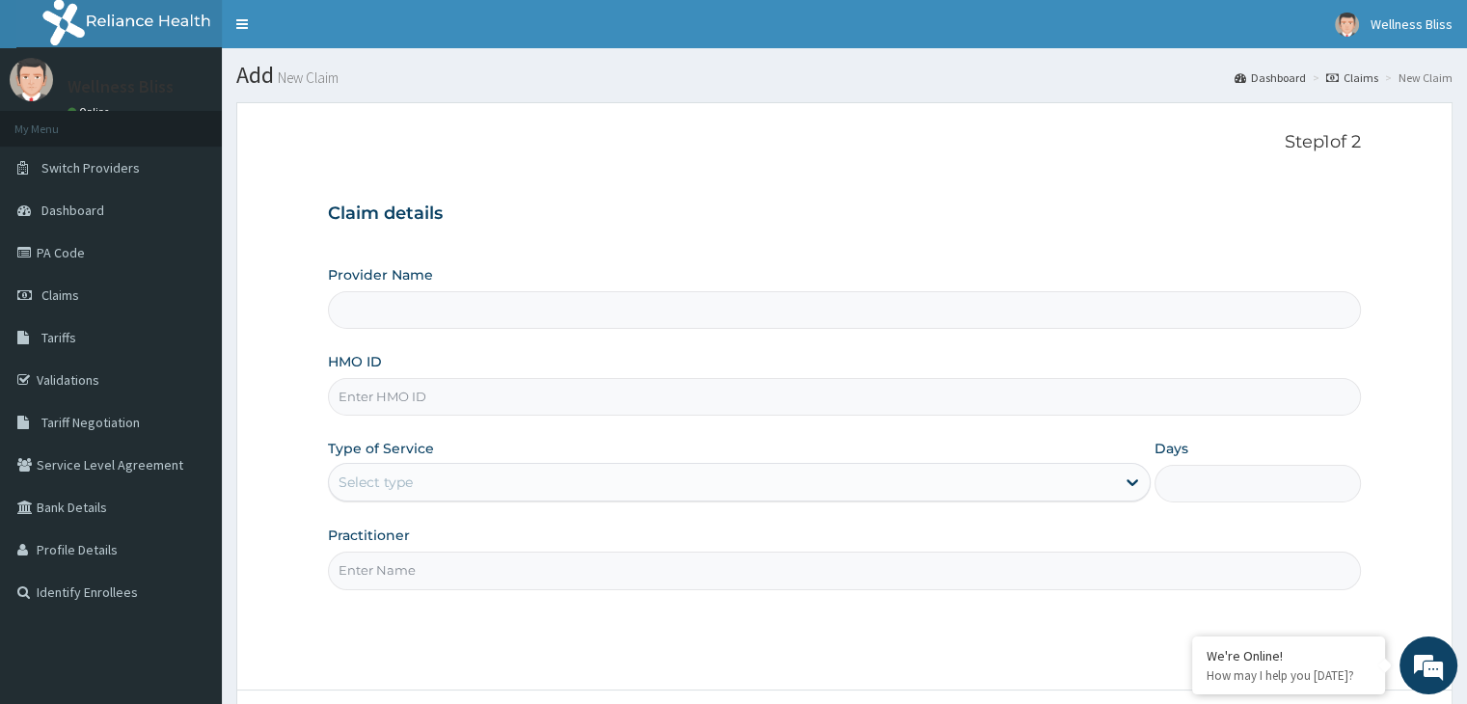
click at [516, 403] on input "HMO ID" at bounding box center [844, 397] width 1032 height 38
type input "WELLNESS BLISS GYM"
type input "1"
type input "OHT/12510/A"
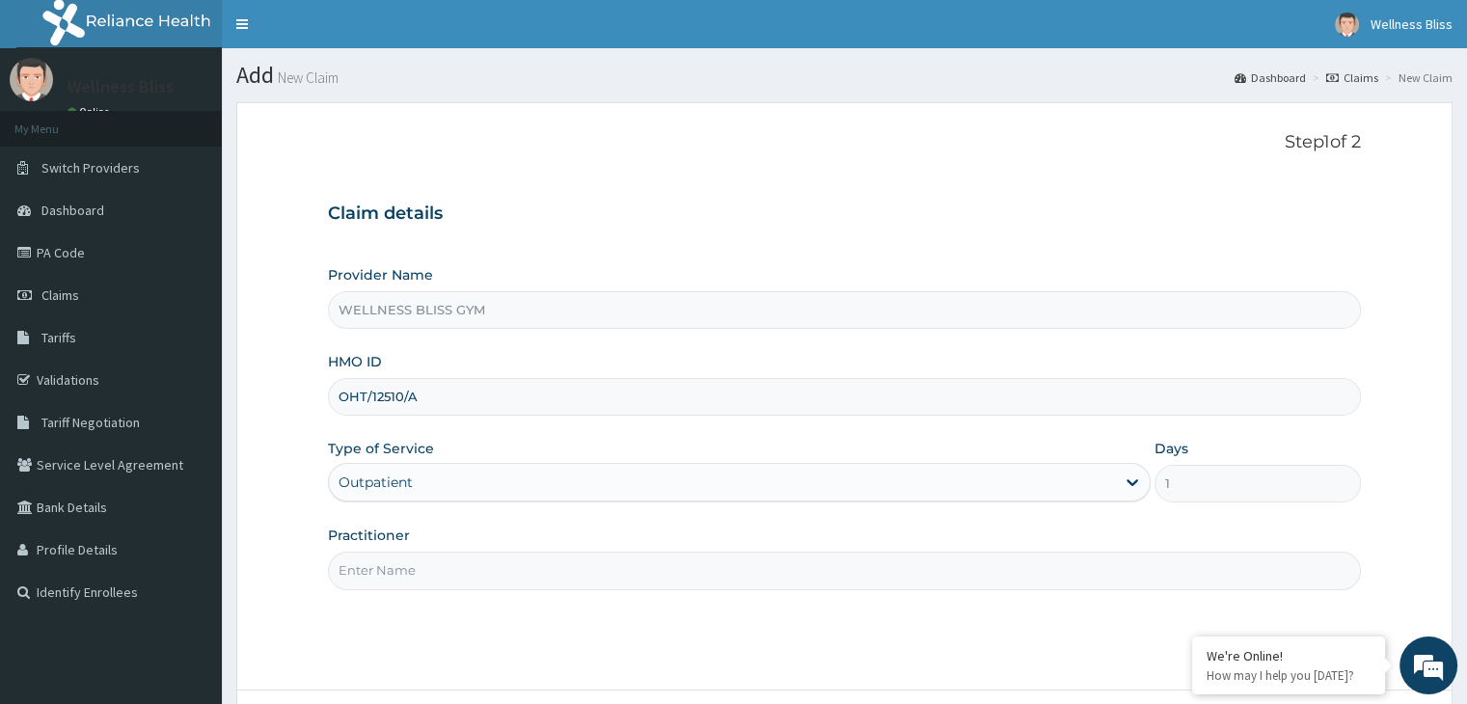
click at [522, 560] on input "Practitioner" at bounding box center [844, 571] width 1032 height 38
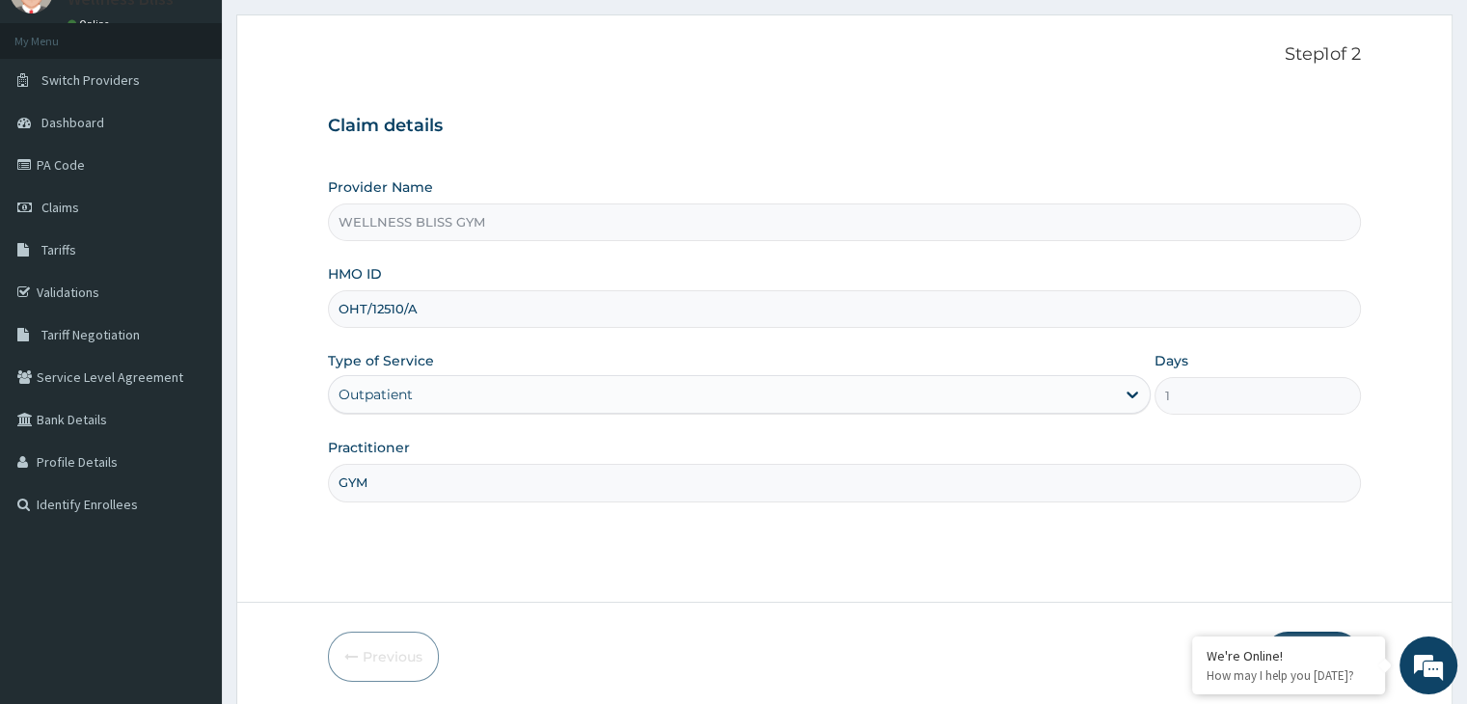
scroll to position [158, 0]
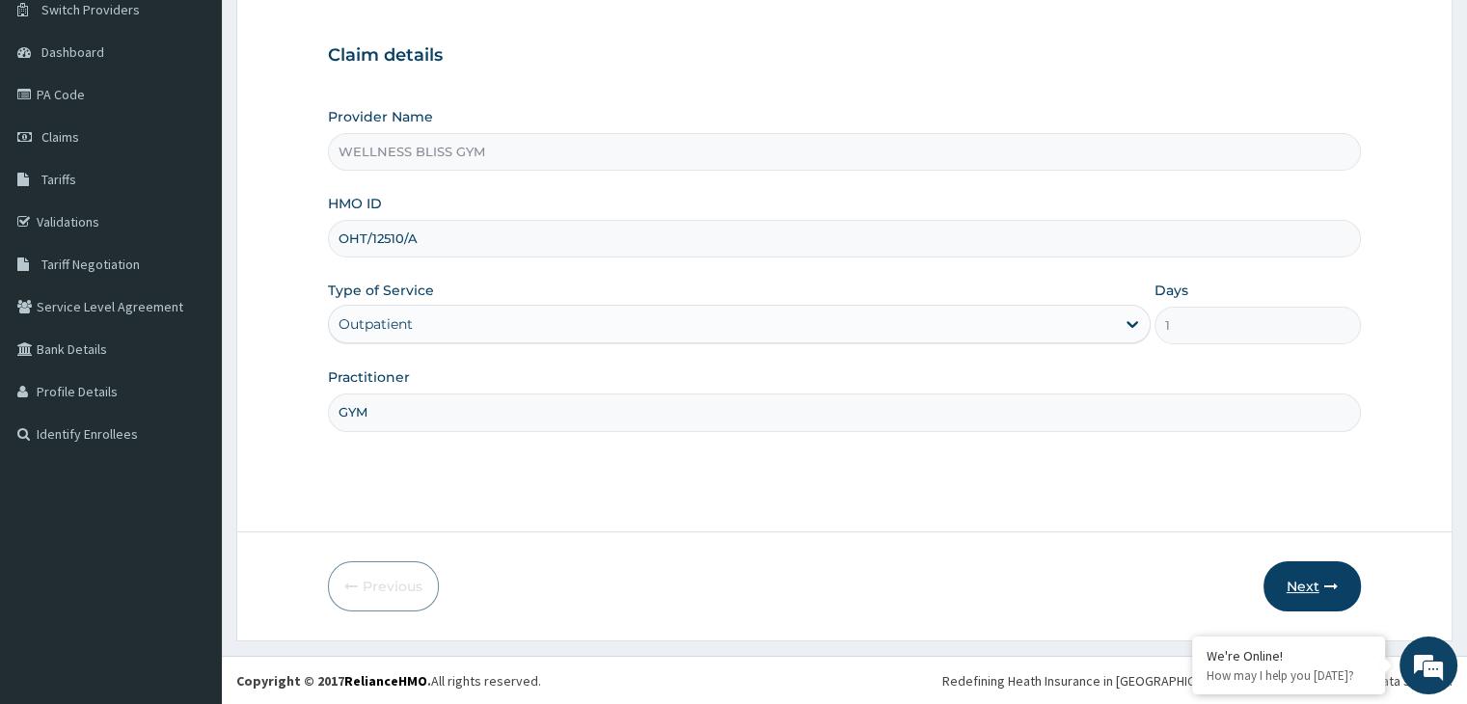
type input "GYM"
click at [1307, 583] on button "Next" at bounding box center [1311, 586] width 97 height 50
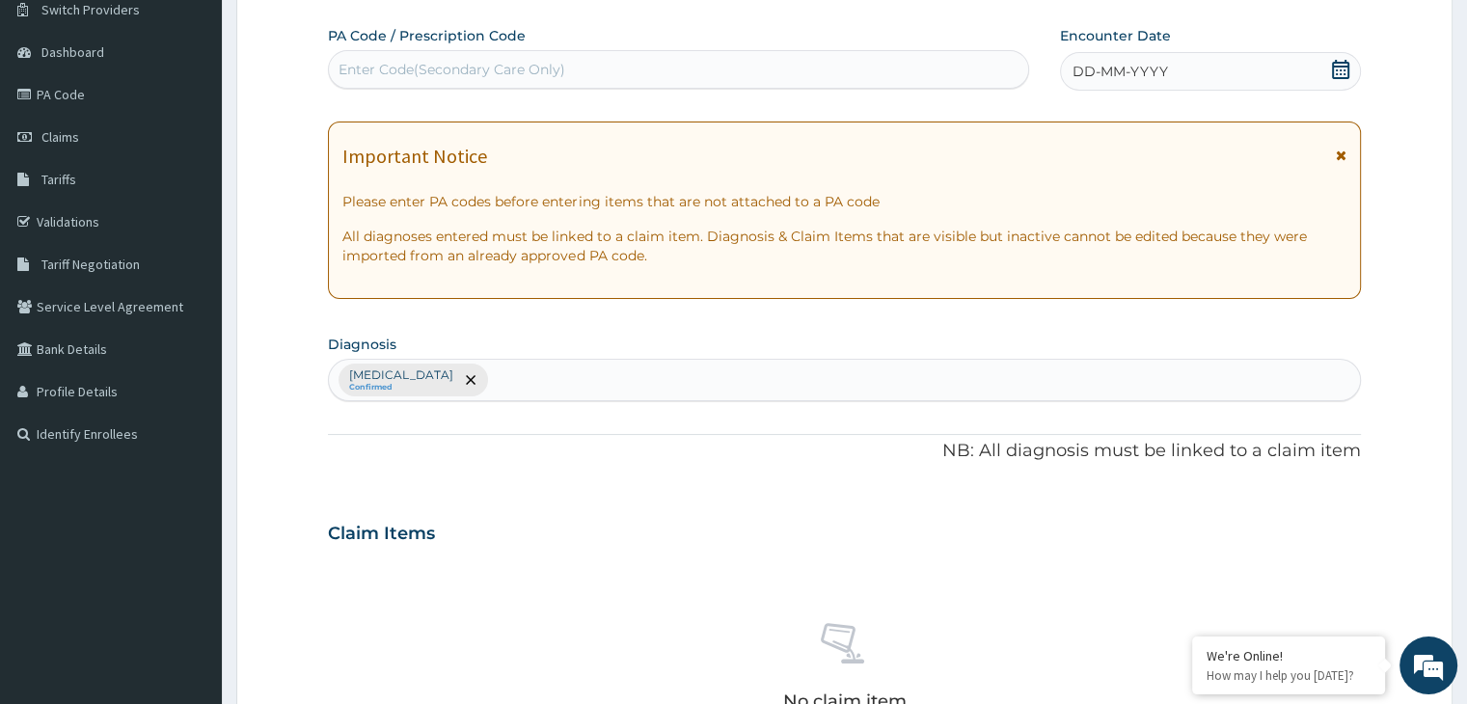
click at [477, 71] on div "Enter Code(Secondary Care Only)" at bounding box center [451, 69] width 227 height 19
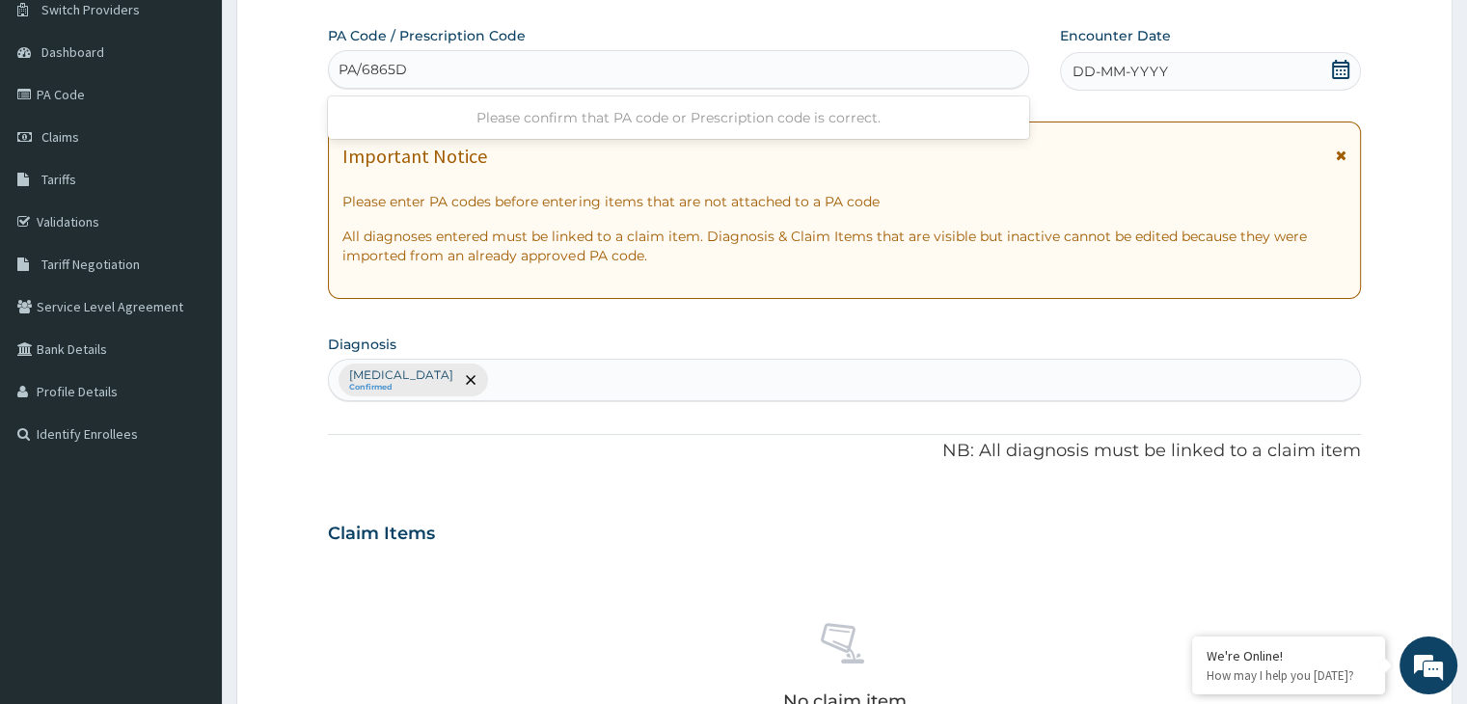
type input "PA/6865DD"
click at [1342, 56] on div "DD-MM-YYYY" at bounding box center [1210, 71] width 300 height 39
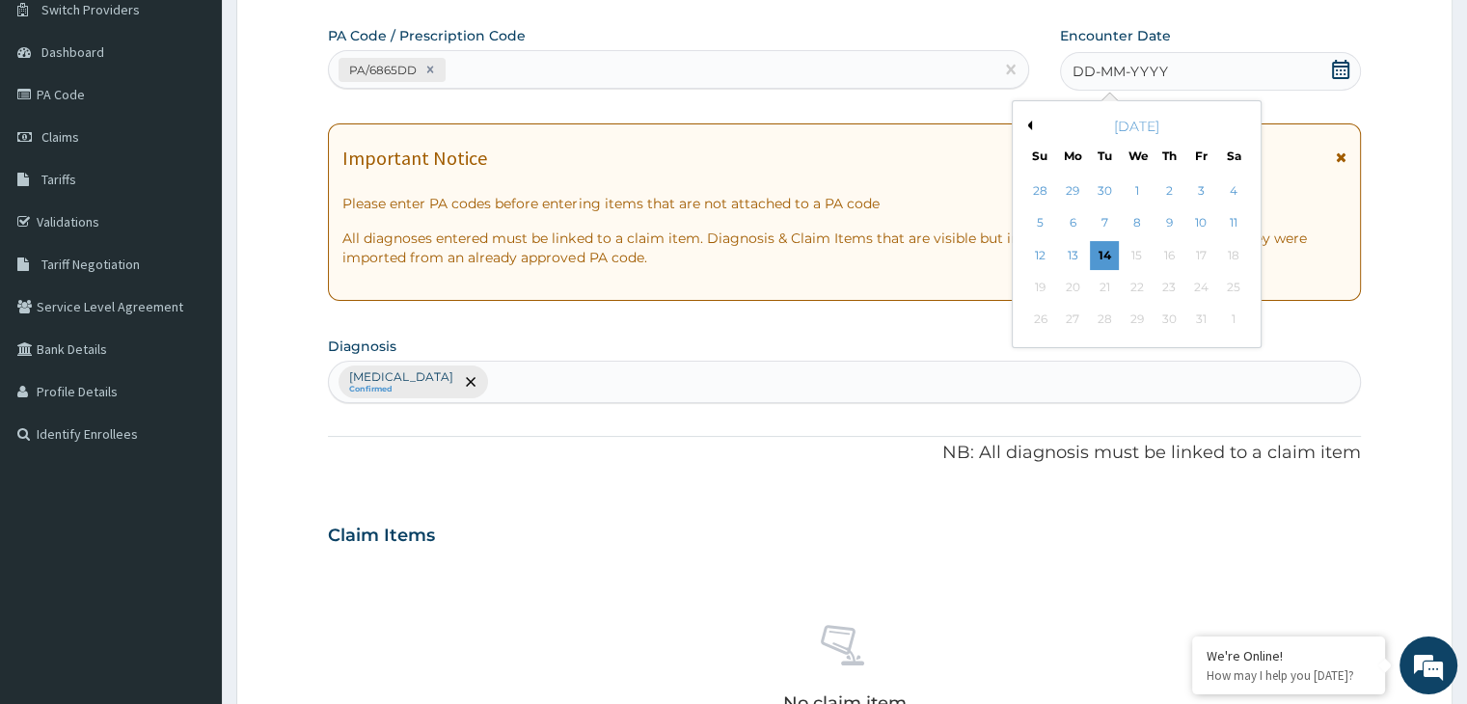
click at [1031, 121] on div "[DATE]" at bounding box center [1136, 126] width 232 height 19
click at [1030, 121] on button "Previous Month" at bounding box center [1027, 126] width 10 height 10
click at [1234, 248] on div "20" at bounding box center [1233, 255] width 29 height 29
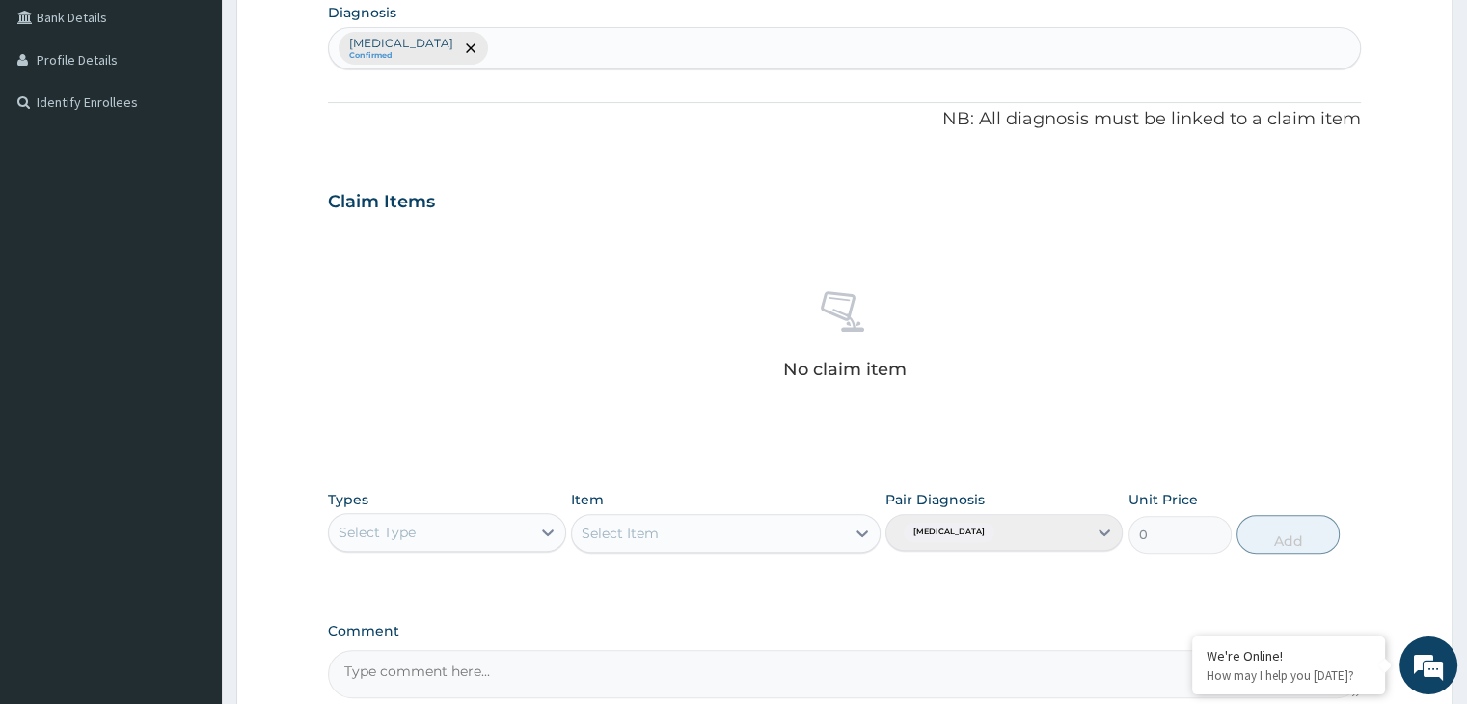
scroll to position [685, 0]
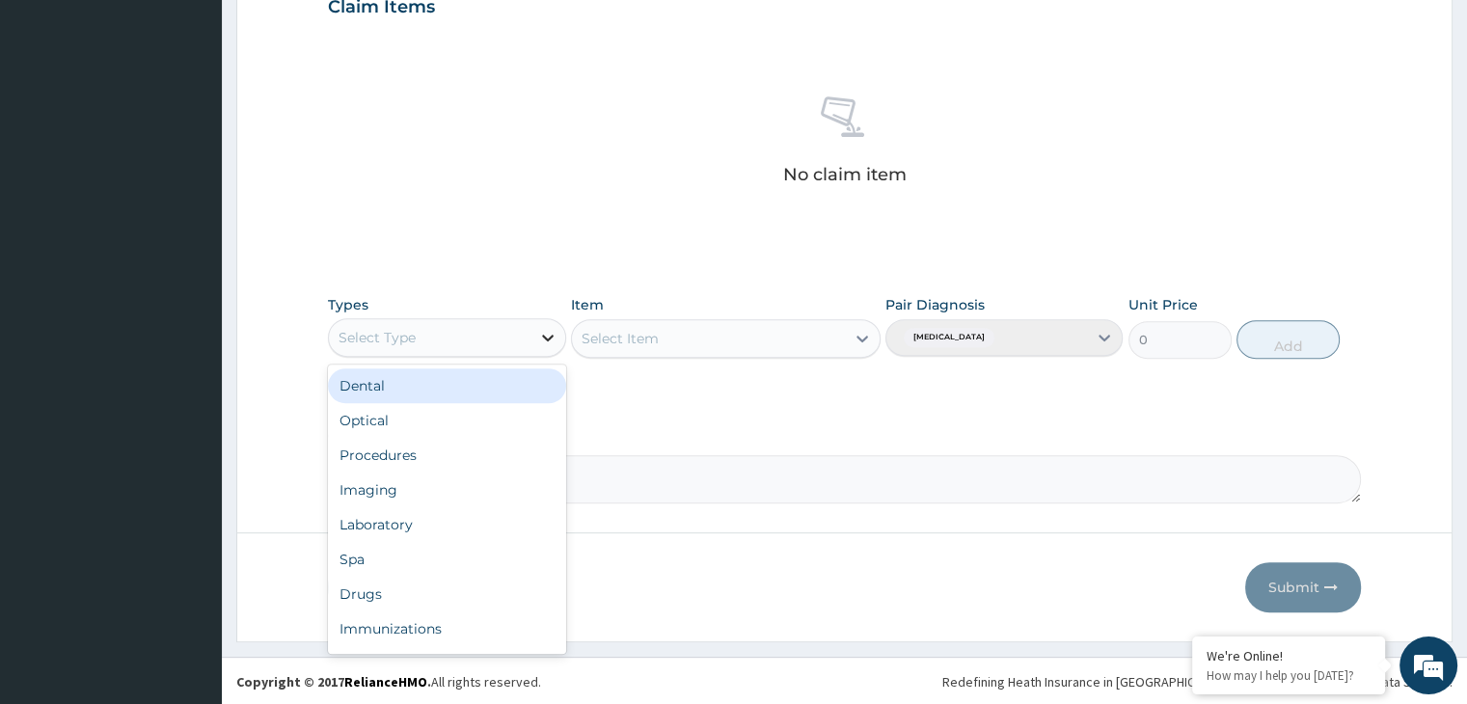
click at [537, 331] on div at bounding box center [547, 337] width 35 height 35
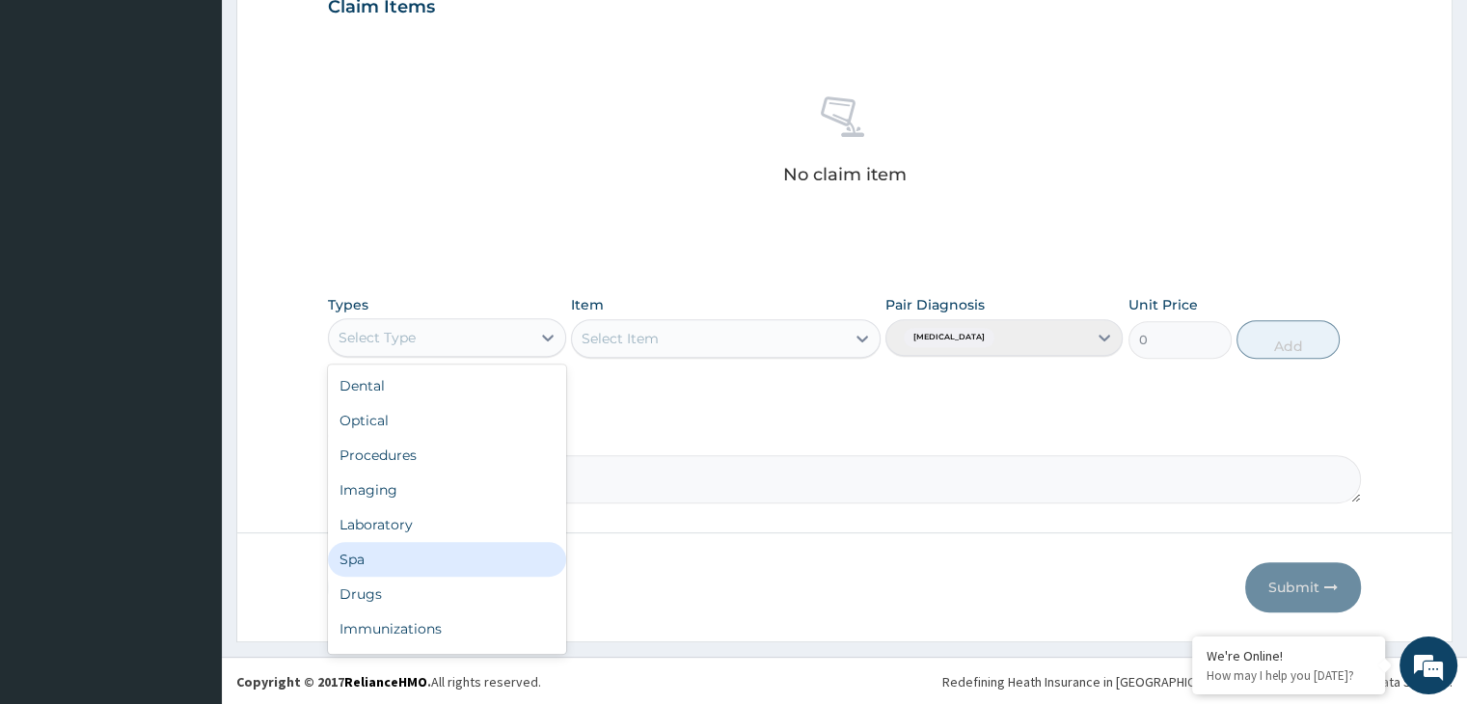
scroll to position [66, 0]
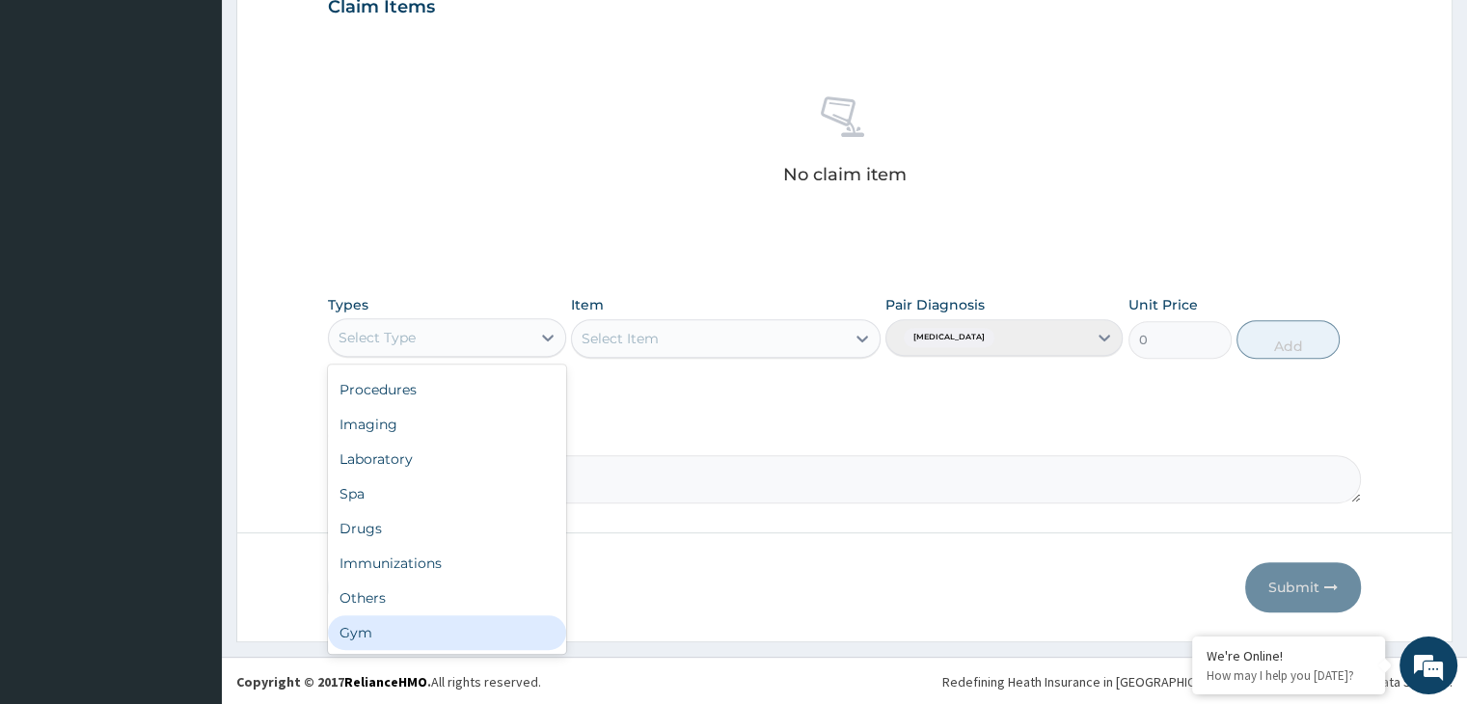
click at [419, 630] on div "Gym" at bounding box center [446, 632] width 237 height 35
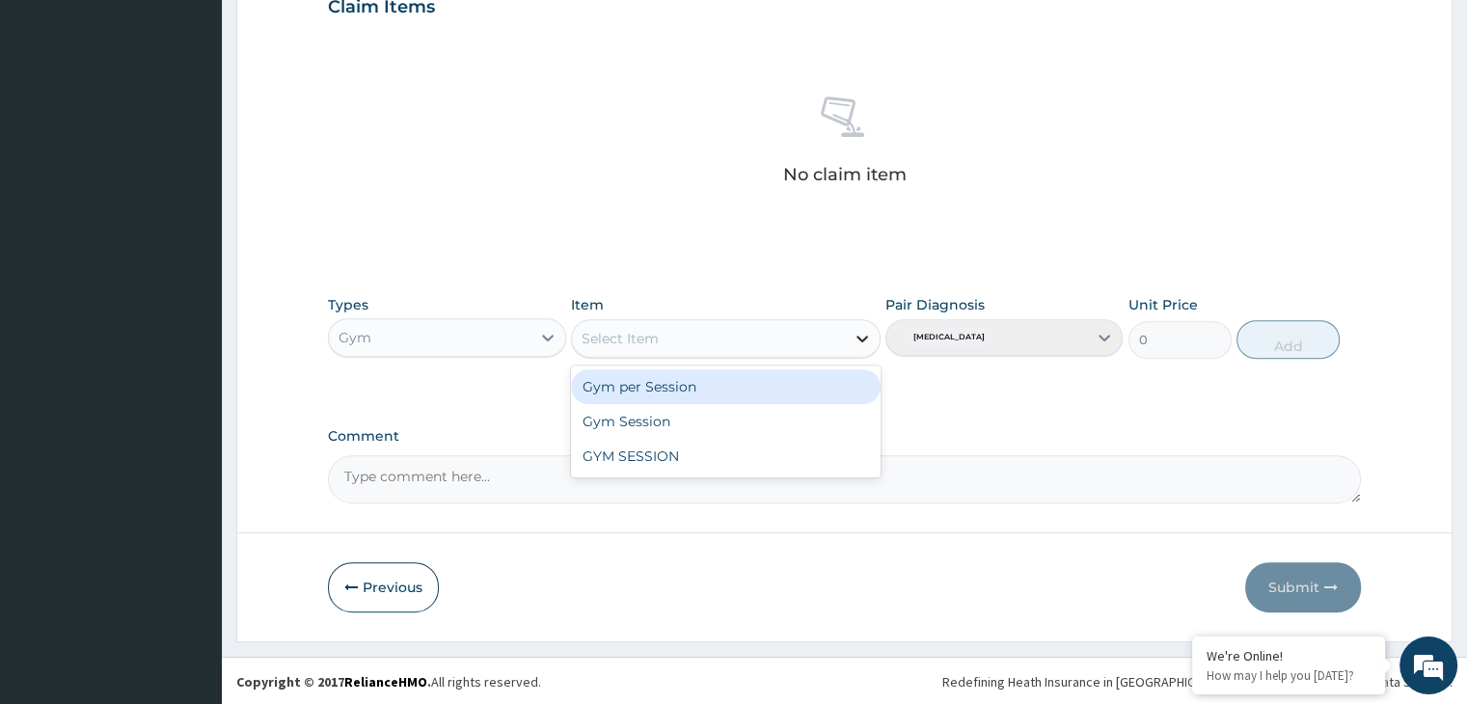
click at [857, 324] on div at bounding box center [862, 338] width 35 height 35
click at [837, 383] on div "Gym per Session" at bounding box center [726, 386] width 310 height 35
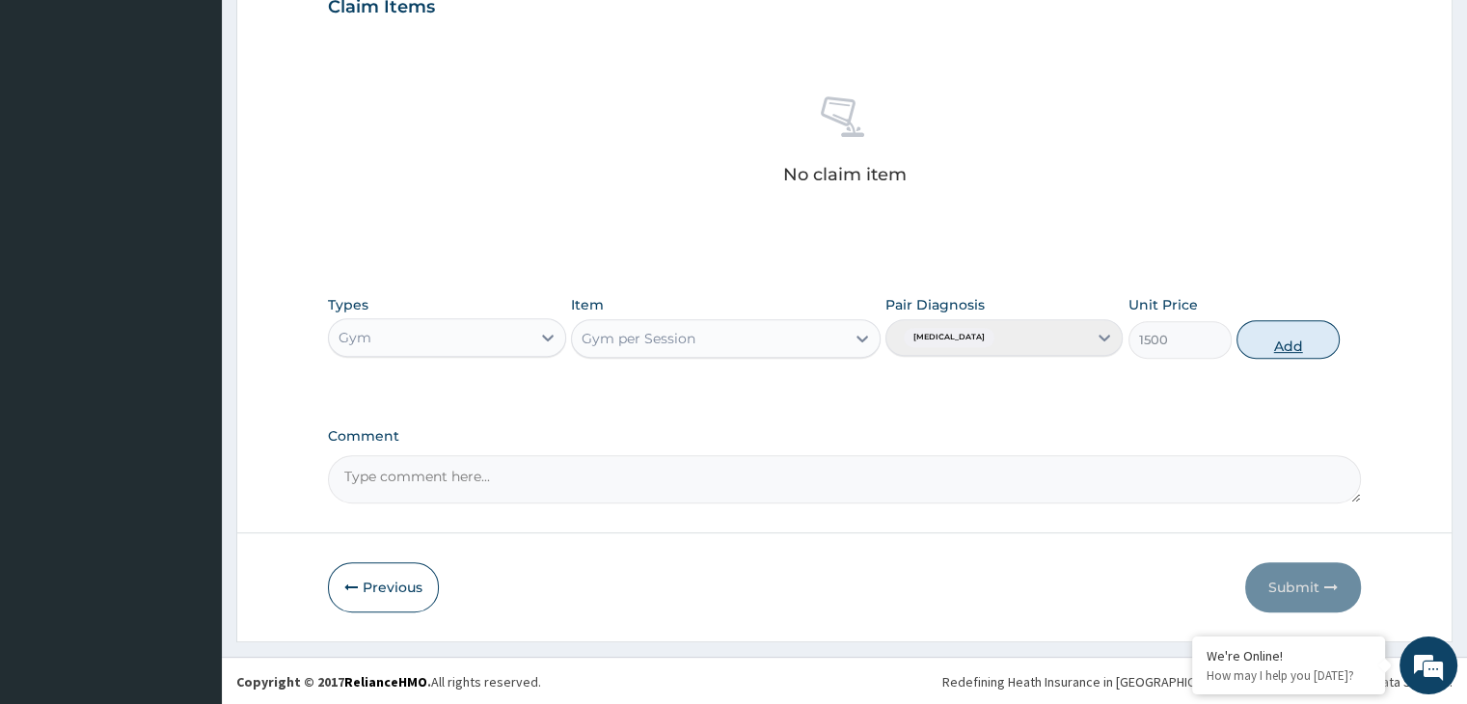
click at [1275, 335] on button "Add" at bounding box center [1287, 339] width 103 height 39
type input "0"
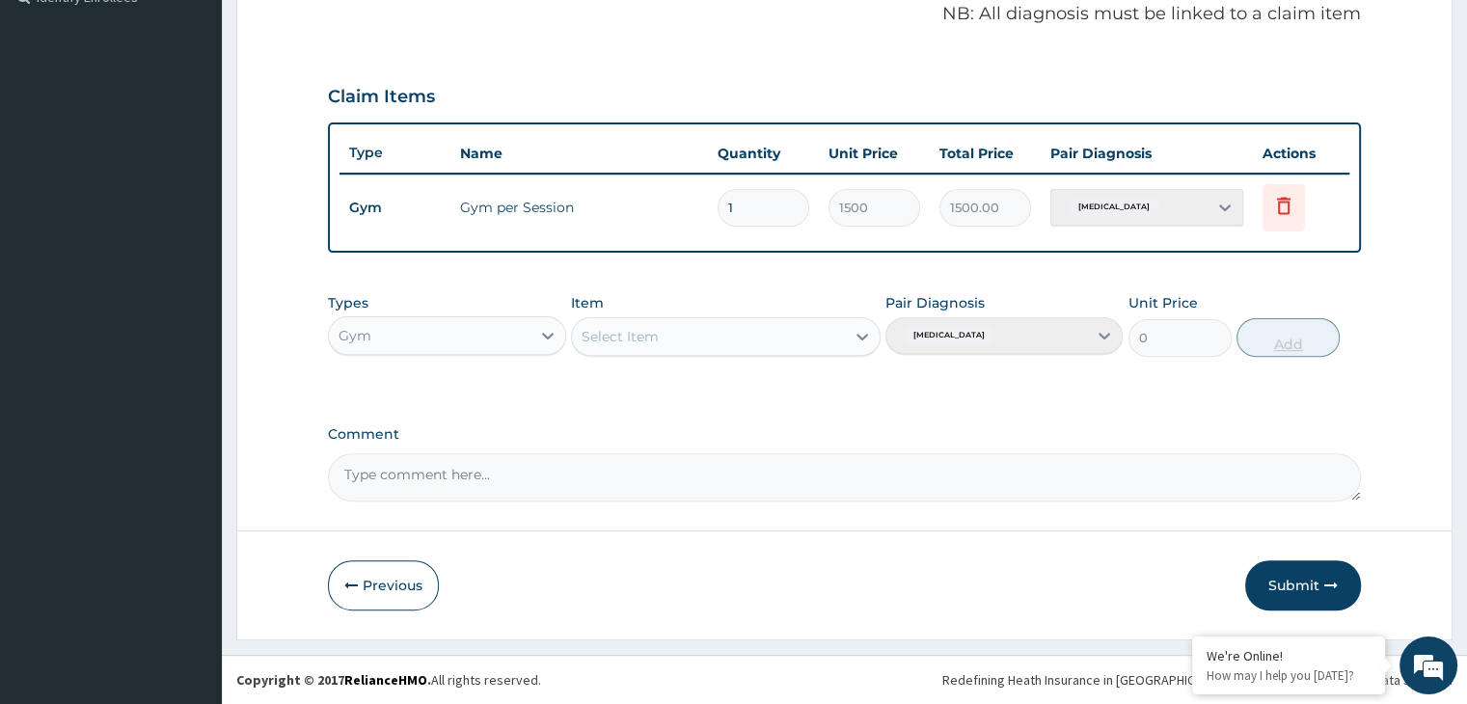
scroll to position [592, 0]
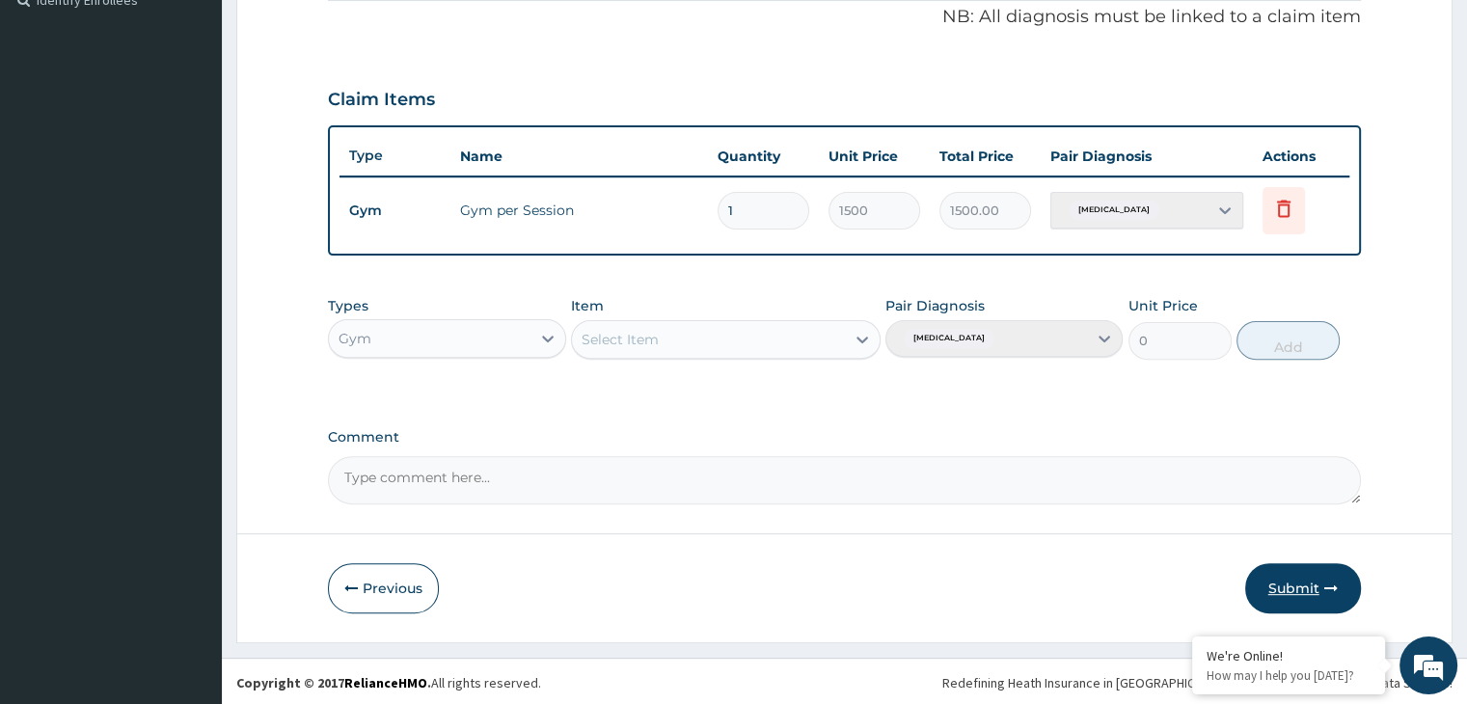
click at [1302, 564] on button "Submit" at bounding box center [1303, 588] width 116 height 50
click at [1302, 564] on div "Step 2 of 2 PA Code / Prescription Code PA/6865DD Encounter Date [DATE] Importa…" at bounding box center [844, 76] width 1216 height 1132
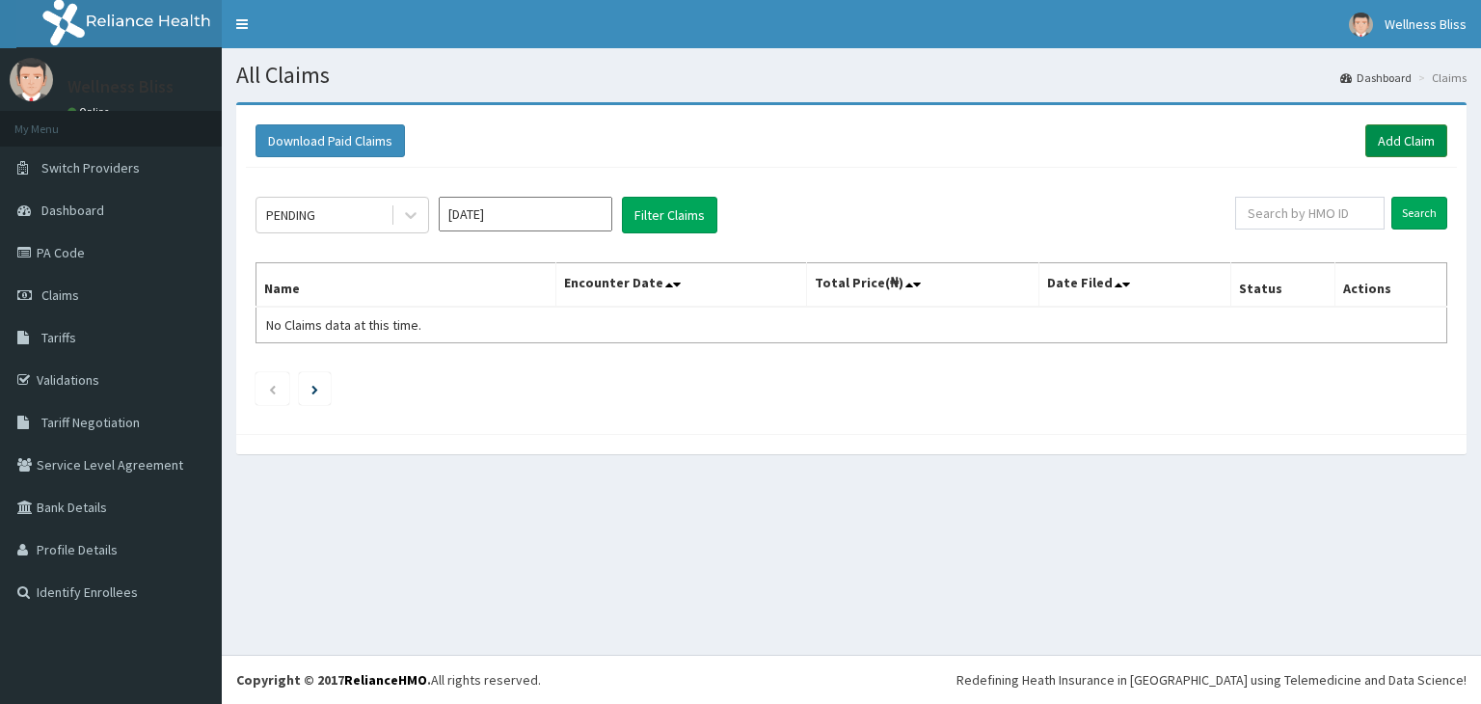
click at [1400, 137] on link "Add Claim" at bounding box center [1406, 140] width 82 height 33
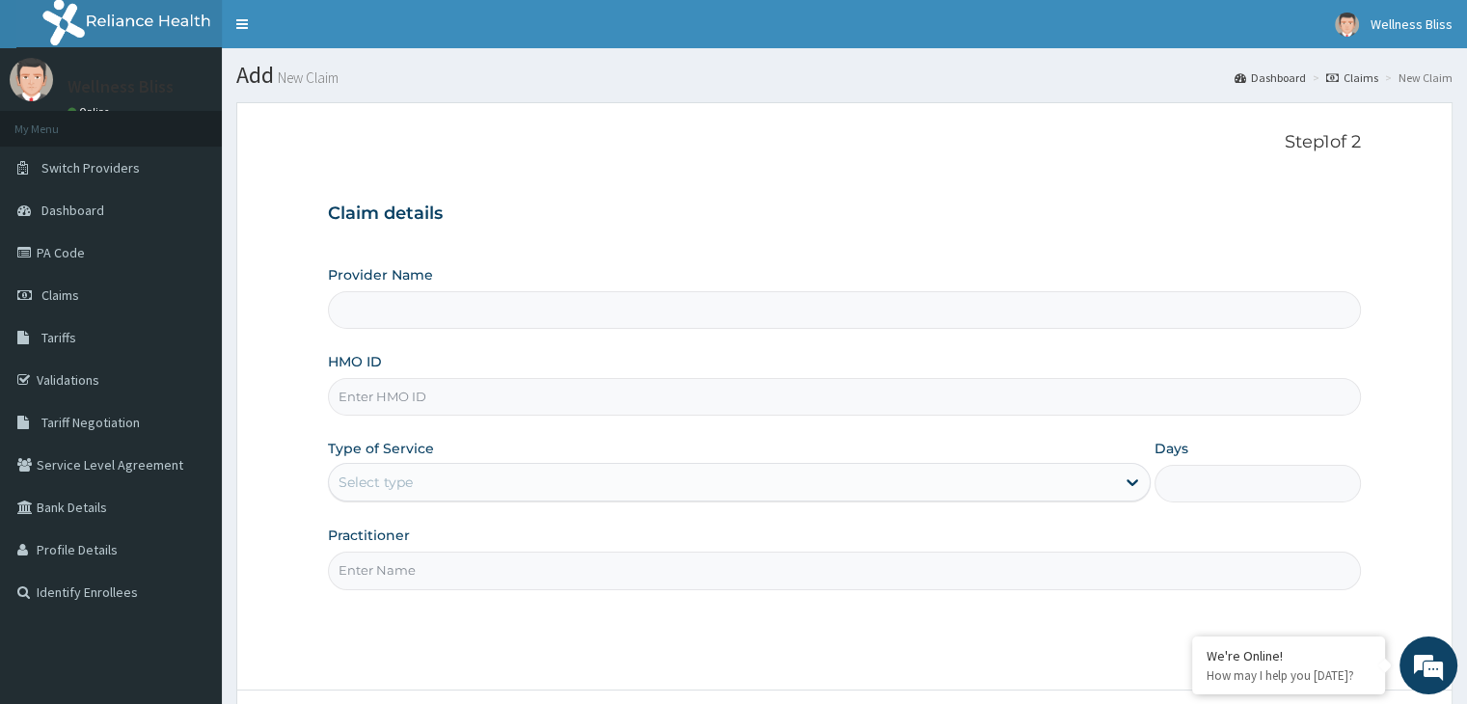
type input "WELLNESS BLISS GYM"
type input "1"
click at [524, 391] on input "HMO ID" at bounding box center [844, 397] width 1032 height 38
type input "OHT/12510/A"
click at [474, 570] on input "Practitioner" at bounding box center [844, 571] width 1032 height 38
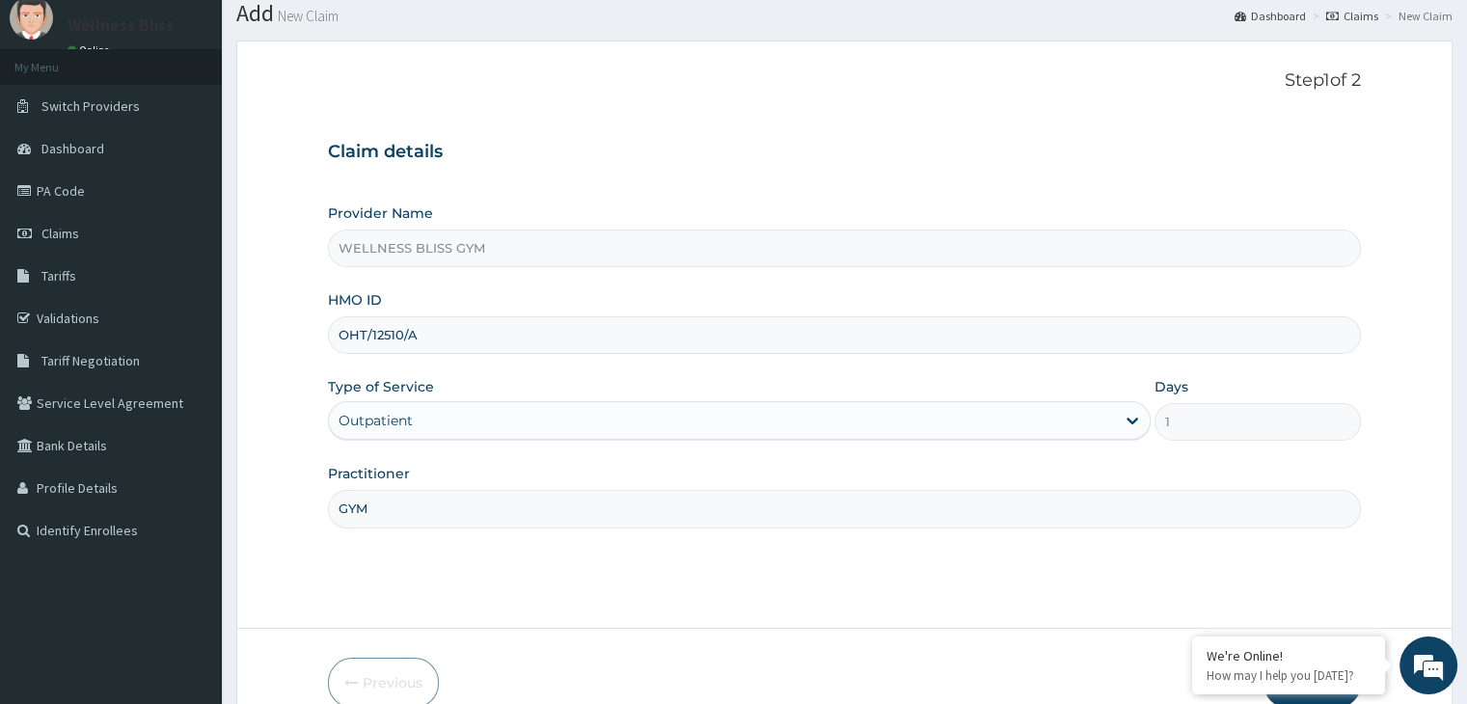
scroll to position [158, 0]
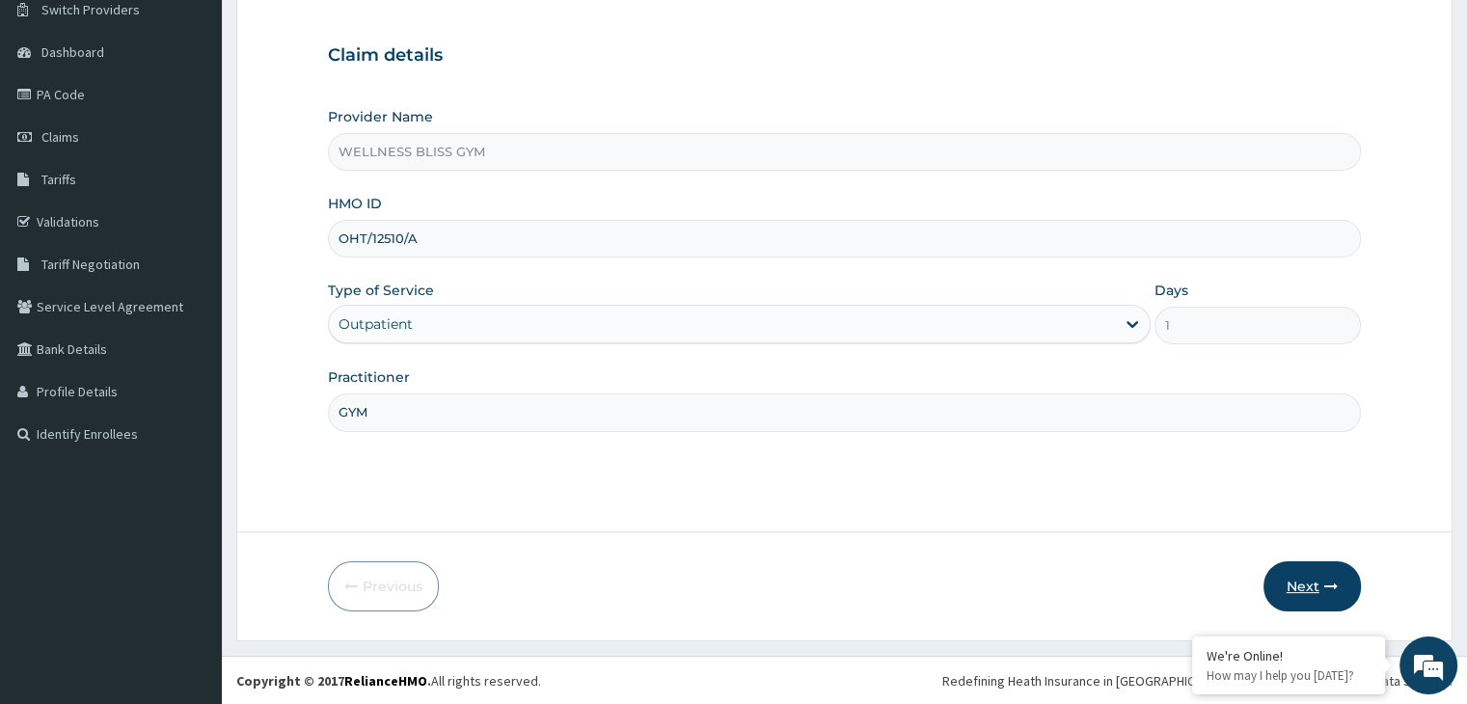
type input "GYM"
click at [1334, 586] on icon "button" at bounding box center [1330, 585] width 13 height 13
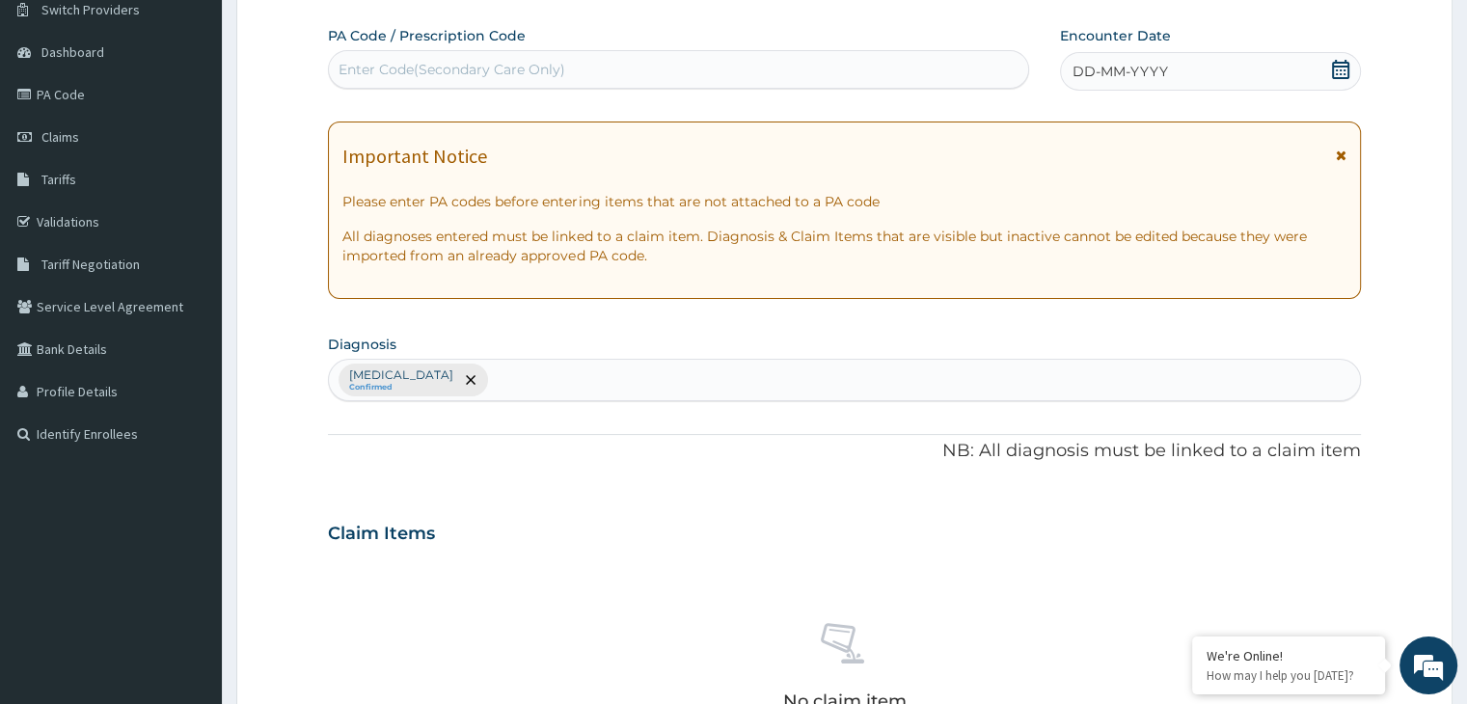
click at [478, 84] on div "Enter Code(Secondary Care Only)" at bounding box center [678, 69] width 701 height 39
type input "O"
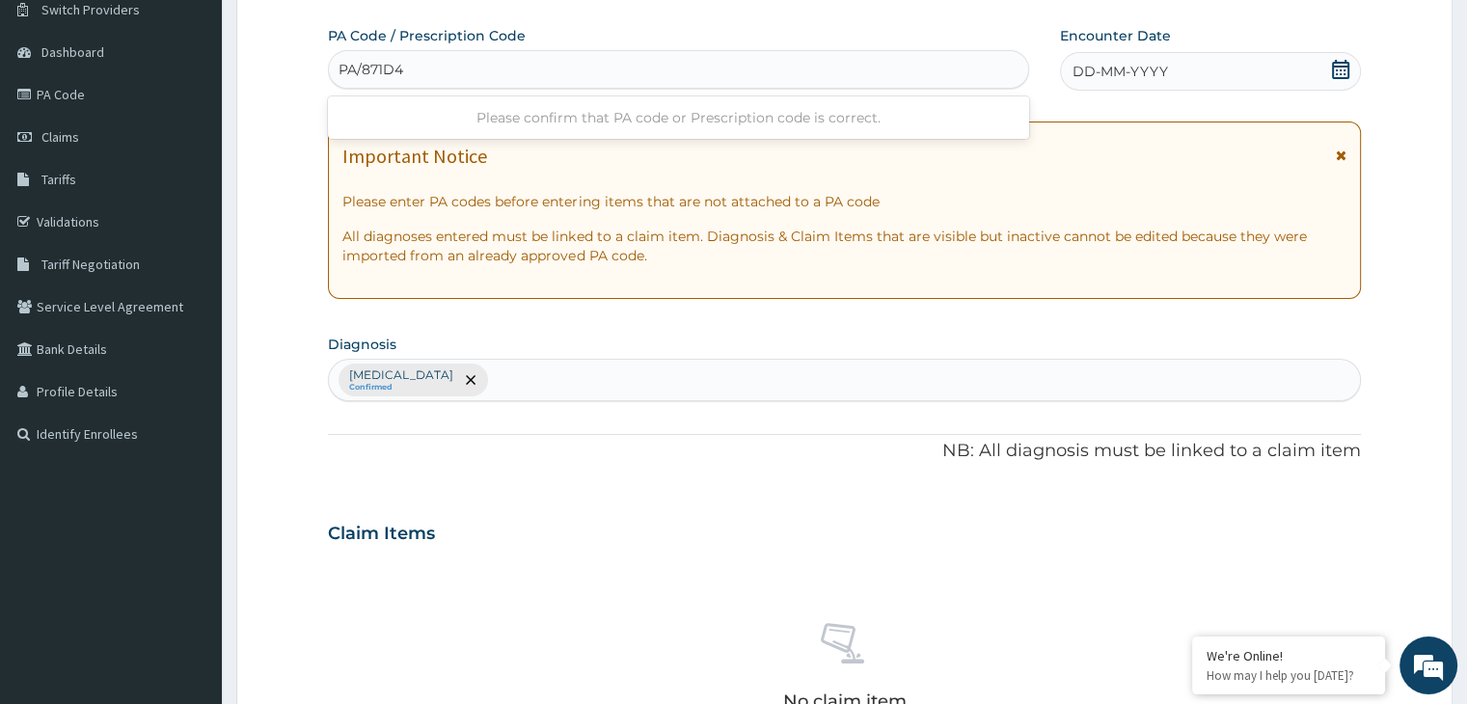
type input "PA/871D47"
click at [1332, 60] on icon at bounding box center [1340, 69] width 19 height 19
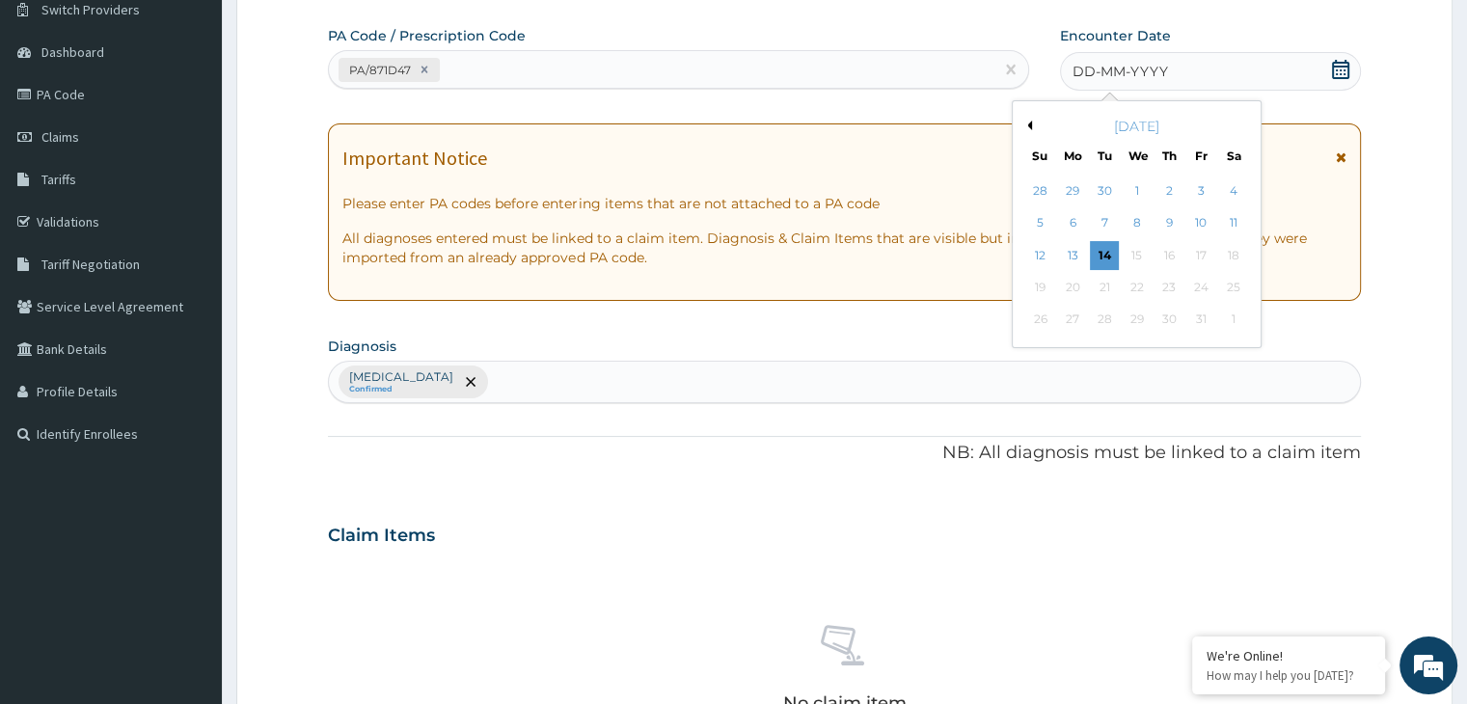
click at [1030, 124] on button "Previous Month" at bounding box center [1027, 126] width 10 height 10
click at [1231, 286] on div "27" at bounding box center [1233, 287] width 29 height 29
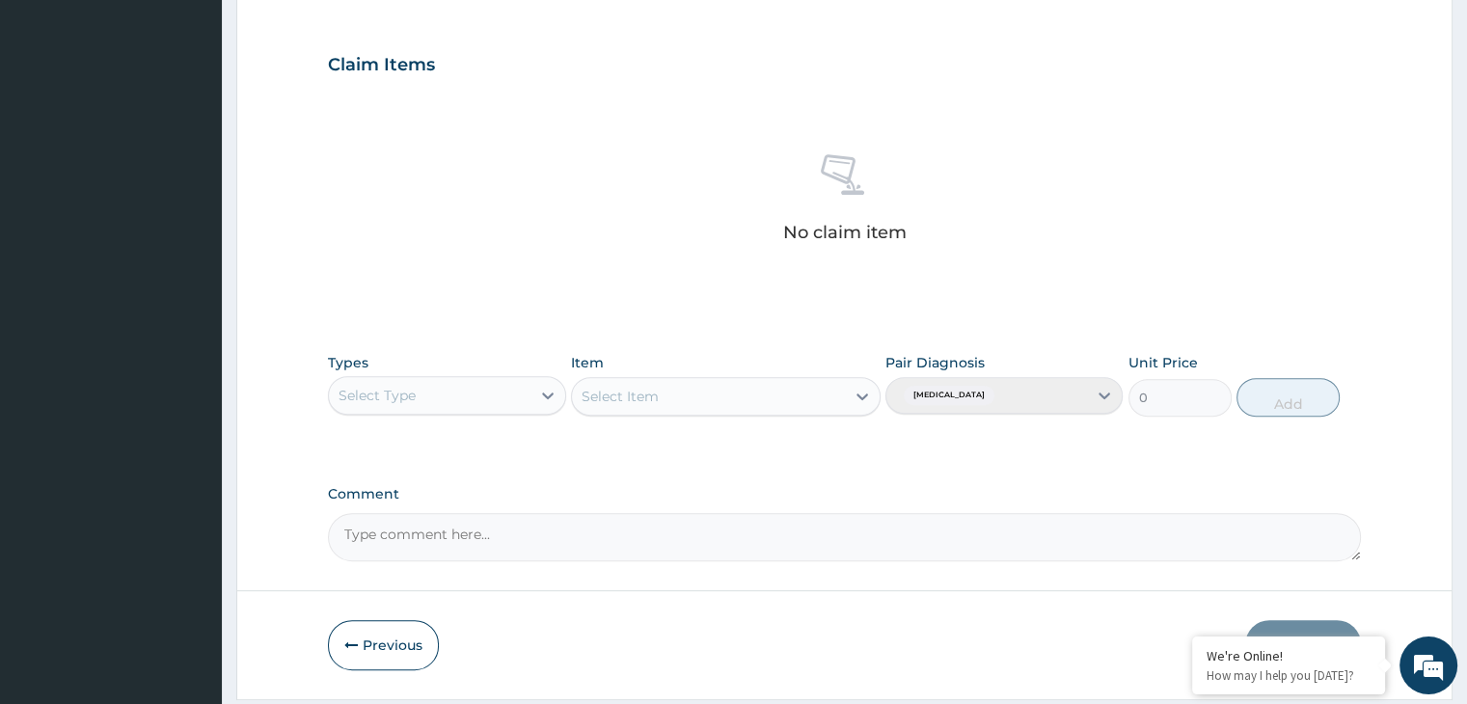
scroll to position [685, 0]
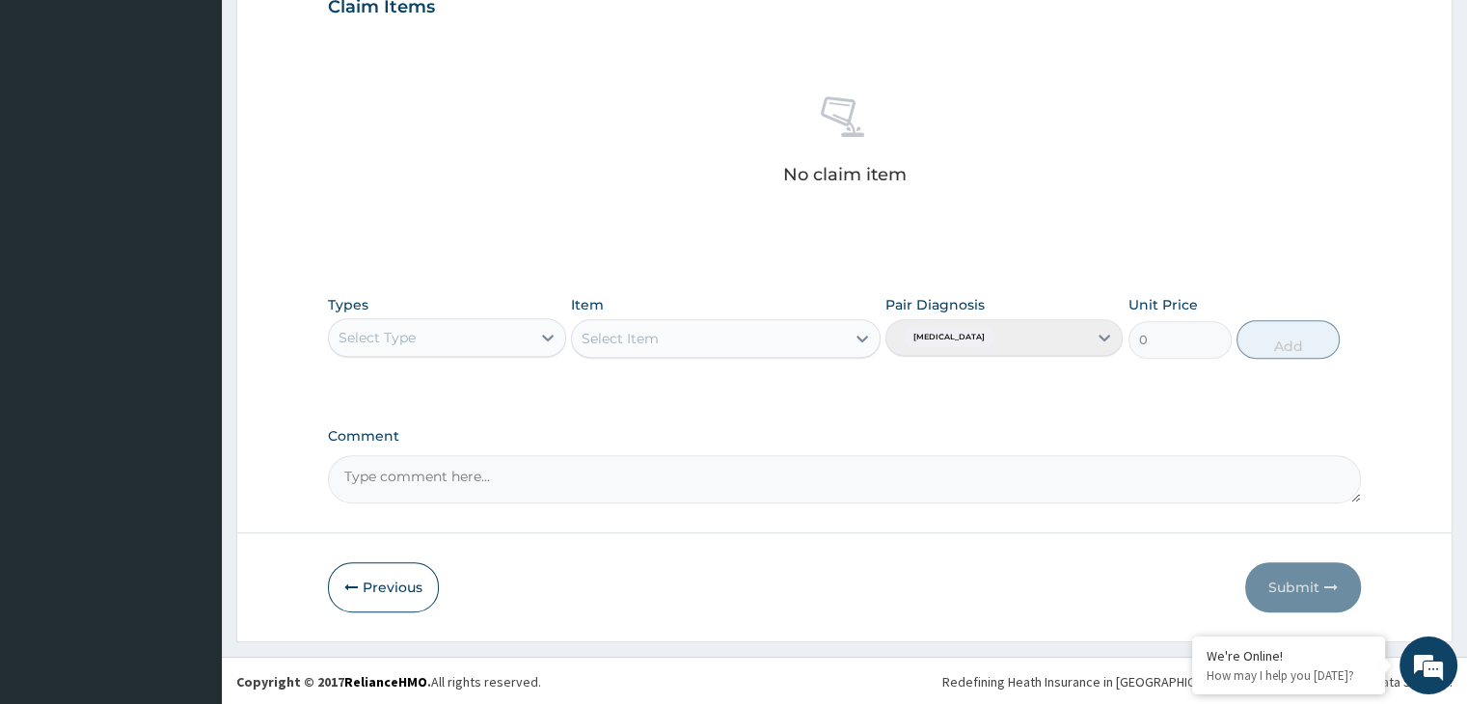
click at [505, 344] on div "Select Type" at bounding box center [429, 337] width 201 height 31
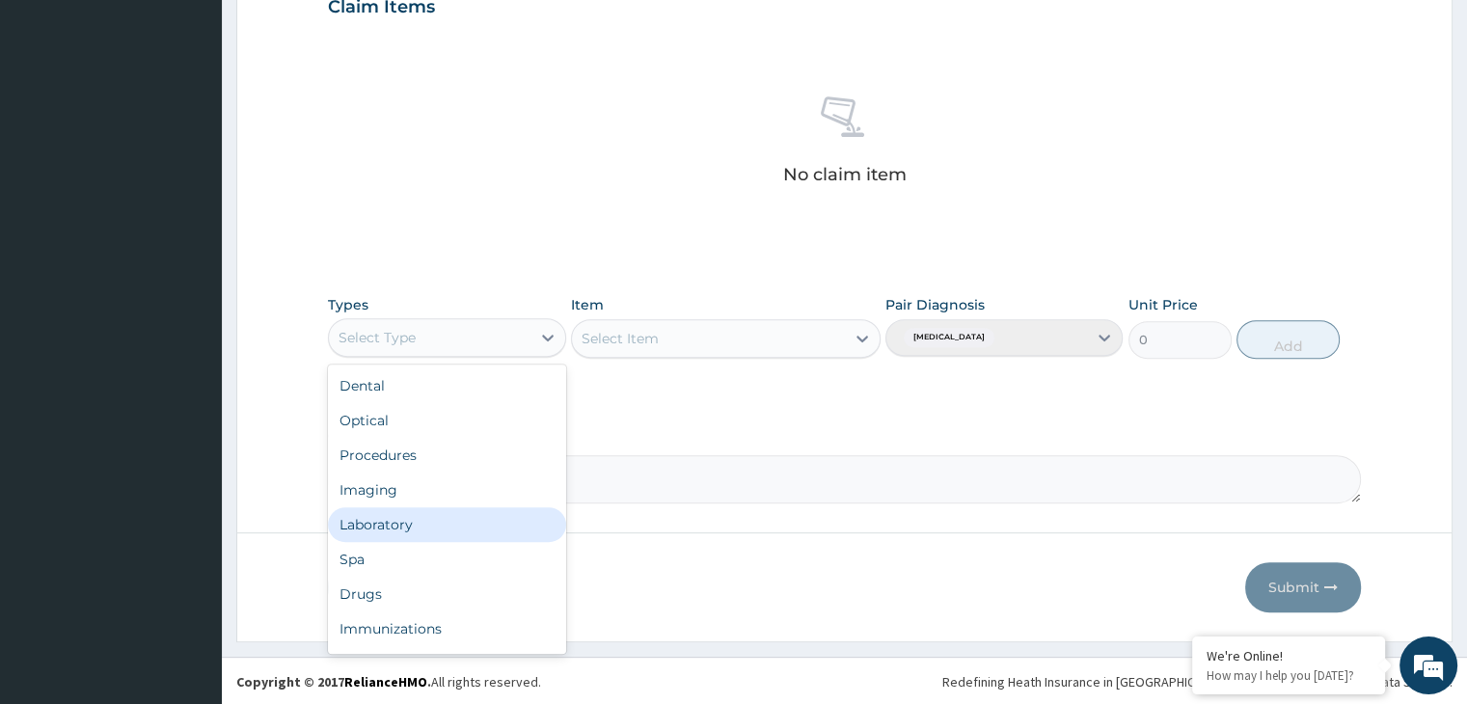
scroll to position [66, 0]
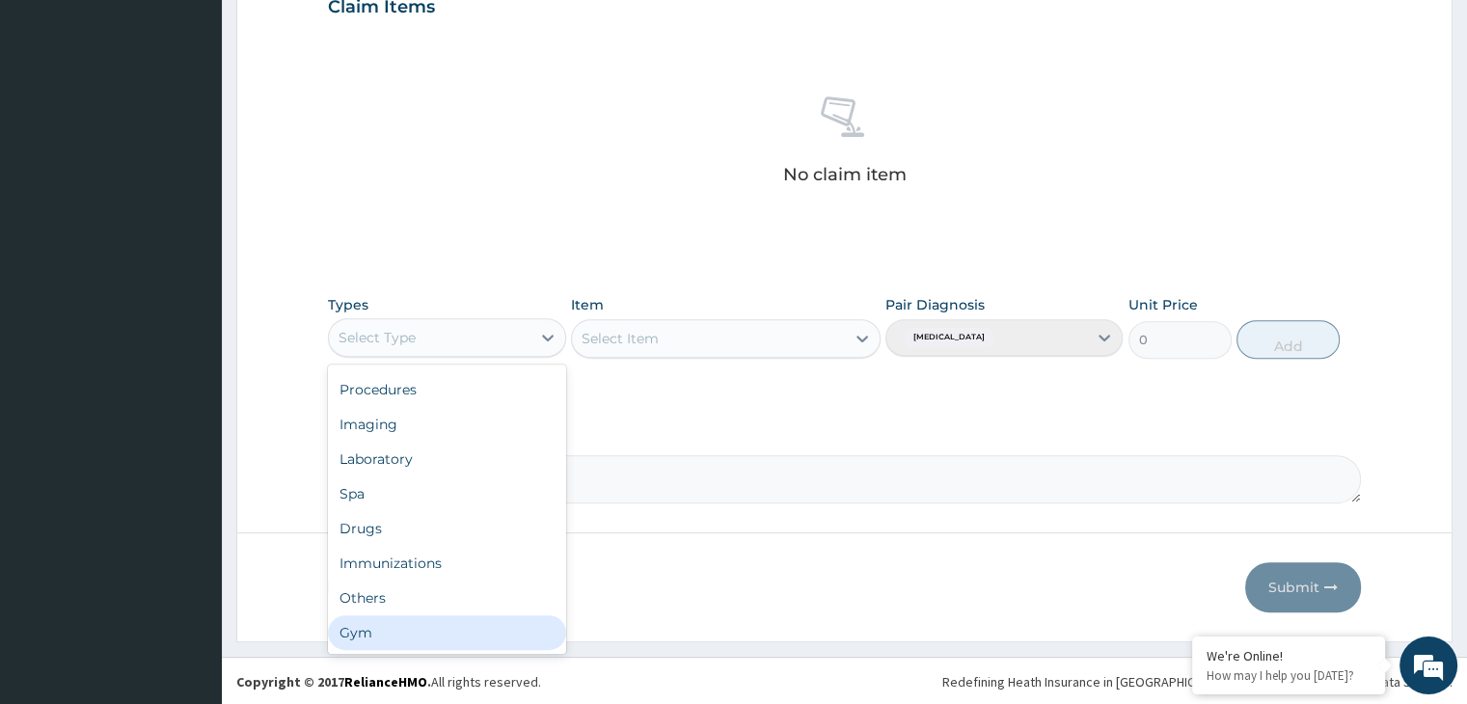
click at [417, 638] on div "Gym" at bounding box center [446, 632] width 237 height 35
click at [417, 638] on form "Step 2 of 2 PA Code / Prescription Code PA/871D47 Encounter Date [DATE] Importa…" at bounding box center [844, 30] width 1216 height 1224
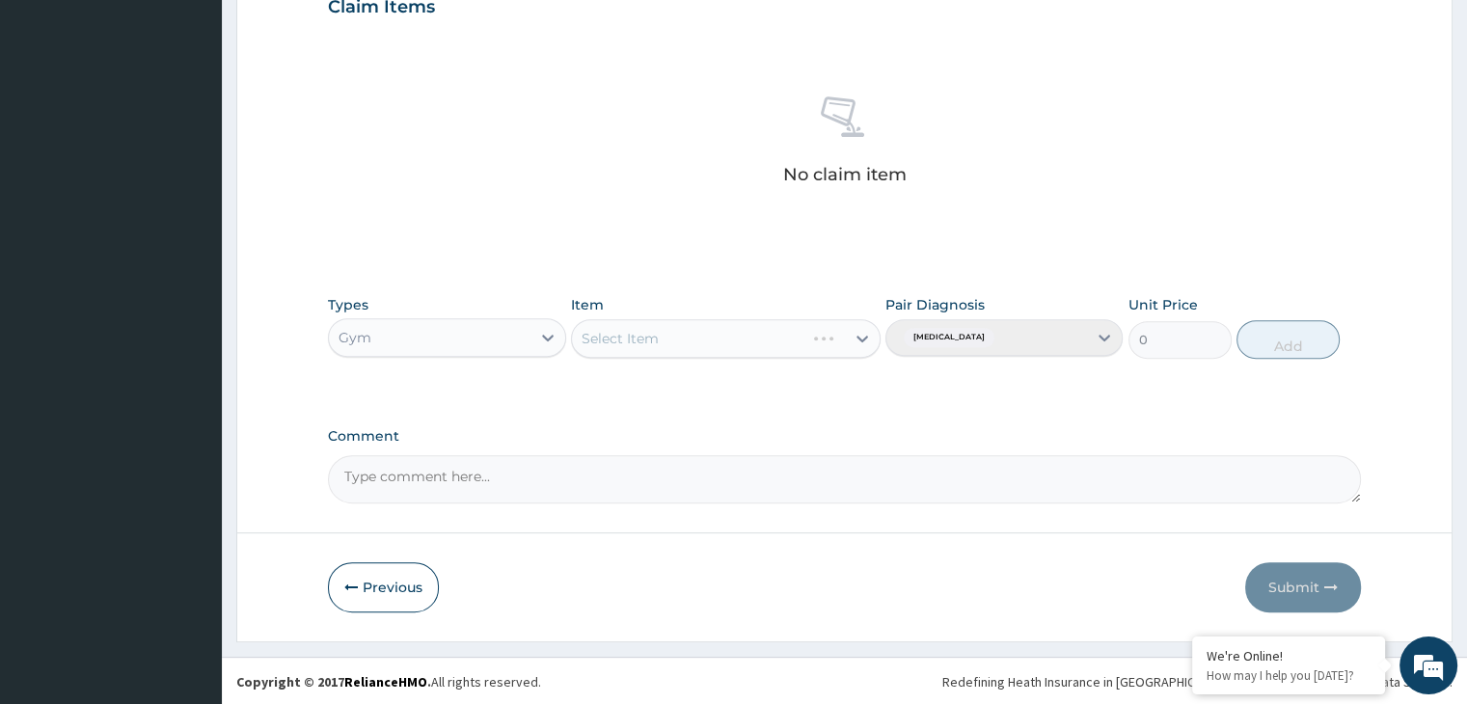
click at [856, 335] on div "Select Item" at bounding box center [726, 338] width 310 height 39
click at [859, 340] on icon at bounding box center [861, 338] width 19 height 19
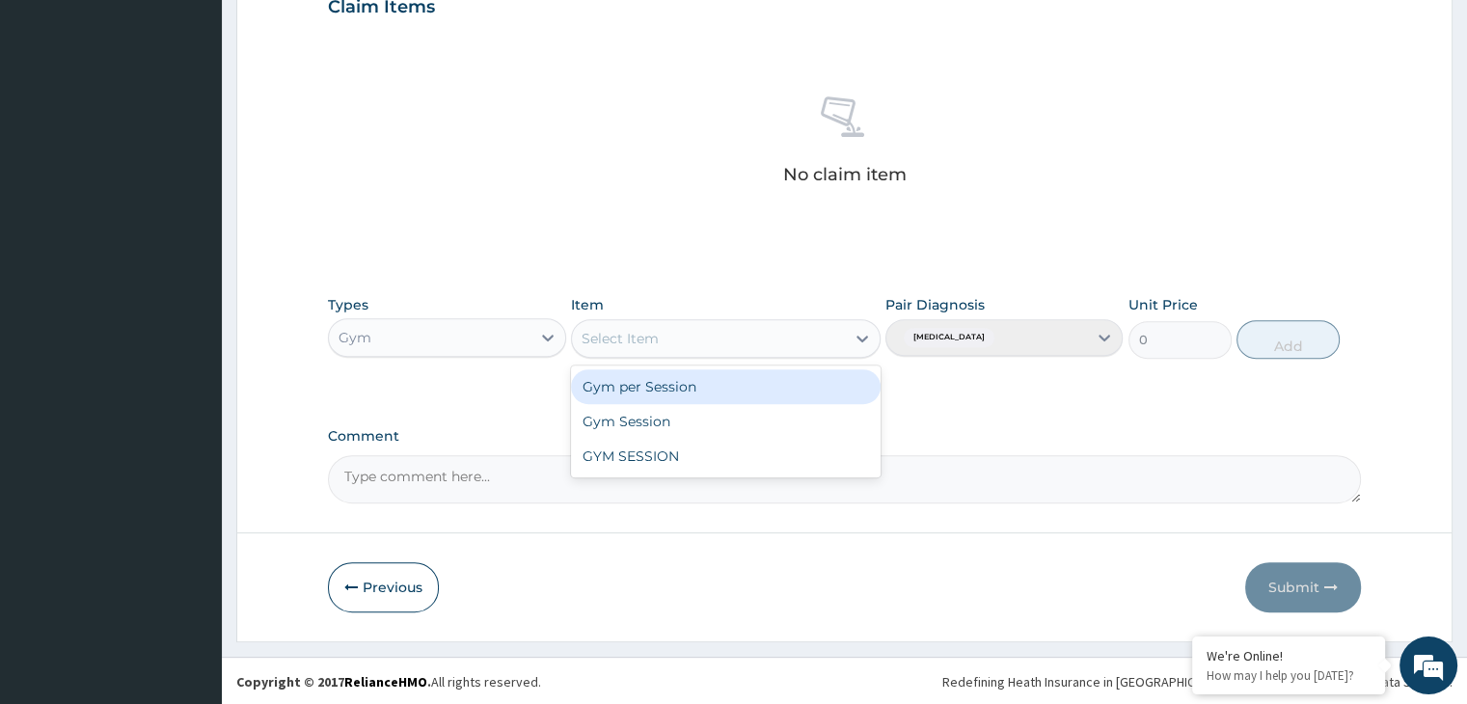
click at [802, 383] on div "Gym per Session" at bounding box center [726, 386] width 310 height 35
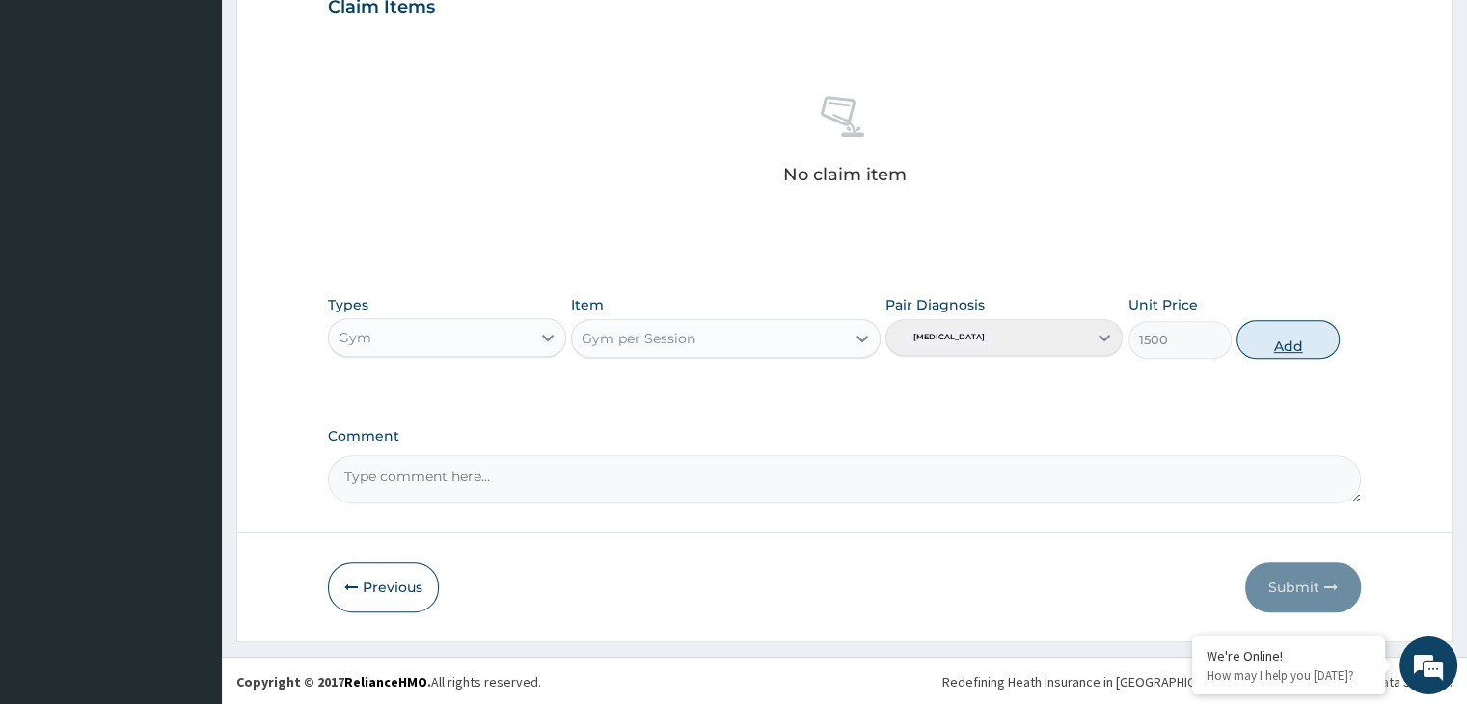
click at [1284, 331] on button "Add" at bounding box center [1287, 339] width 103 height 39
type input "0"
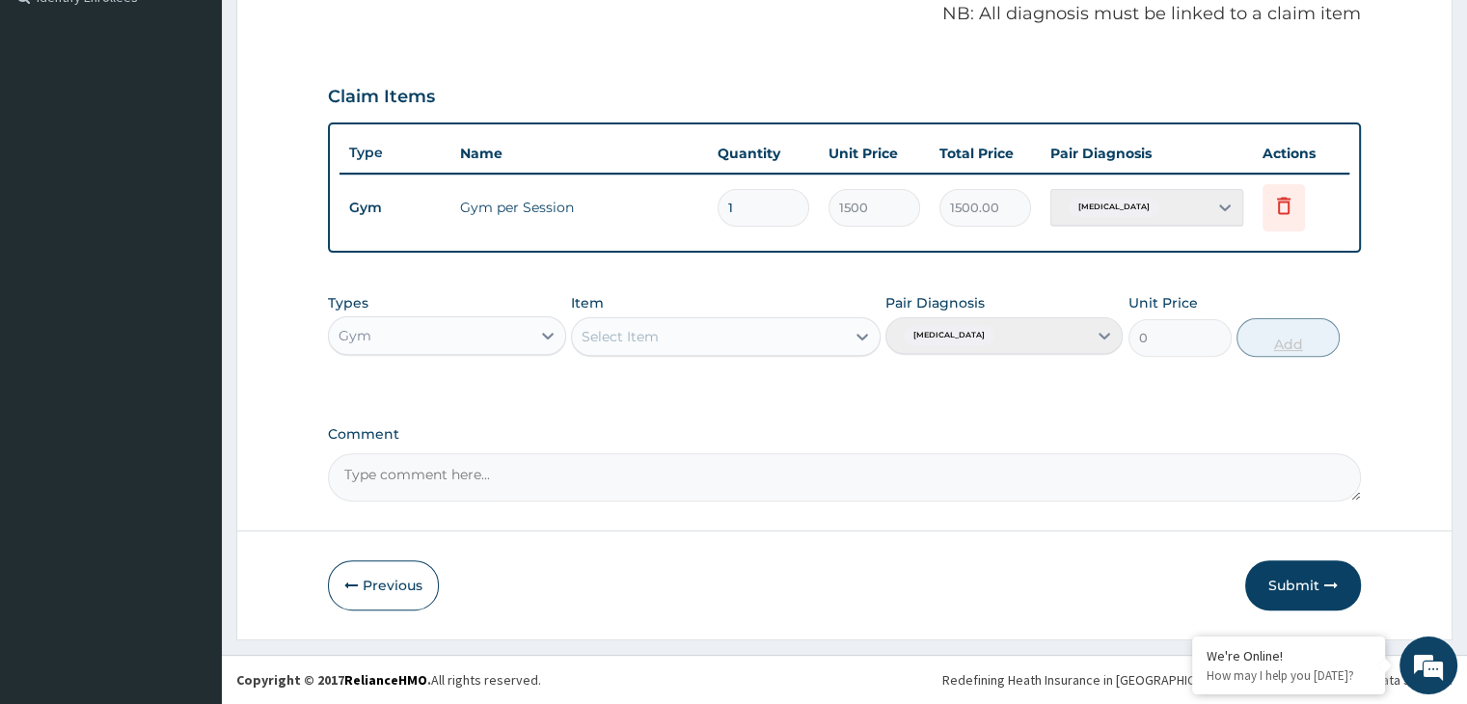
scroll to position [592, 0]
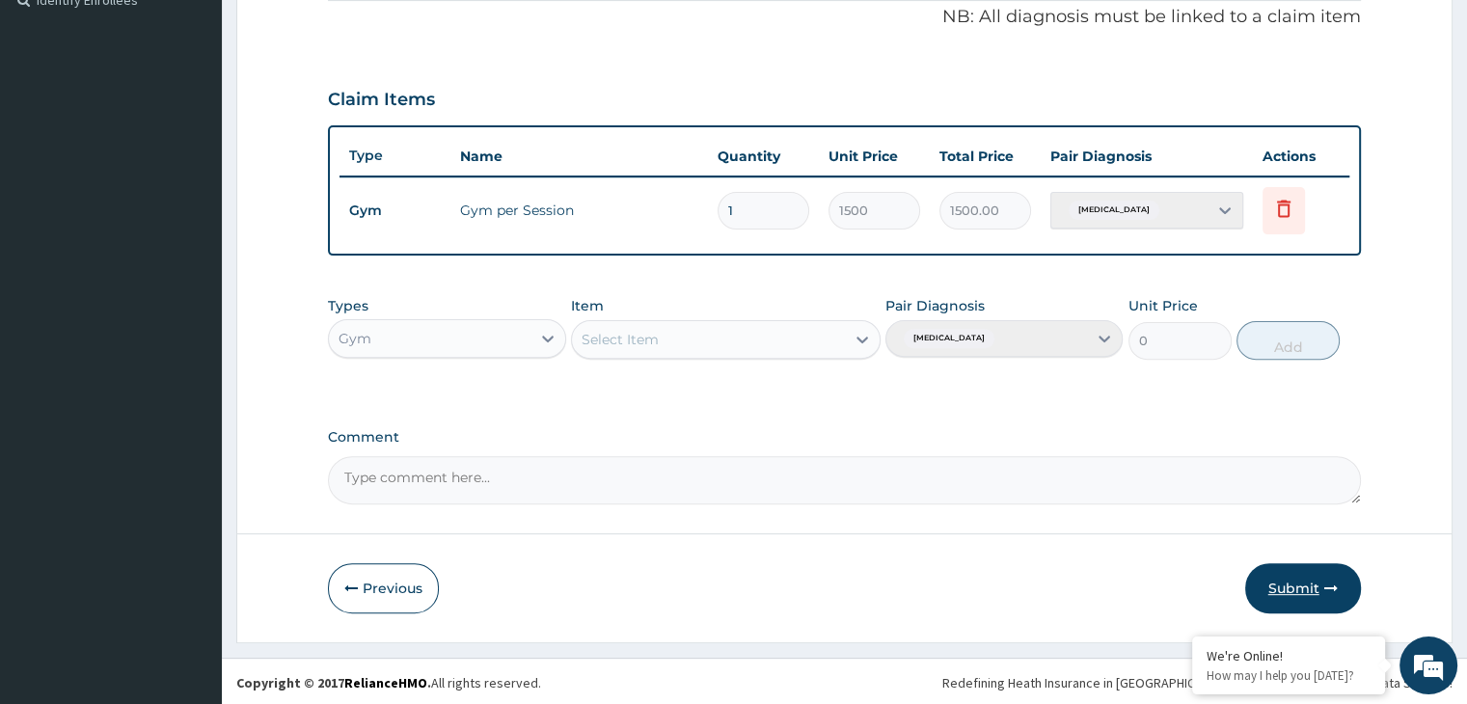
click at [1319, 581] on button "Submit" at bounding box center [1303, 588] width 116 height 50
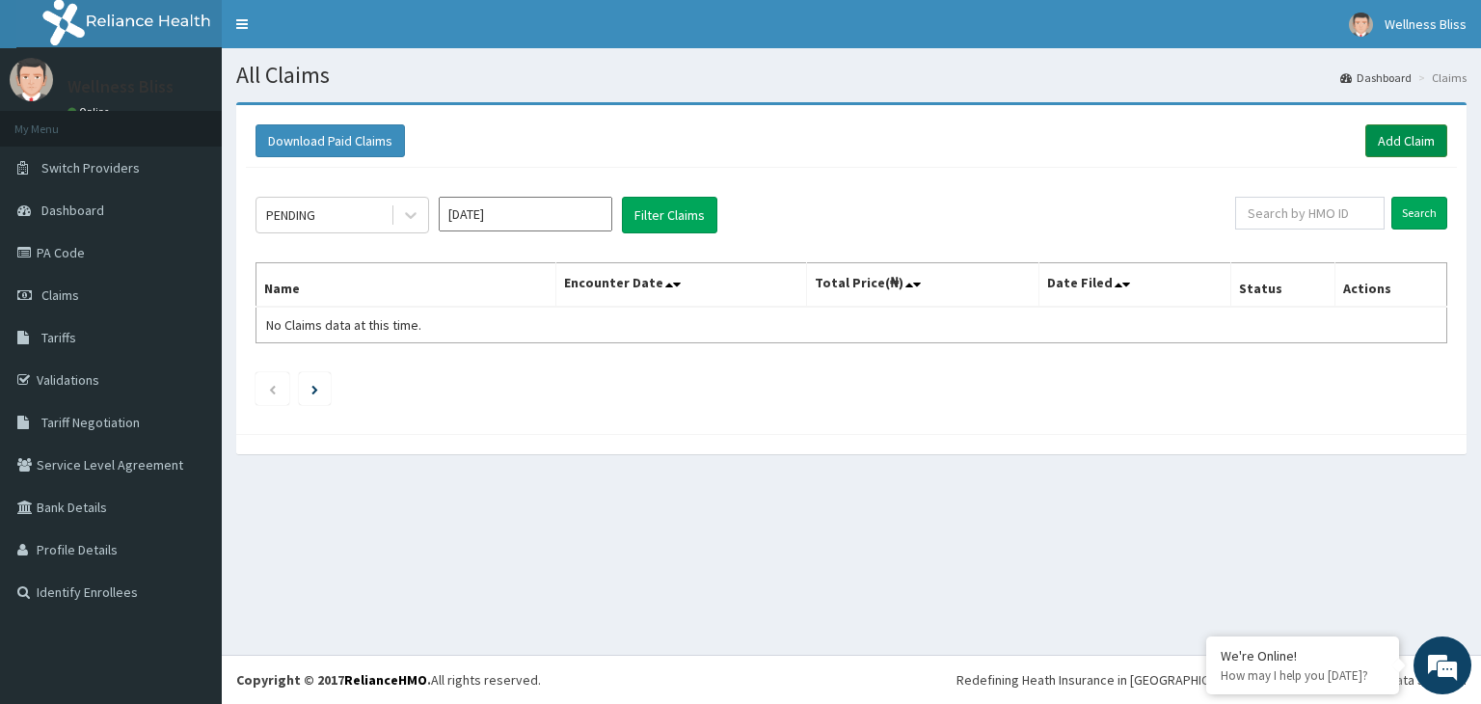
click at [1381, 140] on link "Add Claim" at bounding box center [1406, 140] width 82 height 33
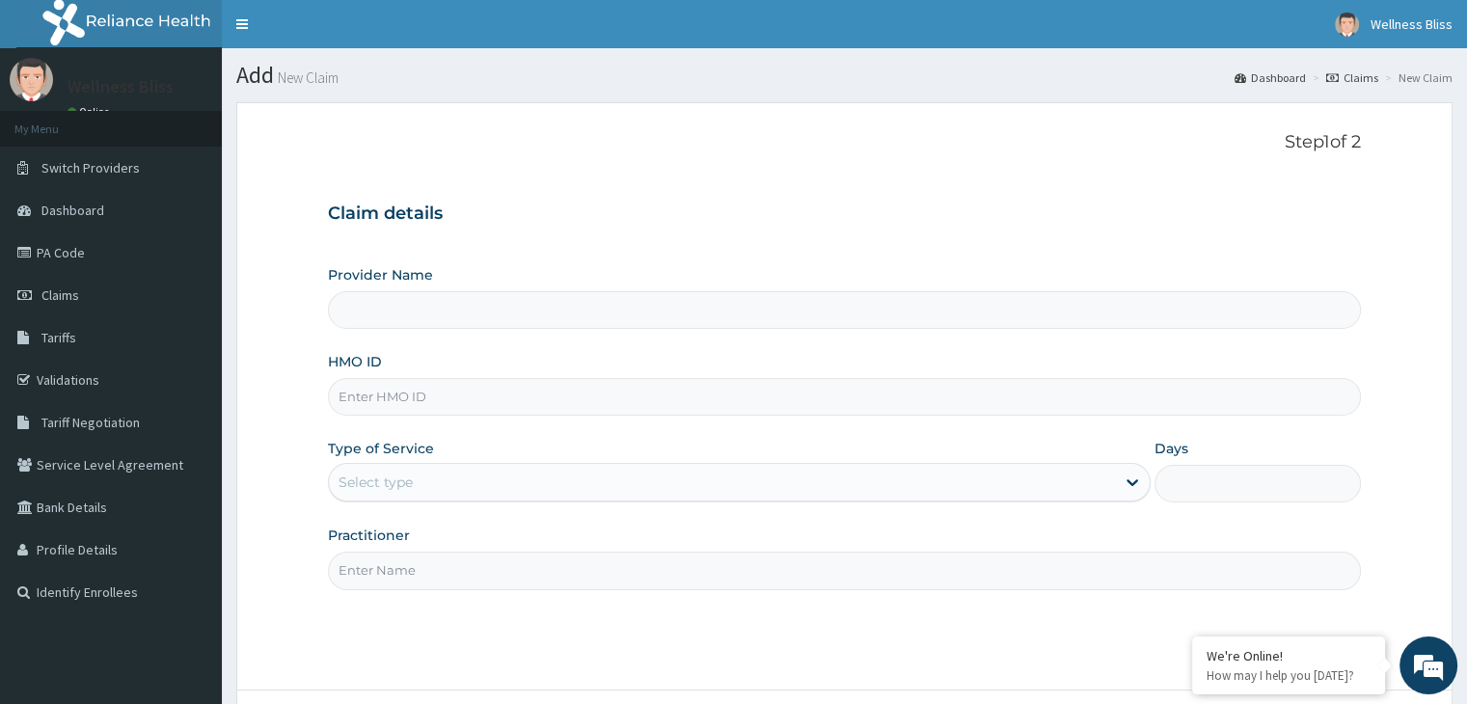
type input "WELLNESS BLISS GYM"
type input "1"
click at [493, 397] on input "HMO ID" at bounding box center [844, 397] width 1032 height 38
type input "PWC/10564/A"
click at [408, 569] on input "Practitioner" at bounding box center [844, 571] width 1032 height 38
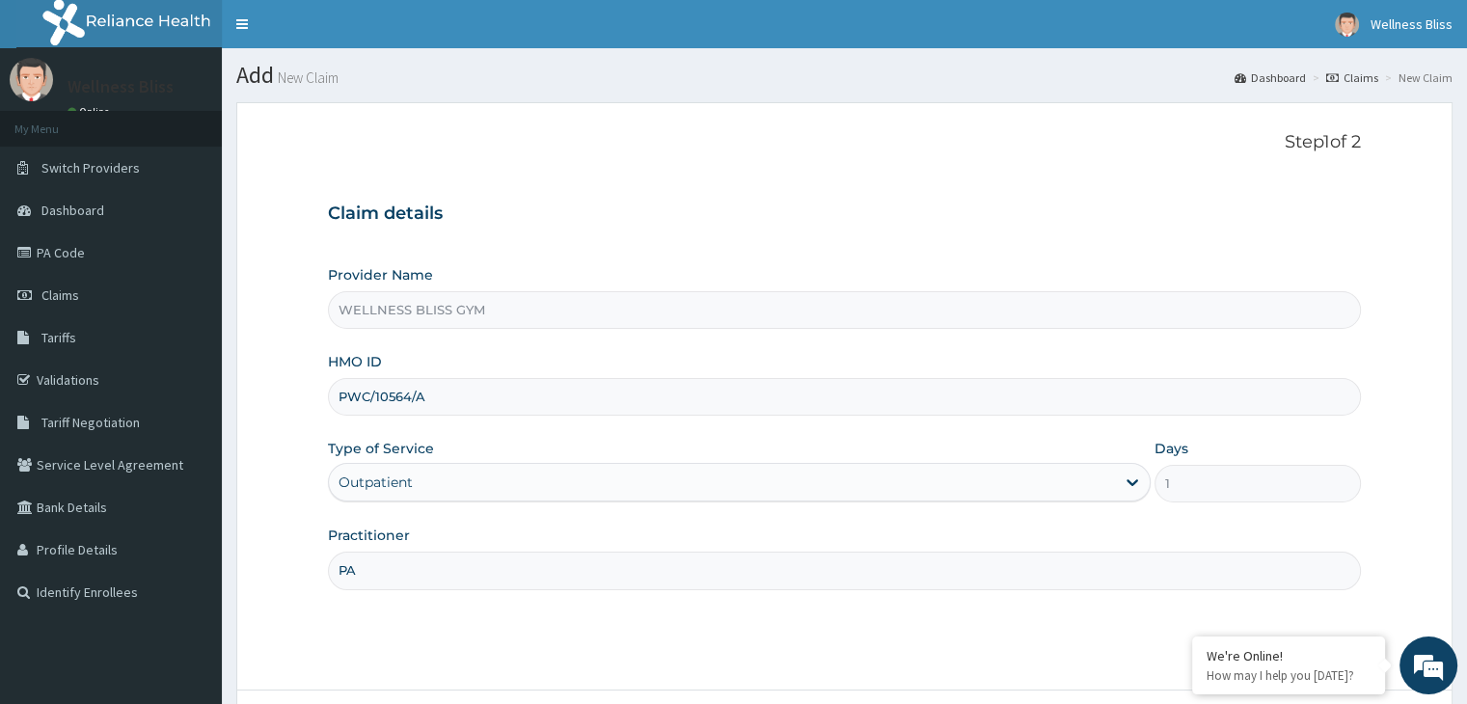
type input "P"
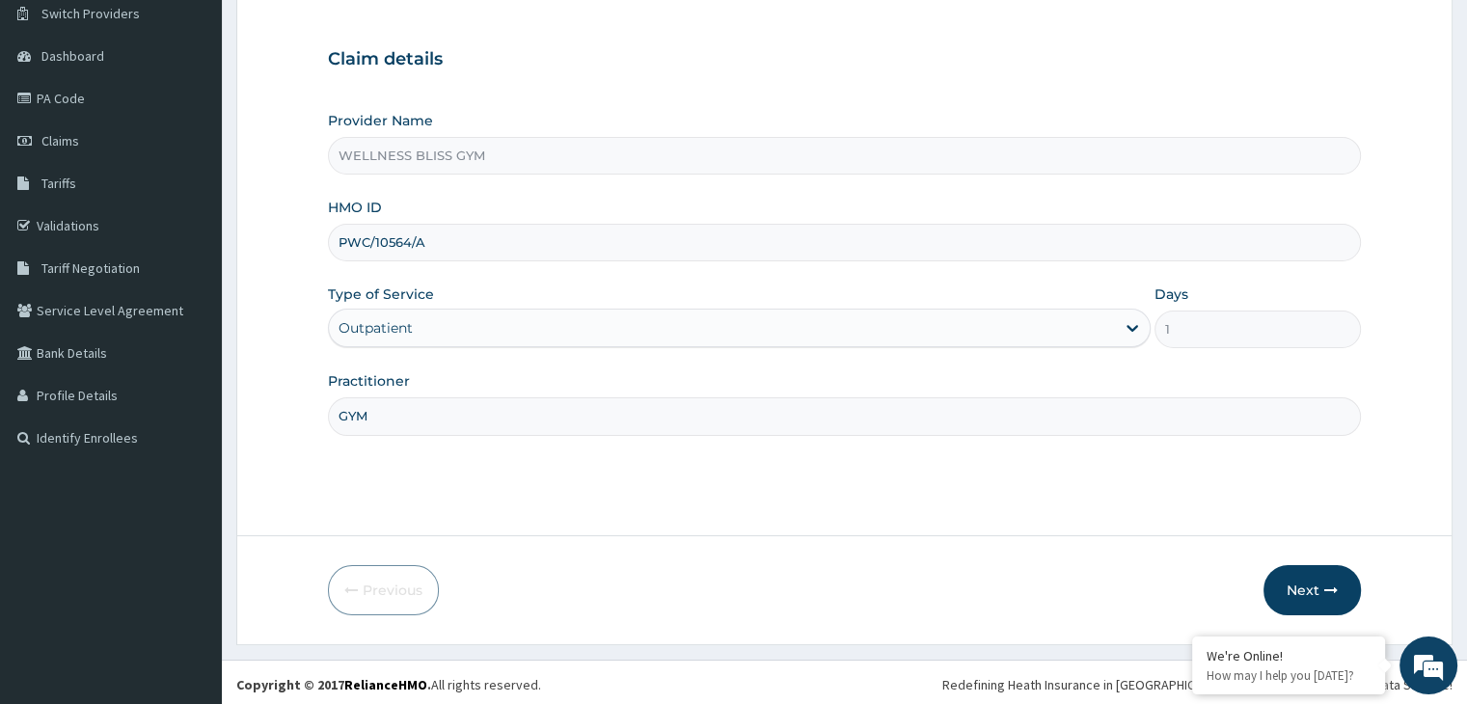
scroll to position [158, 0]
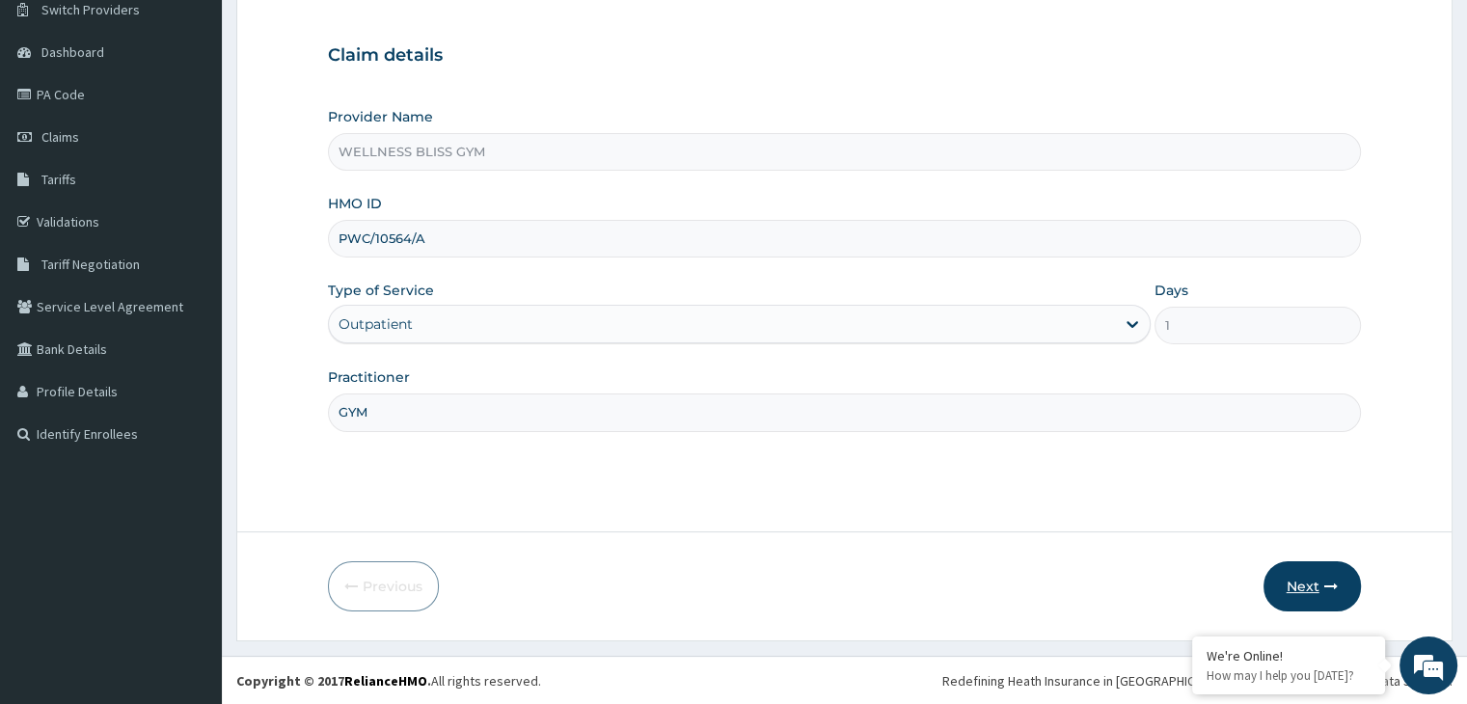
type input "GYM"
click at [1331, 590] on icon "button" at bounding box center [1330, 585] width 13 height 13
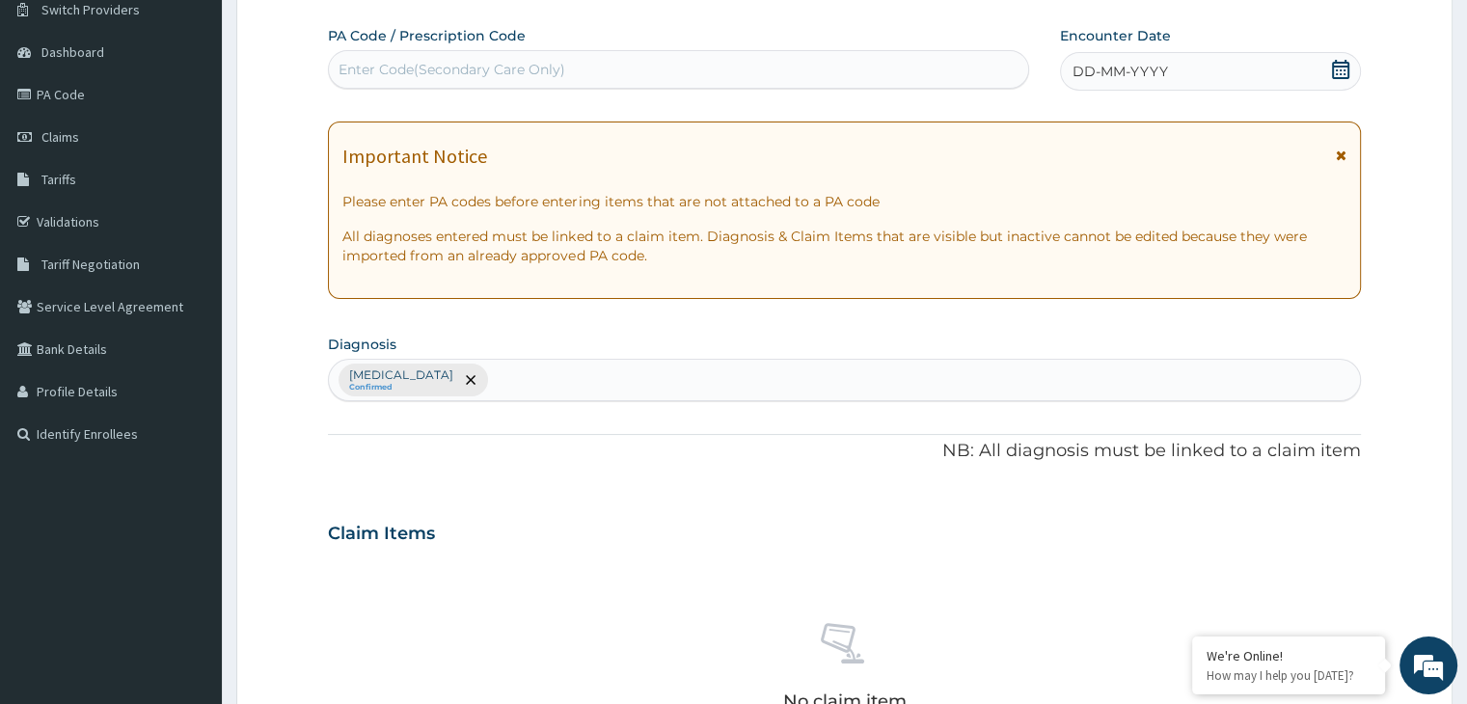
click at [445, 58] on div "Enter Code(Secondary Care Only)" at bounding box center [678, 69] width 699 height 31
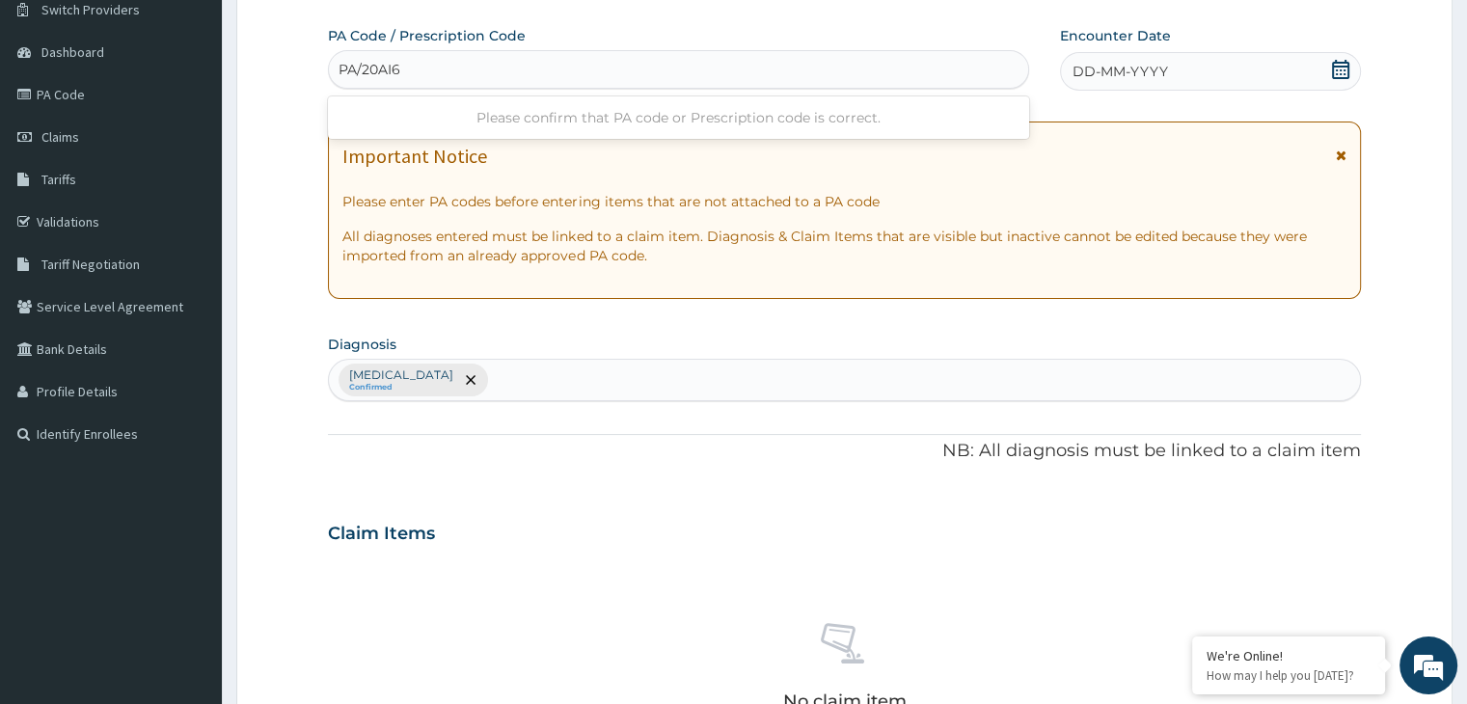
type input "PA/20AI6B"
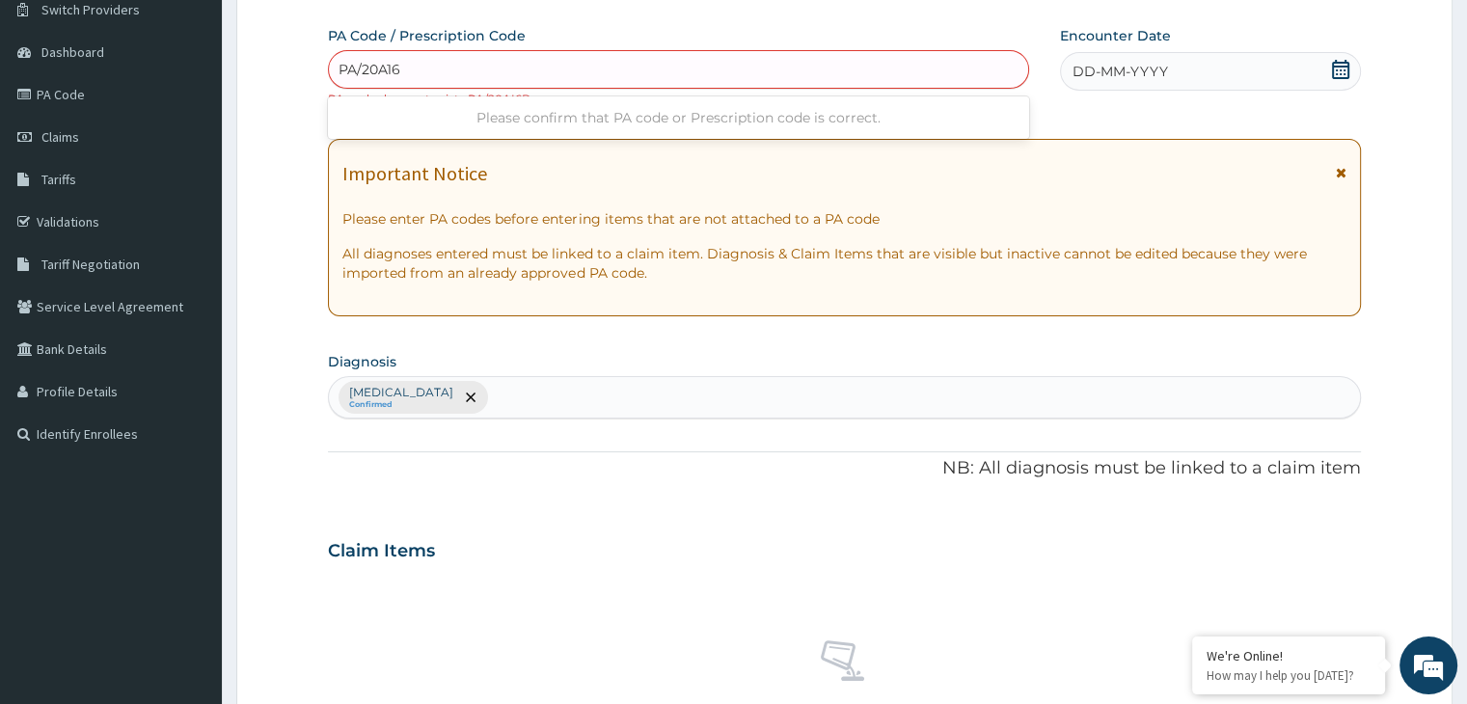
type input "PA/20A16B"
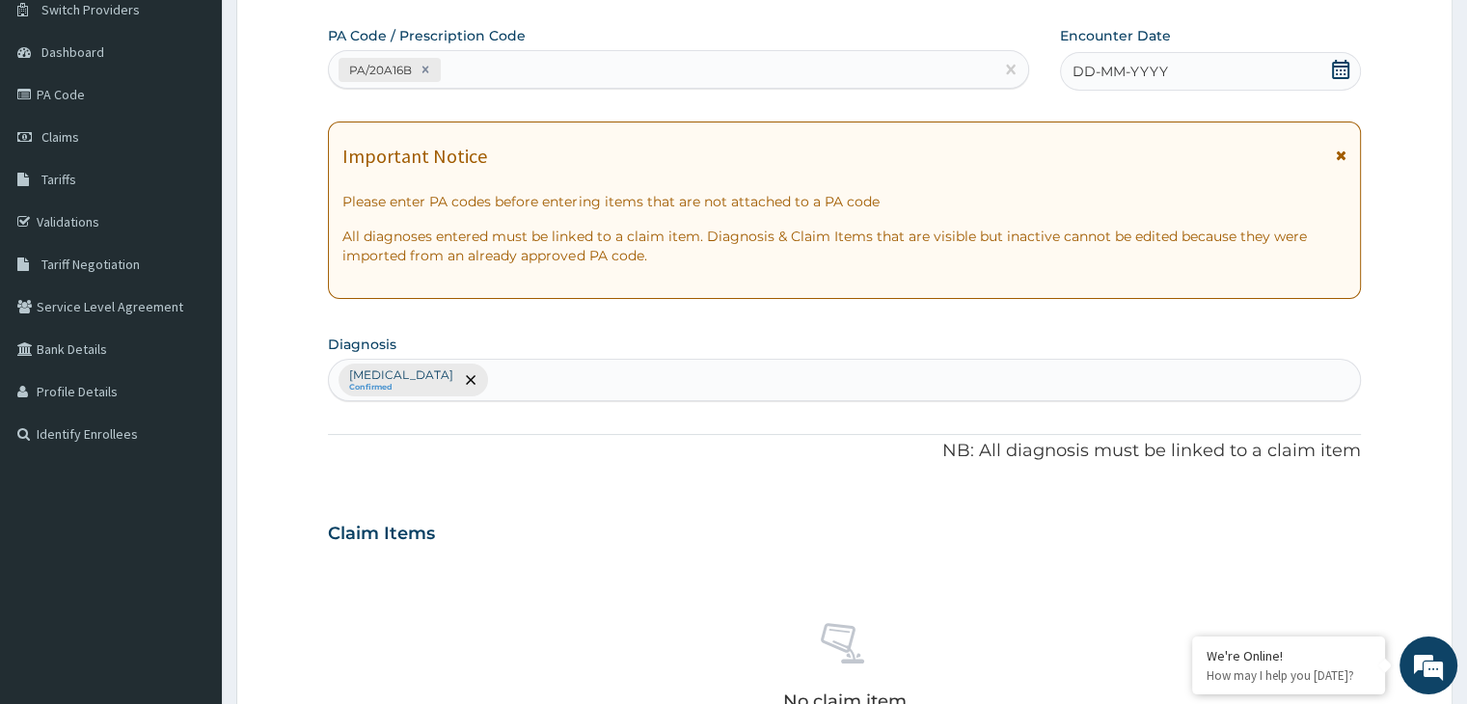
click at [1347, 67] on icon at bounding box center [1340, 69] width 17 height 19
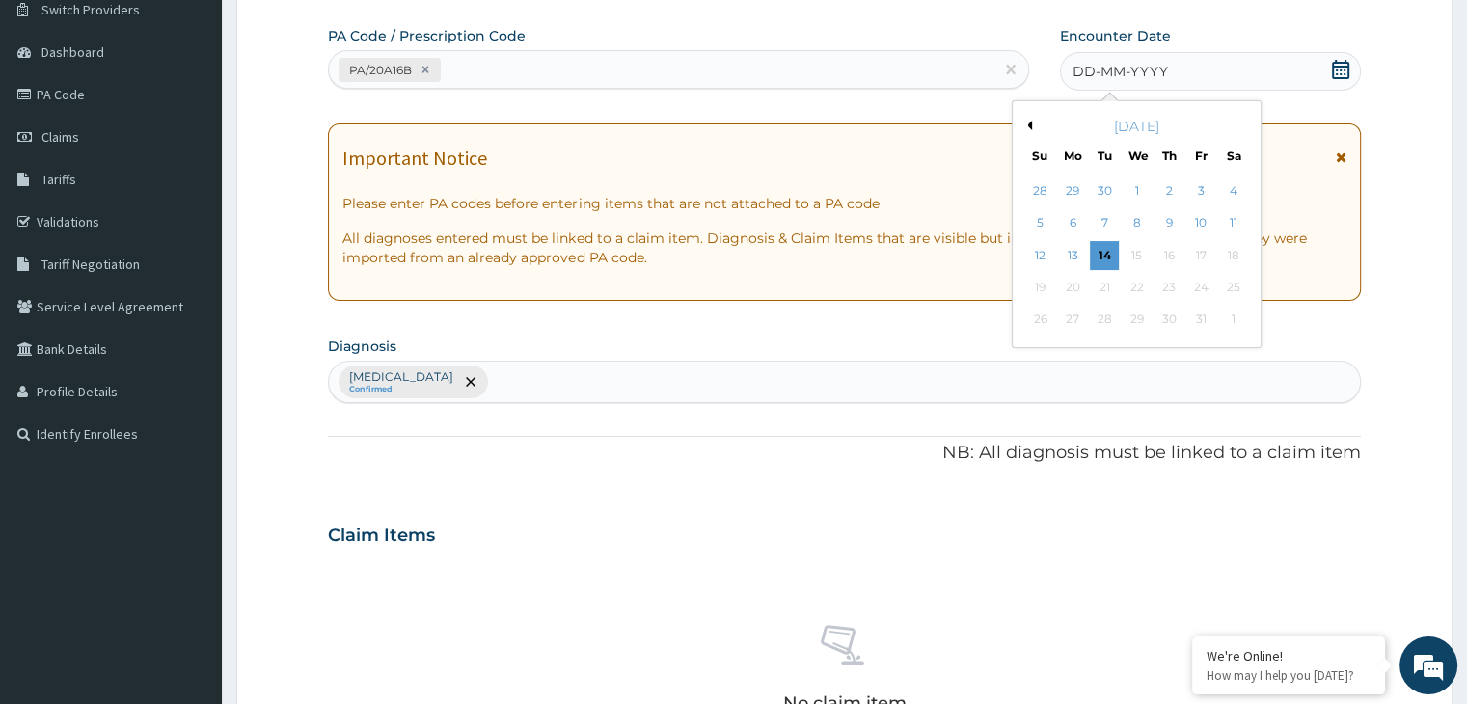
click at [1033, 123] on div "[DATE]" at bounding box center [1136, 126] width 232 height 19
click at [1034, 124] on div "[DATE]" at bounding box center [1136, 126] width 232 height 19
click at [1029, 124] on button "Previous Month" at bounding box center [1027, 126] width 10 height 10
click at [1030, 126] on button "Previous Month" at bounding box center [1027, 126] width 10 height 10
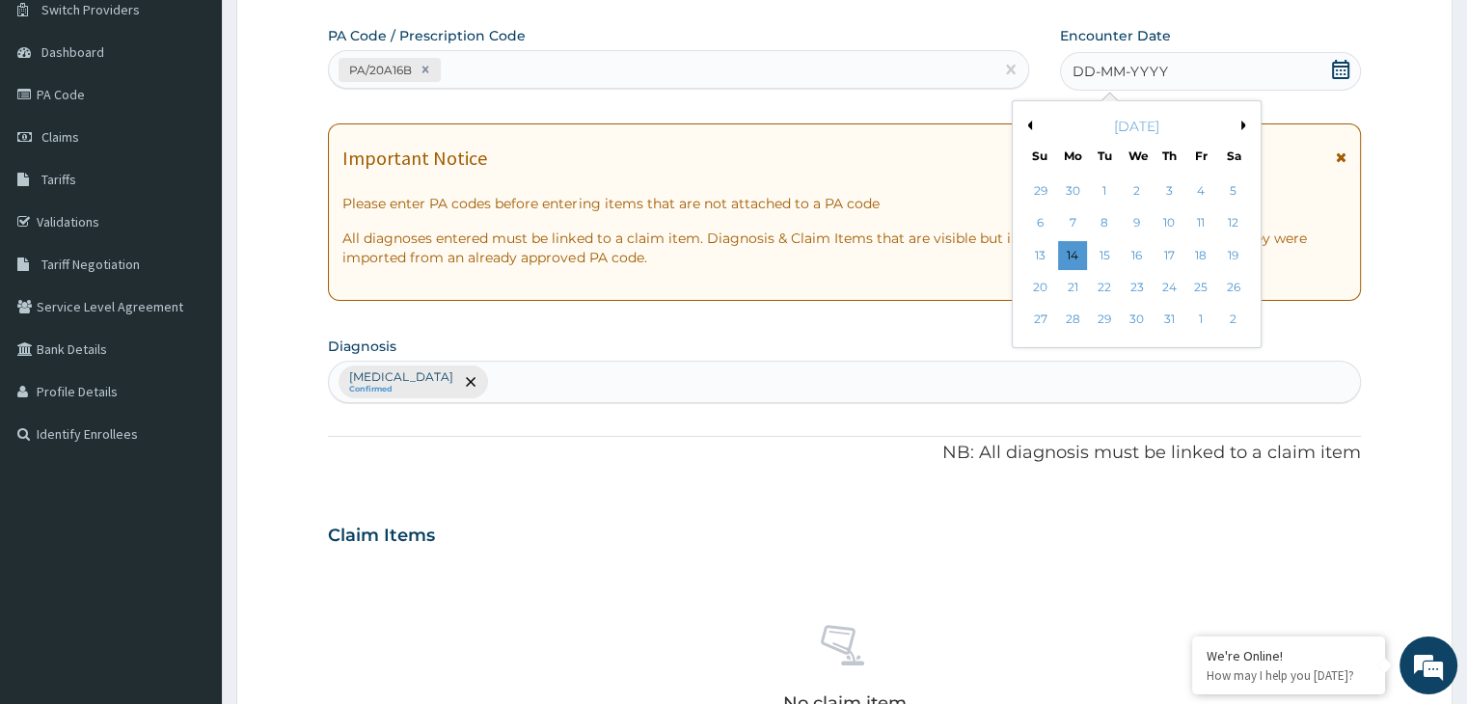
click at [1239, 125] on div "July 2025" at bounding box center [1136, 126] width 232 height 19
click at [1243, 122] on button "Next Month" at bounding box center [1246, 126] width 10 height 10
click at [1234, 280] on div "27" at bounding box center [1233, 287] width 29 height 29
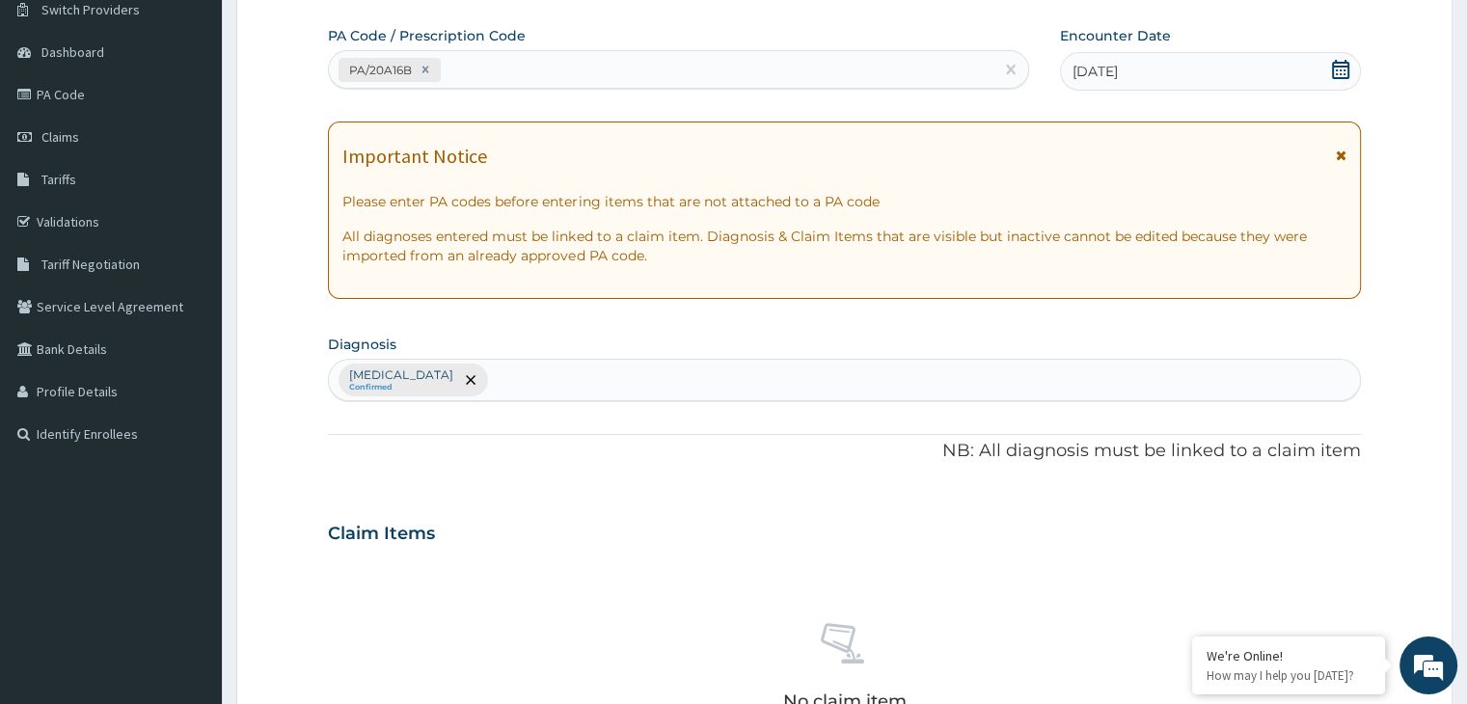
click at [1235, 280] on div "Important Notice Please enter PA codes before entering items that are not attac…" at bounding box center [844, 209] width 1032 height 177
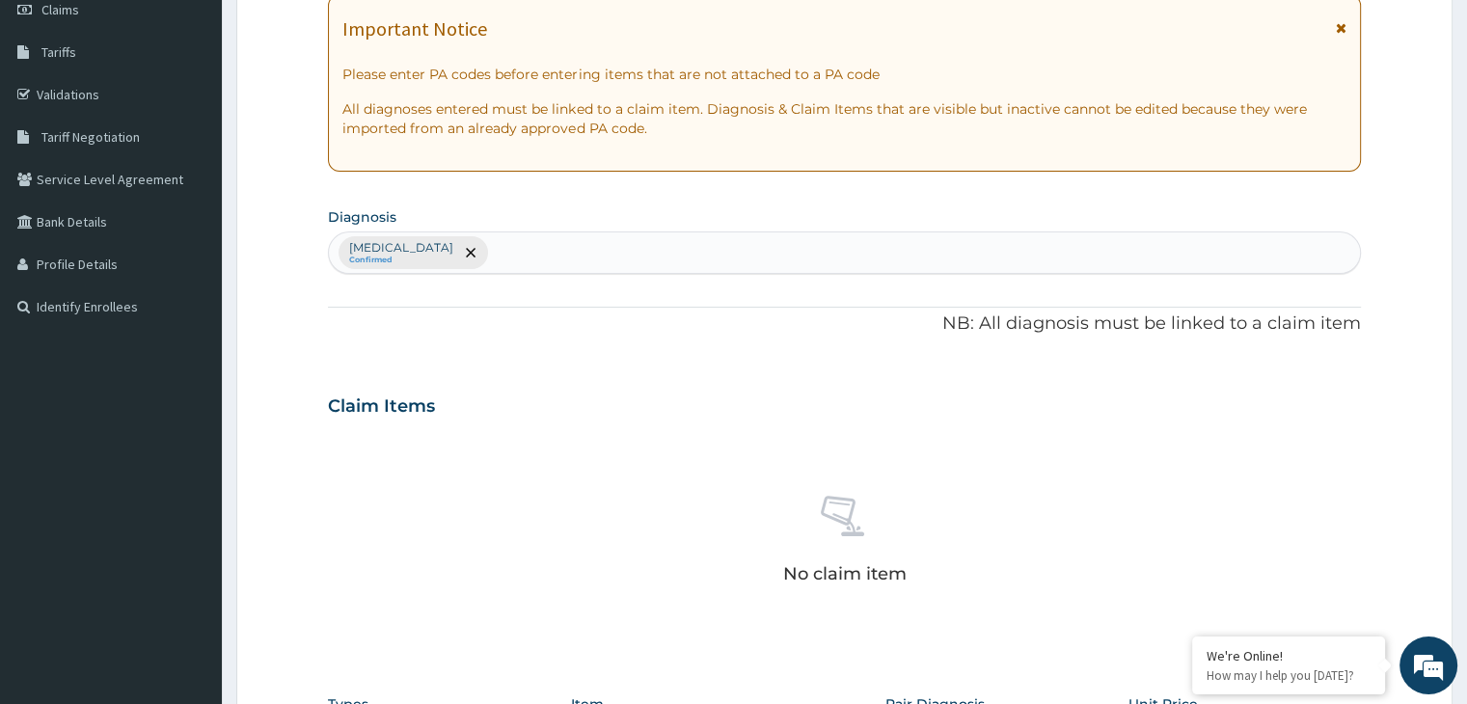
scroll to position [685, 0]
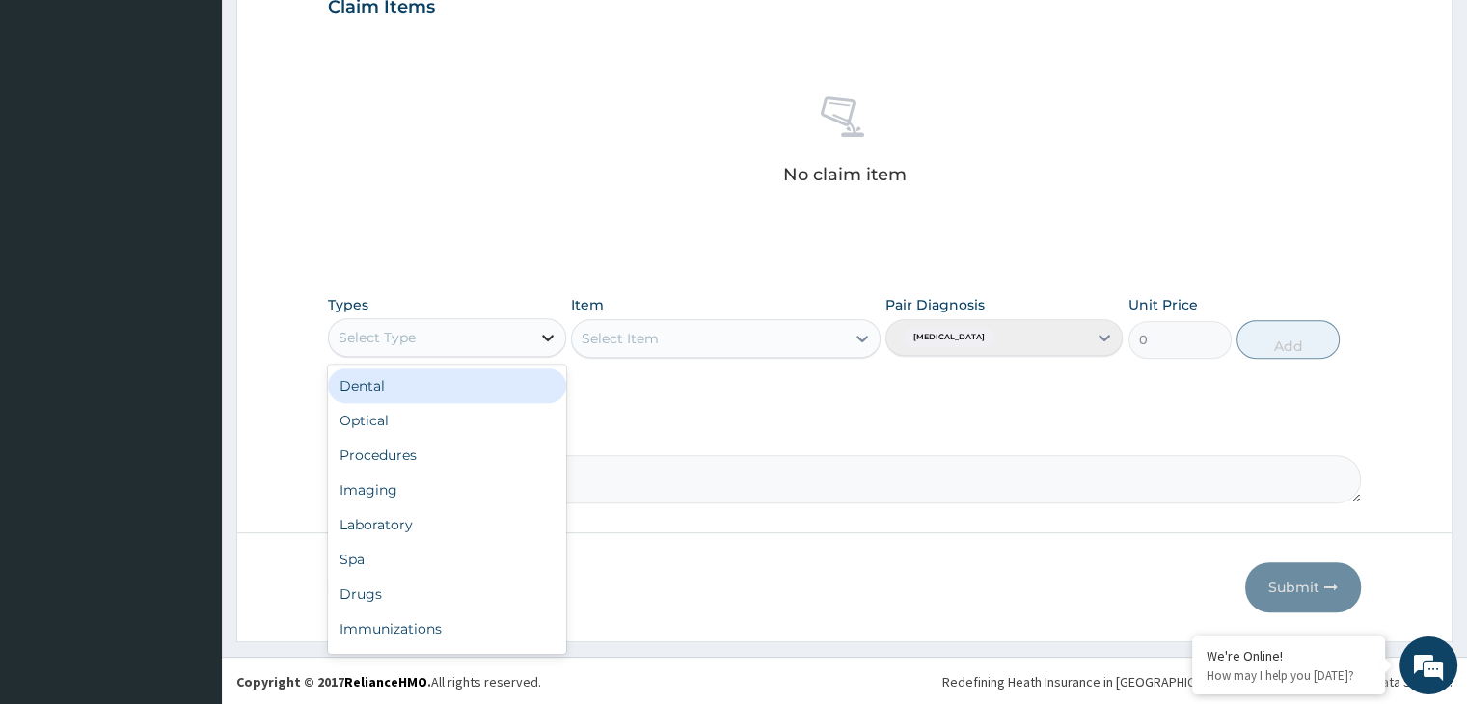
click at [555, 333] on icon at bounding box center [547, 337] width 19 height 19
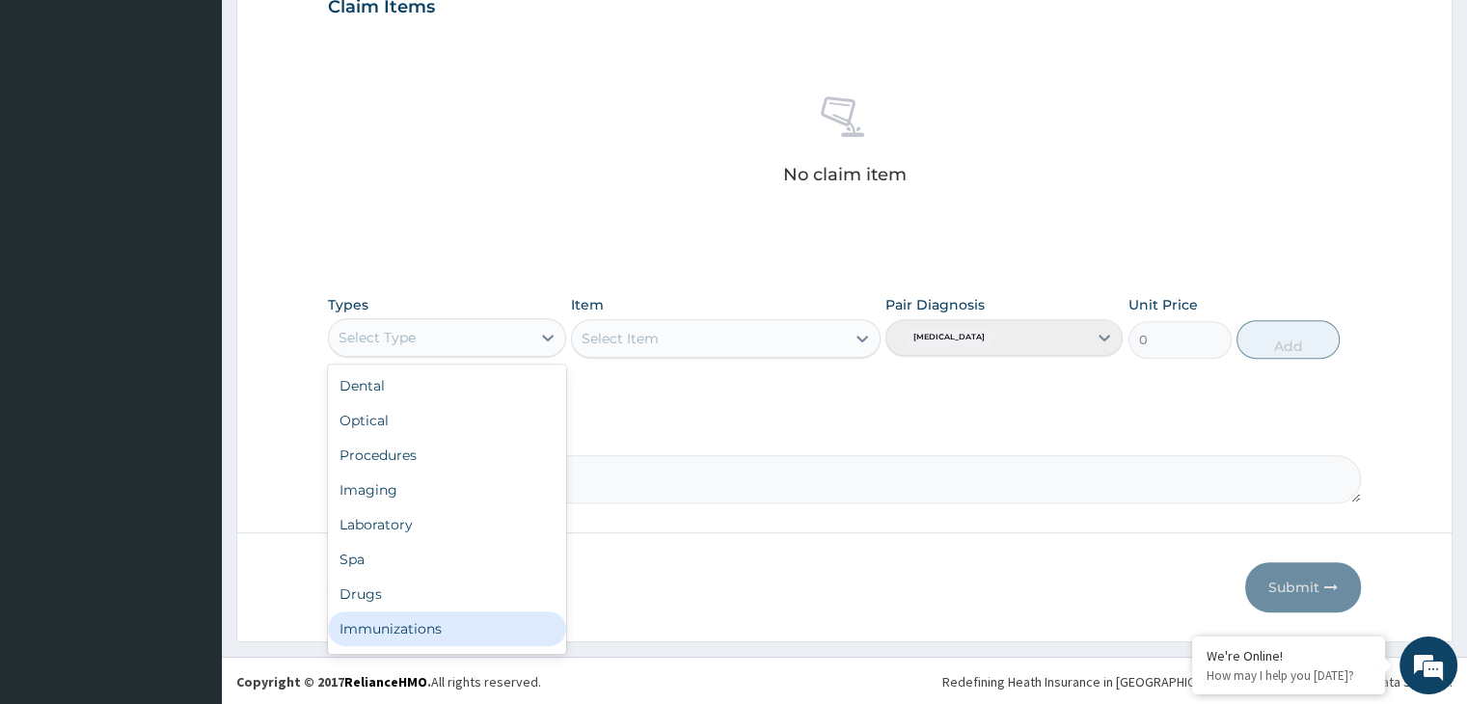
scroll to position [66, 0]
click at [471, 621] on div "Gym" at bounding box center [446, 632] width 237 height 35
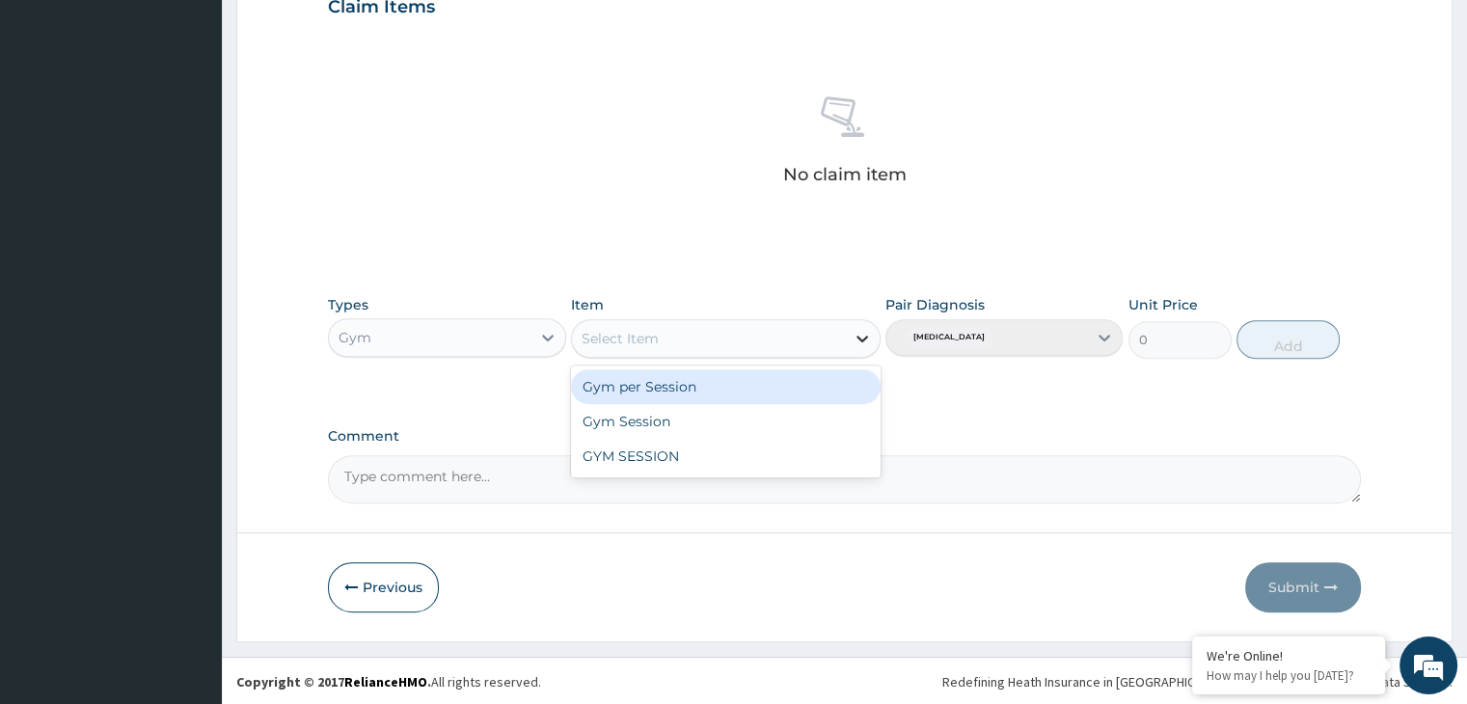
click at [865, 341] on icon at bounding box center [861, 338] width 19 height 19
click at [780, 379] on div "Gym per Session" at bounding box center [726, 386] width 310 height 35
click at [780, 379] on div "Types Gym Item option Gym per Session focused, 1 of 3. 3 results available. Use…" at bounding box center [844, 341] width 1032 height 112
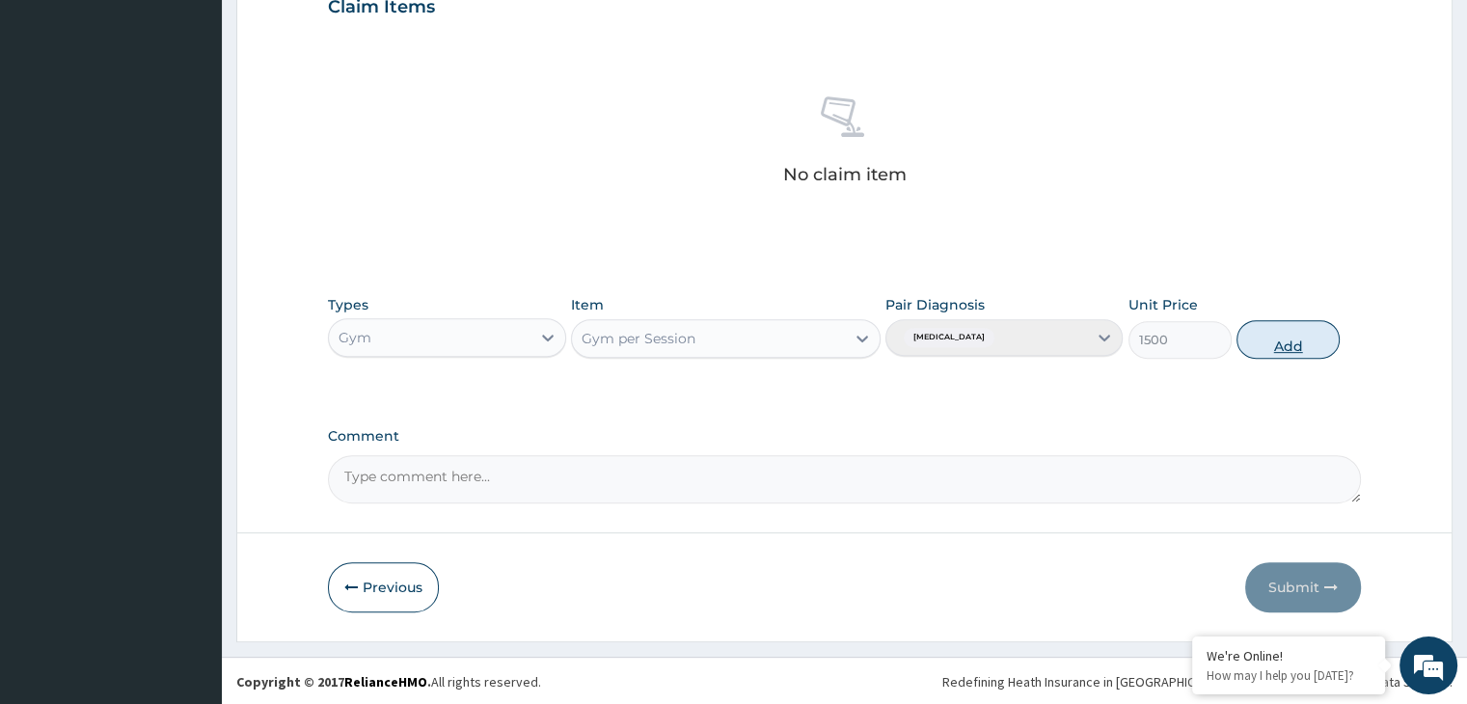
click at [1276, 332] on button "Add" at bounding box center [1287, 339] width 103 height 39
type input "0"
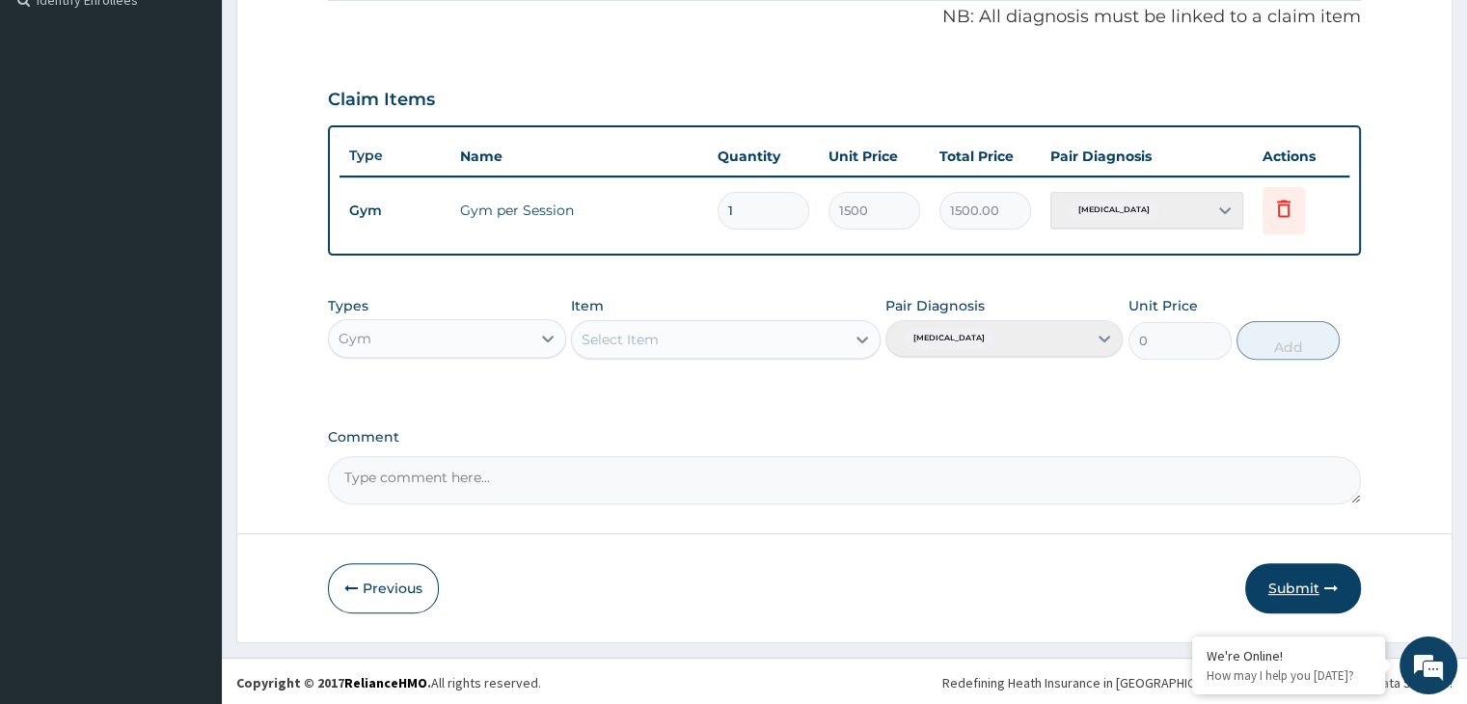
click at [1322, 579] on button "Submit" at bounding box center [1303, 588] width 116 height 50
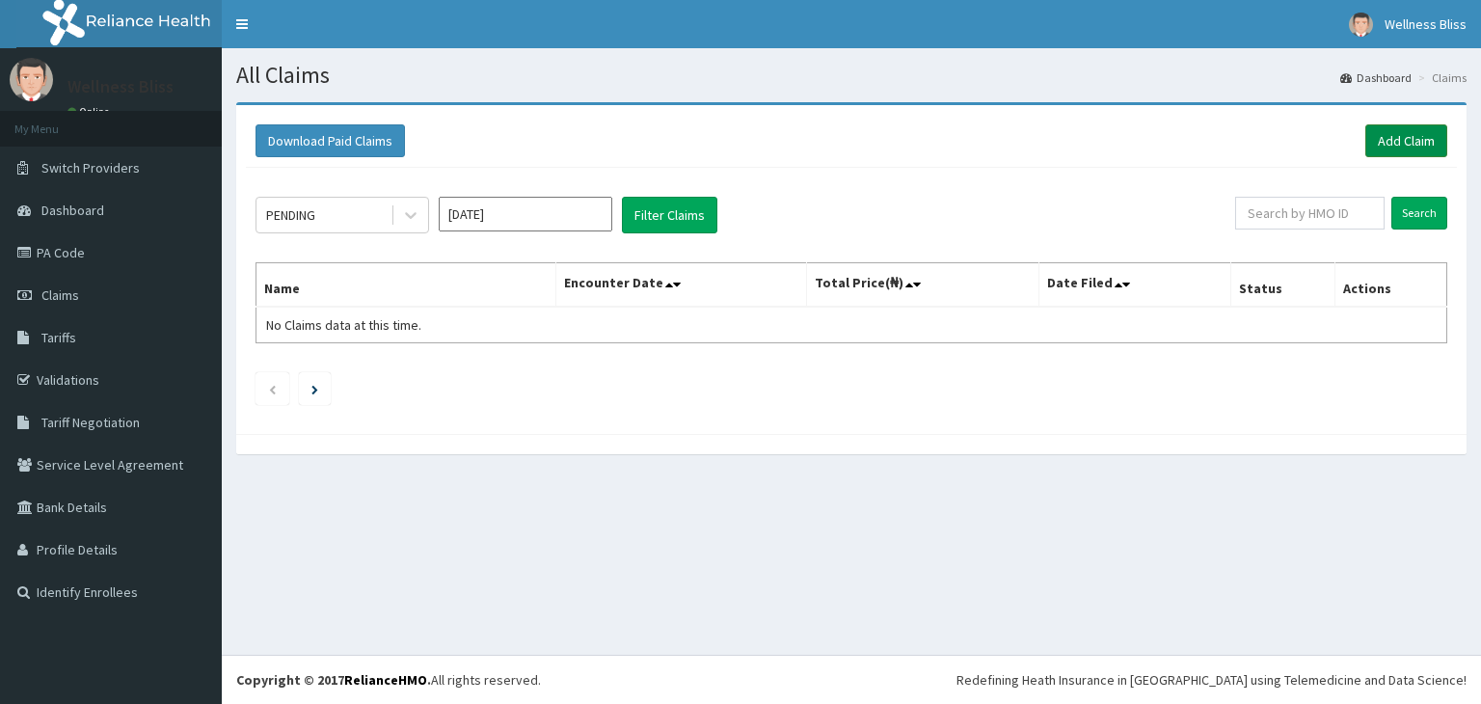
click at [1389, 146] on link "Add Claim" at bounding box center [1406, 140] width 82 height 33
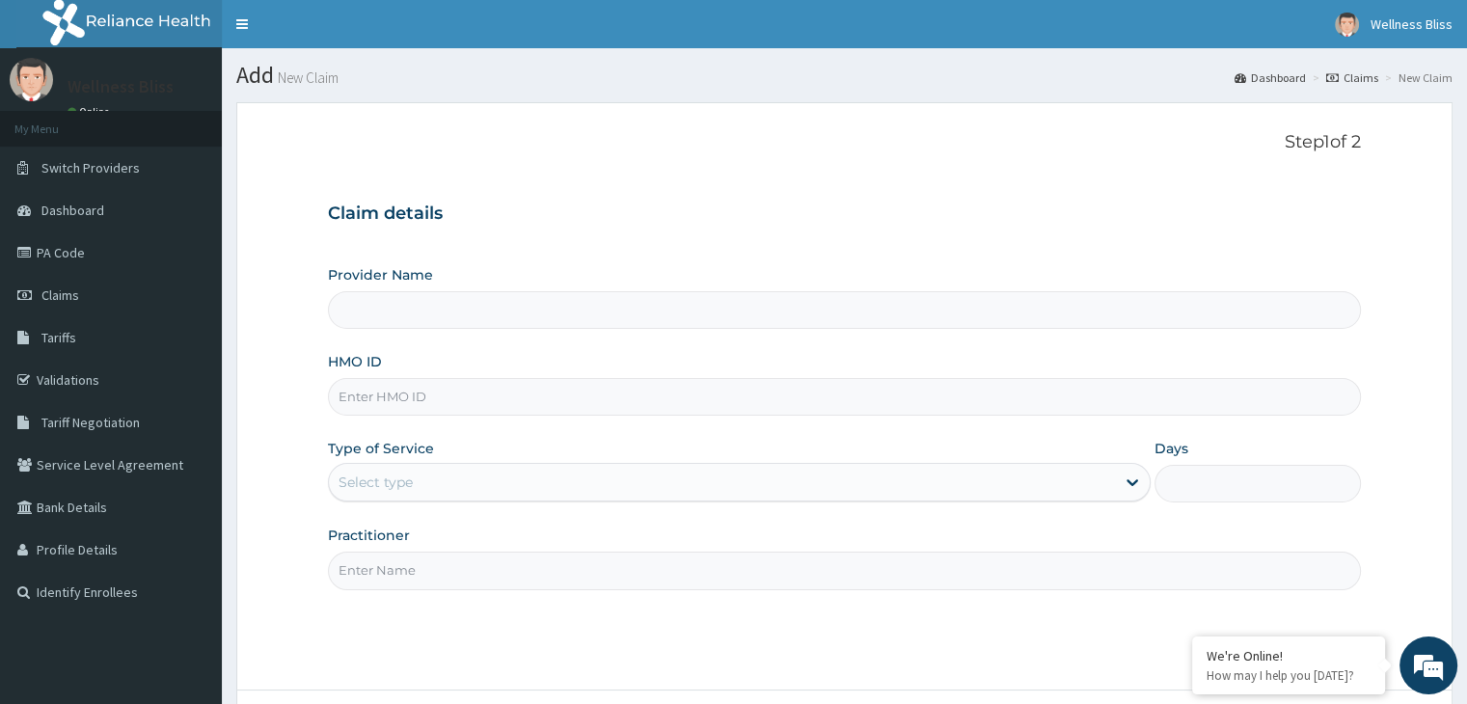
click at [458, 406] on input "HMO ID" at bounding box center [844, 397] width 1032 height 38
type input "WELLNESS BLISS GYM"
type input "1"
type input "BHT/10070/A"
click at [469, 579] on input "Practitioner" at bounding box center [844, 571] width 1032 height 38
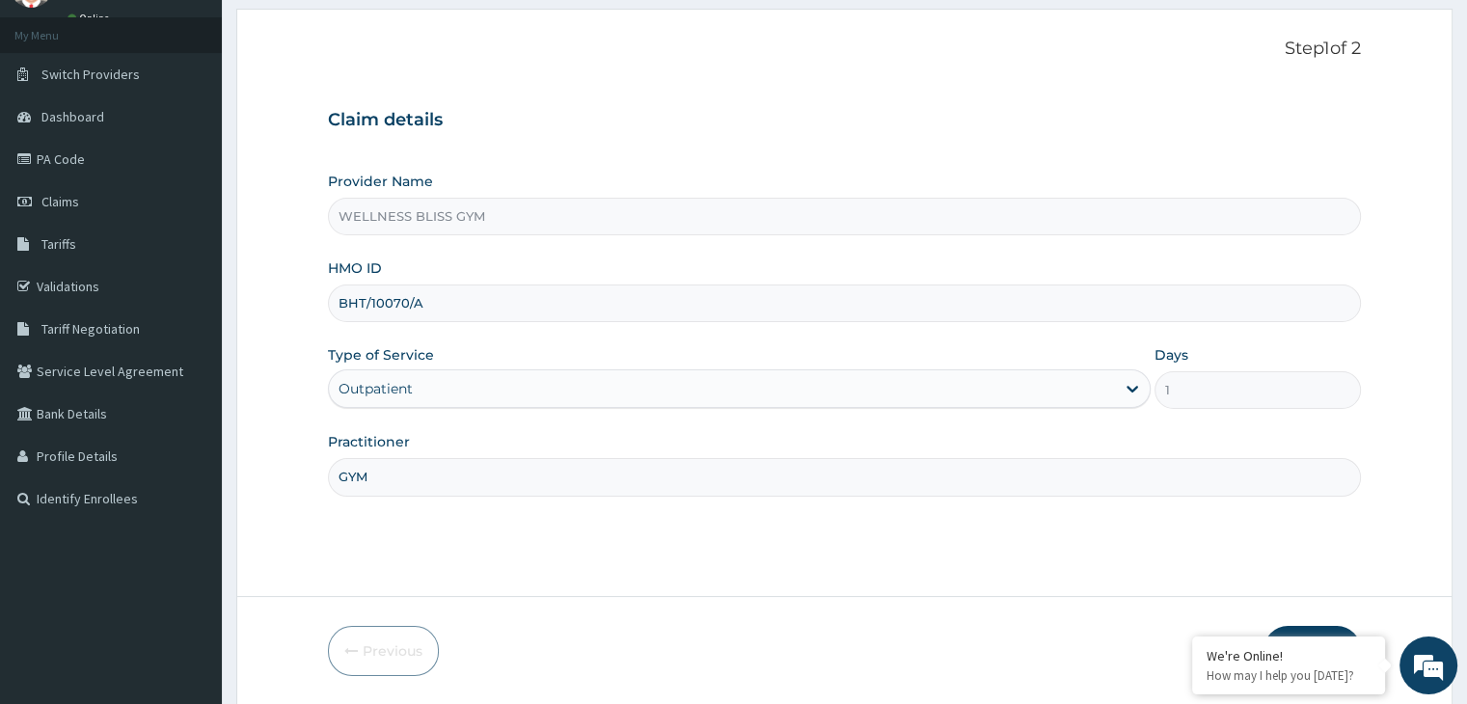
scroll to position [158, 0]
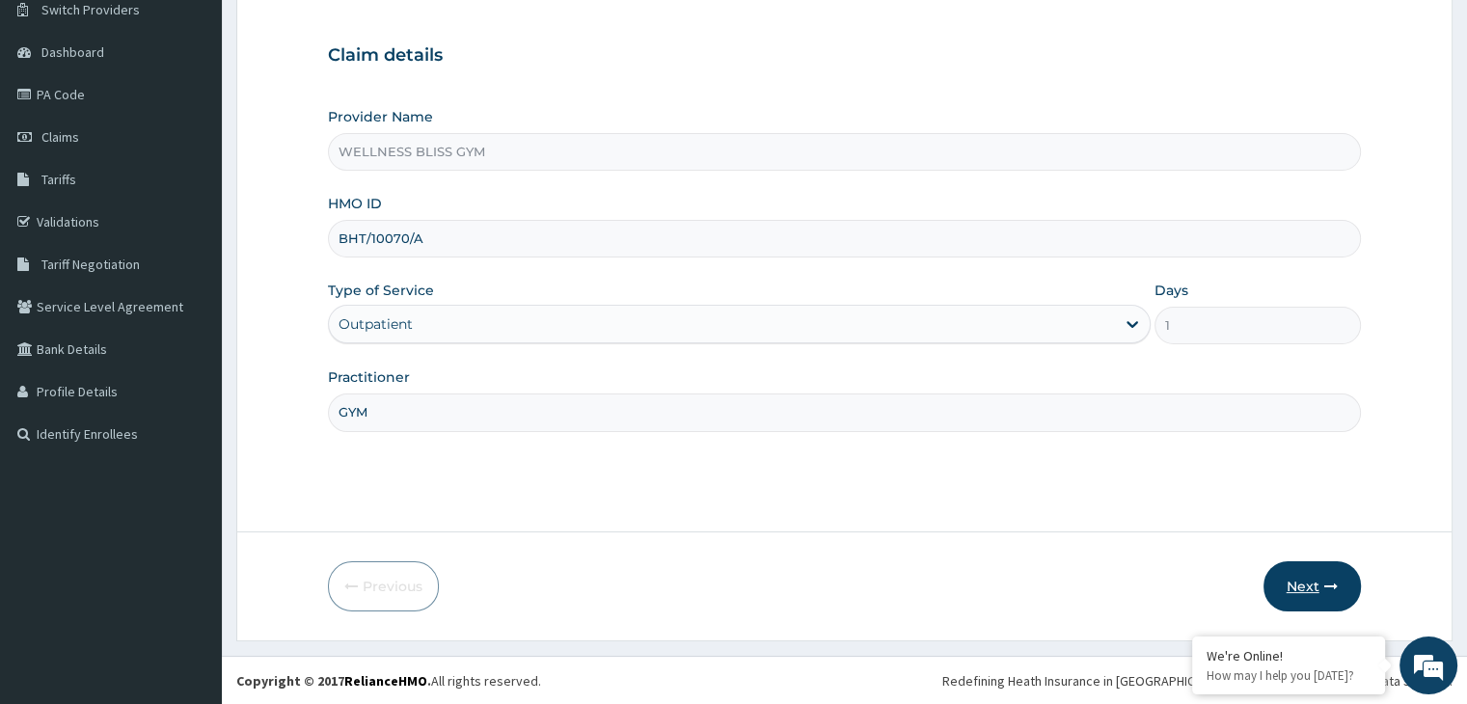
type input "GYM"
click at [1334, 591] on icon "button" at bounding box center [1330, 585] width 13 height 13
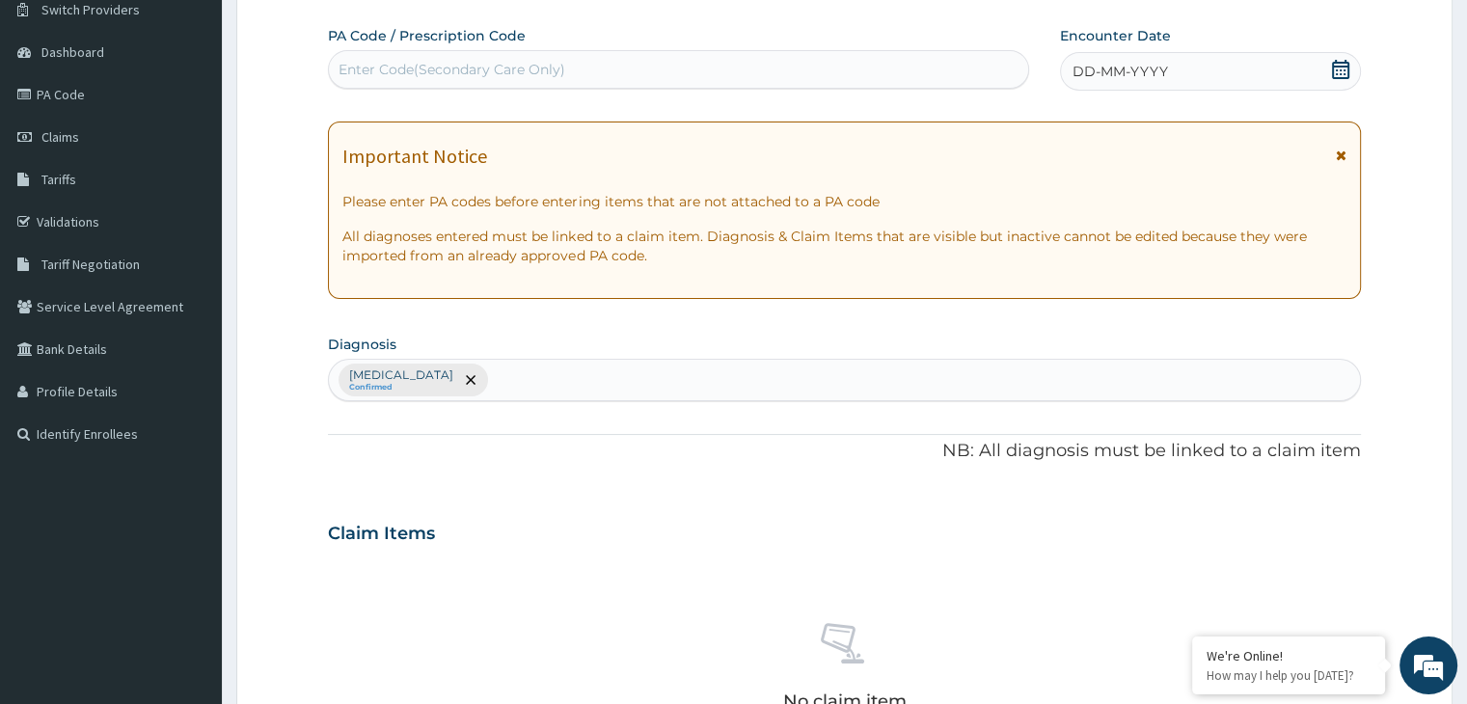
click at [383, 62] on div "Enter Code(Secondary Care Only)" at bounding box center [451, 69] width 227 height 19
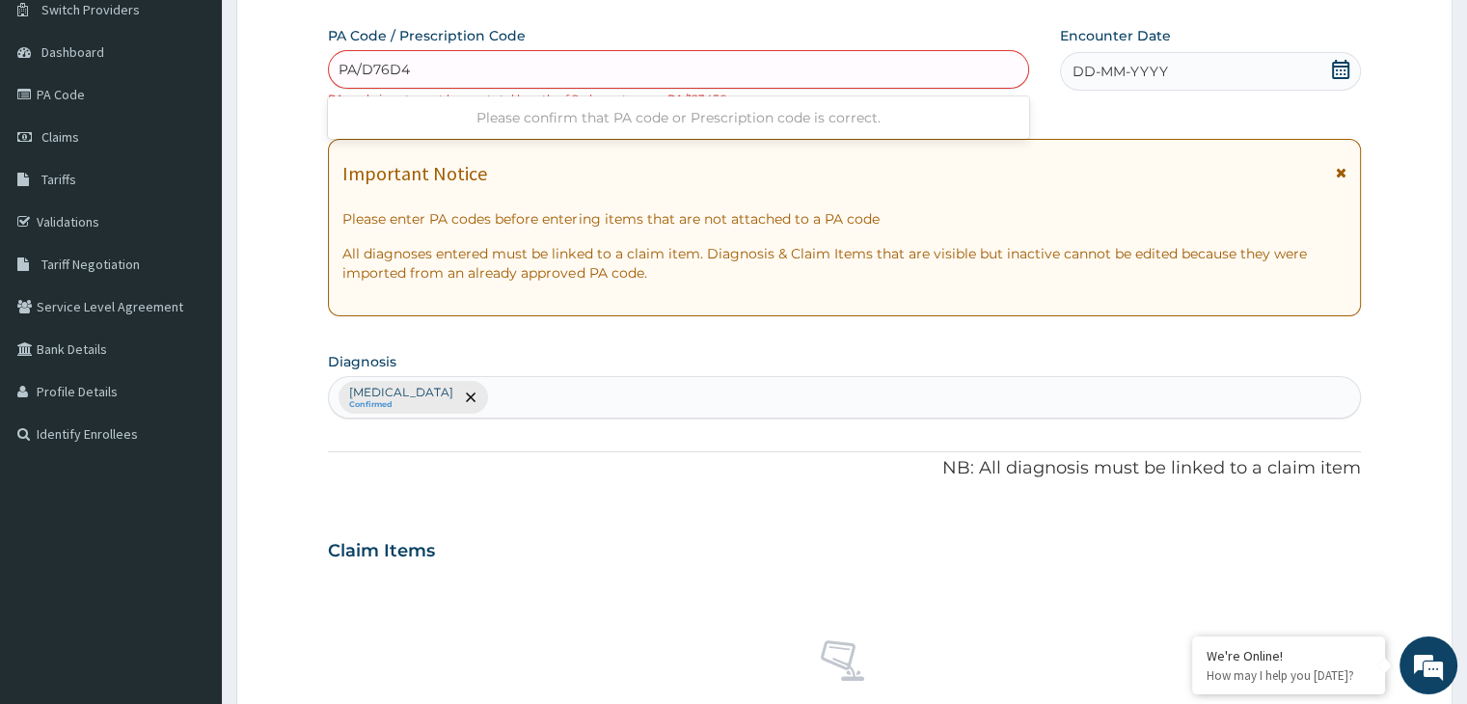
scroll to position [702, 0]
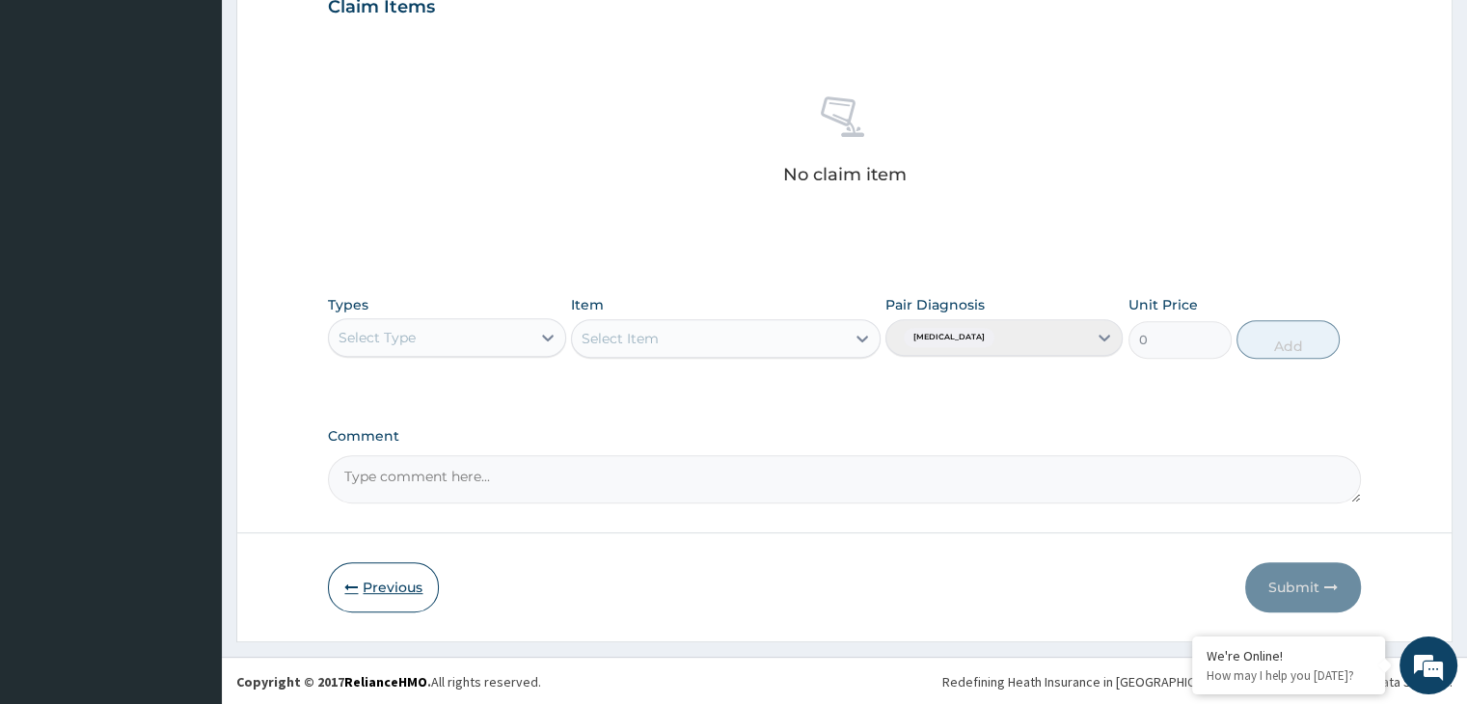
type input "PA/D76D4"
click at [372, 578] on button "Previous" at bounding box center [383, 587] width 111 height 50
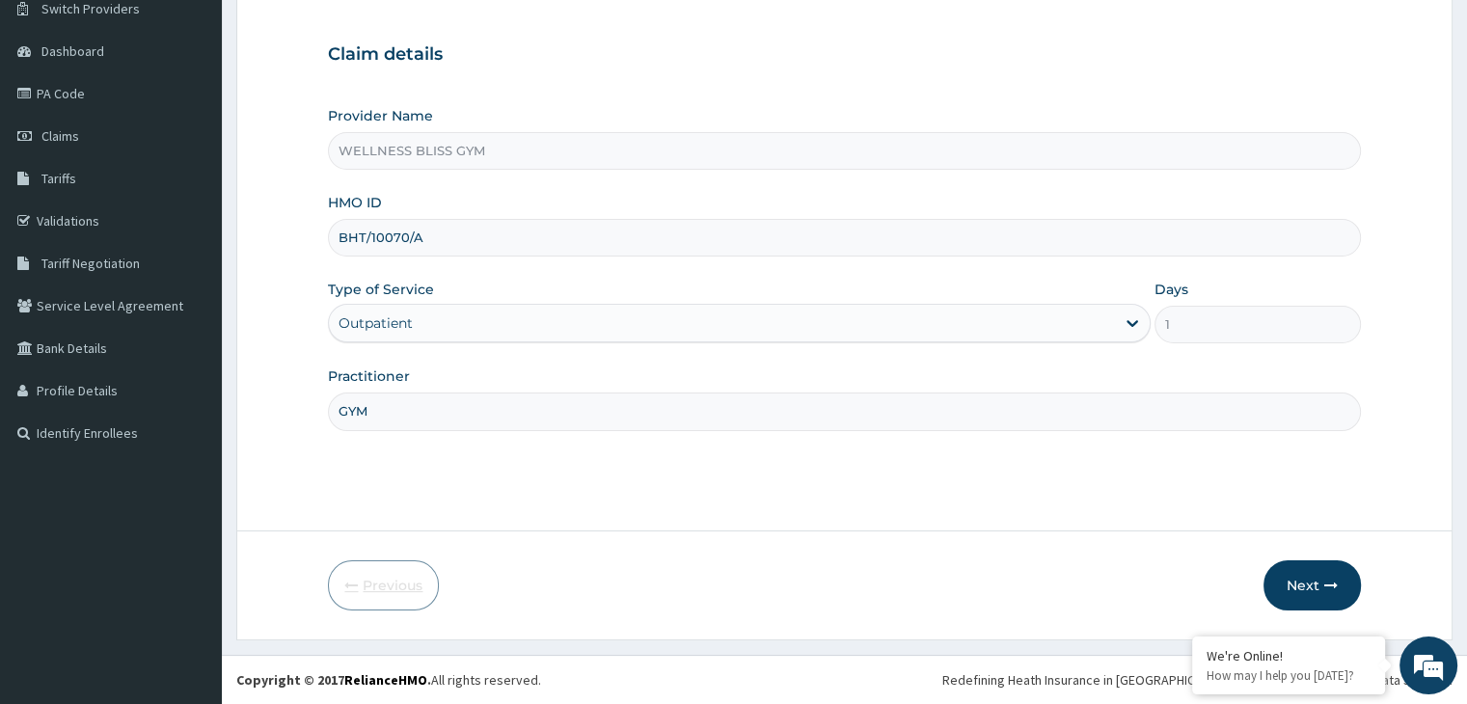
scroll to position [158, 0]
click at [471, 239] on input "BHT/10070/A" at bounding box center [844, 239] width 1032 height 38
type input "B"
type input "OHT/11331/A"
click at [1313, 574] on button "Next" at bounding box center [1311, 586] width 97 height 50
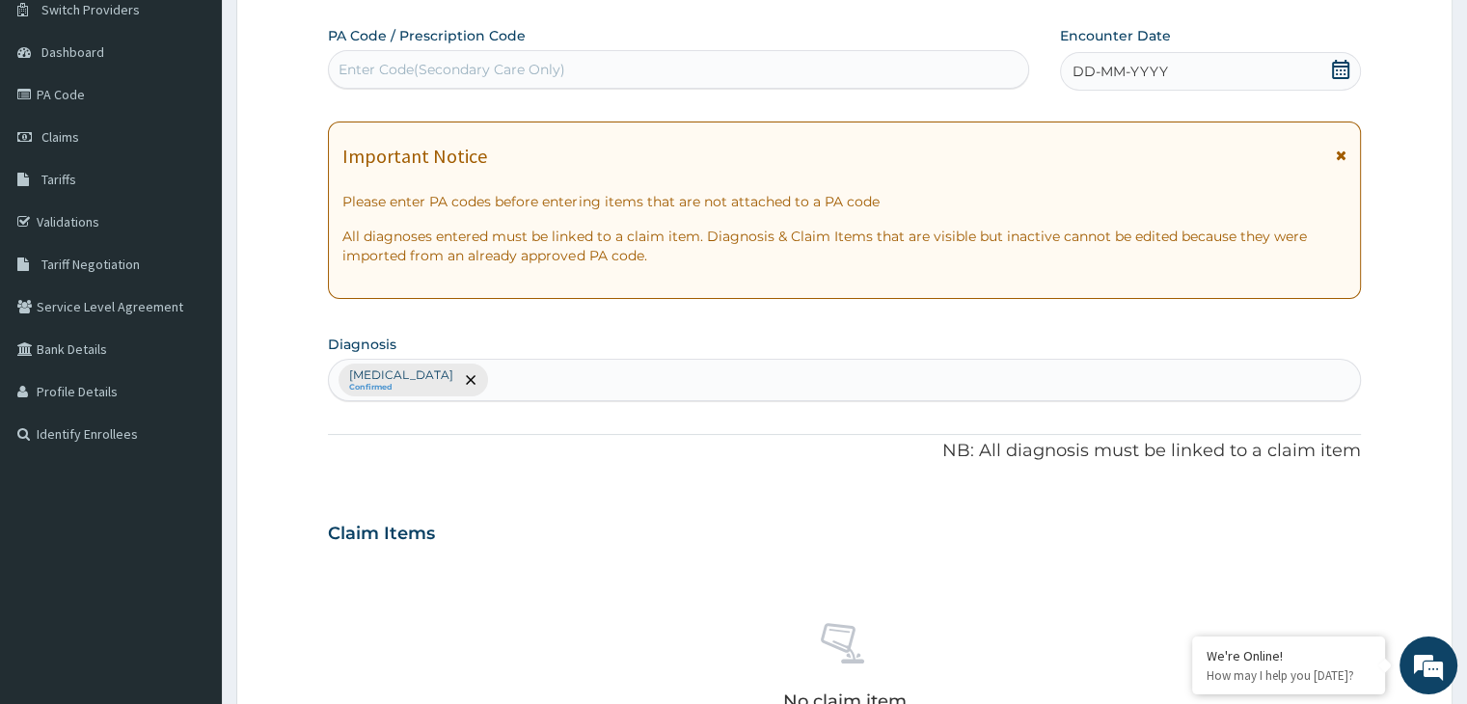
click at [532, 61] on div "Enter Code(Secondary Care Only)" at bounding box center [451, 69] width 227 height 19
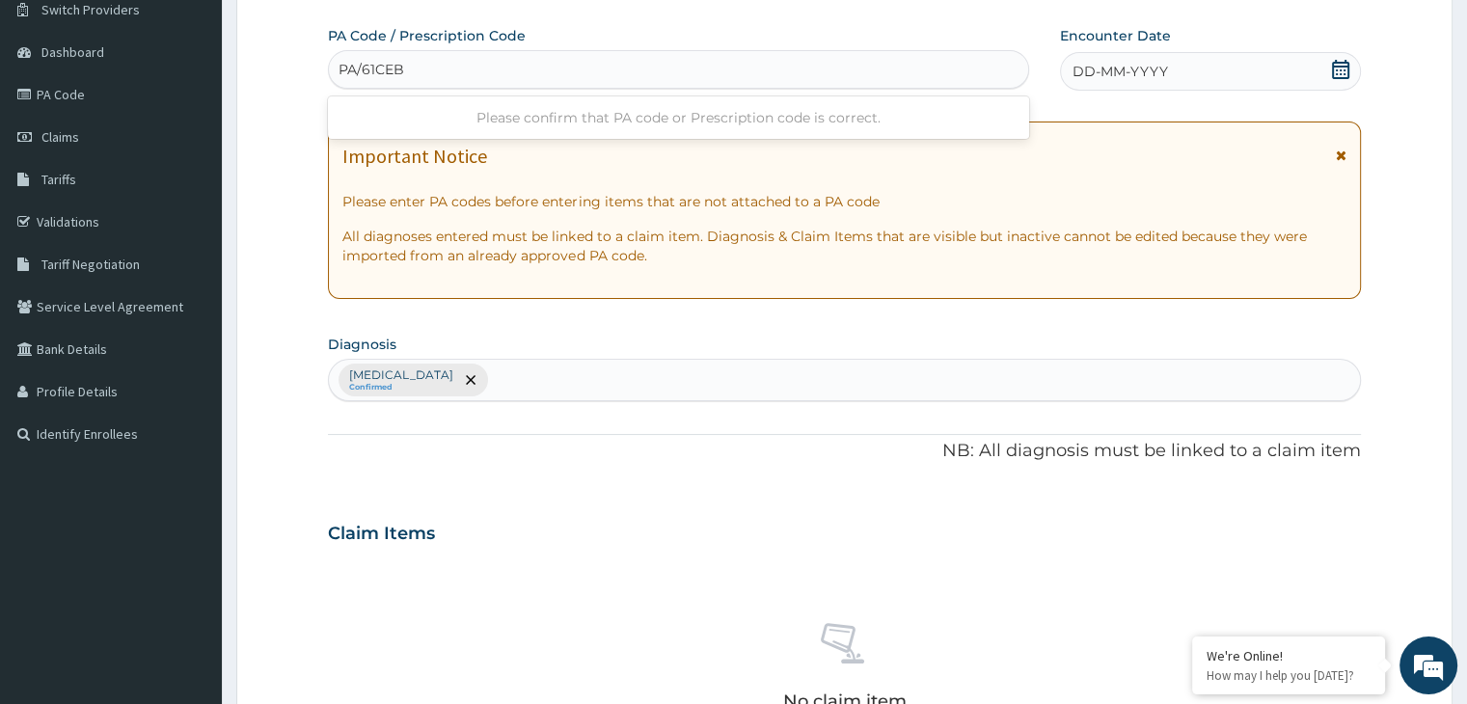
type input "PA/61CEB3"
click at [1339, 72] on icon at bounding box center [1340, 69] width 17 height 19
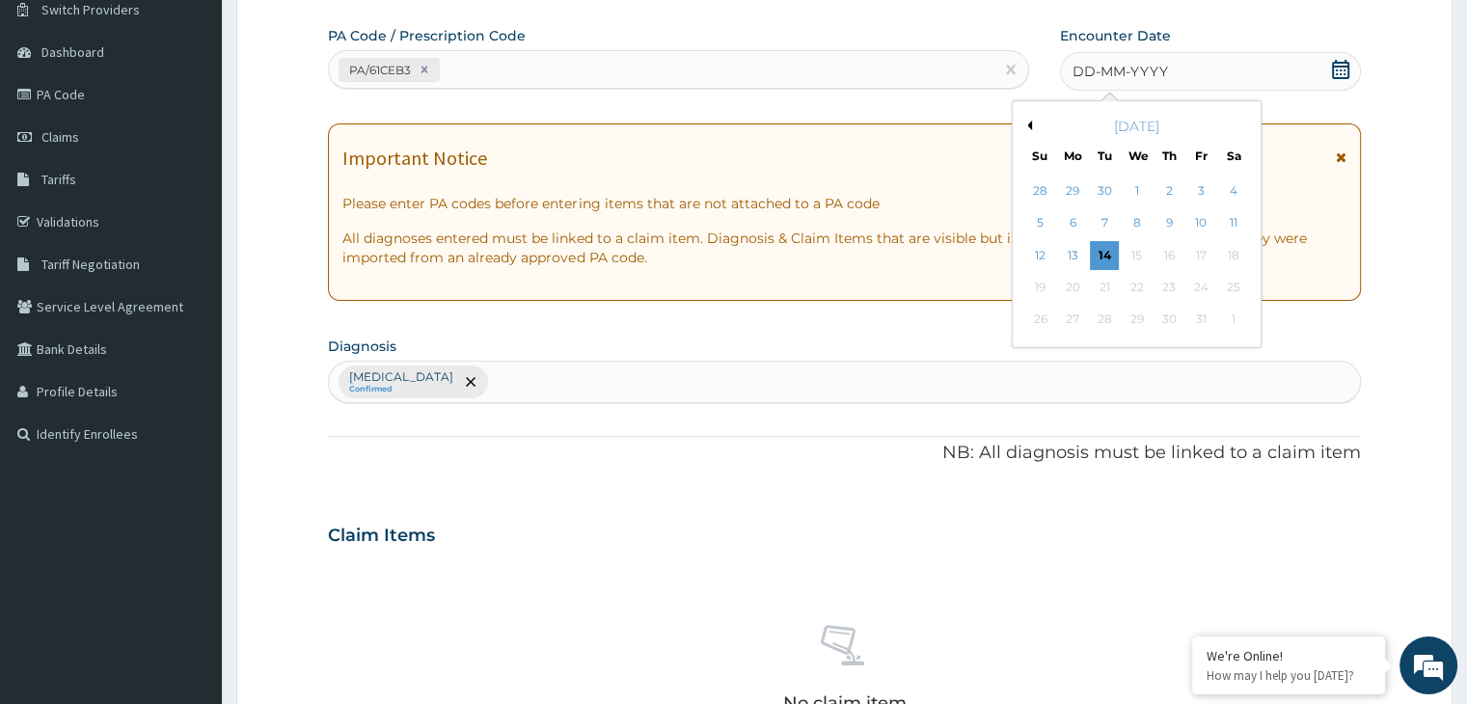
click at [1028, 125] on button "Previous Month" at bounding box center [1027, 126] width 10 height 10
click at [1041, 317] on div "28" at bounding box center [1040, 320] width 29 height 29
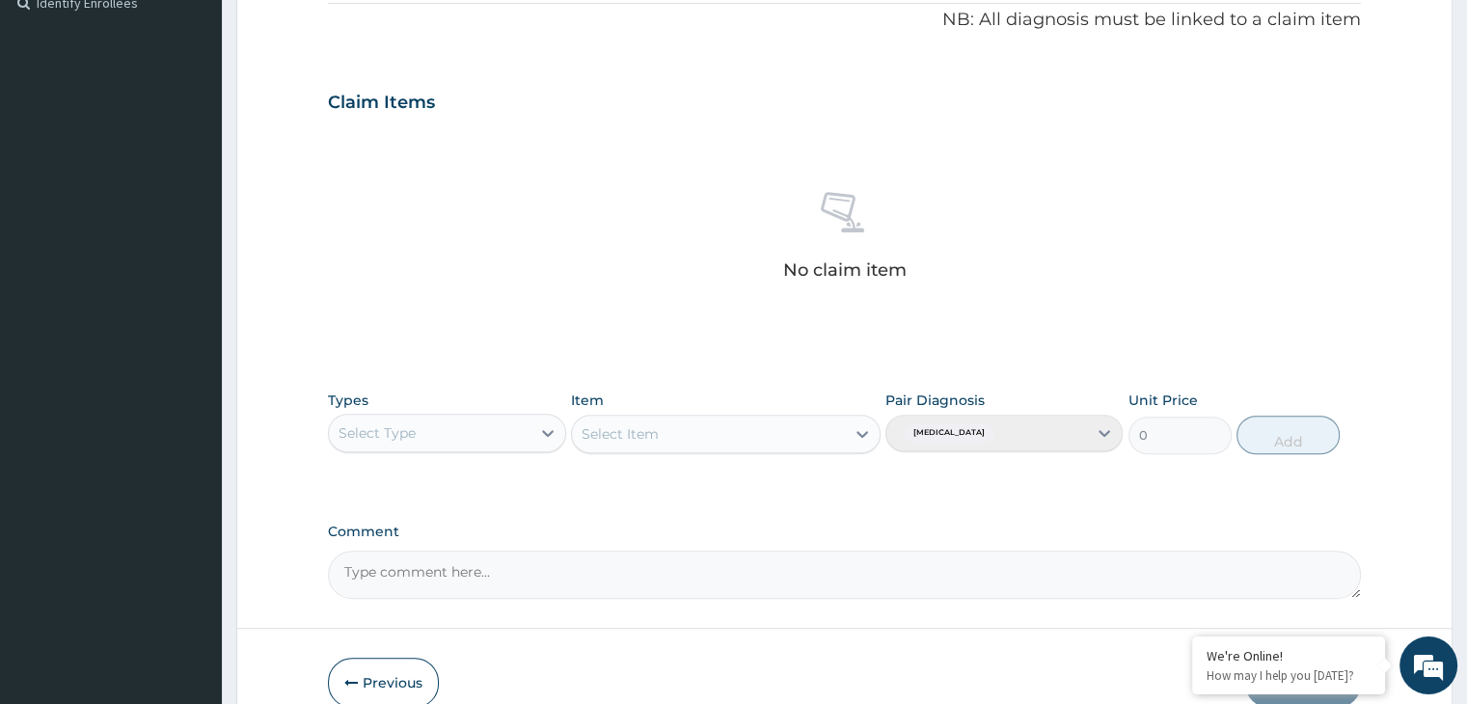
scroll to position [685, 0]
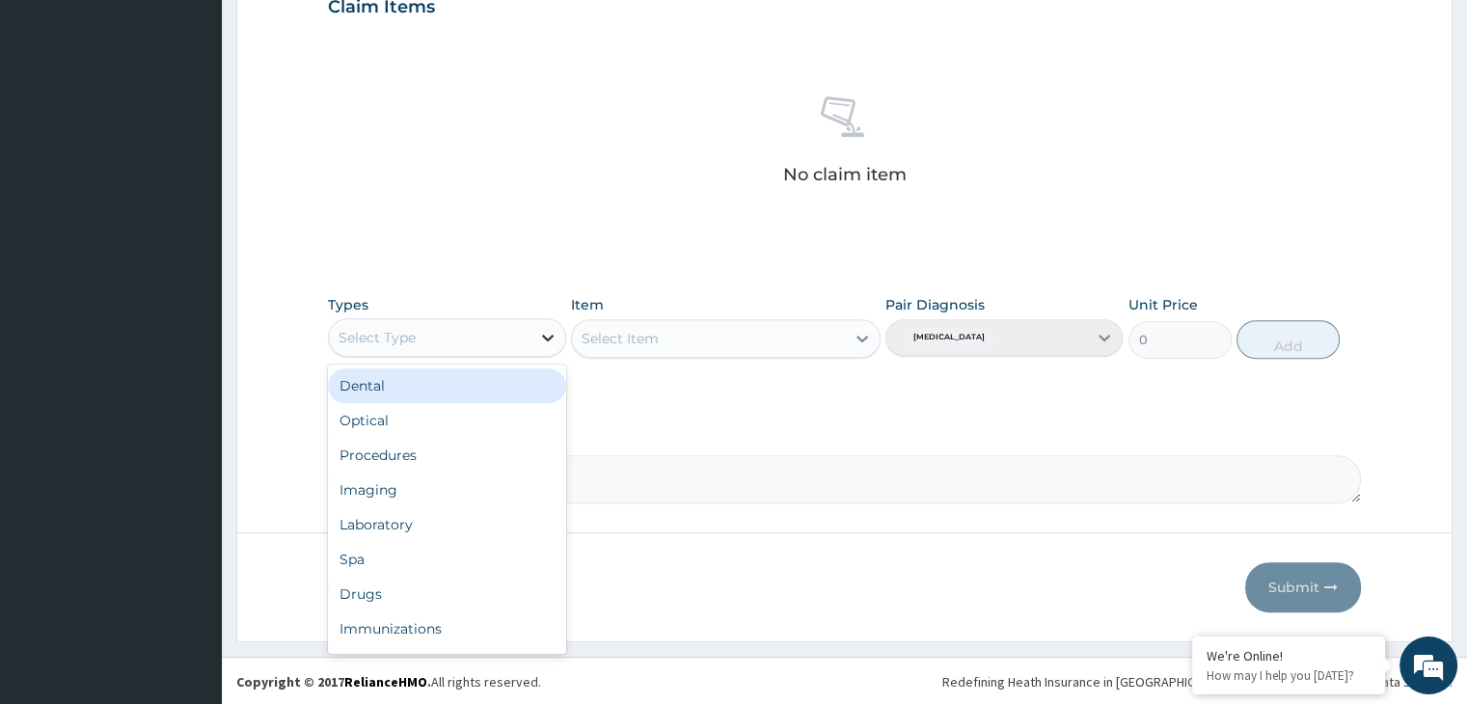
click at [553, 335] on icon at bounding box center [547, 337] width 19 height 19
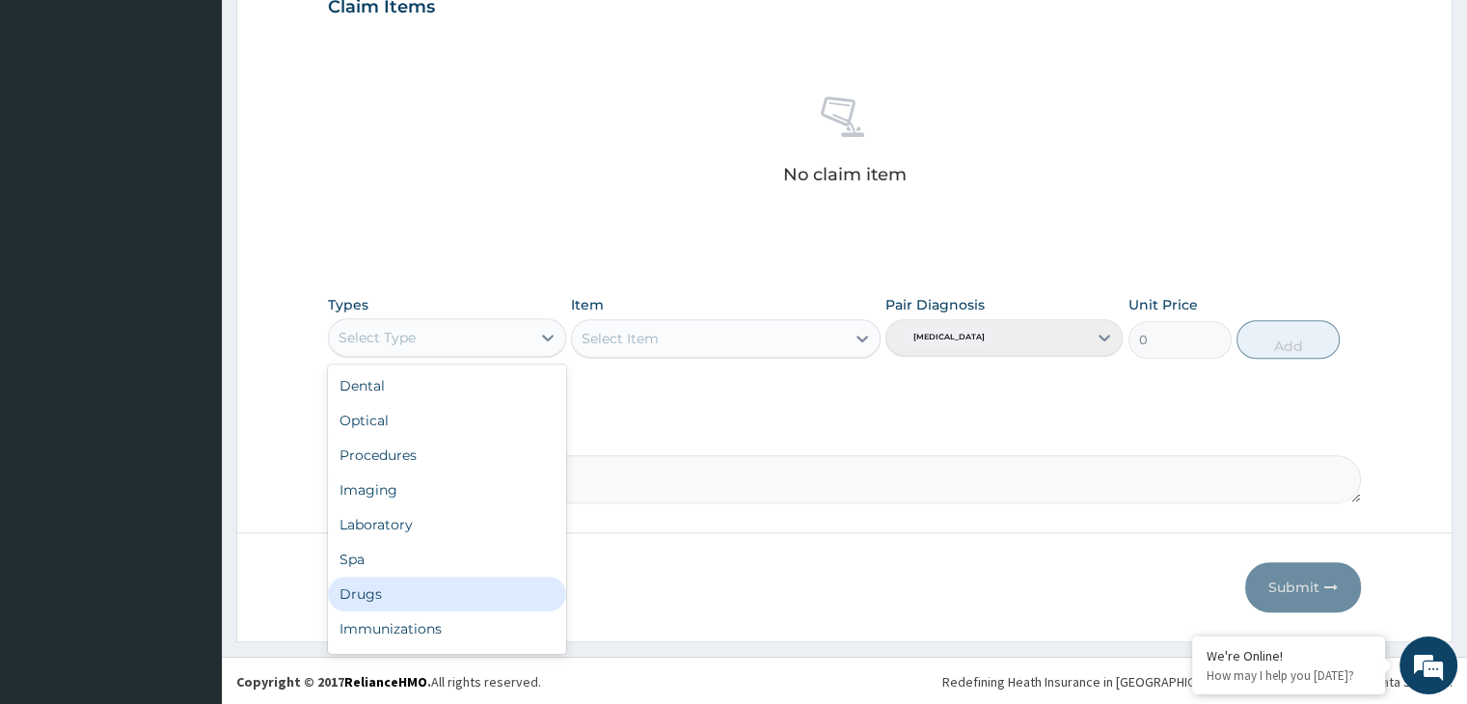
scroll to position [66, 0]
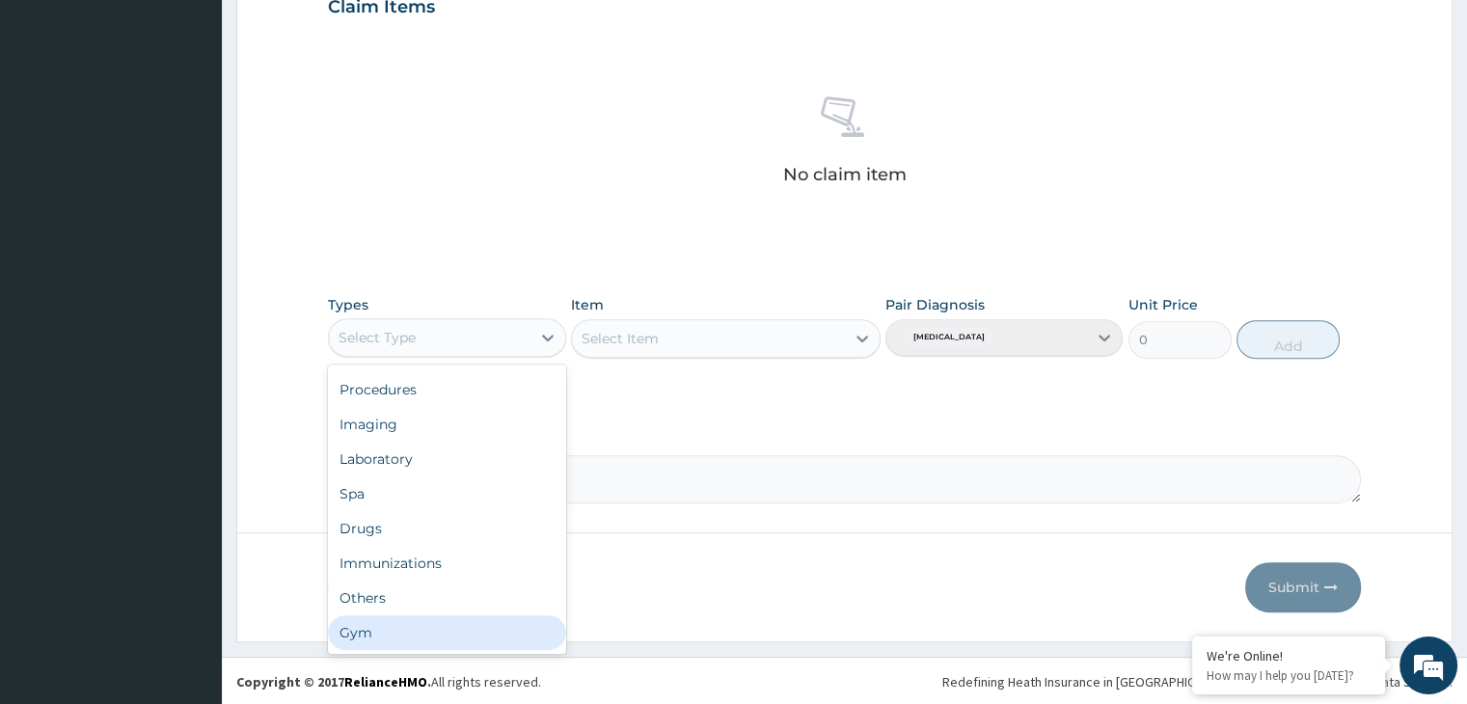
click at [462, 642] on div "Gym" at bounding box center [446, 632] width 237 height 35
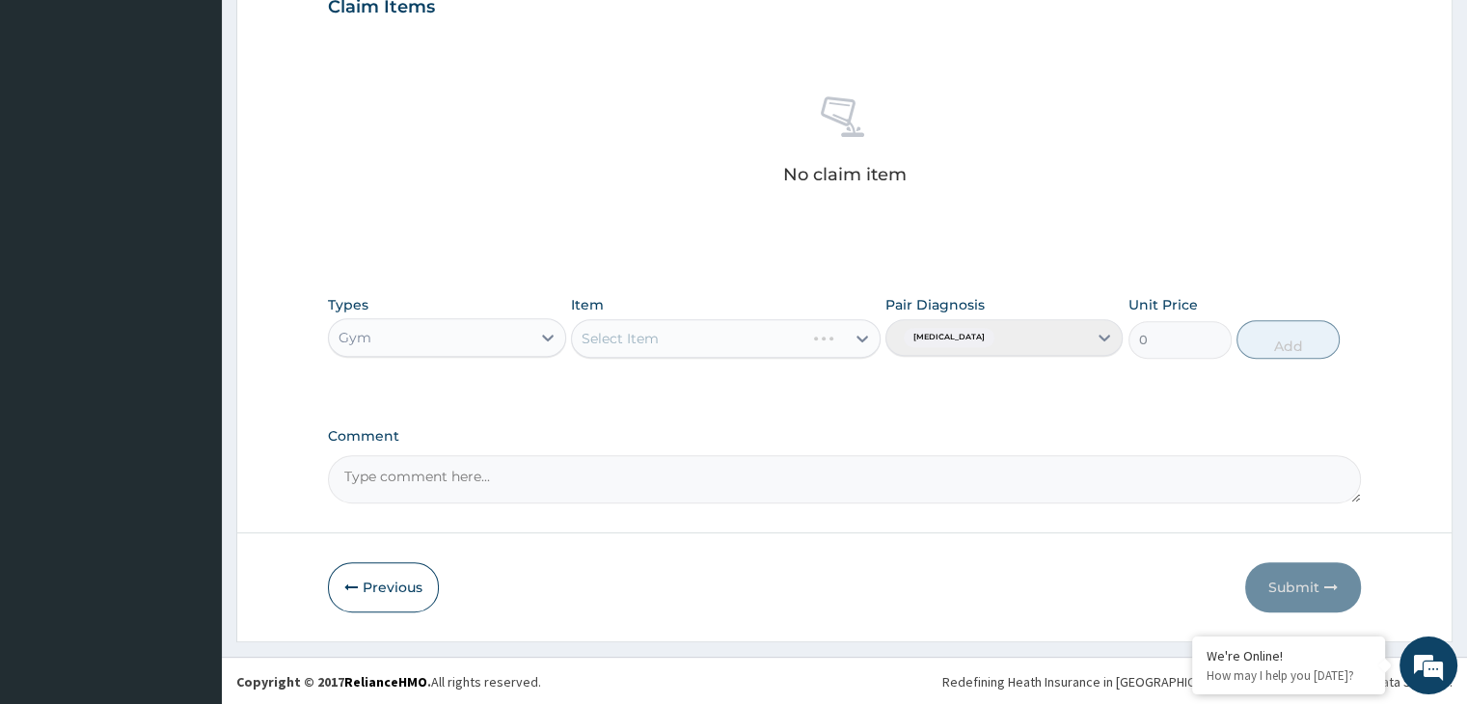
click at [860, 340] on div "Select Item" at bounding box center [726, 338] width 310 height 39
click at [860, 333] on icon at bounding box center [861, 338] width 19 height 19
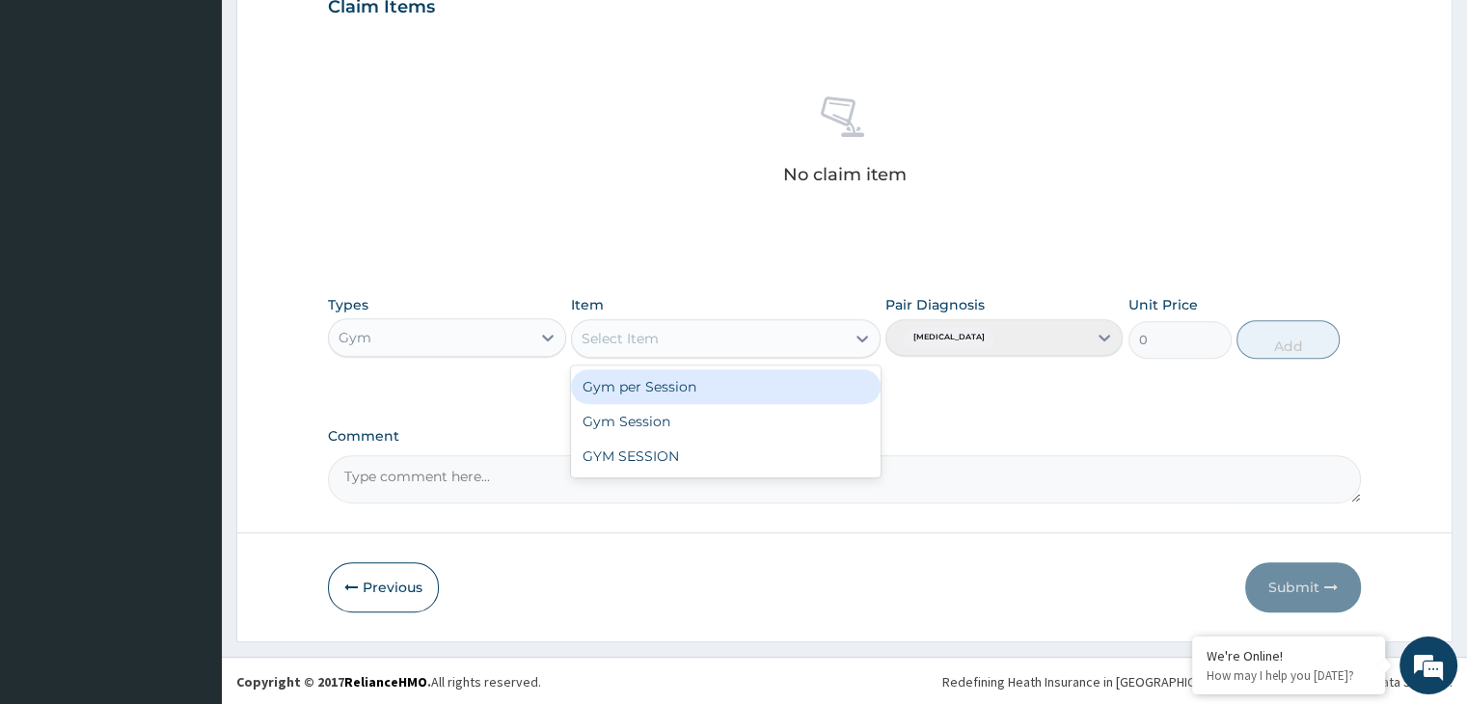
click at [792, 383] on div "Gym per Session" at bounding box center [726, 386] width 310 height 35
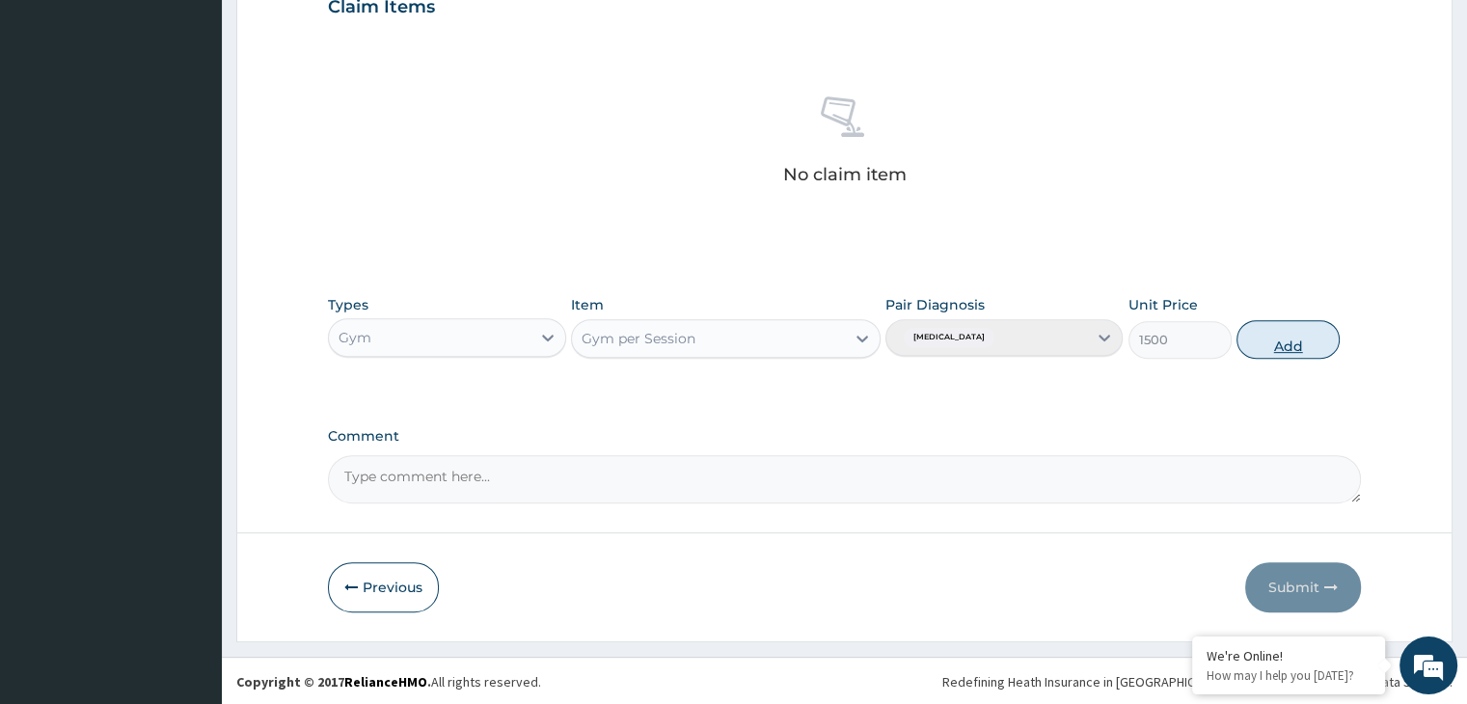
click at [1280, 337] on button "Add" at bounding box center [1287, 339] width 103 height 39
type input "0"
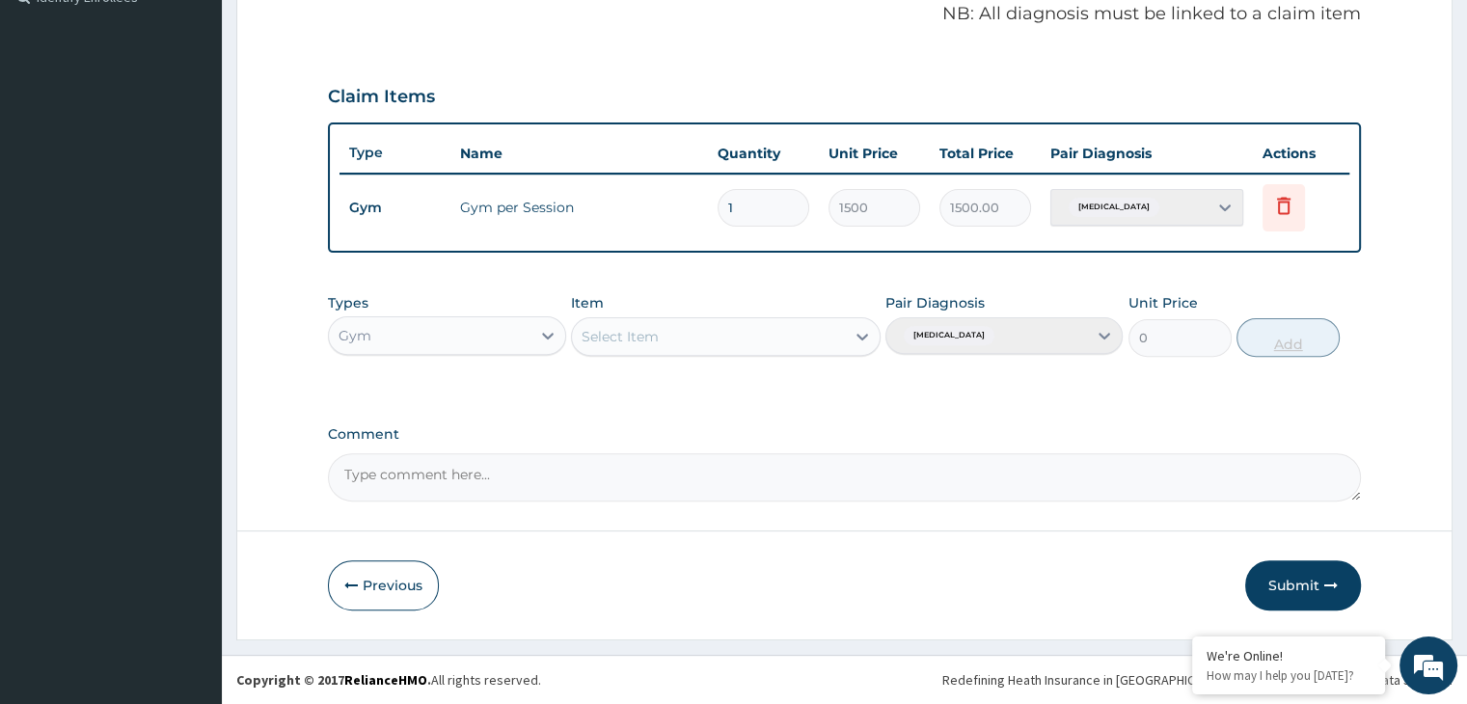
scroll to position [592, 0]
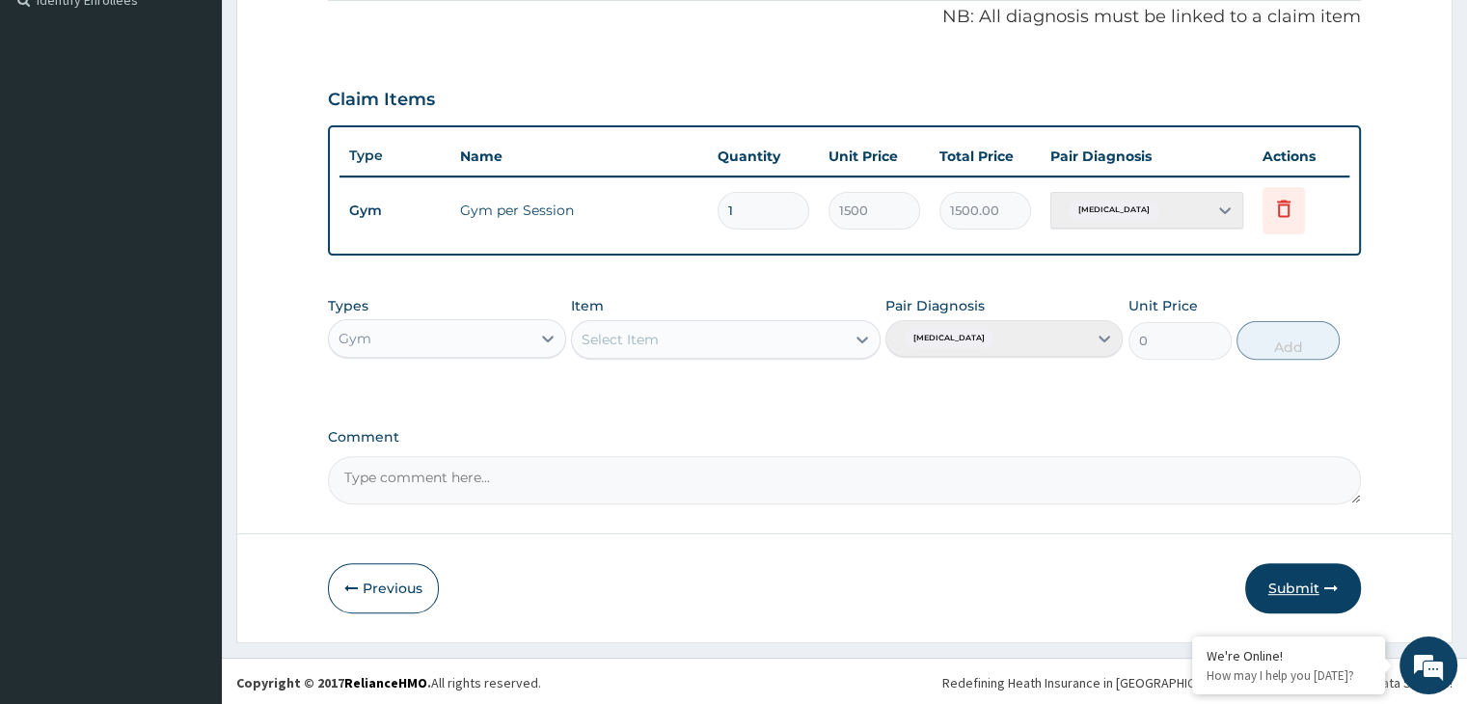
click at [1297, 582] on button "Submit" at bounding box center [1303, 588] width 116 height 50
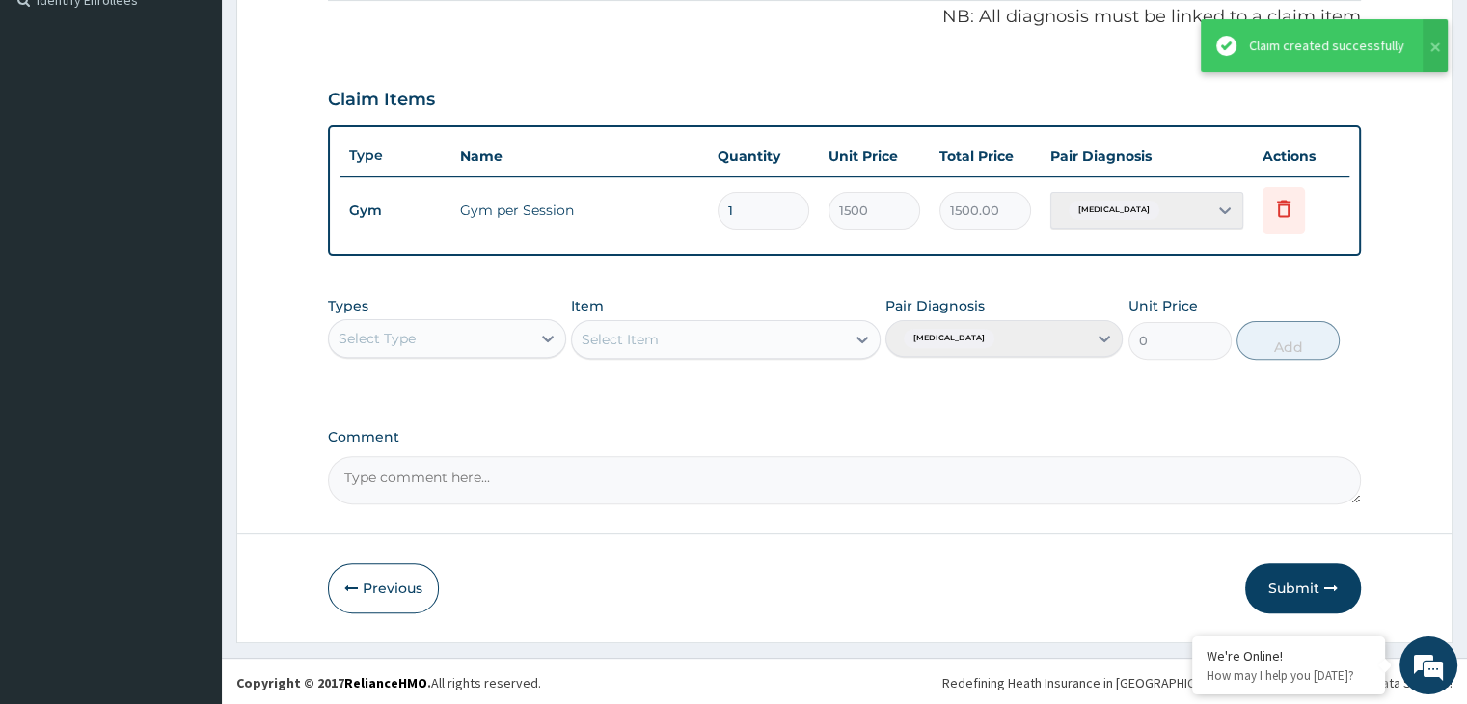
scroll to position [450, 0]
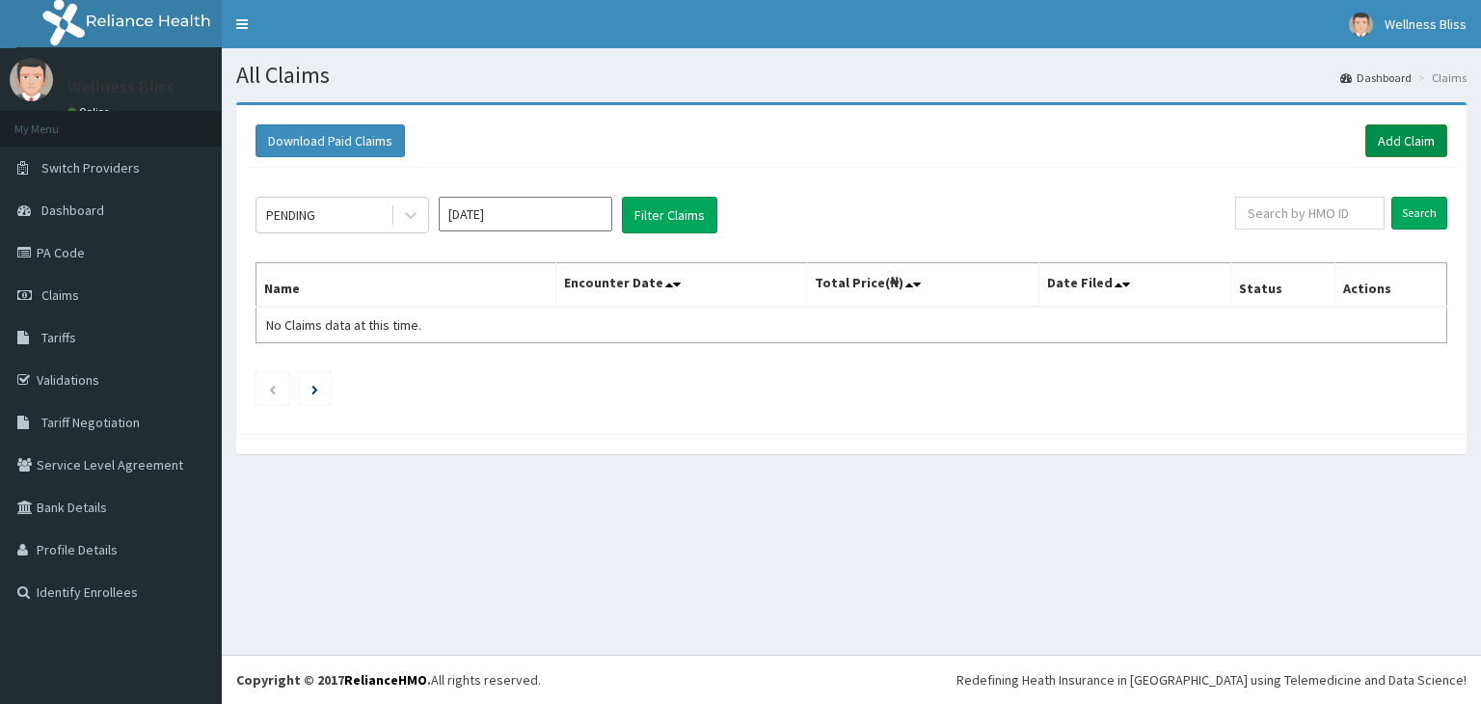
click at [1400, 146] on link "Add Claim" at bounding box center [1406, 140] width 82 height 33
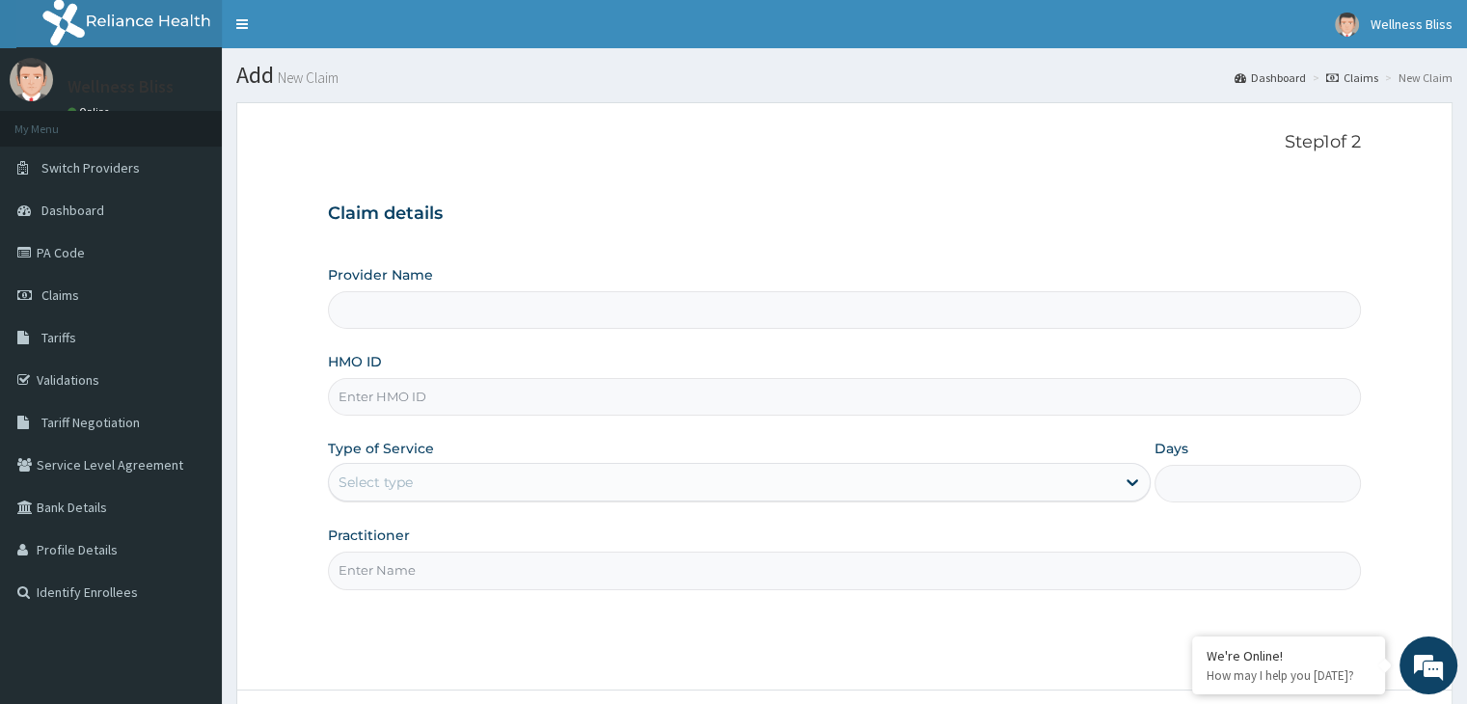
click at [440, 402] on input "HMO ID" at bounding box center [844, 397] width 1032 height 38
type input "TUL/"
type input "WELLNESS BLISS GYM"
type input "1"
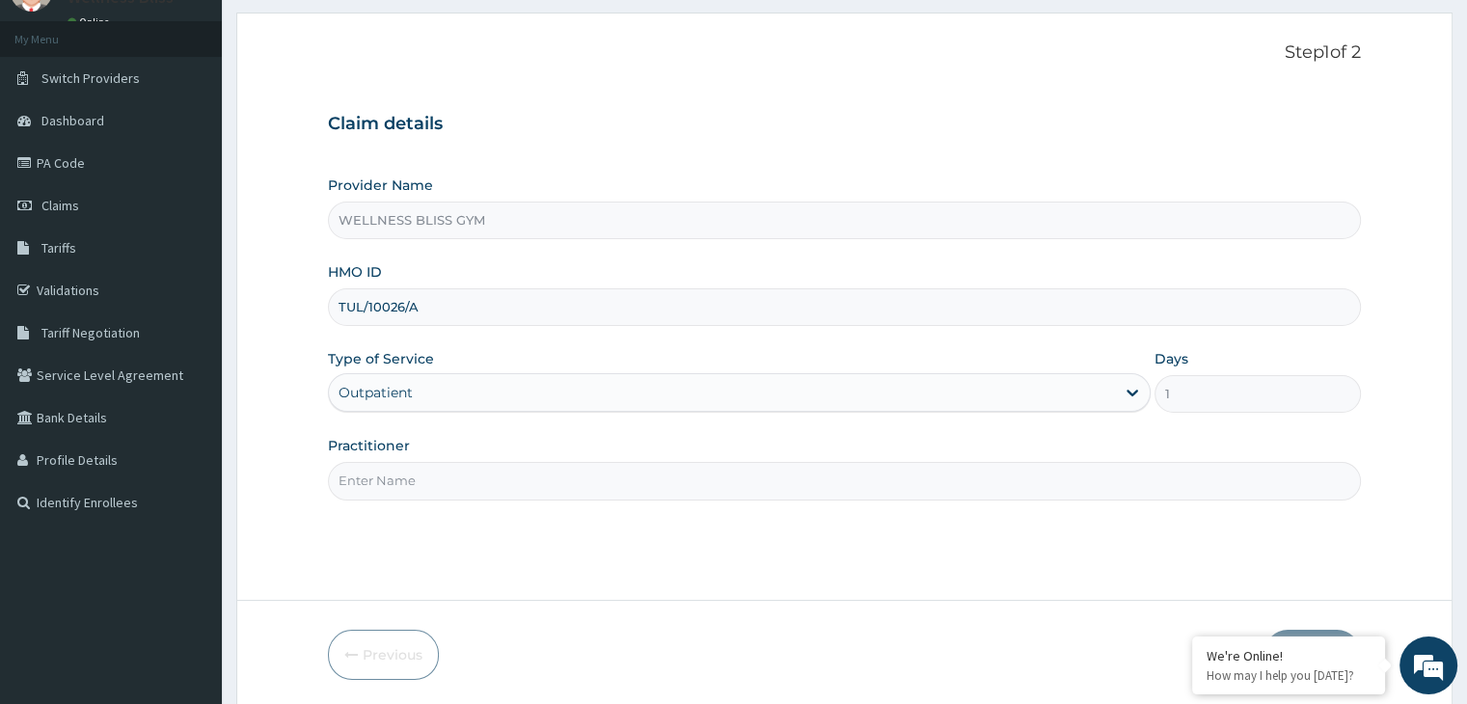
scroll to position [158, 0]
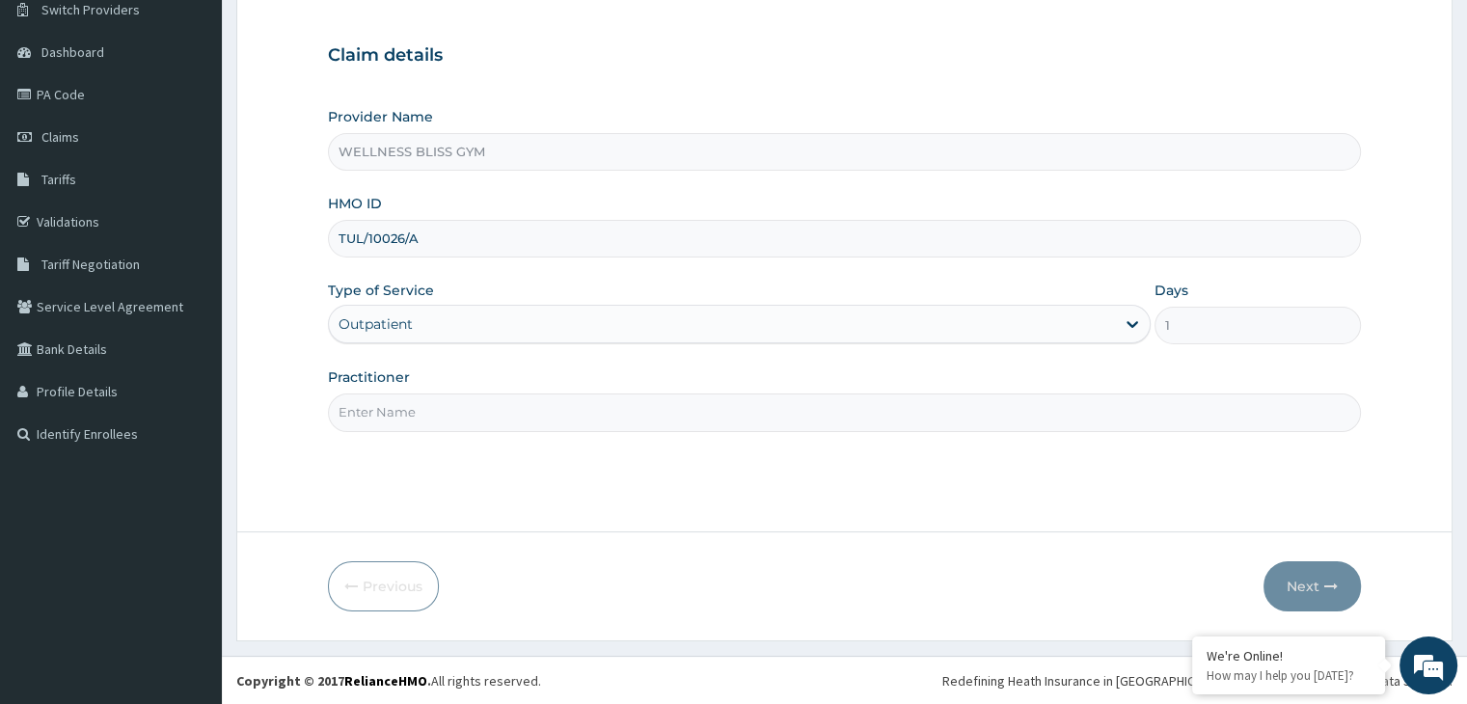
type input "TUL/10026/A"
click at [503, 406] on input "Practitioner" at bounding box center [844, 412] width 1032 height 38
type input "GYM"
click at [1316, 583] on button "Next" at bounding box center [1311, 586] width 97 height 50
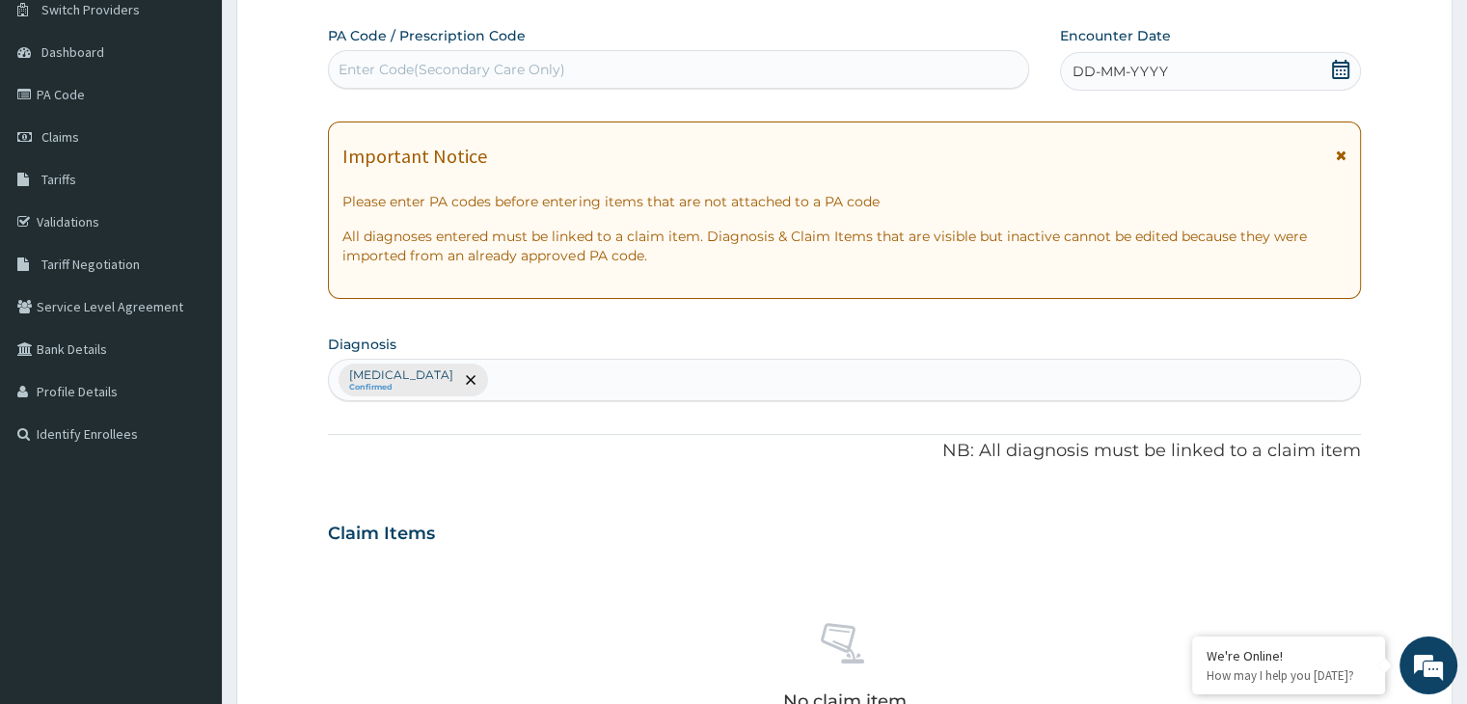
click at [509, 67] on div "Enter Code(Secondary Care Only)" at bounding box center [451, 69] width 227 height 19
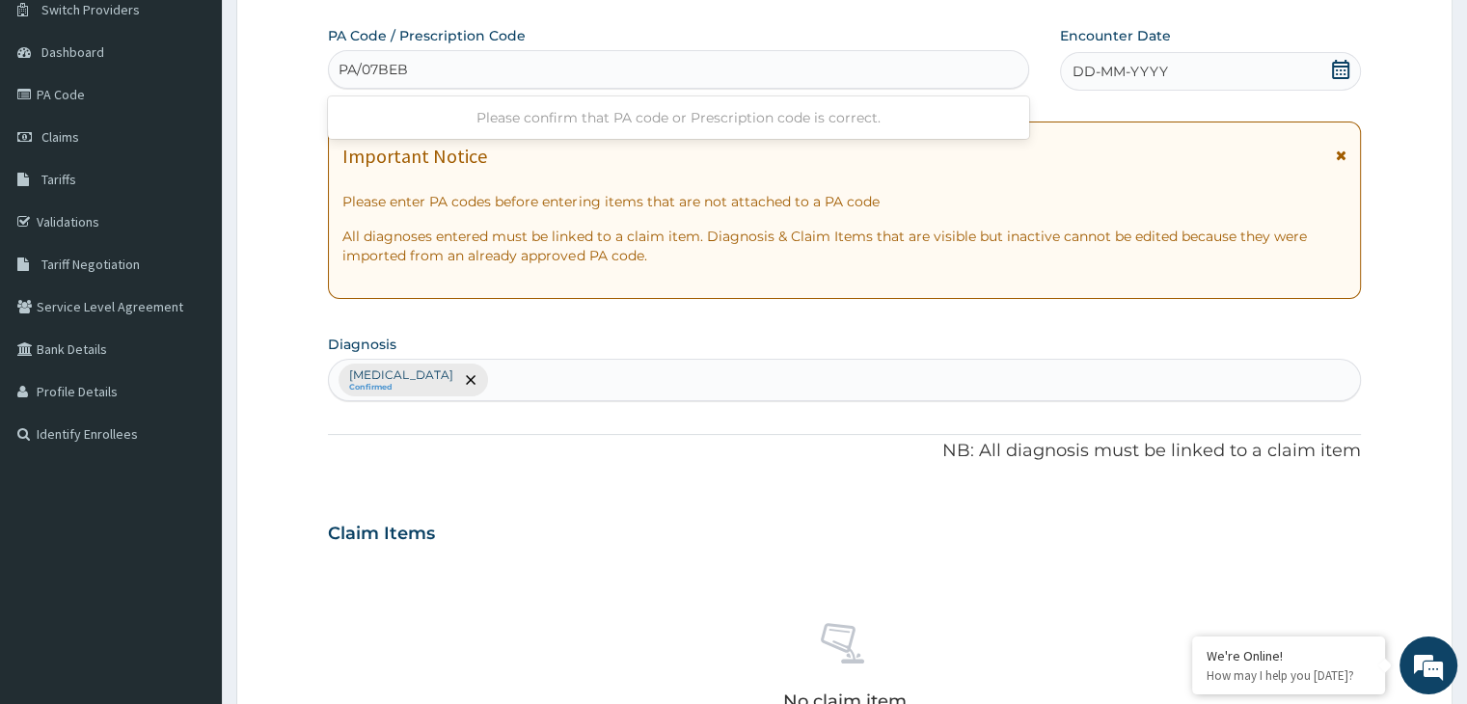
type input "PA/07BEB8"
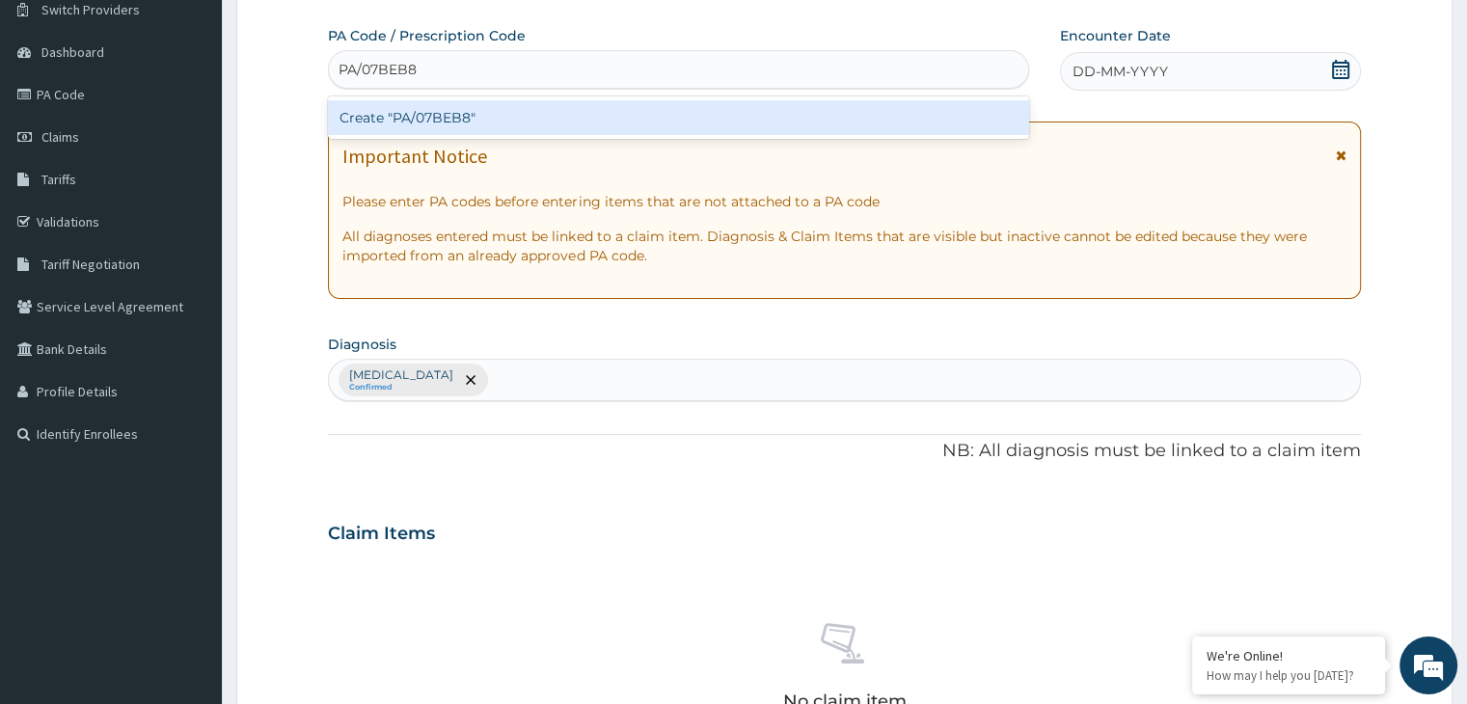
click at [434, 113] on div "Create "PA/07BEB8"" at bounding box center [678, 117] width 701 height 35
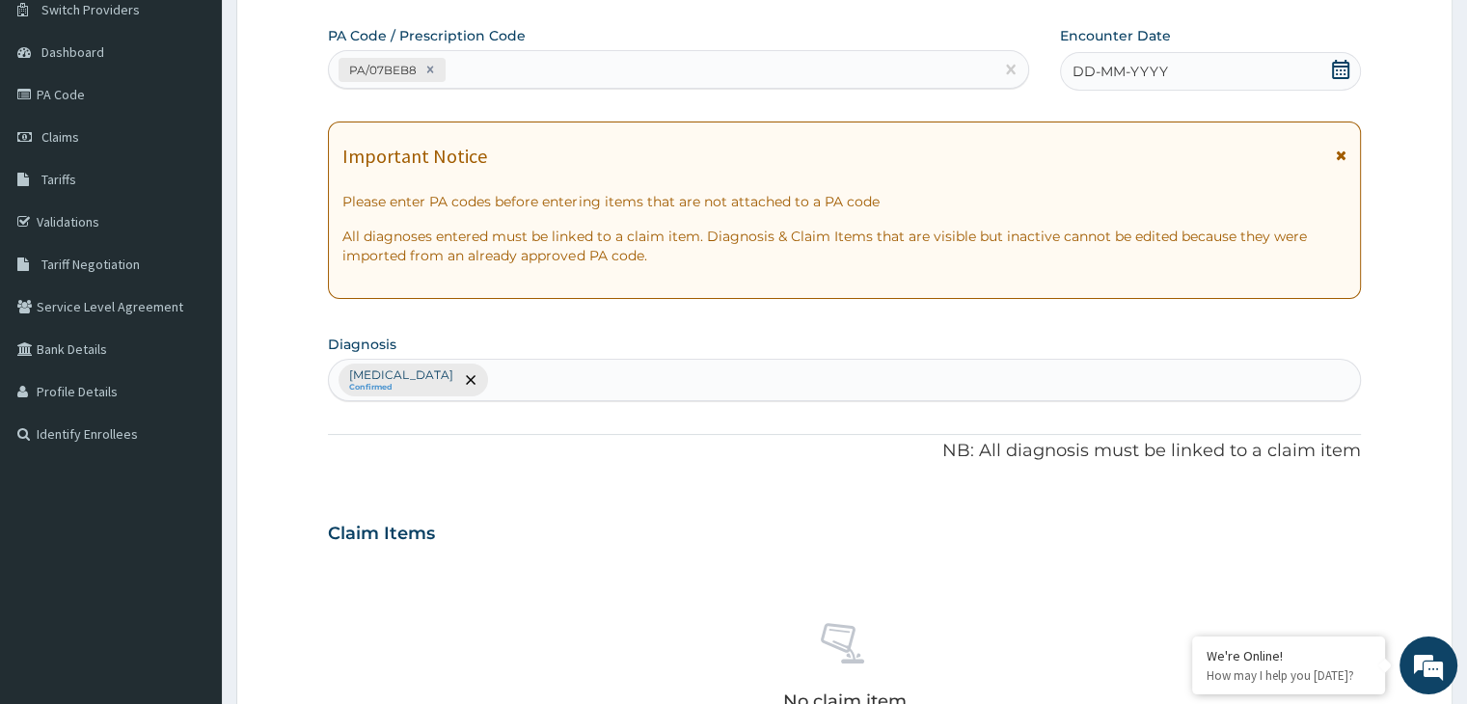
click at [1334, 65] on icon at bounding box center [1340, 69] width 17 height 19
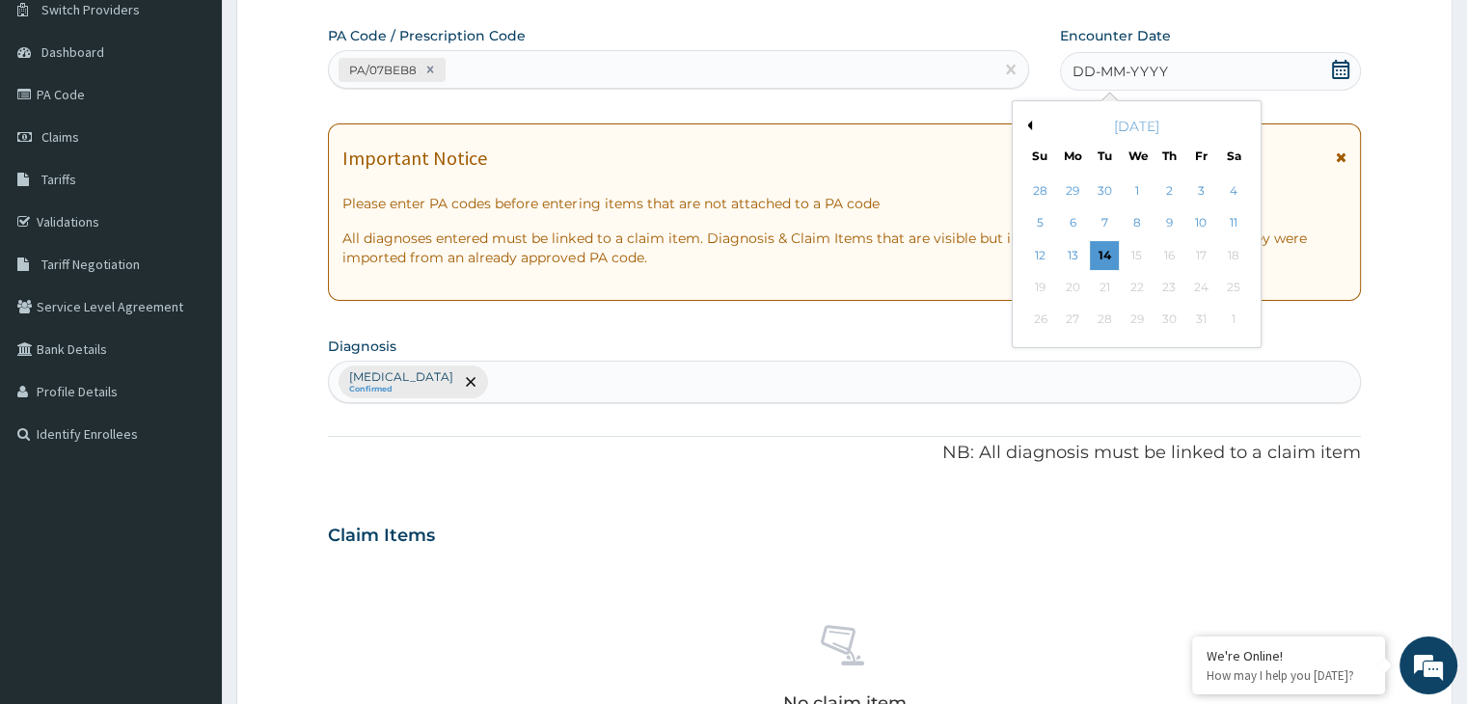
click at [1025, 122] on button "Previous Month" at bounding box center [1027, 126] width 10 height 10
click at [1039, 323] on div "28" at bounding box center [1040, 320] width 29 height 29
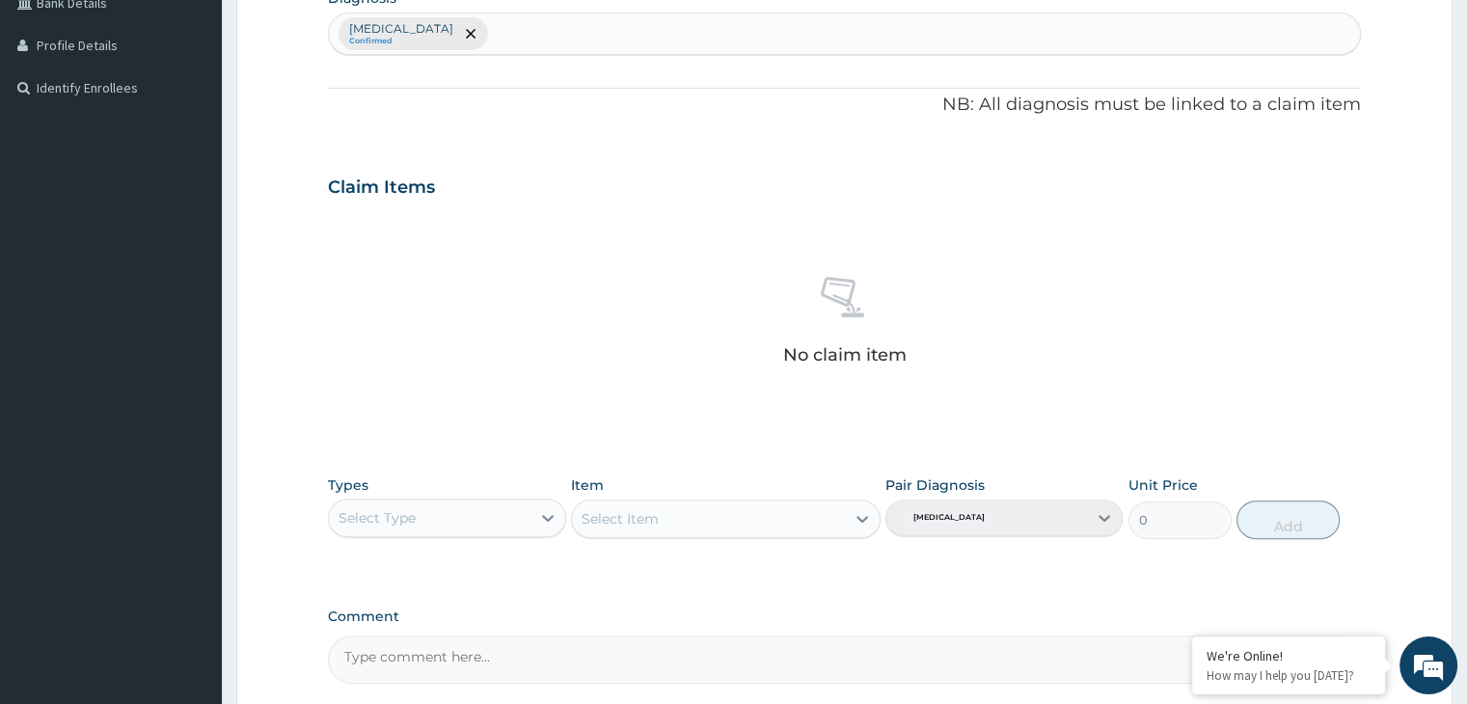
scroll to position [685, 0]
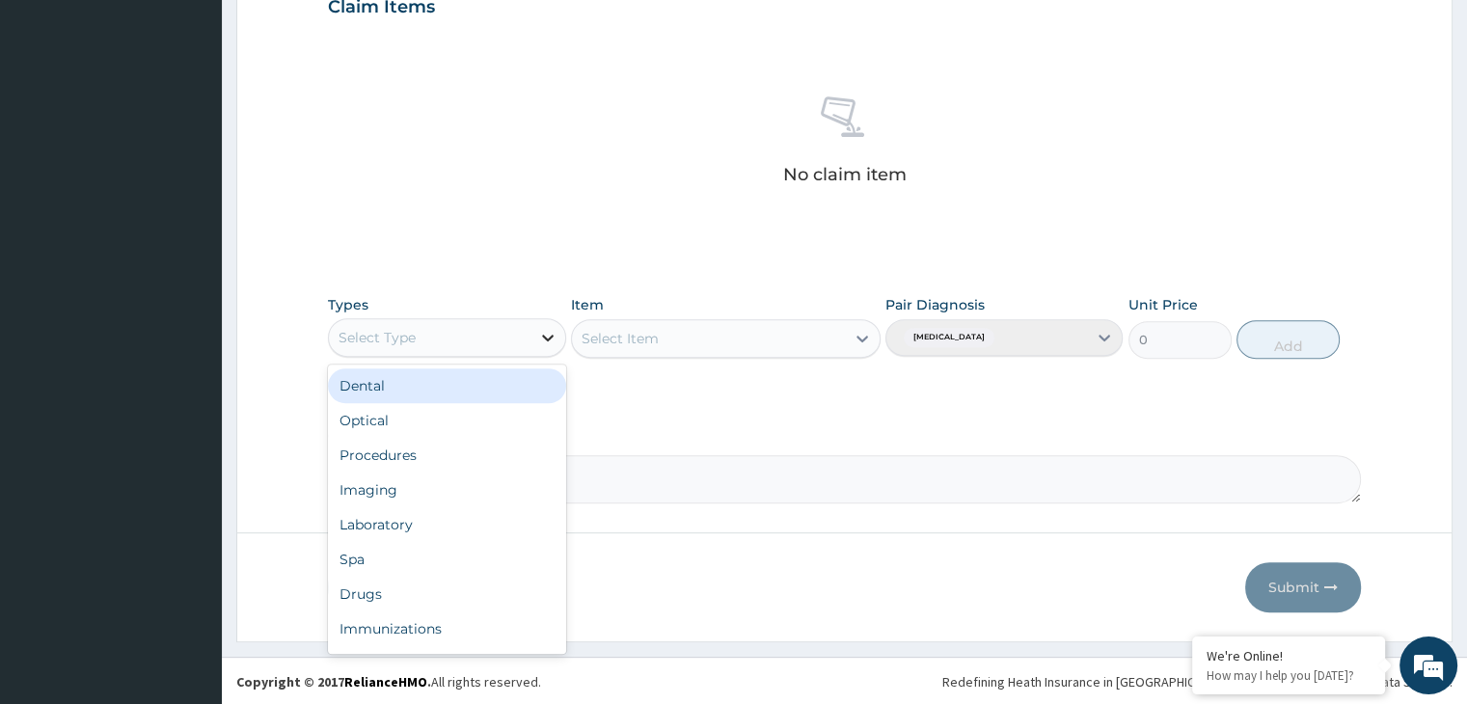
click at [552, 337] on icon at bounding box center [547, 337] width 19 height 19
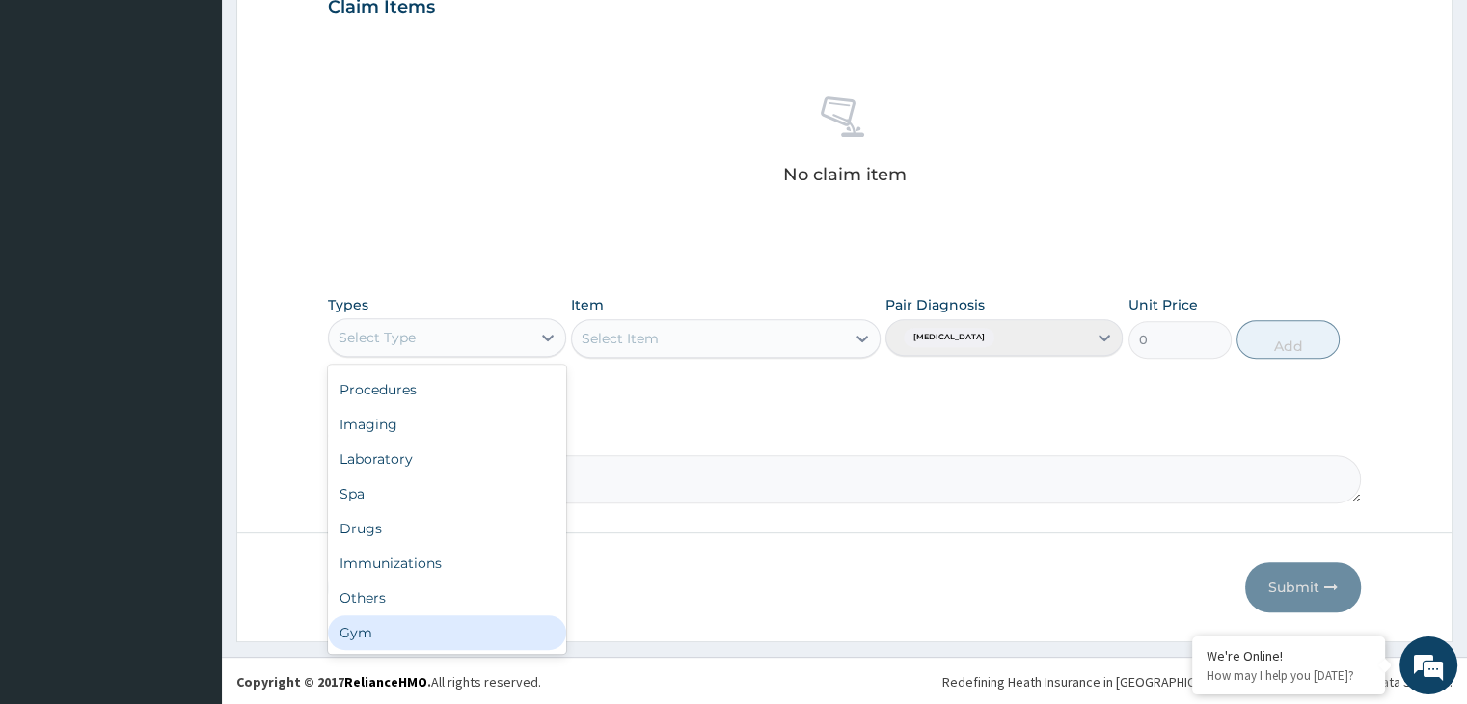
click at [423, 624] on div "Gym" at bounding box center [446, 632] width 237 height 35
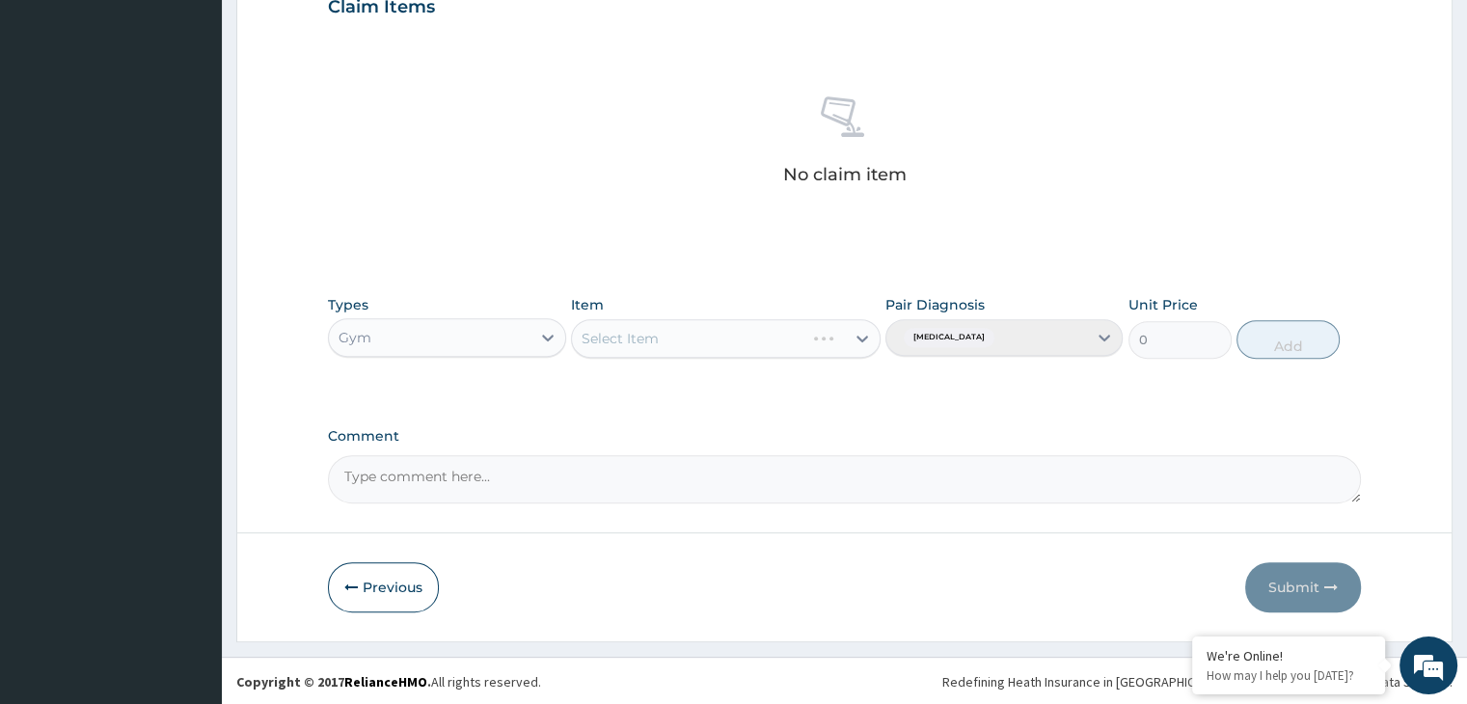
click at [855, 334] on div "Select Item" at bounding box center [726, 338] width 310 height 39
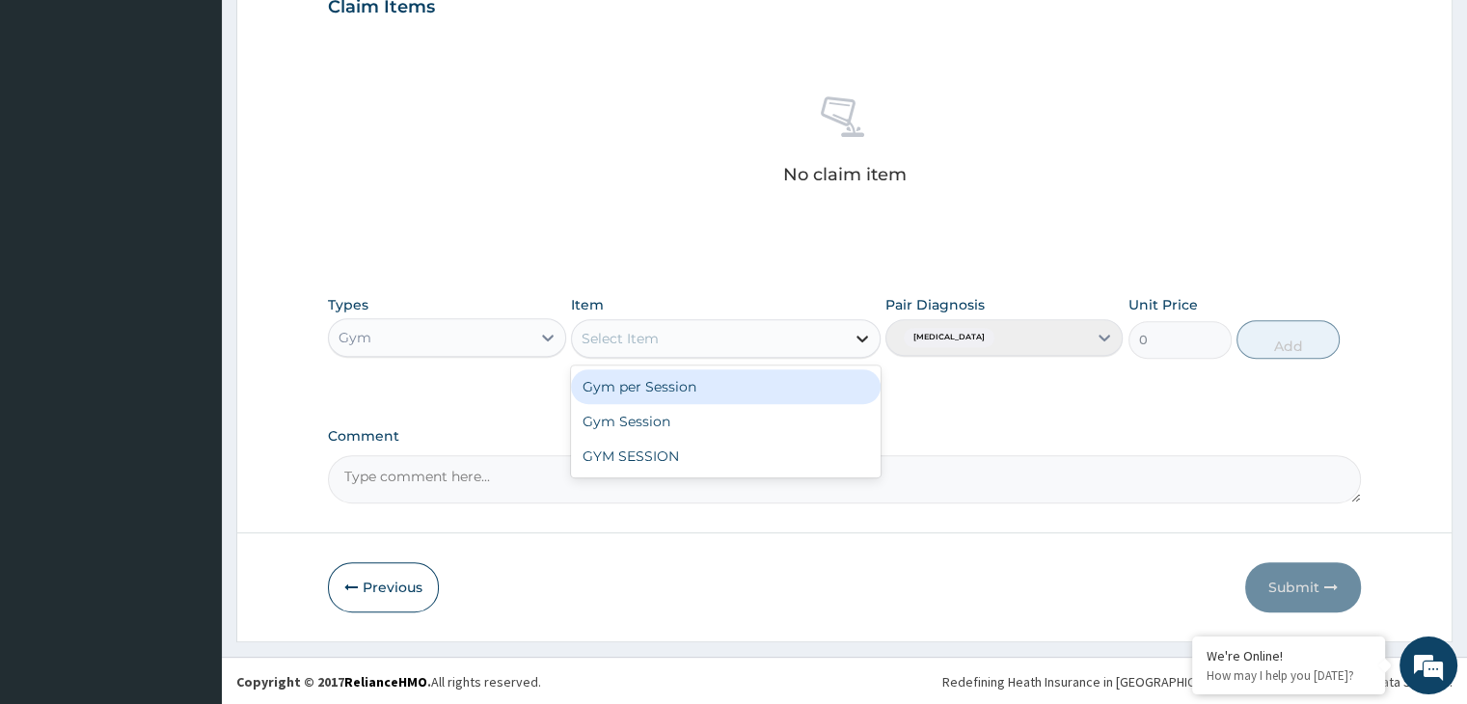
click at [864, 333] on icon at bounding box center [861, 338] width 19 height 19
click at [804, 389] on div "Gym per Session" at bounding box center [726, 386] width 310 height 35
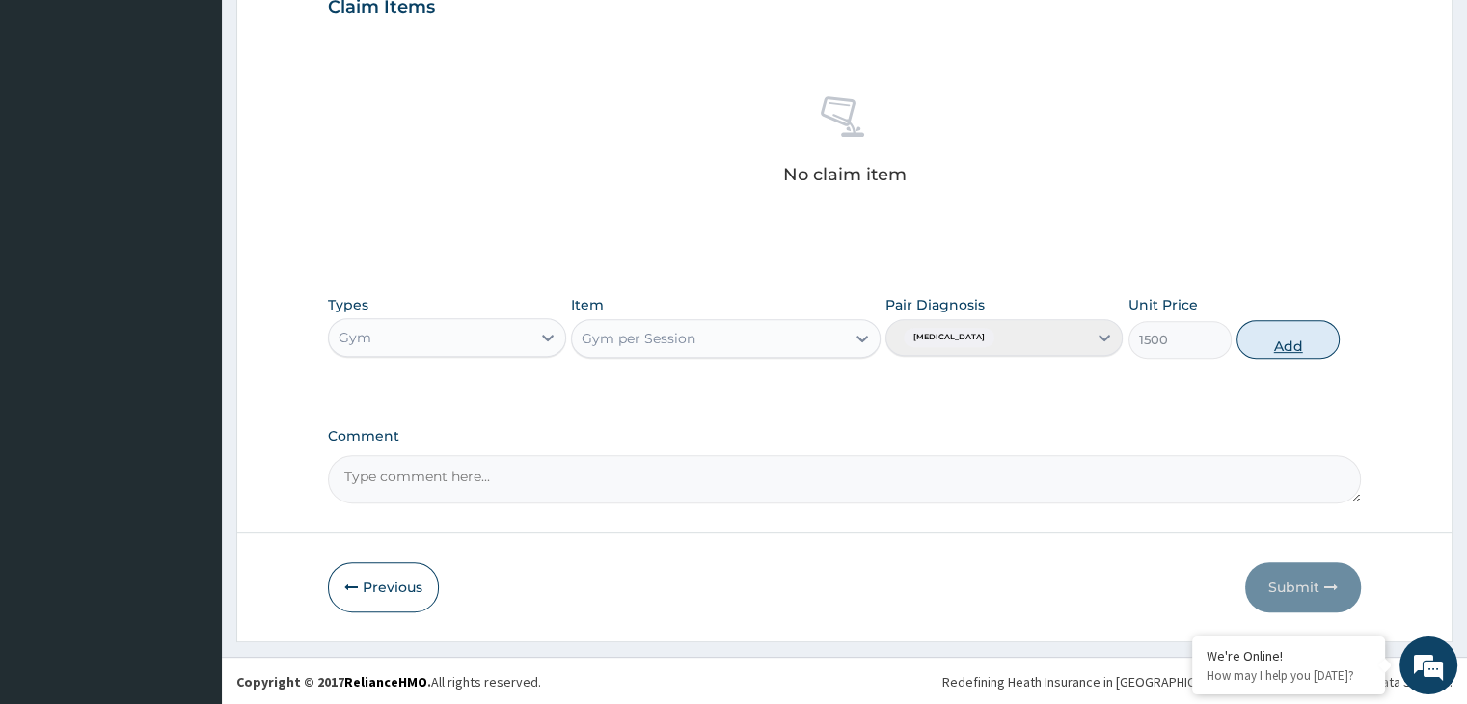
click at [1300, 349] on button "Add" at bounding box center [1287, 339] width 103 height 39
type input "0"
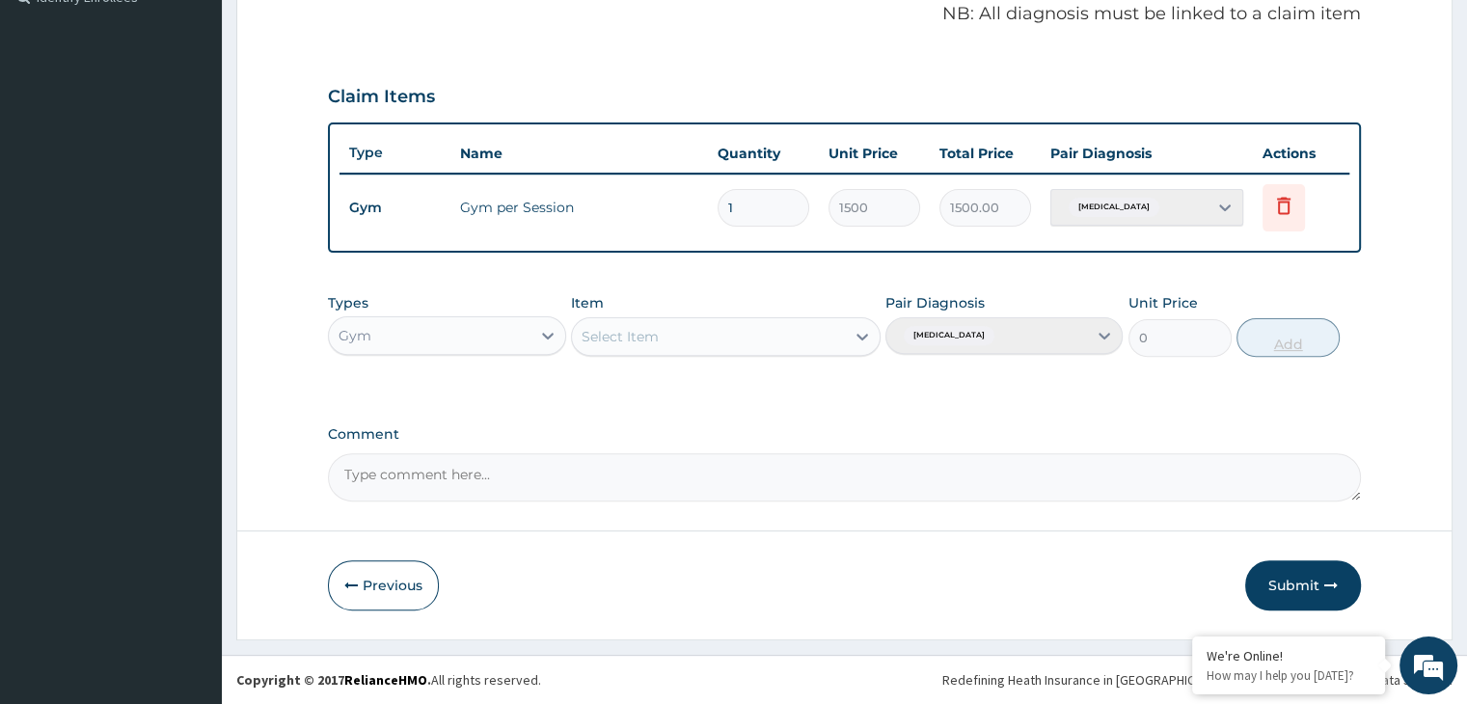
scroll to position [592, 0]
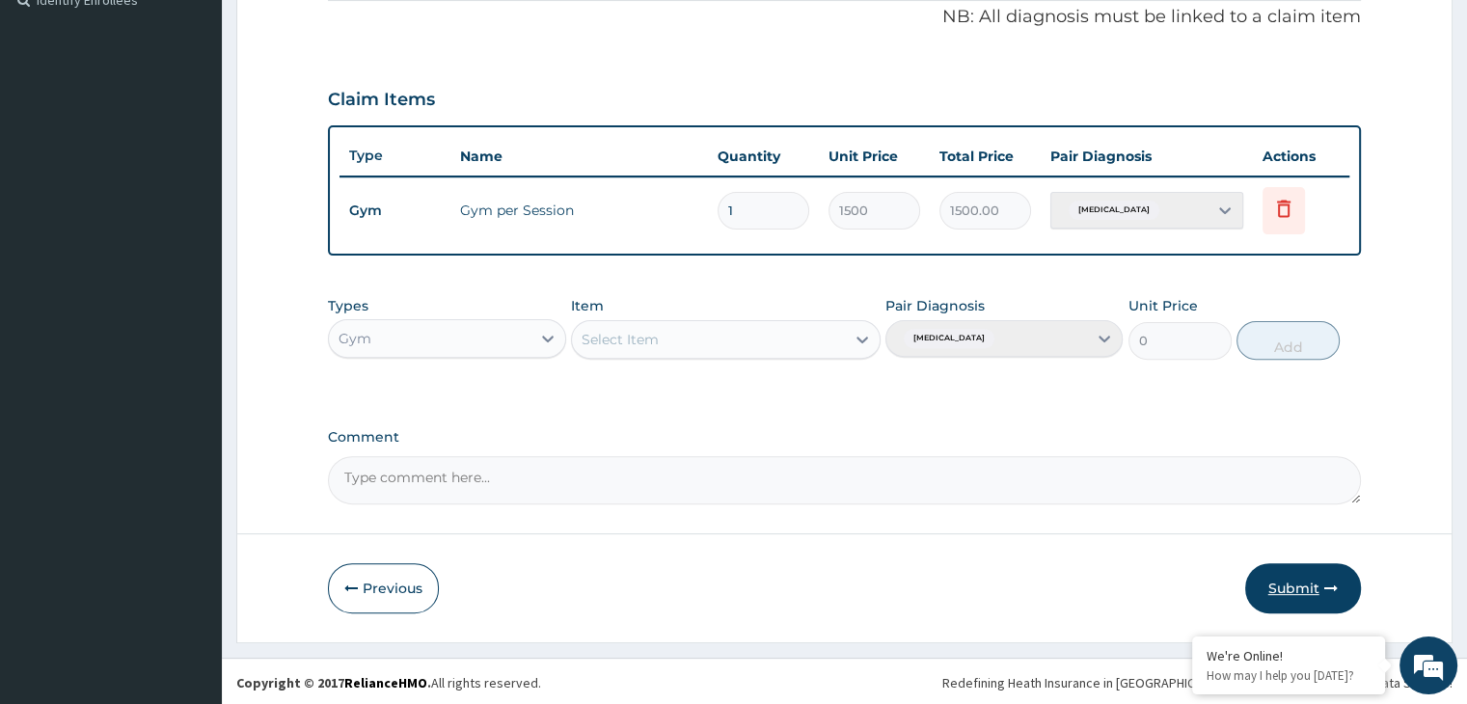
click at [1285, 584] on button "Submit" at bounding box center [1303, 588] width 116 height 50
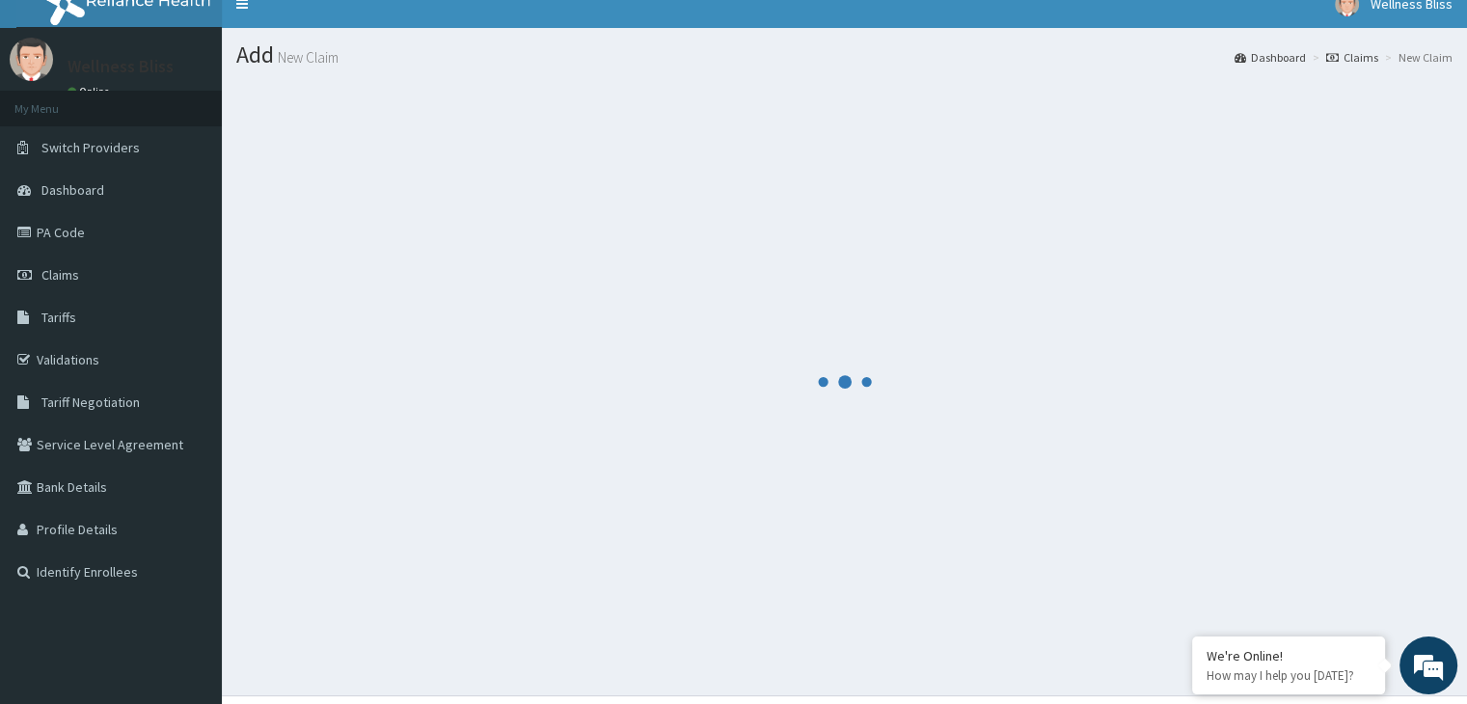
scroll to position [0, 0]
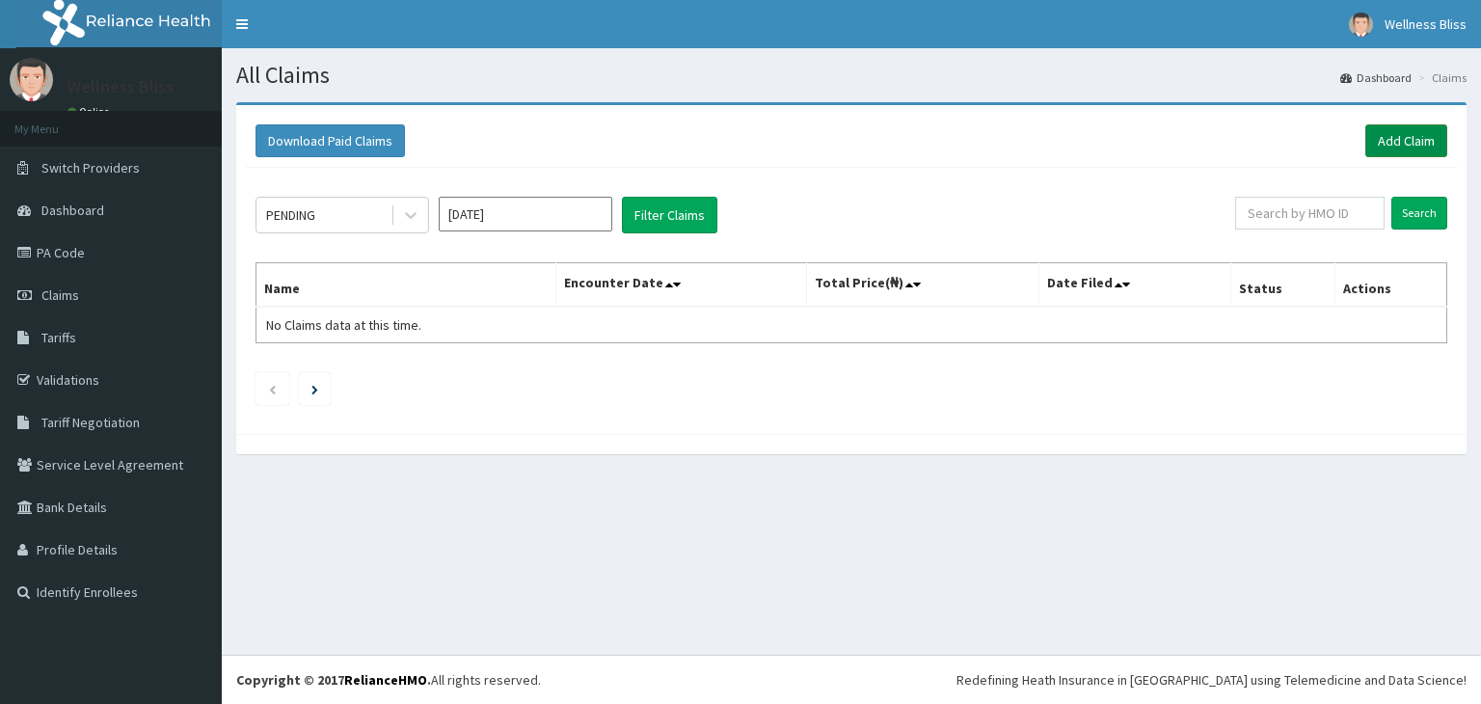
click at [1388, 144] on link "Add Claim" at bounding box center [1406, 140] width 82 height 33
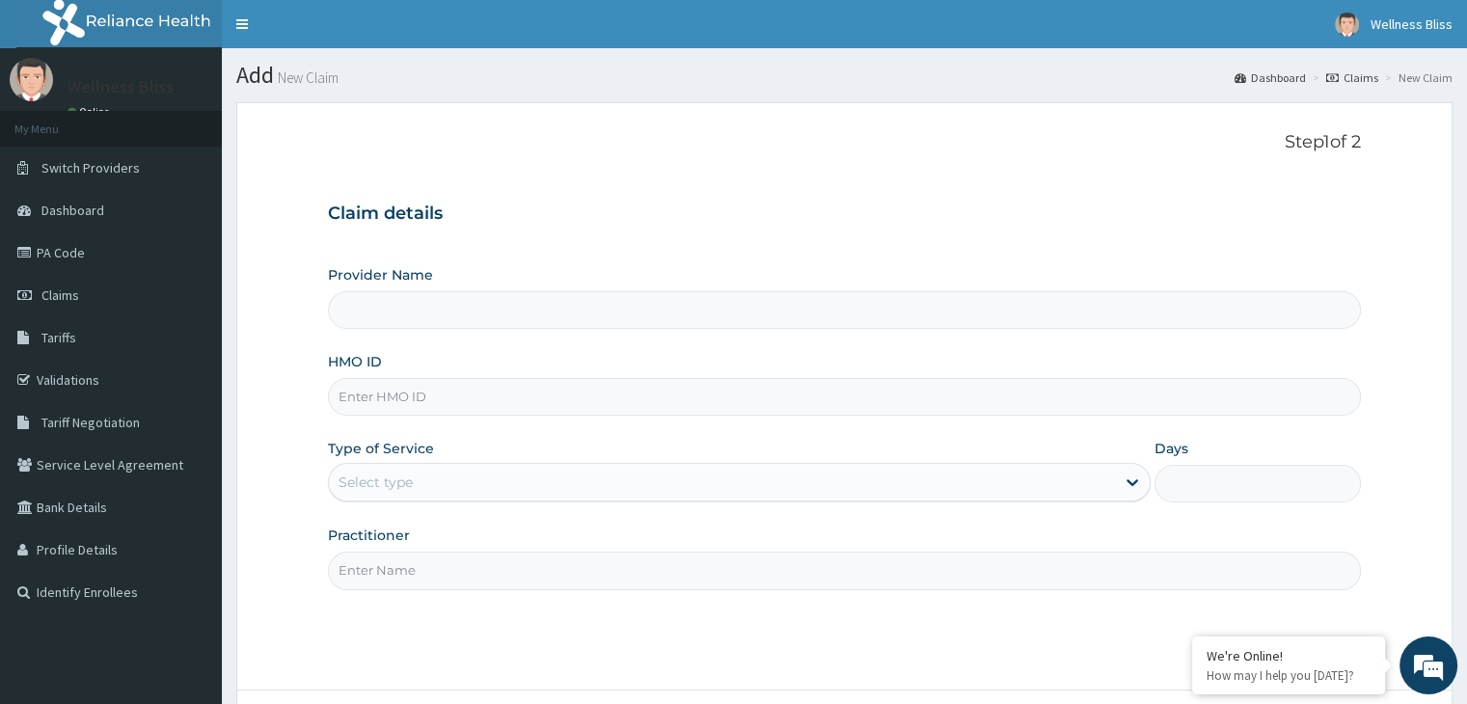
click at [451, 410] on input "HMO ID" at bounding box center [844, 397] width 1032 height 38
type input "WELLNESS BLISS GYM"
type input "1"
type input "OHT/12610/A"
click at [436, 565] on input "Practitioner" at bounding box center [844, 571] width 1032 height 38
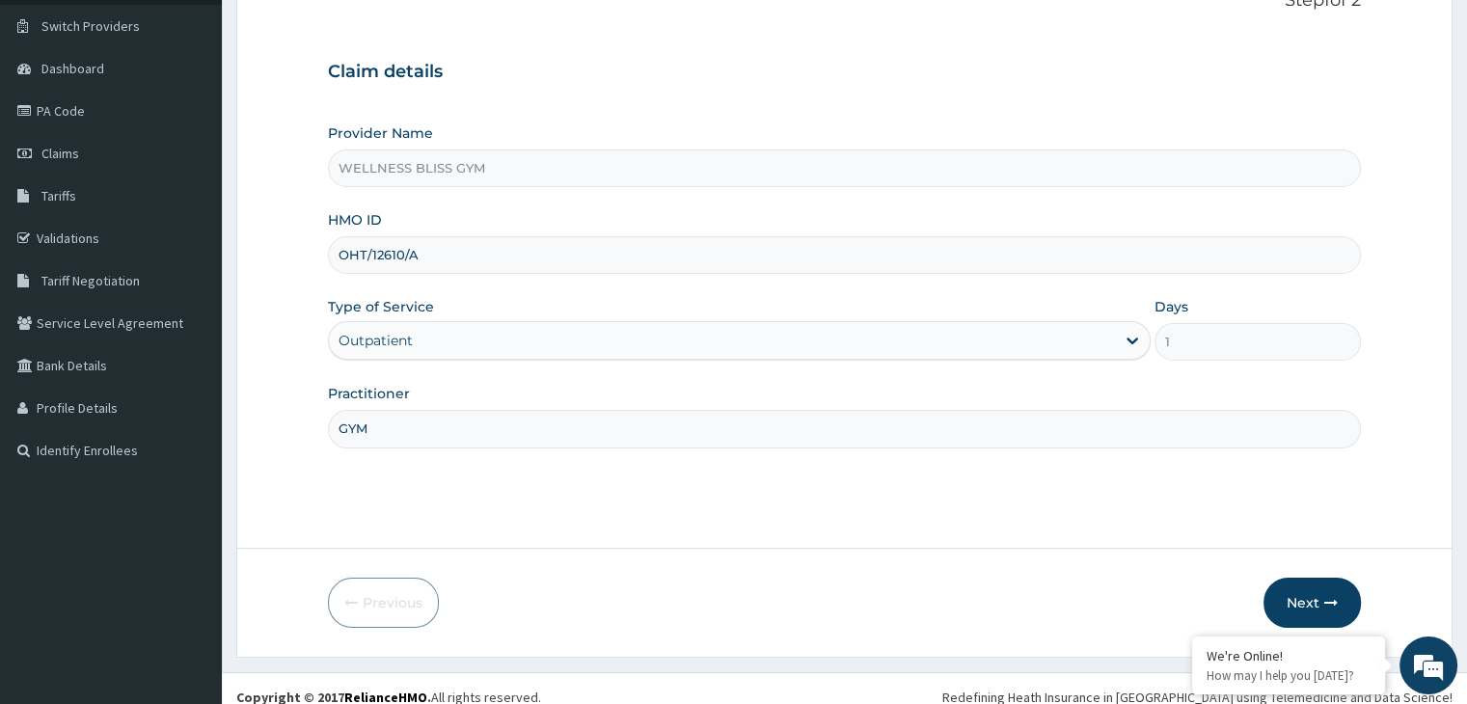
scroll to position [158, 0]
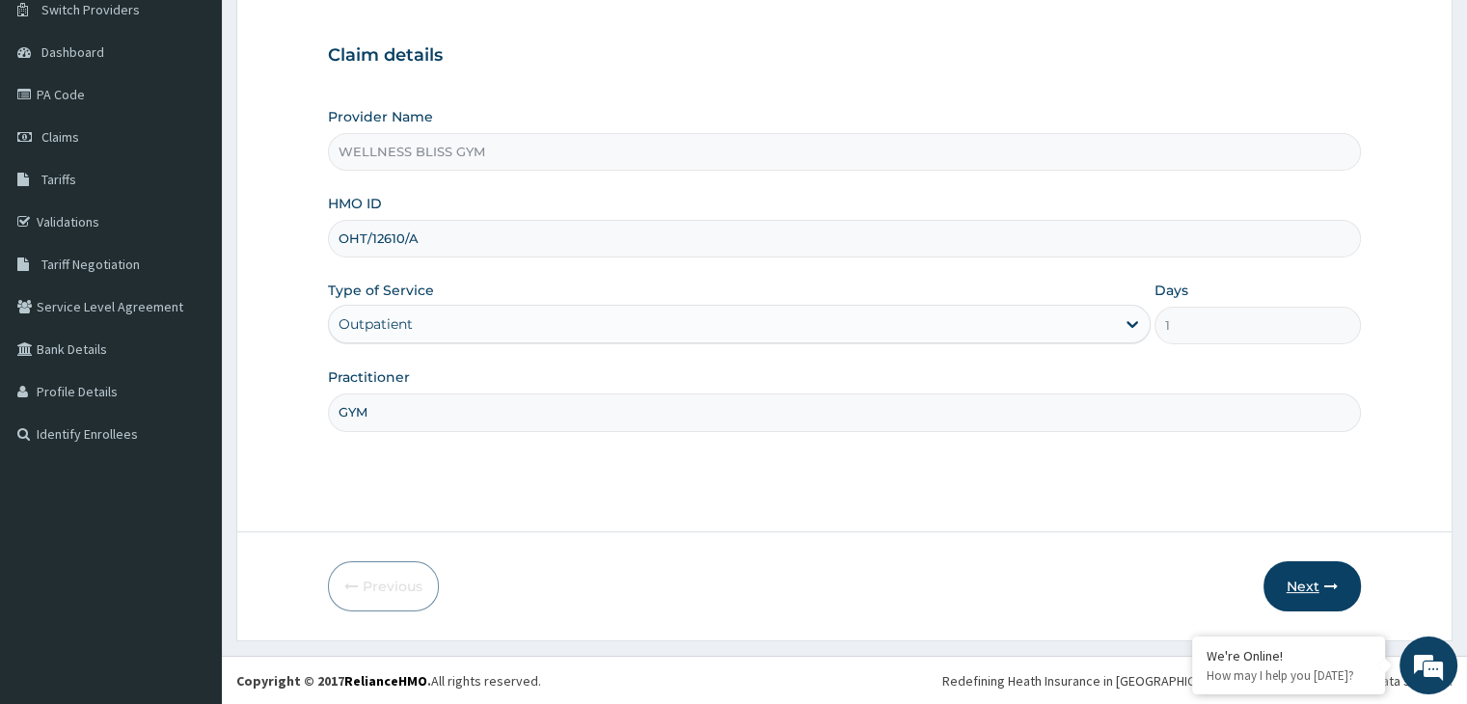
type input "GYM"
click at [1359, 586] on button "Next" at bounding box center [1311, 586] width 97 height 50
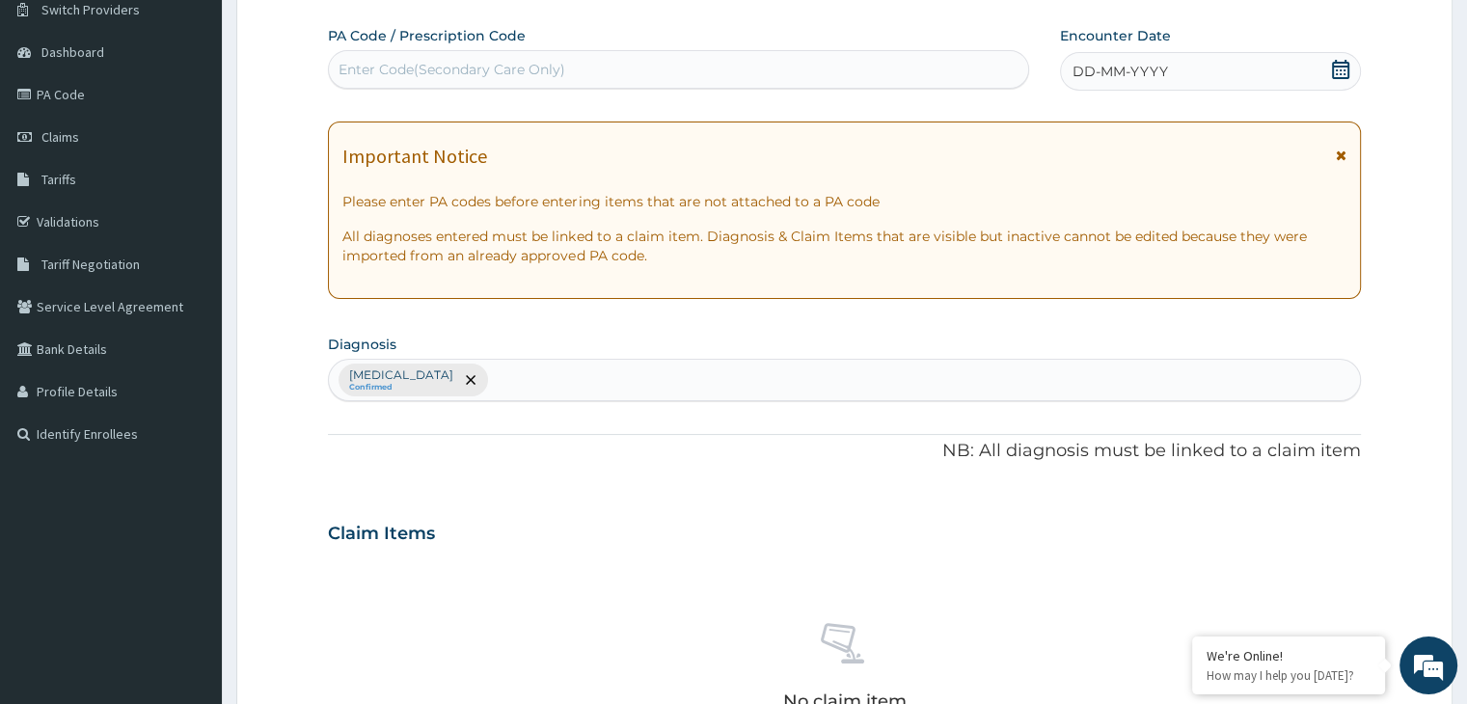
click at [409, 66] on div "Enter Code(Secondary Care Only)" at bounding box center [451, 69] width 227 height 19
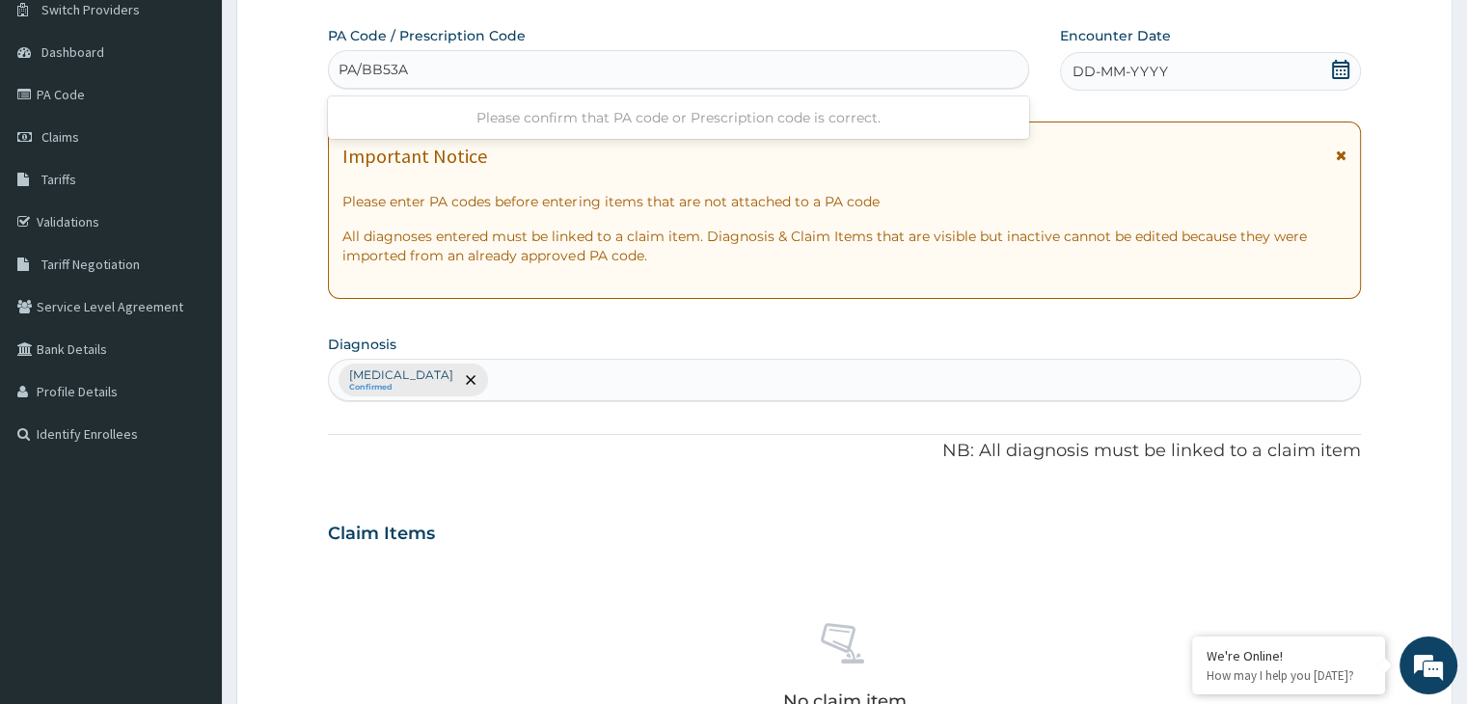
type input "PA/BB53AC"
click at [1343, 65] on icon at bounding box center [1340, 69] width 17 height 19
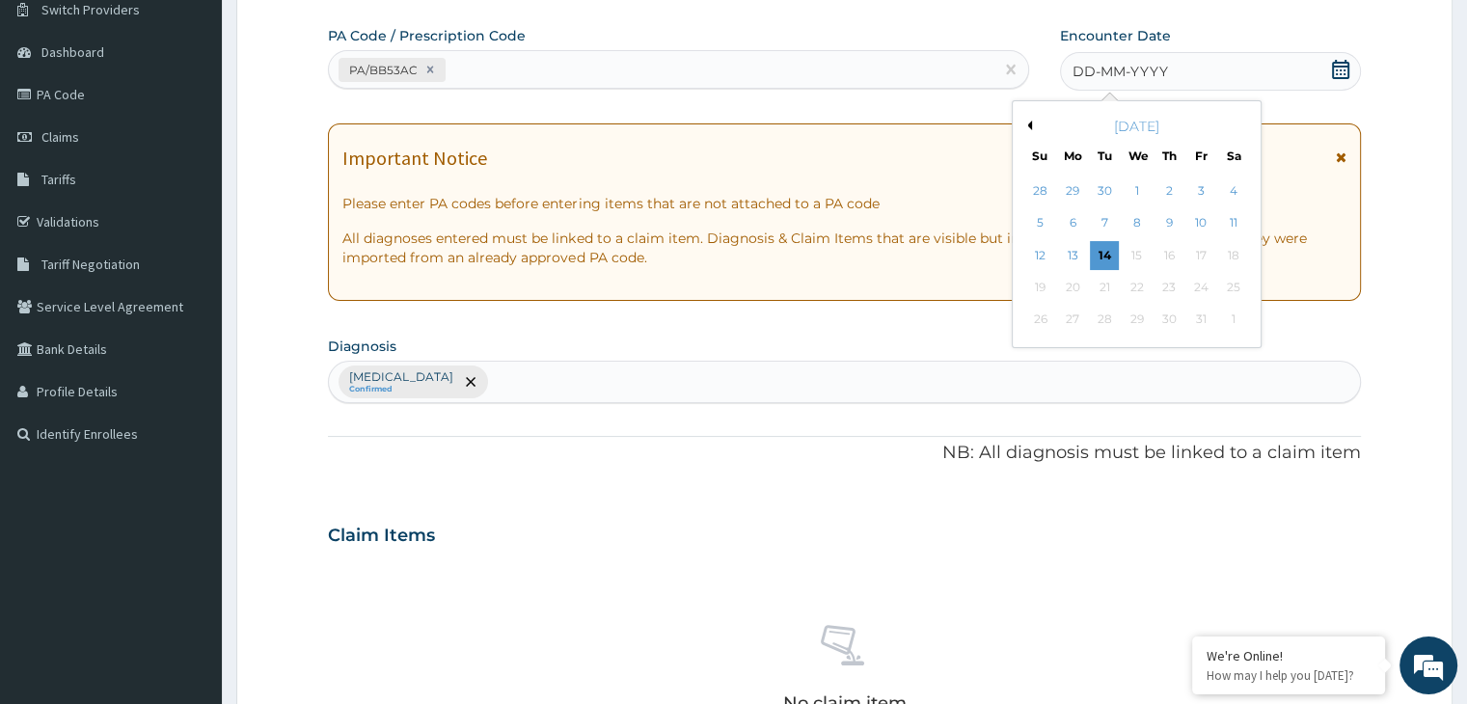
click at [1025, 123] on button "Previous Month" at bounding box center [1027, 126] width 10 height 10
click at [1037, 317] on div "28" at bounding box center [1040, 320] width 29 height 29
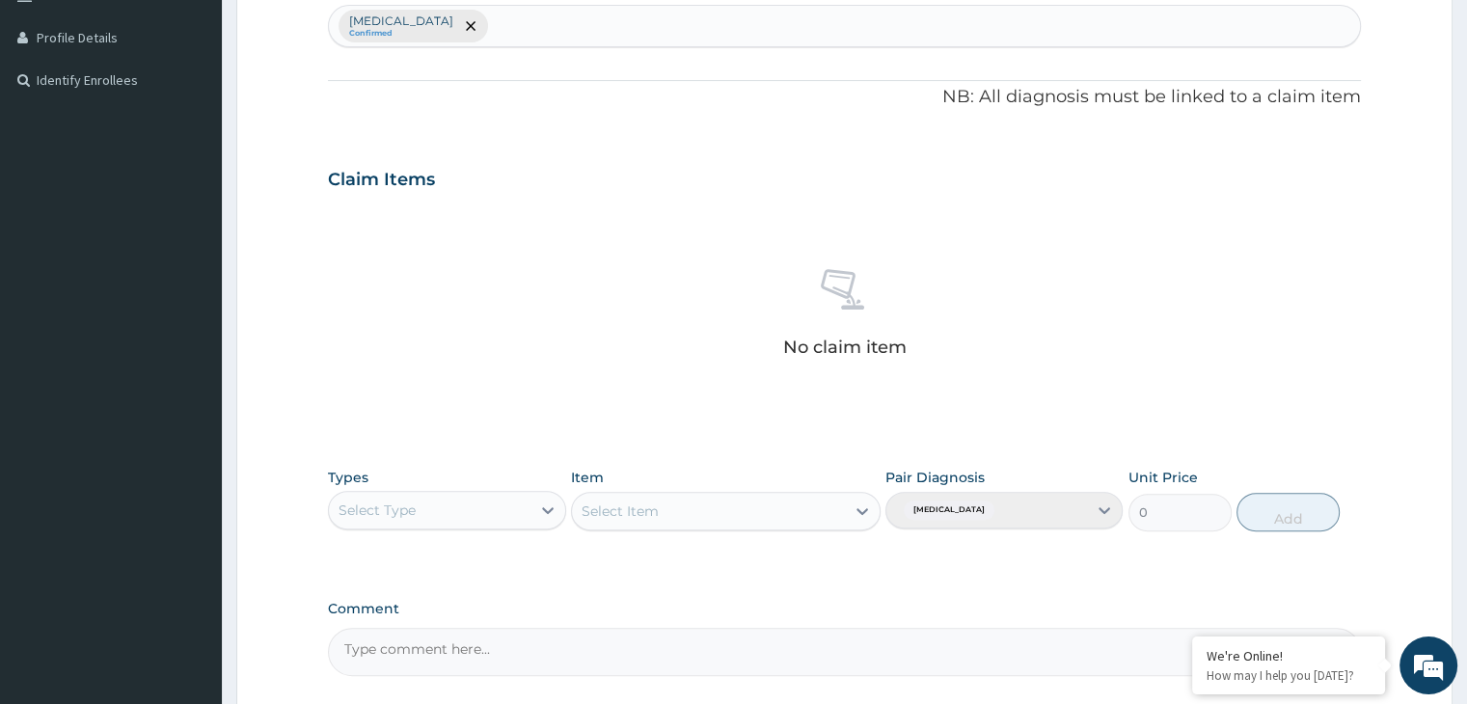
scroll to position [685, 0]
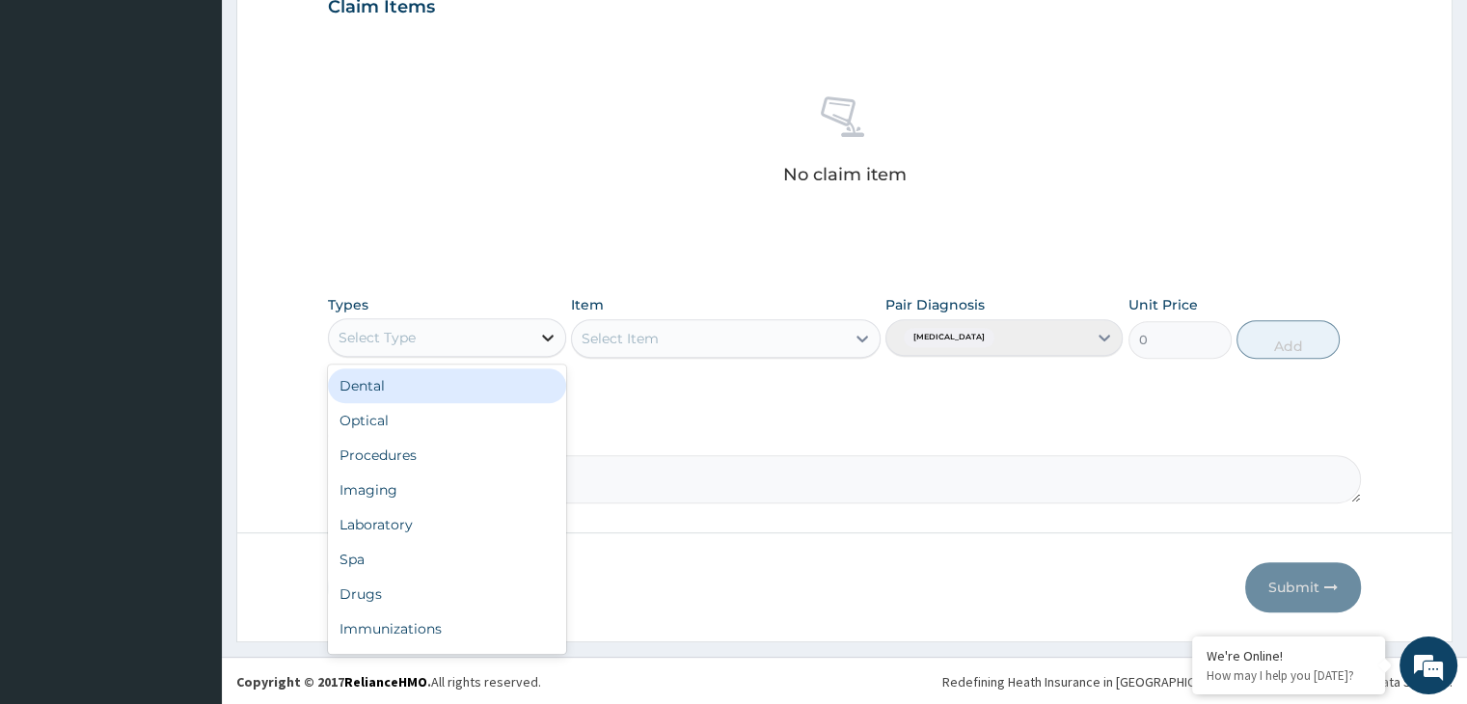
click at [548, 328] on icon at bounding box center [547, 337] width 19 height 19
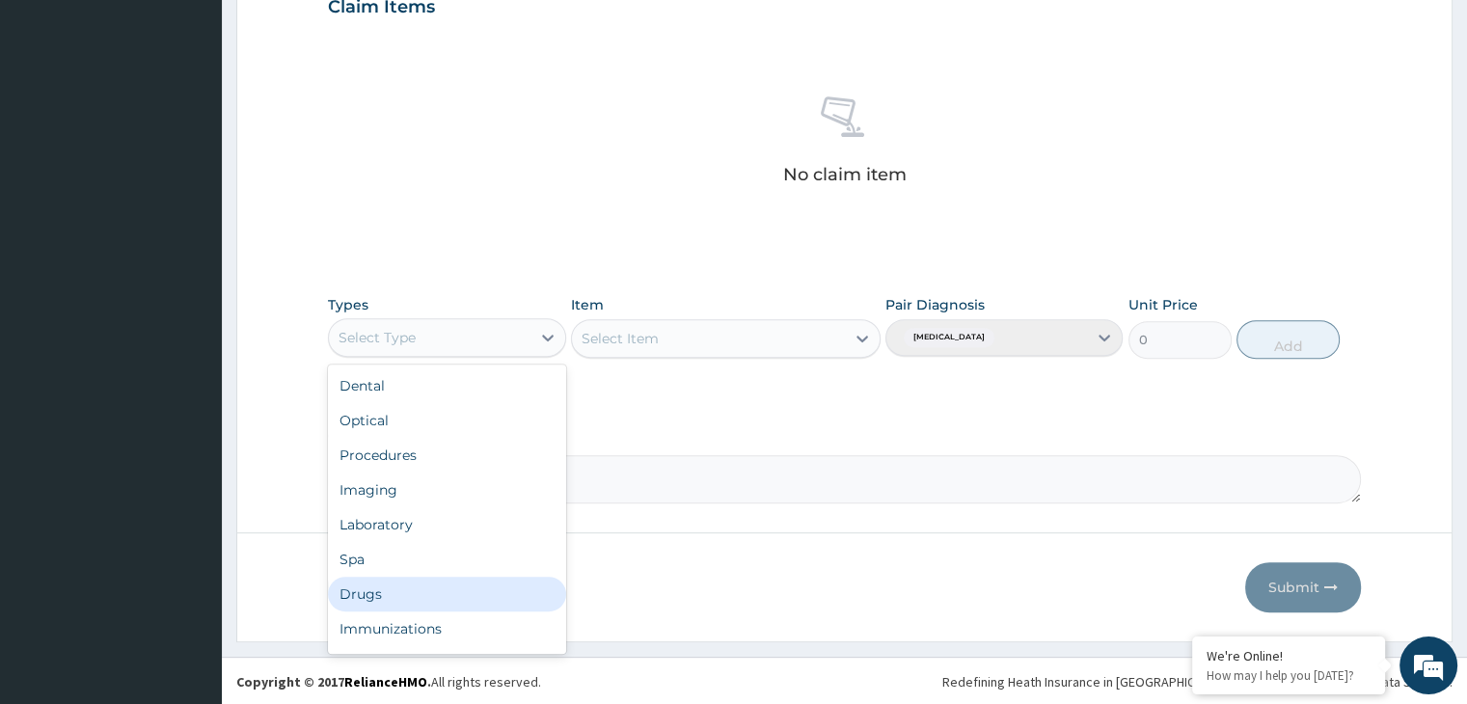
scroll to position [66, 0]
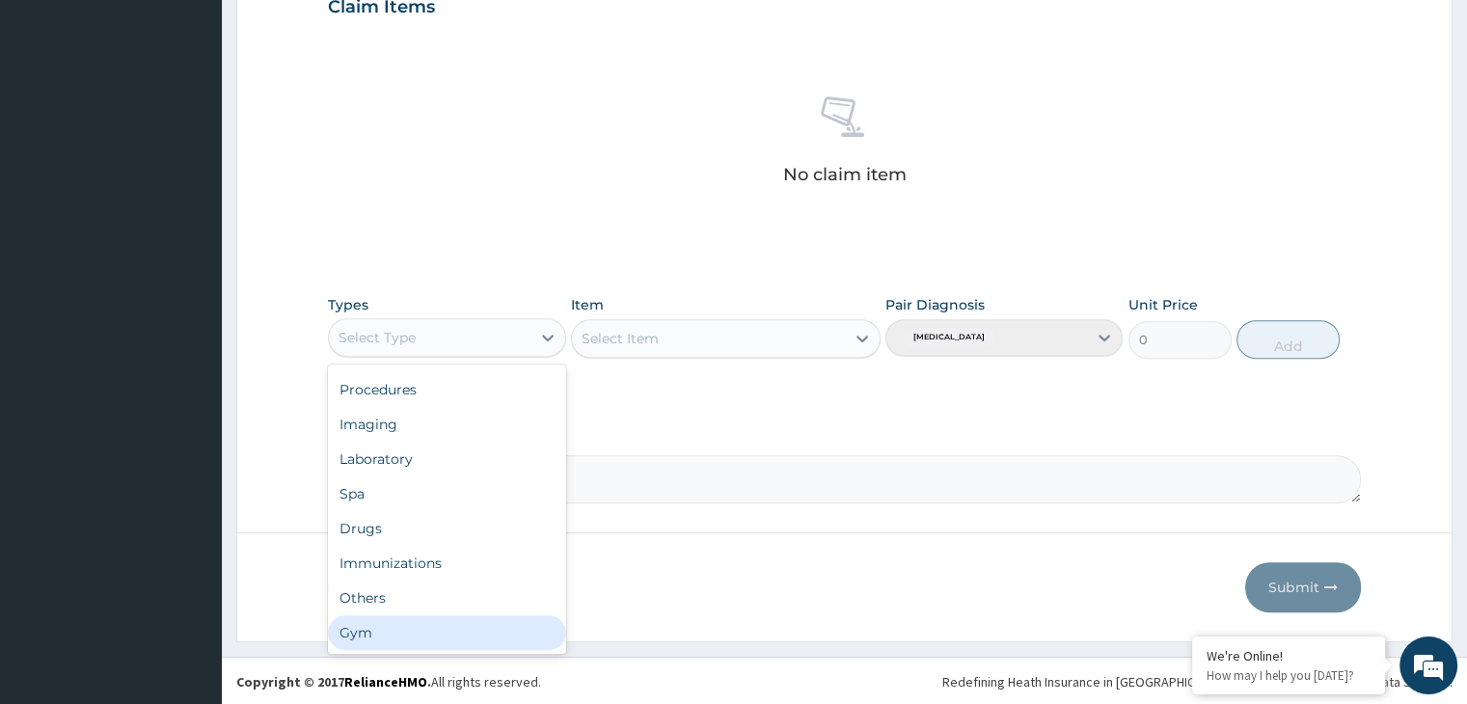
click at [443, 641] on div "Gym" at bounding box center [446, 632] width 237 height 35
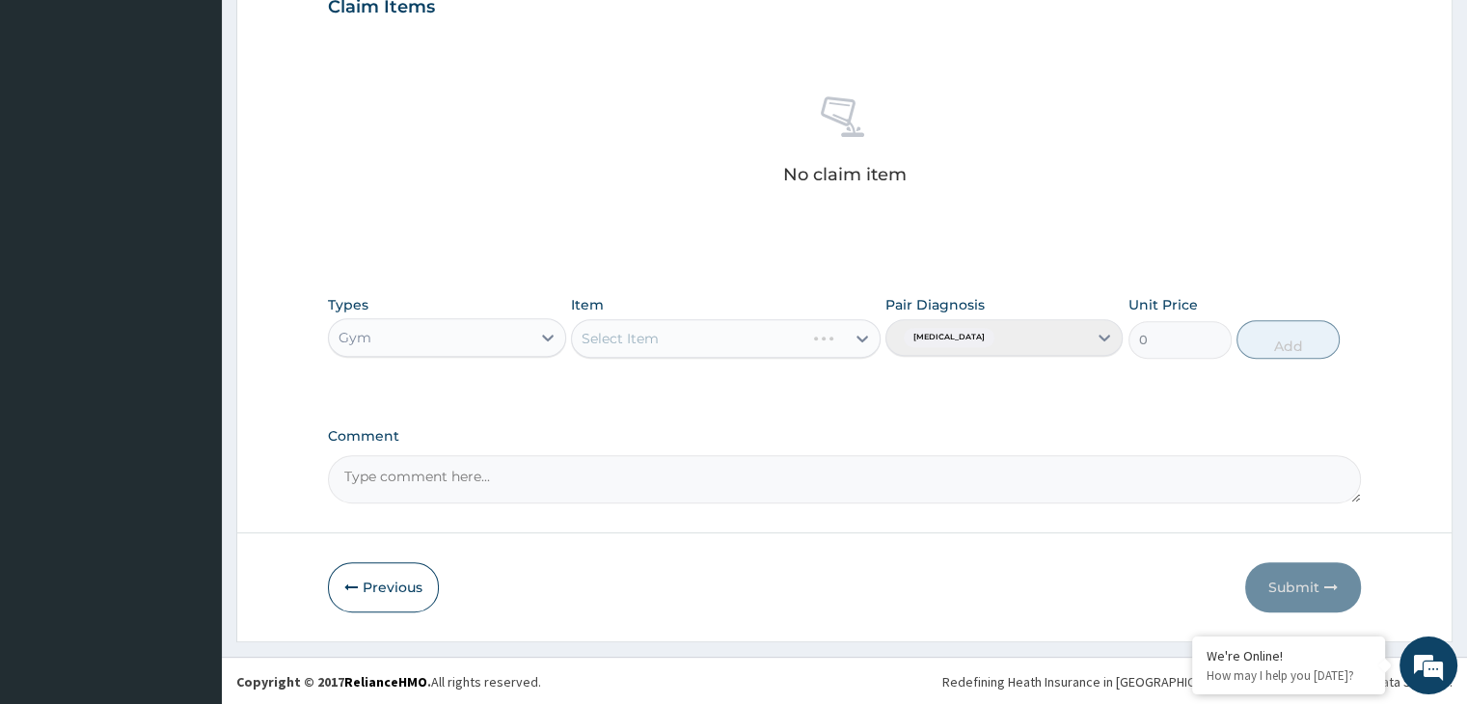
click at [862, 333] on div "Select Item" at bounding box center [726, 338] width 310 height 39
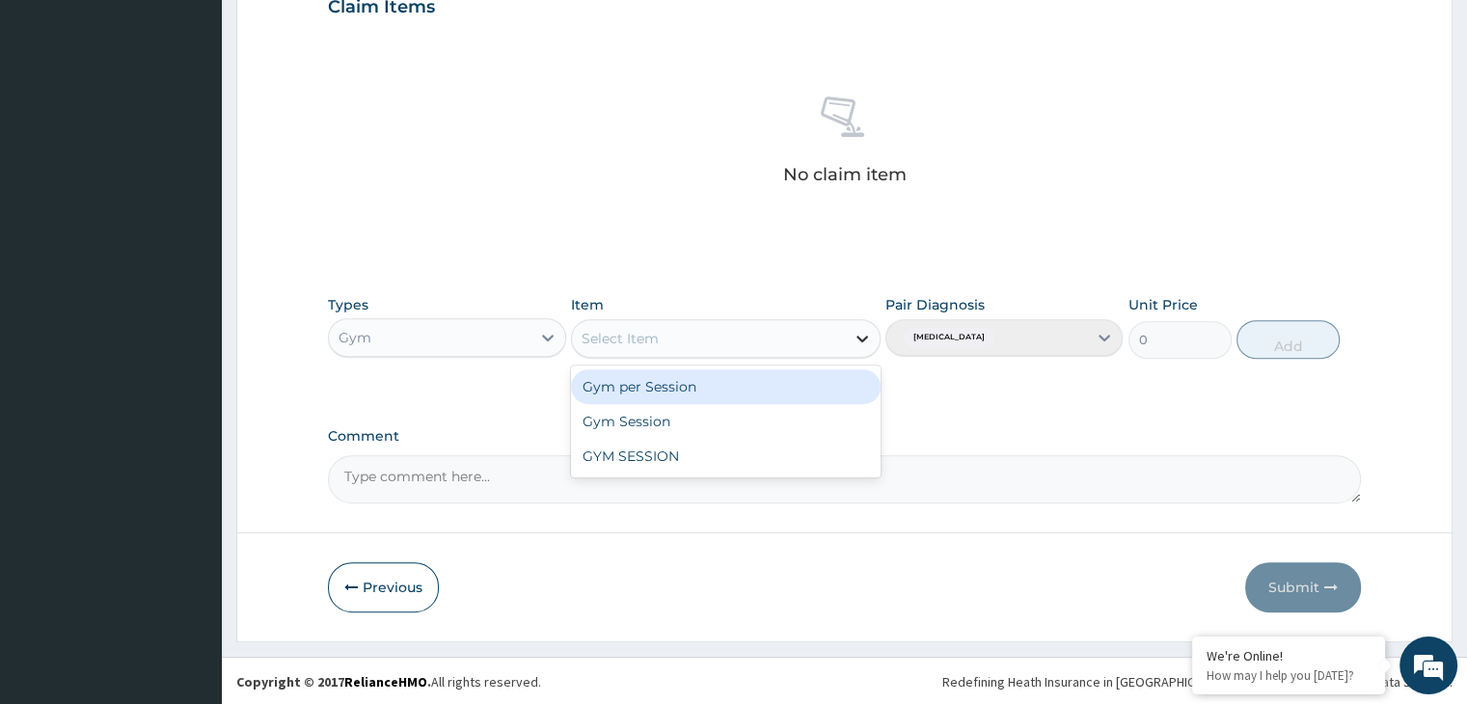
click at [859, 340] on icon at bounding box center [861, 338] width 19 height 19
click at [832, 373] on div "Gym per Session" at bounding box center [726, 386] width 310 height 35
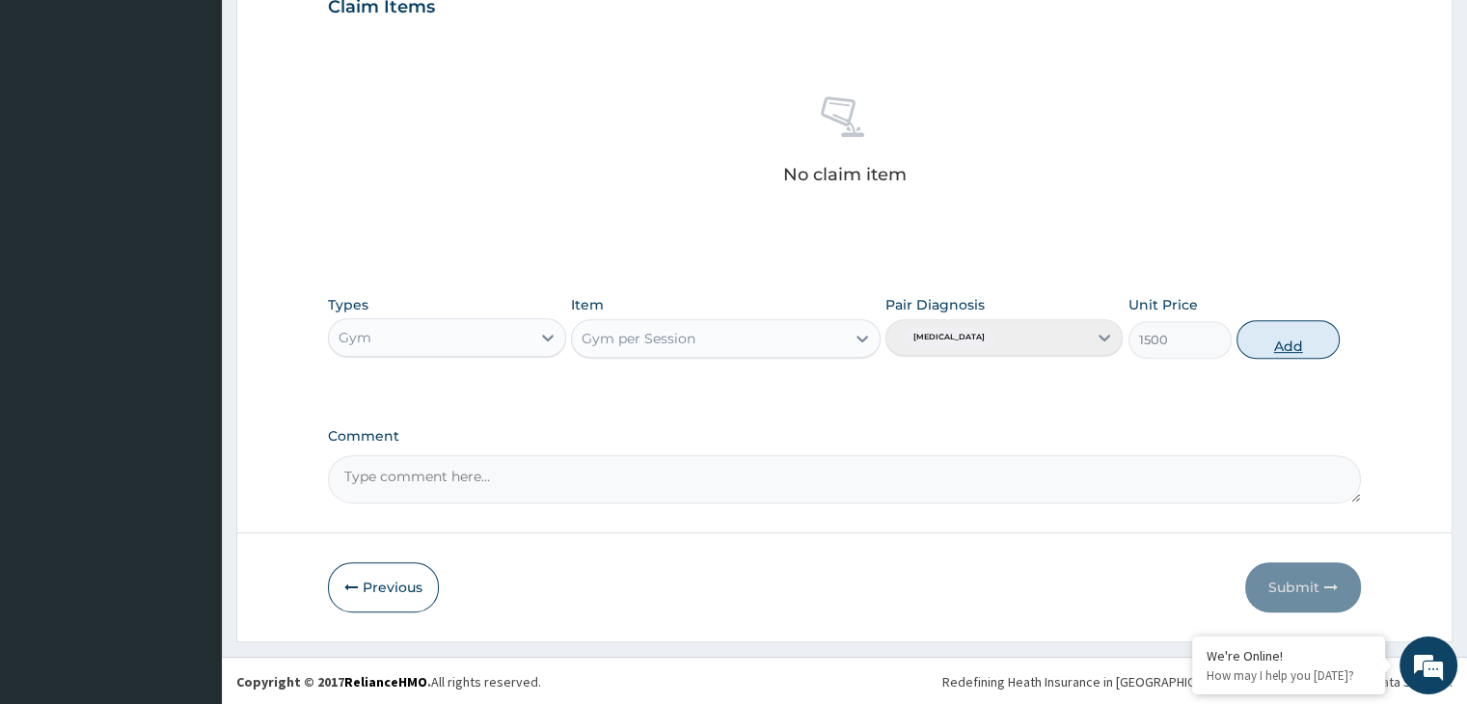
click at [1285, 344] on button "Add" at bounding box center [1287, 339] width 103 height 39
type input "0"
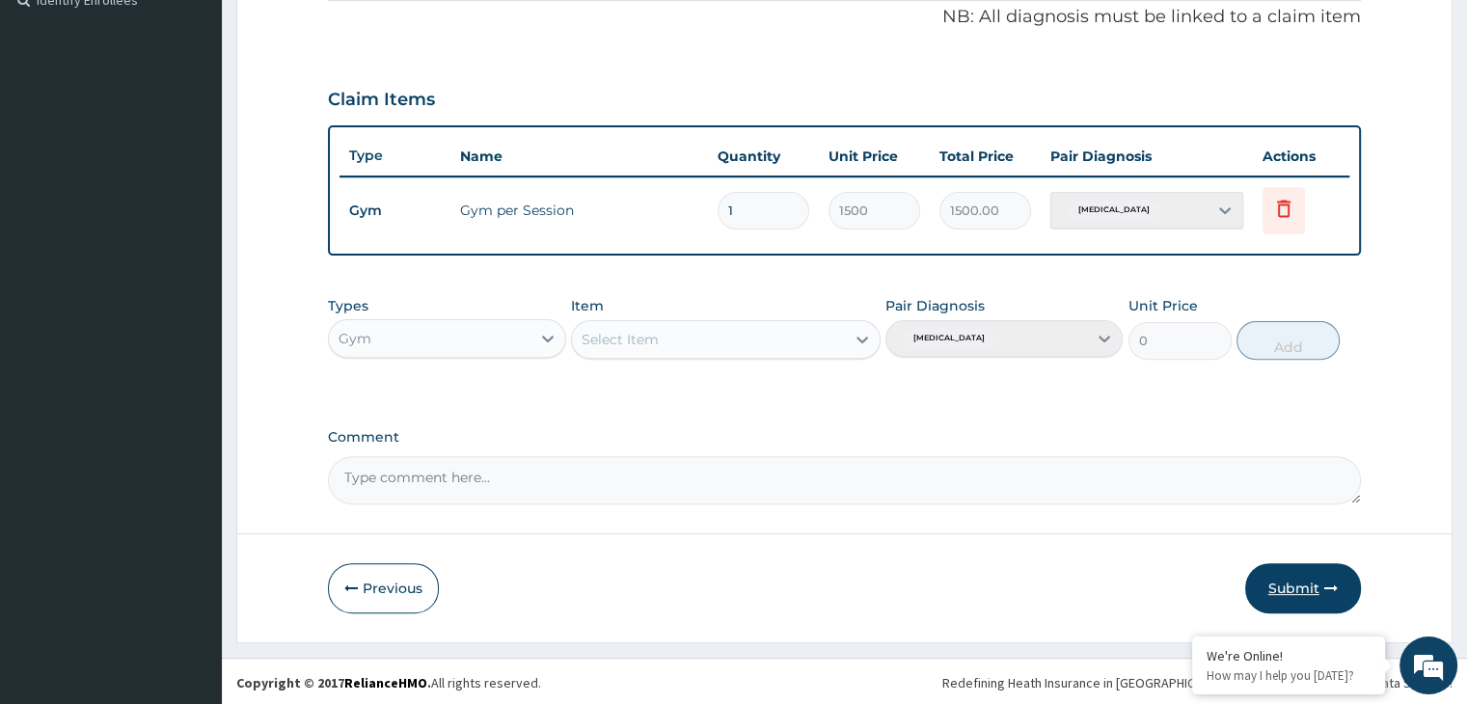
click at [1296, 585] on button "Submit" at bounding box center [1303, 588] width 116 height 50
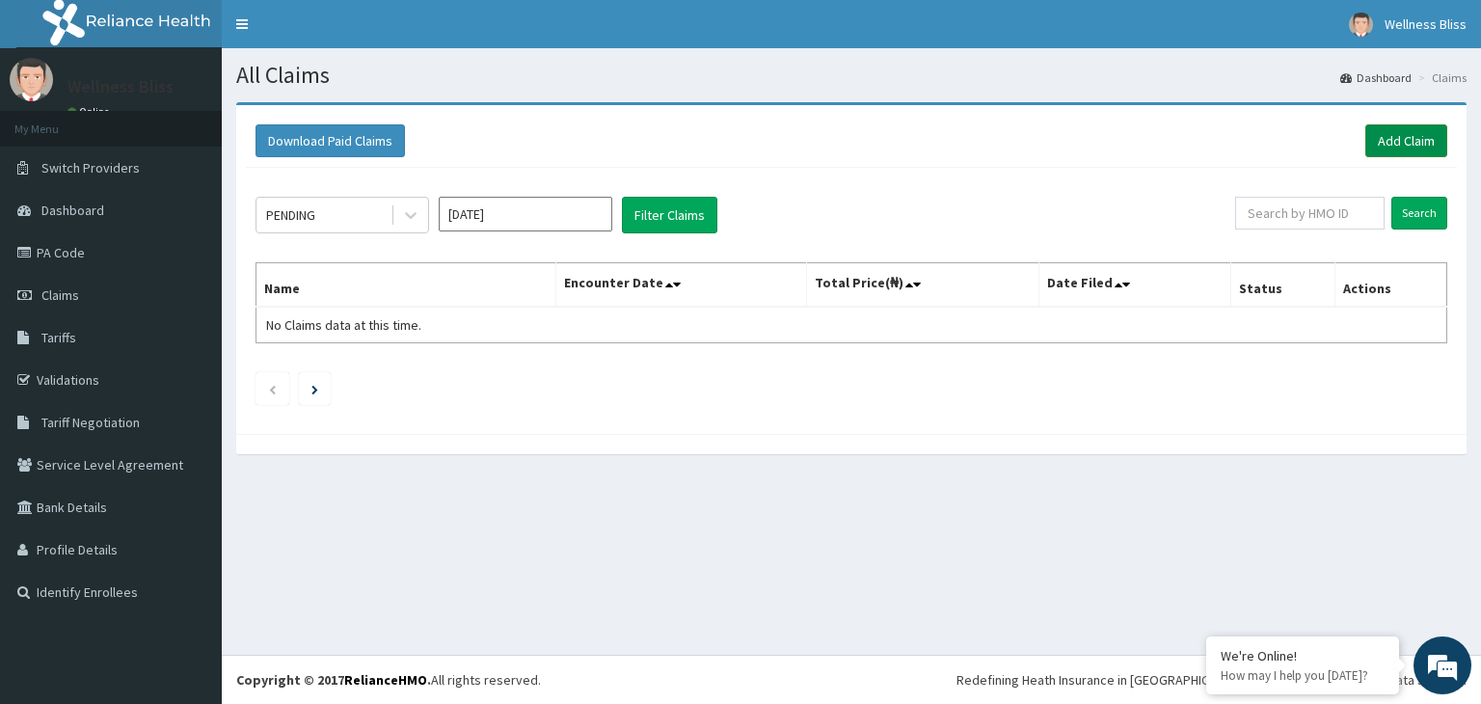
click at [1428, 128] on link "Add Claim" at bounding box center [1406, 140] width 82 height 33
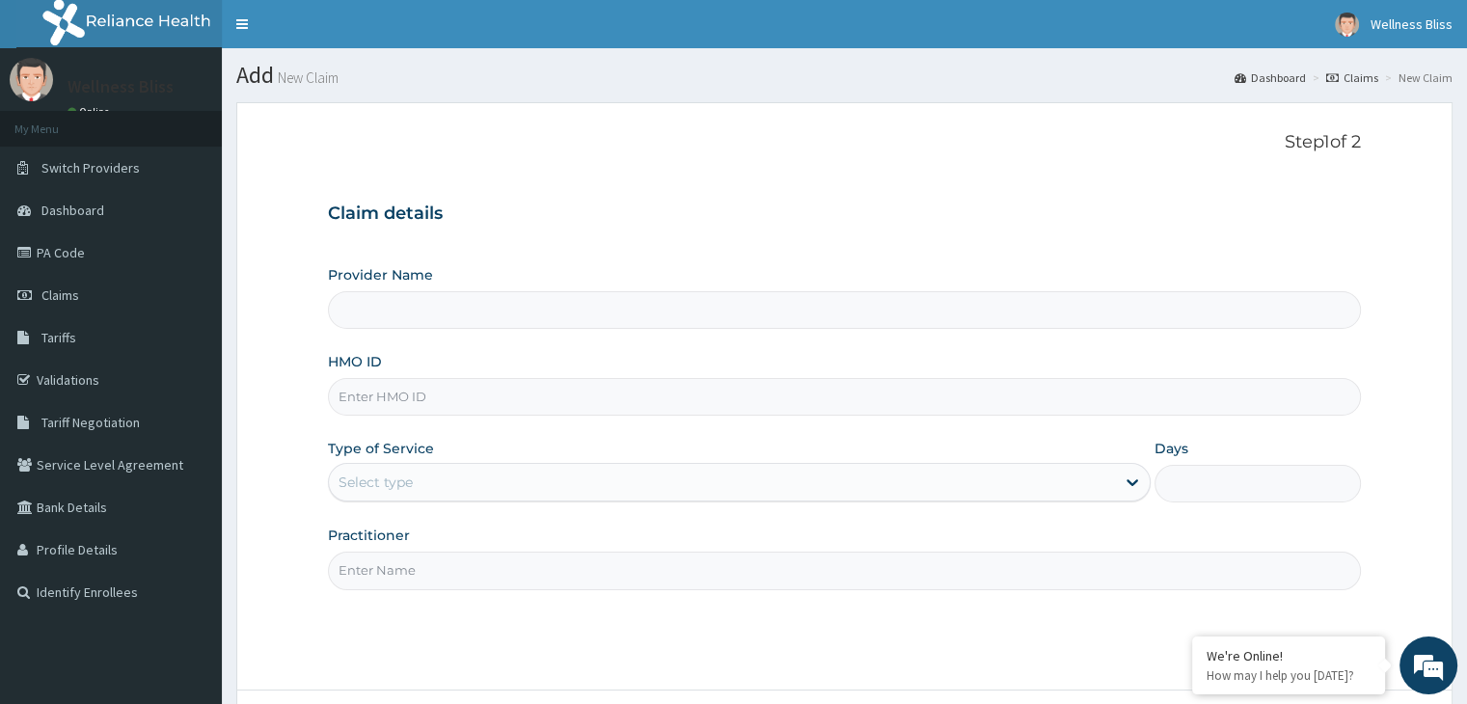
click at [387, 406] on input "HMO ID" at bounding box center [844, 397] width 1032 height 38
type input "WELLNESS BLISS GYM"
type input "1"
type input "OHT/12610/A"
click at [404, 562] on input "Practitioner" at bounding box center [844, 571] width 1032 height 38
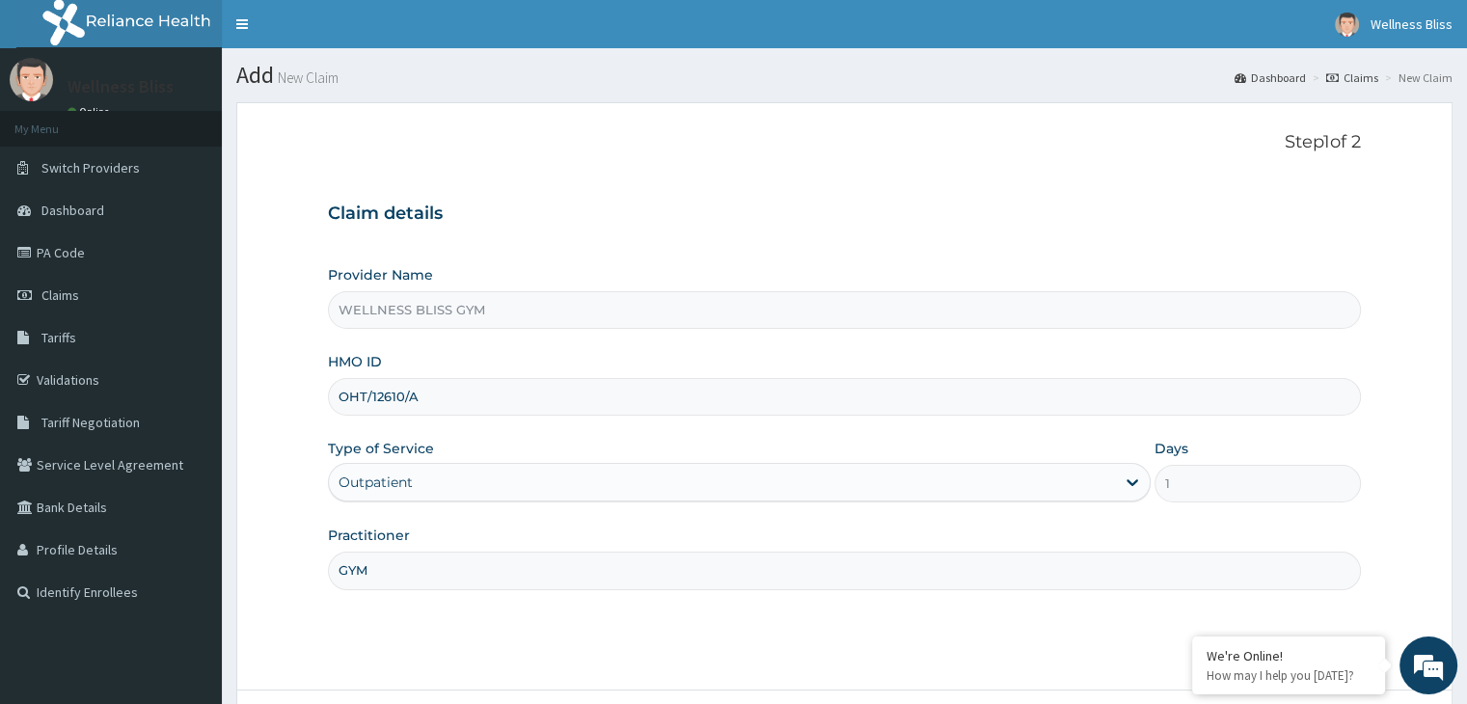
type input "GYM"
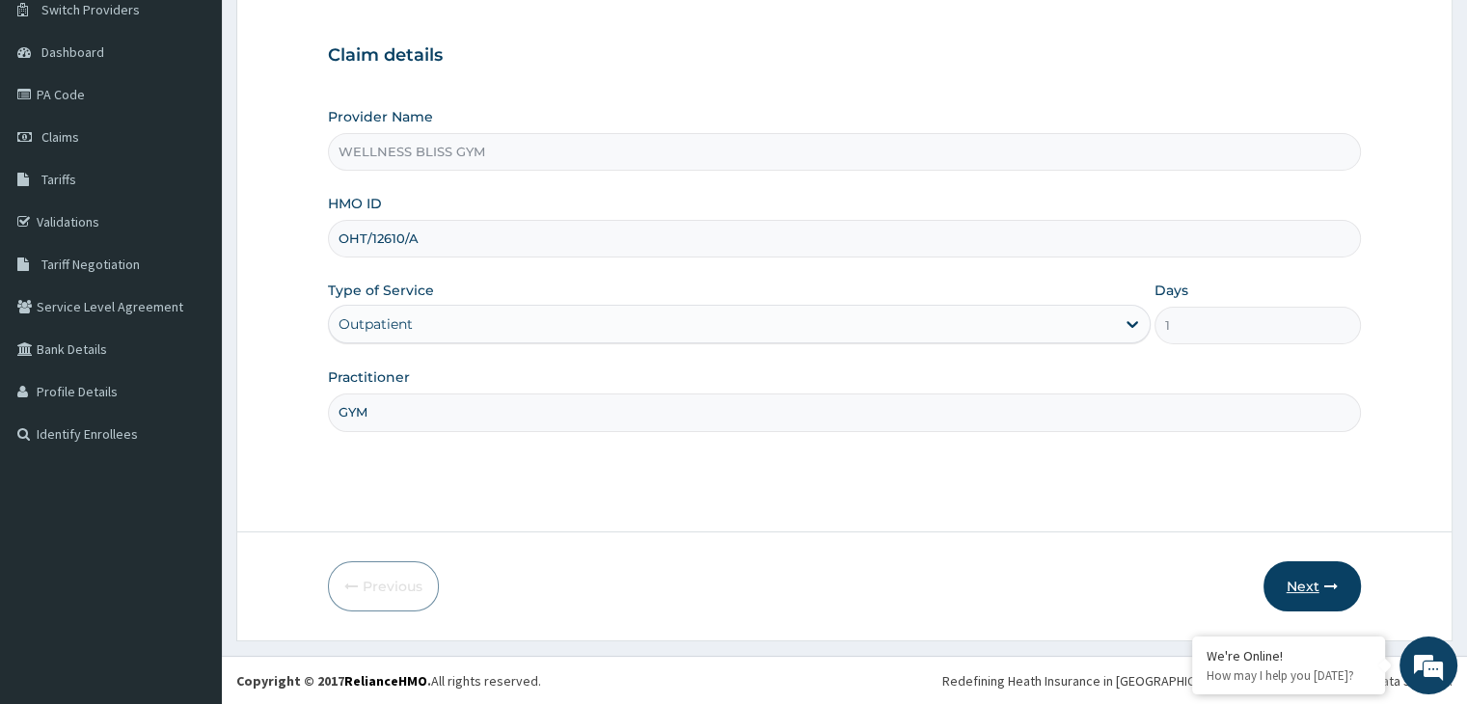
click at [1311, 583] on button "Next" at bounding box center [1311, 586] width 97 height 50
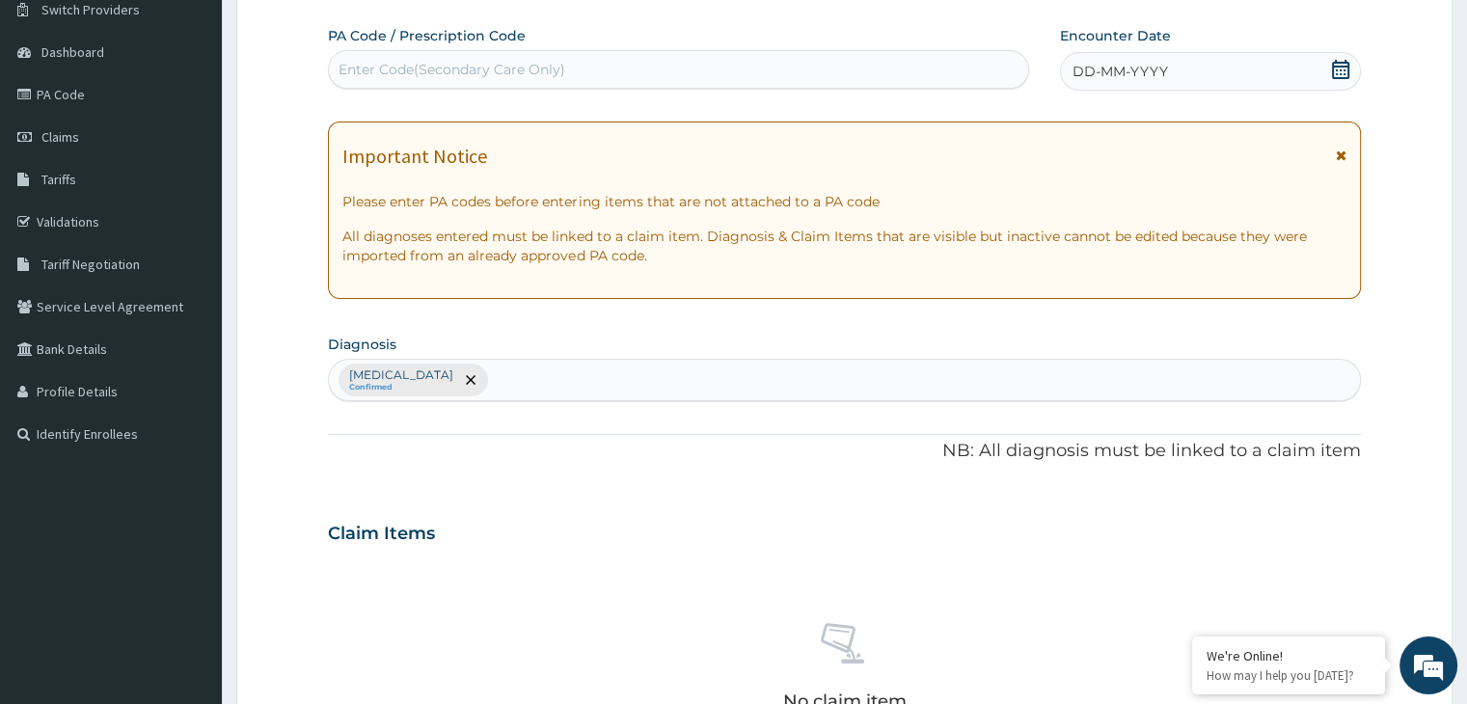
click at [442, 57] on div "Enter Code(Secondary Care Only)" at bounding box center [678, 69] width 699 height 31
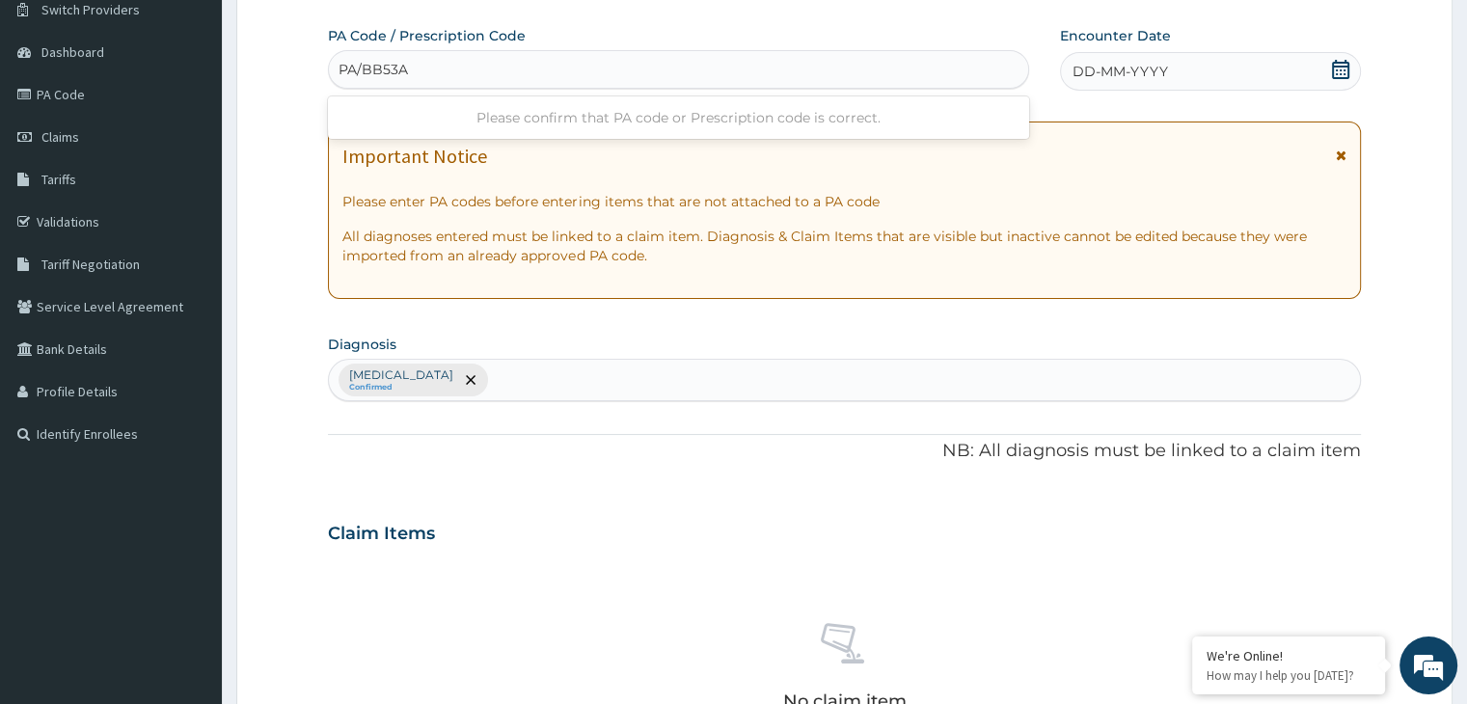
type input "PA/BB53AC"
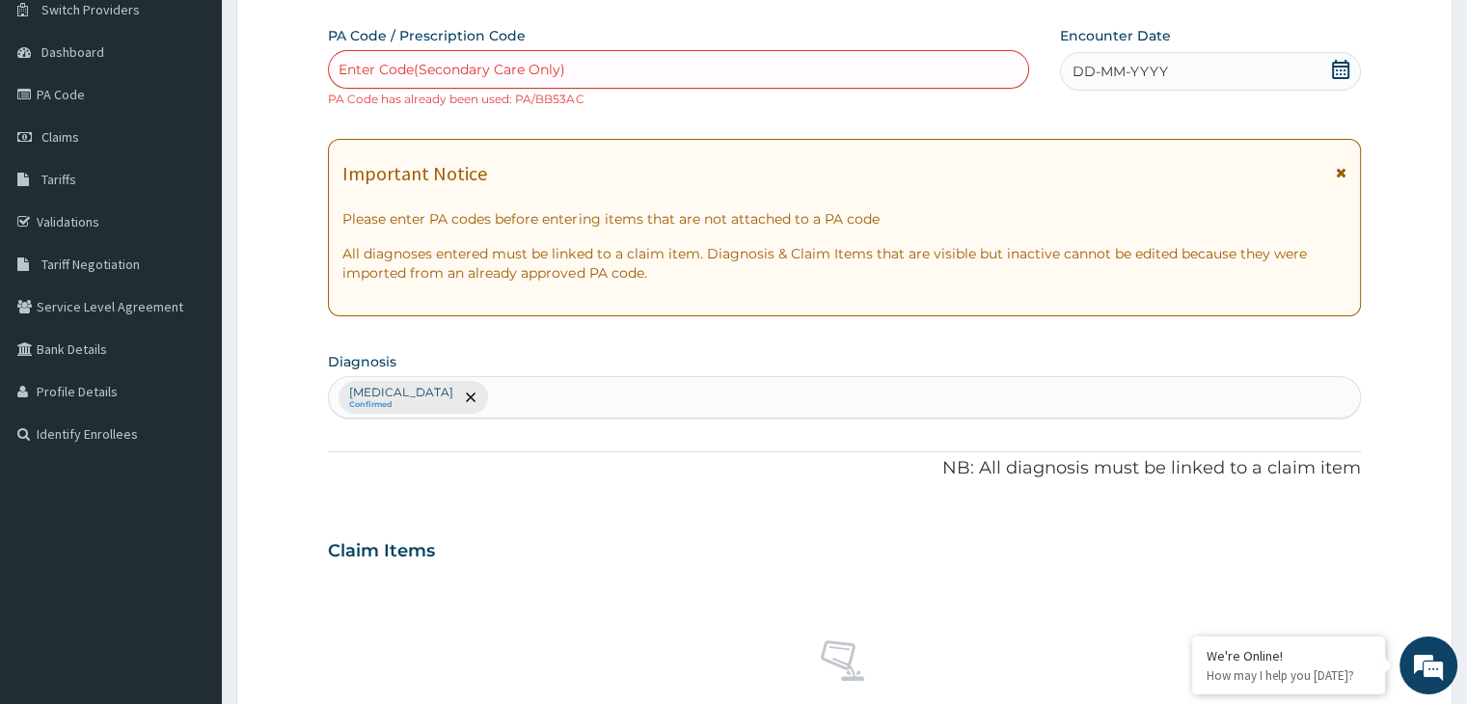
scroll to position [702, 0]
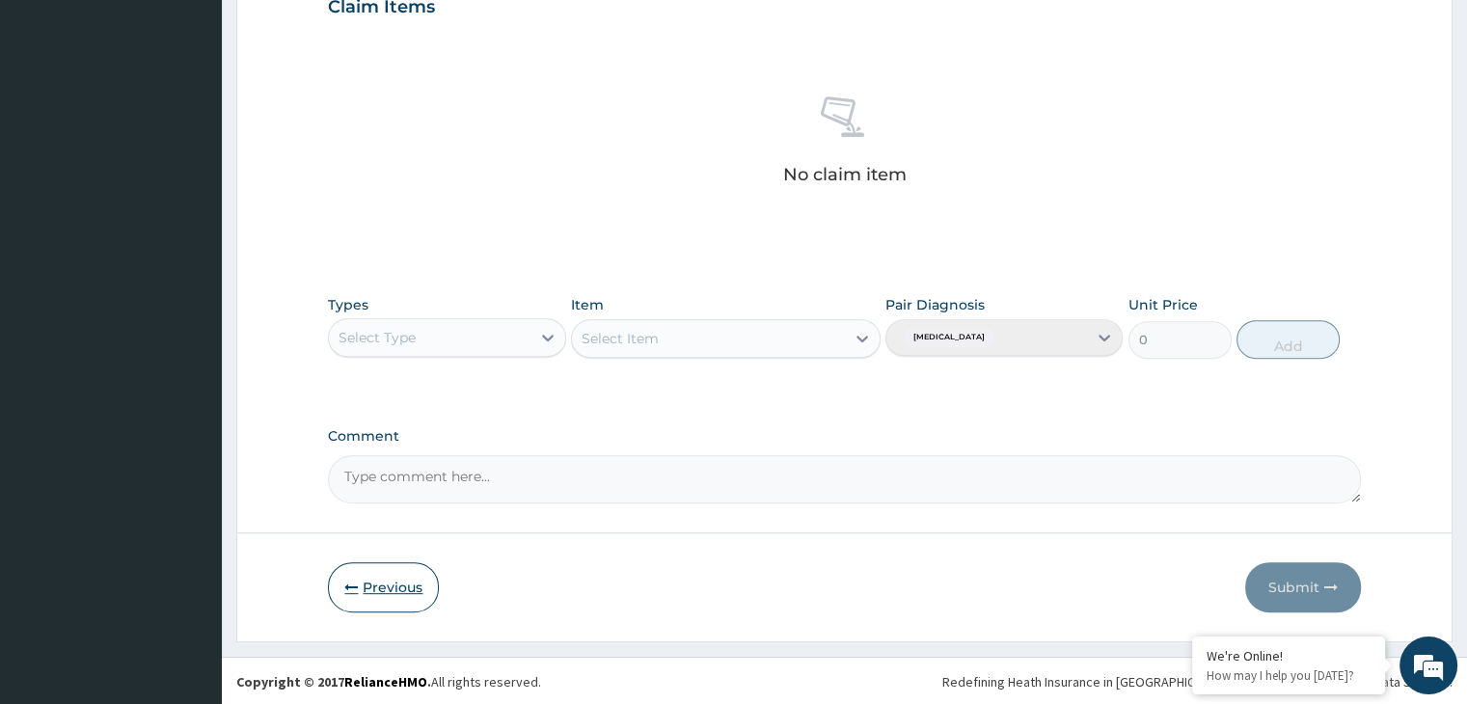
click at [405, 594] on button "Previous" at bounding box center [383, 587] width 111 height 50
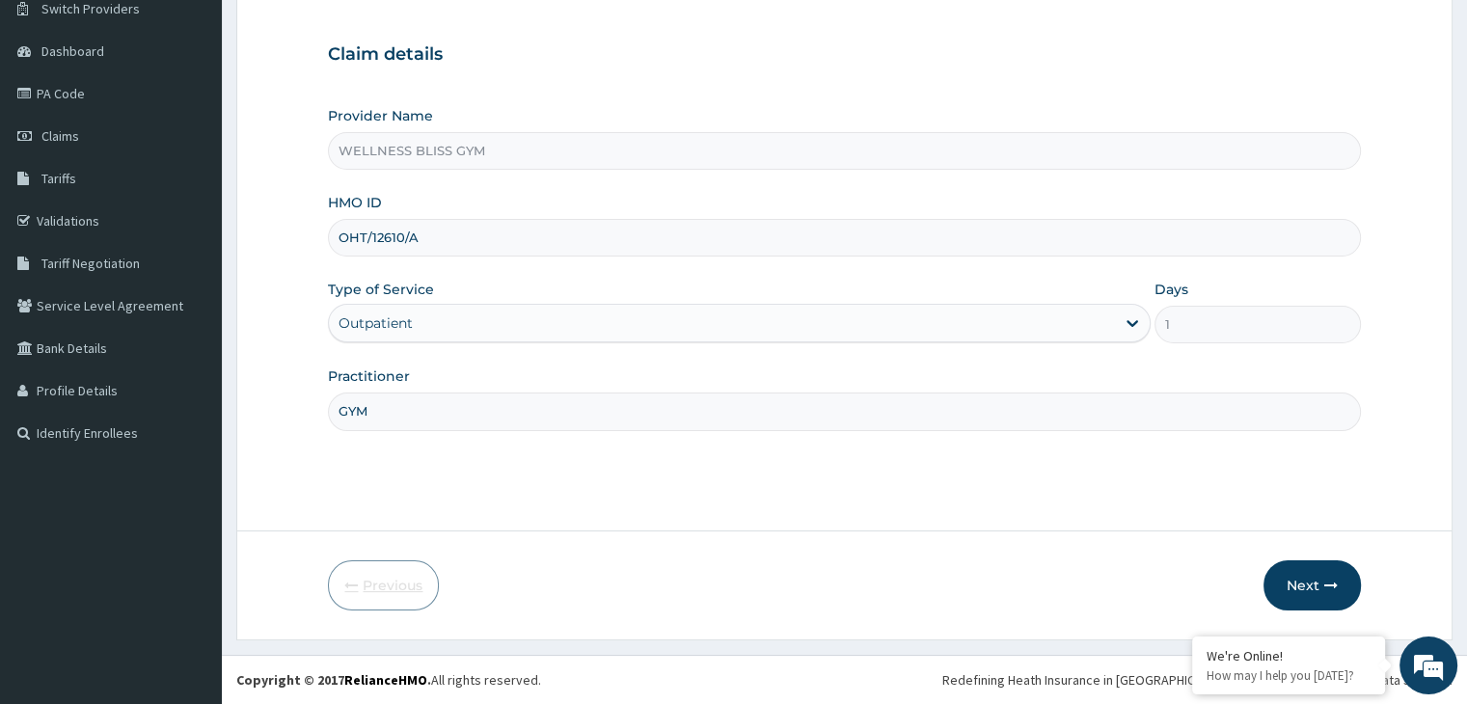
scroll to position [158, 0]
click at [425, 226] on input "OHT/12610/A" at bounding box center [844, 239] width 1032 height 38
type input "O"
type input "k"
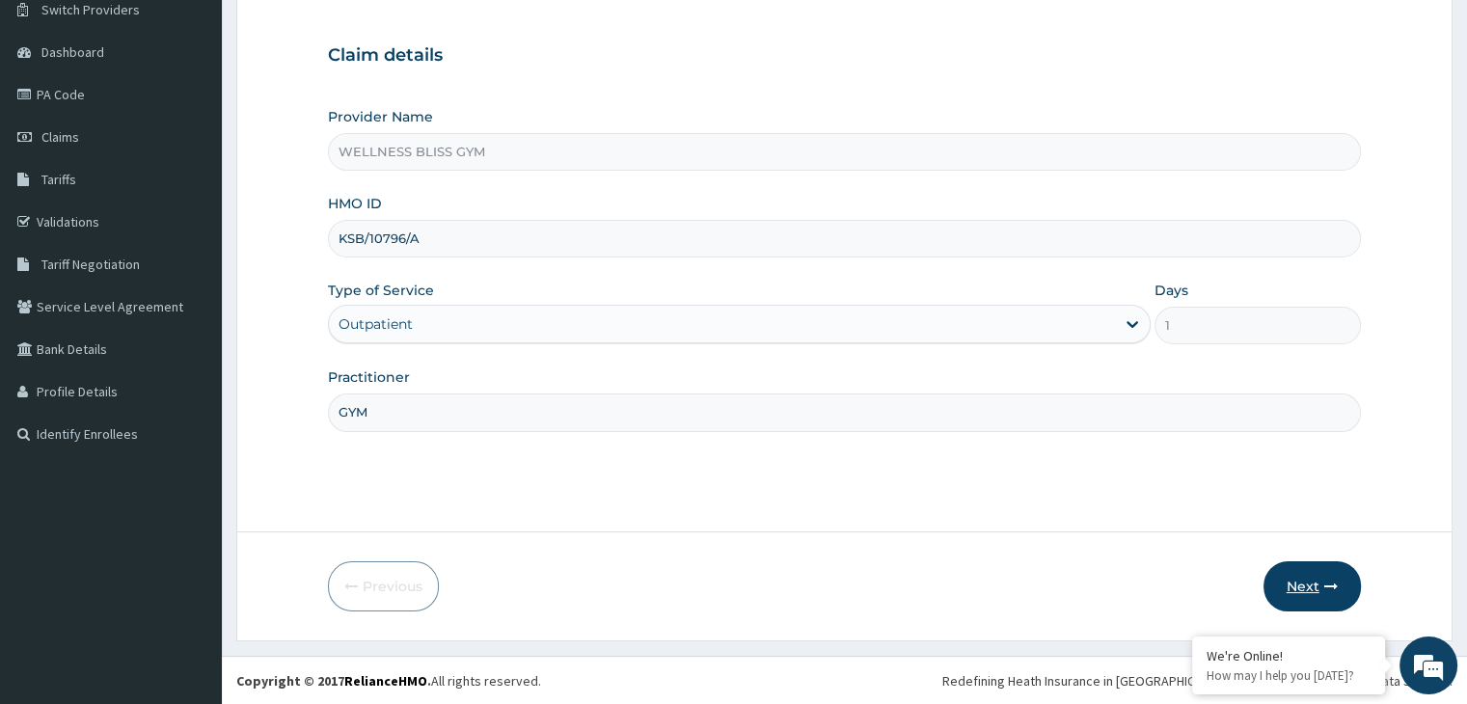
type input "KSB/10796/A"
click at [1313, 591] on button "Next" at bounding box center [1311, 586] width 97 height 50
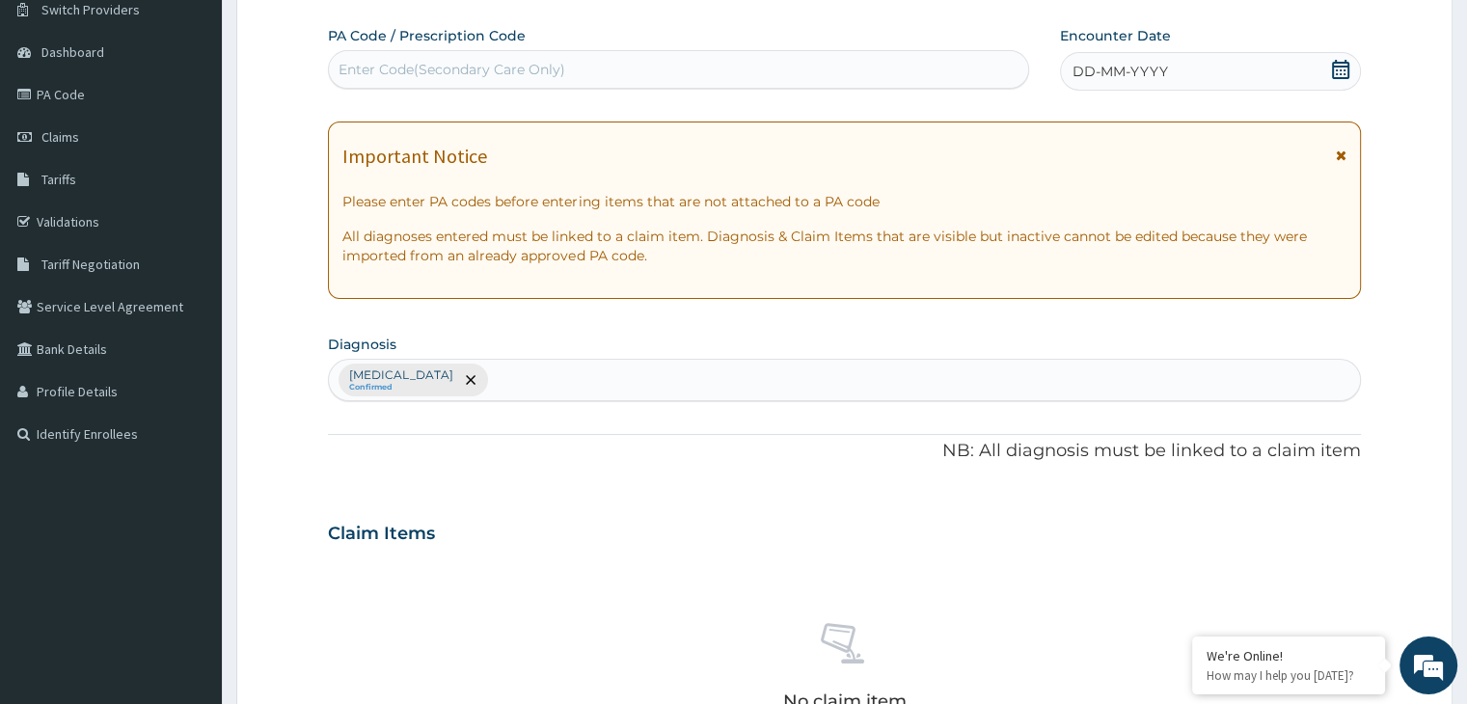
click at [633, 51] on div "Enter Code(Secondary Care Only)" at bounding box center [678, 69] width 701 height 39
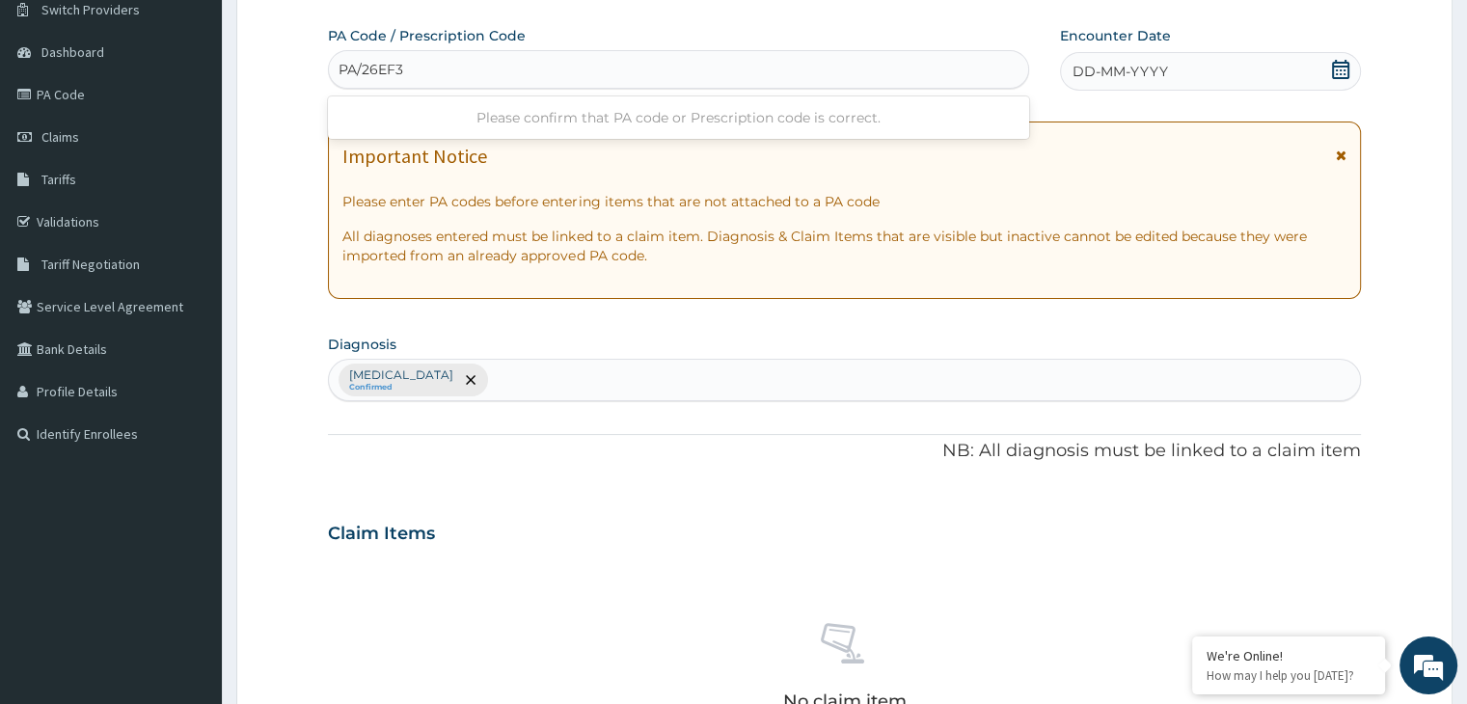
type input "PA/26EF31"
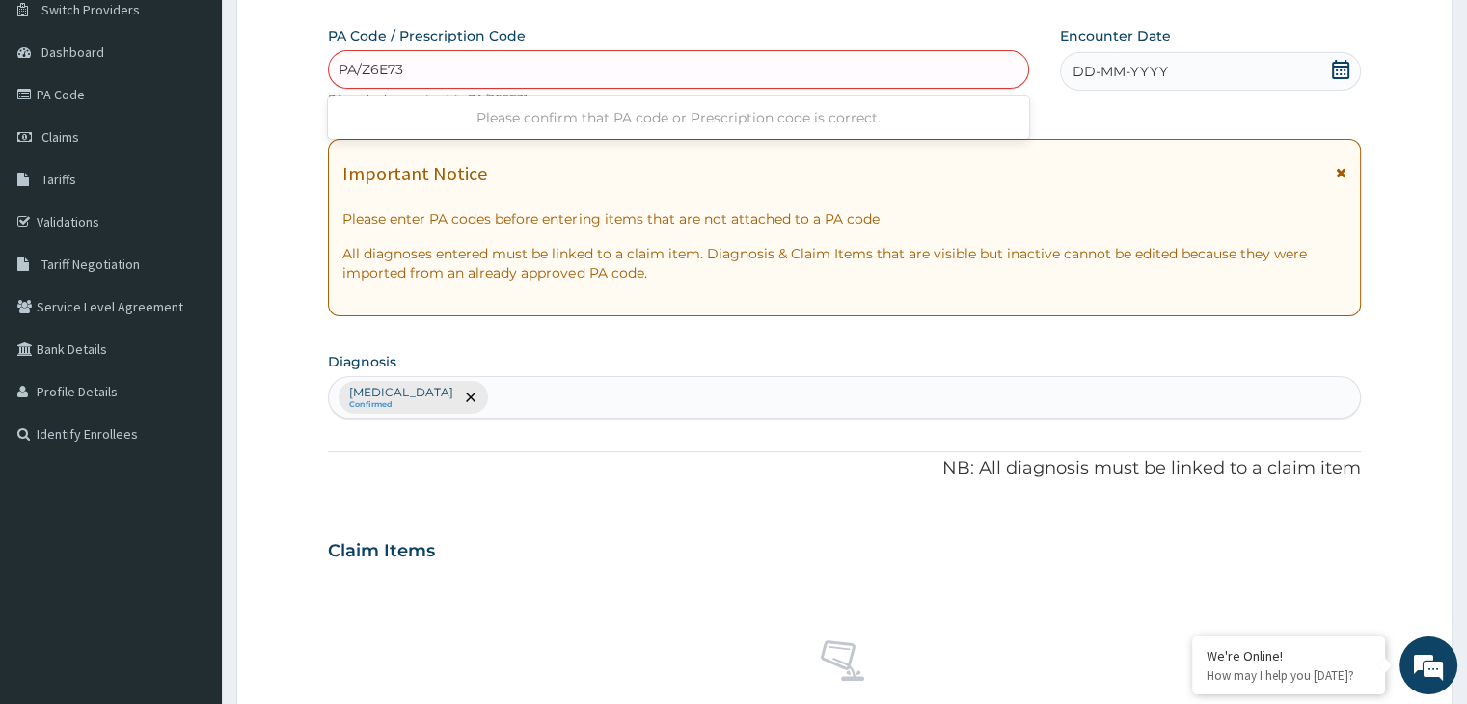
type input "PA/Z6E731"
type input "PA/26E73I"
type input "P"
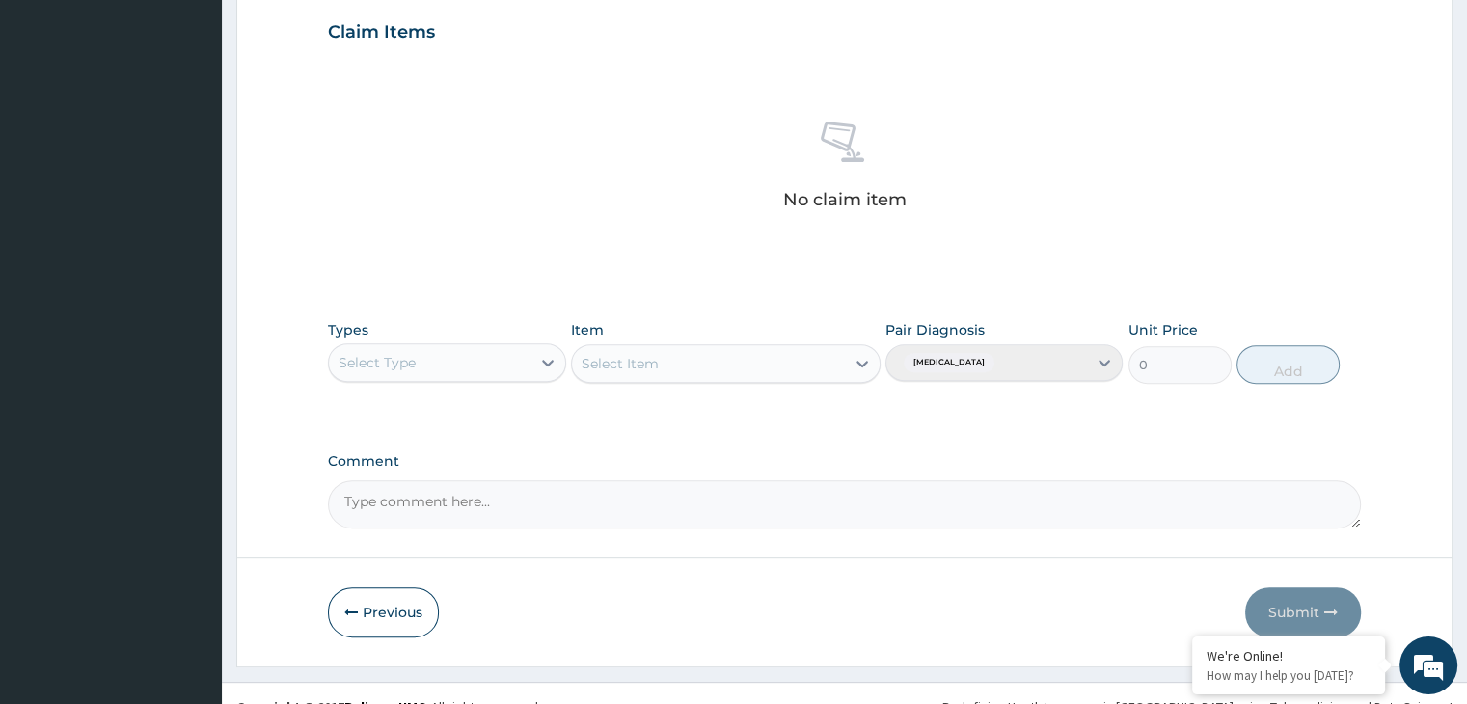
scroll to position [685, 0]
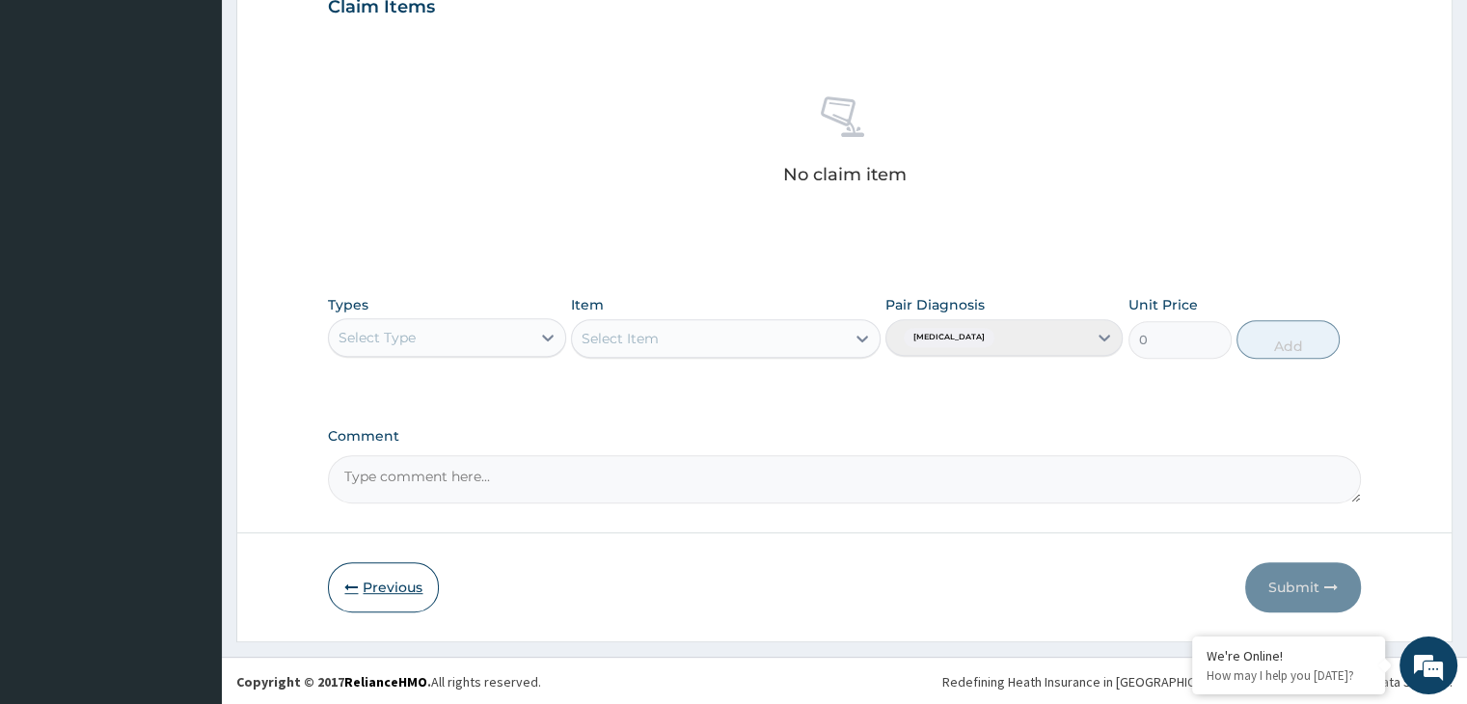
click at [405, 585] on button "Previous" at bounding box center [383, 587] width 111 height 50
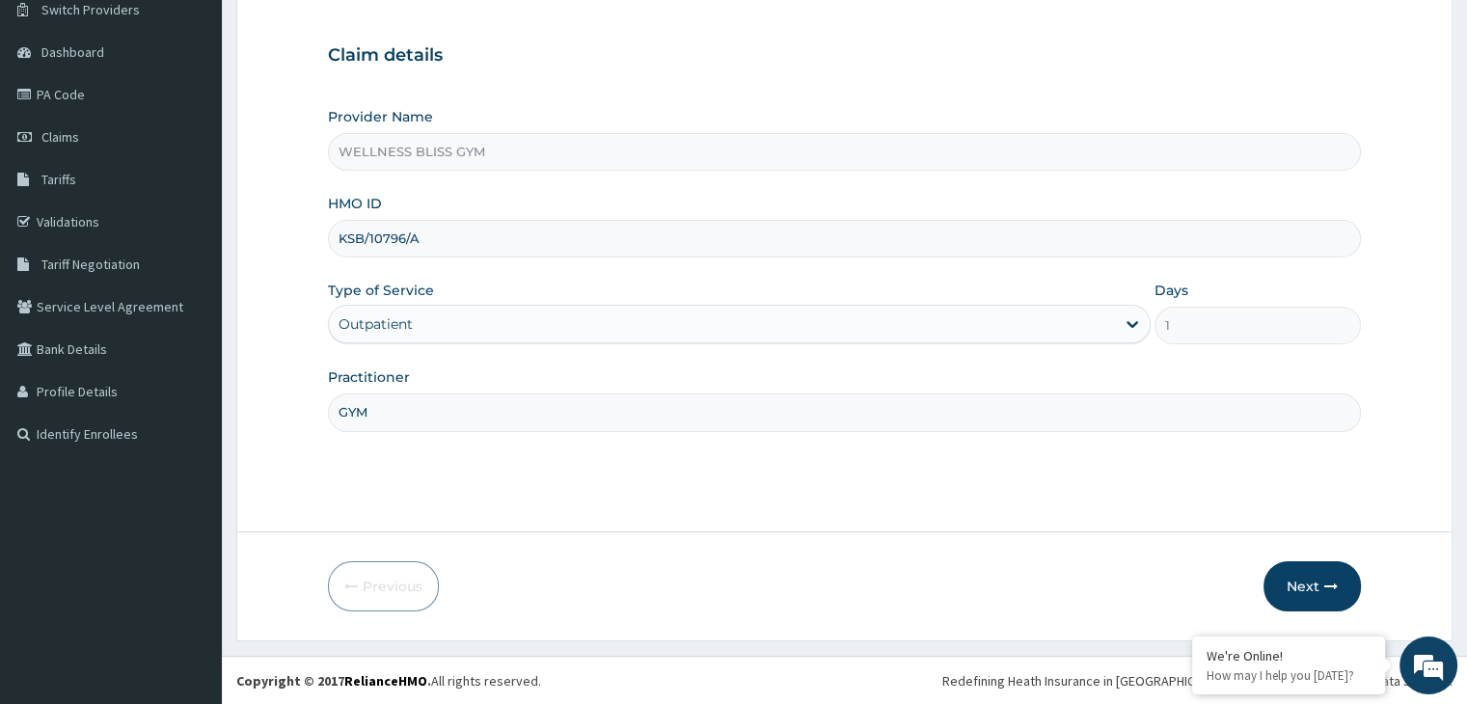
click at [464, 244] on input "KSB/10796/A" at bounding box center [844, 239] width 1032 height 38
type input "K"
type input "BHT/10070/A"
click at [1315, 581] on button "Next" at bounding box center [1311, 586] width 97 height 50
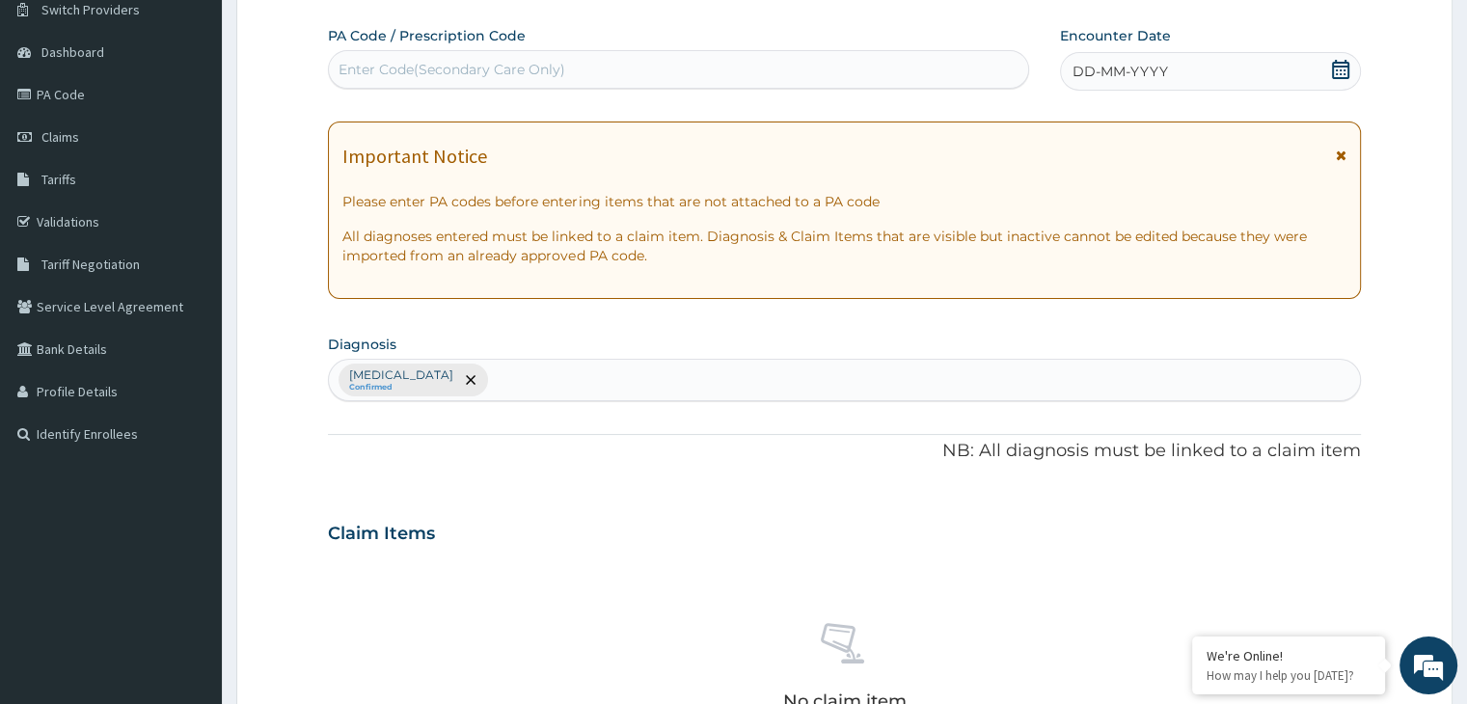
click at [672, 78] on div "Enter Code(Secondary Care Only)" at bounding box center [678, 69] width 699 height 31
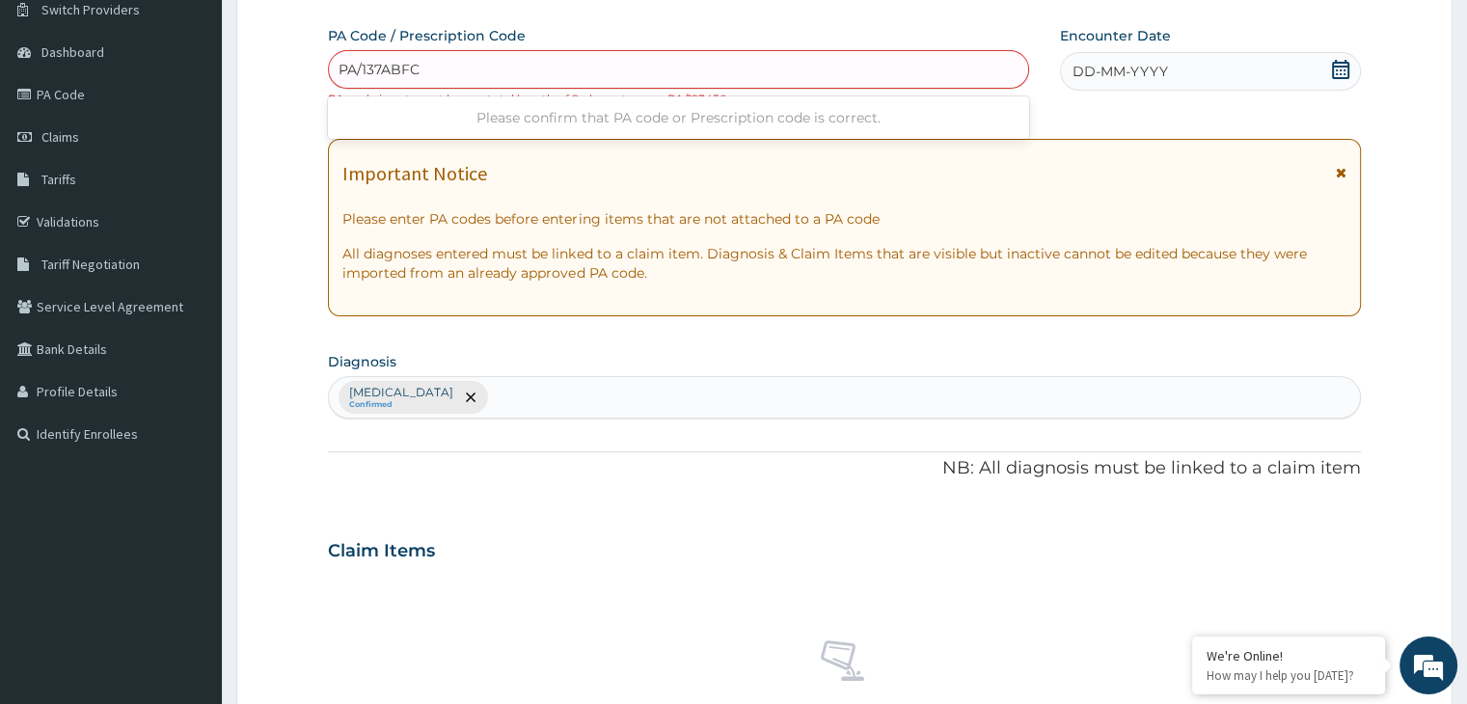
click at [374, 68] on input "PA/137ABFC" at bounding box center [379, 69] width 83 height 19
type input "PA/B7ABFC"
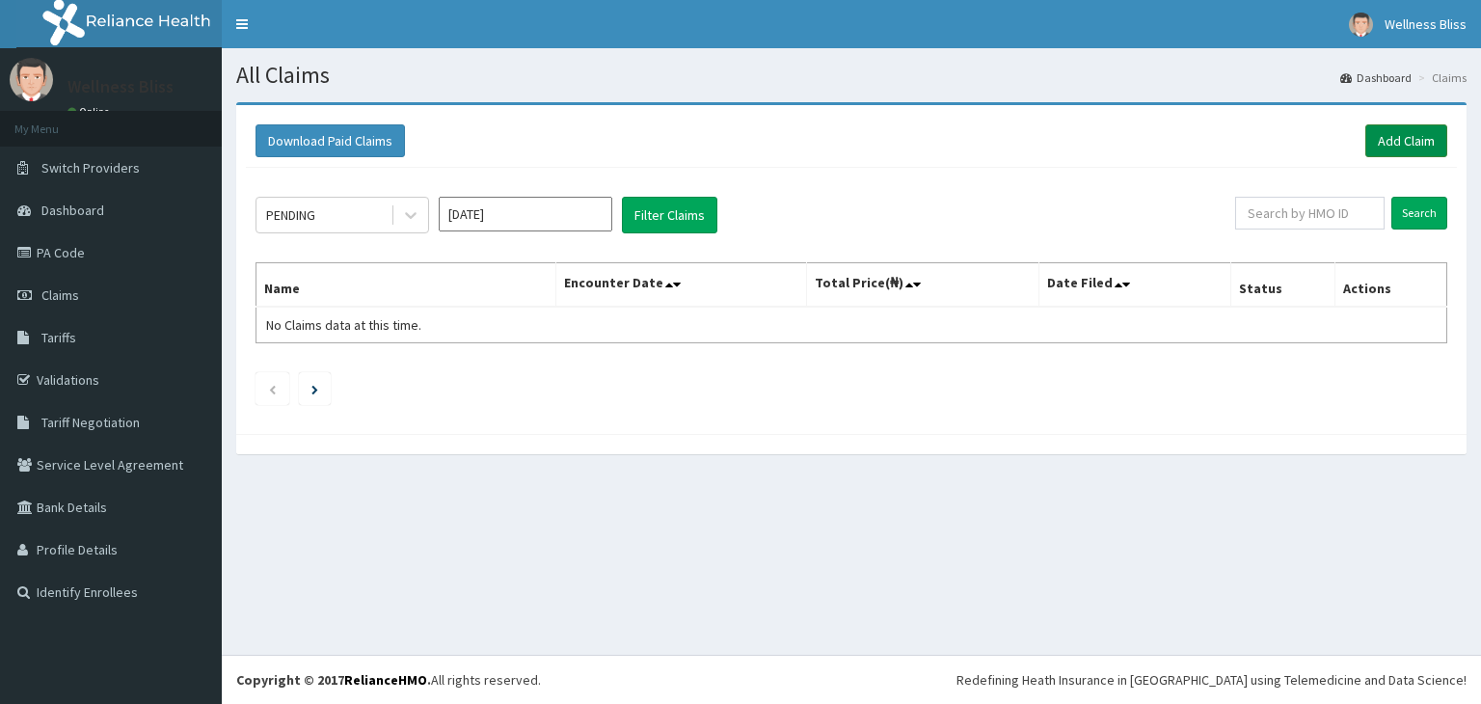
click at [1404, 130] on link "Add Claim" at bounding box center [1406, 140] width 82 height 33
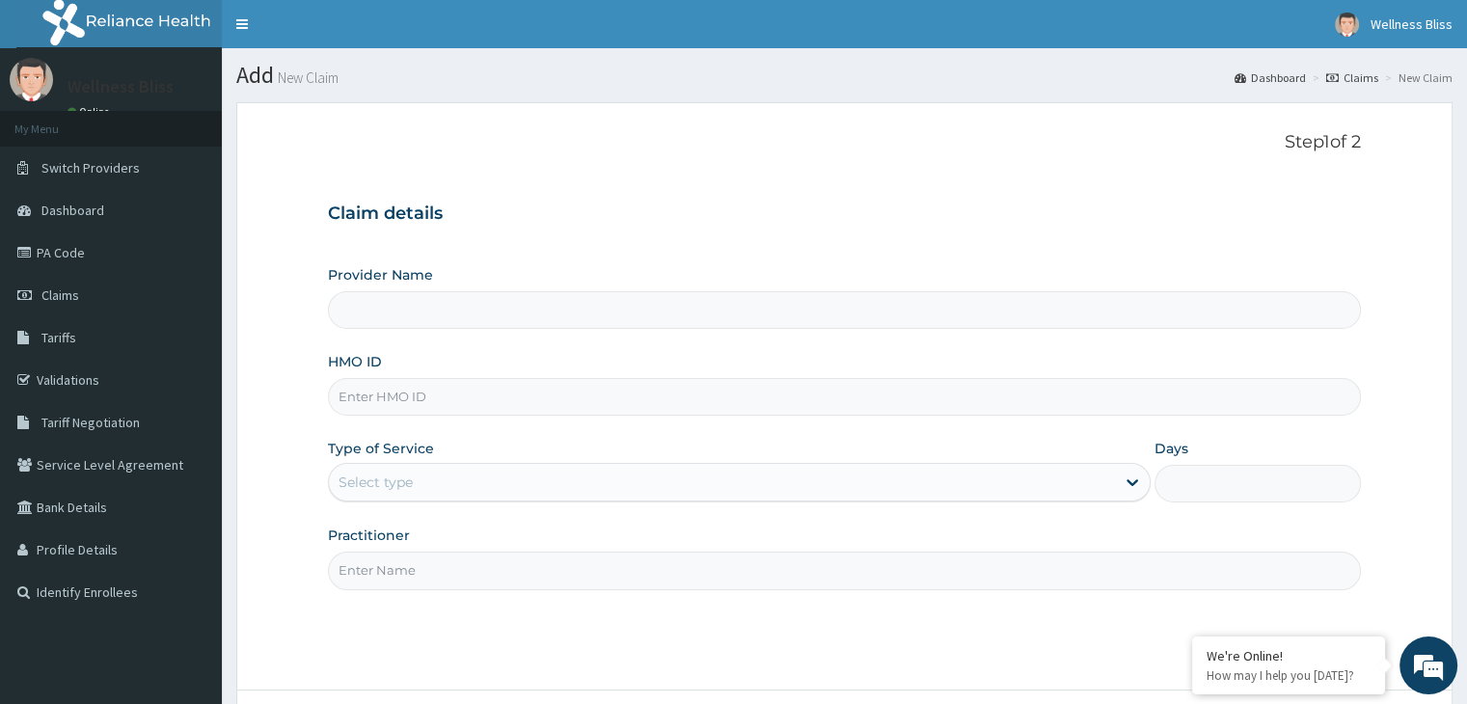
click at [783, 394] on input "HMO ID" at bounding box center [844, 397] width 1032 height 38
type input "WELLNESS BLISS GYM"
type input "1"
type input "BHT/10070/A"
click at [615, 575] on input "Practitioner" at bounding box center [844, 571] width 1032 height 38
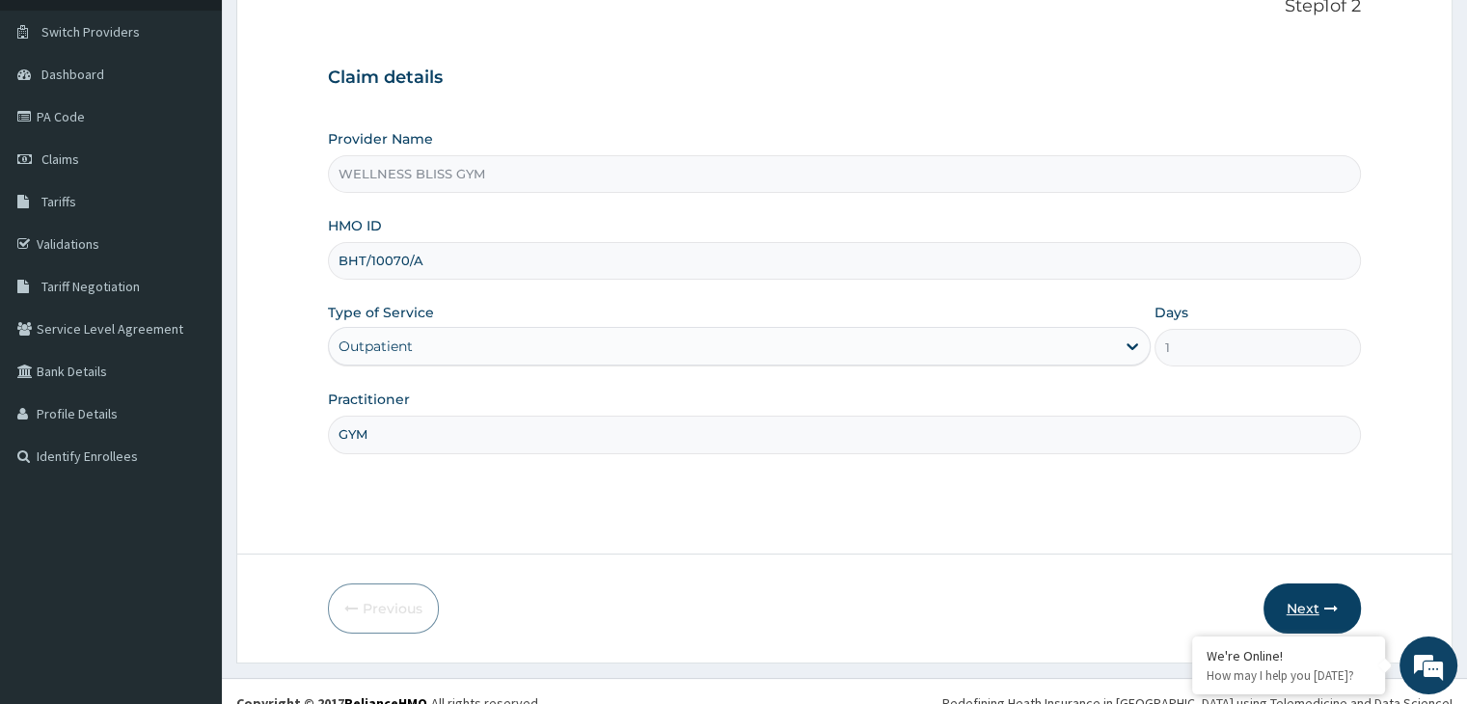
scroll to position [158, 0]
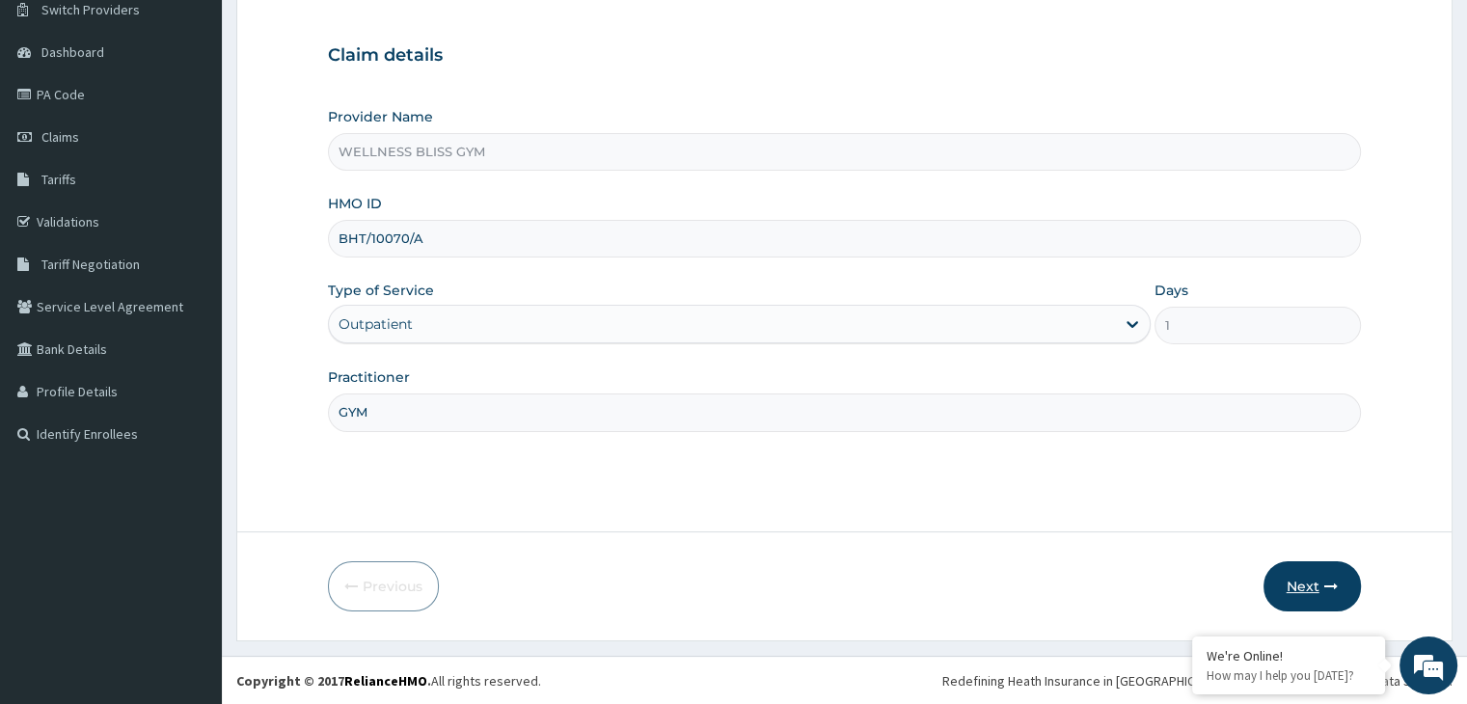
type input "GYM"
click at [1324, 584] on icon "button" at bounding box center [1330, 585] width 13 height 13
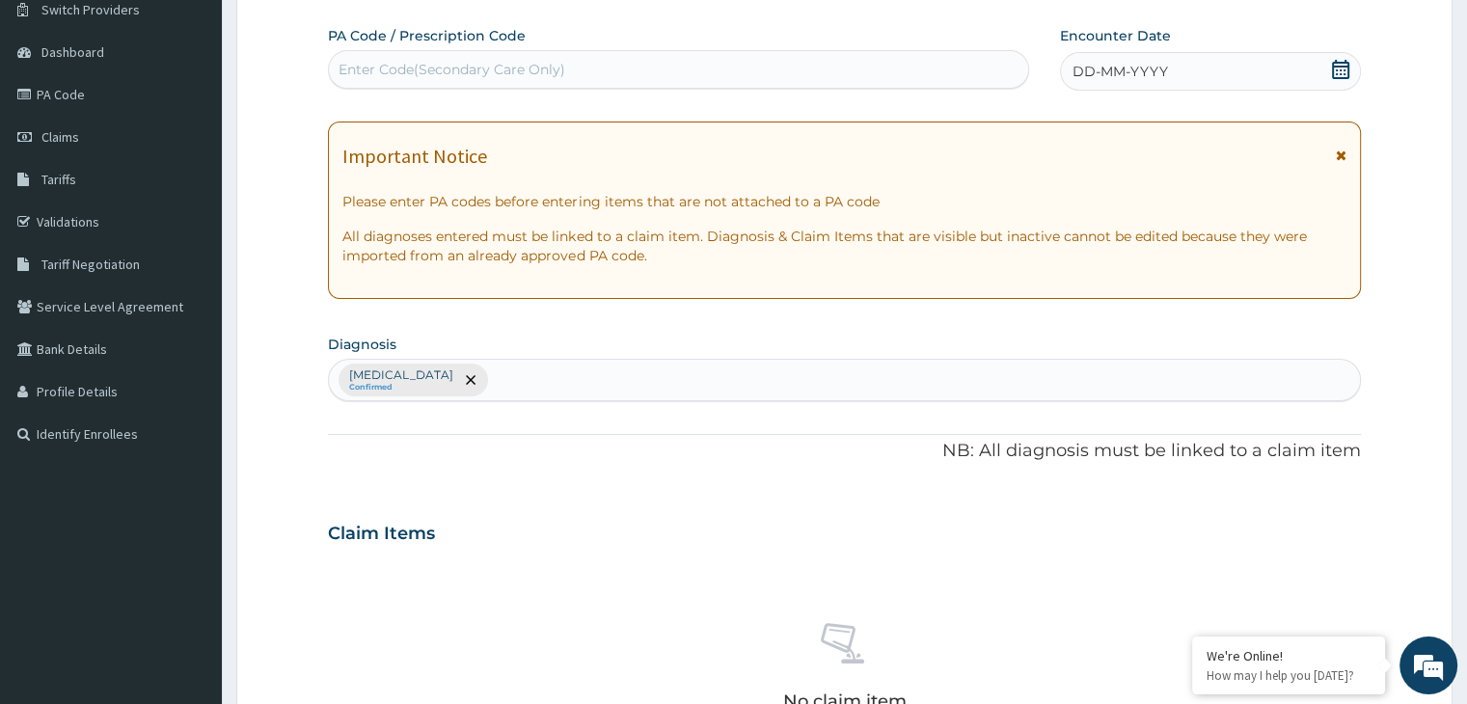
click at [560, 60] on div "Enter Code(Secondary Care Only)" at bounding box center [451, 69] width 227 height 19
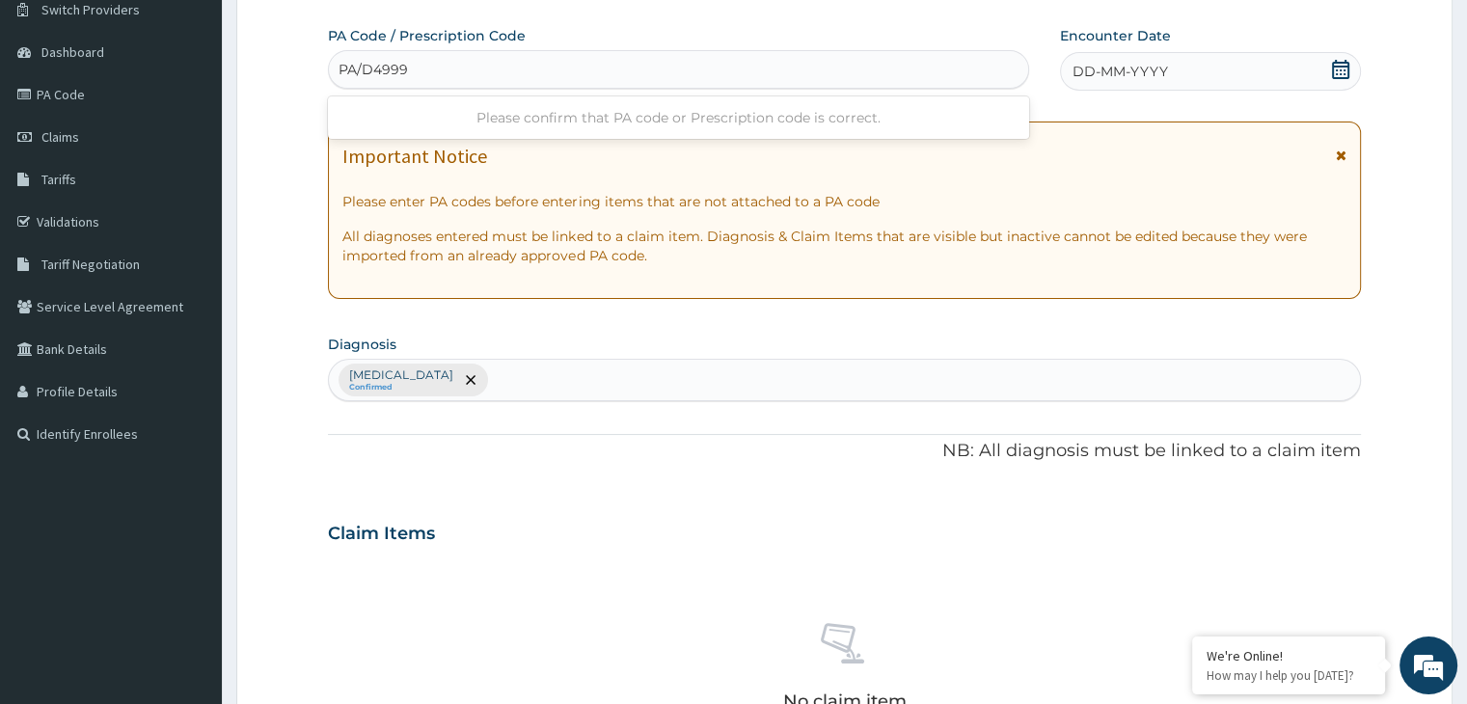
type input "PA/D4999F"
click at [1342, 64] on icon at bounding box center [1340, 69] width 19 height 19
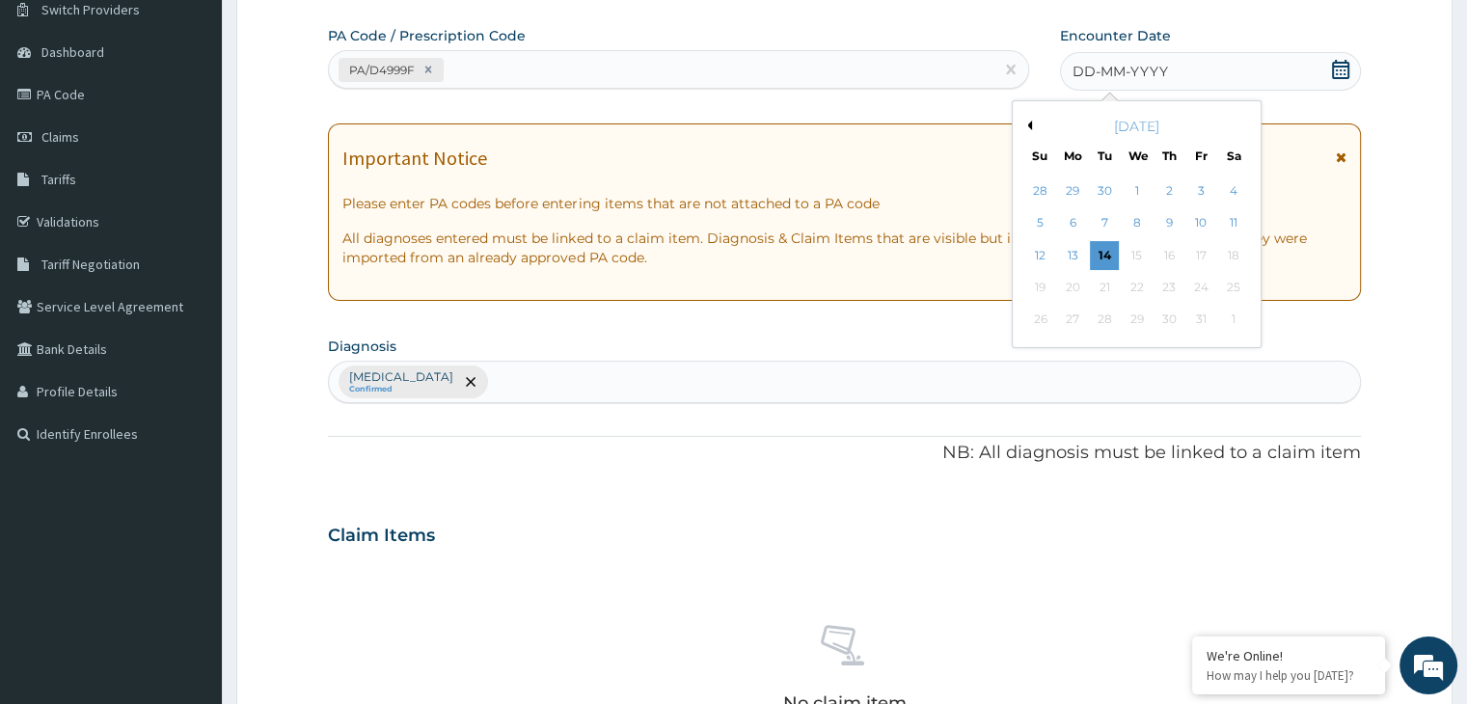
click at [1022, 125] on button "Previous Month" at bounding box center [1027, 126] width 10 height 10
click at [1064, 318] on div "29" at bounding box center [1072, 320] width 29 height 29
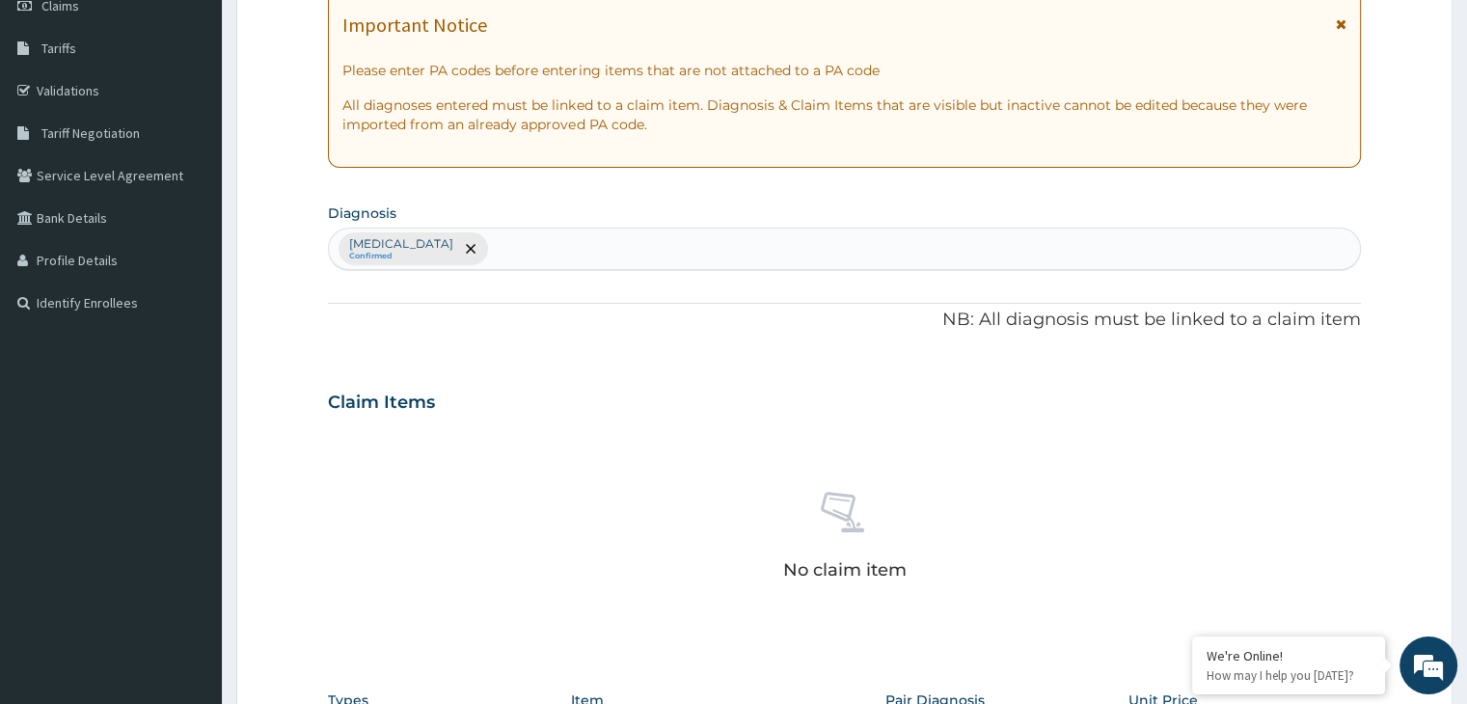
scroll to position [685, 0]
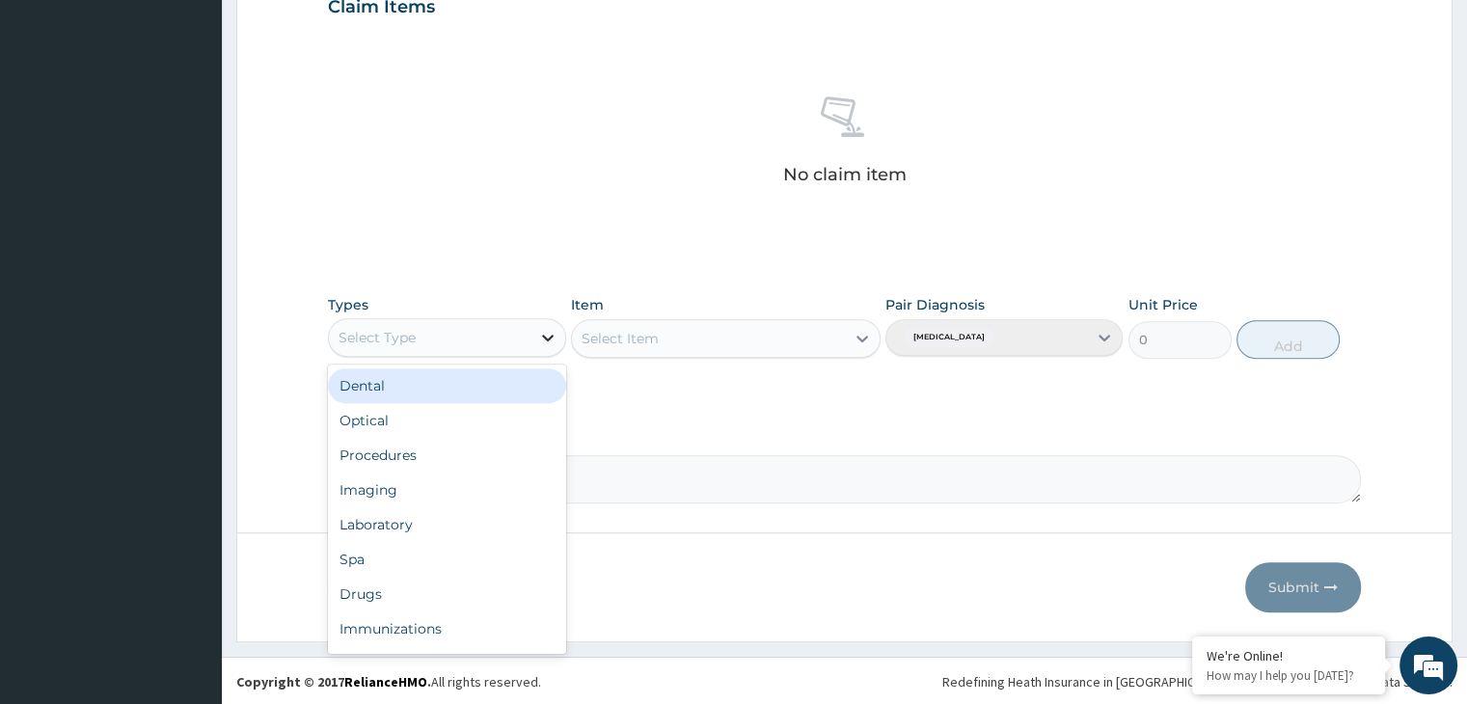
click at [552, 337] on icon at bounding box center [547, 337] width 19 height 19
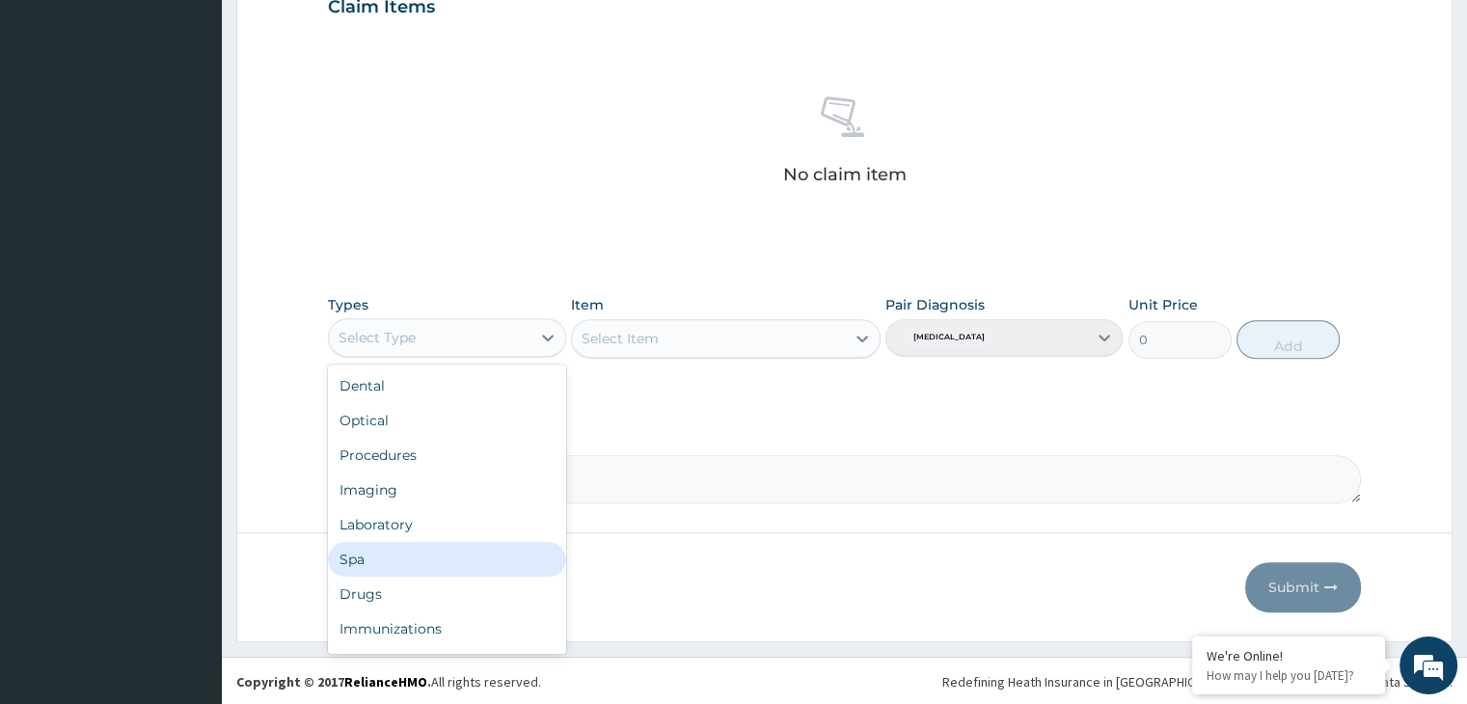
scroll to position [66, 0]
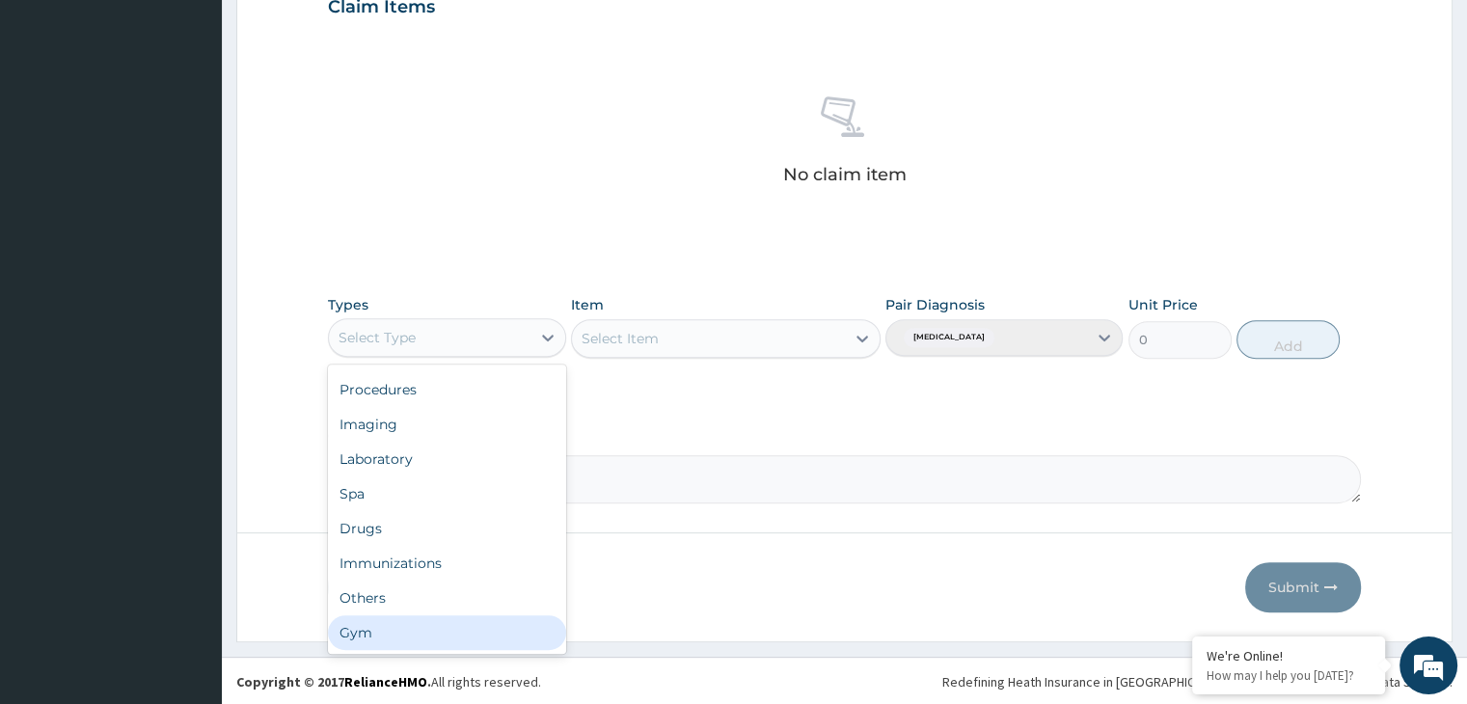
click at [525, 645] on div "Gym" at bounding box center [446, 632] width 237 height 35
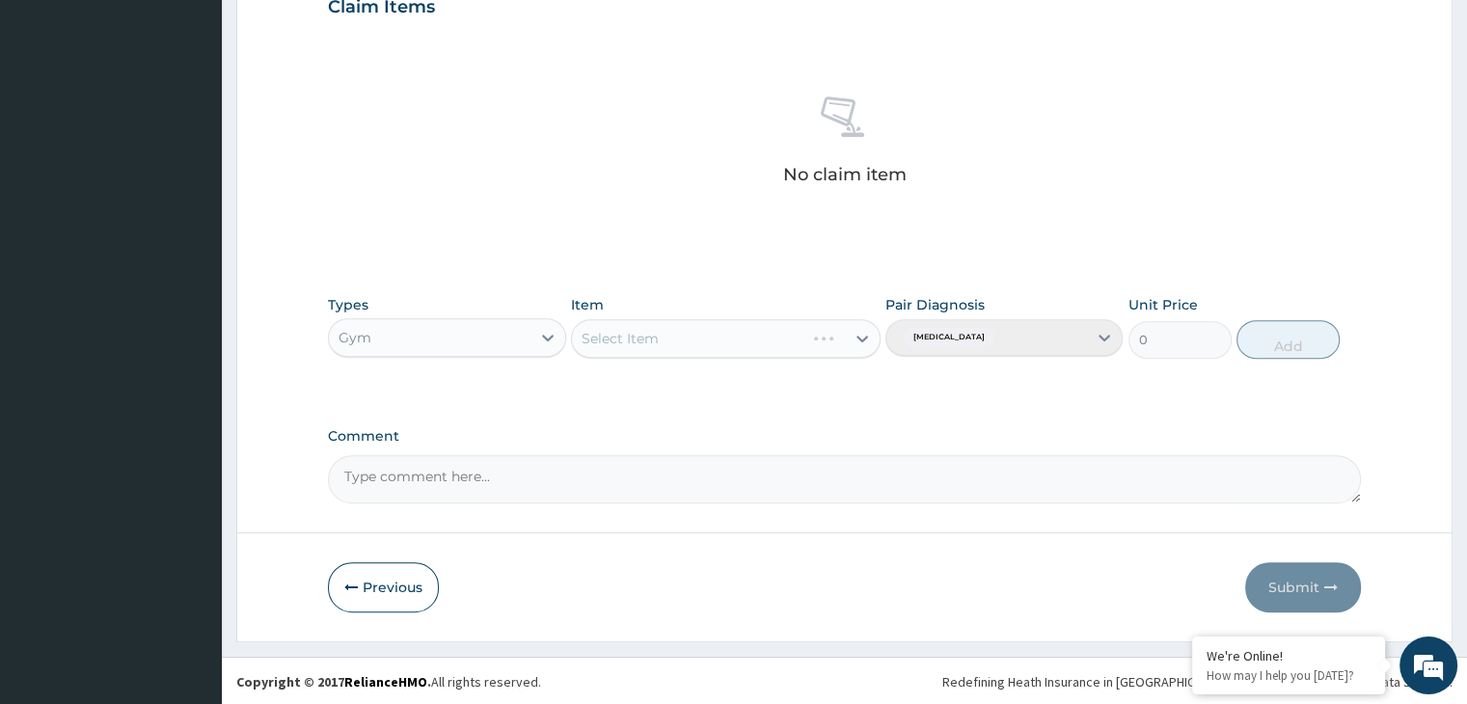
click at [839, 335] on div "Select Item" at bounding box center [726, 338] width 310 height 39
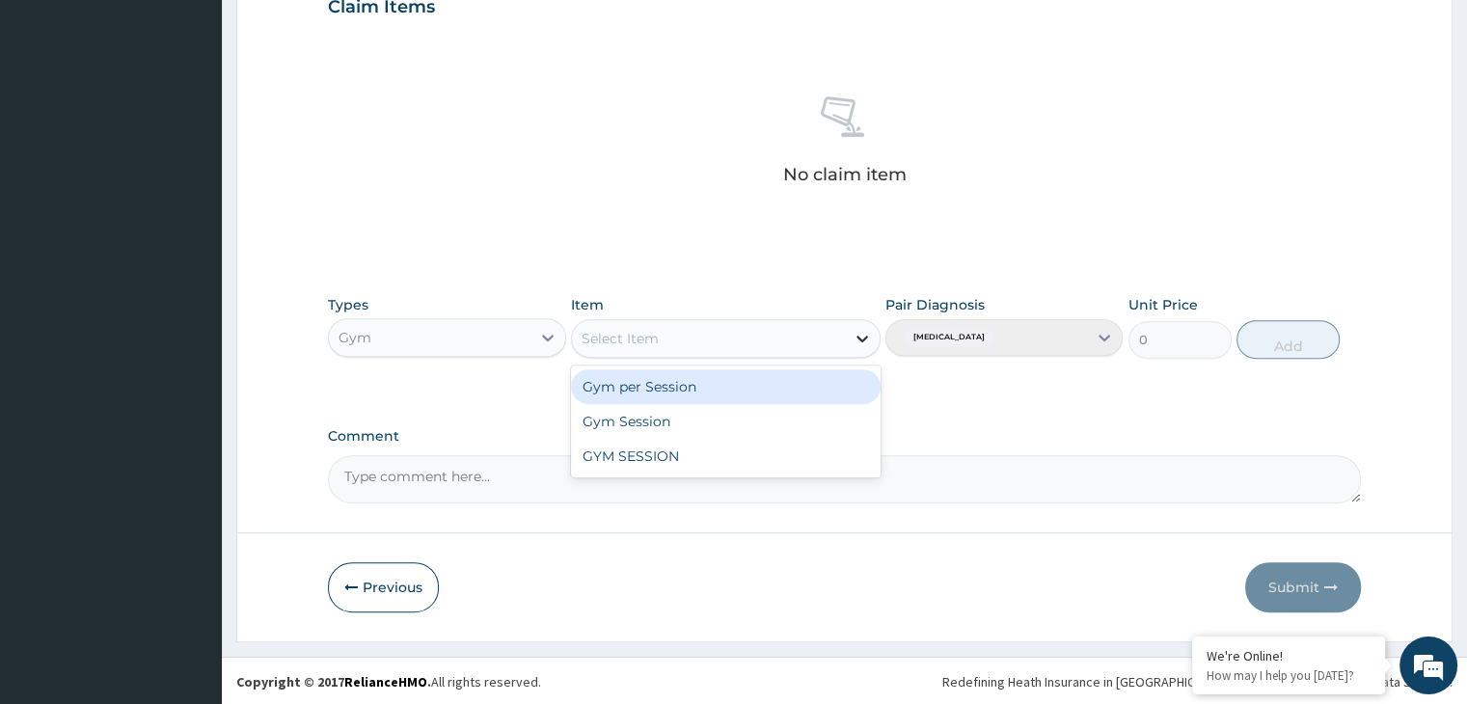
click at [856, 335] on icon at bounding box center [861, 338] width 19 height 19
click at [825, 384] on div "Gym per Session" at bounding box center [726, 386] width 310 height 35
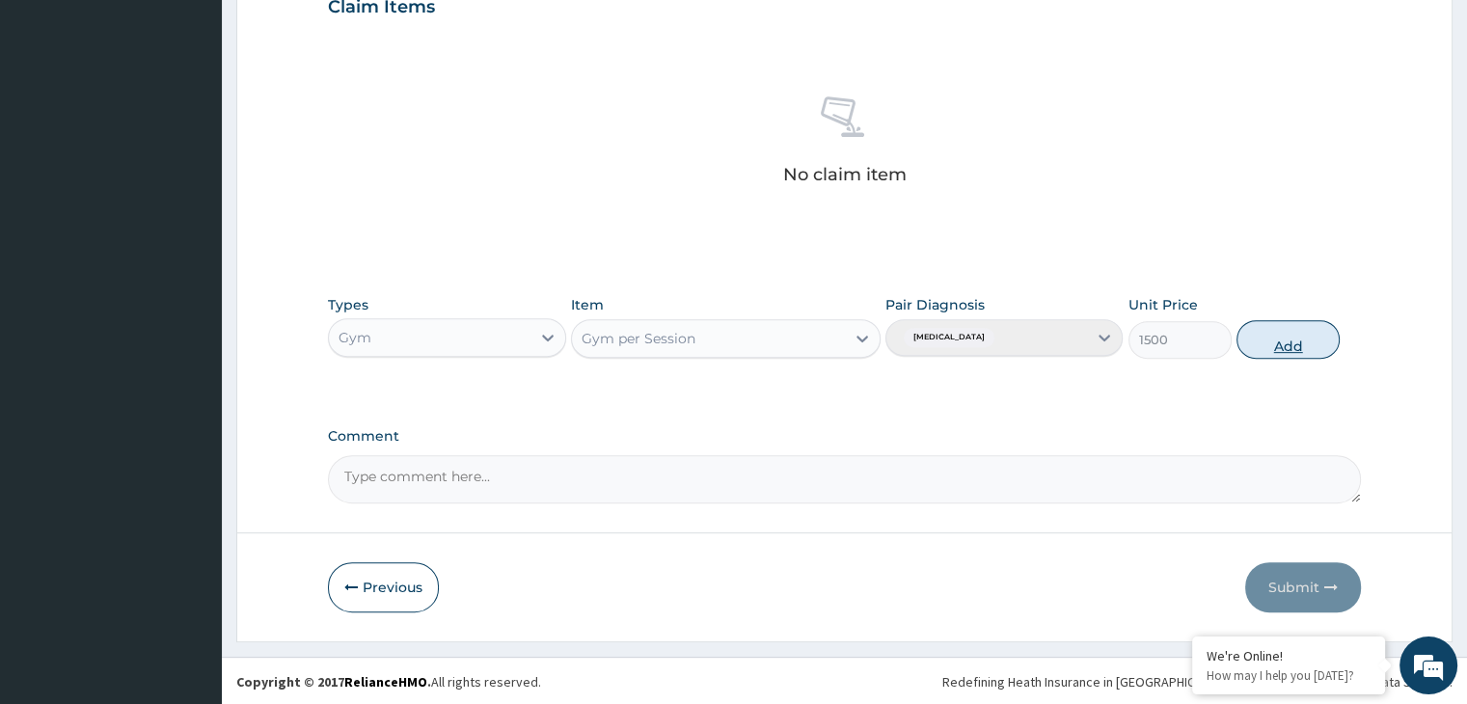
click at [1294, 342] on button "Add" at bounding box center [1287, 339] width 103 height 39
type input "0"
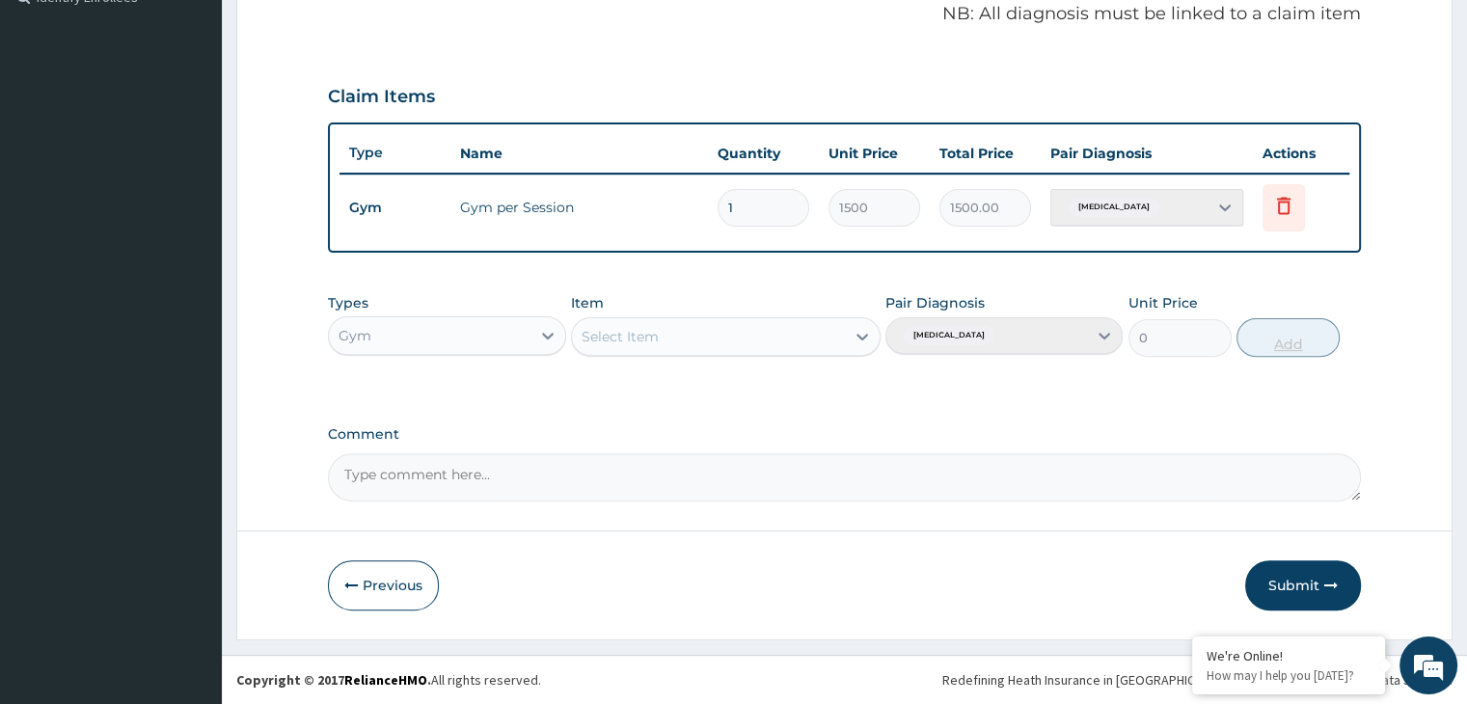
scroll to position [592, 0]
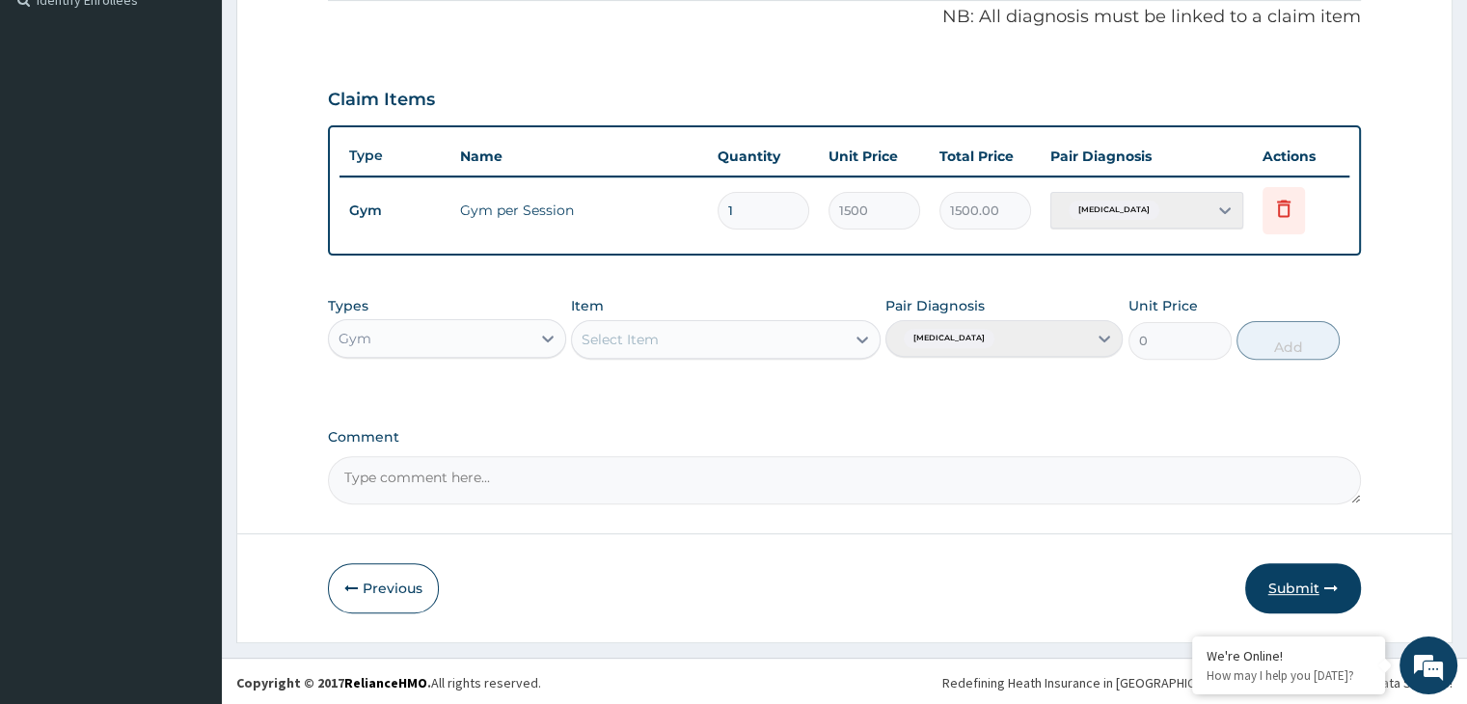
click at [1285, 582] on button "Submit" at bounding box center [1303, 588] width 116 height 50
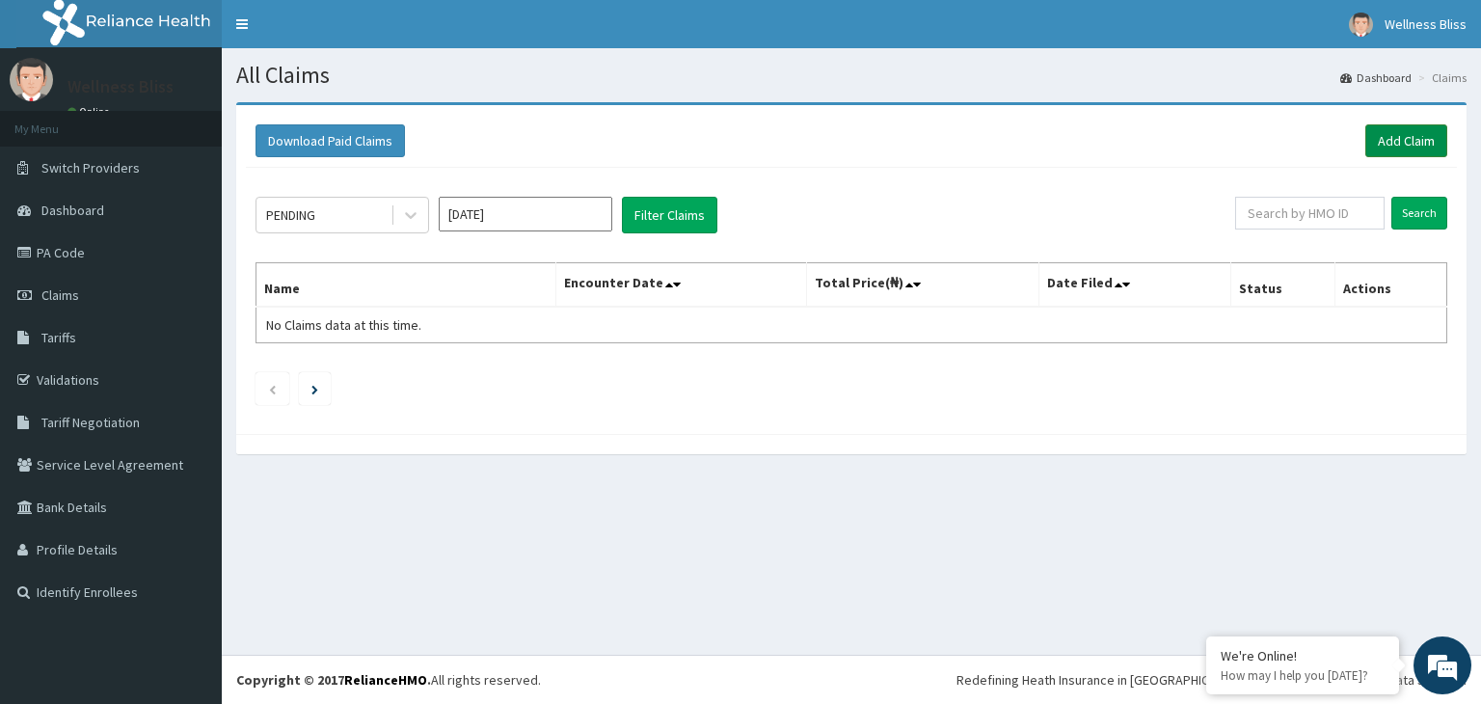
click at [1386, 135] on link "Add Claim" at bounding box center [1406, 140] width 82 height 33
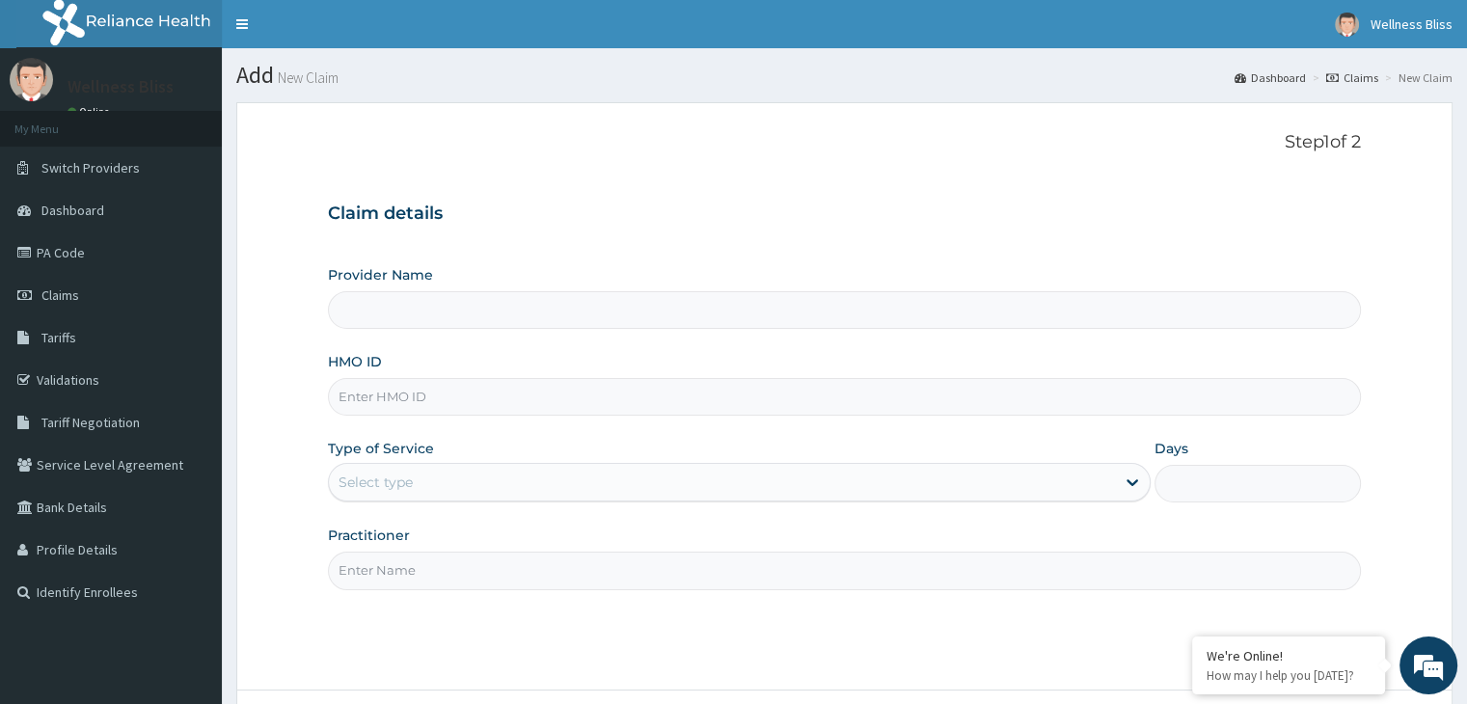
click at [656, 402] on input "HMO ID" at bounding box center [844, 397] width 1032 height 38
type input "WELLNESS BLISS GYM"
type input "1"
type input "MOP/10191/A"
click at [626, 577] on input "Practitioner" at bounding box center [844, 571] width 1032 height 38
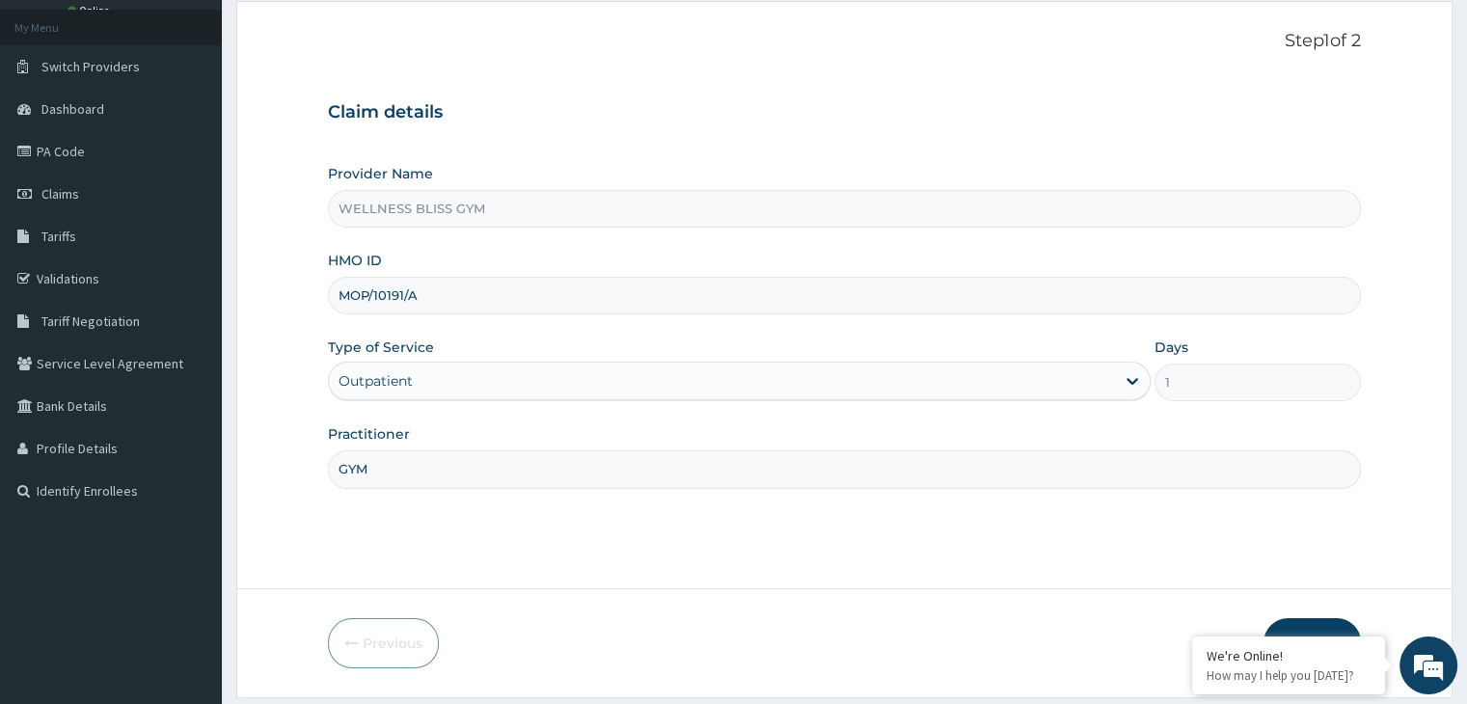
scroll to position [158, 0]
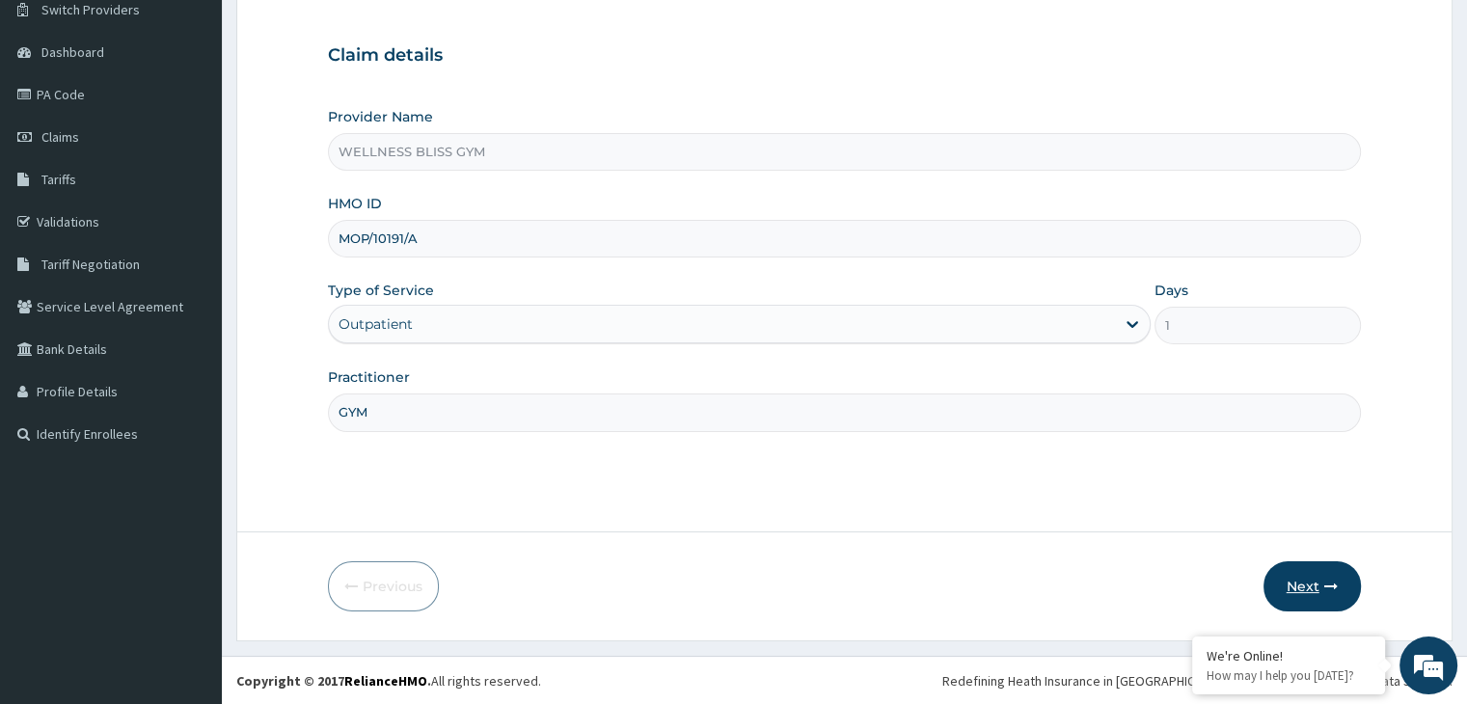
type input "GYM"
click at [1304, 583] on button "Next" at bounding box center [1311, 586] width 97 height 50
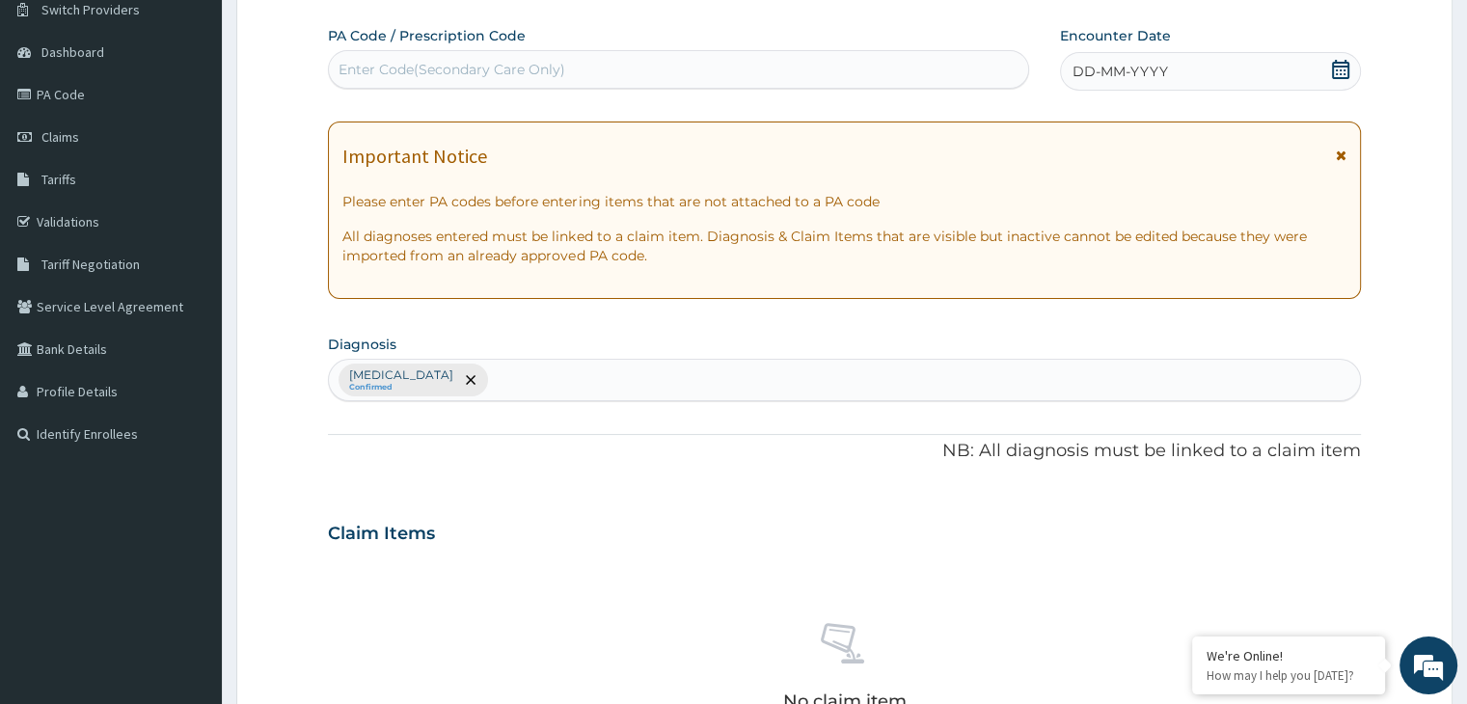
click at [399, 63] on div "Enter Code(Secondary Care Only)" at bounding box center [451, 69] width 227 height 19
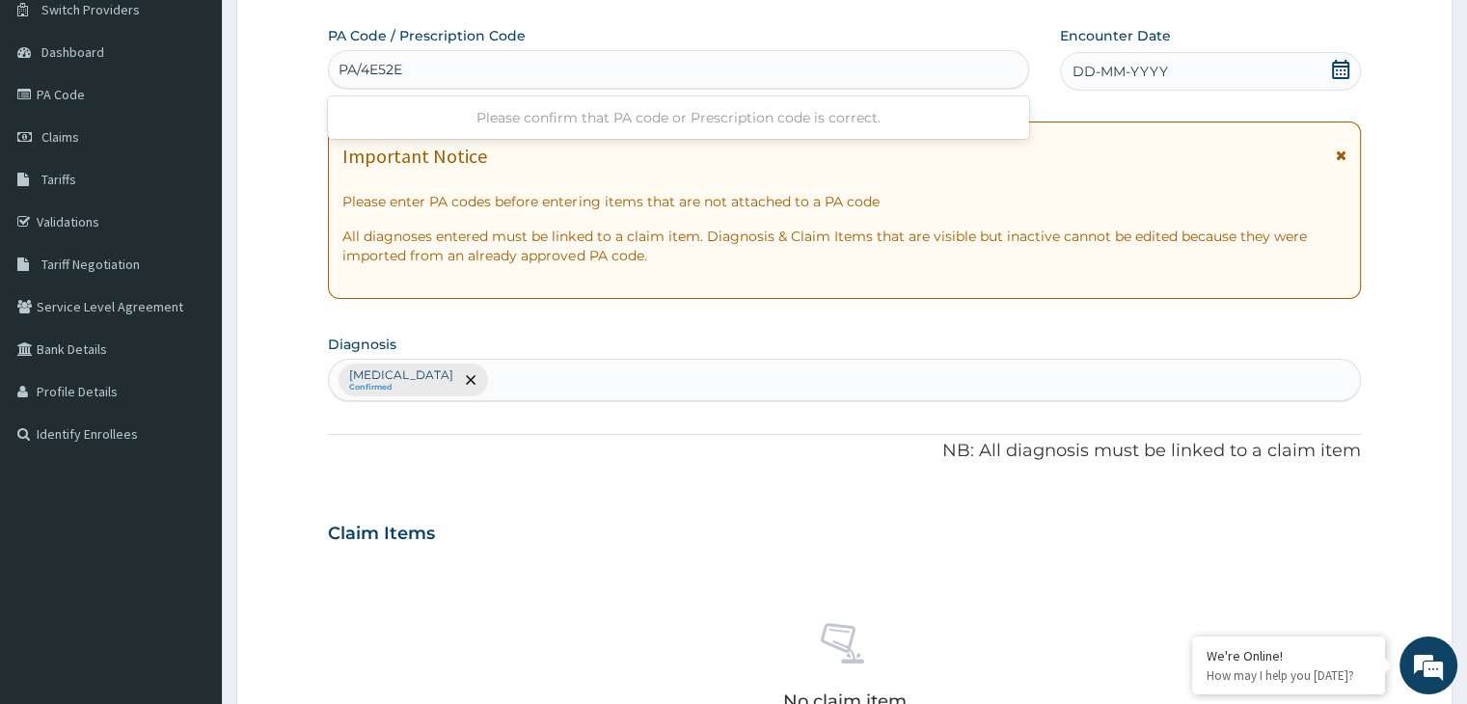
type input "PA/4E52ED"
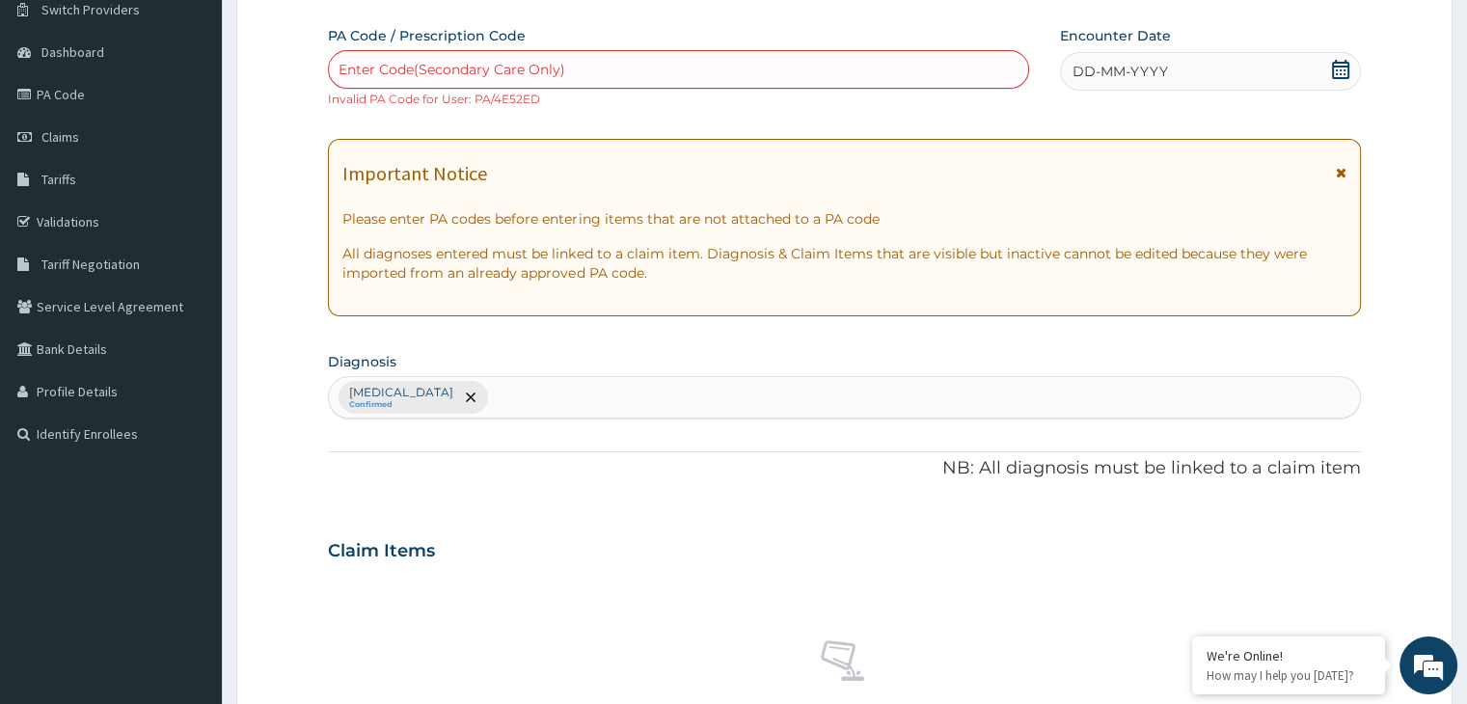
click at [602, 58] on div "Enter Code(Secondary Care Only)" at bounding box center [678, 69] width 699 height 31
click at [423, 67] on div "Enter Code(Secondary Care Only)" at bounding box center [451, 69] width 227 height 19
type input "PA/4E52ED"
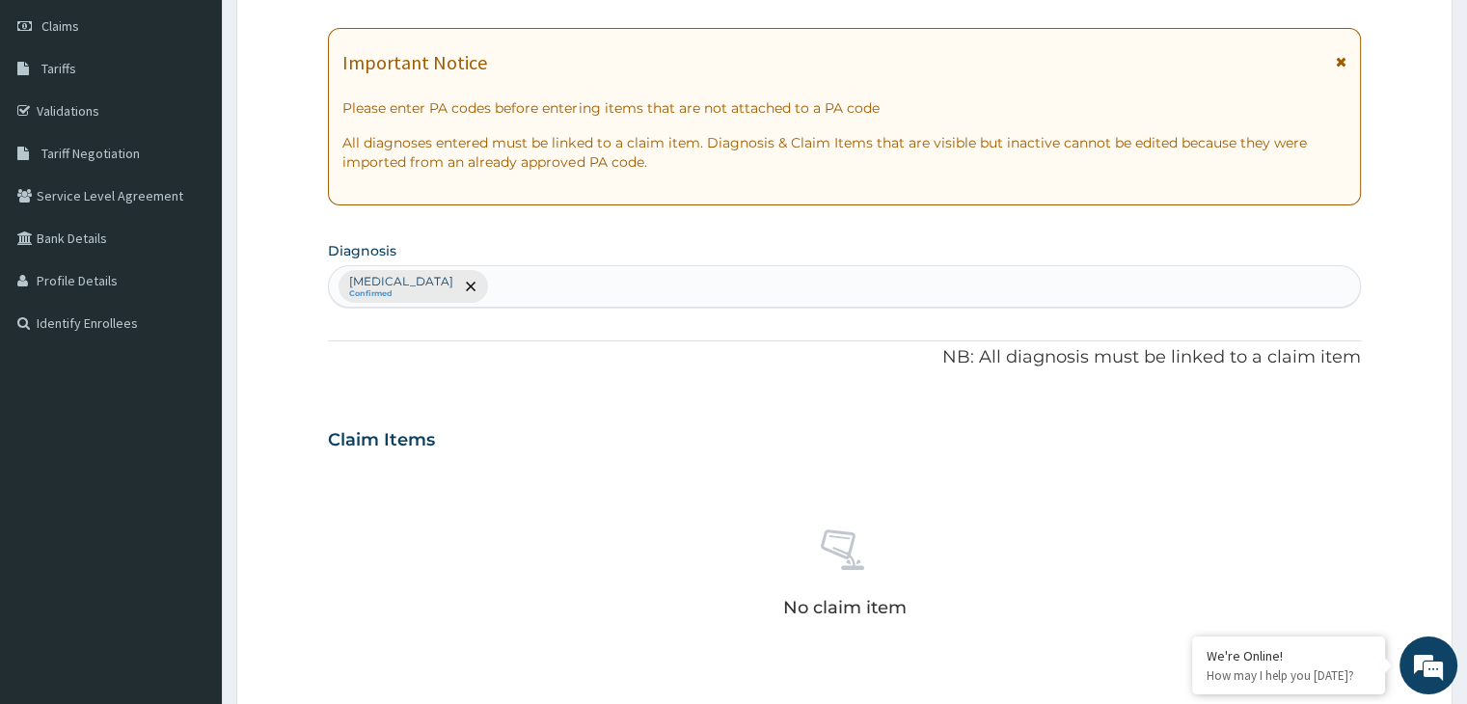
scroll to position [351, 0]
